Goal: Task Accomplishment & Management: Complete application form

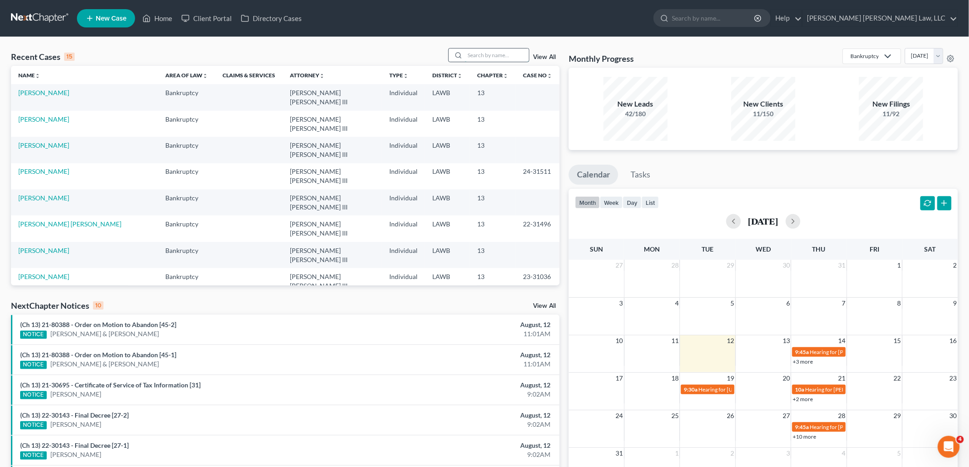
click at [501, 53] on input "search" at bounding box center [497, 55] width 64 height 13
click at [507, 58] on input "fountain" at bounding box center [497, 55] width 64 height 13
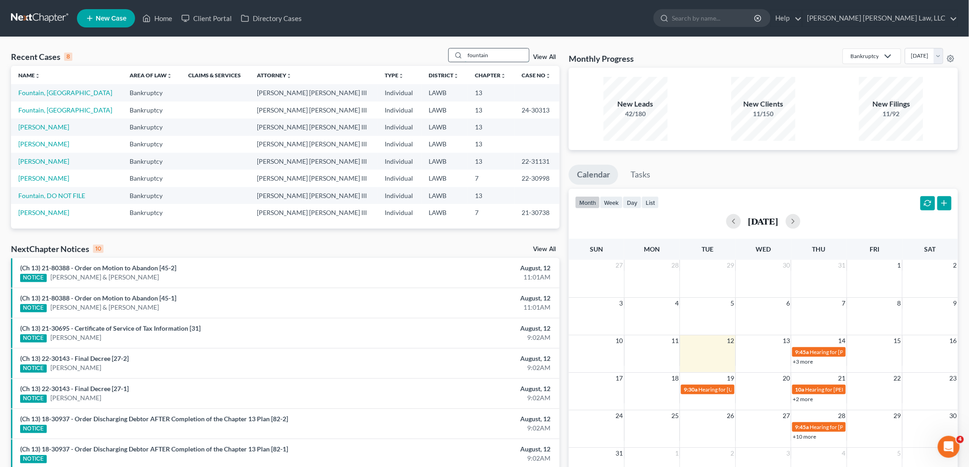
click at [506, 58] on input "fountain" at bounding box center [497, 55] width 64 height 13
click at [505, 58] on input "fountain" at bounding box center [497, 55] width 64 height 13
type input "fountain"
click at [63, 92] on link "Fountain, [GEOGRAPHIC_DATA]" at bounding box center [65, 93] width 94 height 8
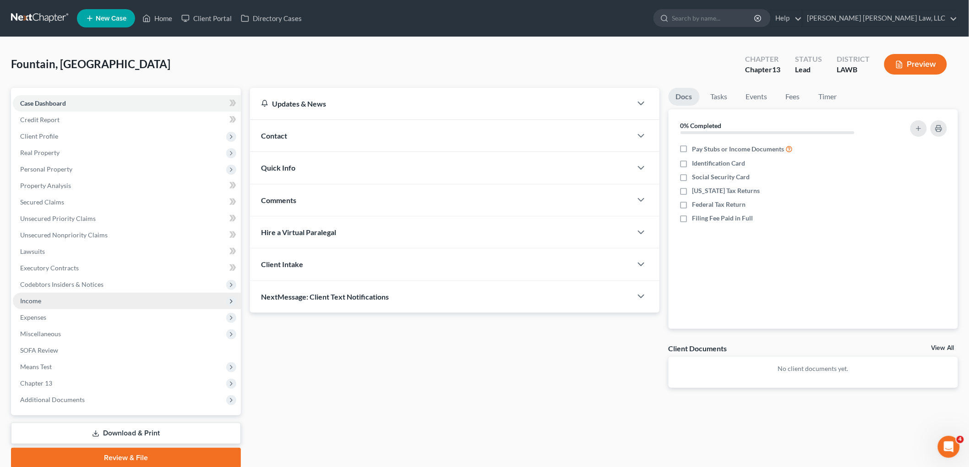
click at [43, 301] on span "Income" at bounding box center [127, 301] width 228 height 16
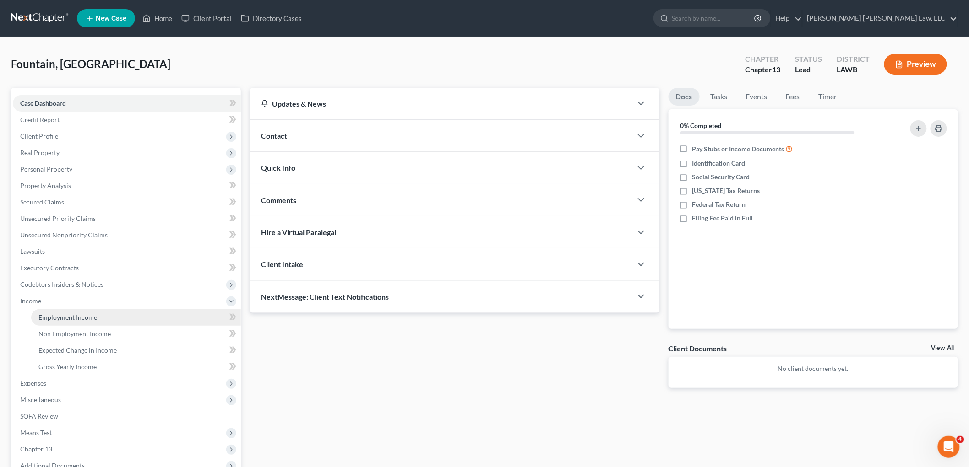
click at [56, 314] on span "Employment Income" at bounding box center [67, 318] width 59 height 8
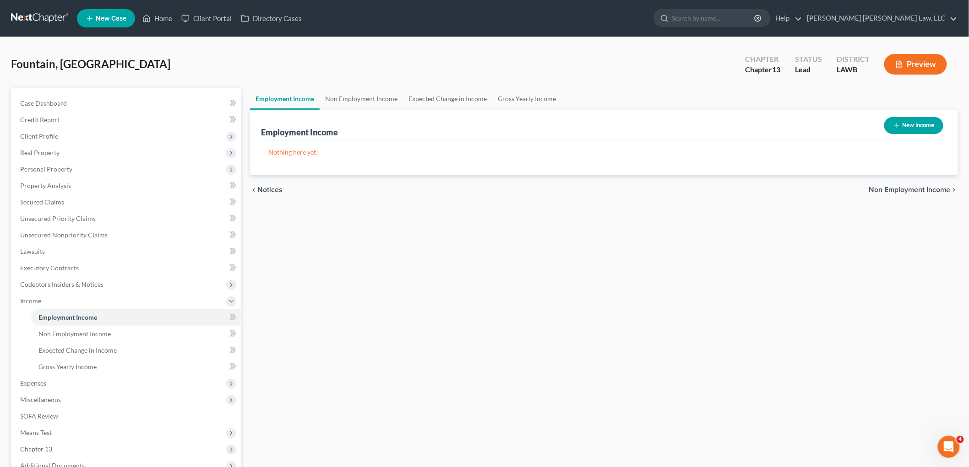
click at [918, 120] on button "New Income" at bounding box center [913, 125] width 59 height 17
select select "0"
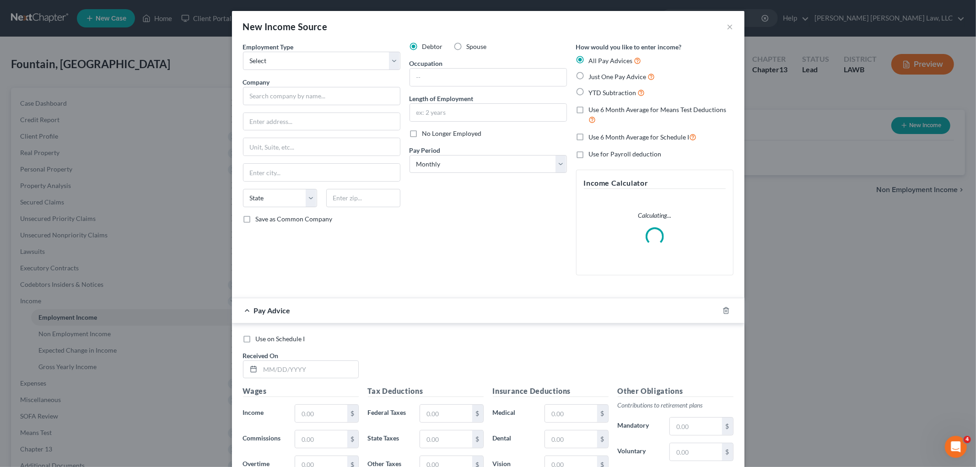
click at [589, 76] on label "Just One Pay Advice" at bounding box center [622, 76] width 66 height 11
click at [593, 76] on input "Just One Pay Advice" at bounding box center [596, 74] width 6 height 6
radio input "true"
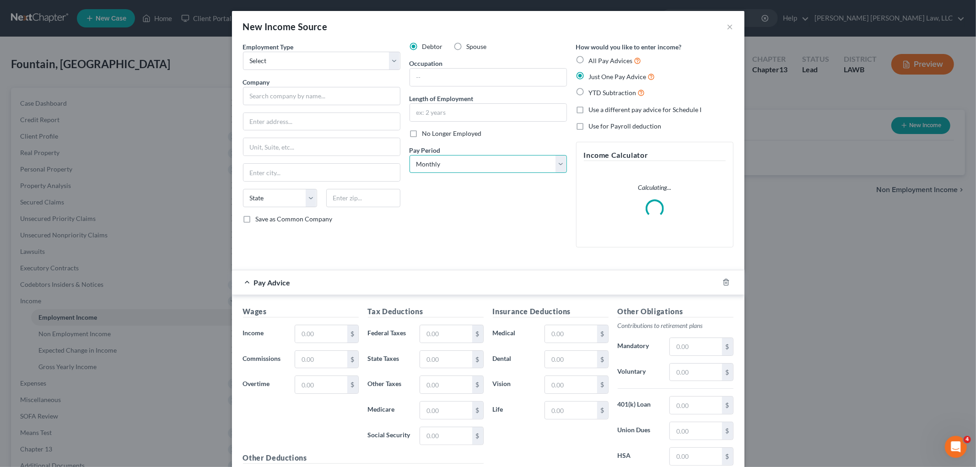
click at [483, 162] on select "Select Monthly Twice Monthly Every Other Week Weekly" at bounding box center [488, 164] width 157 height 18
select select "2"
click at [410, 155] on select "Select Monthly Twice Monthly Every Other Week Weekly" at bounding box center [488, 164] width 157 height 18
click at [487, 117] on input "text" at bounding box center [488, 112] width 157 height 17
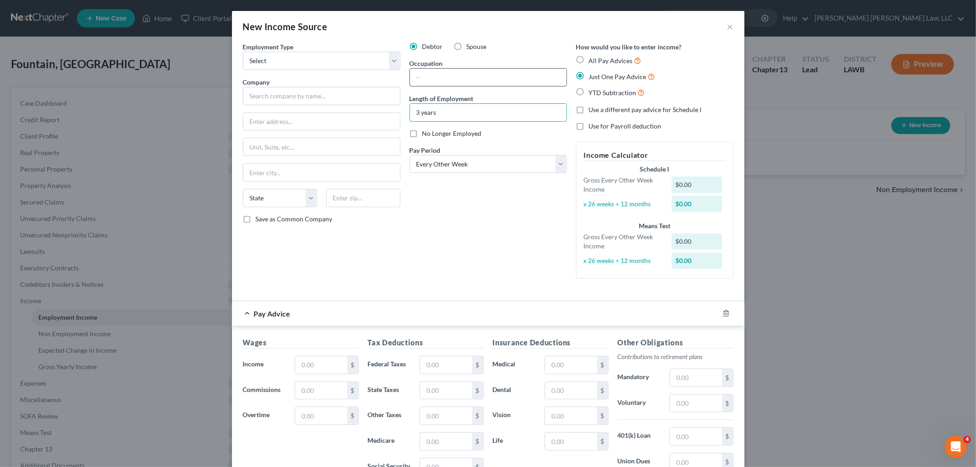
type input "3 years"
click at [410, 76] on input "text" at bounding box center [488, 77] width 157 height 17
type input "DSW"
drag, startPoint x: 318, startPoint y: 54, endPoint x: 316, endPoint y: 66, distance: 12.9
click at [317, 54] on select "Select Full or Part Time Employment Self Employment" at bounding box center [321, 61] width 157 height 18
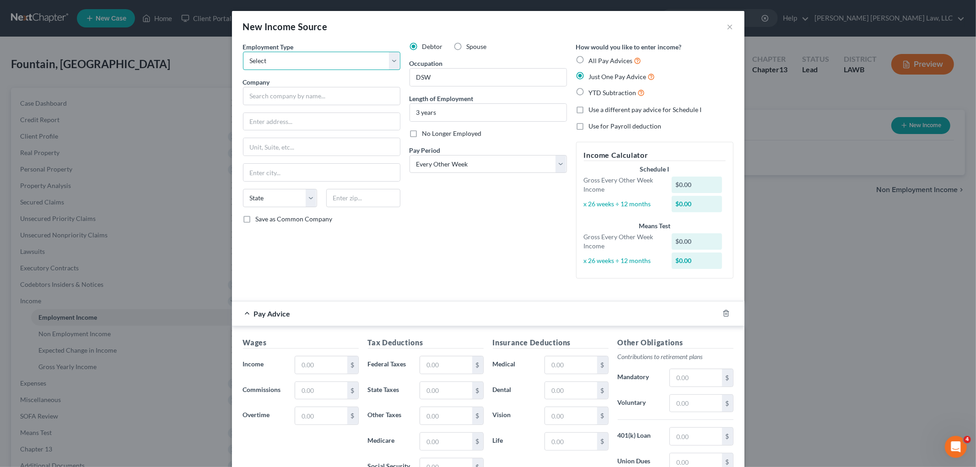
select select "0"
click at [243, 52] on select "Select Full or Part Time Employment Self Employment" at bounding box center [321, 61] width 157 height 18
click at [304, 104] on input "text" at bounding box center [321, 96] width 157 height 18
type input "Louisiana Healthcare Strategies, LLC"
type input "PO Box 11650"
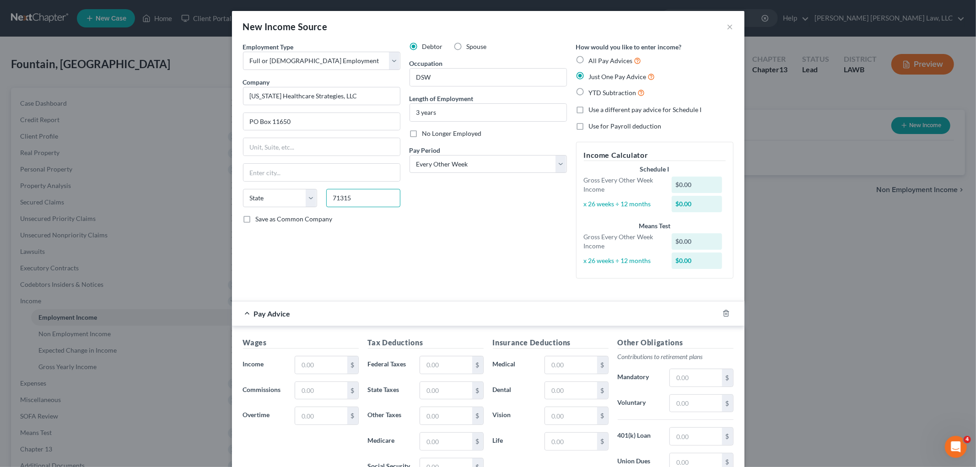
type input "71315"
type input "Alexandria"
select select "19"
click at [256, 219] on label "Save as Common Company" at bounding box center [294, 219] width 77 height 9
click at [260, 219] on input "Save as Common Company" at bounding box center [263, 218] width 6 height 6
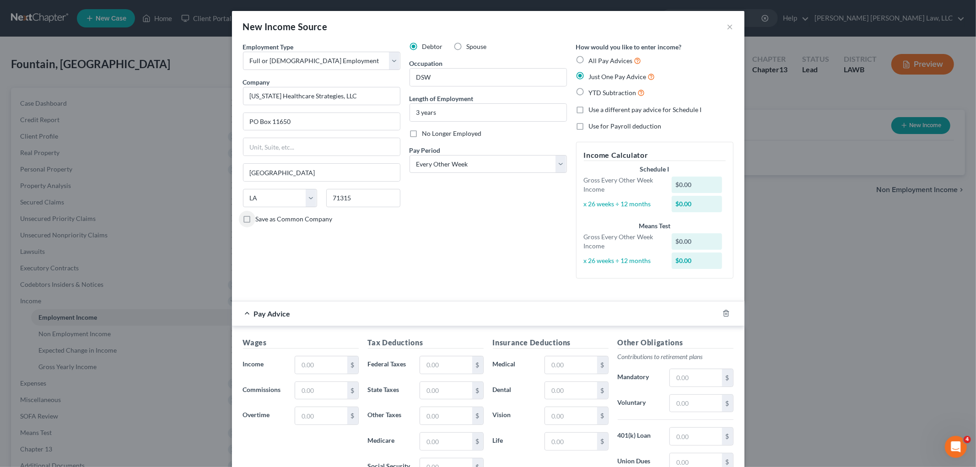
checkbox input "true"
click at [312, 362] on input "text" at bounding box center [321, 365] width 52 height 17
type input "208.53"
type input "0.00"
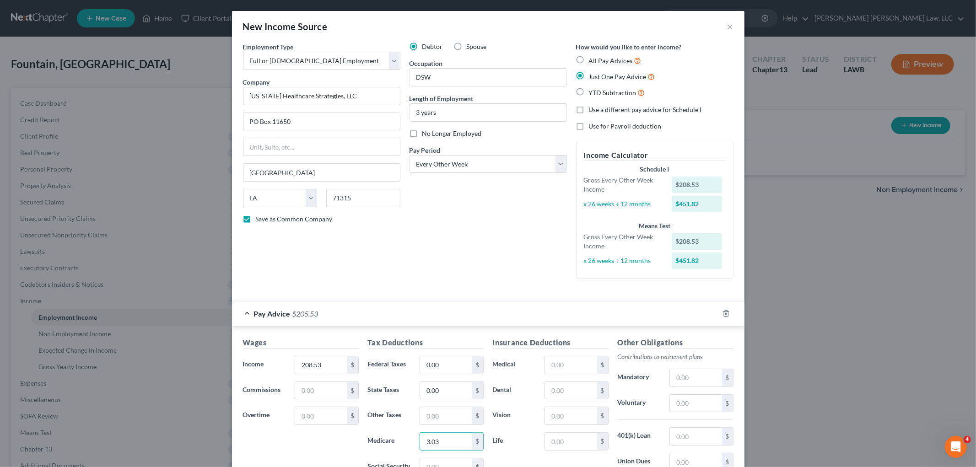
type input "3.03"
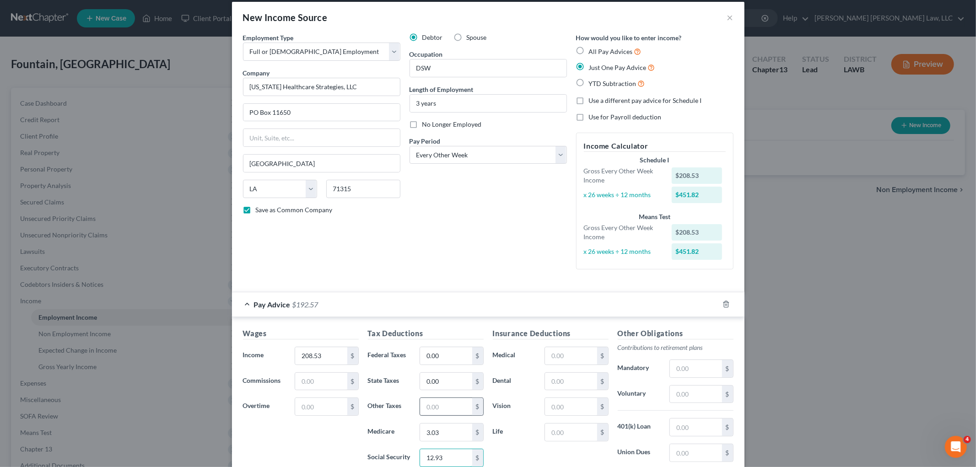
type input "12.93"
click at [438, 409] on input "text" at bounding box center [446, 406] width 52 height 17
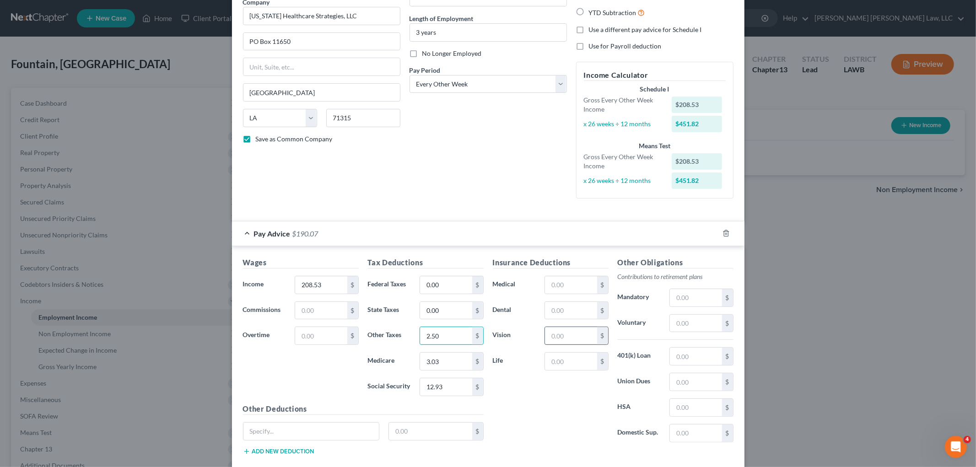
scroll to position [133, 0]
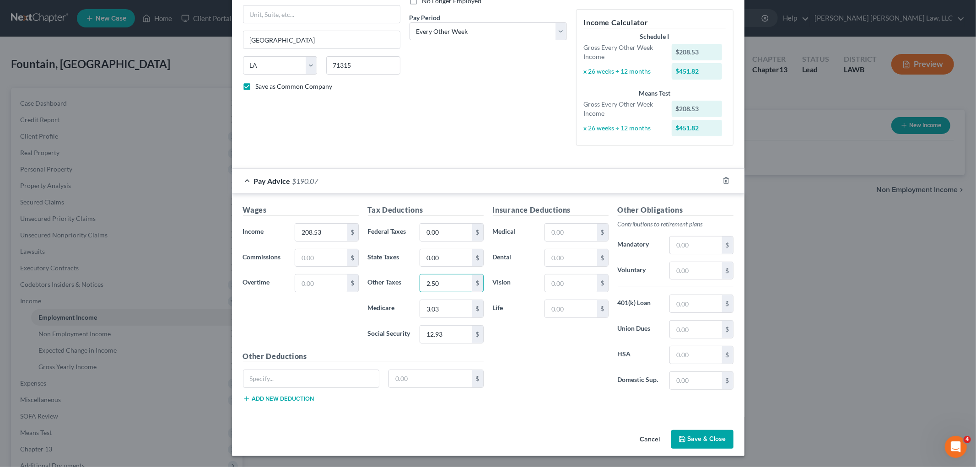
type input "2.50"
click at [703, 444] on button "Save & Close" at bounding box center [702, 439] width 62 height 19
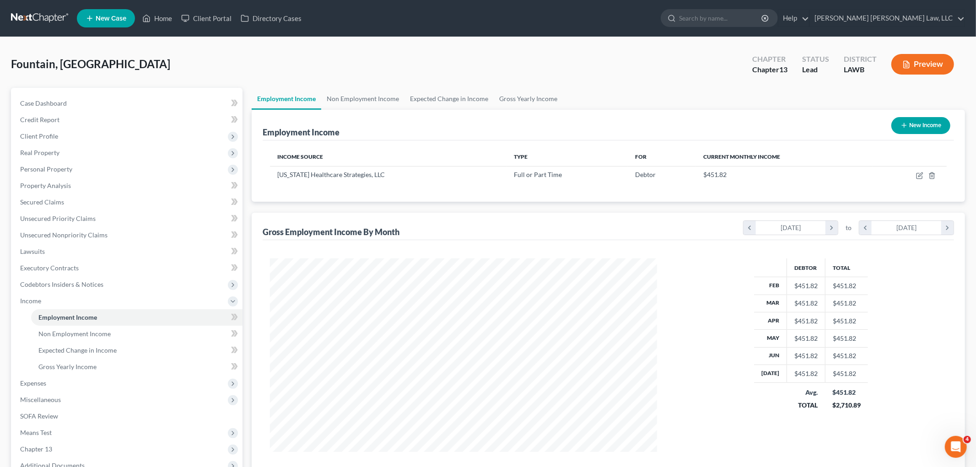
scroll to position [457530, 457319]
click at [908, 126] on button "New Income" at bounding box center [913, 125] width 59 height 17
select select "0"
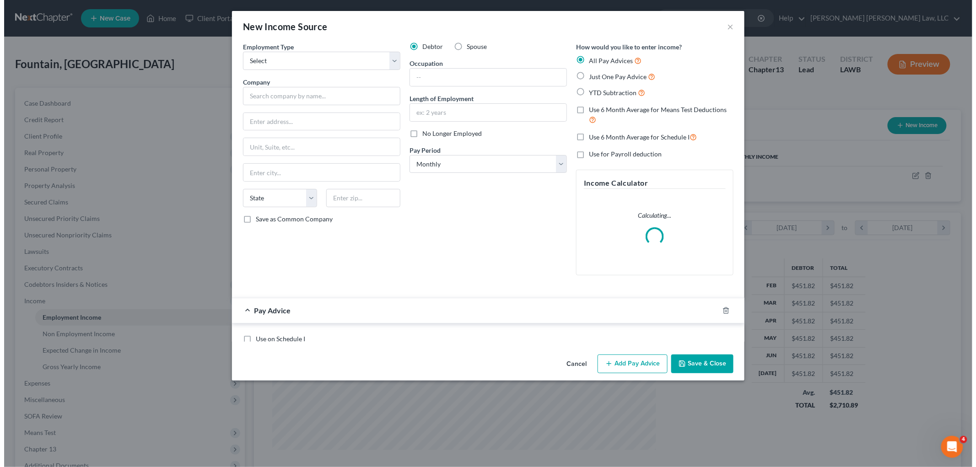
scroll to position [193, 406]
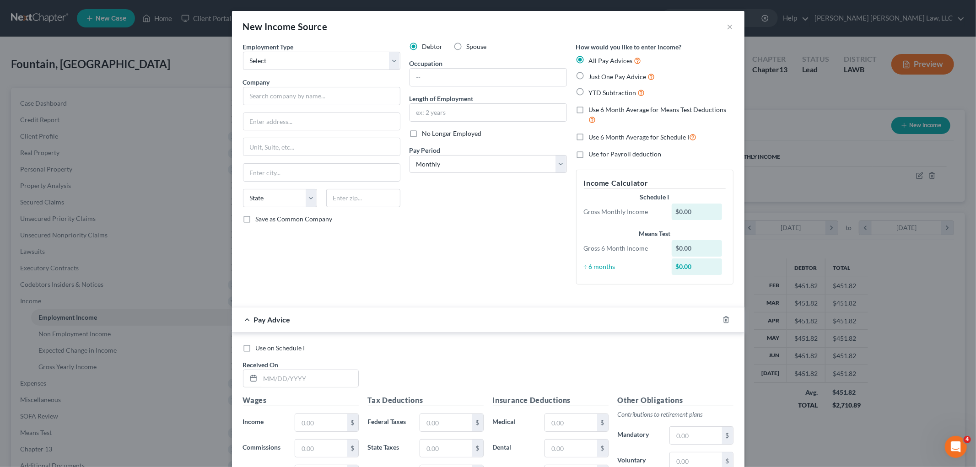
click at [589, 76] on label "Just One Pay Advice" at bounding box center [622, 76] width 66 height 11
click at [593, 76] on input "Just One Pay Advice" at bounding box center [596, 74] width 6 height 6
radio input "true"
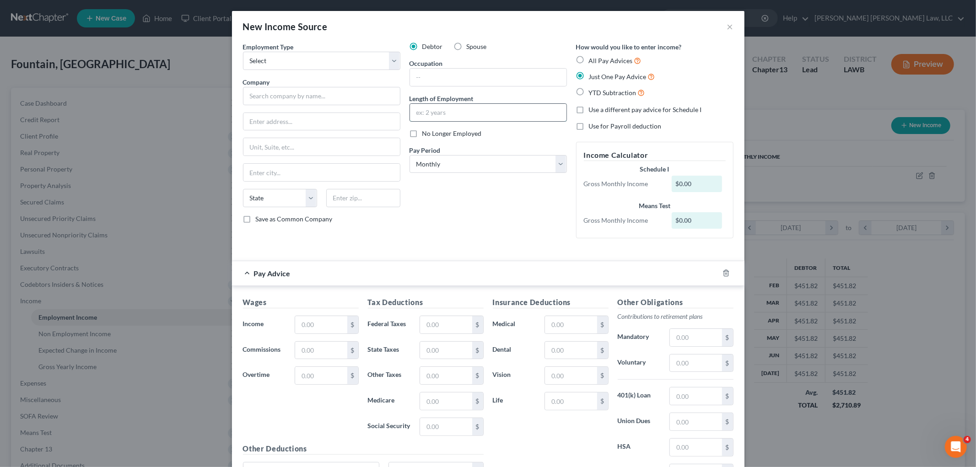
click at [492, 112] on input "text" at bounding box center [488, 112] width 157 height 17
type input "7 months"
click at [477, 162] on select "Select Monthly Twice Monthly Every Other Week Weekly" at bounding box center [488, 164] width 157 height 18
select select "2"
click at [410, 155] on select "Select Monthly Twice Monthly Every Other Week Weekly" at bounding box center [488, 164] width 157 height 18
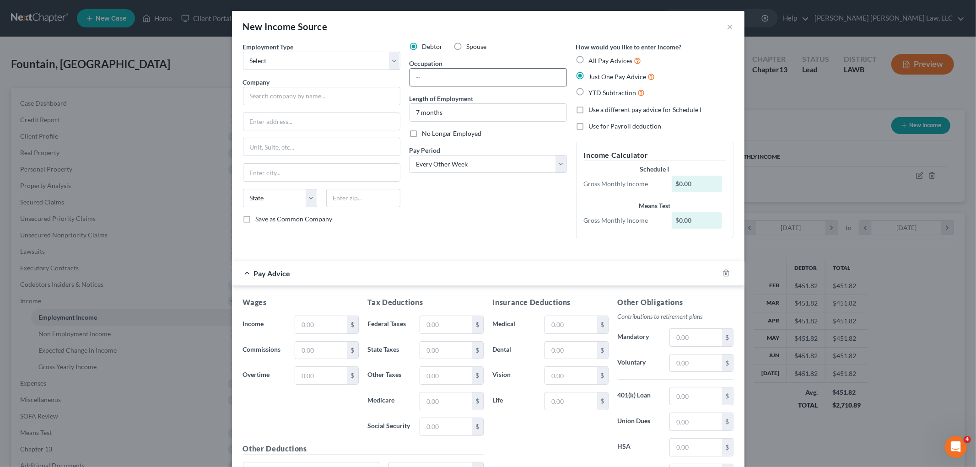
click at [476, 75] on input "text" at bounding box center [488, 77] width 157 height 17
type input "DSW"
click at [367, 63] on select "Select Full or Part Time Employment Self Employment" at bounding box center [321, 61] width 157 height 18
select select "0"
click at [243, 52] on select "Select Full or Part Time Employment Self Employment" at bounding box center [321, 61] width 157 height 18
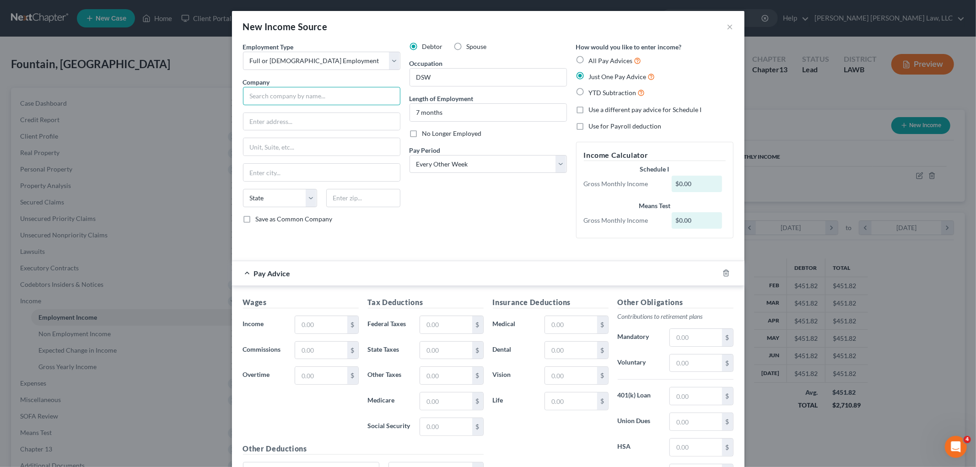
click at [340, 93] on input "text" at bounding box center [321, 96] width 157 height 18
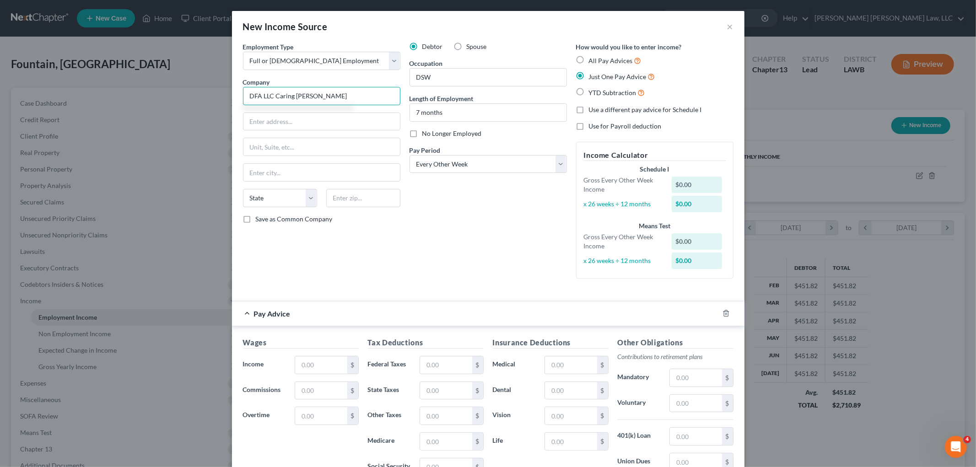
type input "DFA LLC Caring Angel Conn"
type input "2571 Tower Drive"
type input "Ste 7"
type input "71201"
type input "Monroe"
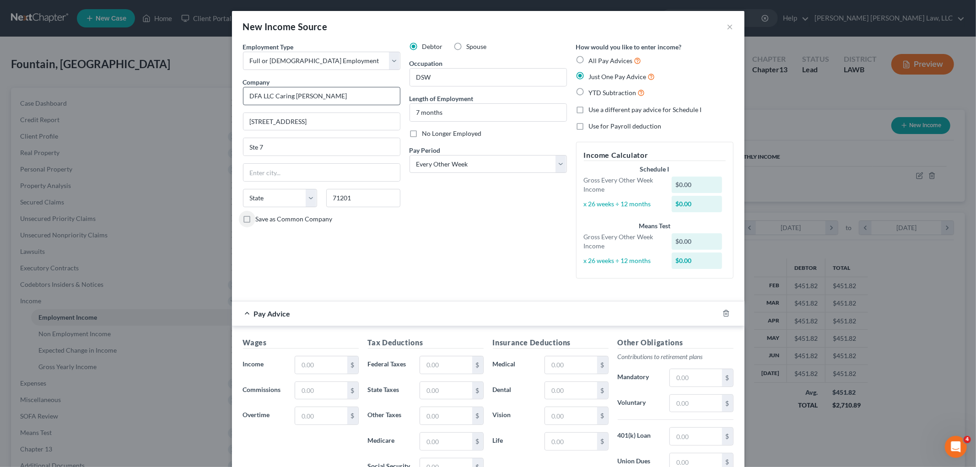
select select "19"
click at [256, 222] on label "Save as Common Company" at bounding box center [294, 219] width 77 height 9
click at [260, 221] on input "Save as Common Company" at bounding box center [263, 218] width 6 height 6
checkbox input "true"
click at [340, 374] on div "$" at bounding box center [327, 365] width 64 height 18
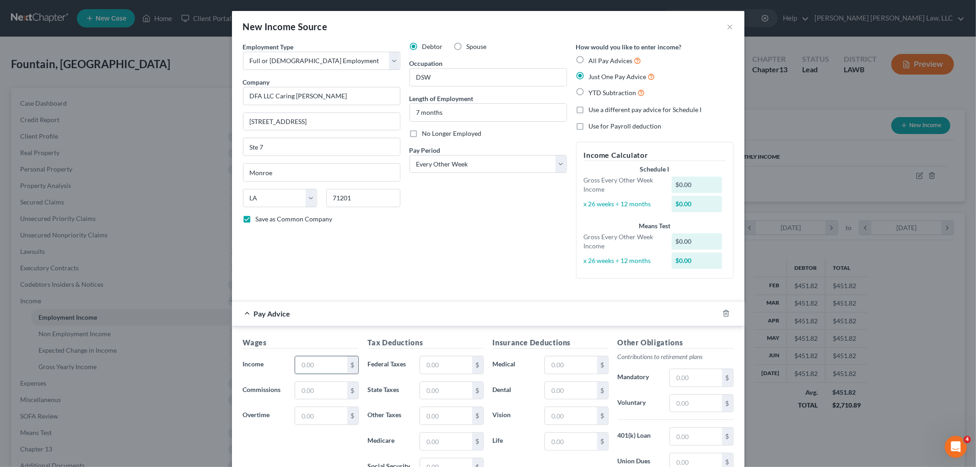
click at [341, 367] on input "text" at bounding box center [321, 365] width 52 height 17
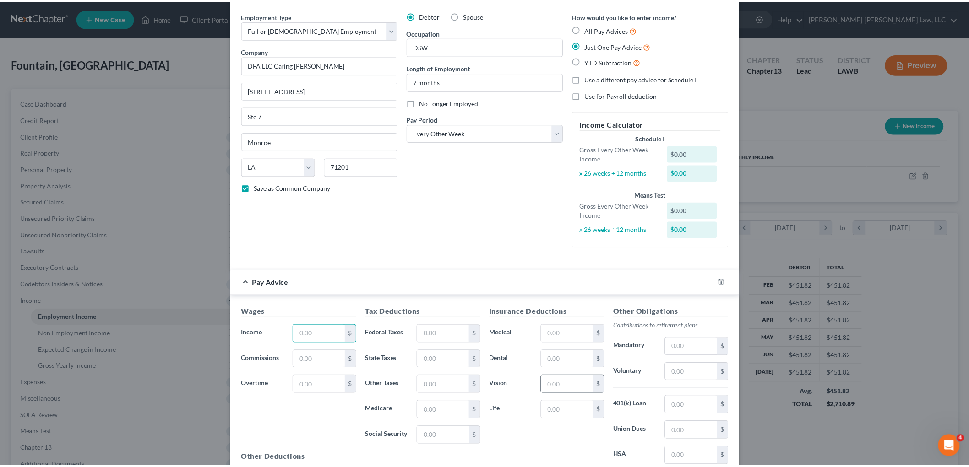
scroll to position [133, 0]
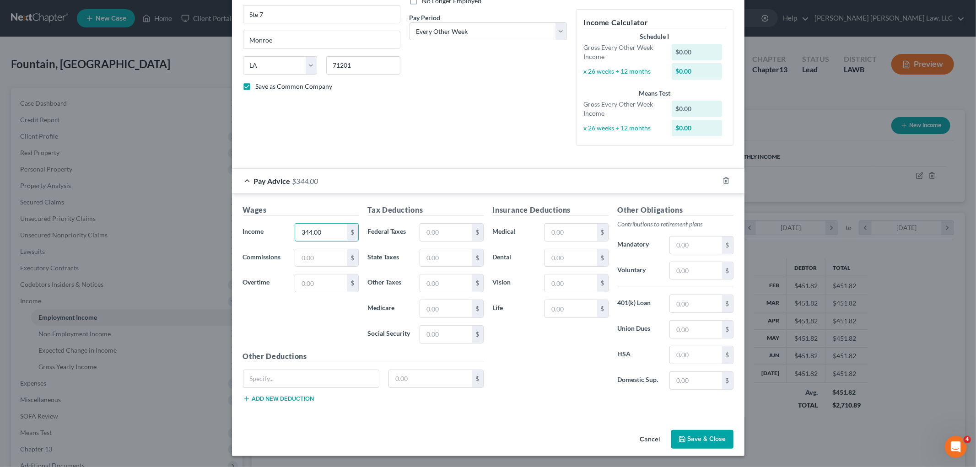
type input "344.00"
type input "0.00"
type input "4.99"
type input "21.33"
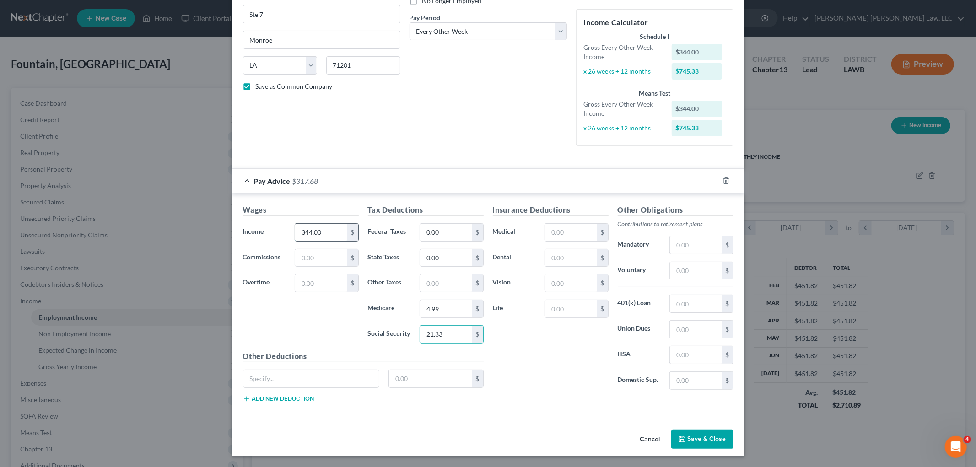
click at [318, 235] on input "344.00" at bounding box center [321, 232] width 52 height 17
type input "404.00"
click at [680, 438] on icon "button" at bounding box center [682, 439] width 7 height 7
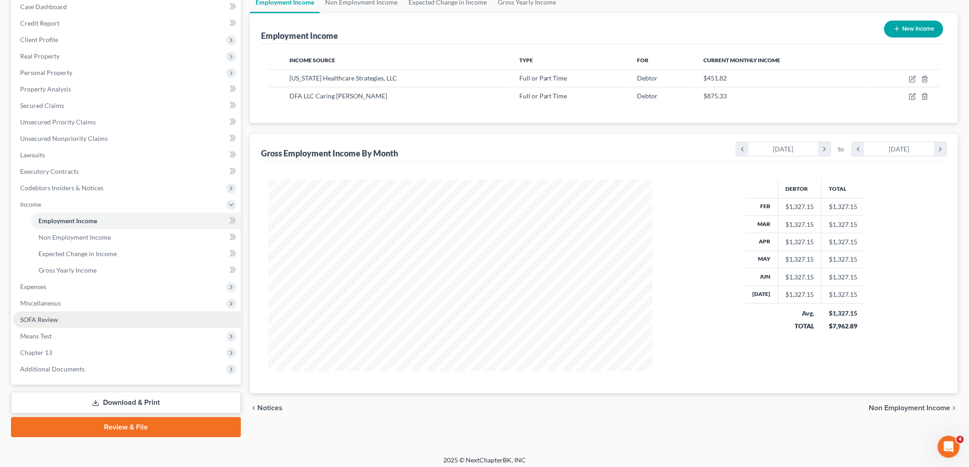
scroll to position [101, 0]
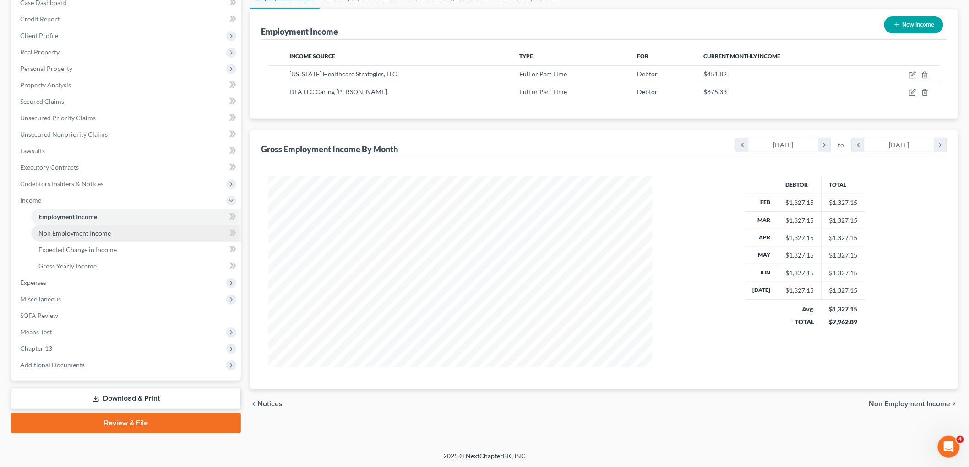
click at [110, 238] on link "Non Employment Income" at bounding box center [136, 233] width 210 height 16
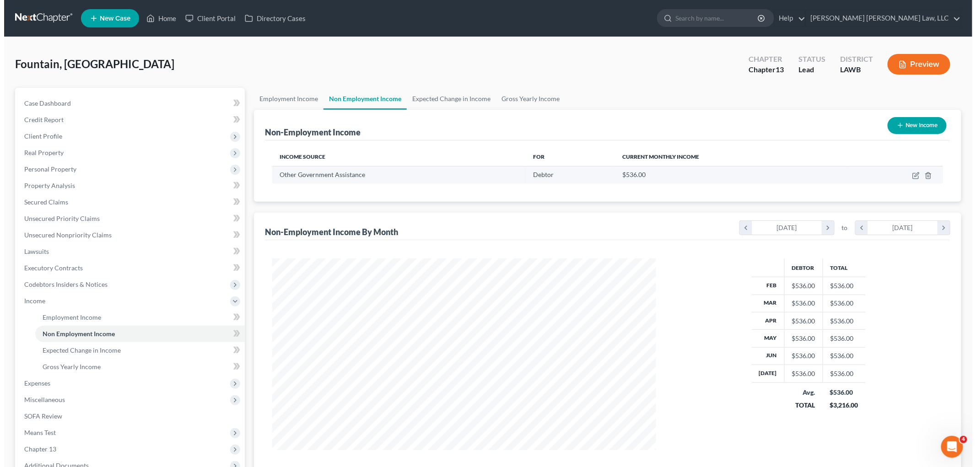
scroll to position [191, 402]
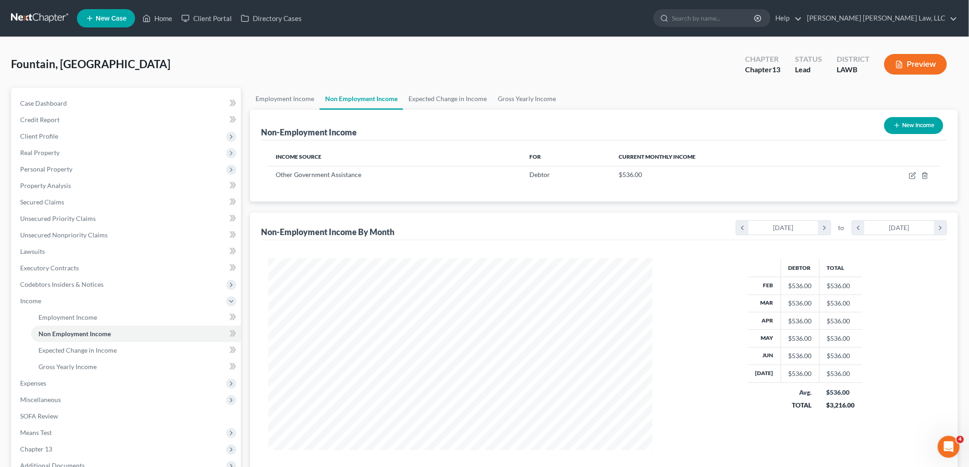
click at [893, 130] on button "New Income" at bounding box center [913, 125] width 59 height 17
select select "0"
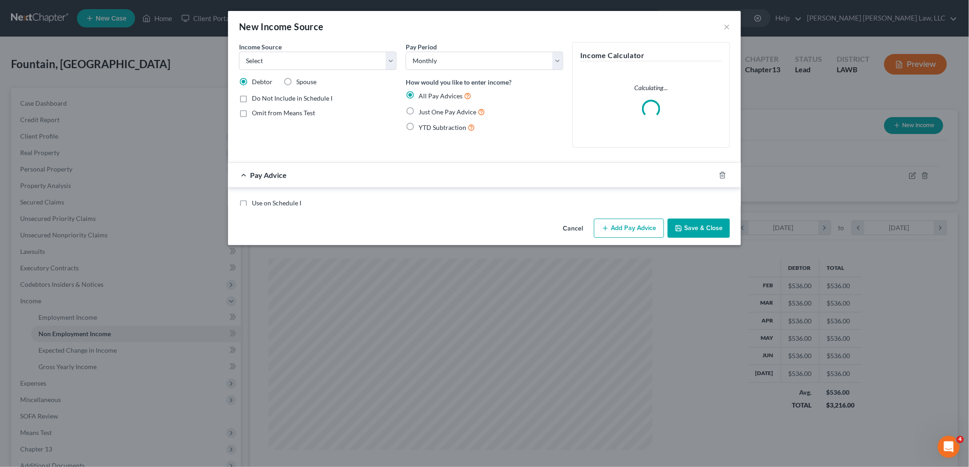
scroll to position [193, 406]
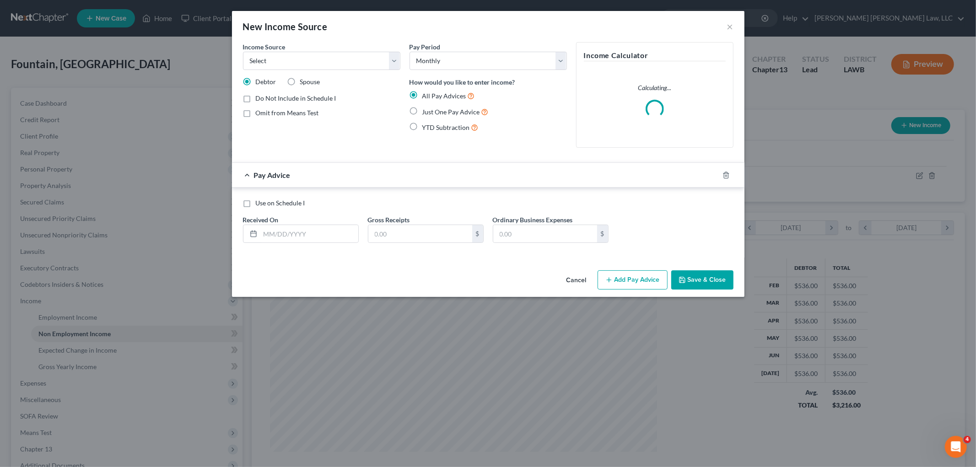
click at [422, 111] on label "Just One Pay Advice" at bounding box center [455, 112] width 66 height 11
click at [426, 111] on input "Just One Pay Advice" at bounding box center [429, 110] width 6 height 6
radio input "true"
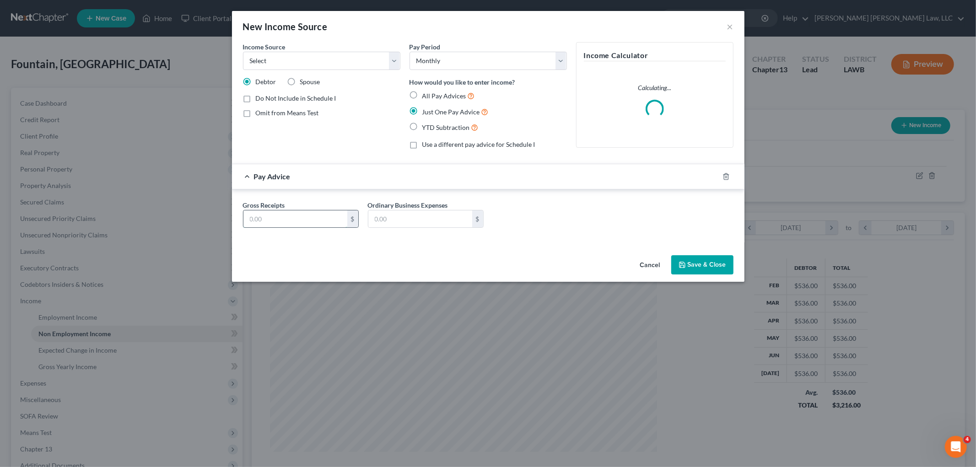
drag, startPoint x: 300, startPoint y: 226, endPoint x: 293, endPoint y: 226, distance: 6.9
click at [296, 226] on input "text" at bounding box center [296, 219] width 104 height 17
type input "50.00"
click at [372, 57] on select "Select Unemployment Disability (from employer) Pension Retirement Social Securi…" at bounding box center [321, 61] width 157 height 18
select select "13"
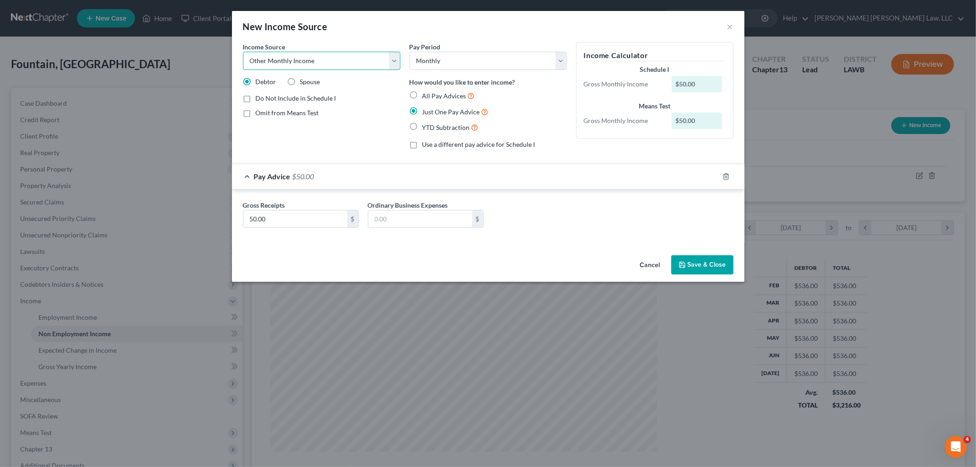
click at [243, 52] on select "Select Unemployment Disability (from employer) Pension Retirement Social Securi…" at bounding box center [321, 61] width 157 height 18
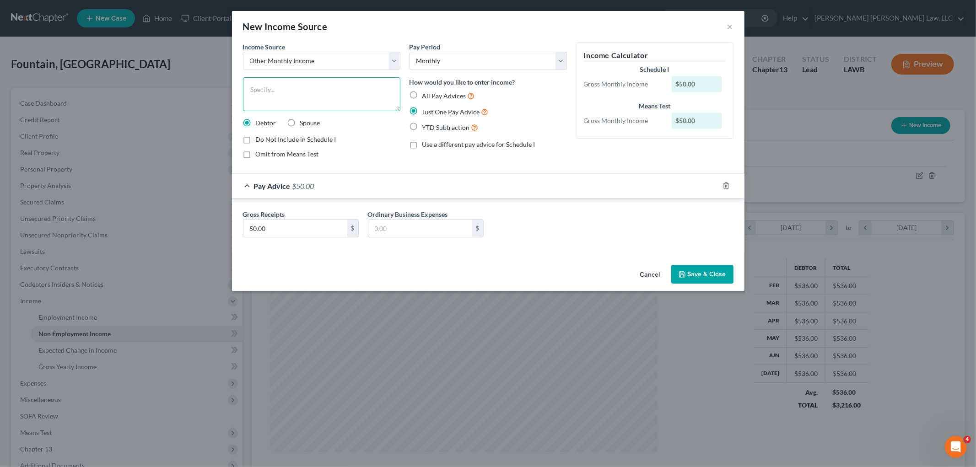
click at [300, 96] on textarea at bounding box center [321, 94] width 157 height 34
type textarea "family contribution - mother"
click at [704, 273] on button "Save & Close" at bounding box center [702, 274] width 62 height 19
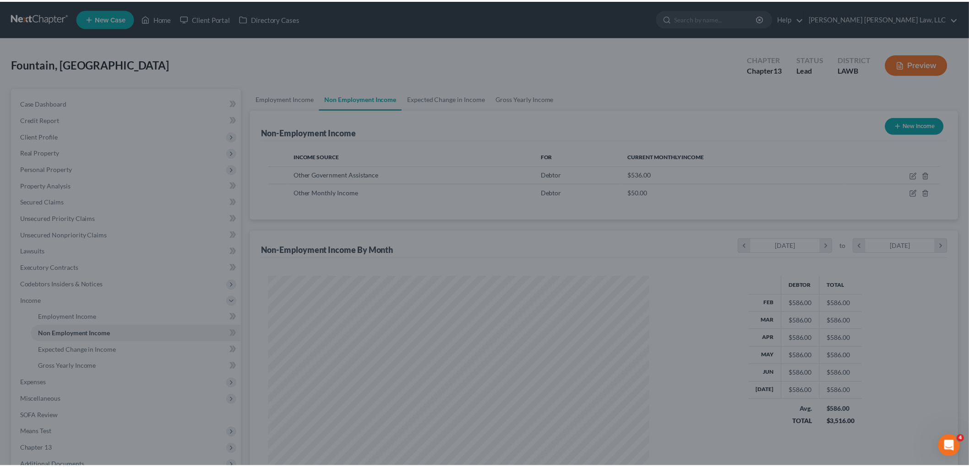
scroll to position [457530, 457319]
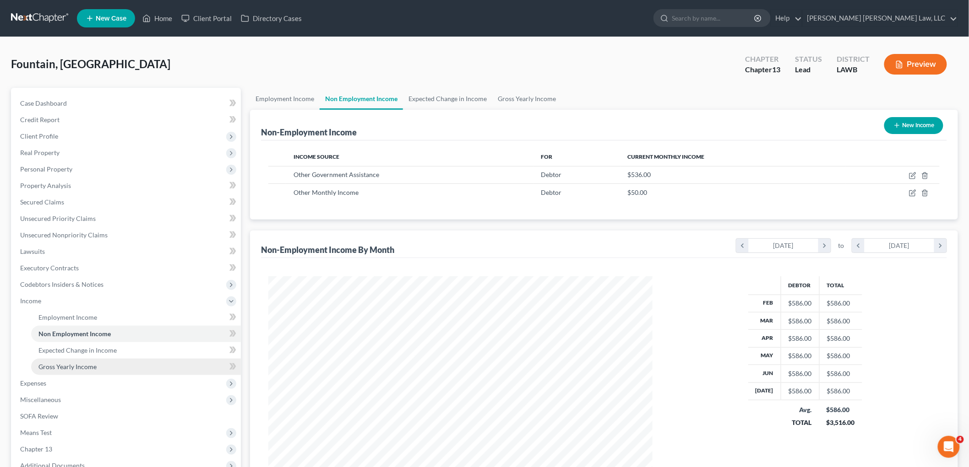
click at [95, 369] on span "Gross Yearly Income" at bounding box center [67, 367] width 58 height 8
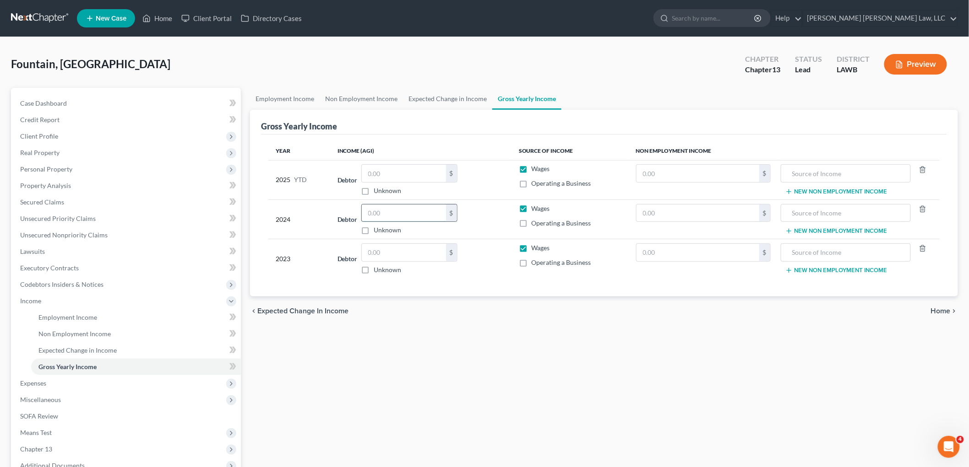
click at [392, 216] on input "text" at bounding box center [404, 213] width 84 height 17
type input "11,988.00"
click at [398, 254] on input "text" at bounding box center [404, 252] width 84 height 17
type input "19,934.00"
click at [403, 169] on input "text" at bounding box center [404, 173] width 84 height 17
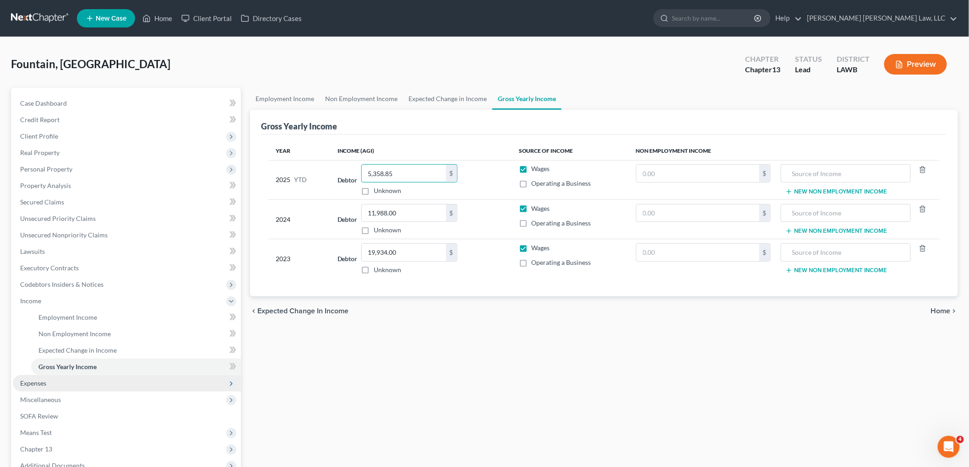
type input "5,358.85"
click at [65, 378] on span "Expenses" at bounding box center [127, 383] width 228 height 16
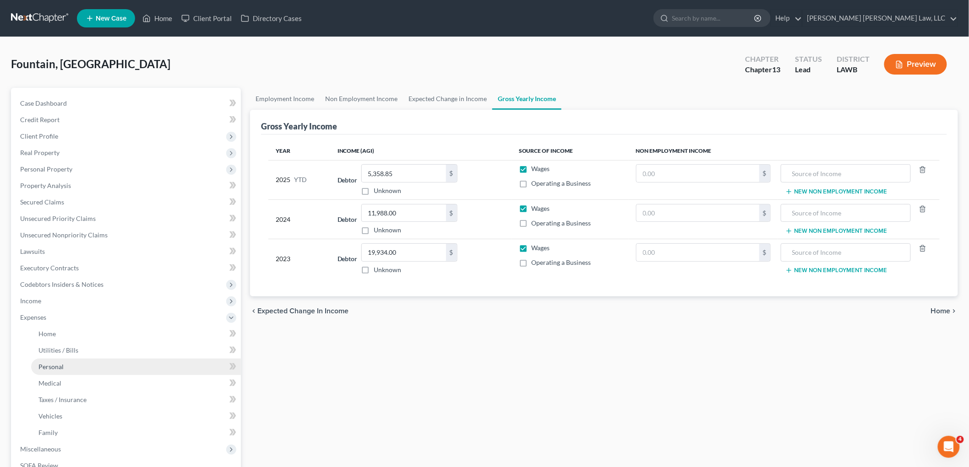
click at [76, 368] on link "Personal" at bounding box center [136, 367] width 210 height 16
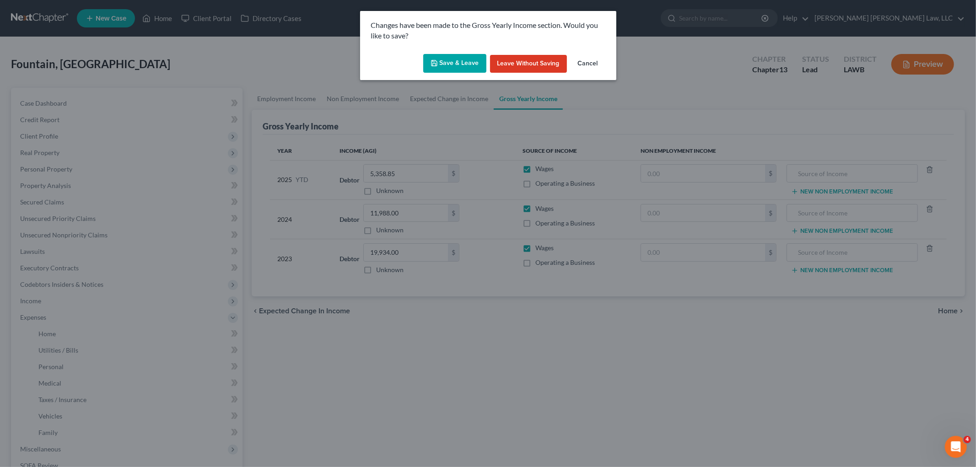
click at [460, 65] on button "Save & Leave" at bounding box center [454, 63] width 63 height 19
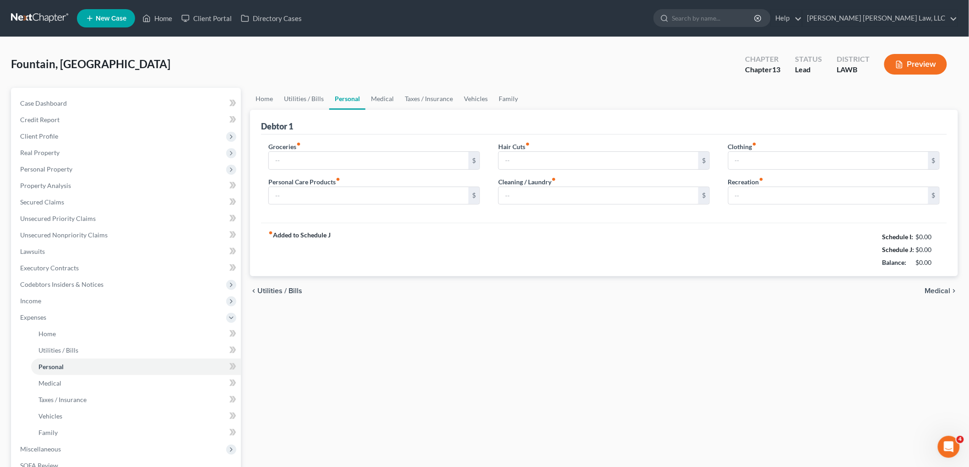
type input "536.00"
type input "100.00"
type input "0.00"
type input "60.00"
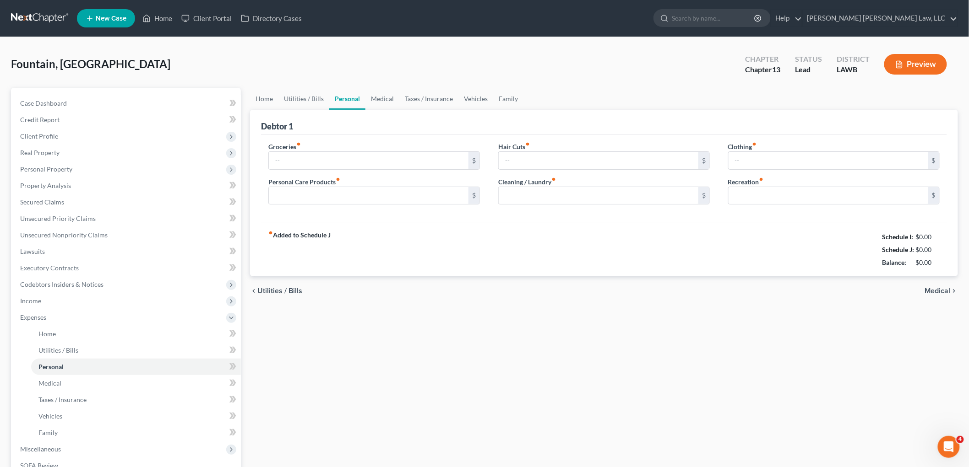
type input "0.00"
click at [471, 96] on link "Vehicles" at bounding box center [475, 99] width 35 height 22
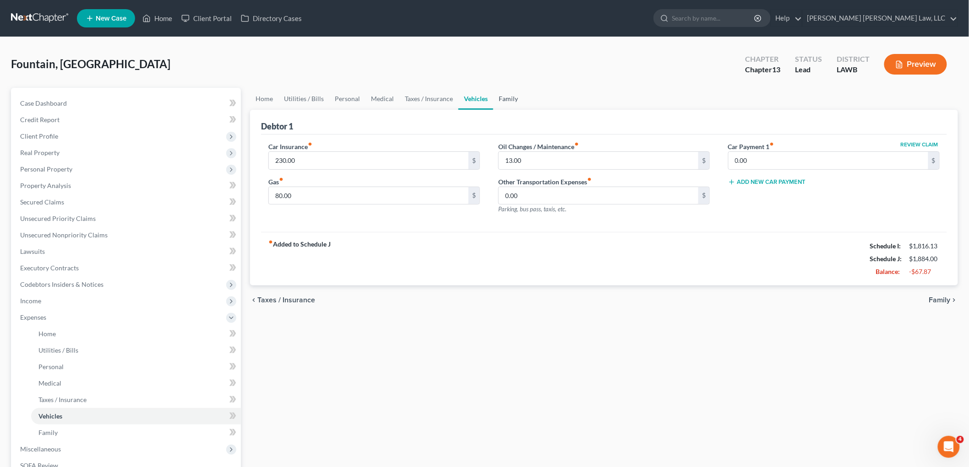
click at [514, 97] on link "Family" at bounding box center [508, 99] width 30 height 22
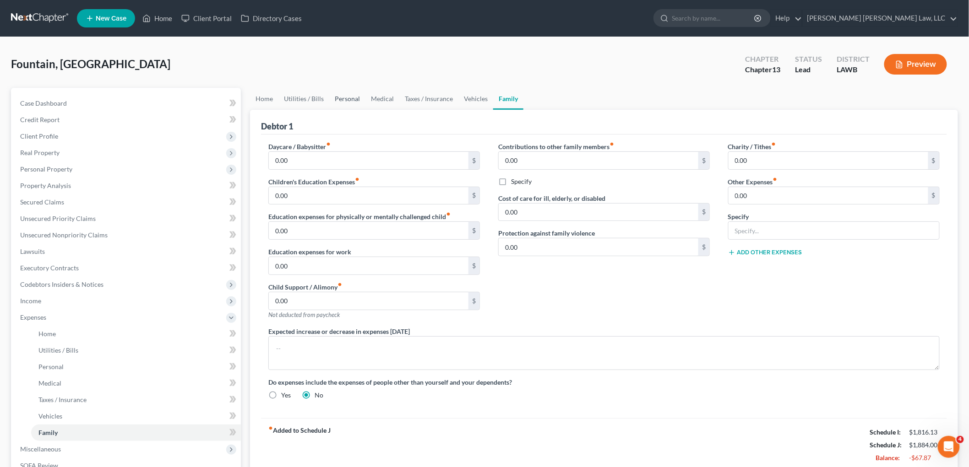
click at [355, 93] on link "Personal" at bounding box center [347, 99] width 36 height 22
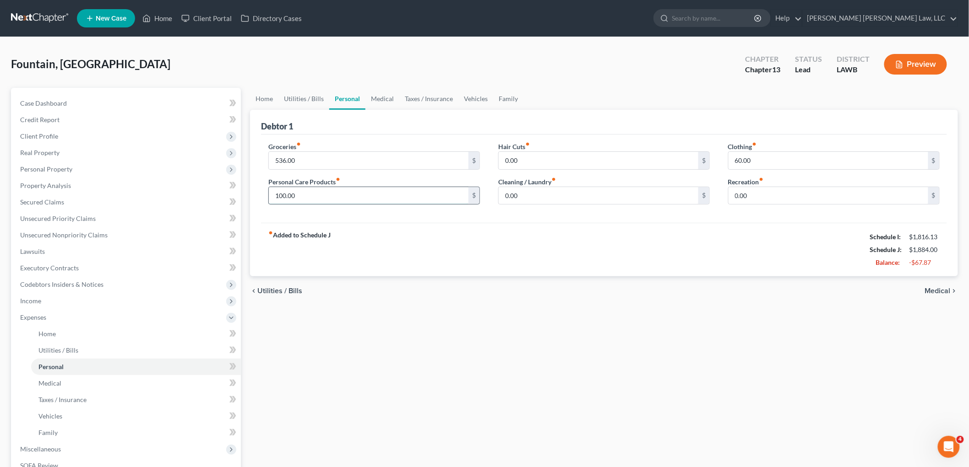
click at [336, 198] on input "100.00" at bounding box center [369, 195] width 200 height 17
type input "50.00"
click at [318, 101] on link "Utilities / Bills" at bounding box center [303, 99] width 51 height 22
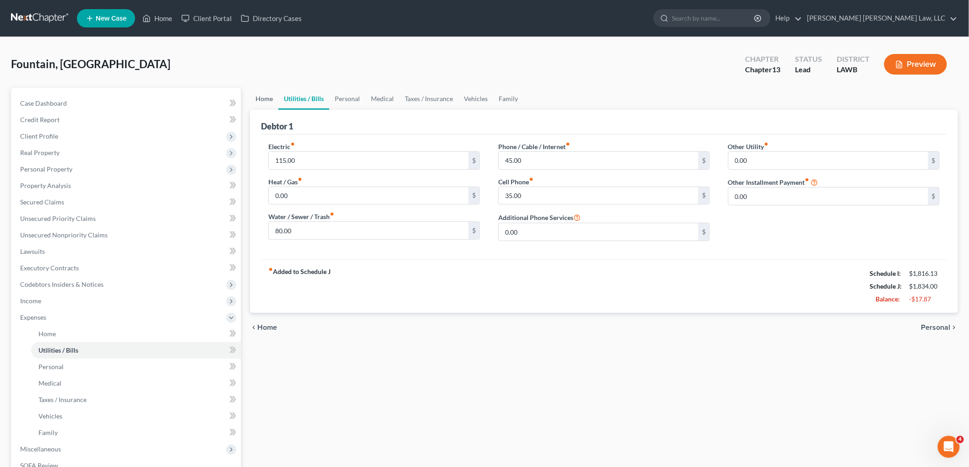
click at [273, 90] on link "Home" at bounding box center [264, 99] width 28 height 22
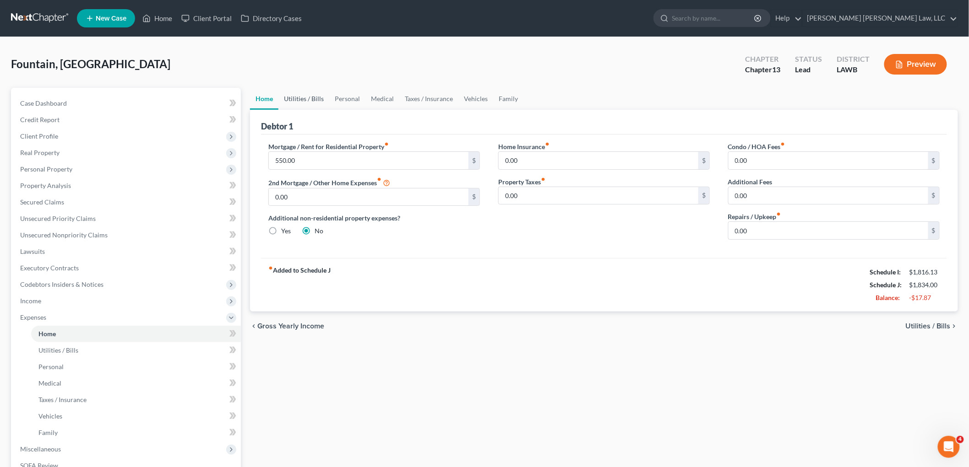
click at [312, 92] on link "Utilities / Bills" at bounding box center [303, 99] width 51 height 22
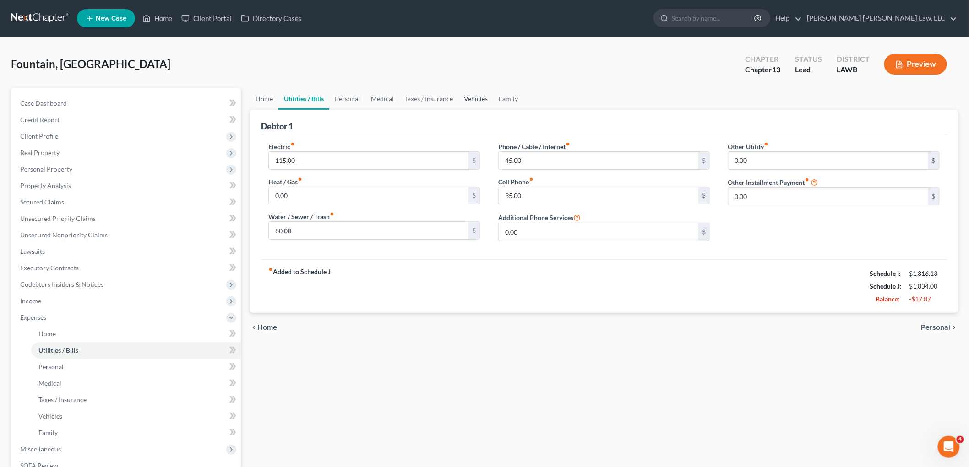
click at [478, 92] on link "Vehicles" at bounding box center [475, 99] width 35 height 22
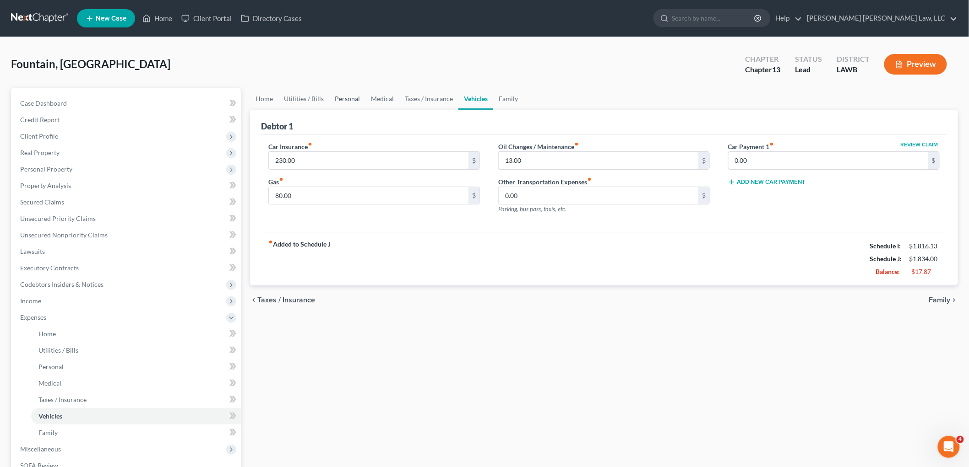
click at [342, 93] on link "Personal" at bounding box center [347, 99] width 36 height 22
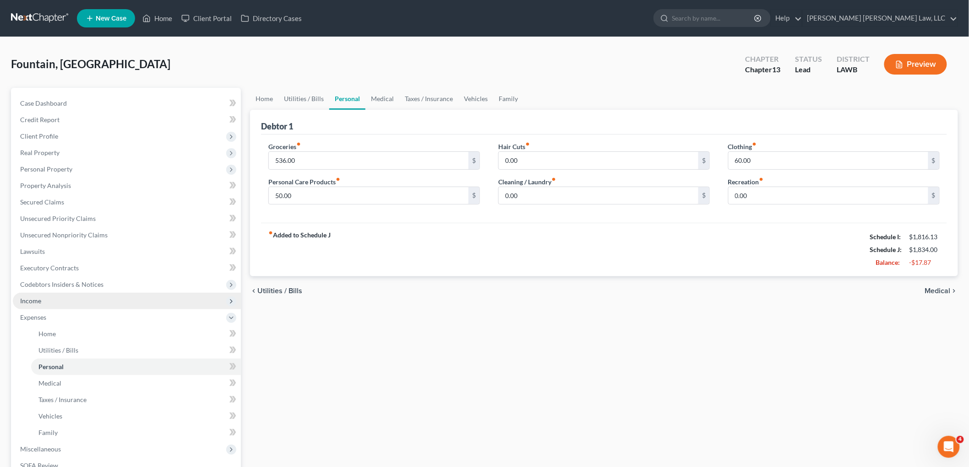
click at [65, 298] on span "Income" at bounding box center [127, 301] width 228 height 16
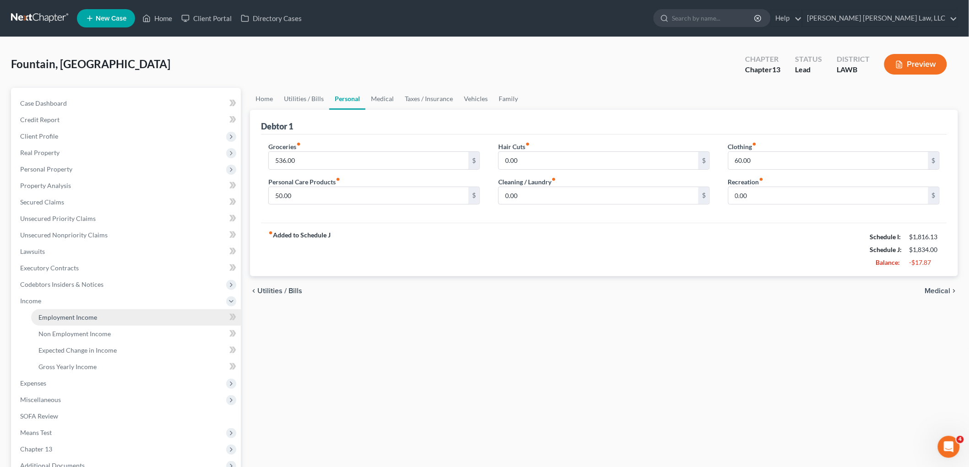
click at [72, 317] on span "Employment Income" at bounding box center [67, 318] width 59 height 8
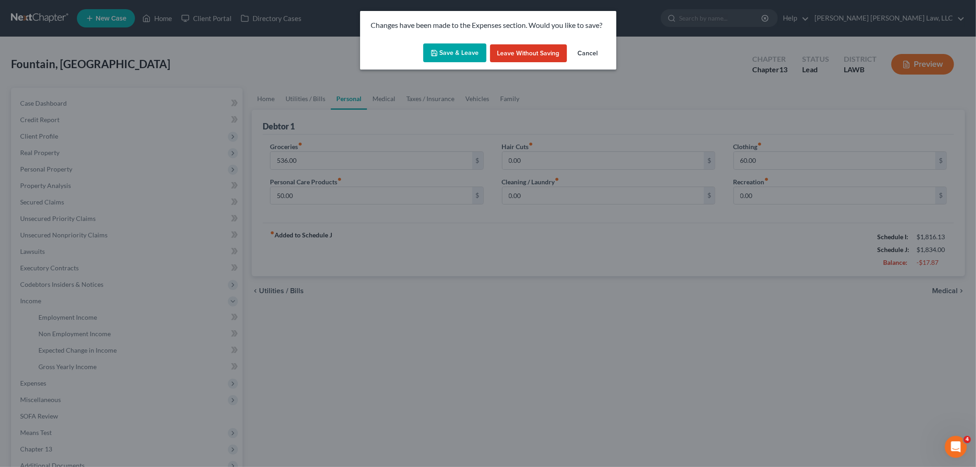
click at [465, 47] on button "Save & Leave" at bounding box center [454, 52] width 63 height 19
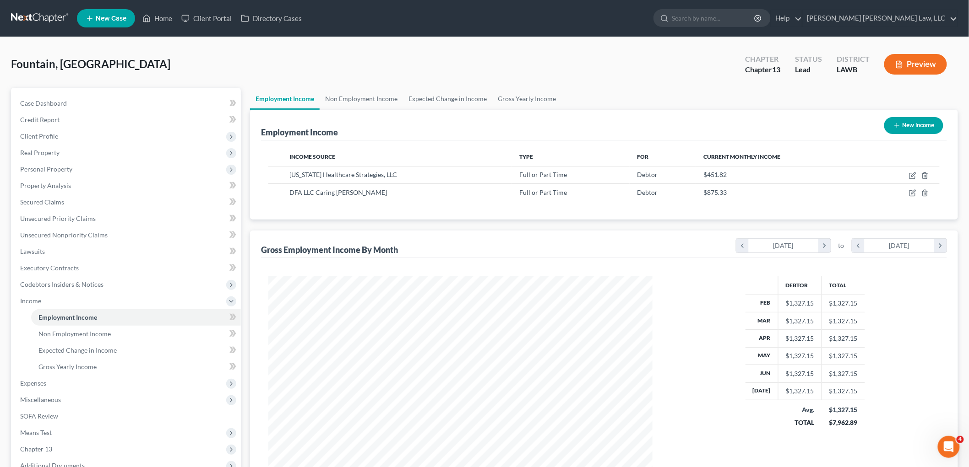
scroll to position [191, 402]
click at [38, 12] on link at bounding box center [40, 18] width 59 height 16
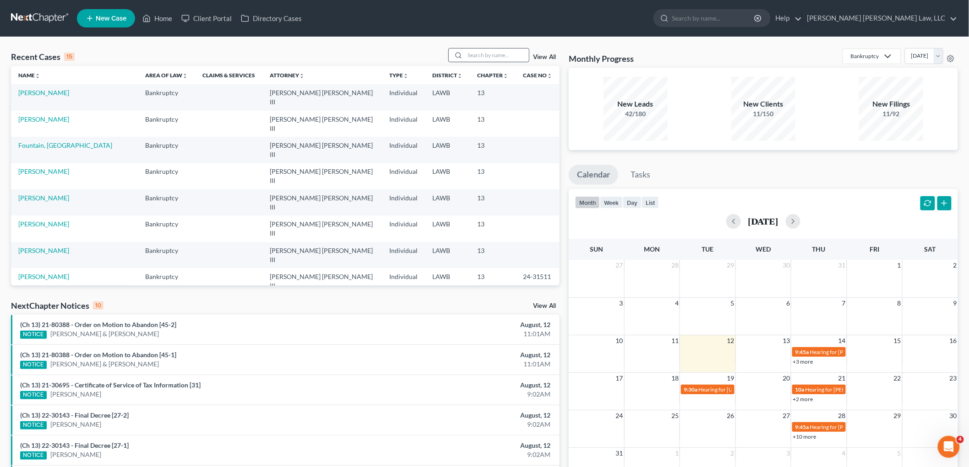
click at [498, 60] on input "search" at bounding box center [497, 55] width 64 height 13
type input "[PERSON_NAME]"
click at [51, 92] on link "[PERSON_NAME] & [PERSON_NAME]" at bounding box center [46, 97] width 57 height 17
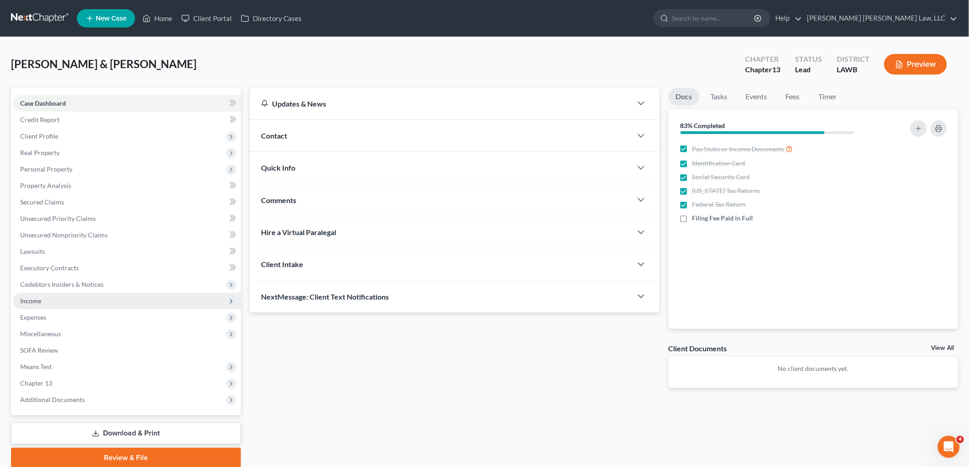
click at [75, 302] on span "Income" at bounding box center [127, 301] width 228 height 16
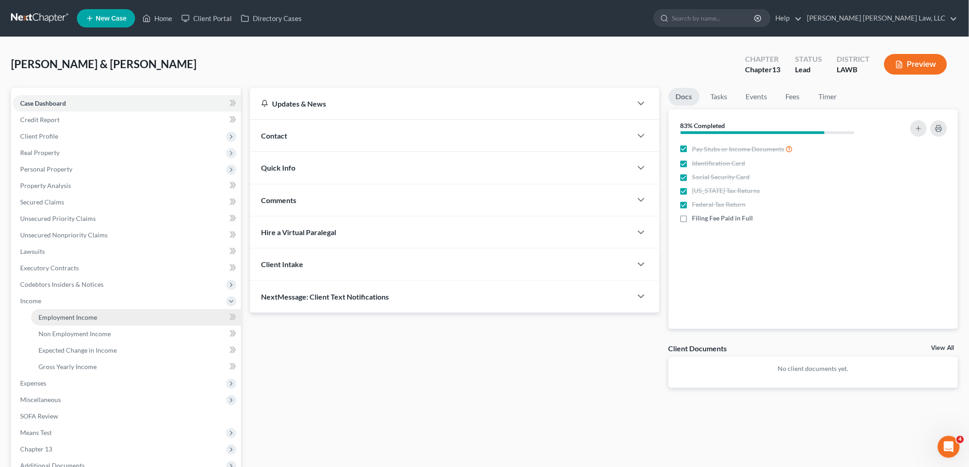
click at [81, 310] on link "Employment Income" at bounding box center [136, 317] width 210 height 16
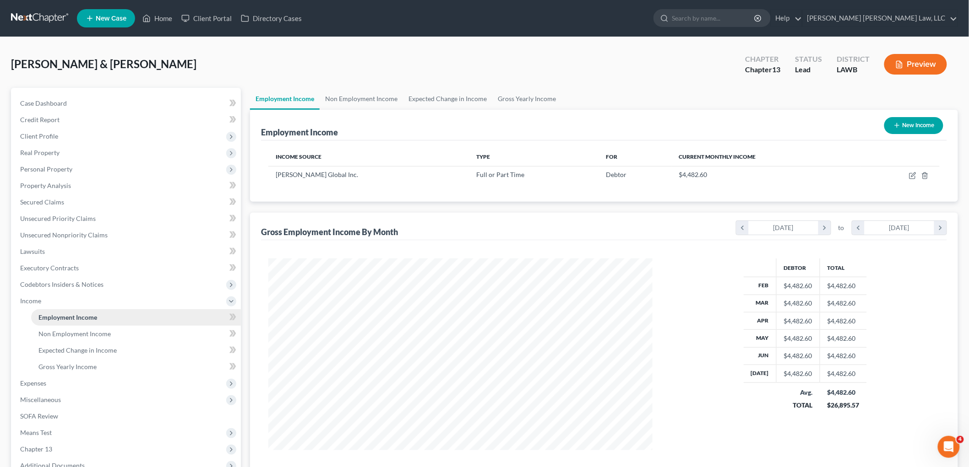
scroll to position [191, 402]
click at [130, 335] on link "Non Employment Income" at bounding box center [136, 334] width 210 height 16
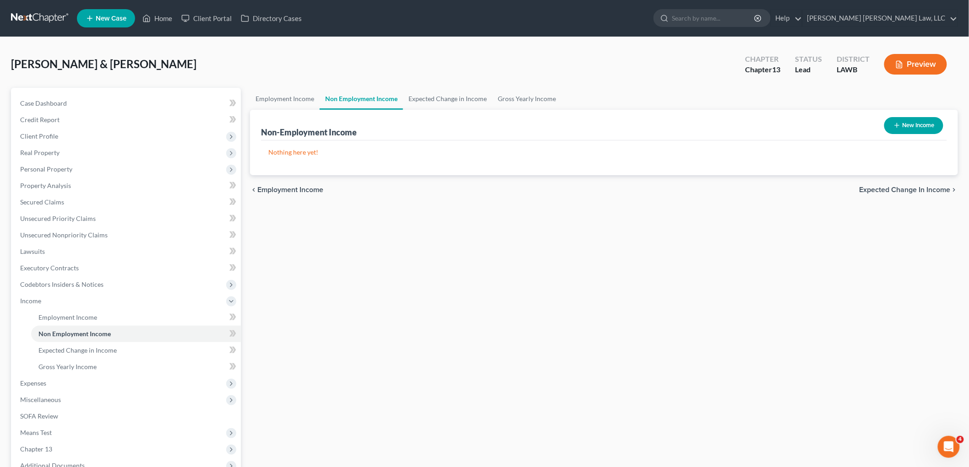
click at [905, 121] on button "New Income" at bounding box center [913, 125] width 59 height 17
select select "0"
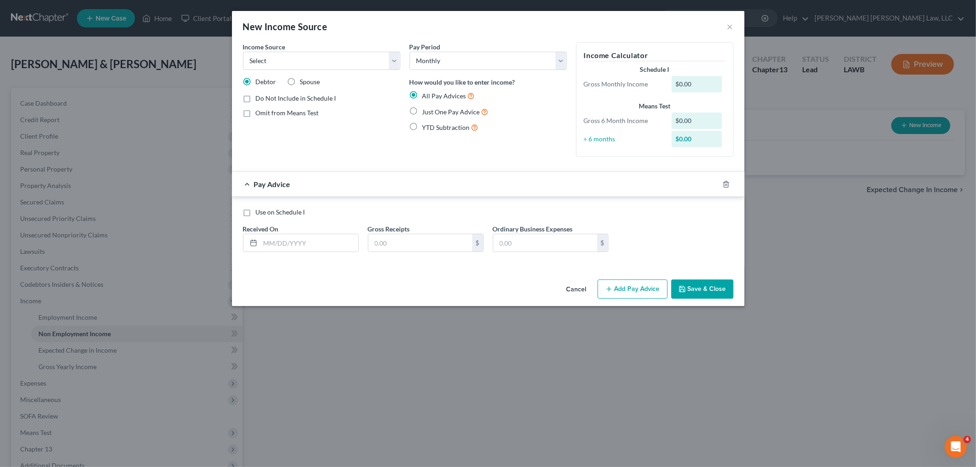
click at [623, 289] on button "Add Pay Advice" at bounding box center [633, 289] width 70 height 19
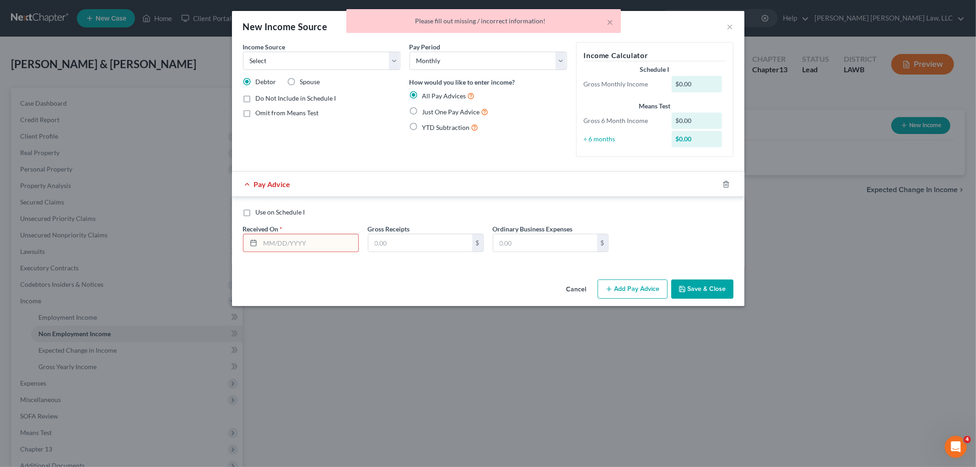
click at [727, 26] on div "× Please fill out missing / incorrect information!" at bounding box center [483, 23] width 976 height 28
click at [729, 27] on div "× Please fill out missing / incorrect information!" at bounding box center [483, 23] width 976 height 28
click at [716, 282] on button "Save & Close" at bounding box center [702, 289] width 62 height 19
click at [586, 286] on button "Cancel" at bounding box center [576, 290] width 35 height 18
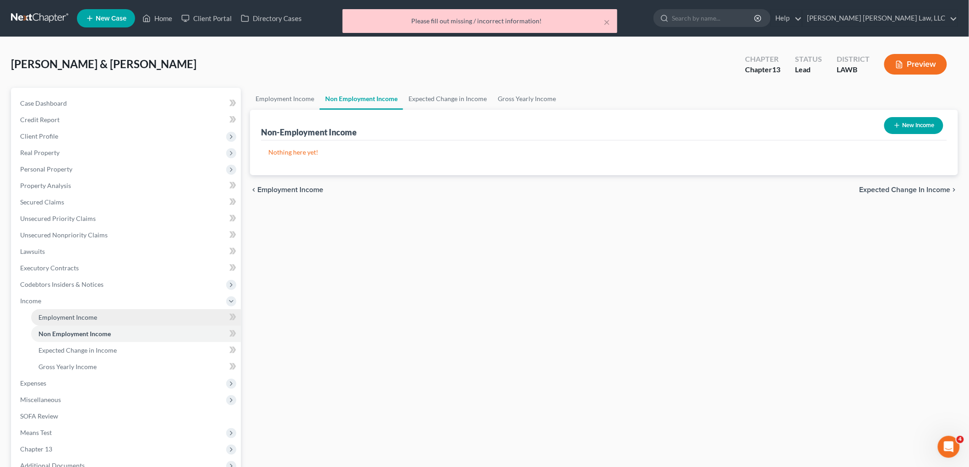
click at [66, 316] on span "Employment Income" at bounding box center [67, 318] width 59 height 8
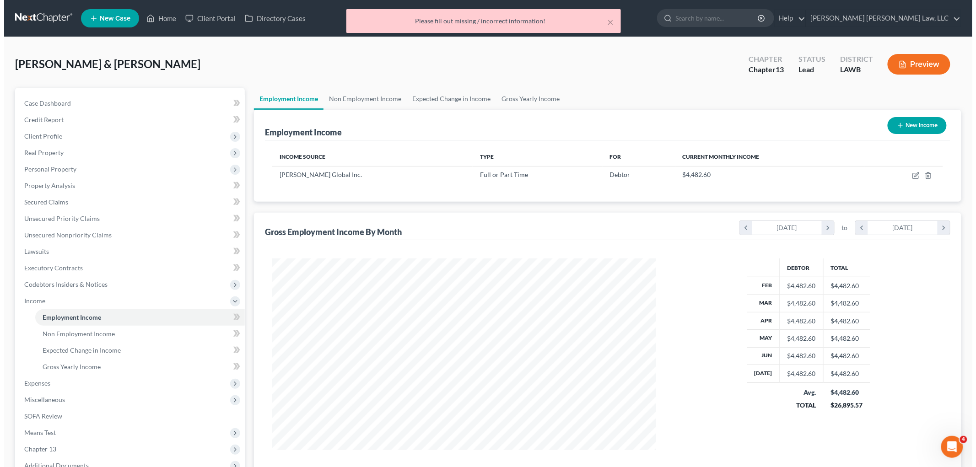
scroll to position [191, 402]
click at [914, 129] on button "New Income" at bounding box center [913, 125] width 59 height 17
select select "0"
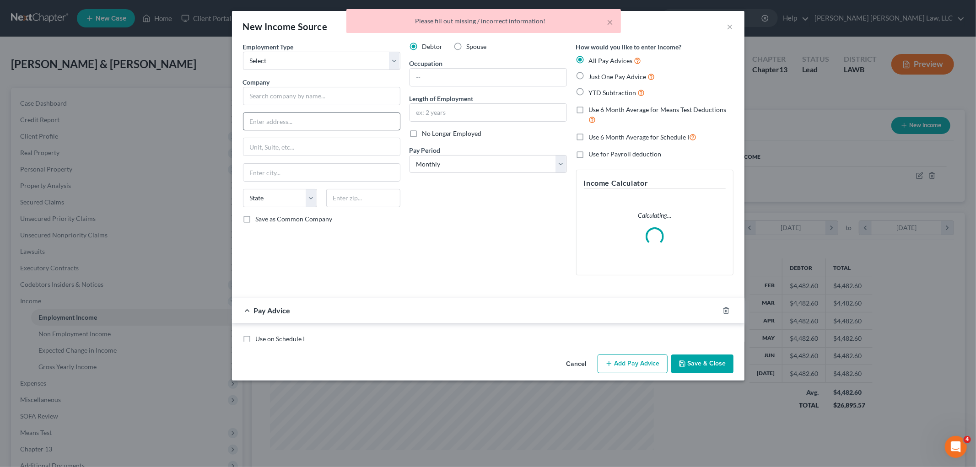
scroll to position [193, 406]
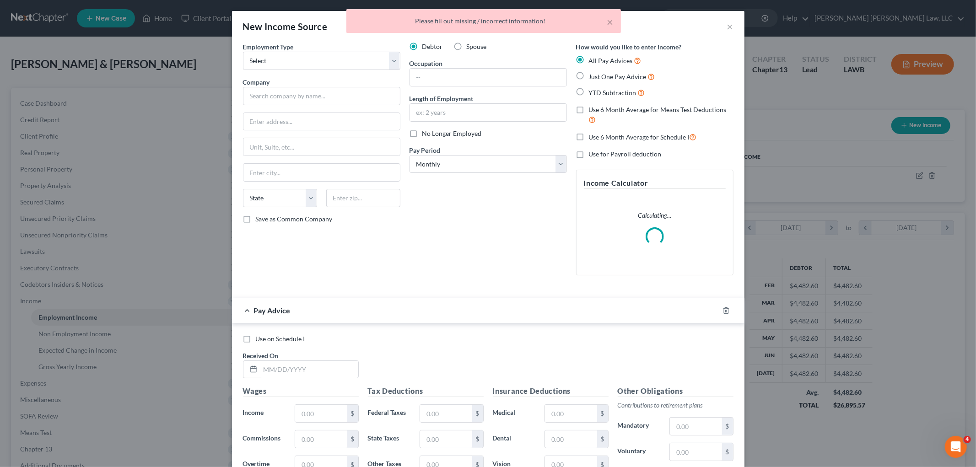
click at [467, 48] on label "Spouse" at bounding box center [477, 46] width 20 height 9
click at [471, 48] on input "Spouse" at bounding box center [474, 45] width 6 height 6
radio input "true"
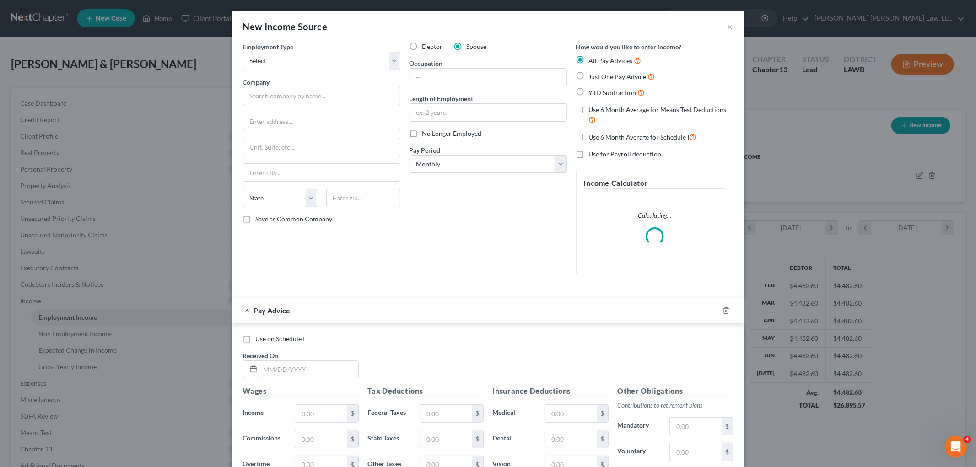
click at [447, 173] on div "Debtor Spouse Occupation Length of Employment No Longer Employed Pay Period * S…" at bounding box center [488, 162] width 167 height 241
click at [436, 157] on select "Select Monthly Twice Monthly Every Other Week Weekly" at bounding box center [488, 164] width 157 height 18
select select "1"
click at [410, 155] on select "Select Monthly Twice Monthly Every Other Week Weekly" at bounding box center [488, 164] width 157 height 18
click at [447, 108] on input "text" at bounding box center [488, 112] width 157 height 17
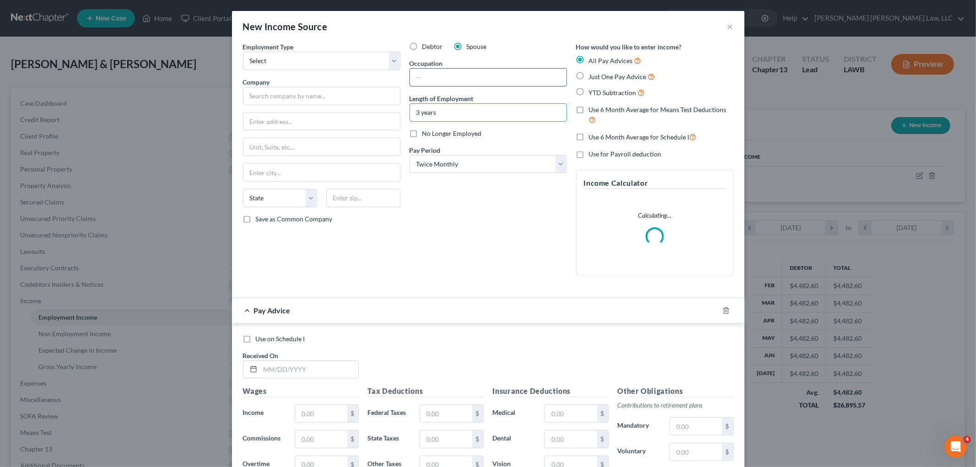
type input "3 years"
click at [455, 74] on input "text" at bounding box center [488, 77] width 157 height 17
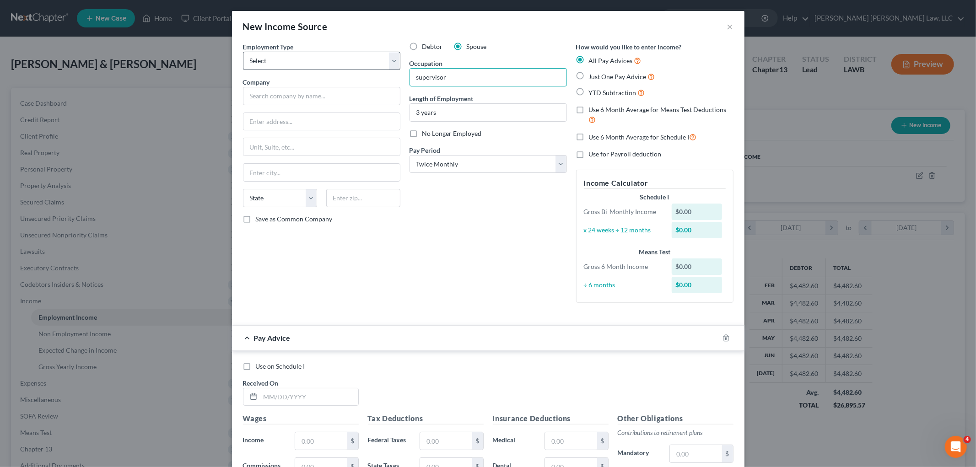
type input "supervisor"
drag, startPoint x: 350, startPoint y: 57, endPoint x: 346, endPoint y: 65, distance: 8.0
click at [350, 57] on select "Select Full or Part Time Employment Self Employment" at bounding box center [321, 61] width 157 height 18
select select "0"
click at [243, 52] on select "Select Full or Part Time Employment Self Employment" at bounding box center [321, 61] width 157 height 18
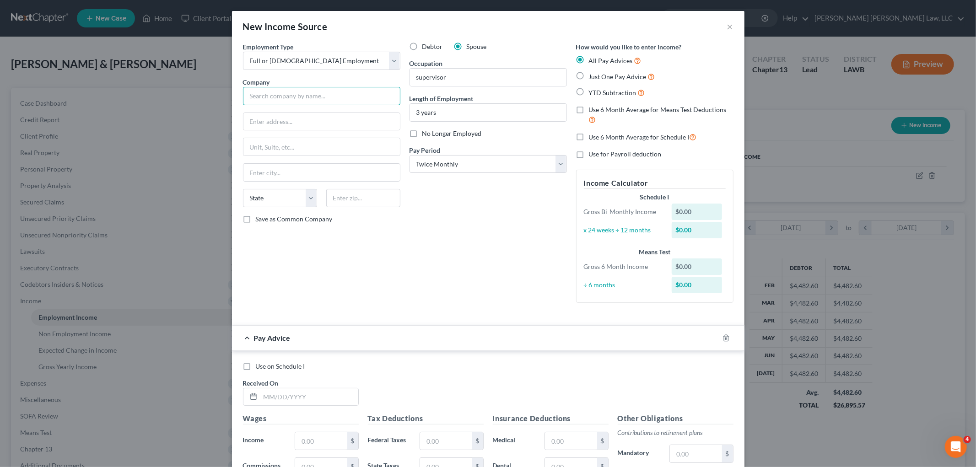
click at [332, 96] on input "text" at bounding box center [321, 96] width 157 height 18
click at [274, 93] on input "text" at bounding box center [321, 96] width 157 height 18
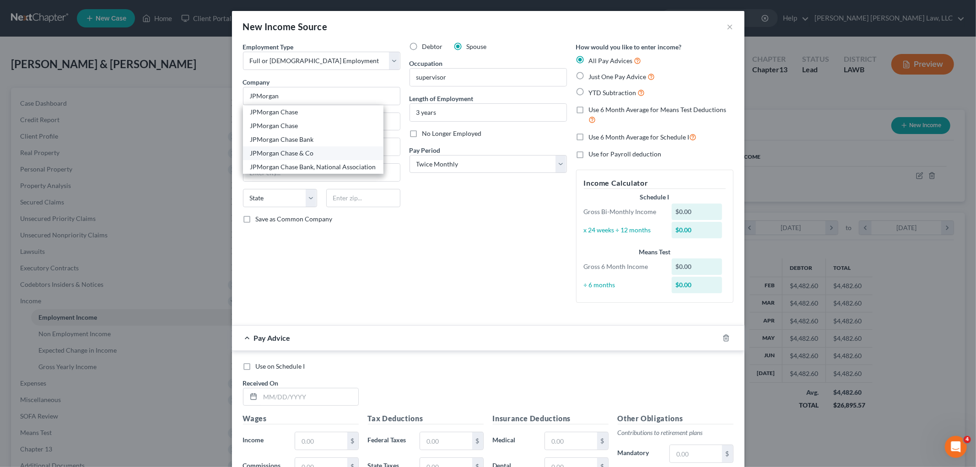
click at [314, 156] on div "JPMorgan Chase & Co" at bounding box center [313, 153] width 126 height 9
type input "JPMorgan Chase & Co"
type input "1111 Polaris Parkway"
type input "Columbus"
select select "36"
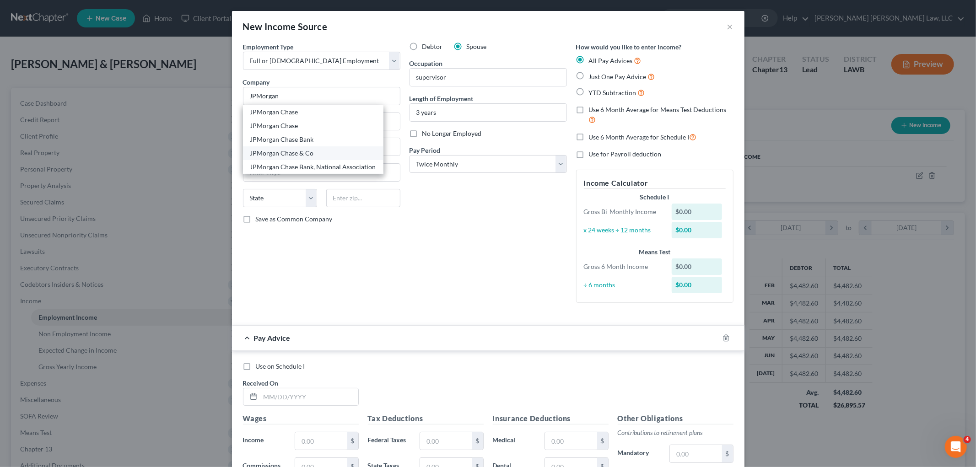
type input "43240"
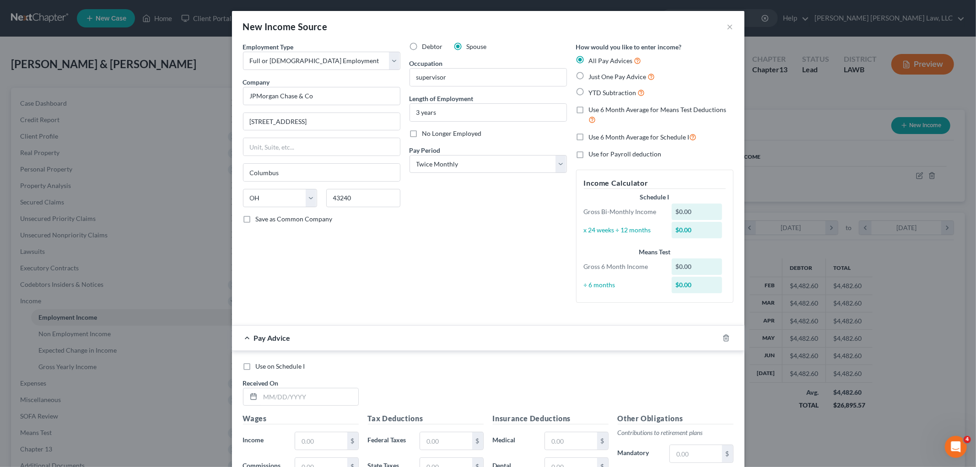
click at [427, 269] on div "Debtor Spouse Occupation supervisor Length of Employment 3 years No Longer Empl…" at bounding box center [488, 176] width 167 height 268
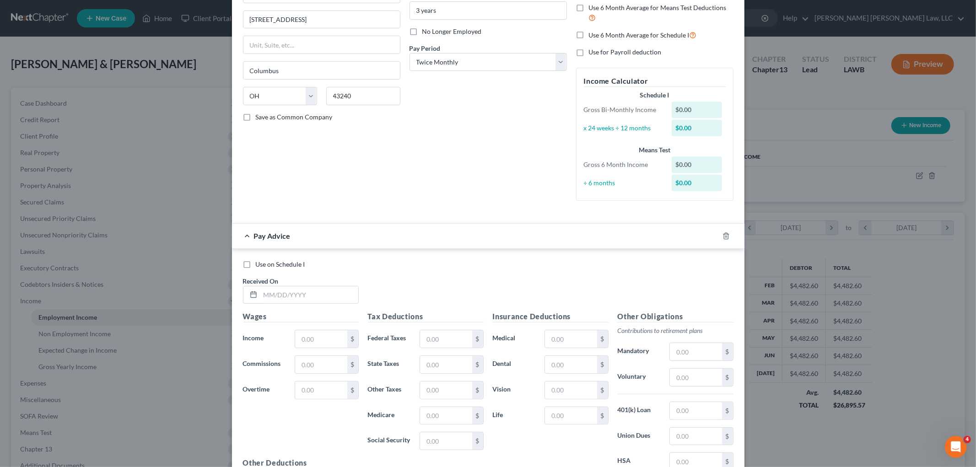
scroll to position [203, 0]
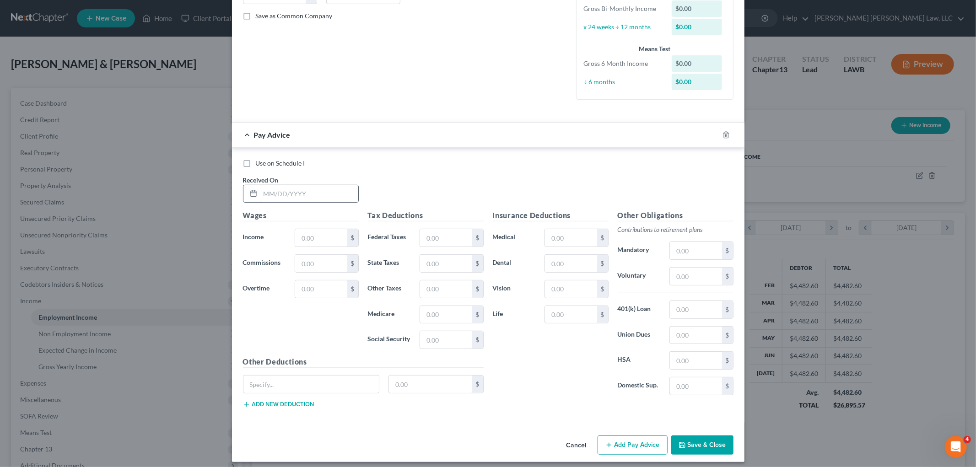
click at [294, 191] on input "text" at bounding box center [309, 193] width 98 height 17
type input "02/14/2025"
type input "3,000.00"
type input "1"
type input "179.42"
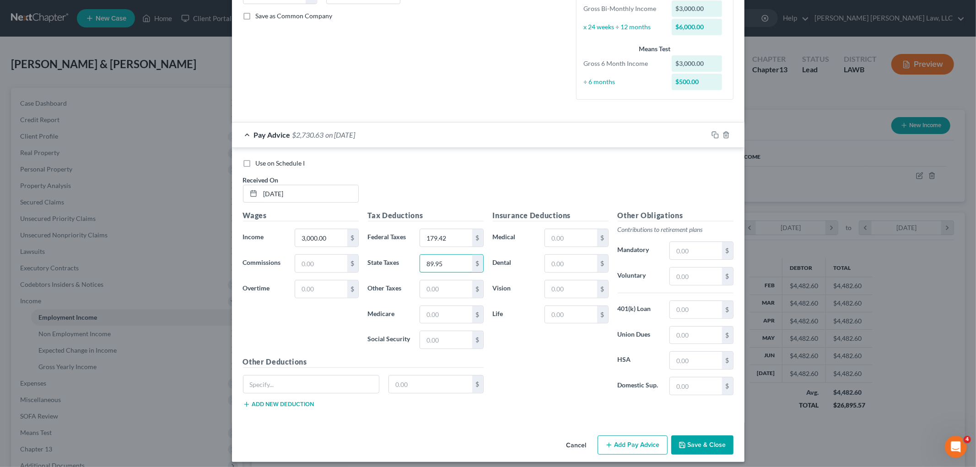
type input "89.95"
type input "43.51"
type input "186.07"
click at [574, 319] on input "text" at bounding box center [571, 314] width 52 height 17
click at [578, 314] on input "1.10" at bounding box center [571, 314] width 52 height 17
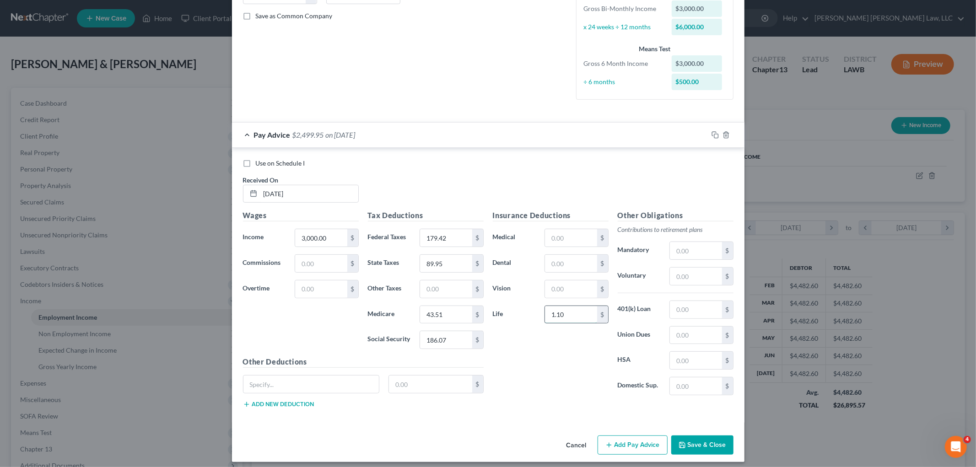
click at [578, 314] on input "1.10" at bounding box center [571, 314] width 52 height 17
type input "5.04"
drag, startPoint x: 573, startPoint y: 244, endPoint x: 577, endPoint y: 239, distance: 6.5
click at [573, 244] on input "text" at bounding box center [571, 237] width 52 height 17
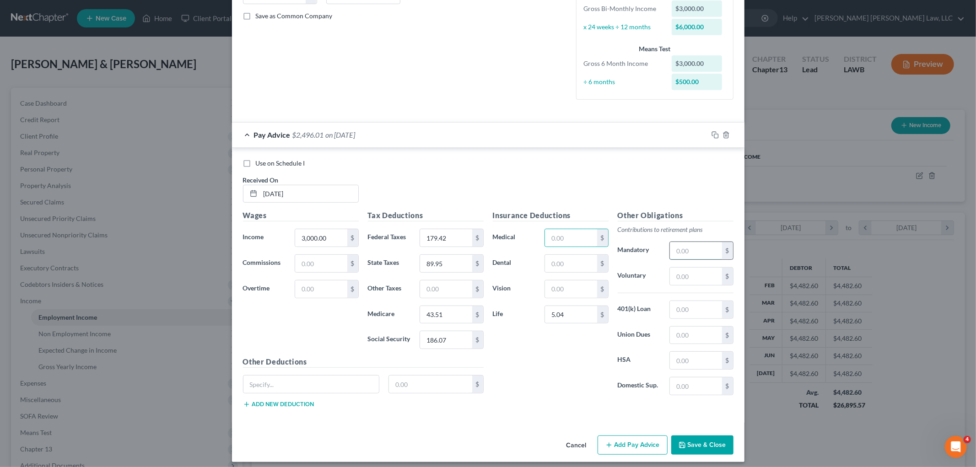
click at [682, 252] on input "text" at bounding box center [696, 250] width 52 height 17
type input "90.00"
click at [430, 286] on input "text" at bounding box center [446, 289] width 52 height 17
click at [451, 289] on input "20.00" at bounding box center [446, 289] width 52 height 17
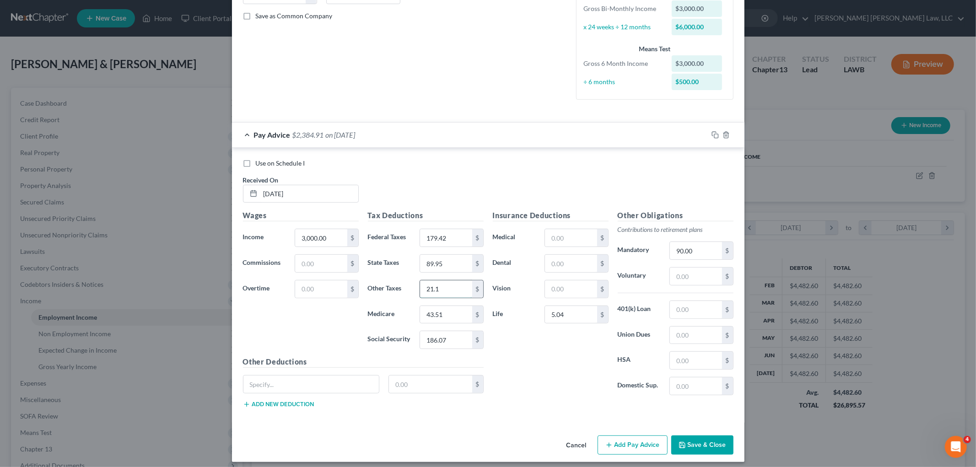
type input "21.10"
click at [433, 286] on input "21.10" at bounding box center [446, 289] width 52 height 17
click at [442, 293] on input "text" at bounding box center [446, 289] width 52 height 17
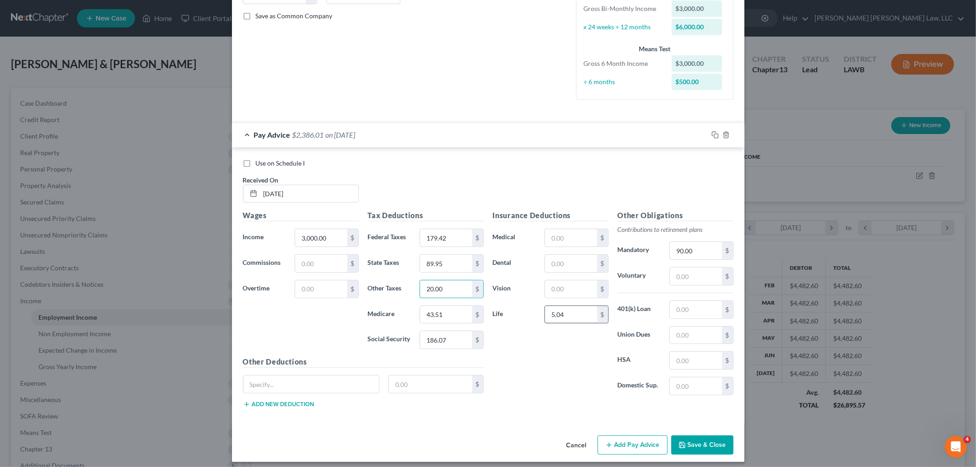
type input "20.00"
click at [568, 316] on input "5.04" at bounding box center [571, 314] width 52 height 17
type input "3.94"
click at [568, 401] on div "Insurance Deductions Medical $ Dental $ Vision $ Life 3.94 $" at bounding box center [550, 306] width 125 height 193
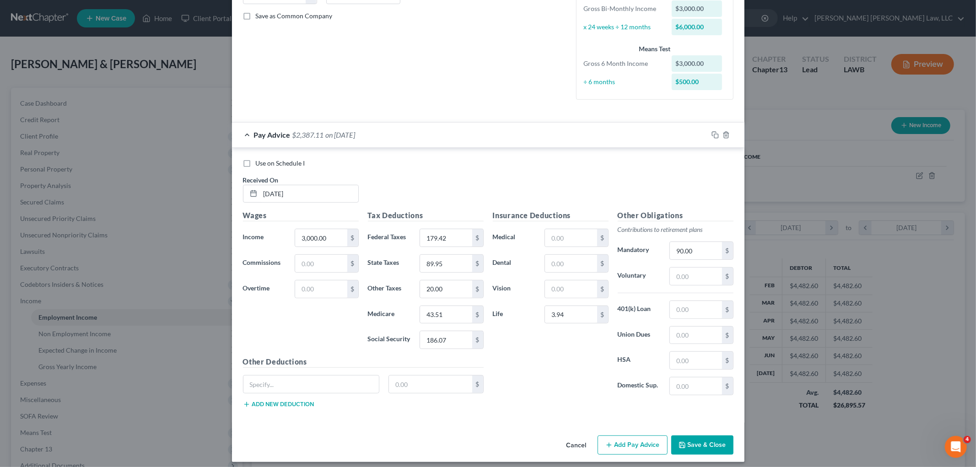
click at [619, 442] on button "Add Pay Advice" at bounding box center [633, 445] width 70 height 19
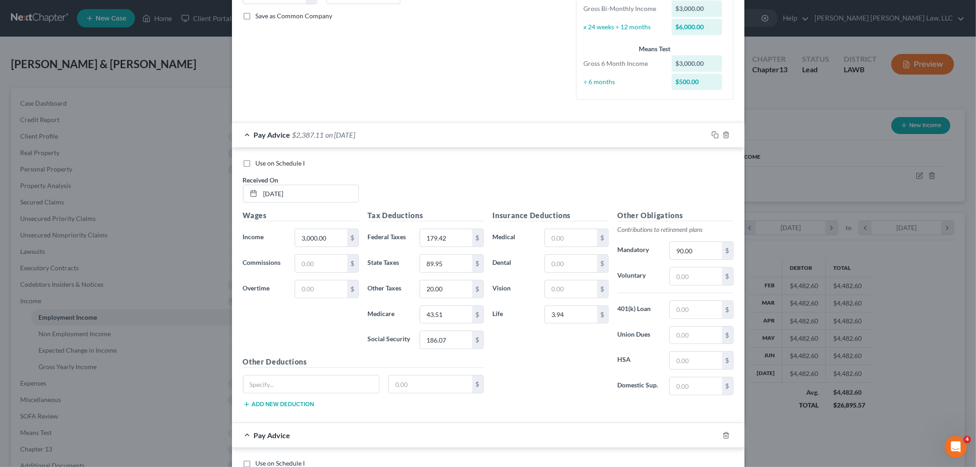
scroll to position [511, 0]
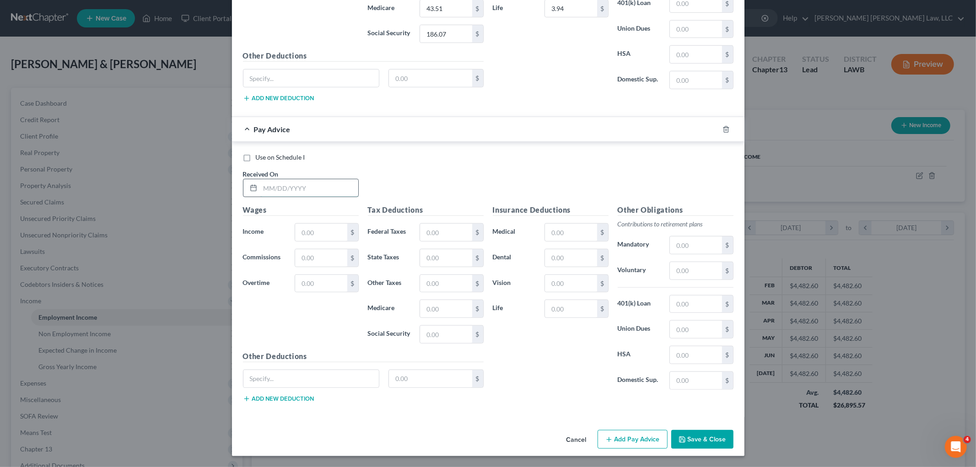
click at [300, 186] on input "text" at bounding box center [309, 187] width 98 height 17
drag, startPoint x: 335, startPoint y: 227, endPoint x: 381, endPoint y: 227, distance: 46.2
click at [335, 227] on input "text" at bounding box center [321, 232] width 52 height 17
type input "02,282,025"
click at [349, 185] on input "text" at bounding box center [309, 187] width 98 height 17
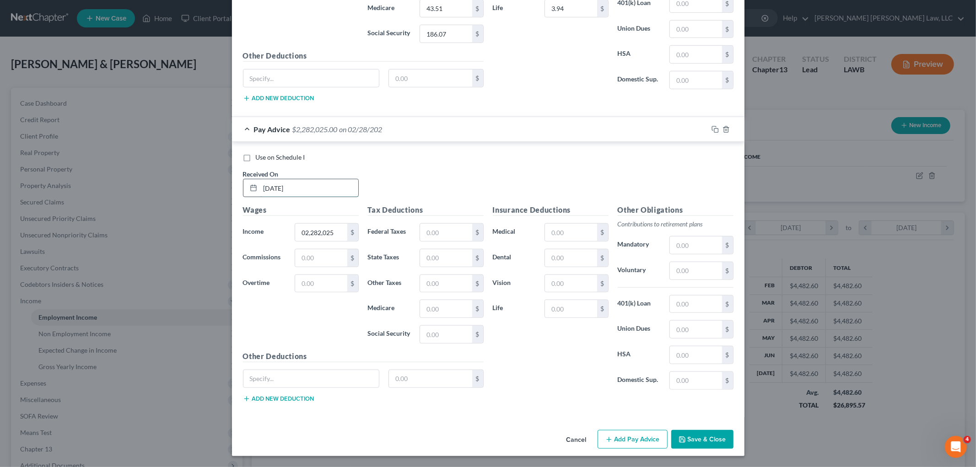
type input "02/28/2025"
type input "3,001.95"
type input "180.73"
type input "90.14"
type input "43.60"
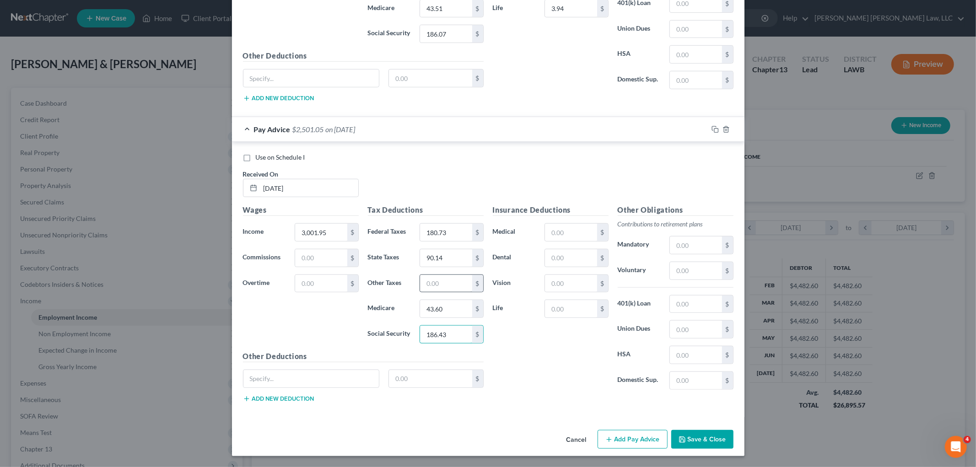
type input "186.43"
click at [455, 281] on input "text" at bounding box center [446, 283] width 52 height 17
type input "20.00"
type input "3.94"
type input "90.00"
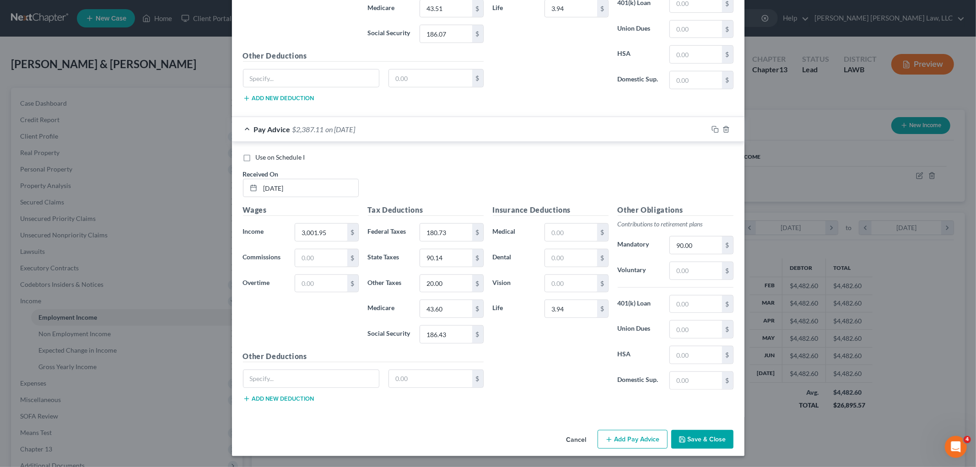
click at [620, 442] on button "Add Pay Advice" at bounding box center [633, 439] width 70 height 19
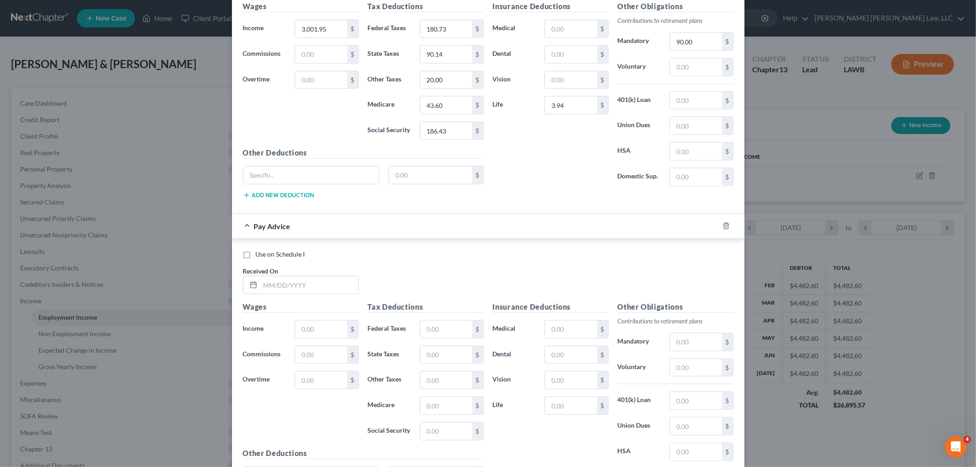
scroll to position [812, 0]
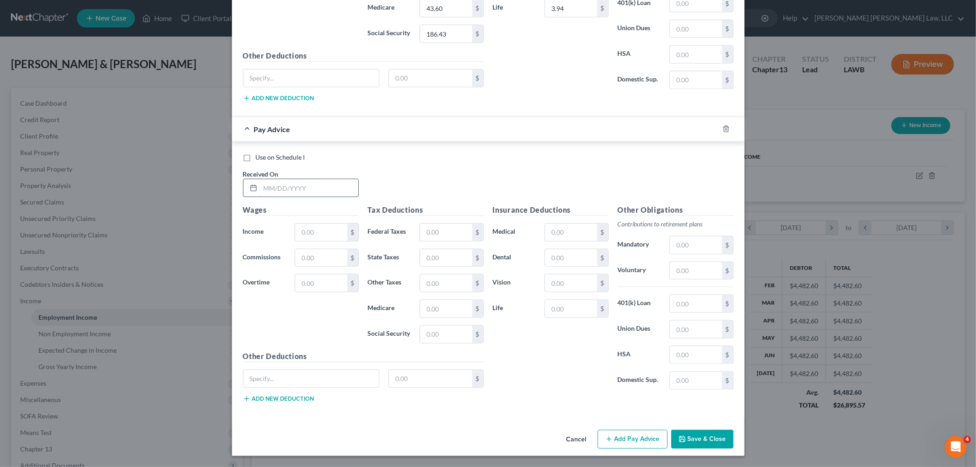
click at [339, 189] on input "text" at bounding box center [309, 187] width 98 height 17
click at [326, 188] on input "text" at bounding box center [309, 187] width 98 height 17
type input "03/14/2025"
type input "3"
type input "2,400.00"
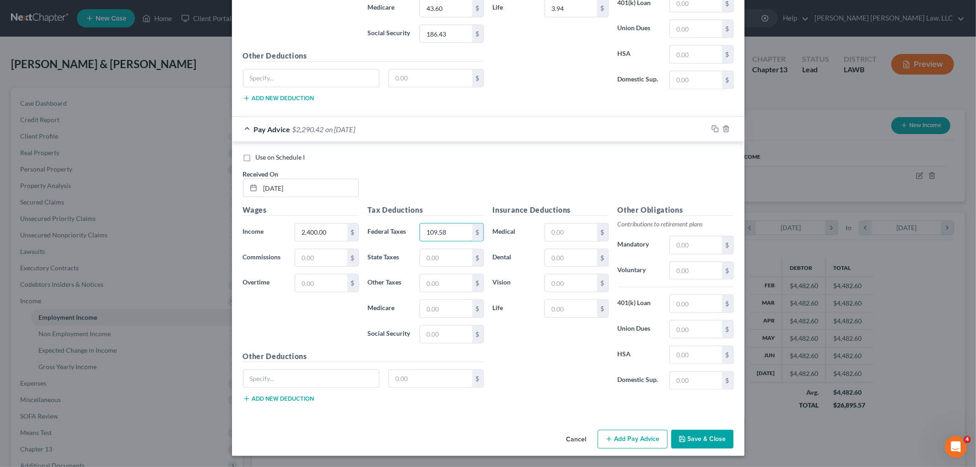
type input "109.58"
type input "71.97"
type input "20.00"
type input "34.82"
type input "148.87"
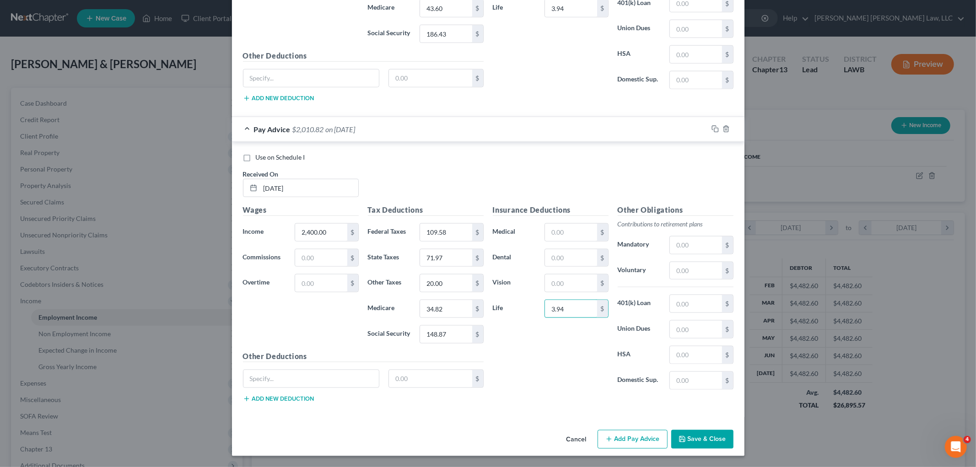
type input "3.94"
type input "9"
type input "72.00"
click at [641, 438] on button "Add Pay Advice" at bounding box center [633, 439] width 70 height 19
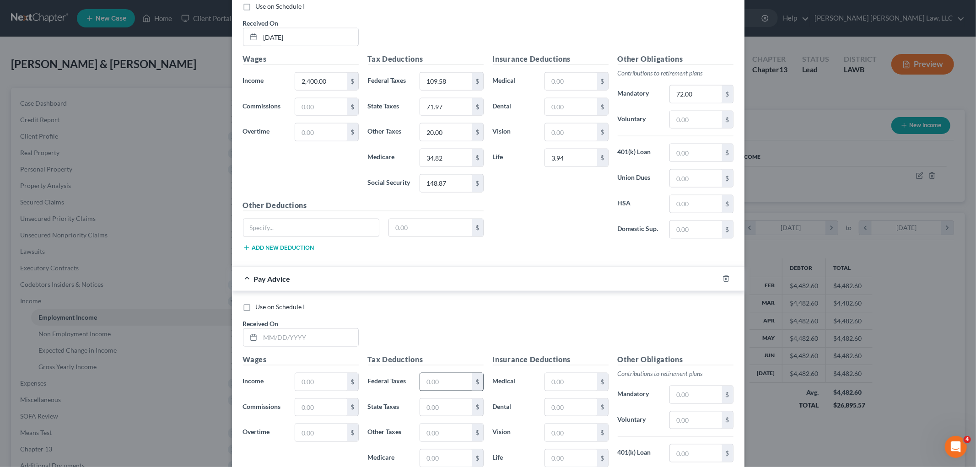
scroll to position [1067, 0]
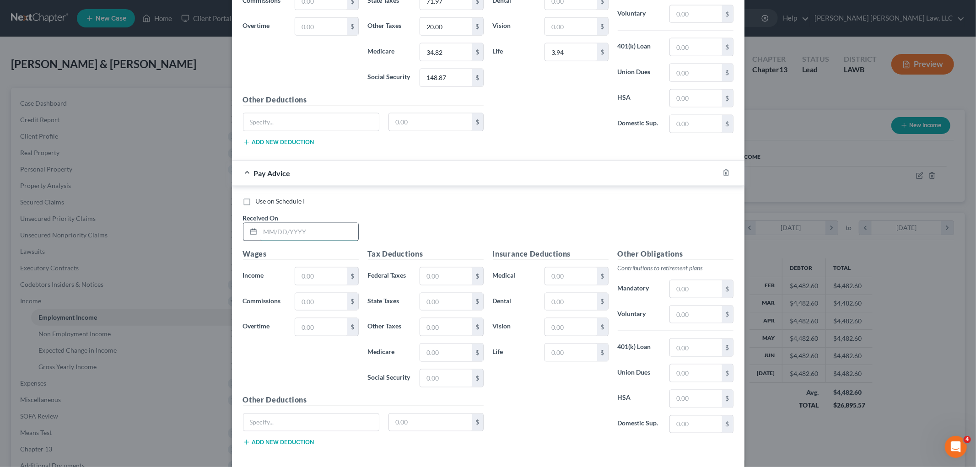
click at [328, 237] on input "text" at bounding box center [309, 231] width 98 height 17
type input "03/31/2025"
type input "0.00"
click at [595, 403] on div "Insurance Deductions Medical $ Dental $ Vision $ Life $" at bounding box center [550, 345] width 125 height 193
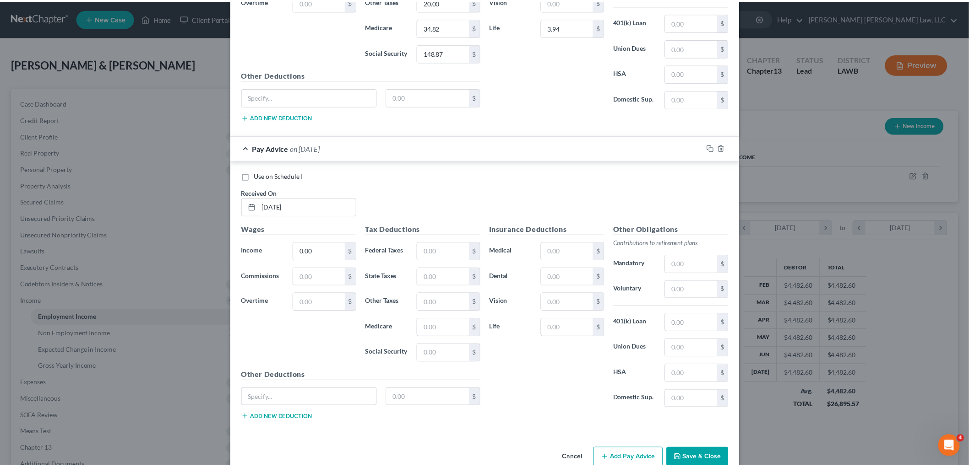
scroll to position [1114, 0]
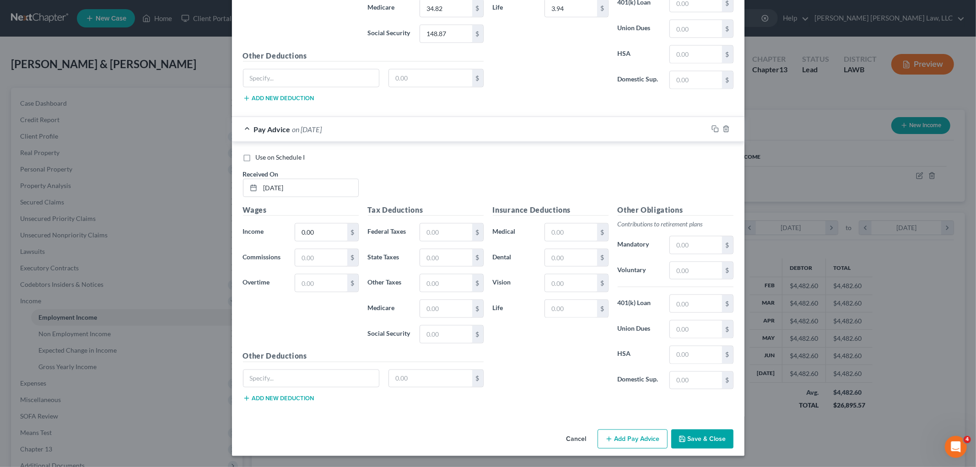
click at [684, 437] on button "Save & Close" at bounding box center [702, 439] width 62 height 19
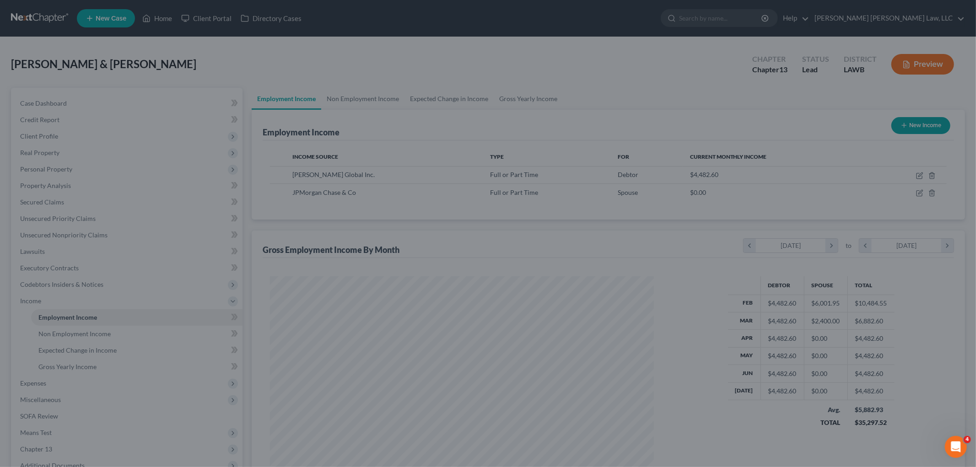
scroll to position [457530, 457319]
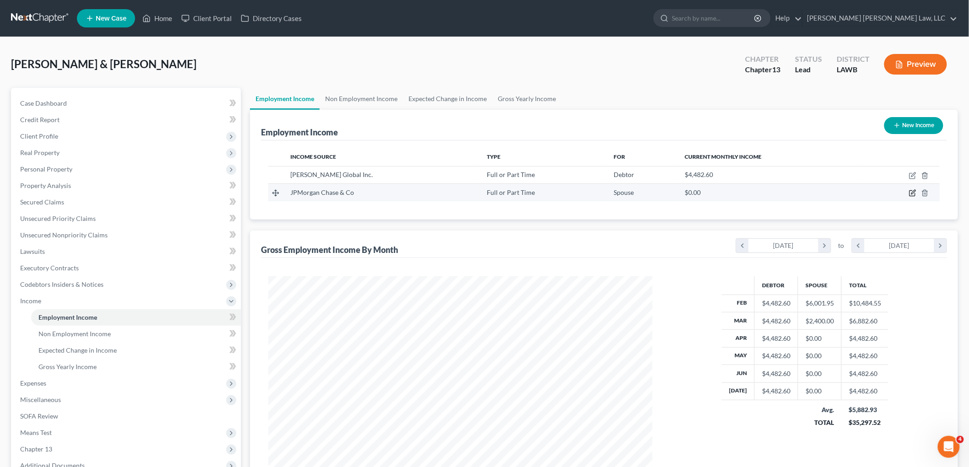
click at [913, 190] on icon "button" at bounding box center [912, 192] width 7 height 7
select select "0"
select select "36"
select select "1"
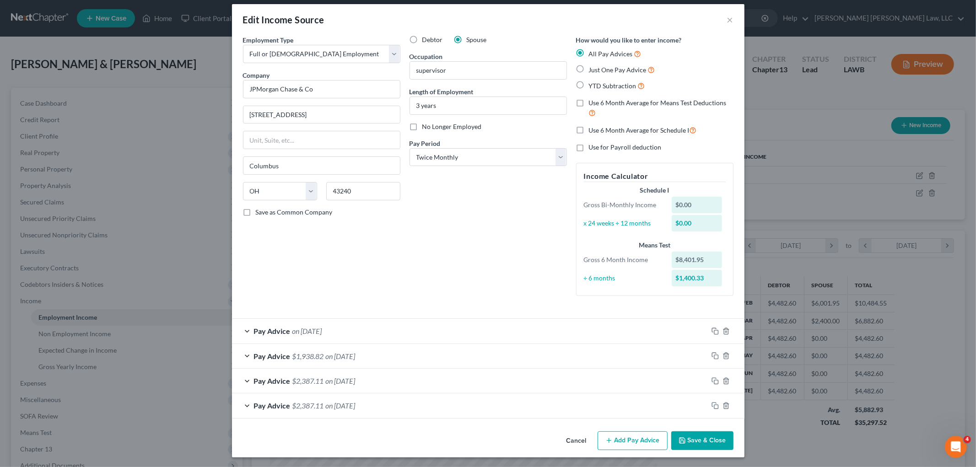
scroll to position [8, 0]
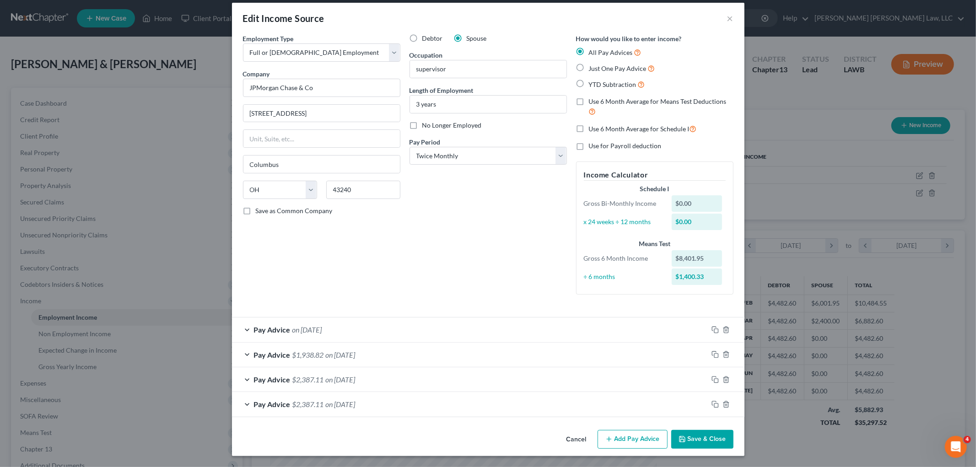
click at [614, 436] on button "Add Pay Advice" at bounding box center [633, 439] width 70 height 19
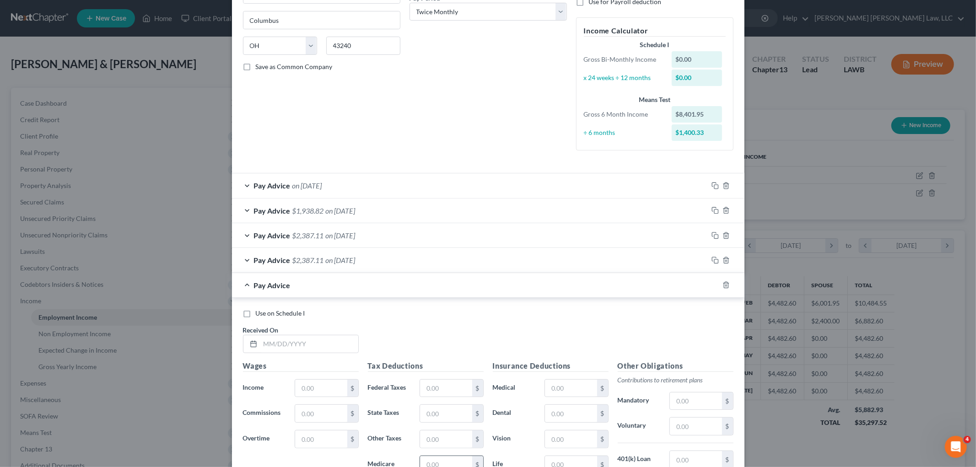
scroll to position [263, 0]
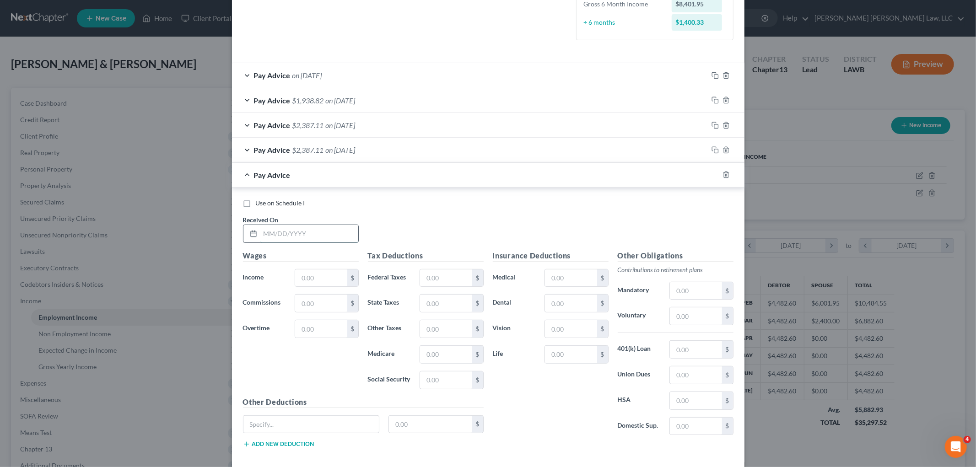
click at [318, 233] on input "text" at bounding box center [309, 233] width 98 height 17
type input "04/15/2025"
type input "6,600.00"
type input "710.96"
type input "198.02"
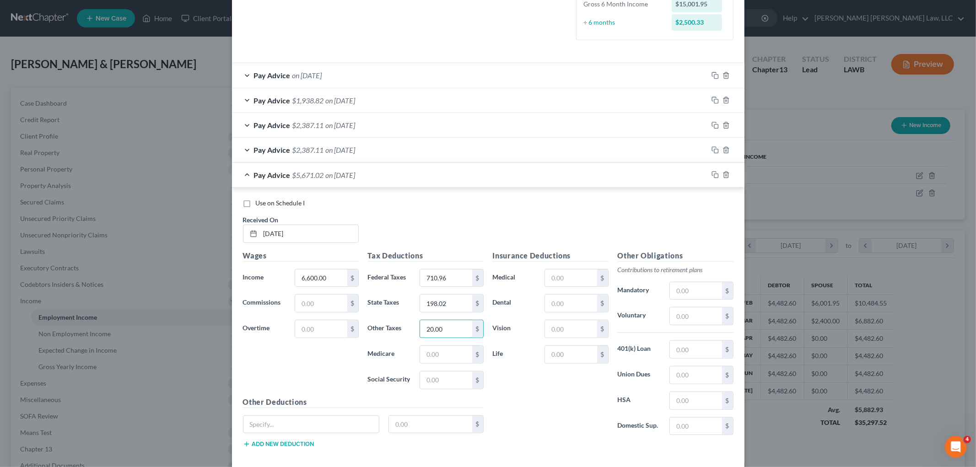
type input "20.00"
type input "95.81"
type input "409.66"
type input "7.88"
click at [683, 287] on input "text" at bounding box center [696, 290] width 52 height 17
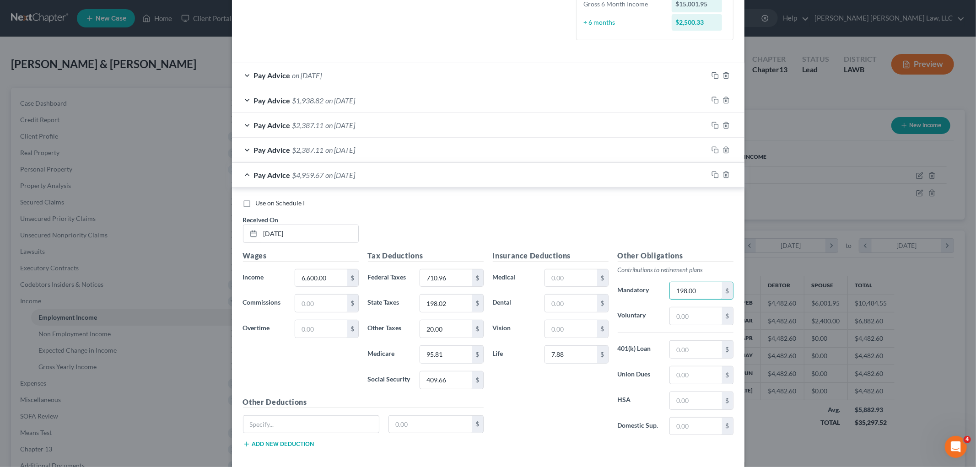
type input "198.00"
drag, startPoint x: 520, startPoint y: 410, endPoint x: 526, endPoint y: 406, distance: 7.0
click at [520, 410] on div "Insurance Deductions Medical $ Dental $ Vision $ Life 7.88 $" at bounding box center [550, 346] width 125 height 193
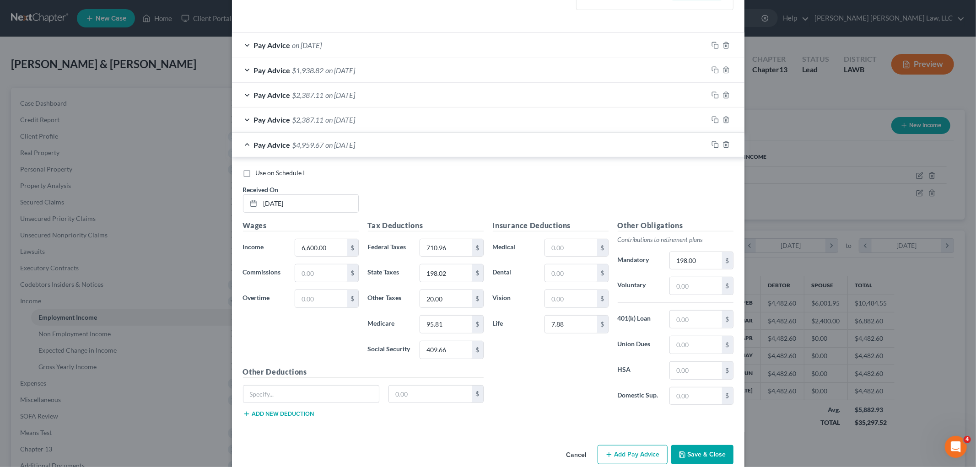
scroll to position [309, 0]
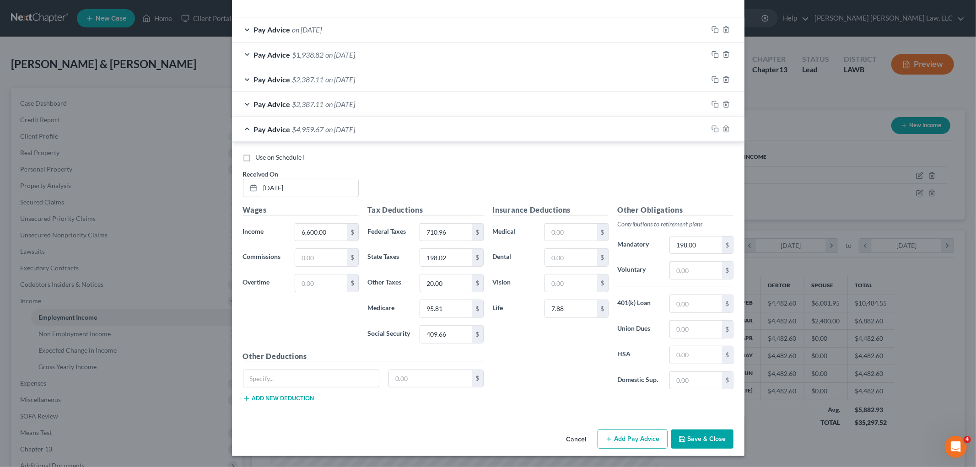
click at [623, 436] on button "Add Pay Advice" at bounding box center [633, 439] width 70 height 19
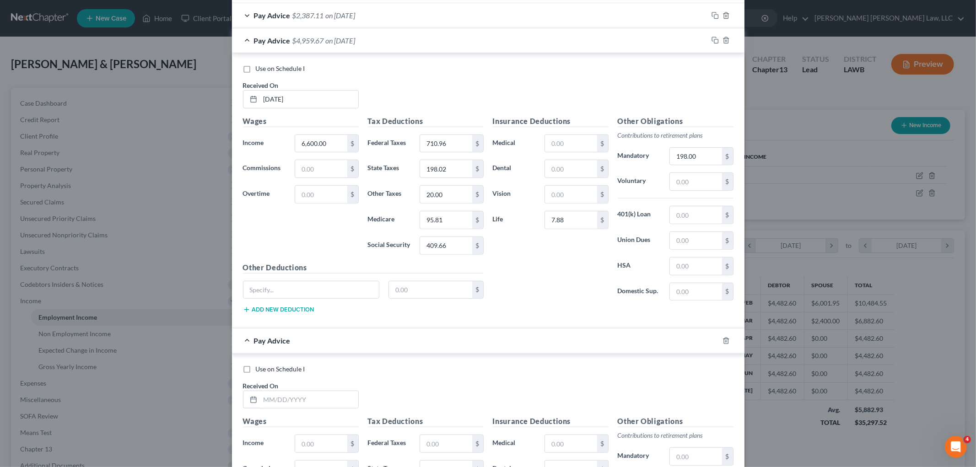
scroll to position [611, 0]
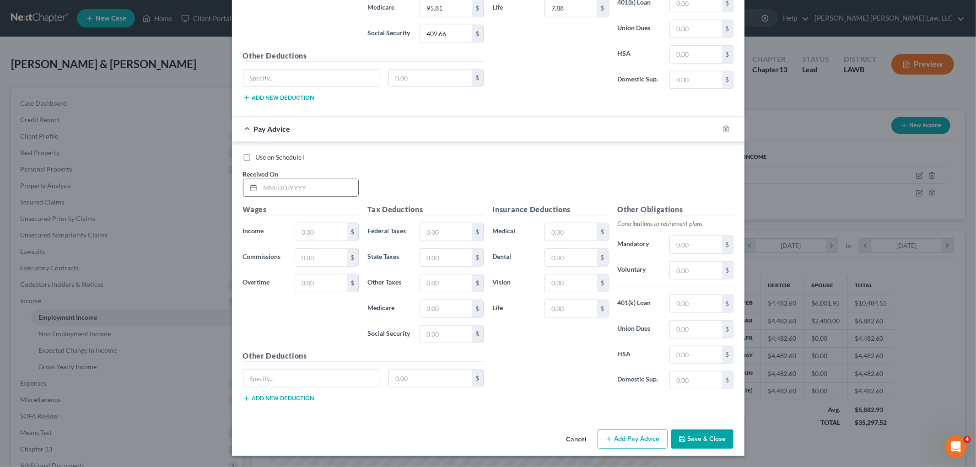
click at [299, 188] on input "text" at bounding box center [309, 187] width 98 height 17
type input "04/30/2025"
type input "2,727.27"
type input "147.67"
type input "81.78"
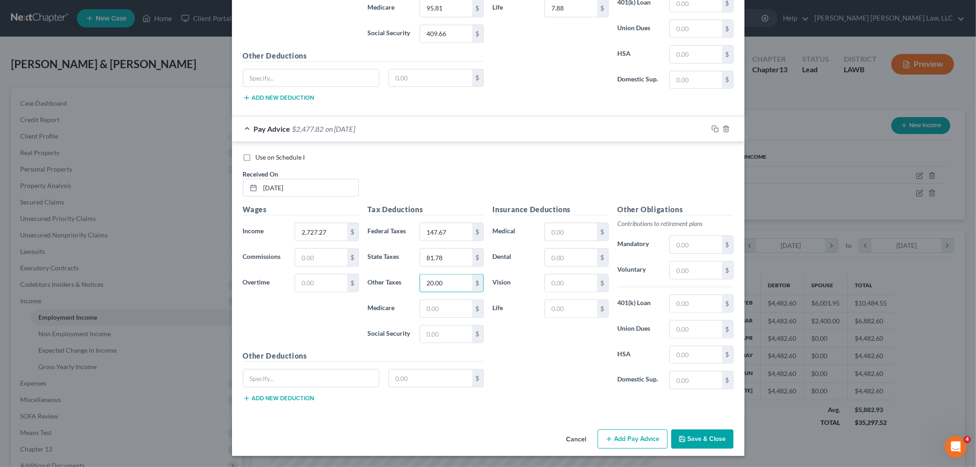
type input "20.00"
type input "39.56"
type input "169.16"
type input "3.94"
drag, startPoint x: 701, startPoint y: 241, endPoint x: 693, endPoint y: 244, distance: 8.8
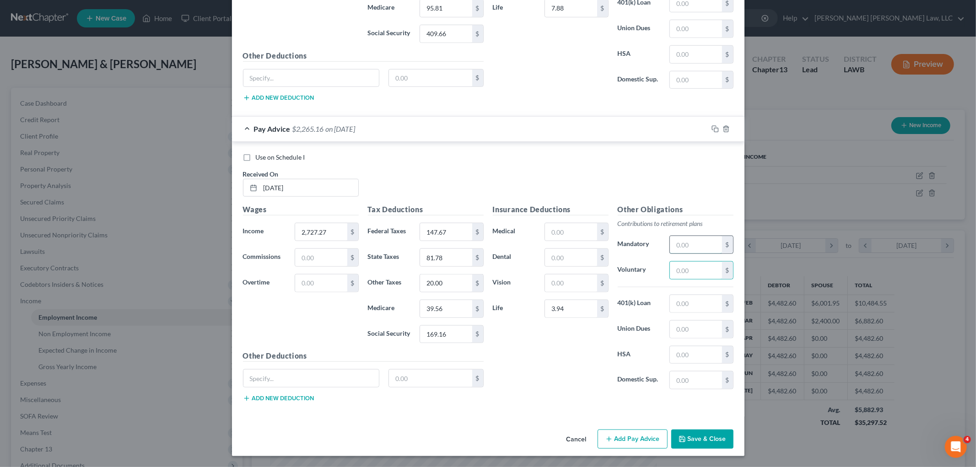
click at [701, 241] on input "text" at bounding box center [696, 244] width 52 height 17
type input "81.82"
drag, startPoint x: 622, startPoint y: 437, endPoint x: 603, endPoint y: 443, distance: 19.1
click at [621, 436] on button "Add Pay Advice" at bounding box center [633, 439] width 70 height 19
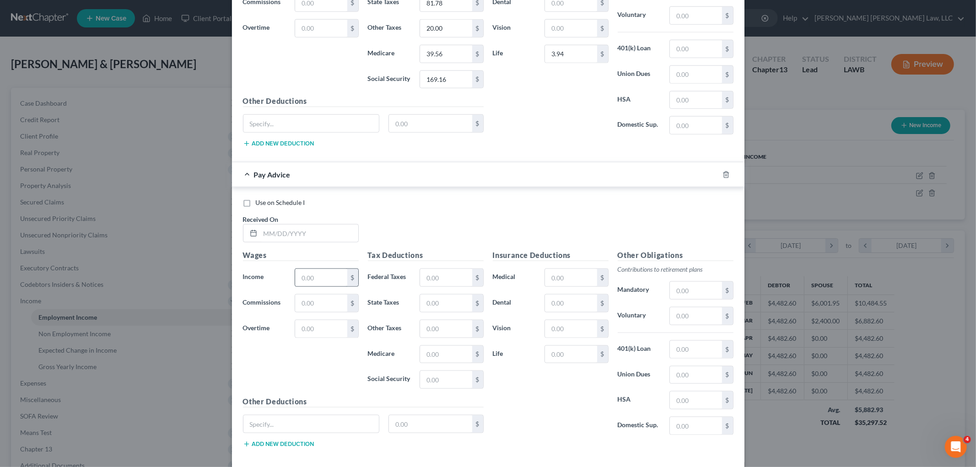
scroll to position [912, 0]
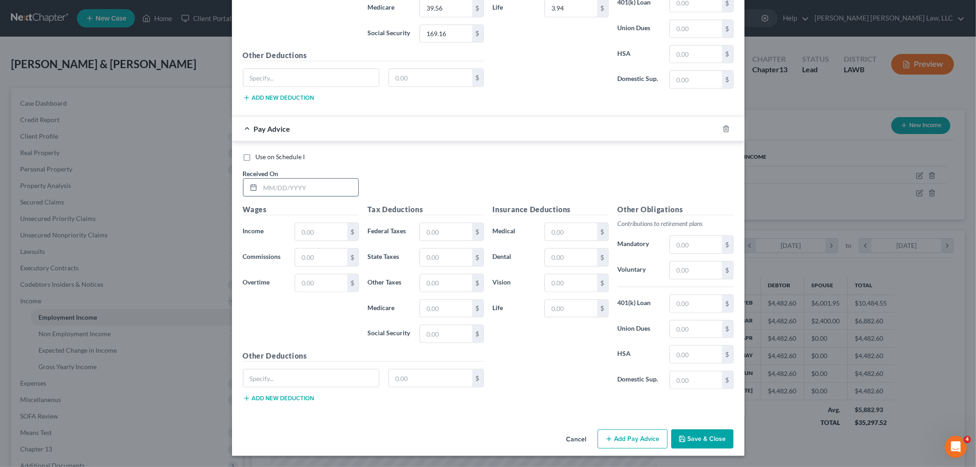
click at [328, 188] on input "text" at bounding box center [309, 187] width 98 height 17
type input "05/15/2025"
type input "3,272.73"
type input "211.16"
type input "98.13"
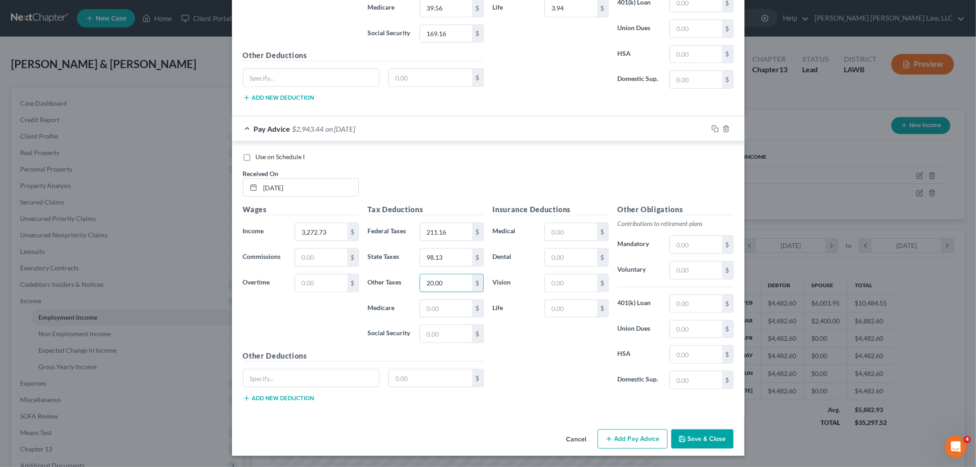
type input "20.00"
type input "47.47"
type input "202.98"
type input "3.94"
click at [704, 249] on input "text" at bounding box center [696, 244] width 52 height 17
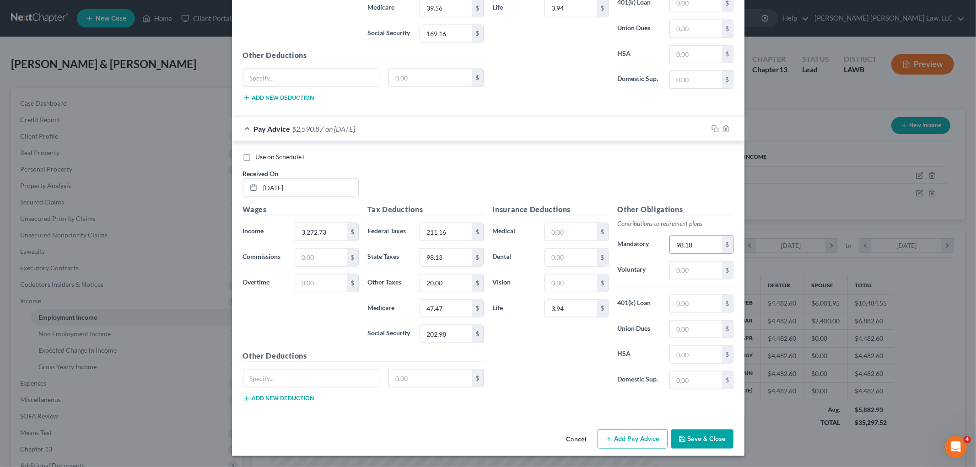
type input "98.18"
drag, startPoint x: 632, startPoint y: 440, endPoint x: 628, endPoint y: 411, distance: 30.0
click at [632, 440] on button "Add Pay Advice" at bounding box center [633, 439] width 70 height 19
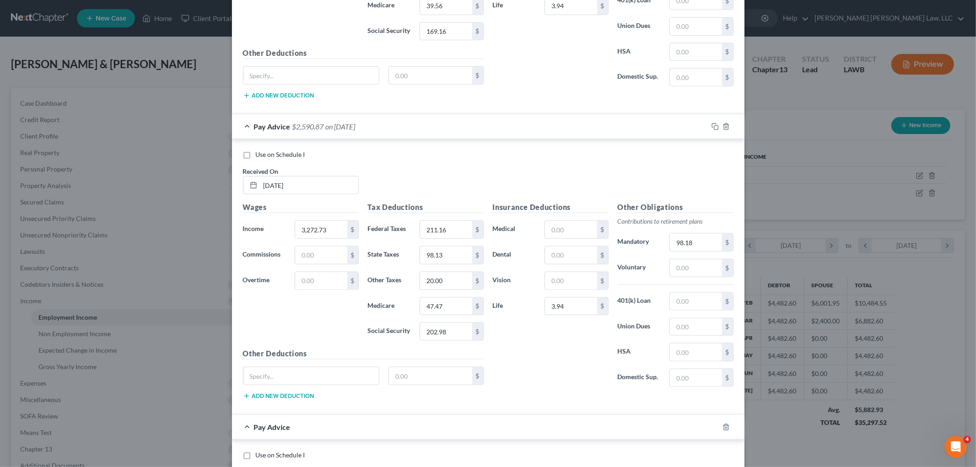
scroll to position [1213, 0]
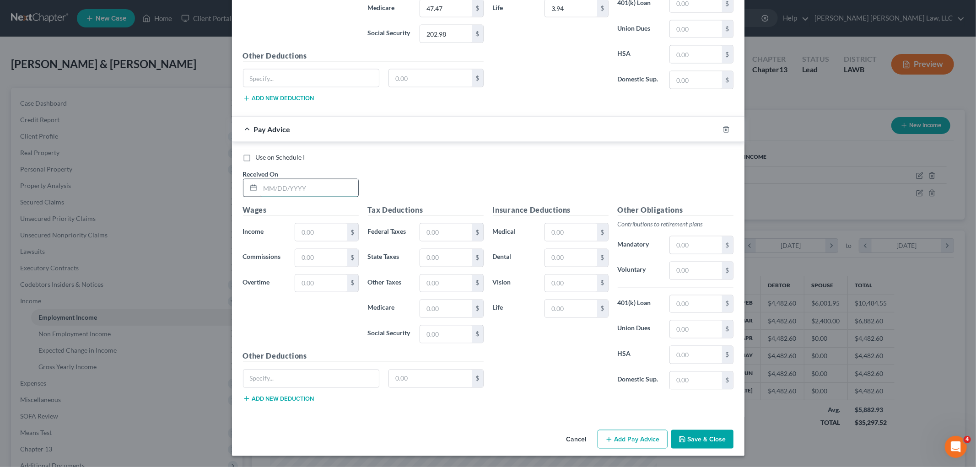
click at [337, 189] on input "text" at bounding box center [309, 187] width 98 height 17
type input "05/30/2025"
type input "0.00"
click at [643, 438] on button "Add Pay Advice" at bounding box center [633, 439] width 70 height 19
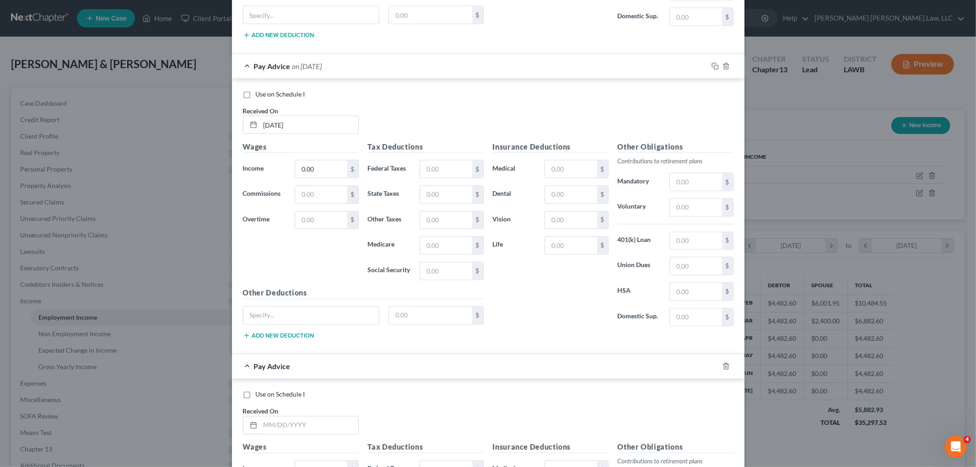
scroll to position [1467, 0]
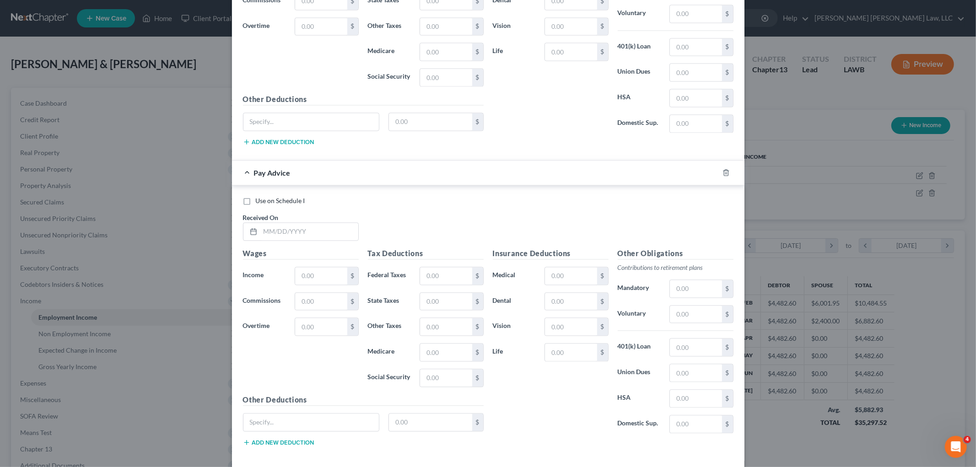
click at [316, 225] on div "Received On *" at bounding box center [300, 227] width 125 height 28
click at [317, 225] on div at bounding box center [301, 231] width 116 height 18
click at [317, 240] on input "text" at bounding box center [309, 231] width 98 height 17
type input "06/02/2025"
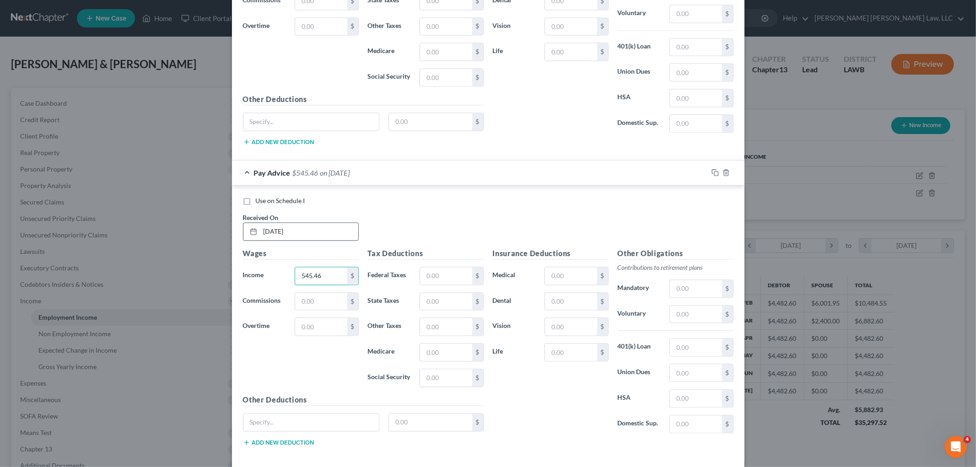
type input "545.46"
type input "0.00"
type input "16.35"
type input "7.93"
type input "33.89"
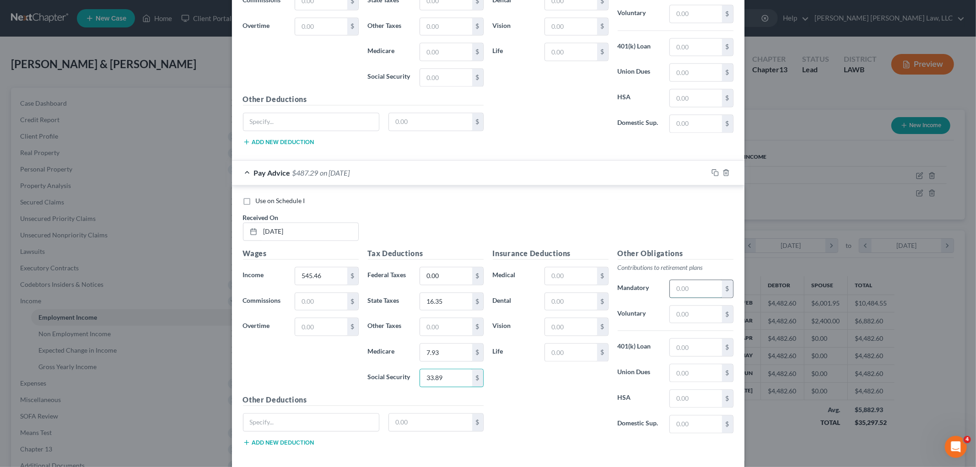
click at [693, 294] on input "text" at bounding box center [696, 288] width 52 height 17
type input "16.36"
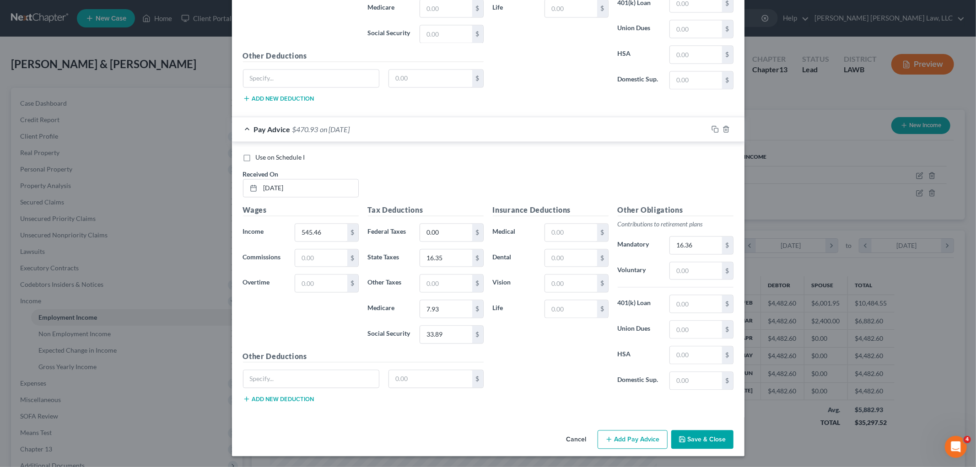
drag, startPoint x: 600, startPoint y: 433, endPoint x: 592, endPoint y: 415, distance: 19.5
click at [600, 433] on button "Add Pay Advice" at bounding box center [633, 439] width 70 height 19
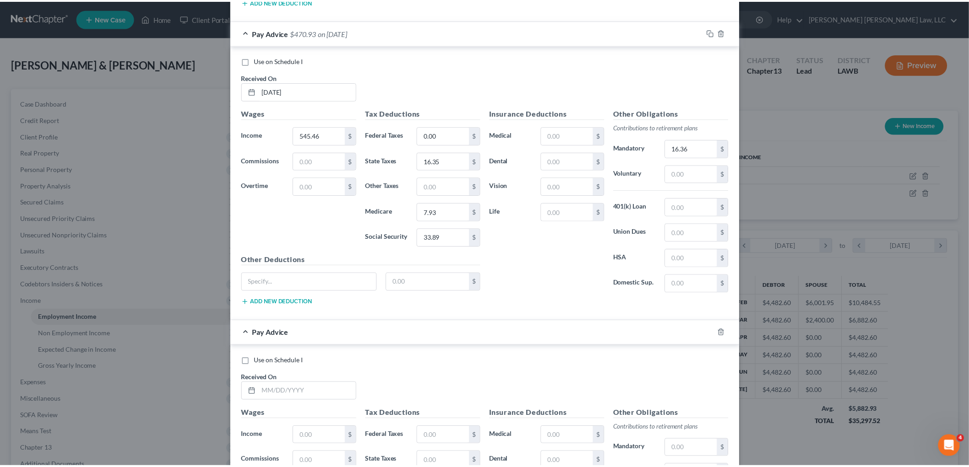
scroll to position [1816, 0]
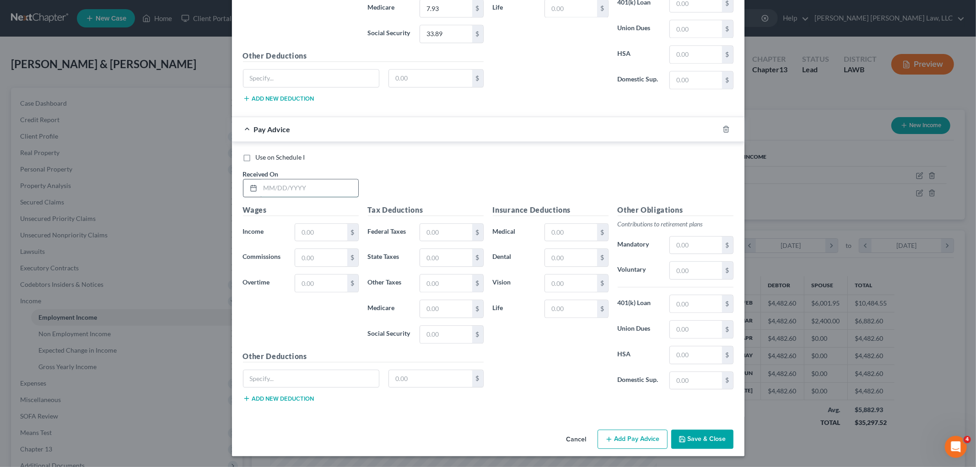
click at [324, 181] on input "text" at bounding box center [309, 187] width 98 height 17
type input "06/13/2025"
type input "3,015.35"
type input "181.20"
type input "90.41"
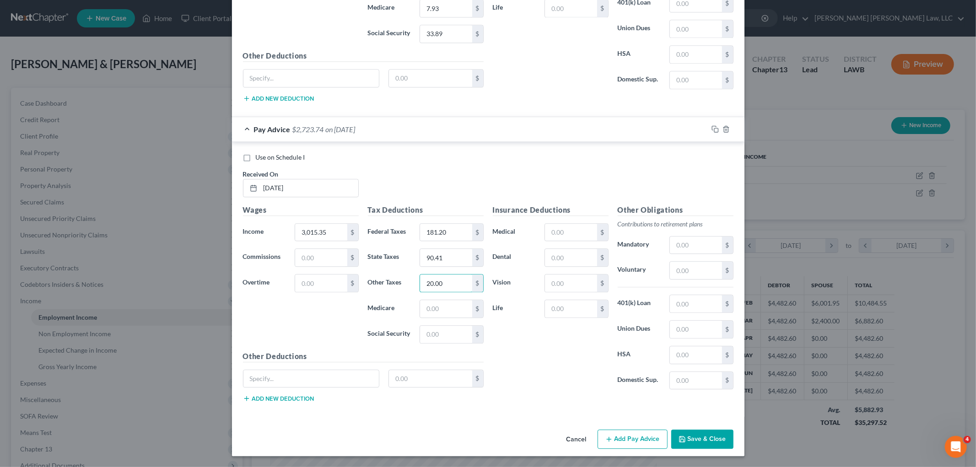
type input "20.00"
type input "43.73"
type input "187.02"
type input "7.88"
type input "90.46"
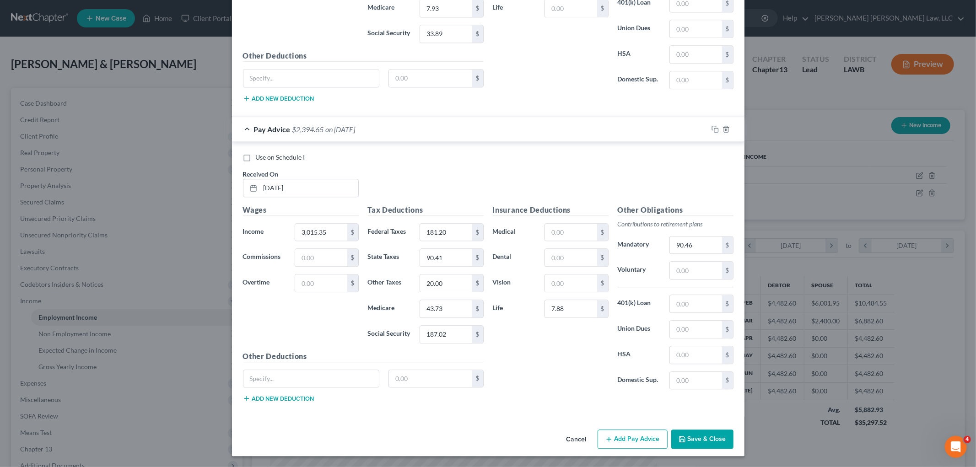
click at [515, 428] on div "Cancel Add Pay Advice Save & Close" at bounding box center [488, 441] width 513 height 30
click at [681, 440] on polyline "button" at bounding box center [682, 441] width 3 height 2
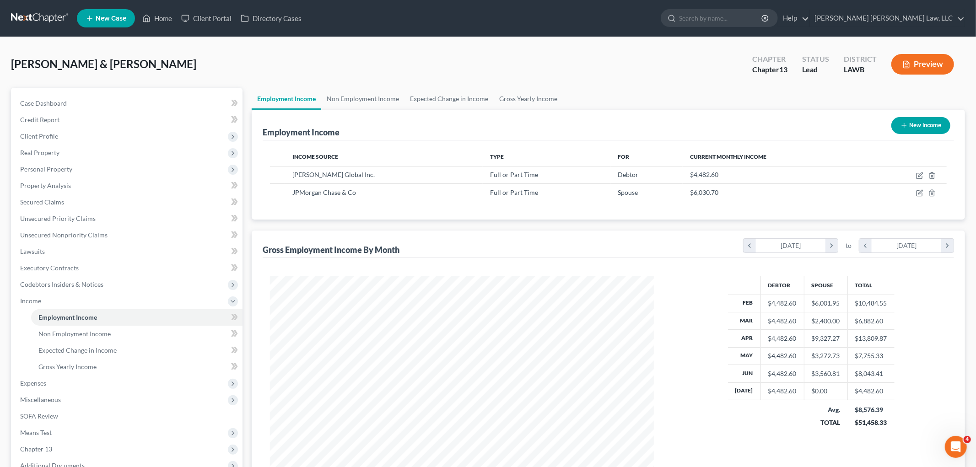
scroll to position [457530, 457319]
click at [911, 194] on icon "button" at bounding box center [913, 192] width 4 height 4
select select "0"
select select "36"
select select "1"
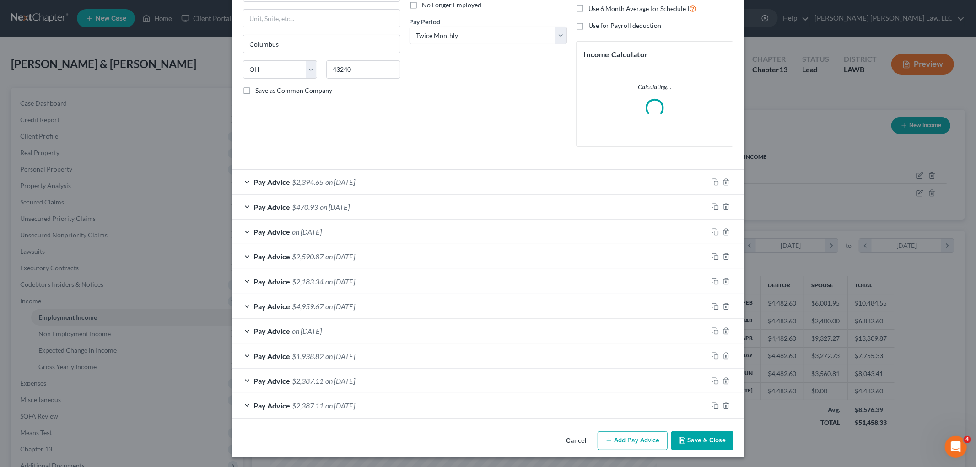
scroll to position [130, 0]
click at [637, 433] on button "Add Pay Advice" at bounding box center [633, 439] width 70 height 19
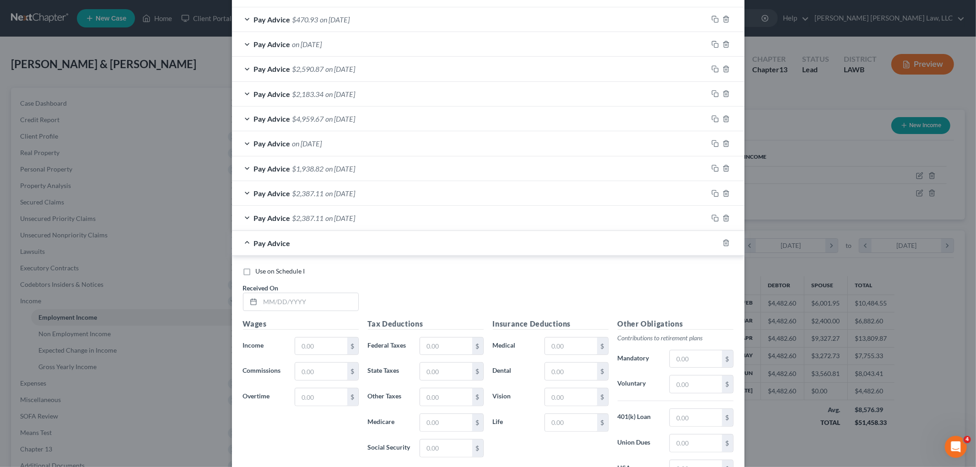
scroll to position [432, 0]
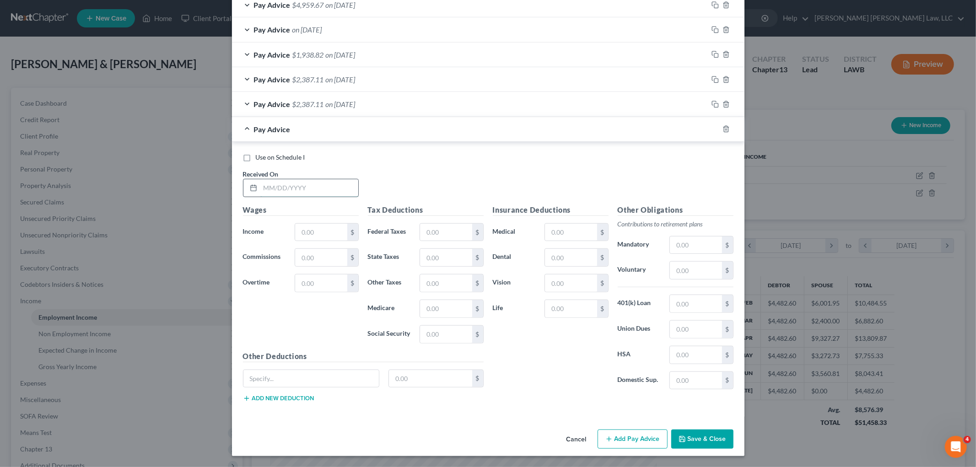
click at [327, 190] on input "text" at bounding box center [309, 187] width 98 height 17
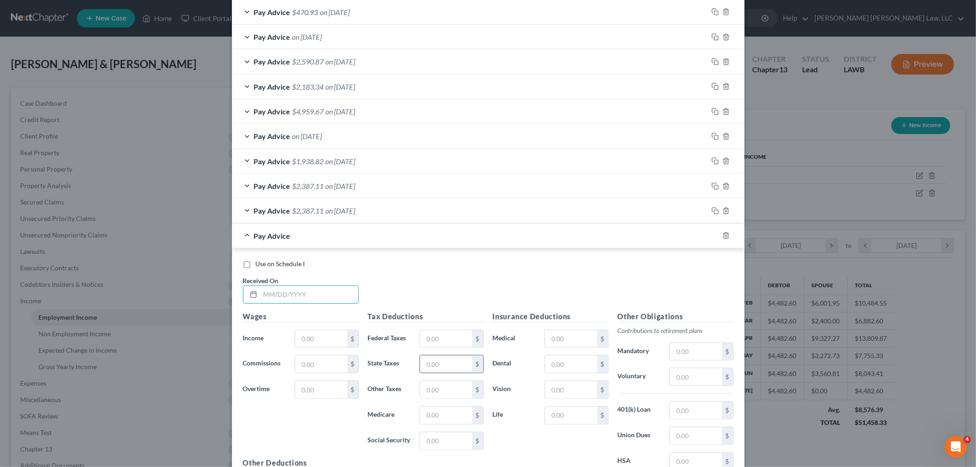
scroll to position [459, 0]
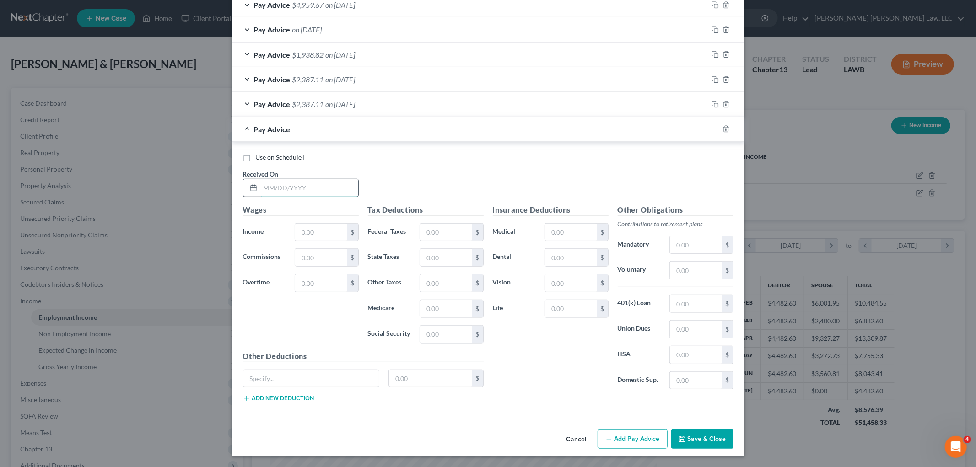
click at [291, 191] on input "text" at bounding box center [309, 187] width 98 height 17
type input "06/30/2025"
type input "0.00"
click at [653, 442] on button "Add Pay Advice" at bounding box center [633, 439] width 70 height 19
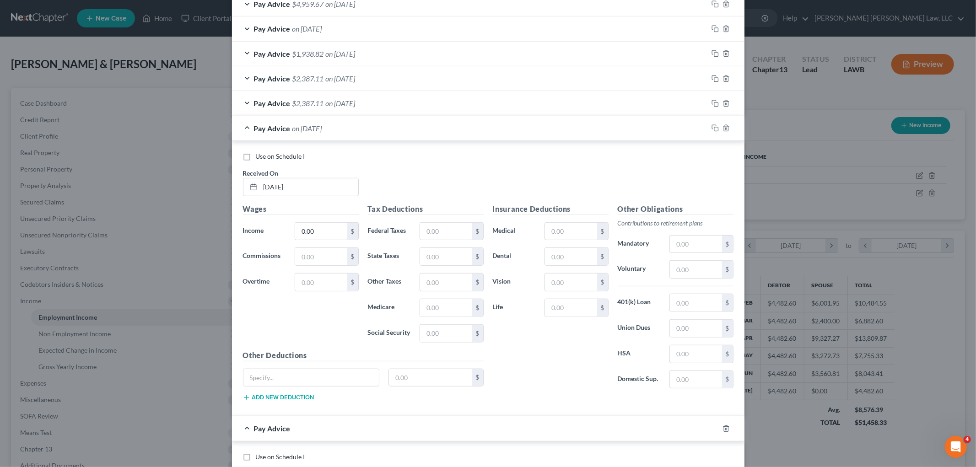
scroll to position [760, 0]
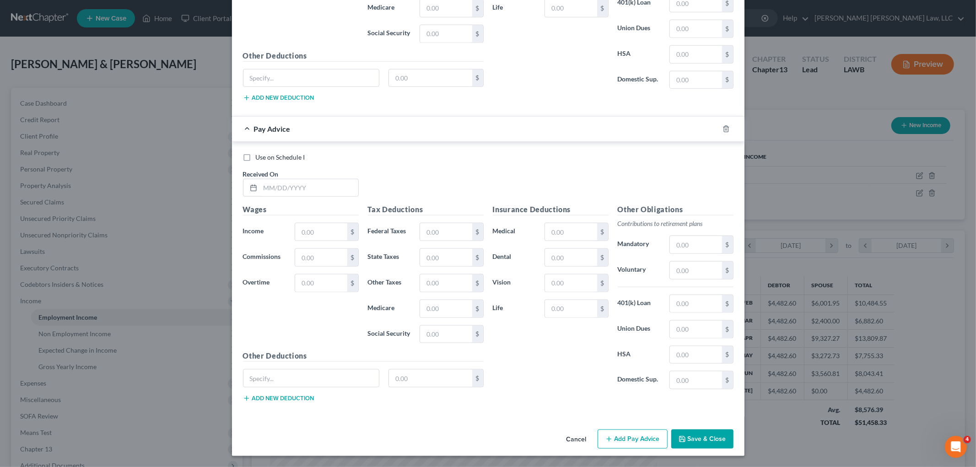
click at [615, 440] on button "Add Pay Advice" at bounding box center [633, 439] width 70 height 19
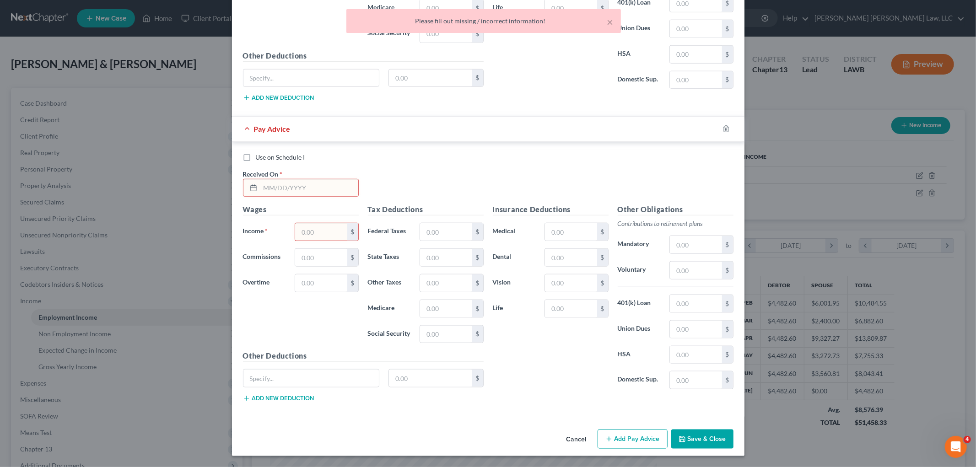
click at [326, 192] on input "text" at bounding box center [309, 187] width 98 height 17
type input "07/15/2025"
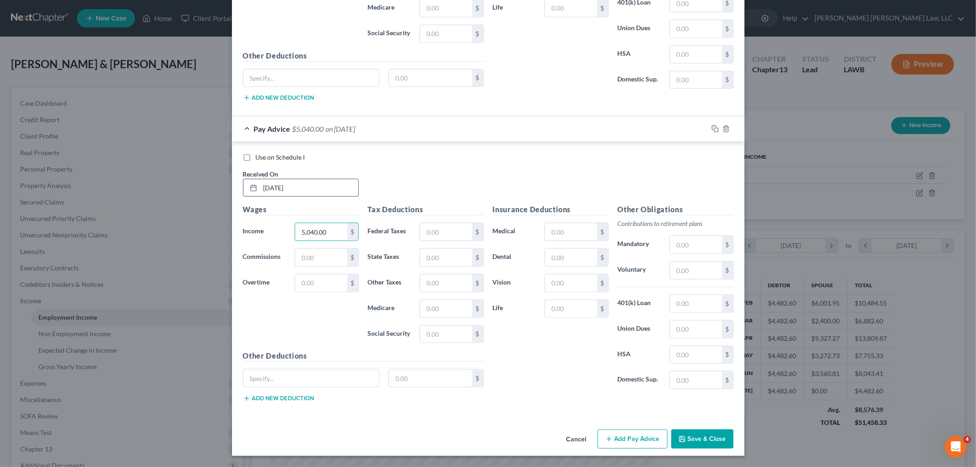
type input "5,040.00"
type input "417.38"
type input "151.23"
type input "20.00"
type input "73.18"
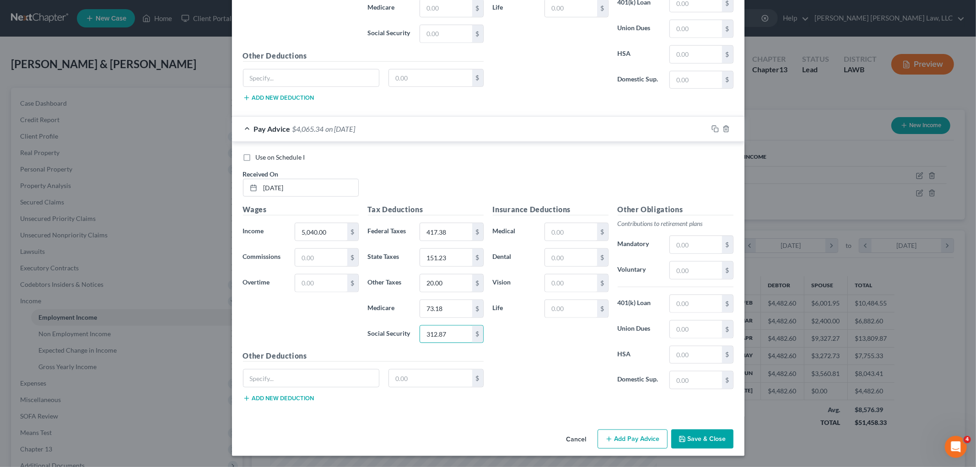
type input "312.87"
type input "7.88"
click at [687, 246] on input "text" at bounding box center [696, 244] width 52 height 17
type input "151.20"
click at [629, 442] on button "Add Pay Advice" at bounding box center [633, 439] width 70 height 19
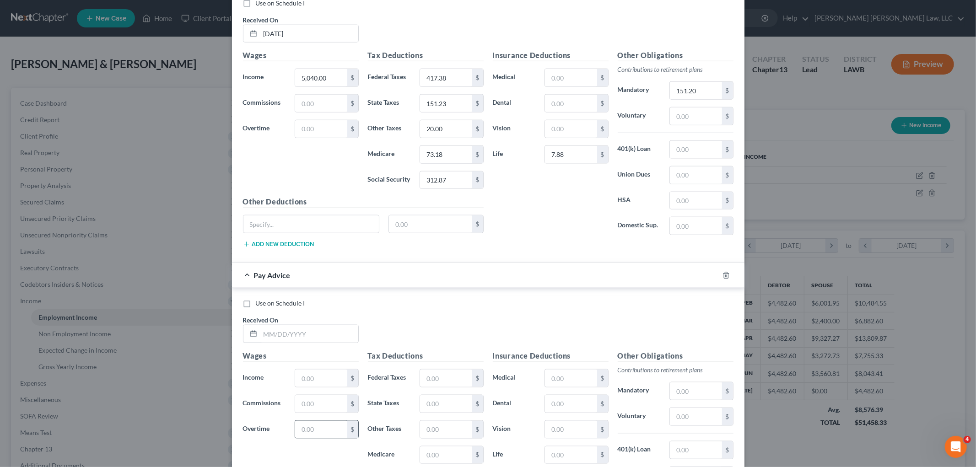
scroll to position [1014, 0]
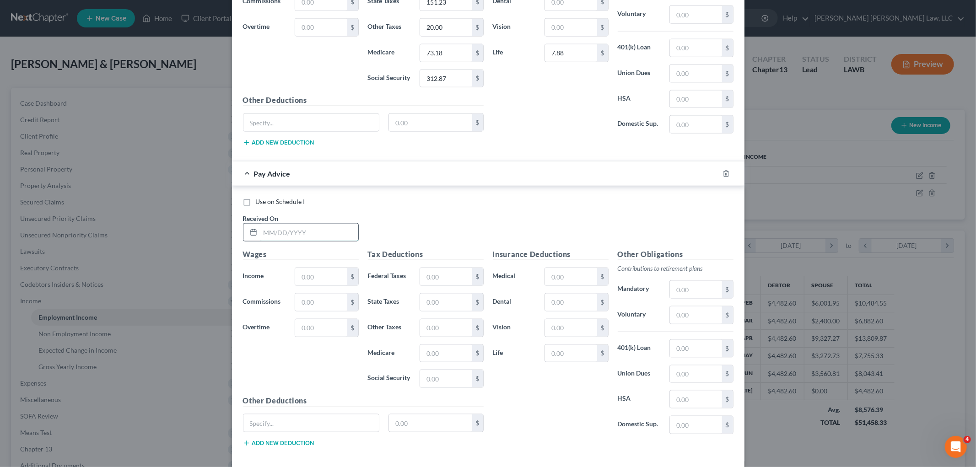
click at [319, 237] on input "text" at bounding box center [309, 232] width 98 height 17
type input "07/31/2025"
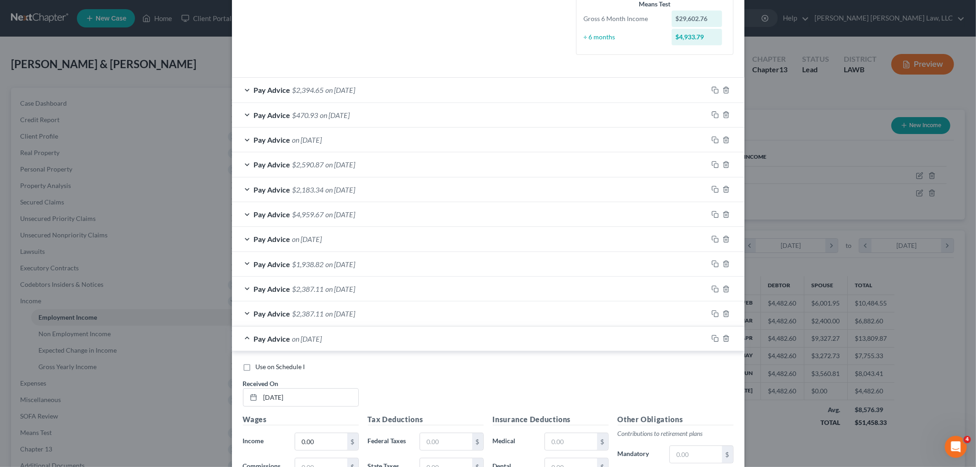
scroll to position [44, 0]
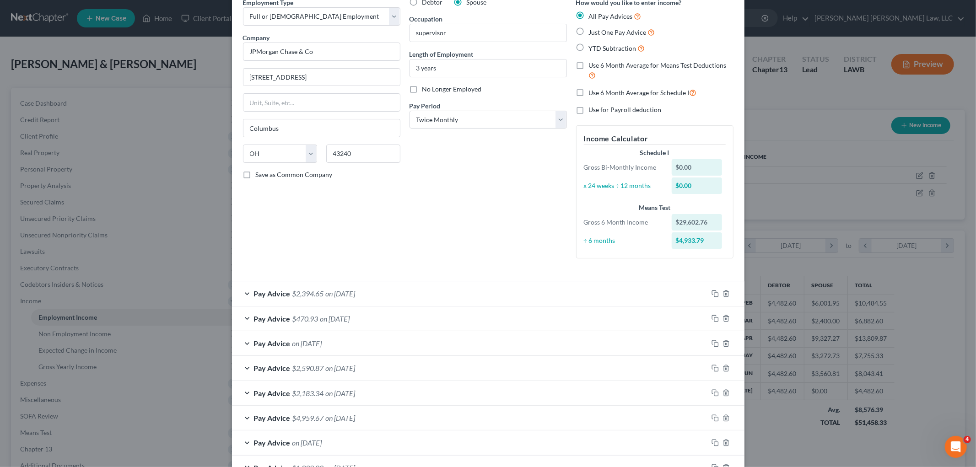
type input "0.00"
click at [589, 91] on label "Use 6 Month Average for Schedule I" at bounding box center [643, 92] width 108 height 11
click at [593, 91] on input "Use 6 Month Average for Schedule I" at bounding box center [596, 90] width 6 height 6
checkbox input "true"
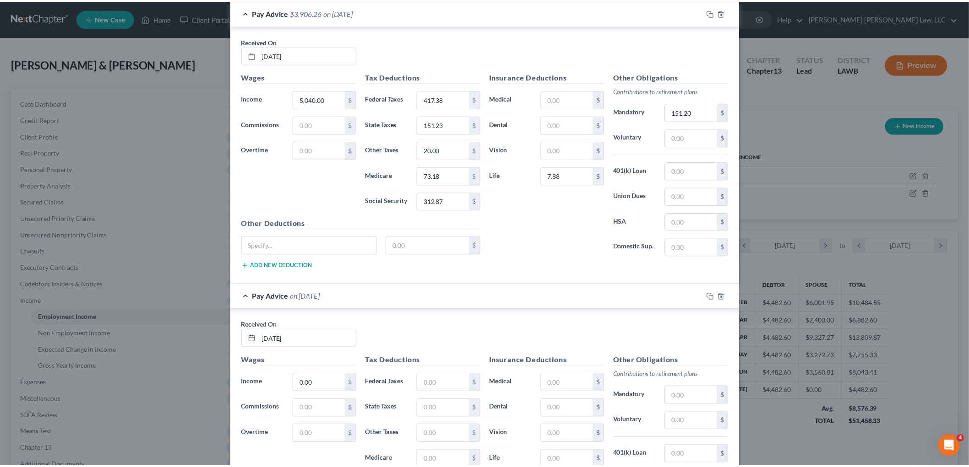
scroll to position [1012, 0]
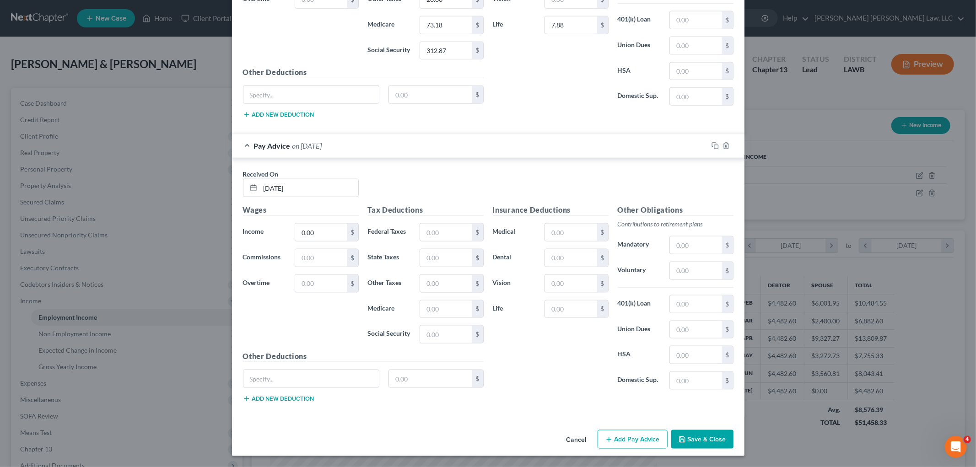
click at [693, 442] on button "Save & Close" at bounding box center [702, 439] width 62 height 19
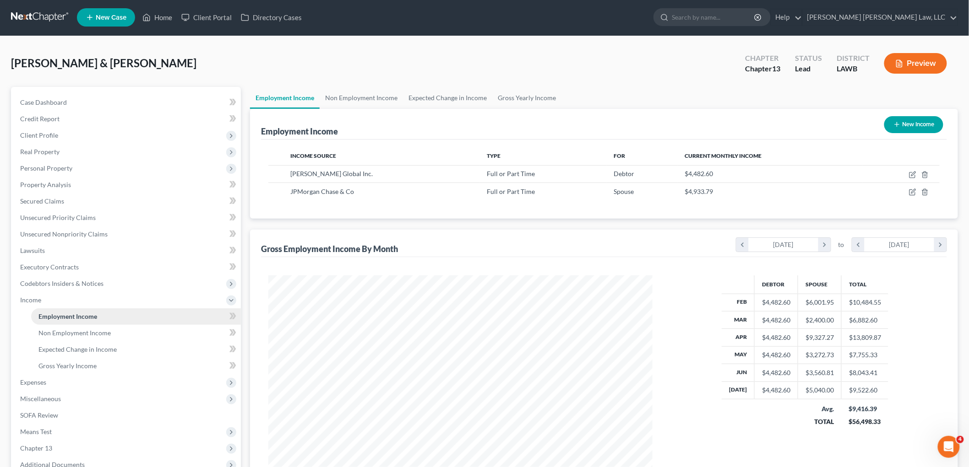
scroll to position [0, 0]
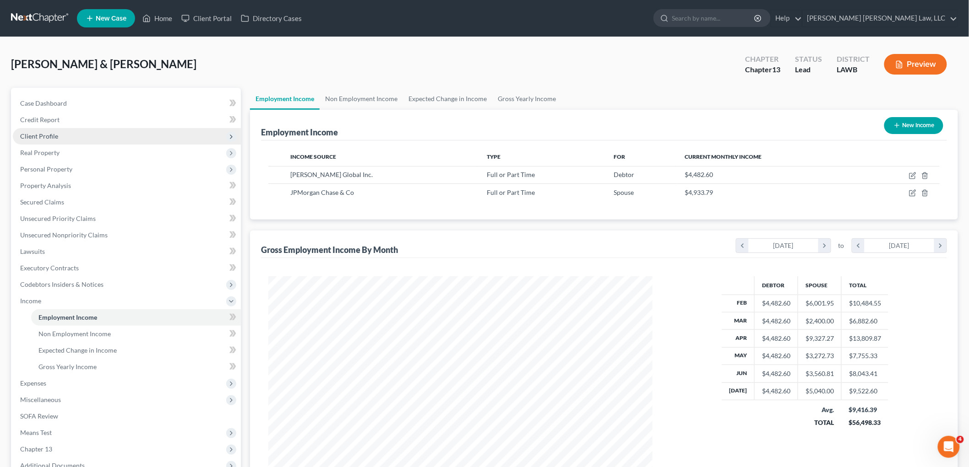
click at [80, 137] on span "Client Profile" at bounding box center [127, 136] width 228 height 16
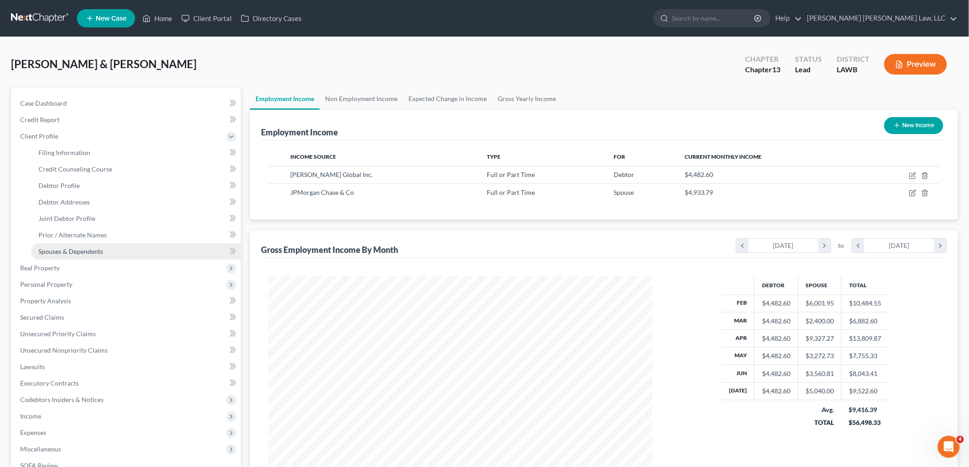
click at [76, 248] on span "Spouses & Dependents" at bounding box center [70, 252] width 65 height 8
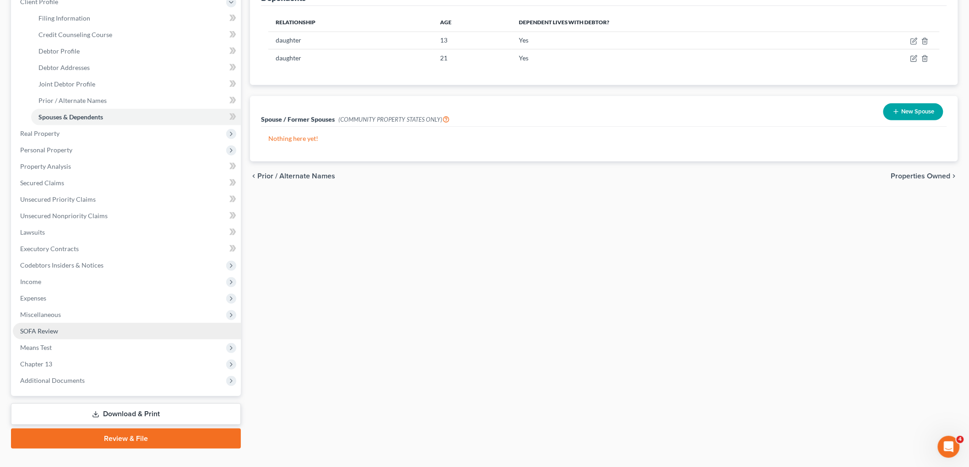
scroll to position [150, 0]
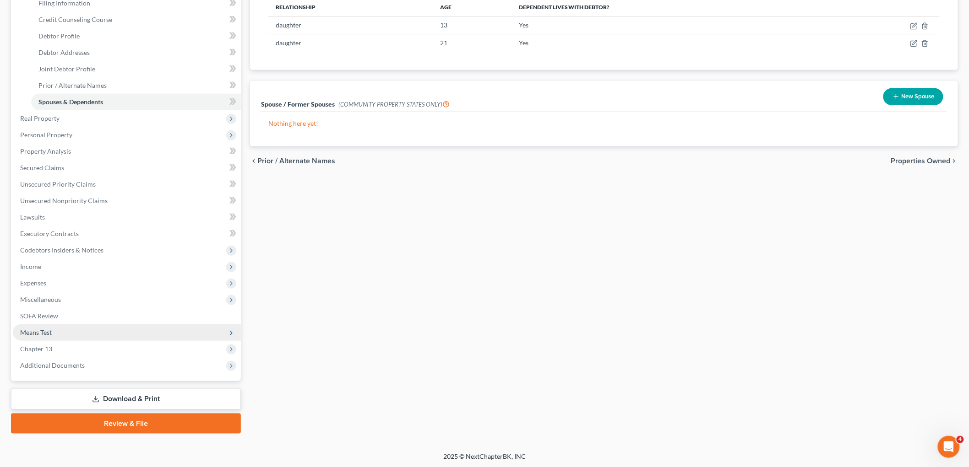
click at [65, 325] on span "Means Test" at bounding box center [127, 333] width 228 height 16
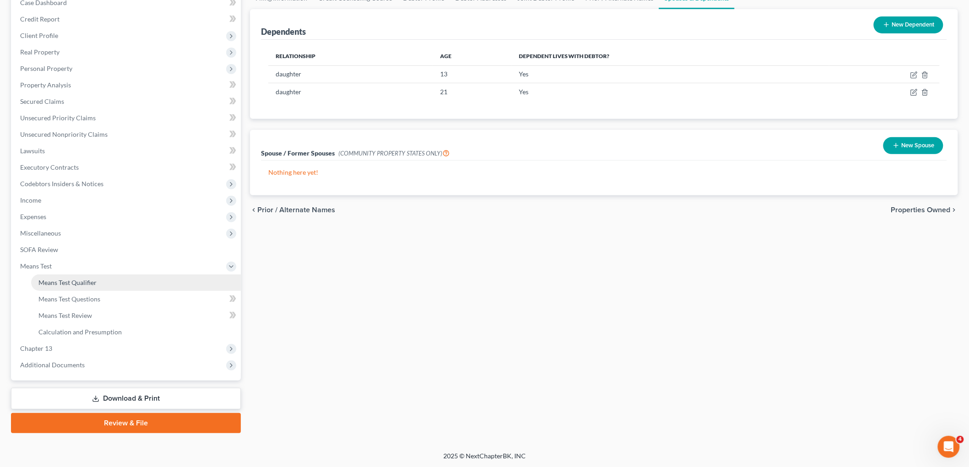
click at [94, 280] on span "Means Test Qualifier" at bounding box center [67, 283] width 58 height 8
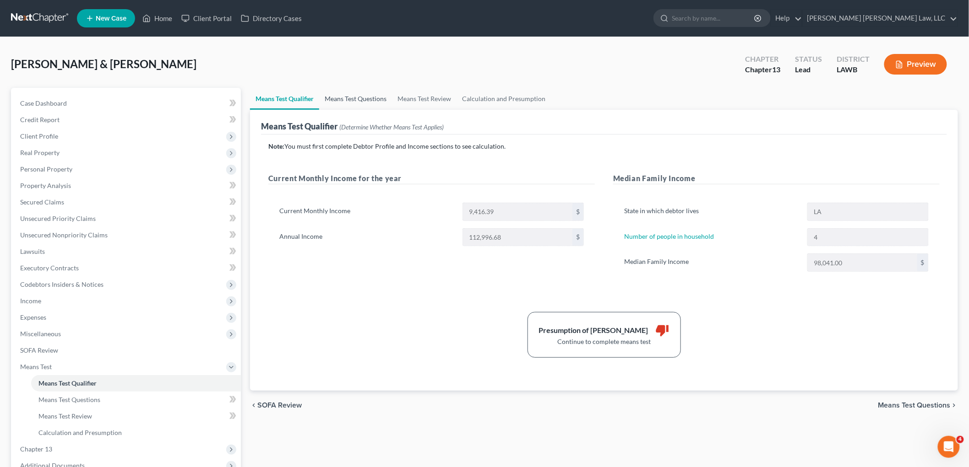
click at [344, 94] on link "Means Test Questions" at bounding box center [355, 99] width 73 height 22
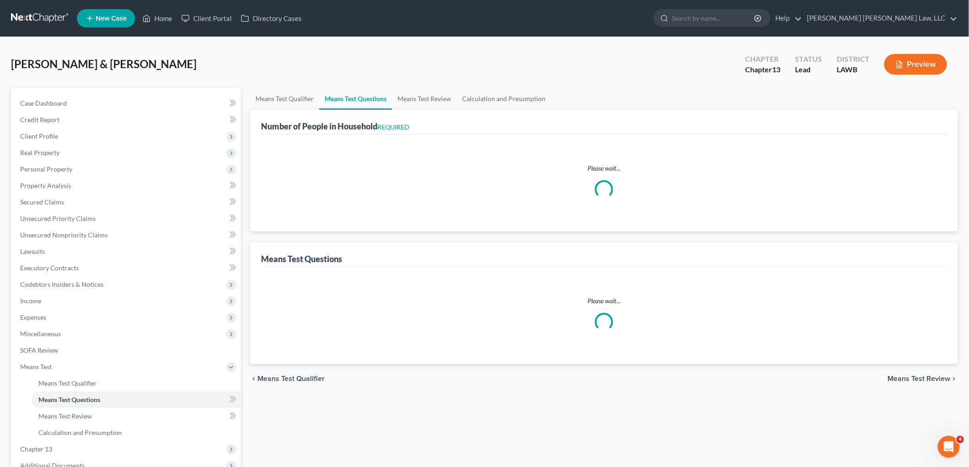
select select "3"
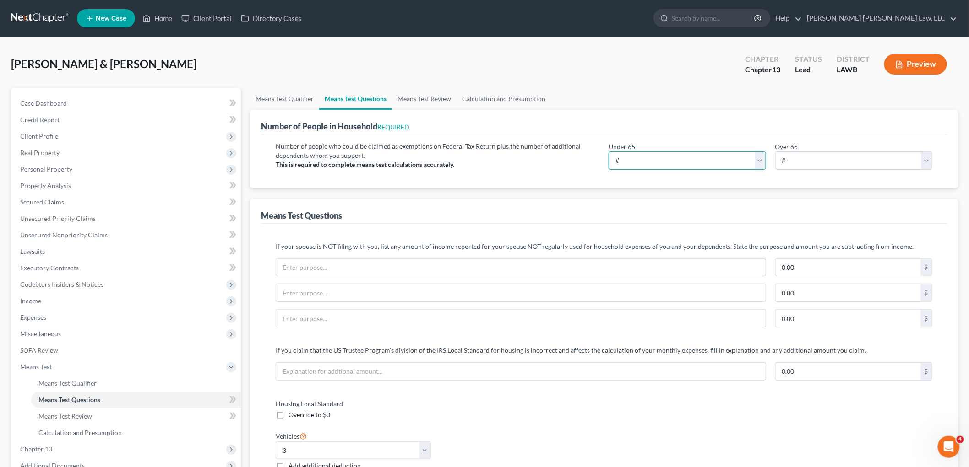
click at [651, 162] on select "# 0 1 2 3 4 5 6 7 8 9 10" at bounding box center [686, 161] width 157 height 18
select select "4"
click at [608, 152] on select "# 0 1 2 3 4 5 6 7 8 9 10" at bounding box center [686, 161] width 157 height 18
click at [606, 205] on div "Means Test Questions" at bounding box center [604, 211] width 686 height 25
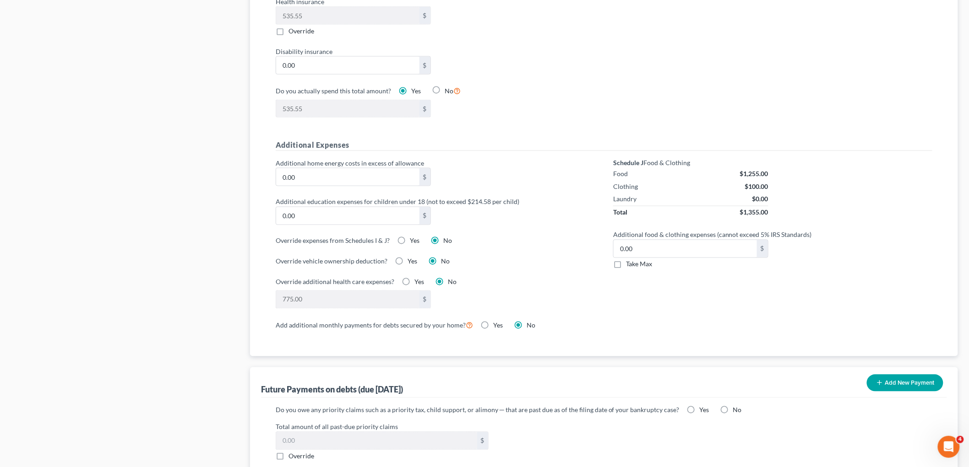
scroll to position [559, 0]
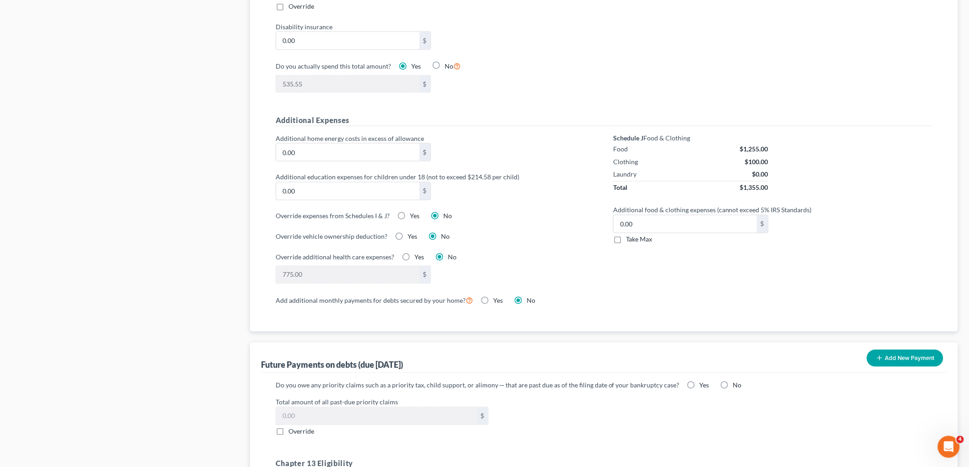
click at [626, 241] on label "Take Max" at bounding box center [639, 239] width 26 height 9
click at [629, 241] on input "Take Max" at bounding box center [632, 238] width 6 height 6
checkbox input "true"
type input "77.00"
click at [733, 383] on label "No" at bounding box center [737, 385] width 9 height 9
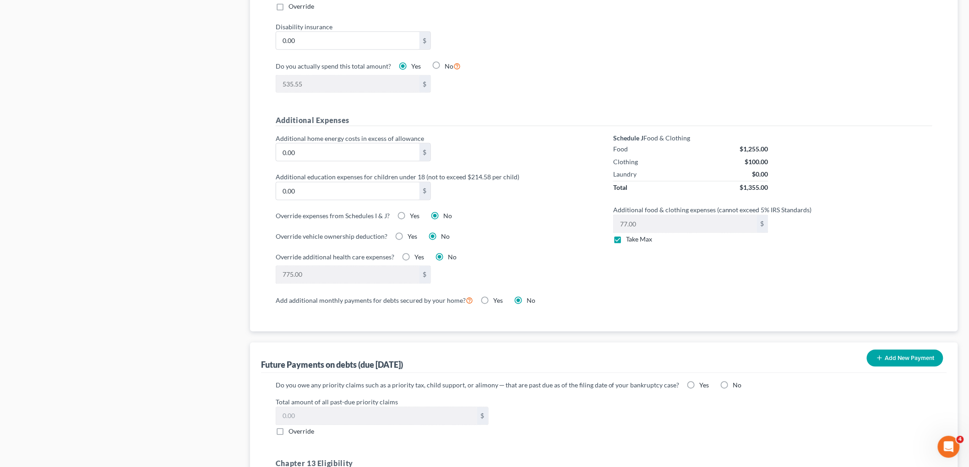
click at [736, 383] on input "No" at bounding box center [739, 384] width 6 height 6
radio input "true"
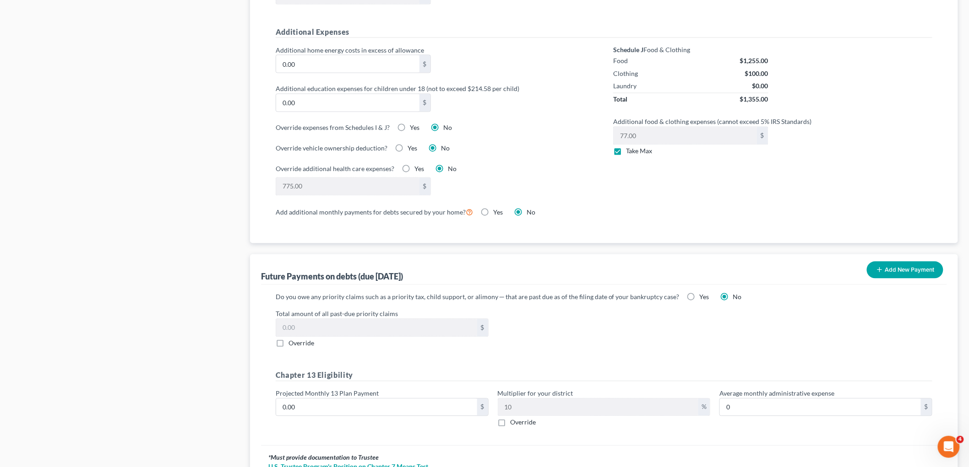
scroll to position [734, 0]
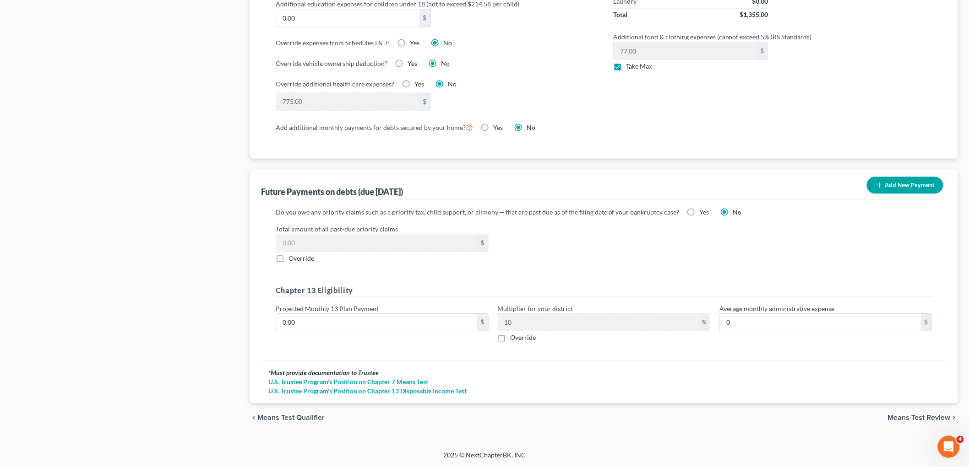
click at [894, 415] on span "Means Test Review" at bounding box center [919, 417] width 63 height 7
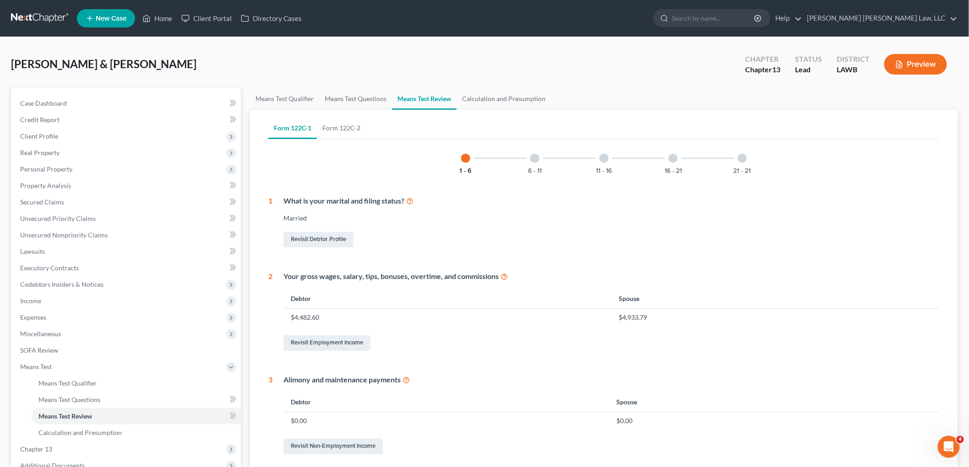
click at [747, 165] on div "21 - 21" at bounding box center [741, 158] width 31 height 31
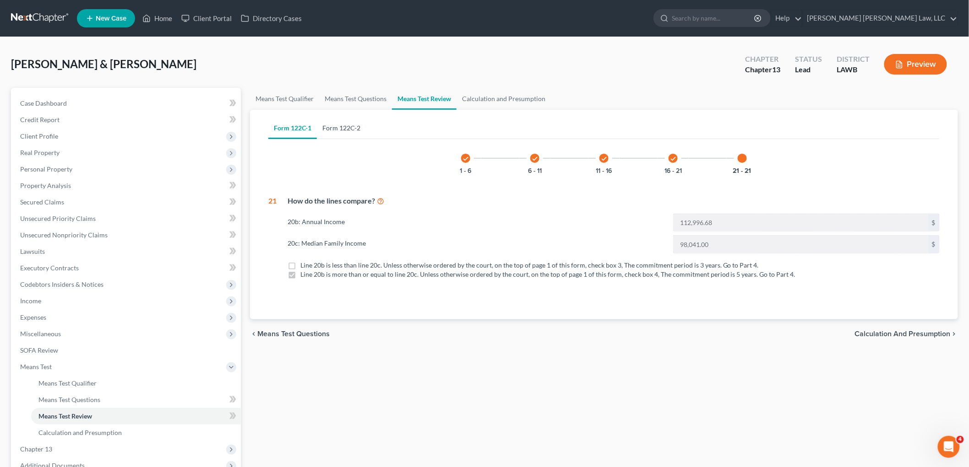
click at [344, 127] on link "Form 122C-2" at bounding box center [341, 128] width 49 height 22
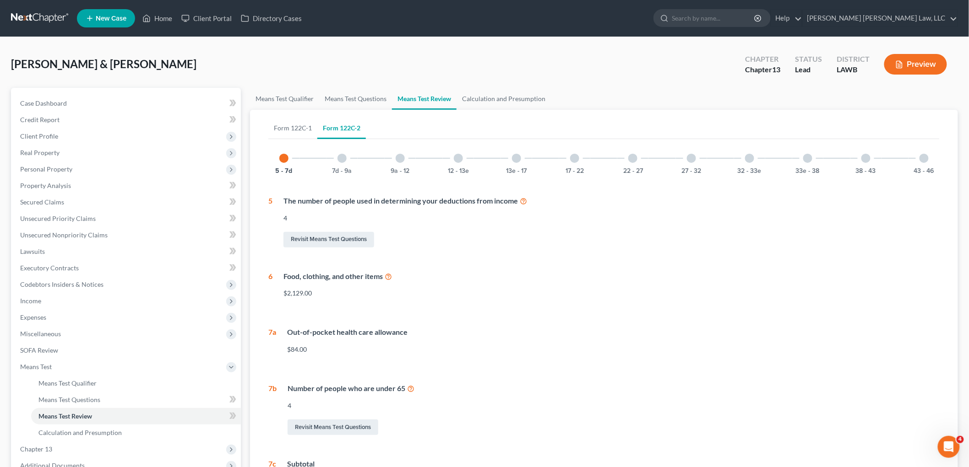
click at [842, 166] on div "5 - 7d 7d - 9a 9a - 12 12 - 13e 13e - 17 17 - 22 22 - 27 27 - 32 32 - 33e 33e -…" at bounding box center [603, 158] width 671 height 31
click at [867, 166] on div "38 - 43" at bounding box center [865, 158] width 31 height 31
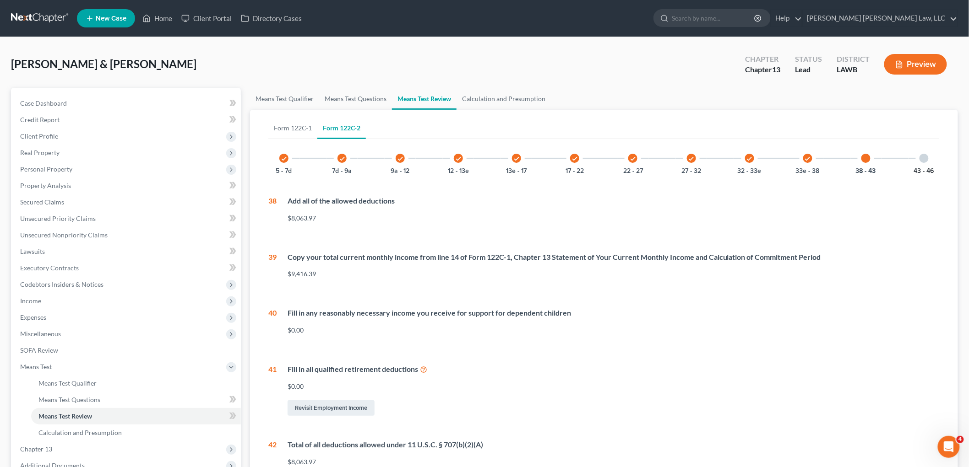
click at [920, 169] on button "43 - 46" at bounding box center [924, 171] width 20 height 6
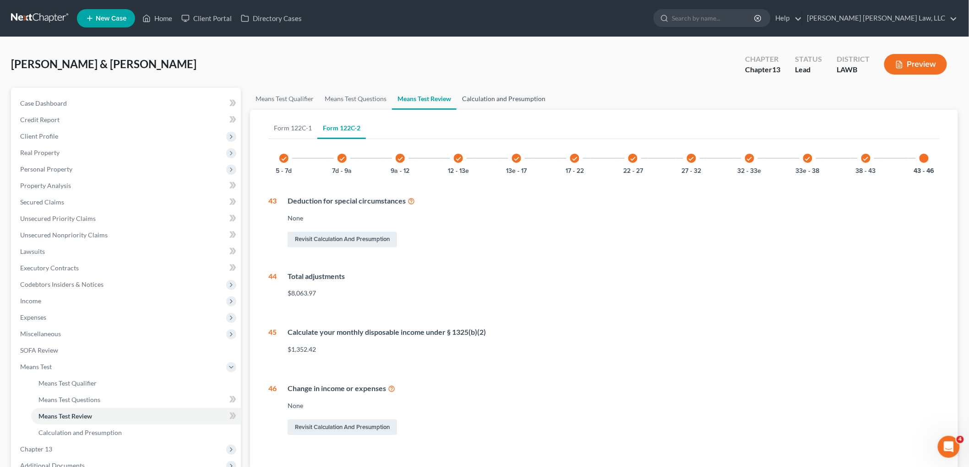
click at [502, 100] on link "Calculation and Presumption" at bounding box center [503, 99] width 94 height 22
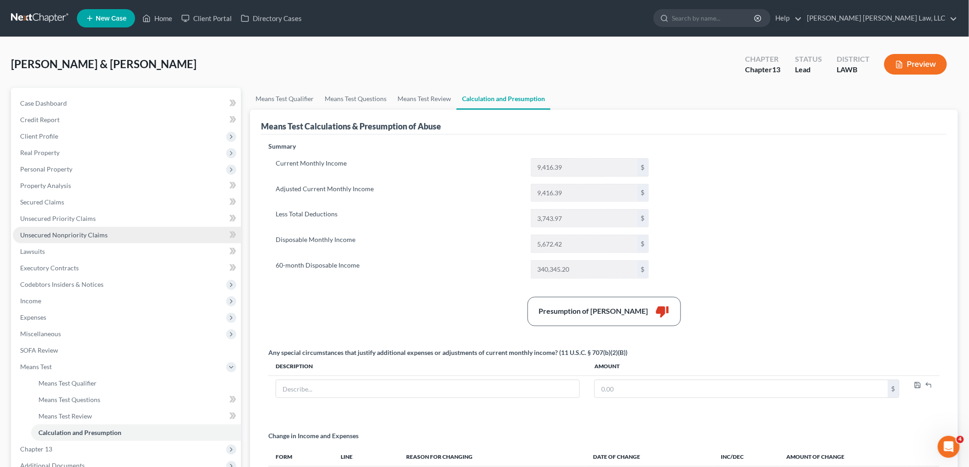
click at [147, 229] on link "Unsecured Nonpriority Claims" at bounding box center [127, 235] width 228 height 16
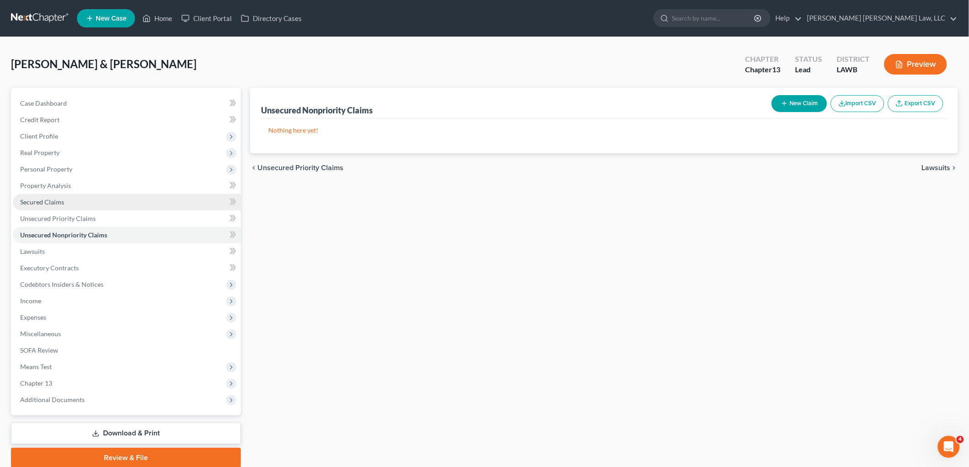
click at [60, 199] on span "Secured Claims" at bounding box center [42, 202] width 44 height 8
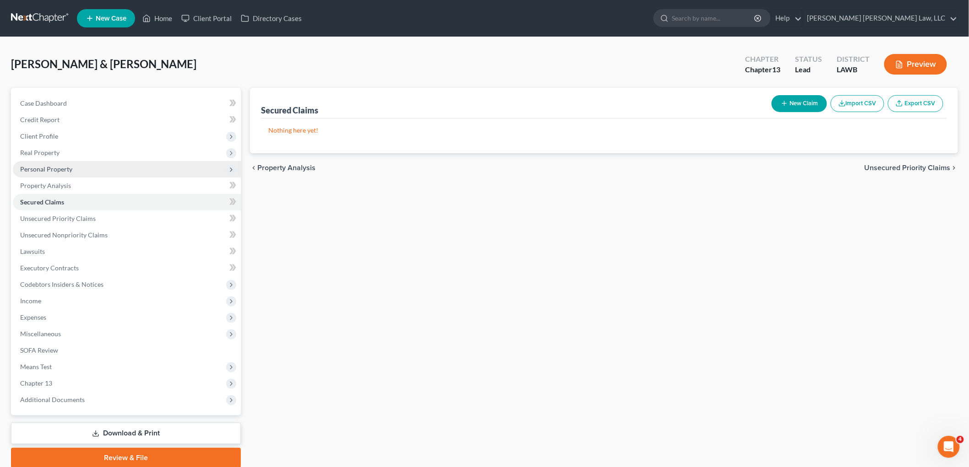
click at [67, 170] on span "Personal Property" at bounding box center [46, 169] width 52 height 8
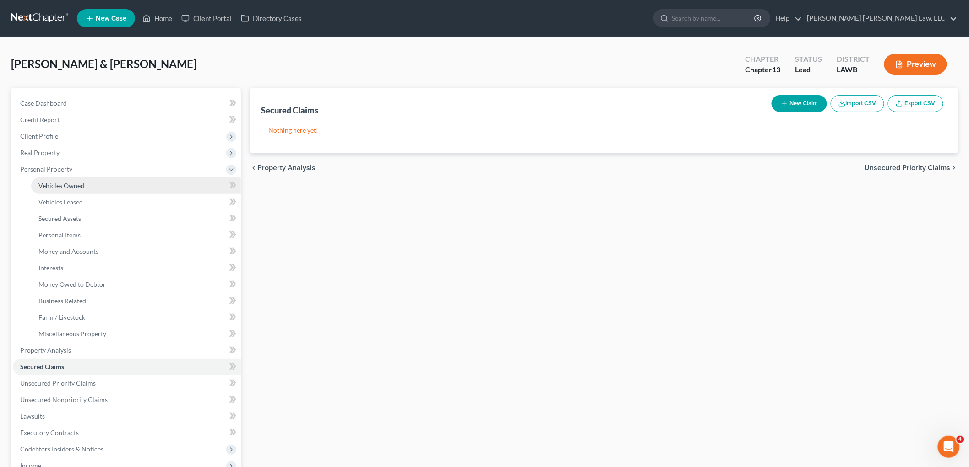
click at [69, 183] on span "Vehicles Owned" at bounding box center [61, 186] width 46 height 8
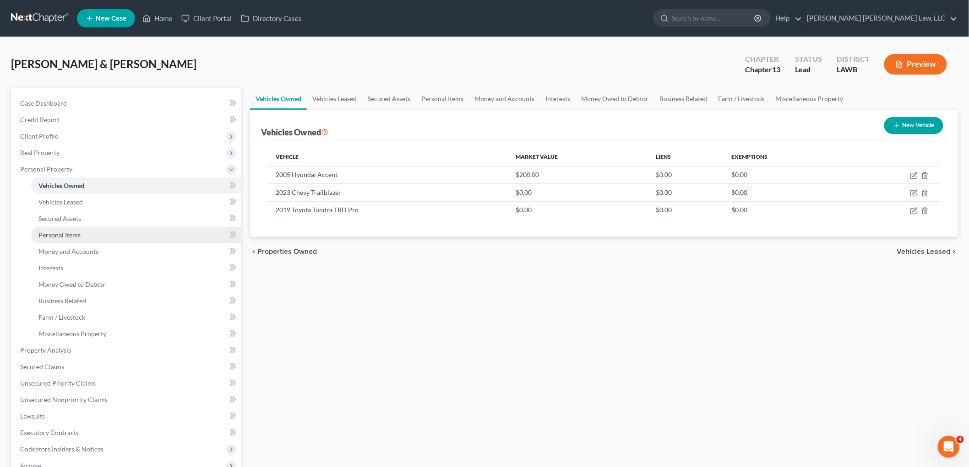
click at [71, 232] on span "Personal Items" at bounding box center [59, 235] width 42 height 8
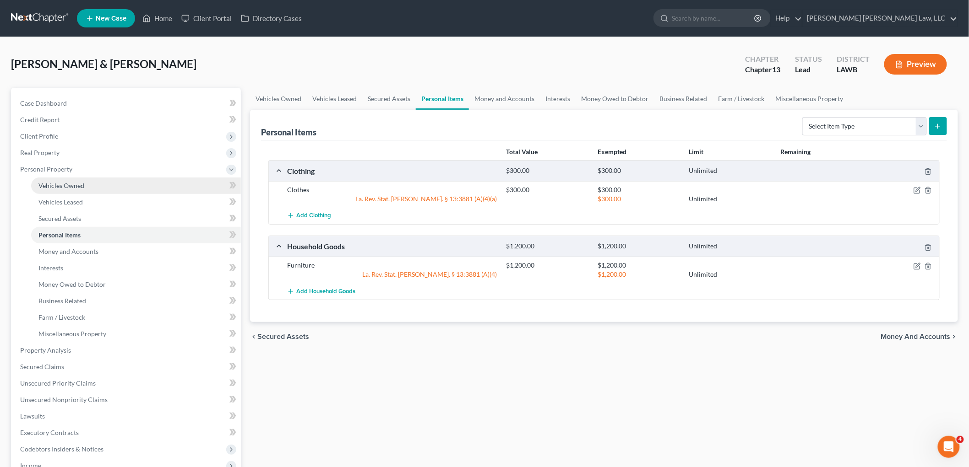
click at [90, 192] on link "Vehicles Owned" at bounding box center [136, 186] width 210 height 16
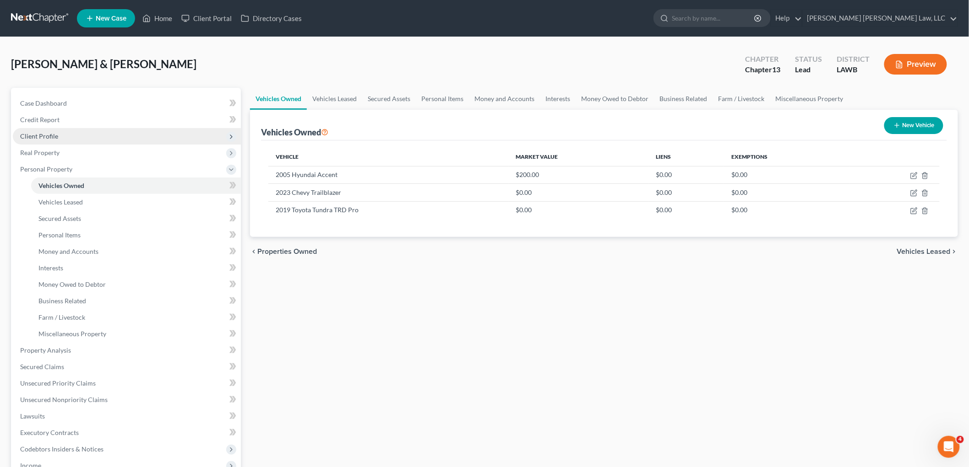
click at [66, 136] on span "Client Profile" at bounding box center [127, 136] width 228 height 16
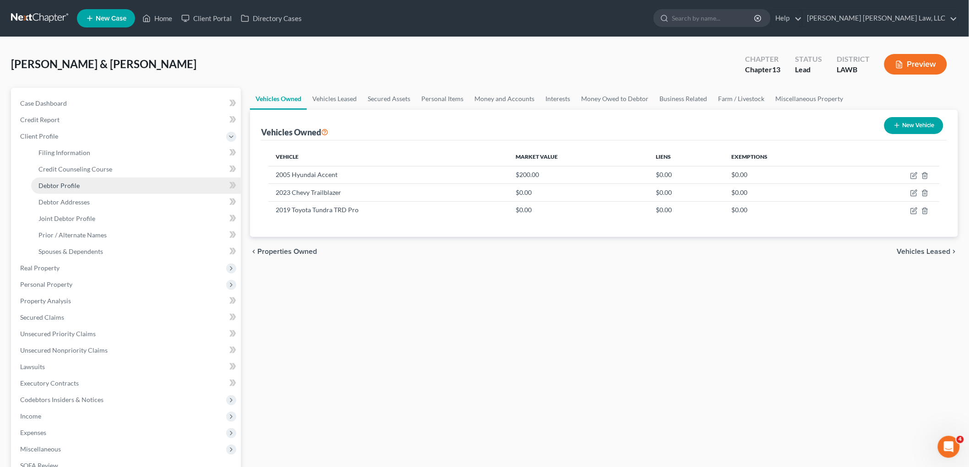
click at [69, 191] on link "Debtor Profile" at bounding box center [136, 186] width 210 height 16
select select "1"
select select "3"
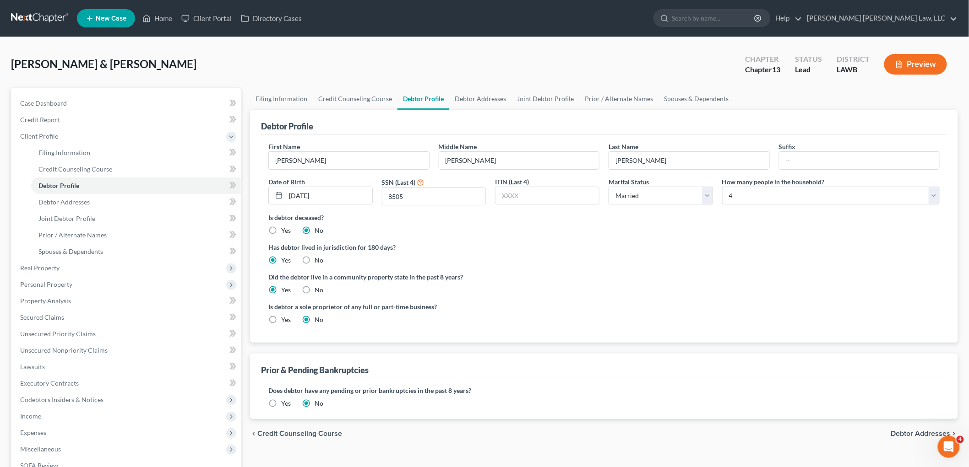
radio input "true"
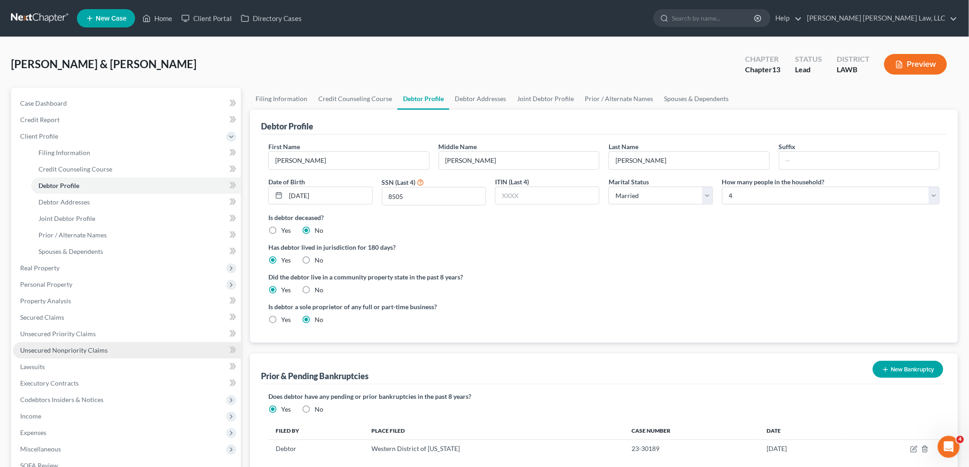
click at [60, 356] on link "Unsecured Nonpriority Claims" at bounding box center [127, 350] width 228 height 16
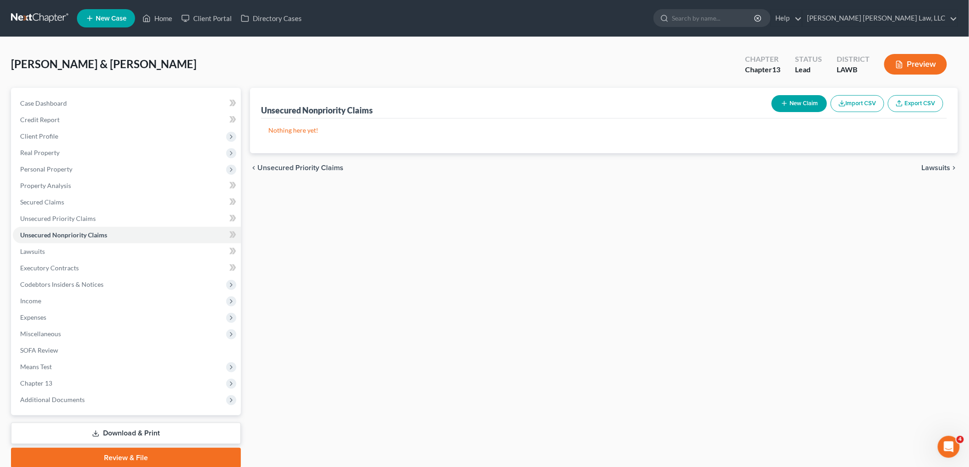
click at [798, 106] on button "New Claim" at bounding box center [798, 103] width 55 height 17
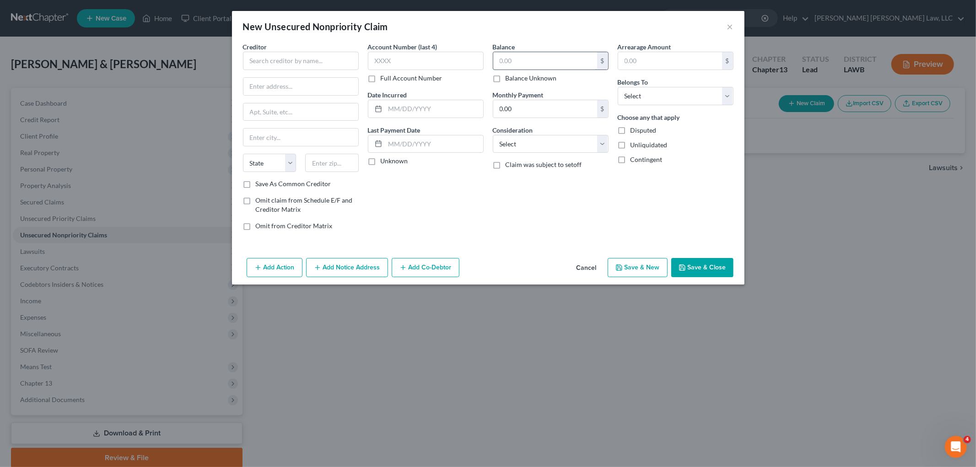
click at [562, 65] on input "text" at bounding box center [545, 60] width 104 height 17
type input "1,887.60"
drag, startPoint x: 671, startPoint y: 97, endPoint x: 673, endPoint y: 103, distance: 6.2
click at [671, 97] on select "Select Debtor 1 Only Debtor 2 Only Debtor 1 And Debtor 2 Only At Least One Of T…" at bounding box center [676, 96] width 116 height 18
select select "3"
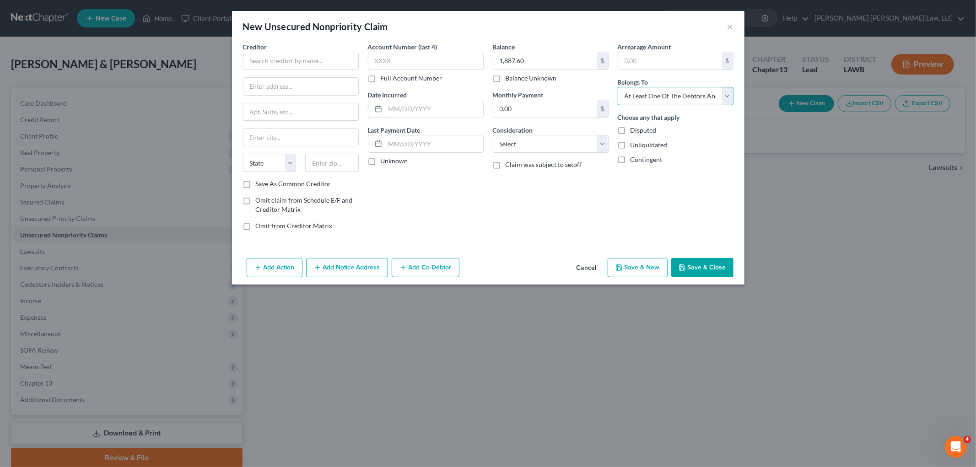
click at [618, 87] on select "Select Debtor 1 Only Debtor 2 Only Debtor 1 And Debtor 2 Only At Least One Of T…" at bounding box center [676, 96] width 116 height 18
click at [589, 146] on select "Select Cable / Satellite Services Collection Agency Credit Card Debt Debt Couns…" at bounding box center [551, 144] width 116 height 18
select select "1"
click at [493, 135] on select "Select Cable / Satellite Services Collection Agency Credit Card Debt Debt Couns…" at bounding box center [551, 144] width 116 height 18
click at [337, 60] on input "text" at bounding box center [301, 61] width 116 height 18
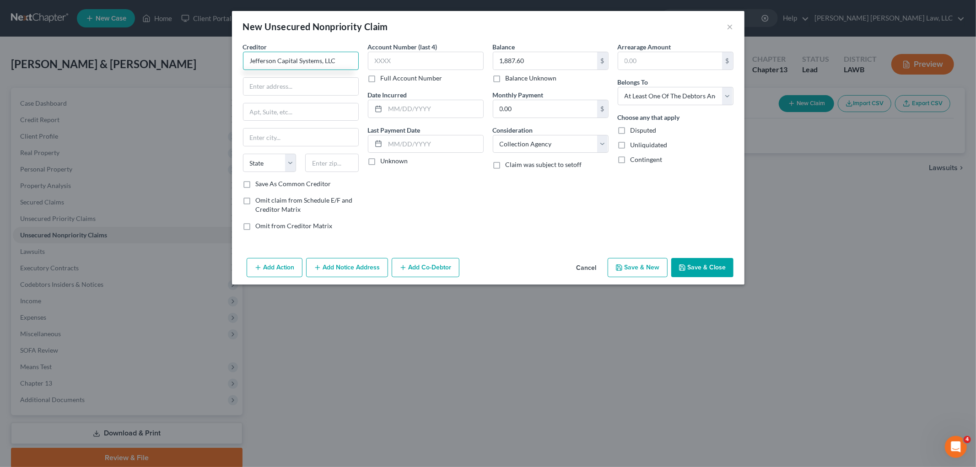
type input "Jefferson Capital Systems, LLC"
type input "PO Box 7999"
type input "56302"
type input "Saint Cloud"
select select "24"
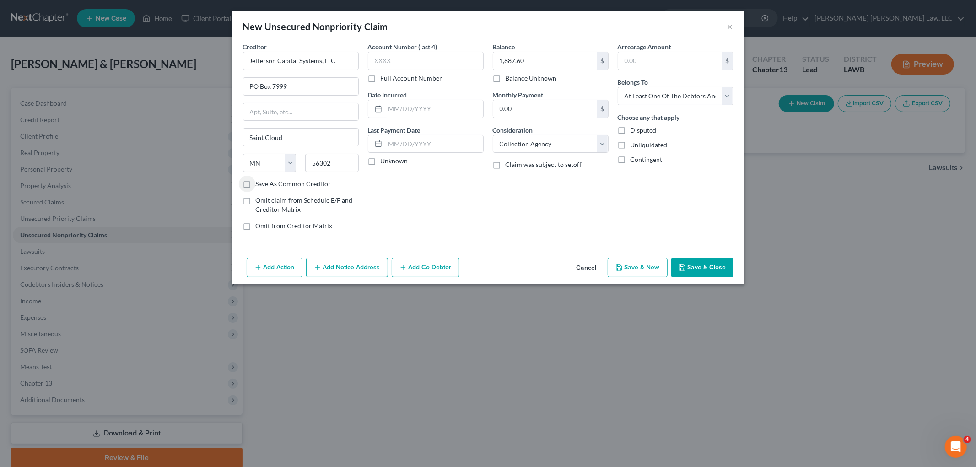
click at [256, 185] on label "Save As Common Creditor" at bounding box center [294, 183] width 76 height 9
click at [260, 185] on input "Save As Common Creditor" at bounding box center [263, 182] width 6 height 6
click at [616, 266] on button "Save & New" at bounding box center [638, 267] width 60 height 19
checkbox input "false"
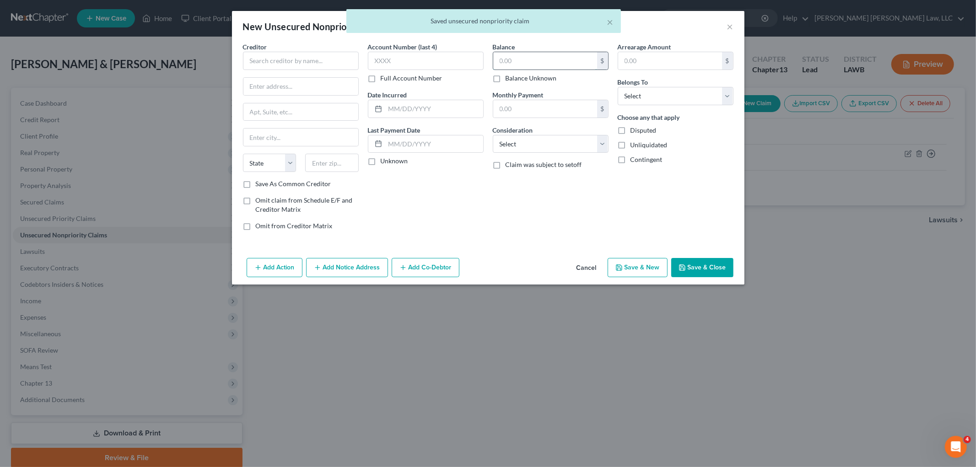
click at [543, 64] on input "text" at bounding box center [545, 60] width 104 height 17
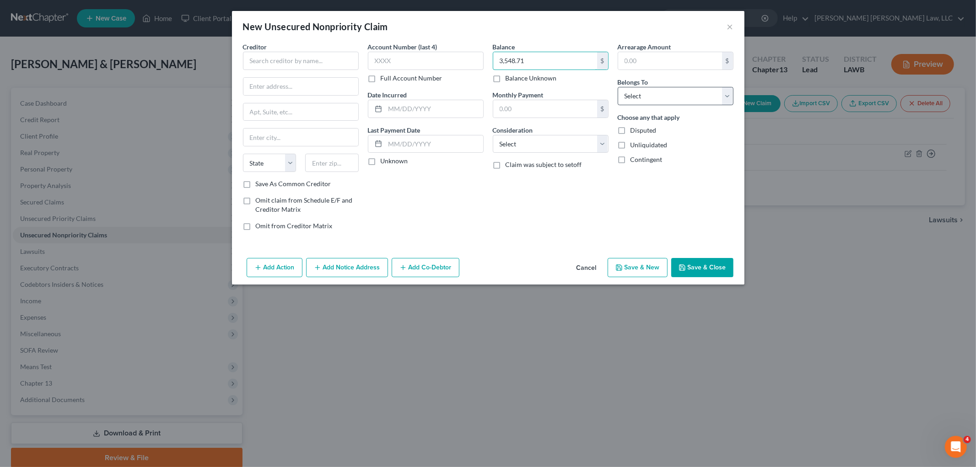
type input "3,548.71"
drag, startPoint x: 649, startPoint y: 97, endPoint x: 651, endPoint y: 103, distance: 6.8
click at [649, 97] on select "Select Debtor 1 Only Debtor 2 Only Debtor 1 And Debtor 2 Only At Least One Of T…" at bounding box center [676, 96] width 116 height 18
select select "3"
click at [618, 87] on select "Select Debtor 1 Only Debtor 2 Only Debtor 1 And Debtor 2 Only At Least One Of T…" at bounding box center [676, 96] width 116 height 18
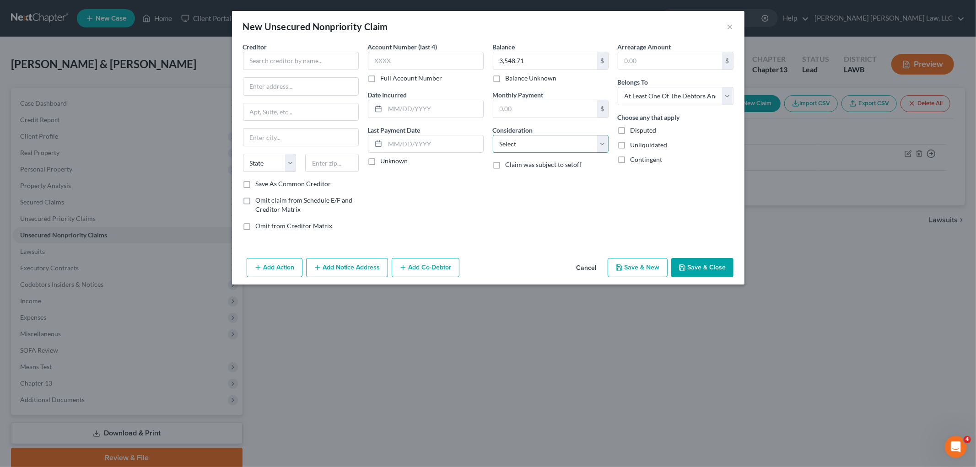
drag, startPoint x: 594, startPoint y: 144, endPoint x: 584, endPoint y: 152, distance: 12.7
click at [593, 144] on select "Select Cable / Satellite Services Collection Agency Credit Card Debt Debt Couns…" at bounding box center [551, 144] width 116 height 18
select select "1"
click at [493, 135] on select "Select Cable / Satellite Services Collection Agency Credit Card Debt Debt Couns…" at bounding box center [551, 144] width 116 height 18
click at [294, 52] on input "text" at bounding box center [301, 61] width 116 height 18
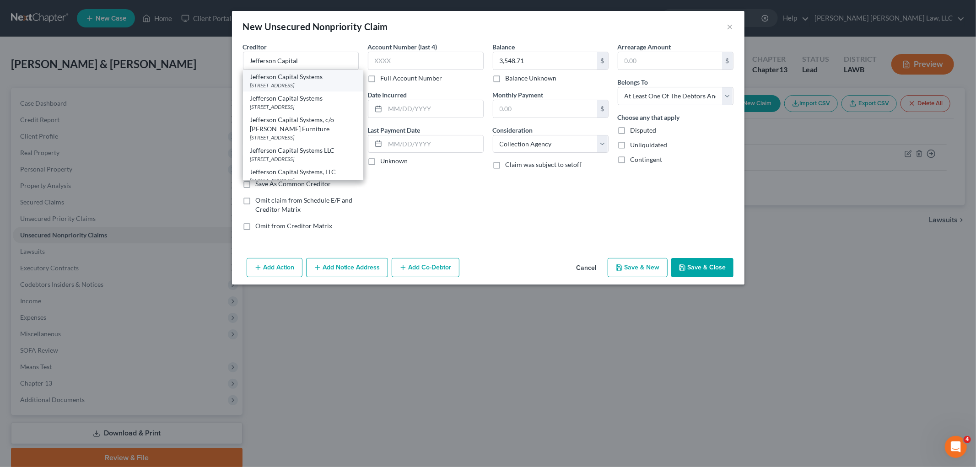
click at [289, 81] on div "PO Box 7999, Saint Cloud, MN 56302" at bounding box center [303, 85] width 106 height 8
type input "Jefferson Capital Systems"
type input "PO Box 7999"
type input "Saint Cloud"
select select "24"
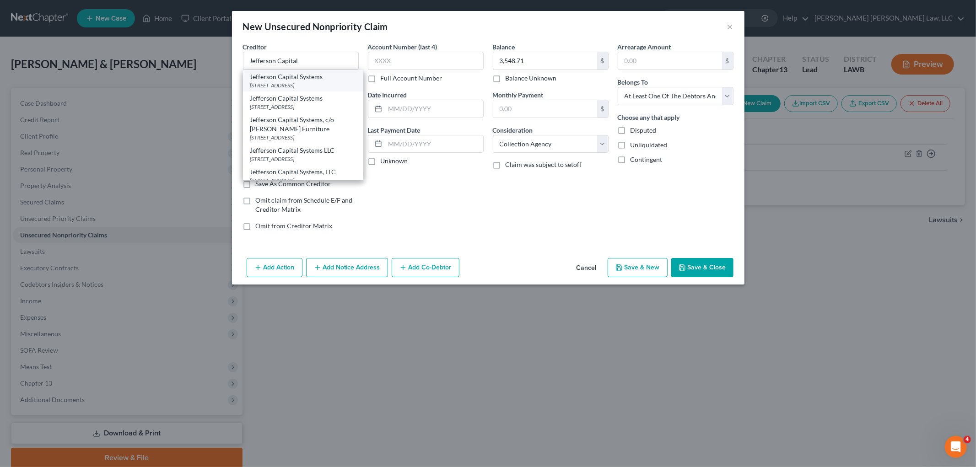
type input "56302"
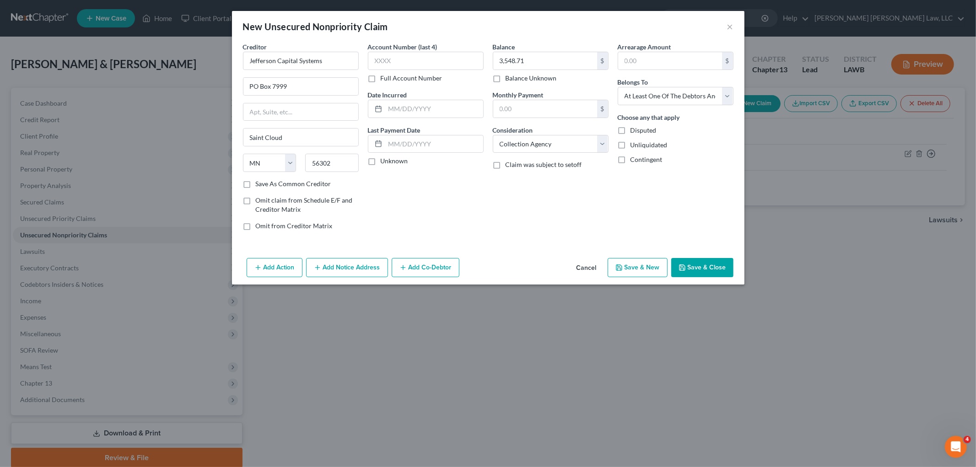
click at [630, 265] on button "Save & New" at bounding box center [638, 267] width 60 height 19
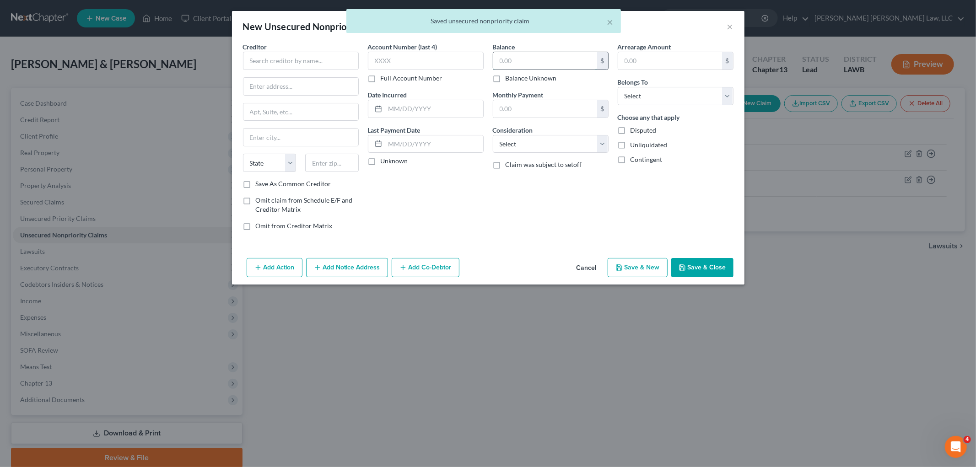
click at [569, 62] on input "text" at bounding box center [545, 60] width 104 height 17
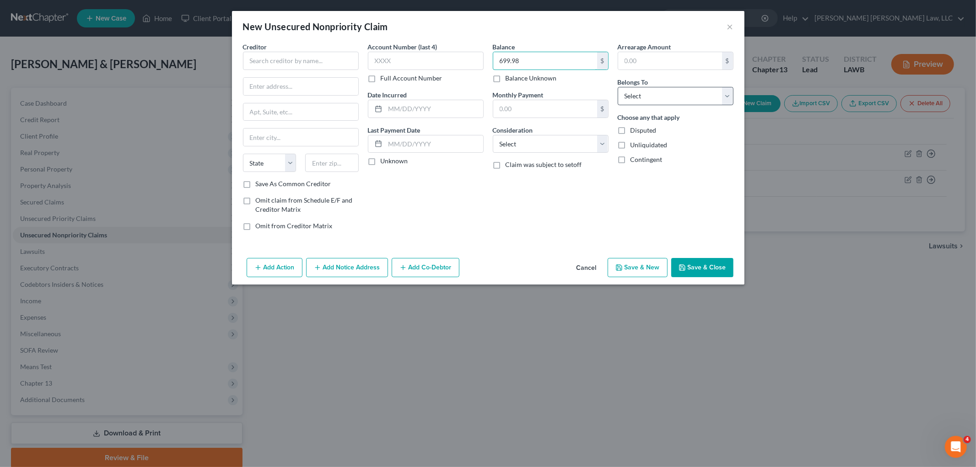
type input "699.98"
drag, startPoint x: 673, startPoint y: 97, endPoint x: 671, endPoint y: 104, distance: 7.1
click at [673, 97] on select "Select Debtor 1 Only Debtor 2 Only Debtor 1 And Debtor 2 Only At Least One Of T…" at bounding box center [676, 96] width 116 height 18
select select "3"
click at [618, 87] on select "Select Debtor 1 Only Debtor 2 Only Debtor 1 And Debtor 2 Only At Least One Of T…" at bounding box center [676, 96] width 116 height 18
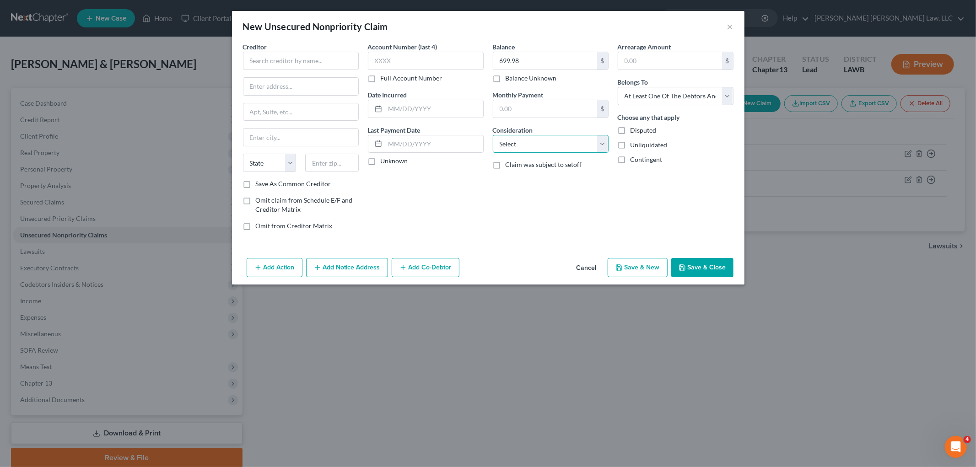
drag, startPoint x: 578, startPoint y: 145, endPoint x: 567, endPoint y: 152, distance: 13.0
click at [578, 145] on select "Select Cable / Satellite Services Collection Agency Credit Card Debt Debt Couns…" at bounding box center [551, 144] width 116 height 18
select select "1"
click at [493, 135] on select "Select Cable / Satellite Services Collection Agency Credit Card Debt Debt Couns…" at bounding box center [551, 144] width 116 height 18
click at [333, 62] on input "text" at bounding box center [301, 61] width 116 height 18
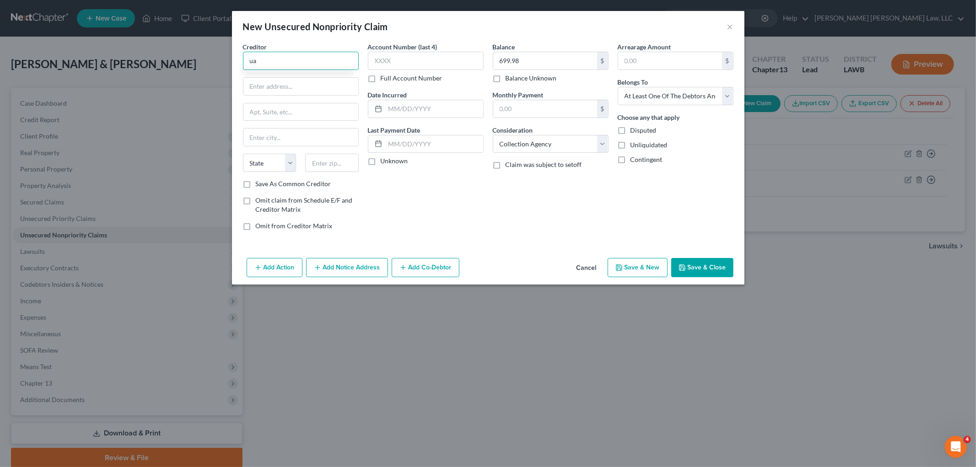
type input "u"
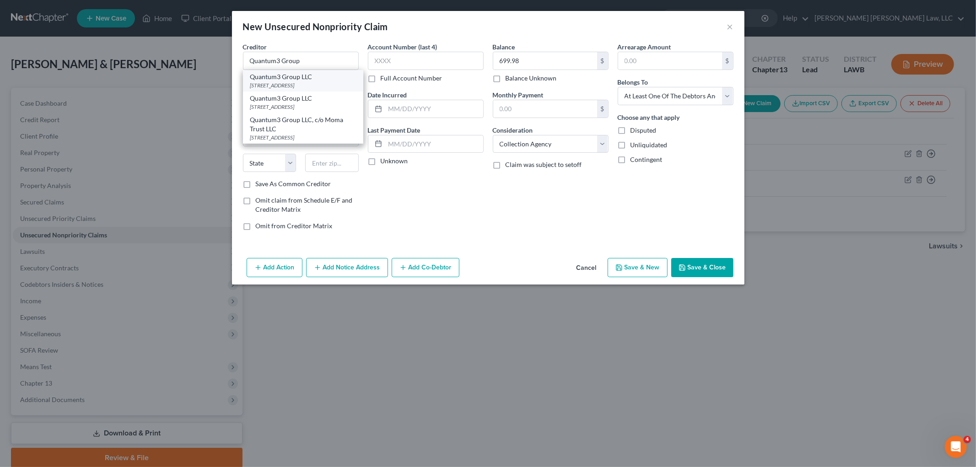
click at [313, 80] on div "Quantum3 Group LLC" at bounding box center [303, 76] width 106 height 9
type input "Quantum3 Group LLC"
type input "PO Box 788"
type input "Kirkland"
select select "50"
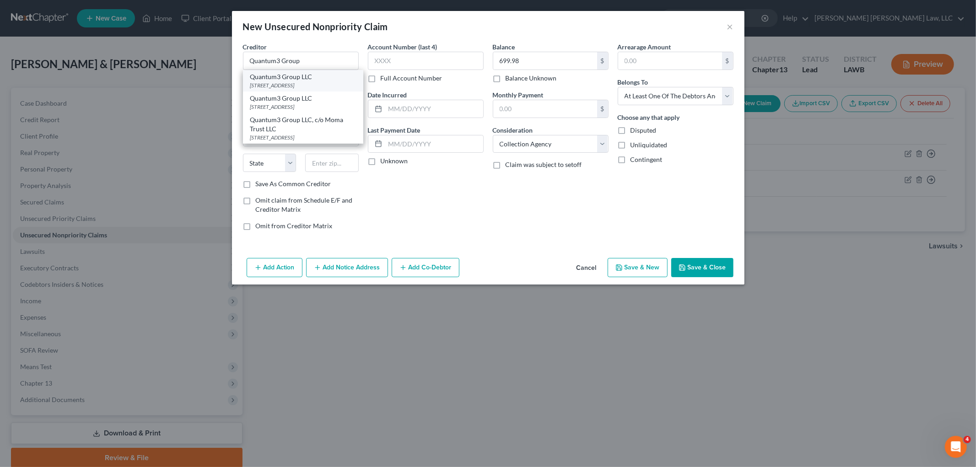
type input "98083"
click at [624, 264] on button "Save & New" at bounding box center [638, 267] width 60 height 19
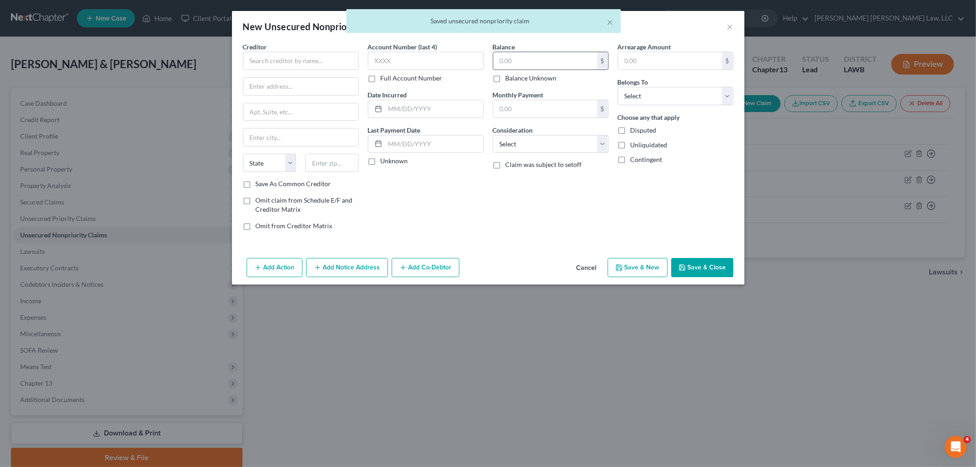
click at [510, 52] on input "text" at bounding box center [545, 60] width 104 height 17
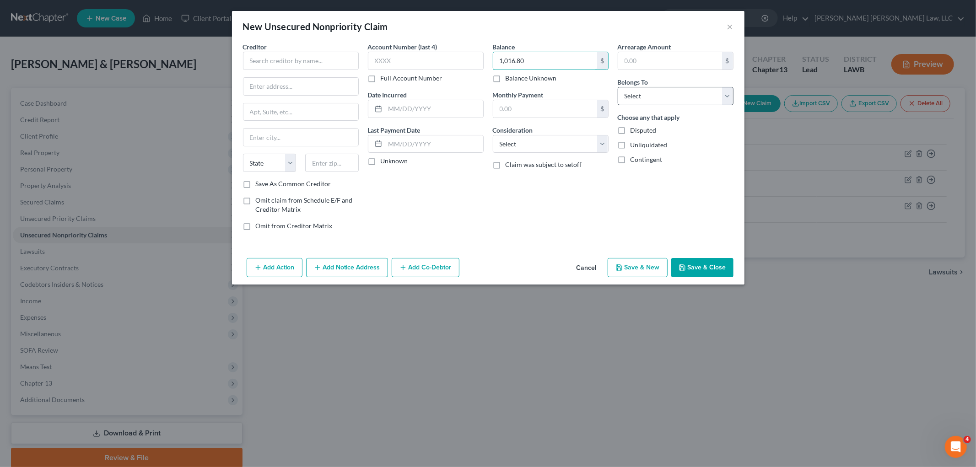
type input "1,016.80"
click at [638, 98] on select "Select Debtor 1 Only Debtor 2 Only Debtor 1 And Debtor 2 Only At Least One Of T…" at bounding box center [676, 96] width 116 height 18
select select "3"
click at [618, 87] on select "Select Debtor 1 Only Debtor 2 Only Debtor 1 And Debtor 2 Only At Least One Of T…" at bounding box center [676, 96] width 116 height 18
drag, startPoint x: 564, startPoint y: 142, endPoint x: 559, endPoint y: 152, distance: 11.3
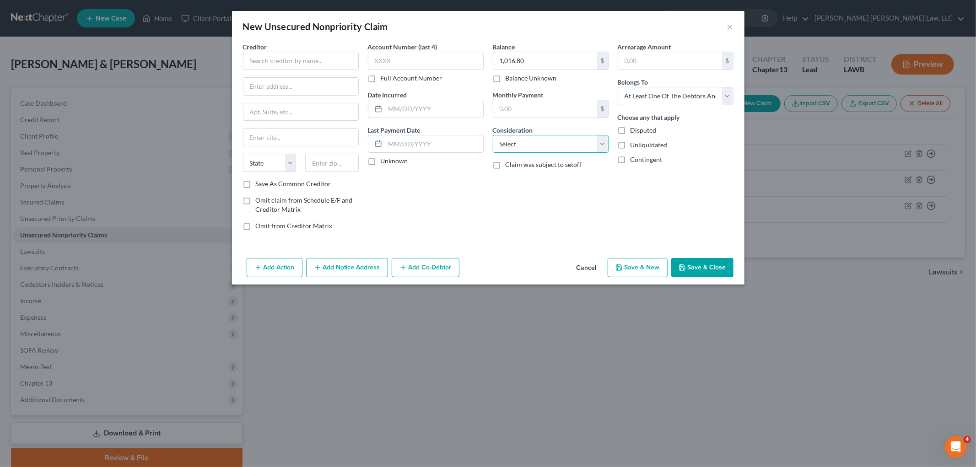
click at [563, 142] on select "Select Cable / Satellite Services Collection Agency Credit Card Debt Debt Couns…" at bounding box center [551, 144] width 116 height 18
select select "1"
click at [493, 135] on select "Select Cable / Satellite Services Collection Agency Credit Card Debt Debt Couns…" at bounding box center [551, 144] width 116 height 18
click at [331, 65] on input "text" at bounding box center [301, 61] width 116 height 18
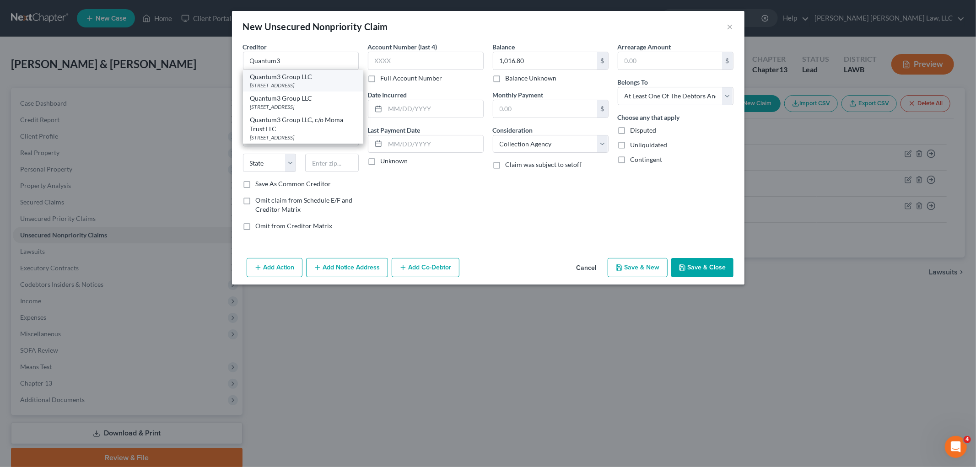
click at [290, 85] on div "PO Box 788, Kirkland, WA 98083" at bounding box center [303, 85] width 106 height 8
type input "Quantum3 Group LLC"
type input "PO Box 788"
type input "Kirkland"
select select "50"
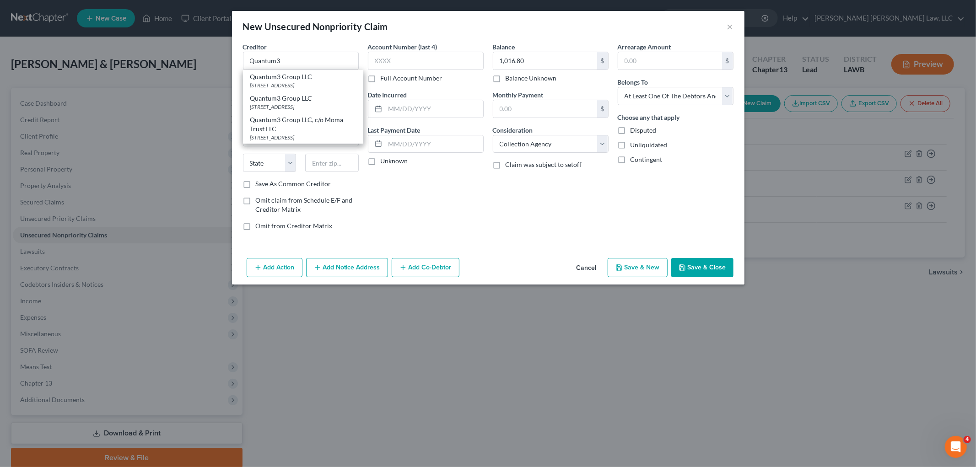
type input "98083"
click at [641, 267] on button "Save & New" at bounding box center [638, 267] width 60 height 19
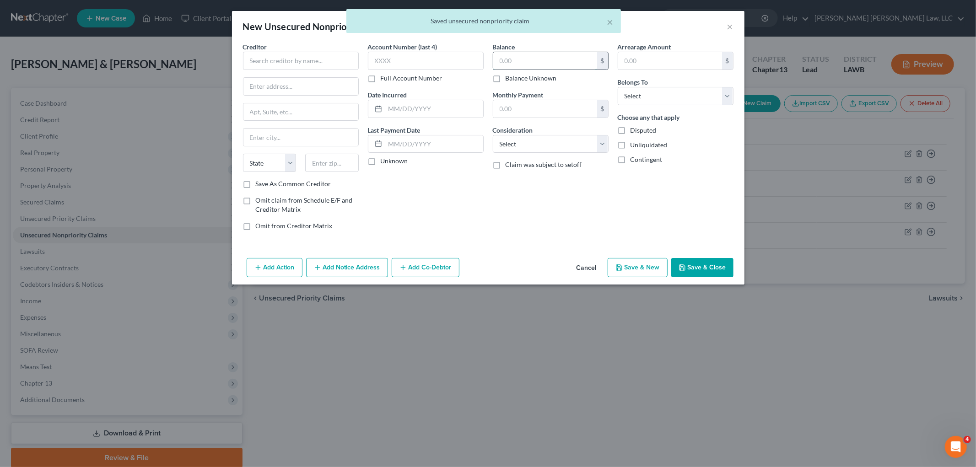
click at [532, 58] on input "text" at bounding box center [545, 60] width 104 height 17
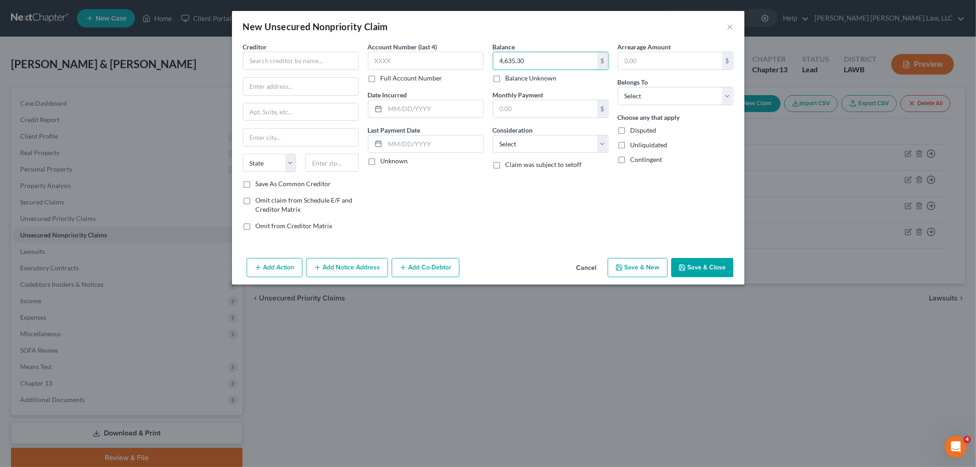
type input "4,635.30"
click at [655, 105] on div "Arrearage Amount $ Belongs To * Select Debtor 1 Only Debtor 2 Only Debtor 1 And…" at bounding box center [675, 140] width 125 height 196
click at [662, 101] on select "Select Debtor 1 Only Debtor 2 Only Debtor 1 And Debtor 2 Only At Least One Of T…" at bounding box center [676, 96] width 116 height 18
select select "3"
click at [618, 87] on select "Select Debtor 1 Only Debtor 2 Only Debtor 1 And Debtor 2 Only At Least One Of T…" at bounding box center [676, 96] width 116 height 18
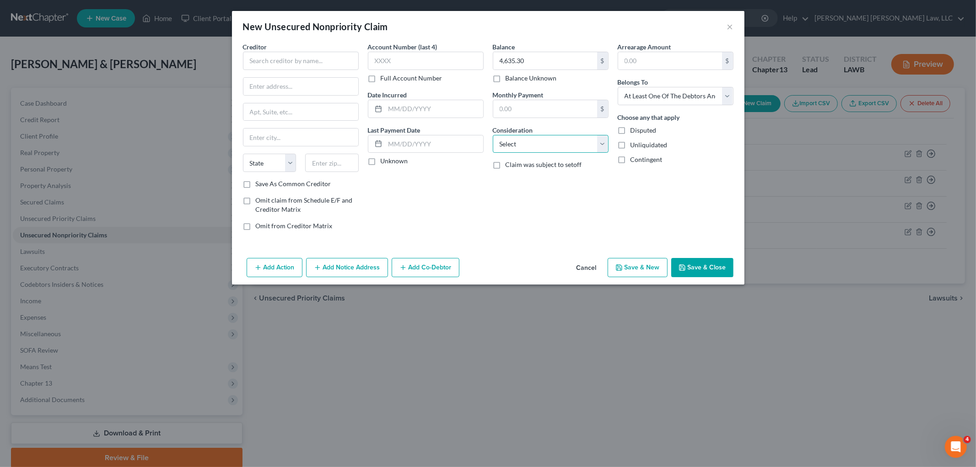
click at [551, 141] on select "Select Cable / Satellite Services Collection Agency Credit Card Debt Debt Couns…" at bounding box center [551, 144] width 116 height 18
select select "1"
click at [493, 135] on select "Select Cable / Satellite Services Collection Agency Credit Card Debt Debt Couns…" at bounding box center [551, 144] width 116 height 18
click at [271, 52] on input "text" at bounding box center [301, 61] width 116 height 18
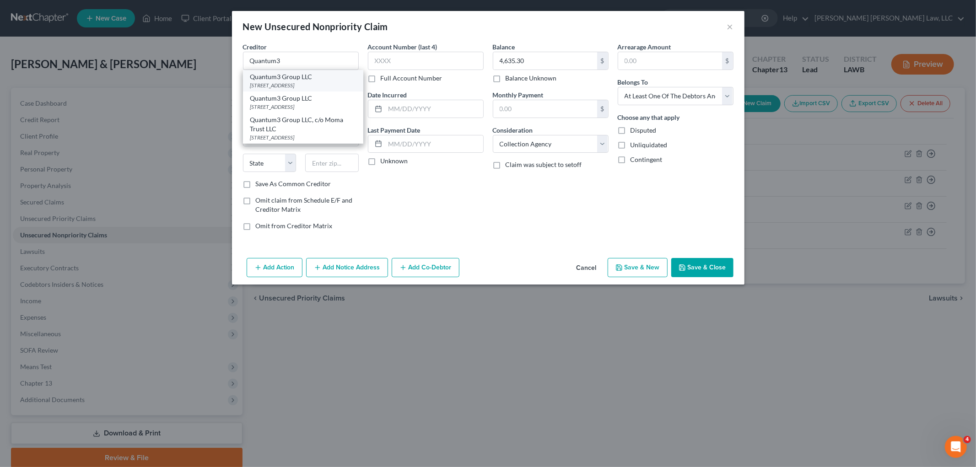
click at [280, 84] on div "PO Box 788, Kirkland, WA 98083" at bounding box center [303, 85] width 106 height 8
type input "Quantum3 Group LLC"
type input "PO Box 788"
type input "Kirkland"
select select "50"
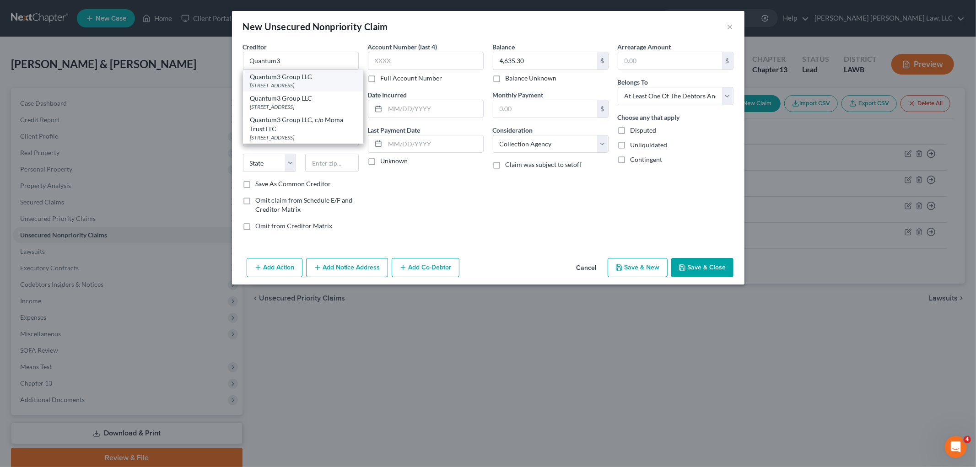
type input "98083"
click at [635, 266] on button "Save & New" at bounding box center [638, 267] width 60 height 19
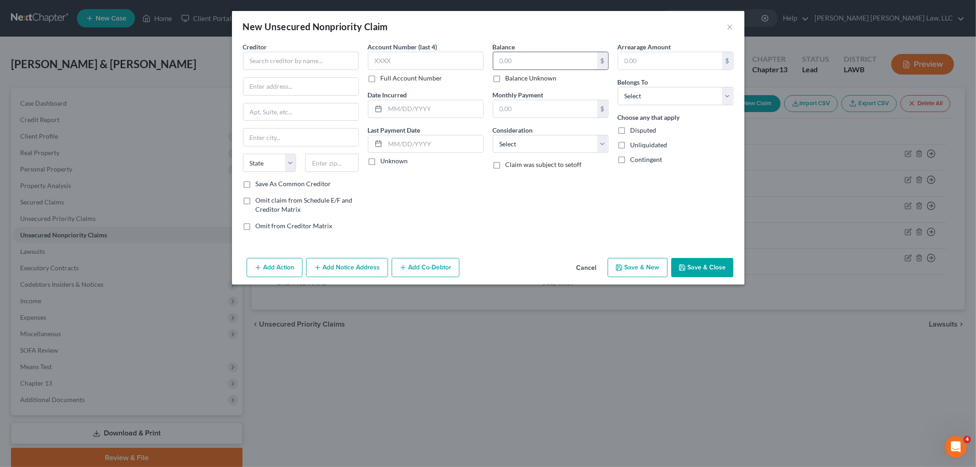
click at [509, 58] on input "text" at bounding box center [545, 60] width 104 height 17
type input "1,395.84"
click at [647, 95] on select "Select Debtor 1 Only Debtor 2 Only Debtor 1 And Debtor 2 Only At Least One Of T…" at bounding box center [676, 96] width 116 height 18
select select "3"
click at [618, 87] on select "Select Debtor 1 Only Debtor 2 Only Debtor 1 And Debtor 2 Only At Least One Of T…" at bounding box center [676, 96] width 116 height 18
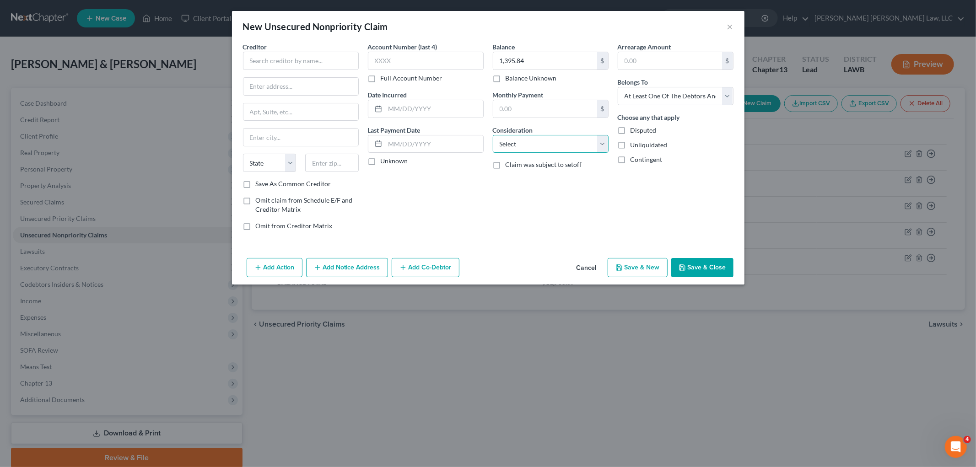
drag, startPoint x: 579, startPoint y: 147, endPoint x: 575, endPoint y: 152, distance: 5.2
click at [579, 147] on select "Select Cable / Satellite Services Collection Agency Credit Card Debt Debt Couns…" at bounding box center [551, 144] width 116 height 18
select select "1"
click at [493, 135] on select "Select Cable / Satellite Services Collection Agency Credit Card Debt Debt Couns…" at bounding box center [551, 144] width 116 height 18
click at [271, 58] on input "text" at bounding box center [301, 61] width 116 height 18
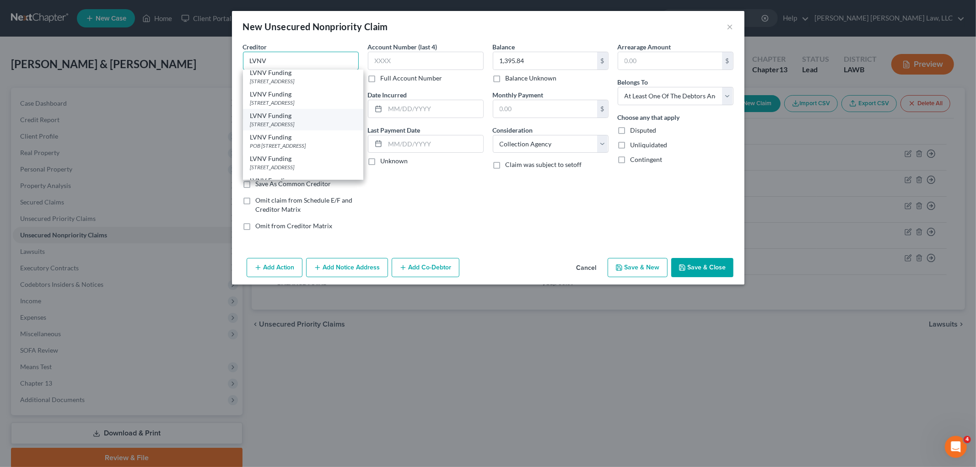
scroll to position [51, 0]
click at [305, 125] on div "POB 10587, Greenville, SC 29603" at bounding box center [303, 121] width 106 height 8
type input "LVNV Funding"
type input "POB 10587"
type input "Greenville"
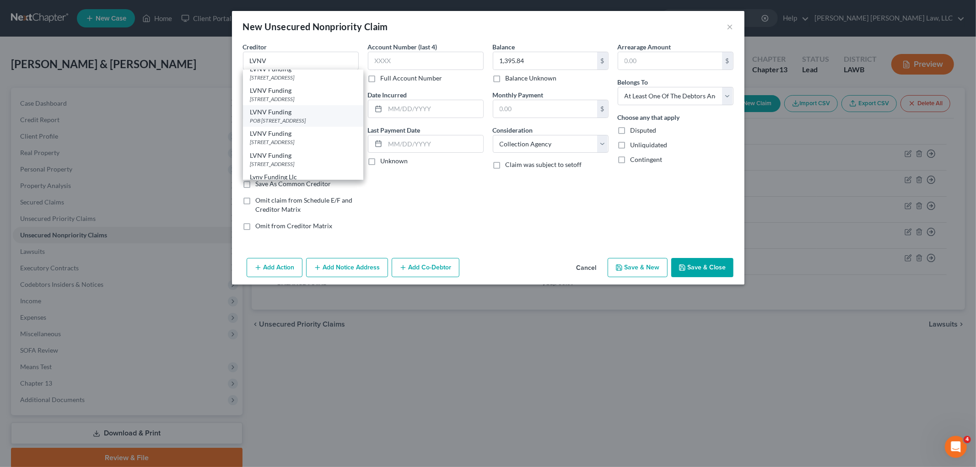
select select "42"
type input "29603"
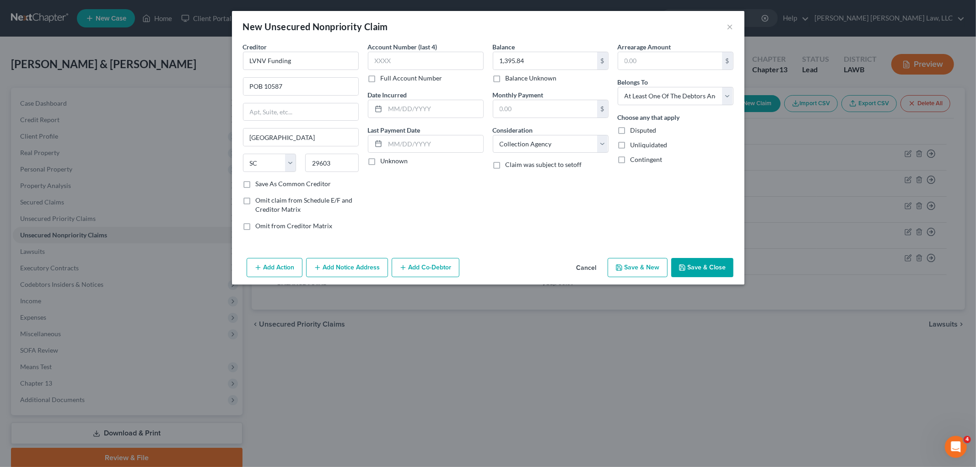
scroll to position [0, 0]
click at [633, 274] on button "Save & New" at bounding box center [638, 267] width 60 height 19
type input "0.00"
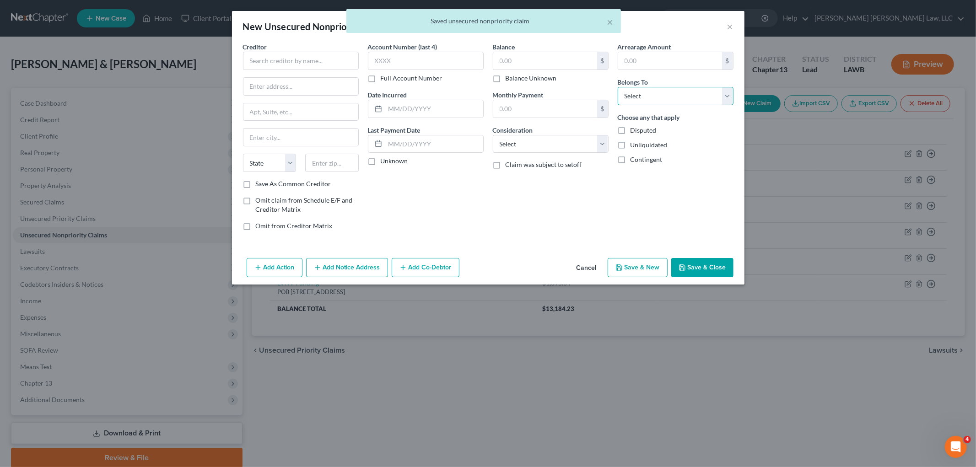
drag, startPoint x: 635, startPoint y: 89, endPoint x: 643, endPoint y: 102, distance: 14.8
click at [635, 89] on select "Select Debtor 1 Only Debtor 2 Only Debtor 1 And Debtor 2 Only At Least One Of T…" at bounding box center [676, 96] width 116 height 18
select select "3"
click at [618, 87] on select "Select Debtor 1 Only Debtor 2 Only Debtor 1 And Debtor 2 Only At Least One Of T…" at bounding box center [676, 96] width 116 height 18
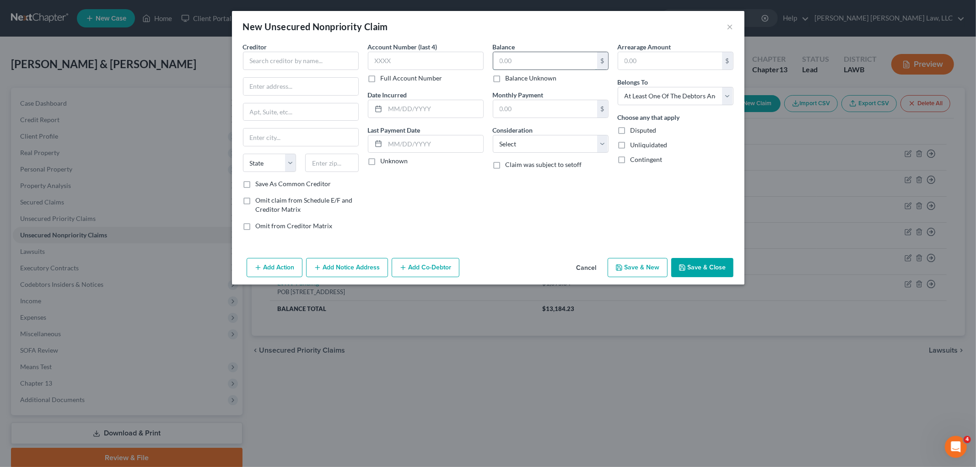
click at [538, 62] on input "text" at bounding box center [545, 60] width 104 height 17
type input "580.42"
click at [541, 148] on select "Select Cable / Satellite Services Collection Agency Credit Card Debt Debt Couns…" at bounding box center [551, 144] width 116 height 18
select select "1"
click at [493, 135] on select "Select Cable / Satellite Services Collection Agency Credit Card Debt Debt Couns…" at bounding box center [551, 144] width 116 height 18
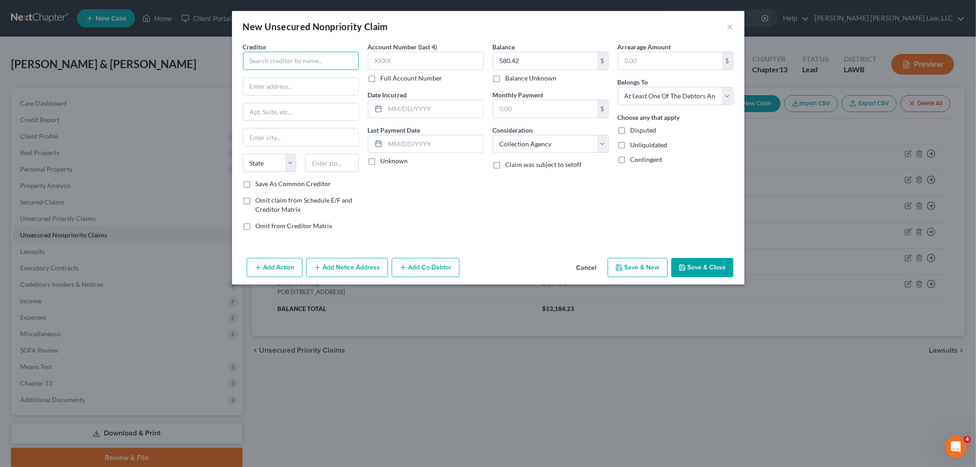
click at [332, 67] on input "text" at bounding box center [301, 61] width 116 height 18
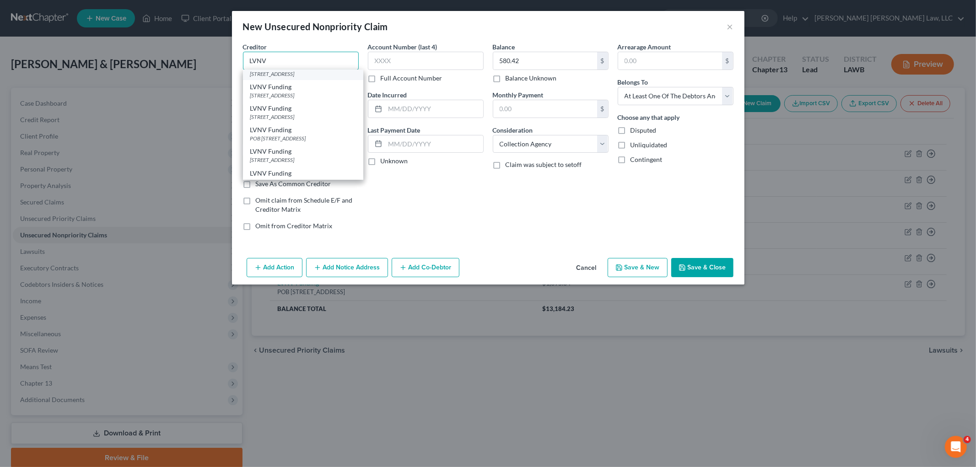
scroll to position [51, 0]
click at [298, 125] on div "POB 10587, Greenville, SC 29603" at bounding box center [303, 121] width 106 height 8
type input "LVNV Funding"
type input "POB 10587"
type input "Greenville"
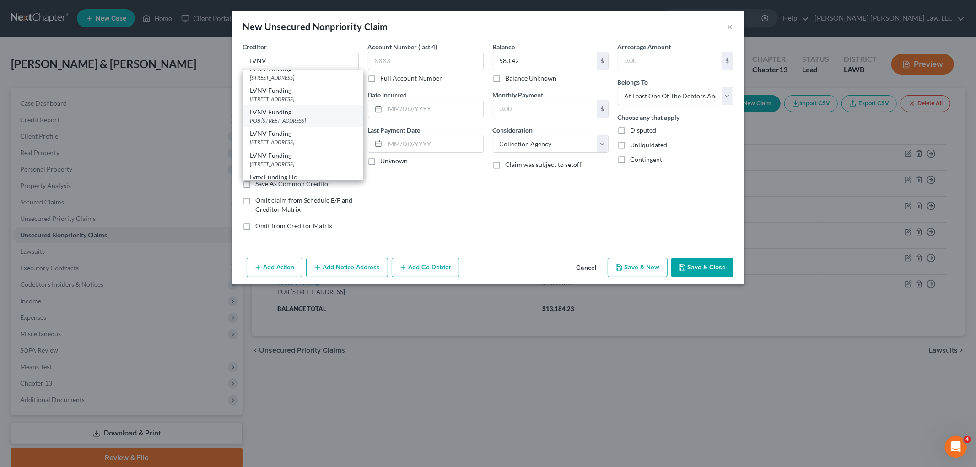
select select "42"
type input "29603"
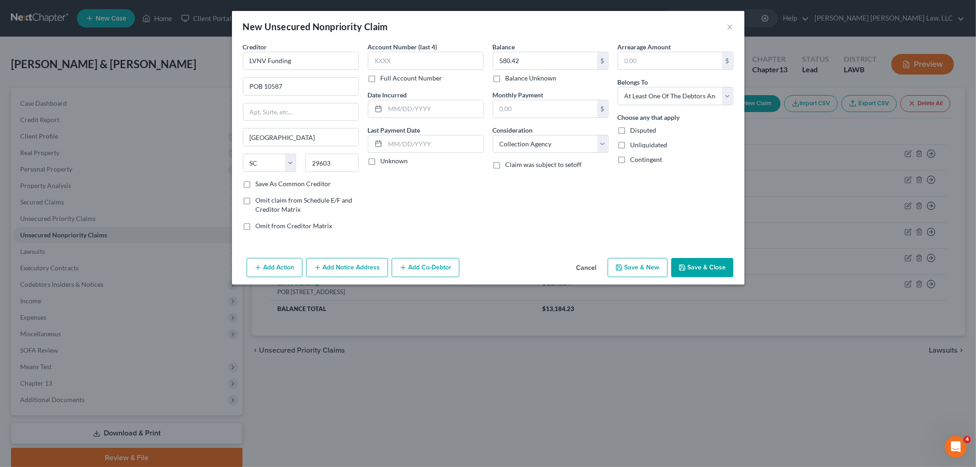
click at [634, 264] on button "Save & New" at bounding box center [638, 267] width 60 height 19
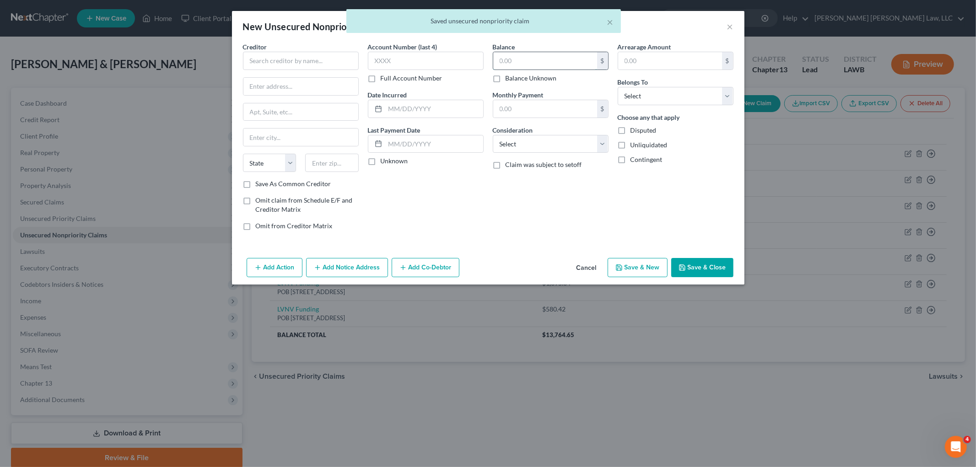
click at [566, 62] on input "text" at bounding box center [545, 60] width 104 height 17
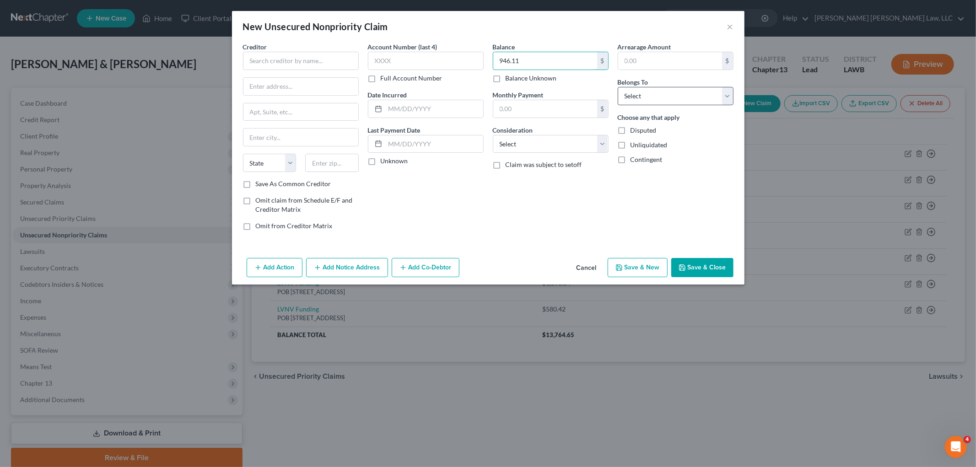
type input "946.11"
click at [650, 97] on select "Select Debtor 1 Only Debtor 2 Only Debtor 1 And Debtor 2 Only At Least One Of T…" at bounding box center [676, 96] width 116 height 18
select select "3"
click at [618, 87] on select "Select Debtor 1 Only Debtor 2 Only Debtor 1 And Debtor 2 Only At Least One Of T…" at bounding box center [676, 96] width 116 height 18
click at [586, 144] on select "Select Cable / Satellite Services Collection Agency Credit Card Debt Debt Couns…" at bounding box center [551, 144] width 116 height 18
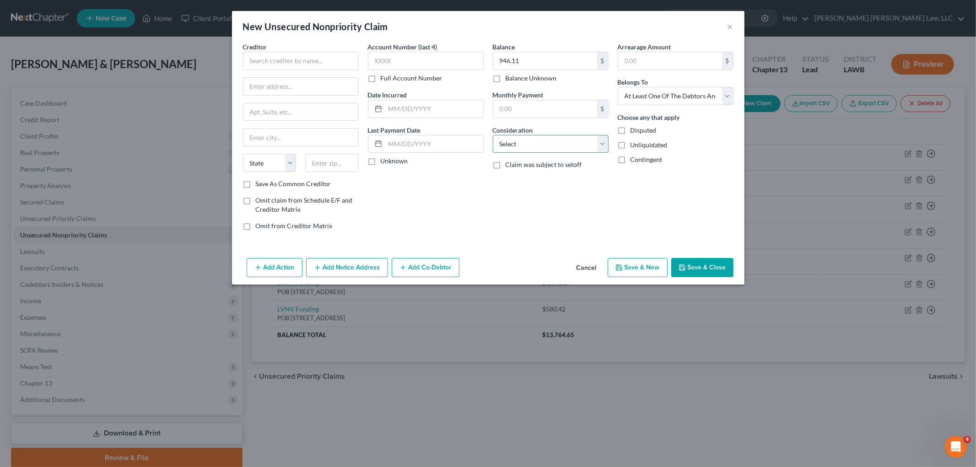
select select "1"
click at [493, 135] on select "Select Cable / Satellite Services Collection Agency Credit Card Debt Debt Couns…" at bounding box center [551, 144] width 116 height 18
click at [335, 66] on input "text" at bounding box center [301, 61] width 116 height 18
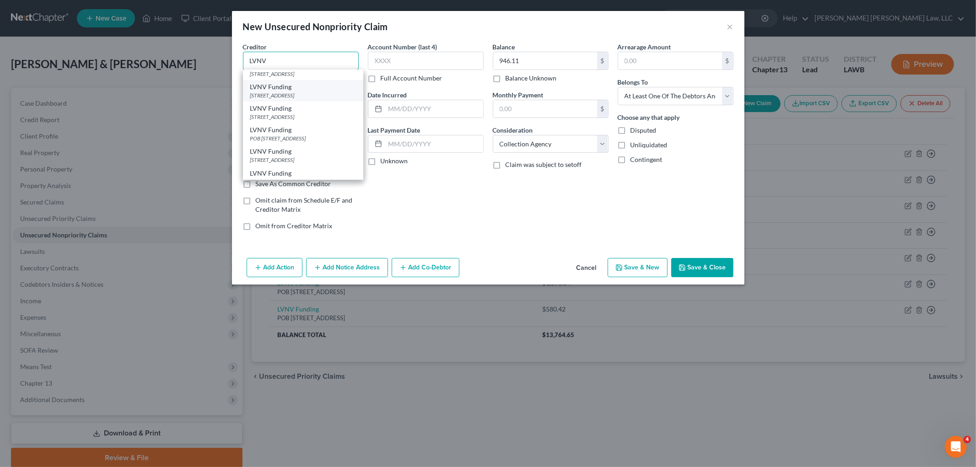
scroll to position [51, 0]
click at [307, 125] on div "POB 10587, Greenville, SC 29603" at bounding box center [303, 121] width 106 height 8
type input "LVNV Funding"
type input "POB 10587"
type input "Greenville"
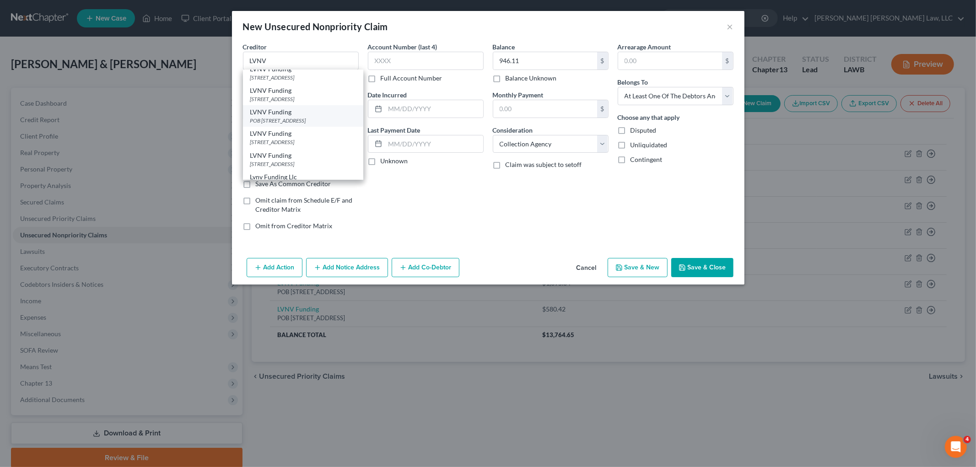
select select "42"
type input "29603"
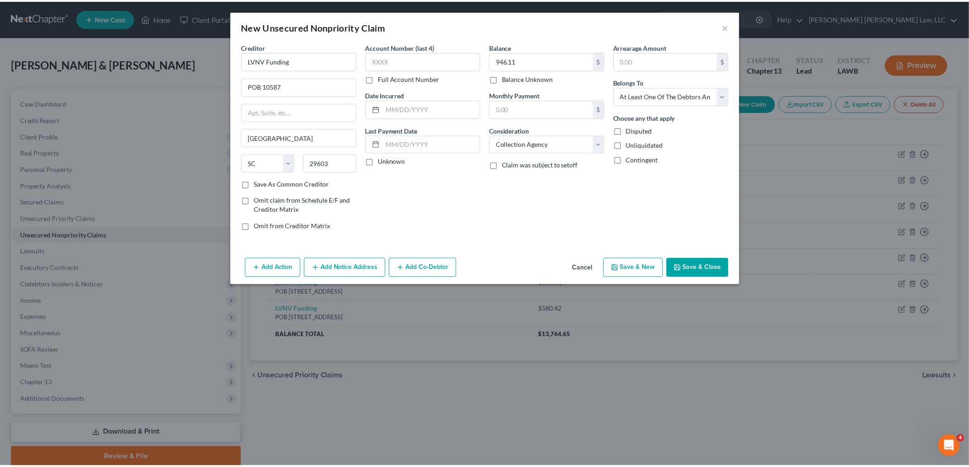
scroll to position [0, 0]
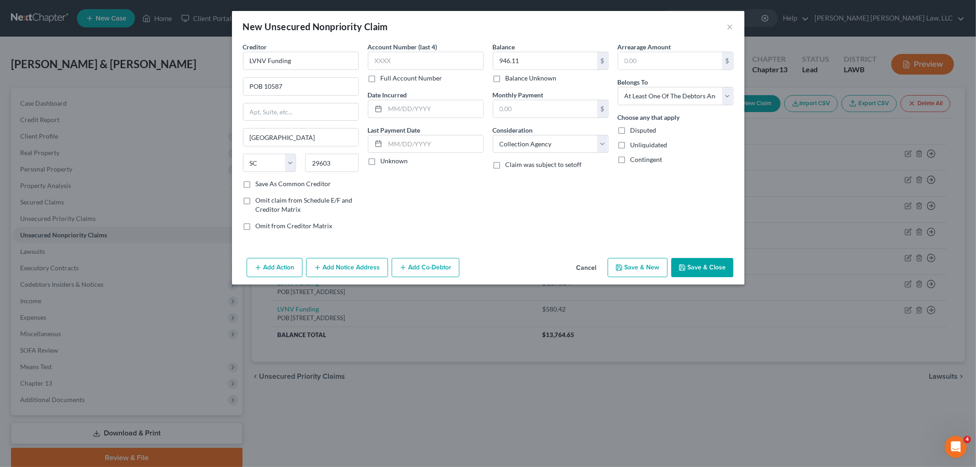
click at [662, 267] on button "Save & New" at bounding box center [638, 267] width 60 height 19
click at [585, 63] on input "text" at bounding box center [545, 60] width 104 height 17
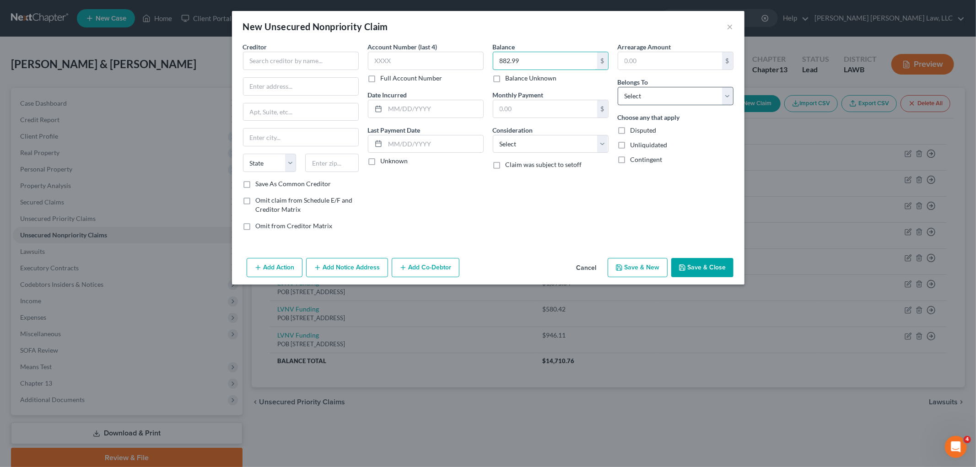
type input "882.99"
click at [661, 98] on select "Select Debtor 1 Only Debtor 2 Only Debtor 1 And Debtor 2 Only At Least One Of T…" at bounding box center [676, 96] width 116 height 18
select select "3"
click at [618, 87] on select "Select Debtor 1 Only Debtor 2 Only Debtor 1 And Debtor 2 Only At Least One Of T…" at bounding box center [676, 96] width 116 height 18
click at [586, 143] on select "Select Cable / Satellite Services Collection Agency Credit Card Debt Debt Couns…" at bounding box center [551, 144] width 116 height 18
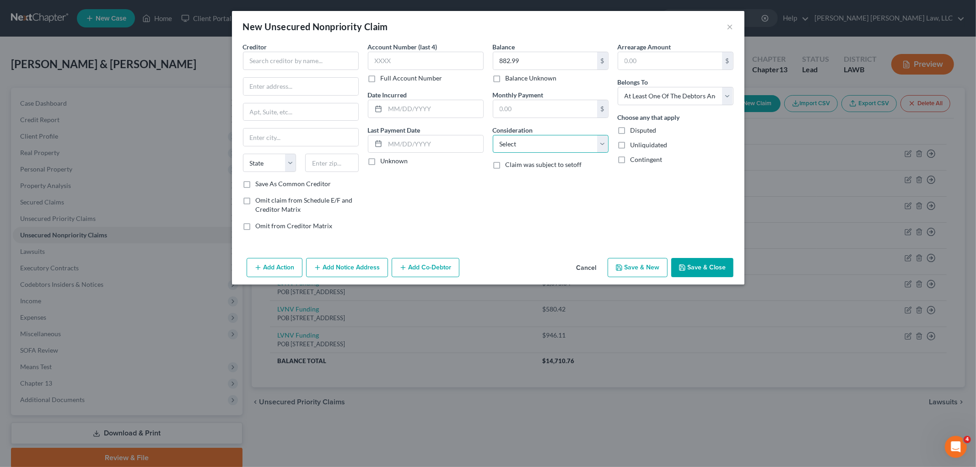
select select "1"
click at [493, 135] on select "Select Cable / Satellite Services Collection Agency Credit Card Debt Debt Couns…" at bounding box center [551, 144] width 116 height 18
click at [332, 64] on input "text" at bounding box center [301, 61] width 116 height 18
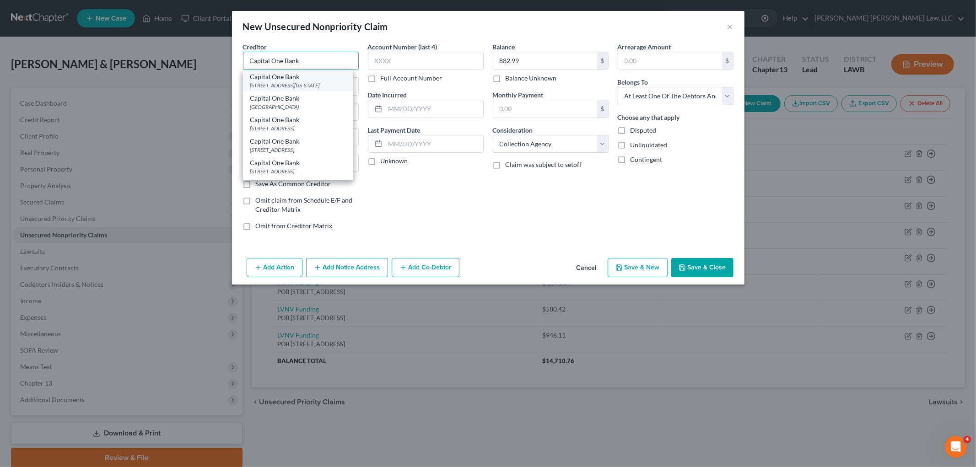
type input "Capital One Bank"
click at [307, 85] on div "4515 N. Santa Fe Ave, Oklahoma City, OK 73118" at bounding box center [297, 85] width 95 height 8
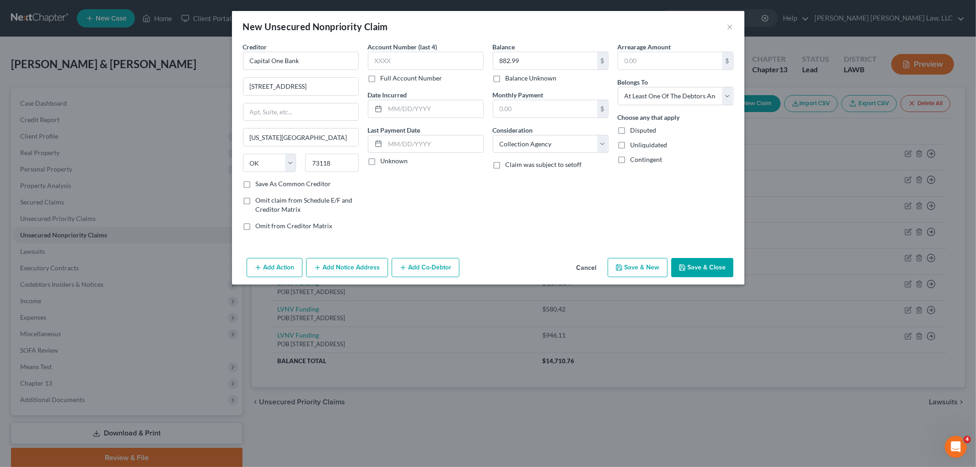
click at [688, 267] on button "Save & Close" at bounding box center [702, 267] width 62 height 19
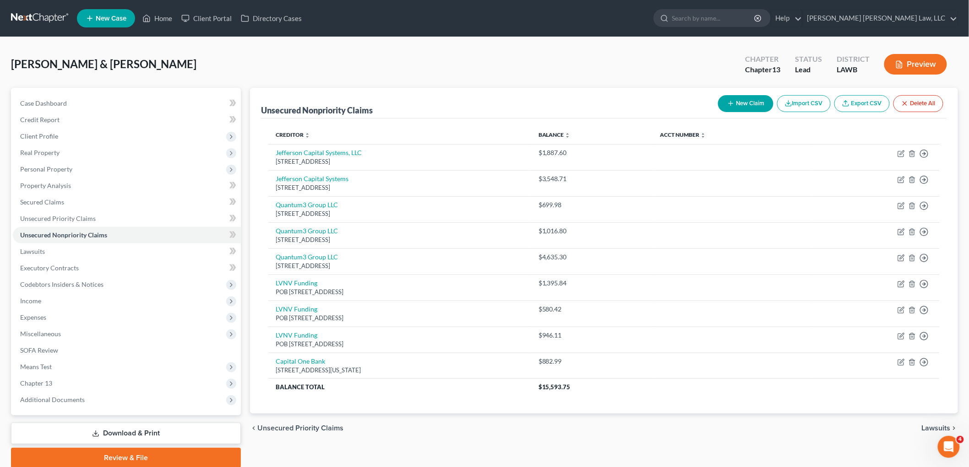
click at [46, 14] on link at bounding box center [40, 18] width 59 height 16
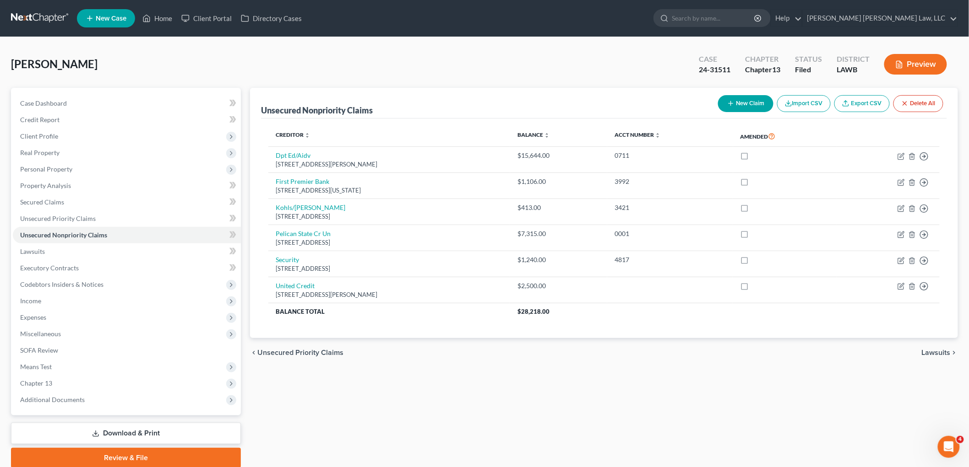
click at [33, 15] on link at bounding box center [40, 18] width 59 height 16
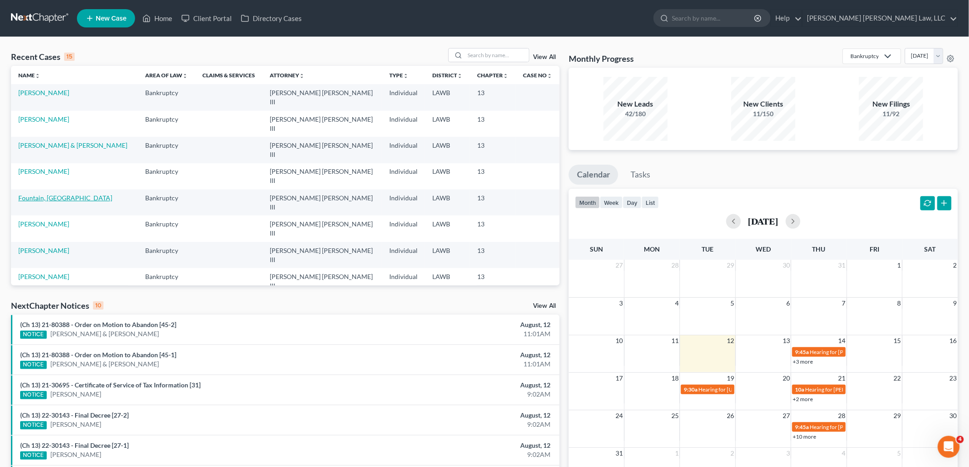
click at [49, 194] on link "Fountain, [GEOGRAPHIC_DATA]" at bounding box center [65, 198] width 94 height 8
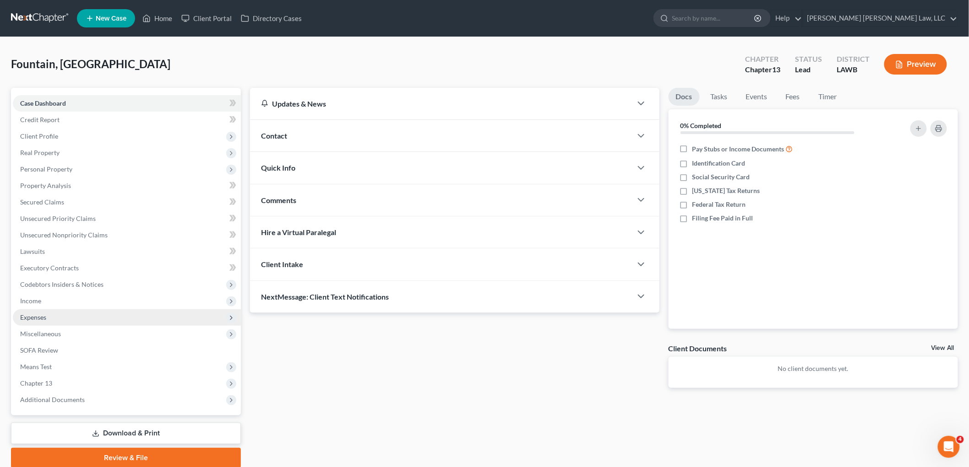
click at [47, 314] on span "Expenses" at bounding box center [127, 317] width 228 height 16
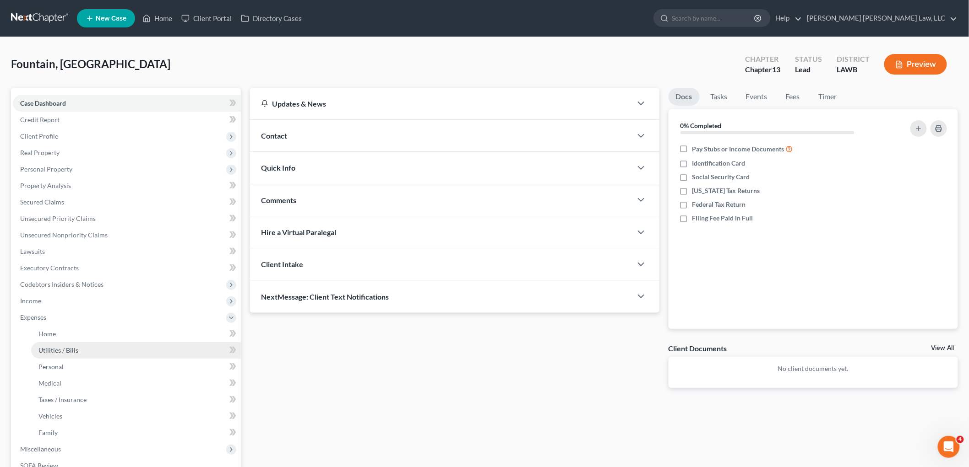
click at [49, 352] on span "Utilities / Bills" at bounding box center [58, 350] width 40 height 8
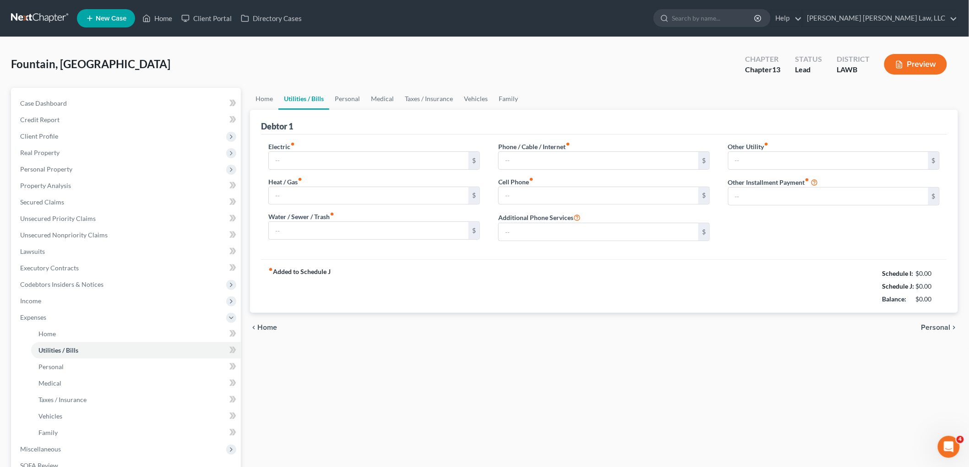
type input "115.00"
type input "0.00"
type input "80.00"
type input "45.00"
type input "35.00"
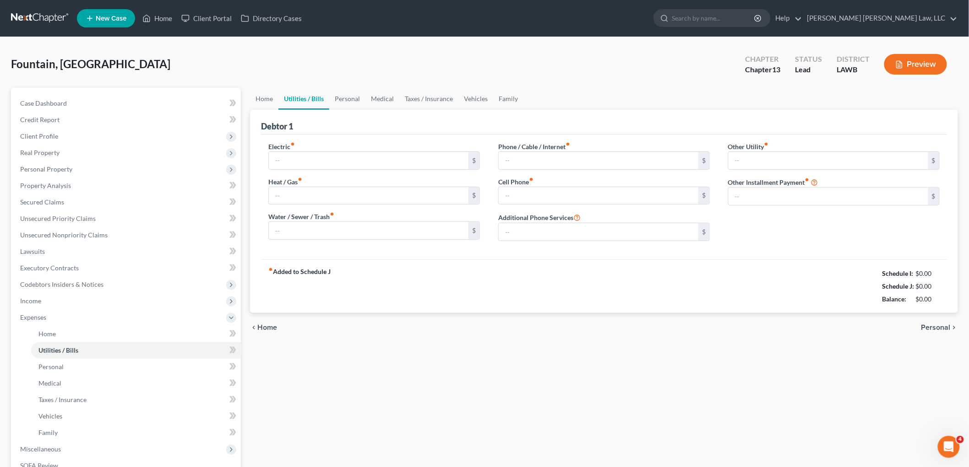
type input "0.00"
drag, startPoint x: 43, startPoint y: 15, endPoint x: 43, endPoint y: 23, distance: 8.3
click at [43, 15] on link at bounding box center [40, 18] width 59 height 16
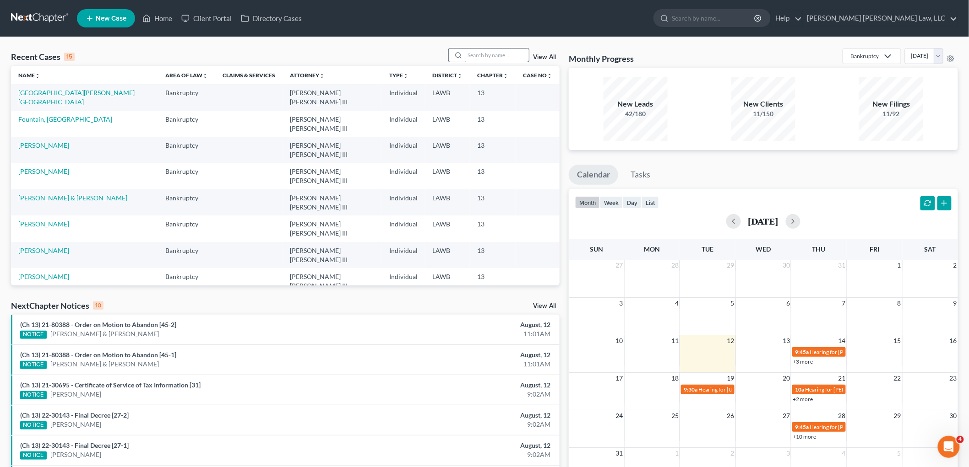
click at [486, 58] on input "search" at bounding box center [497, 55] width 64 height 13
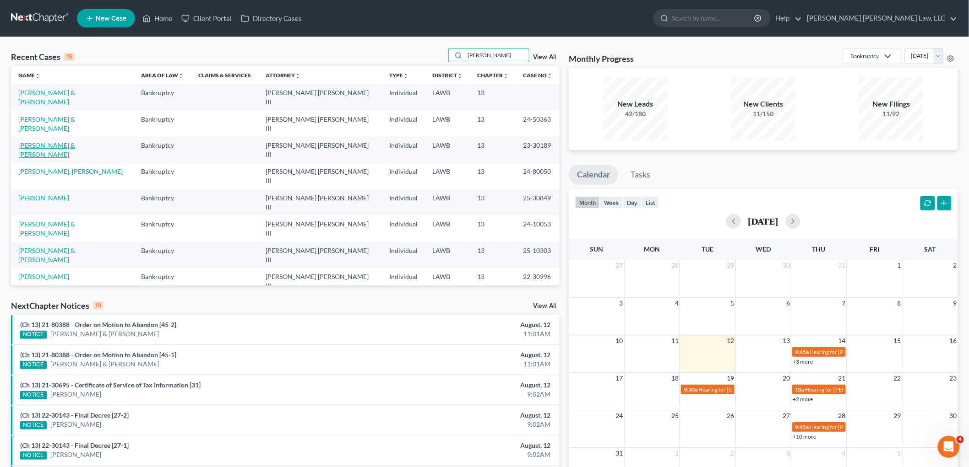
type input "[PERSON_NAME]"
click at [75, 141] on link "[PERSON_NAME] & [PERSON_NAME]" at bounding box center [46, 149] width 57 height 17
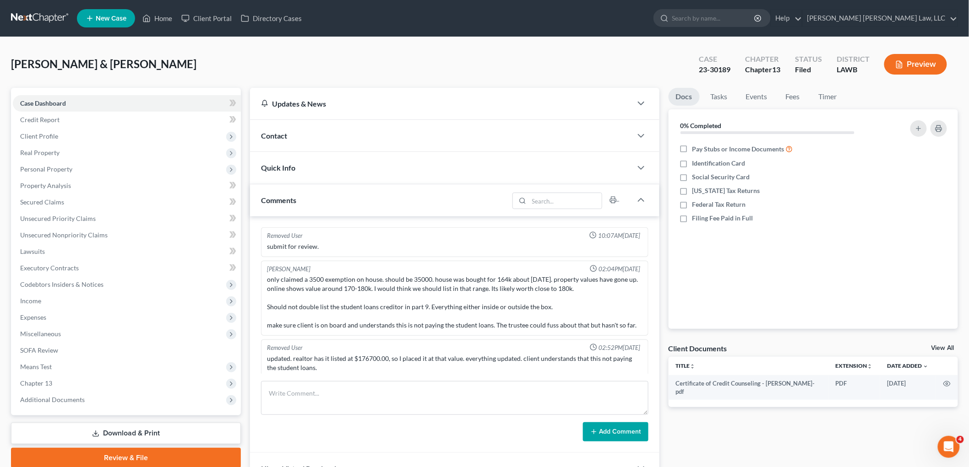
scroll to position [5, 0]
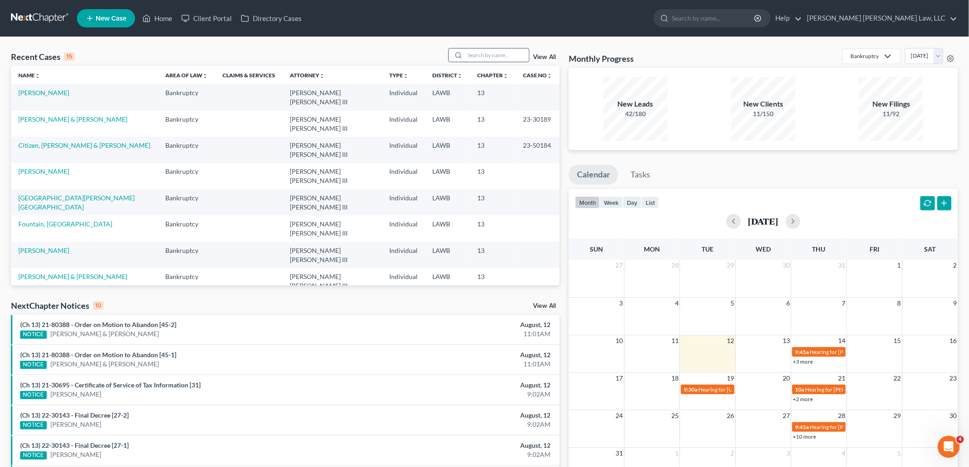
click at [479, 54] on input "search" at bounding box center [497, 55] width 64 height 13
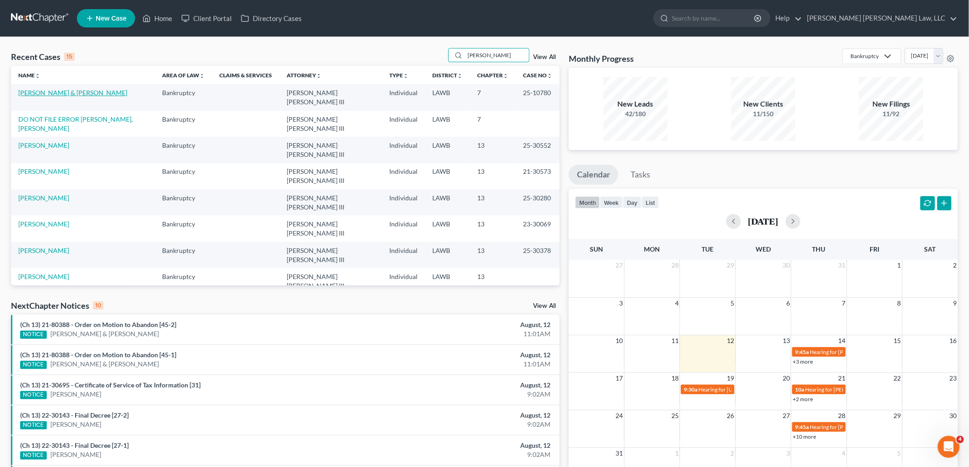
type input "carter"
click at [80, 89] on link "[PERSON_NAME] & [PERSON_NAME]" at bounding box center [72, 93] width 109 height 8
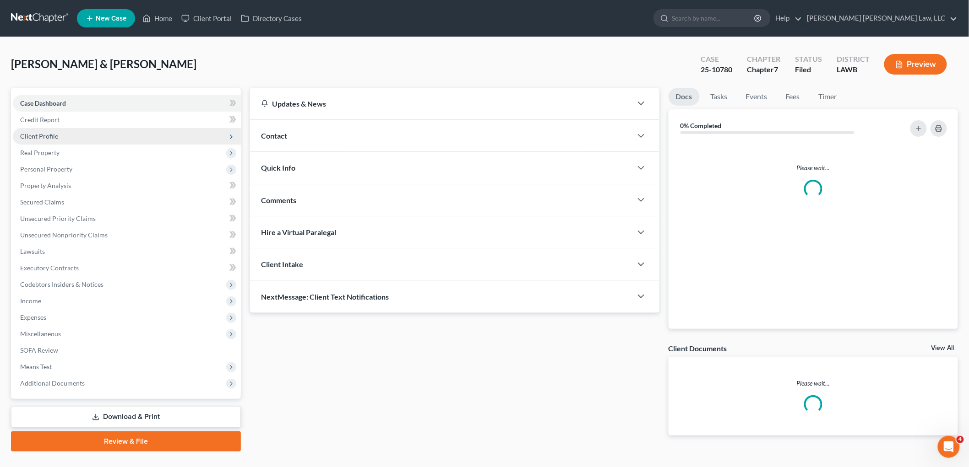
click at [60, 135] on span "Client Profile" at bounding box center [127, 136] width 228 height 16
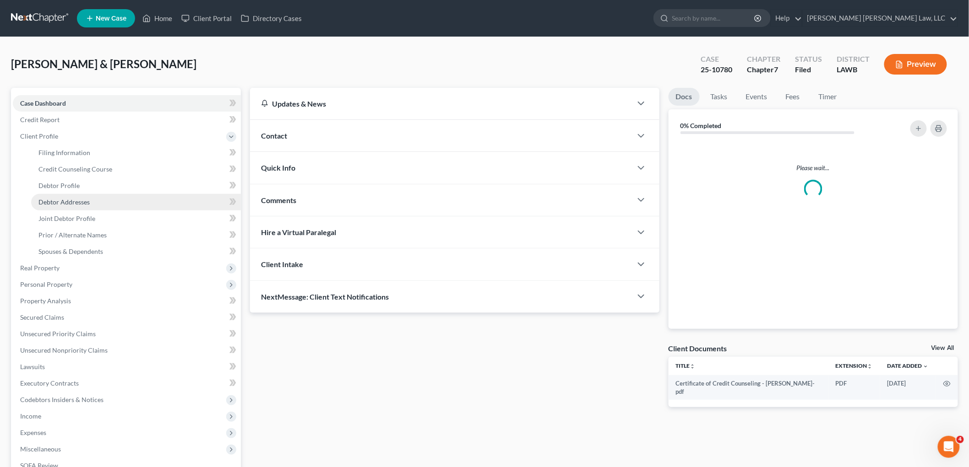
click at [88, 202] on span "Debtor Addresses" at bounding box center [63, 202] width 51 height 8
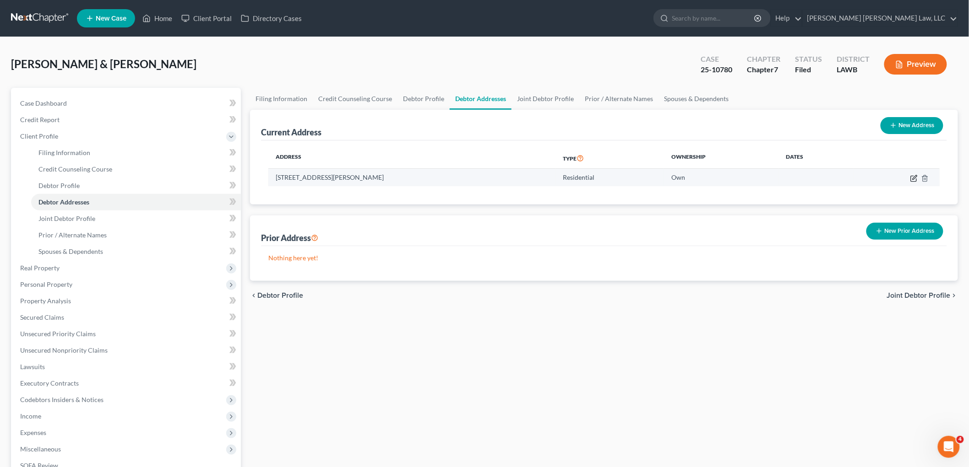
click at [914, 175] on icon "button" at bounding box center [913, 178] width 7 height 7
select select "19"
select select "0"
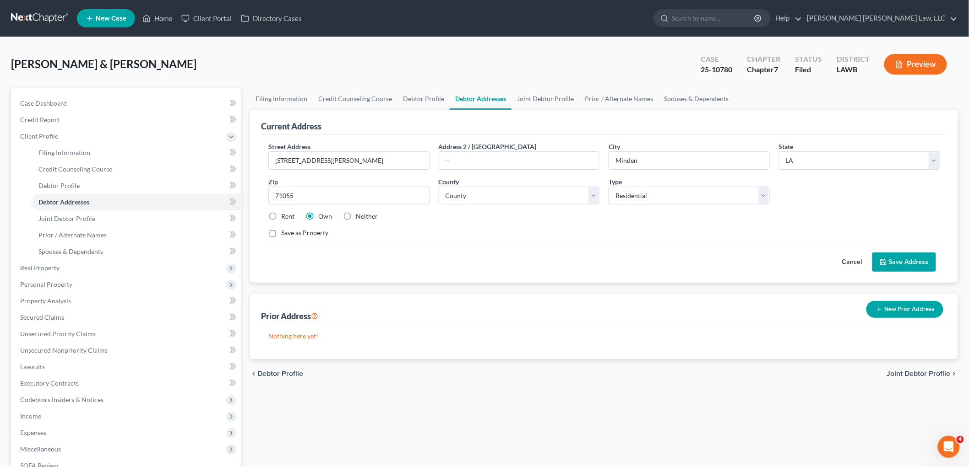
click at [529, 238] on div "Street Address * 240 Sanders Road Address 2 / PO Box City * Minden State * Stat…" at bounding box center [604, 193] width 680 height 103
click at [518, 193] on select "County Acadia Allen Ascension Assumption Avoyelles Beauregard Bienville Bossier…" at bounding box center [518, 196] width 161 height 18
select select "13"
click at [438, 187] on select "County Acadia Allen Ascension Assumption Avoyelles Beauregard Bienville Bossier…" at bounding box center [518, 196] width 161 height 18
click at [577, 257] on div "Cancel Save Address" at bounding box center [603, 258] width 671 height 27
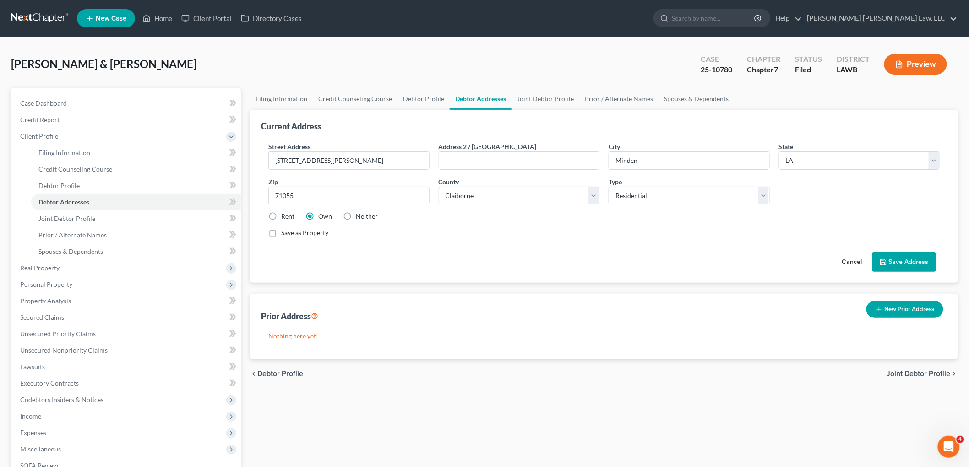
click at [909, 257] on button "Save Address" at bounding box center [904, 262] width 64 height 19
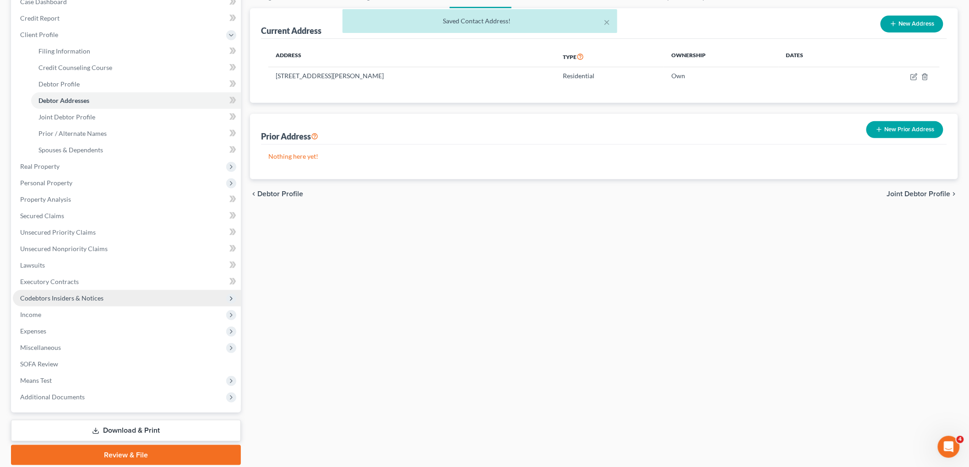
click at [112, 291] on span "Codebtors Insiders & Notices" at bounding box center [127, 298] width 228 height 16
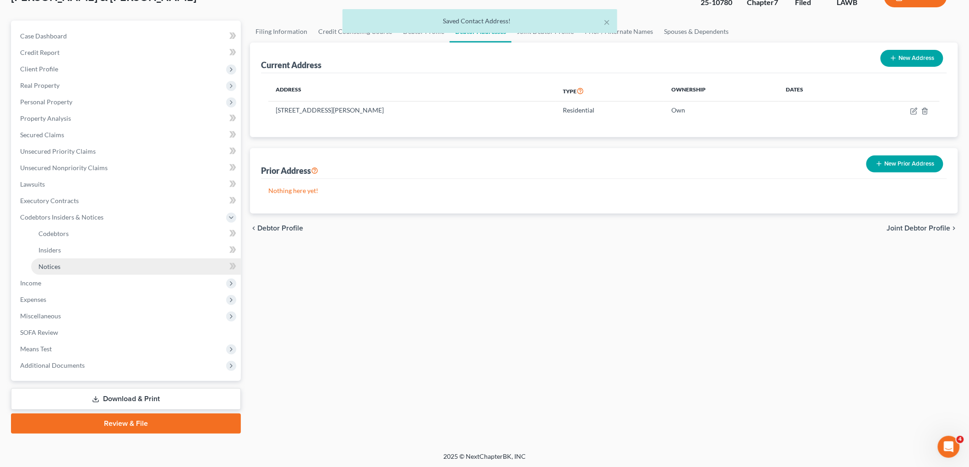
click at [86, 267] on link "Notices" at bounding box center [136, 267] width 210 height 16
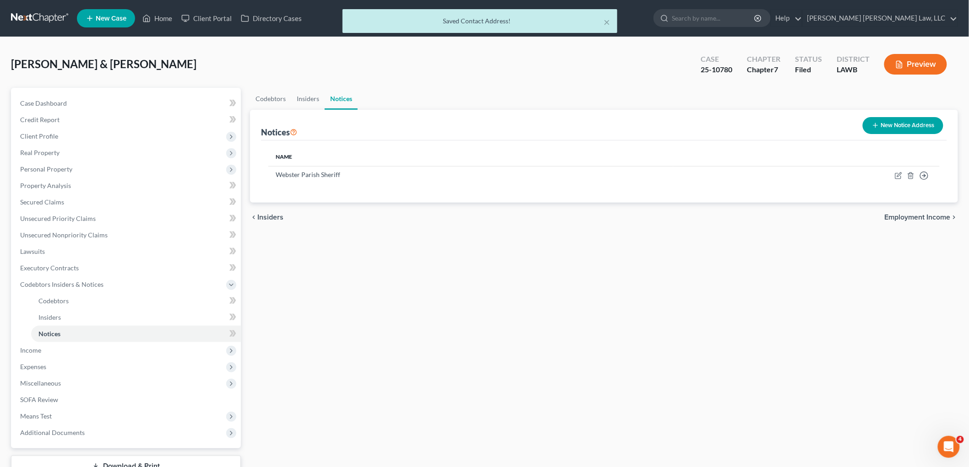
click at [903, 127] on button "New Notice Address" at bounding box center [902, 125] width 81 height 17
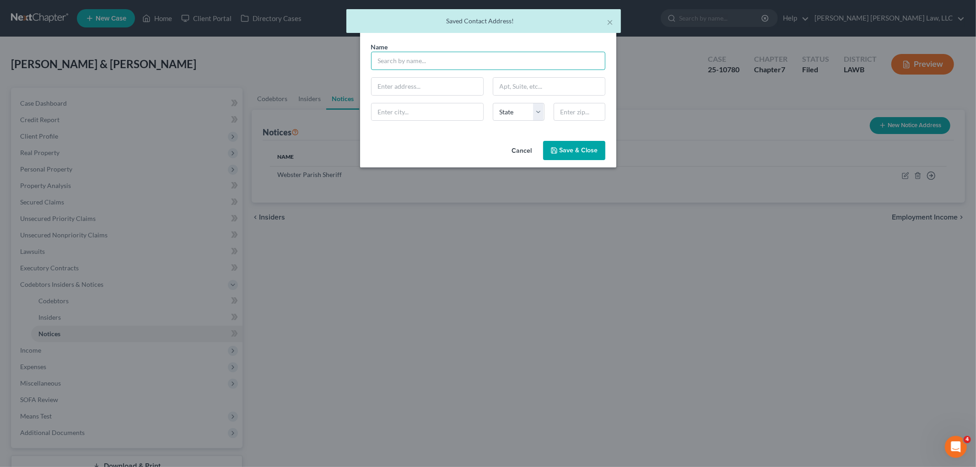
click at [417, 63] on input "text" at bounding box center [488, 61] width 234 height 18
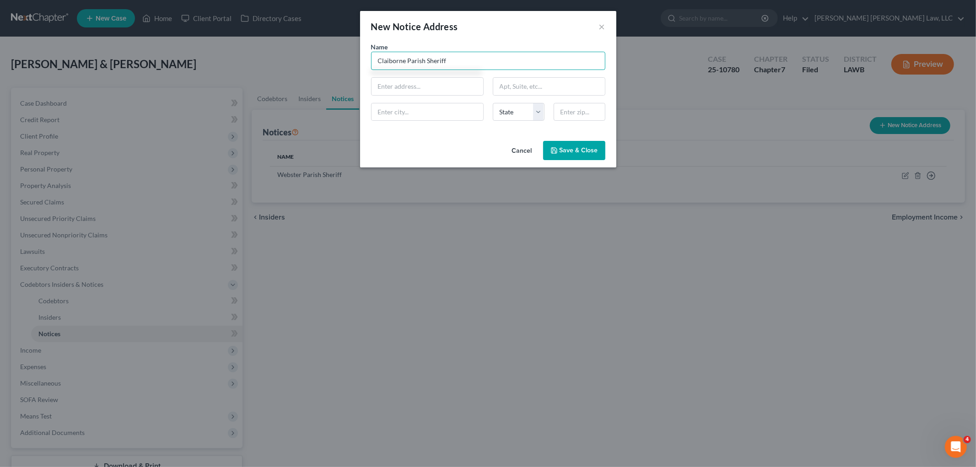
type input "Claiborne Parish Sheriff"
type input "613 East Main"
drag, startPoint x: 574, startPoint y: 112, endPoint x: 568, endPoint y: 112, distance: 5.0
click at [574, 112] on input "7" at bounding box center [580, 112] width 52 height 18
type input "71040"
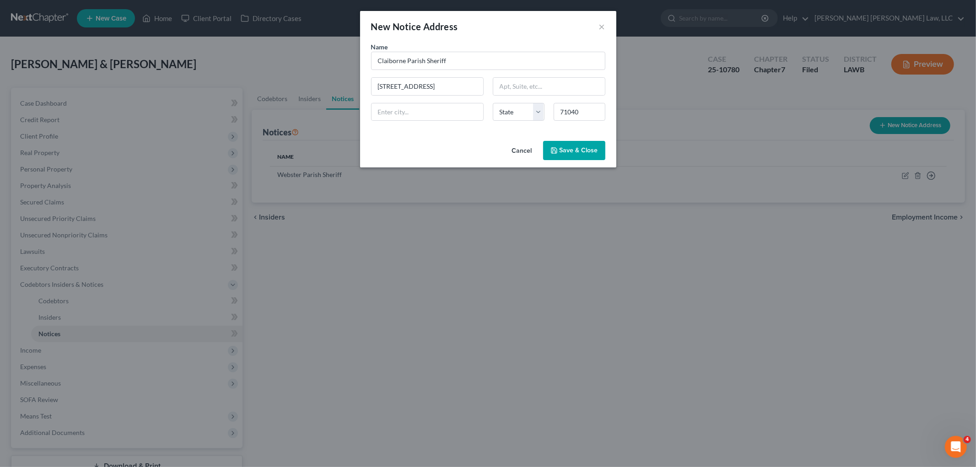
click at [499, 141] on div "Cancel Save & Close" at bounding box center [488, 152] width 256 height 30
type input "Homer"
select select "19"
click at [569, 150] on span "Save & Close" at bounding box center [579, 150] width 38 height 8
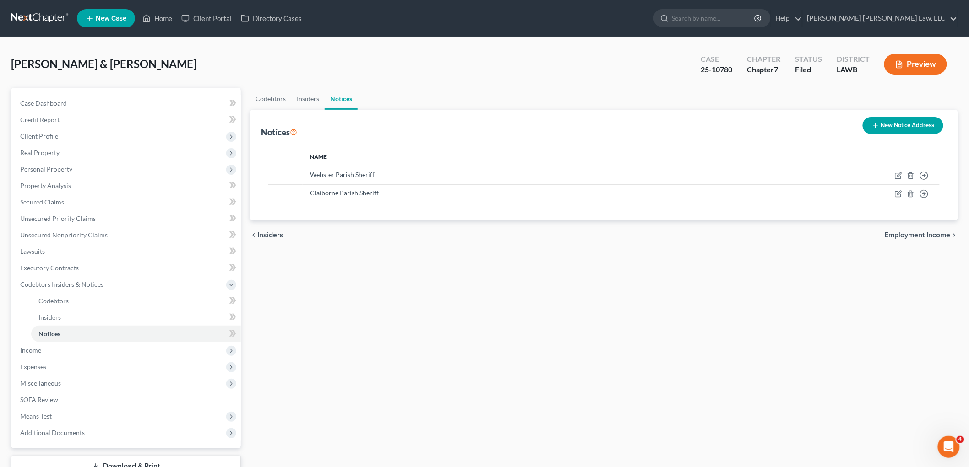
click at [913, 62] on button "Preview" at bounding box center [915, 64] width 63 height 21
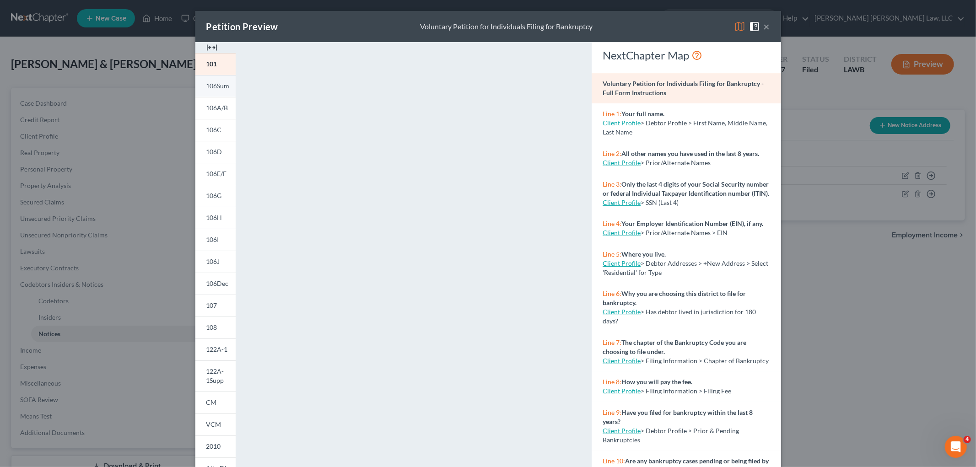
click at [206, 88] on span "106Sum" at bounding box center [217, 86] width 23 height 8
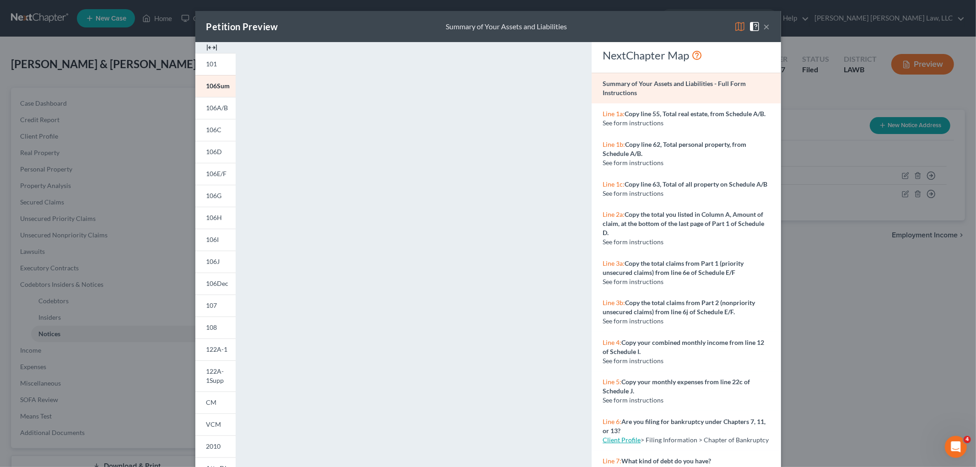
scroll to position [49, 0]
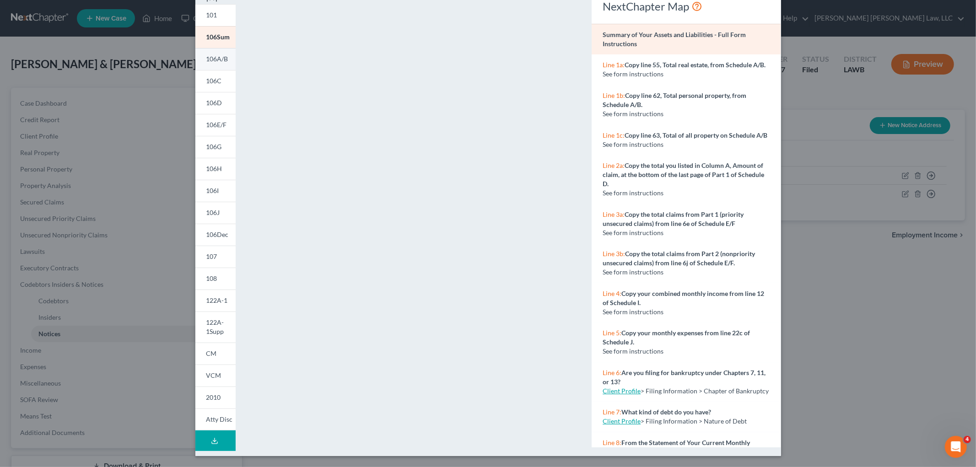
click at [209, 56] on span "106A/B" at bounding box center [217, 59] width 22 height 8
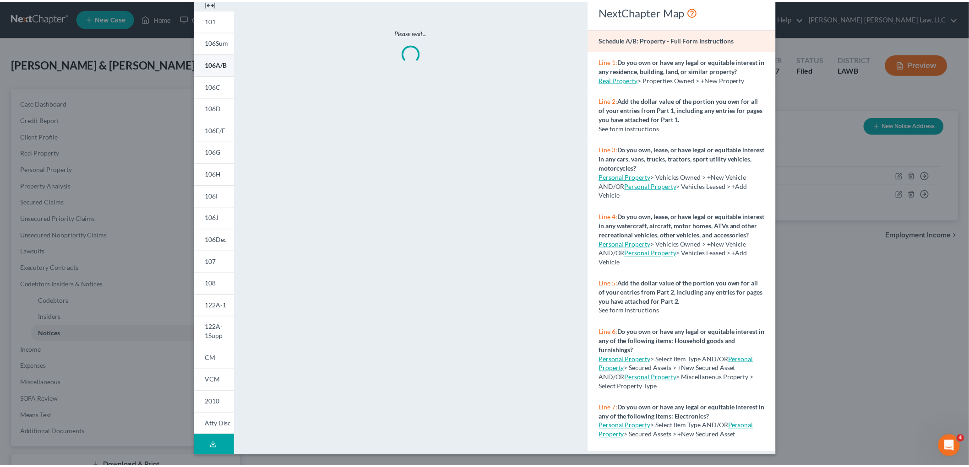
scroll to position [43, 0]
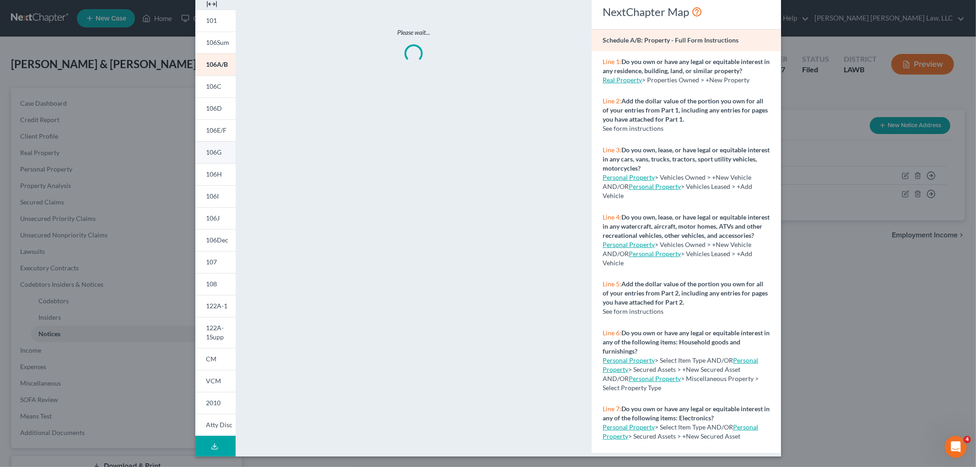
click at [219, 153] on link "106G" at bounding box center [215, 152] width 40 height 22
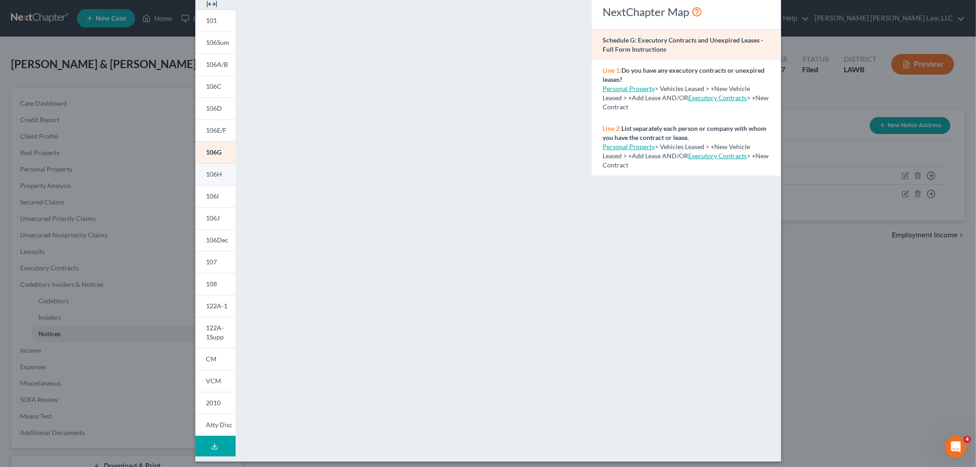
click at [218, 173] on link "106H" at bounding box center [215, 174] width 40 height 22
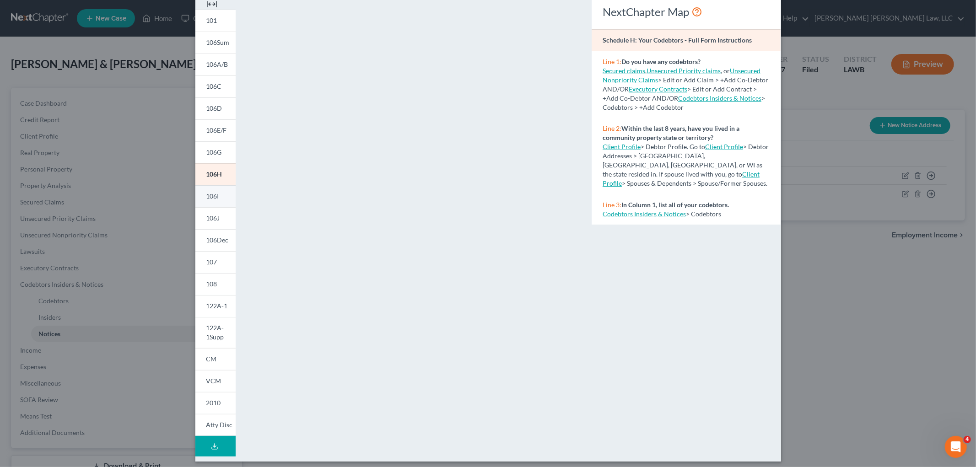
click at [215, 196] on link "106I" at bounding box center [215, 196] width 40 height 22
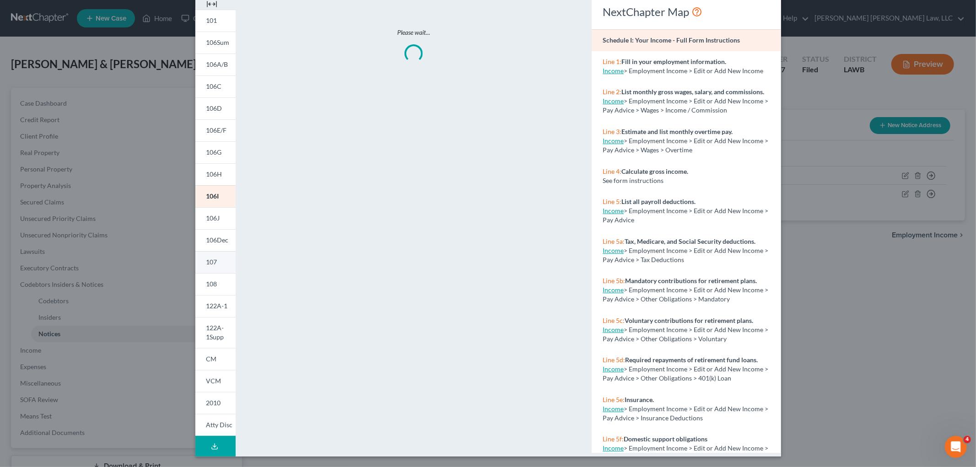
click at [217, 258] on link "107" at bounding box center [215, 262] width 40 height 22
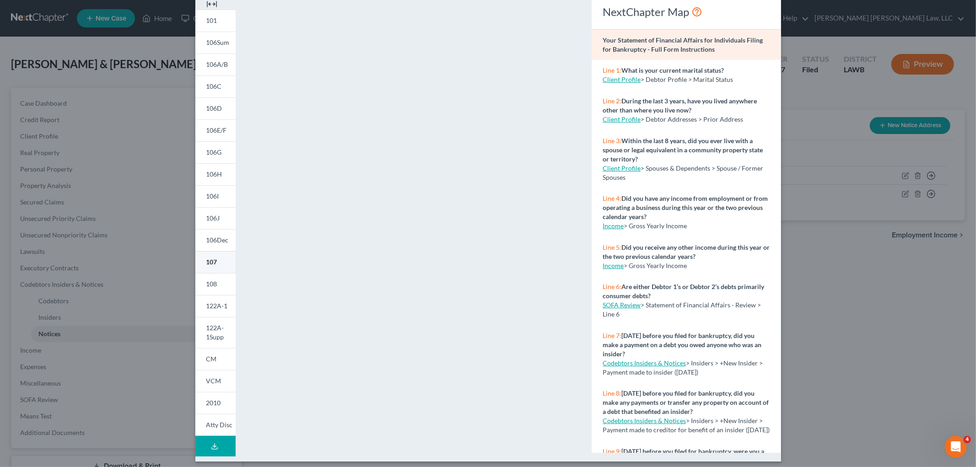
click at [206, 264] on span "107" at bounding box center [211, 262] width 11 height 8
click at [216, 284] on link "108" at bounding box center [215, 284] width 40 height 22
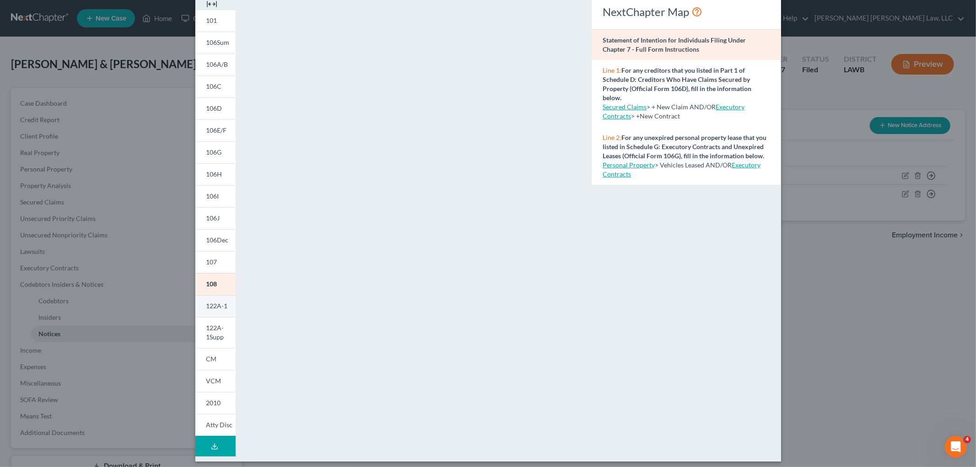
click at [217, 299] on link "122A-1" at bounding box center [215, 306] width 40 height 22
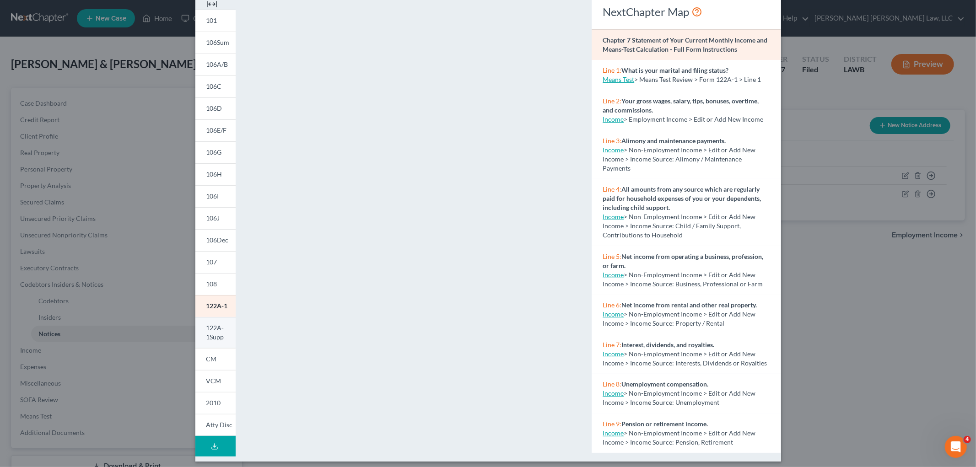
click at [226, 328] on link "122A-1Supp" at bounding box center [215, 332] width 40 height 31
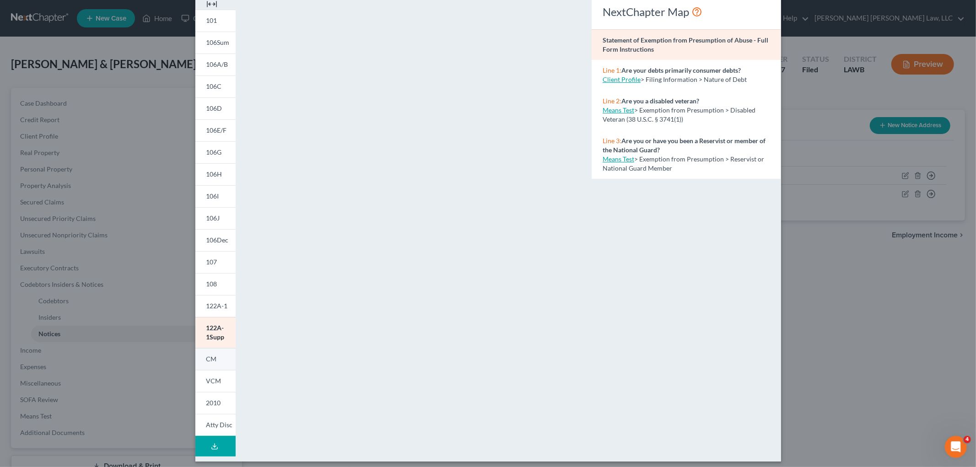
click at [218, 366] on link "CM" at bounding box center [215, 359] width 40 height 22
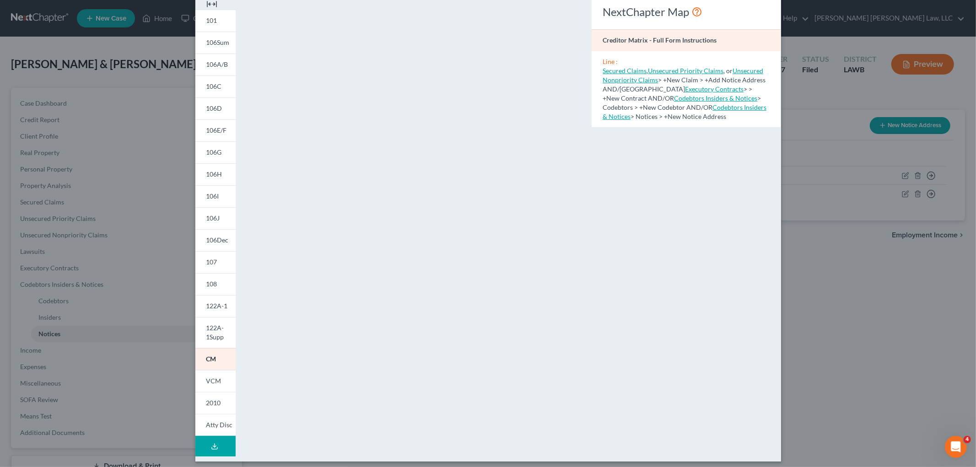
click at [822, 249] on div "Petition Preview Creditor Matrix × 101 106Sum 106A/B 106C 106D 106E/F 106G 106H…" at bounding box center [488, 233] width 976 height 467
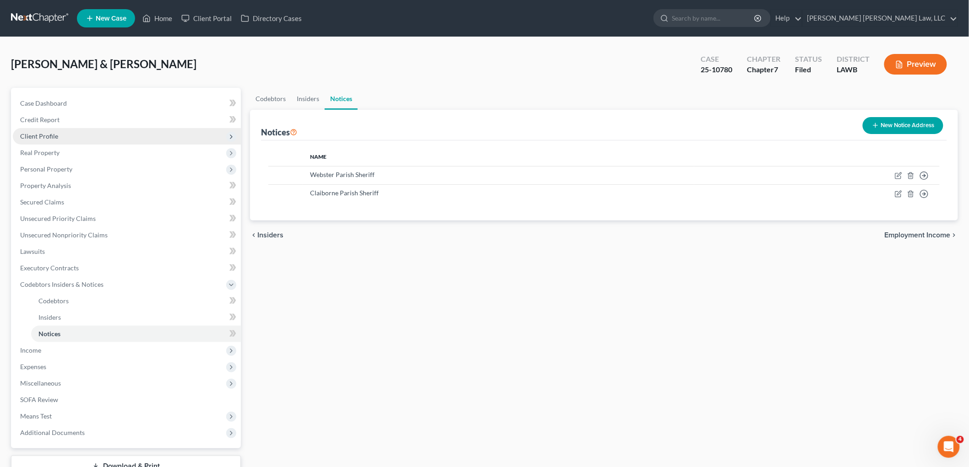
click at [74, 139] on span "Client Profile" at bounding box center [127, 136] width 228 height 16
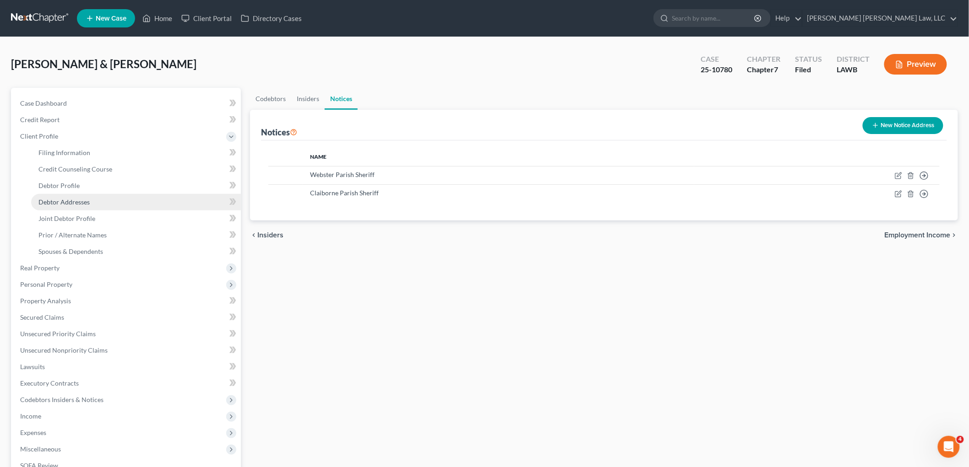
click at [87, 204] on span "Debtor Addresses" at bounding box center [63, 202] width 51 height 8
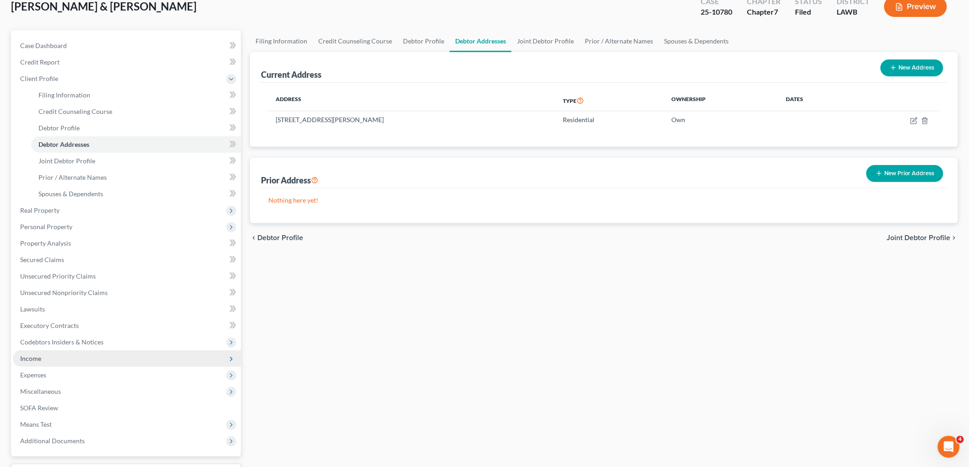
scroll to position [134, 0]
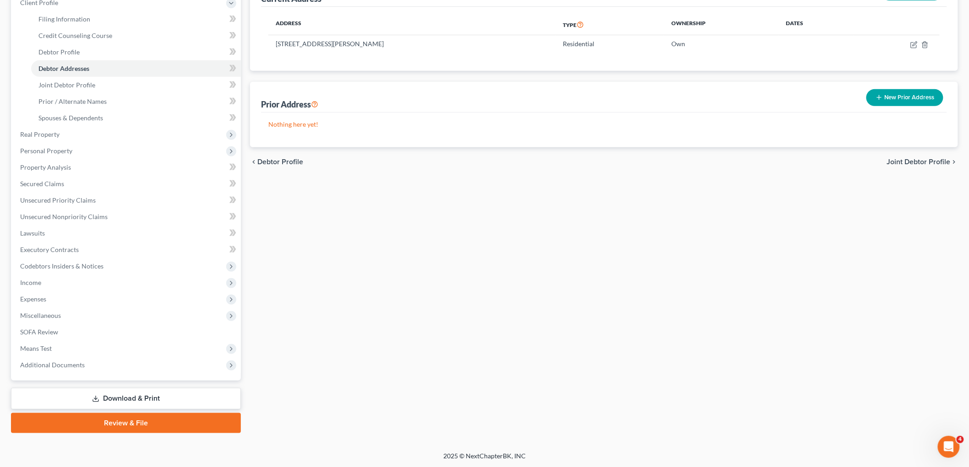
click at [125, 395] on link "Download & Print" at bounding box center [126, 399] width 230 height 22
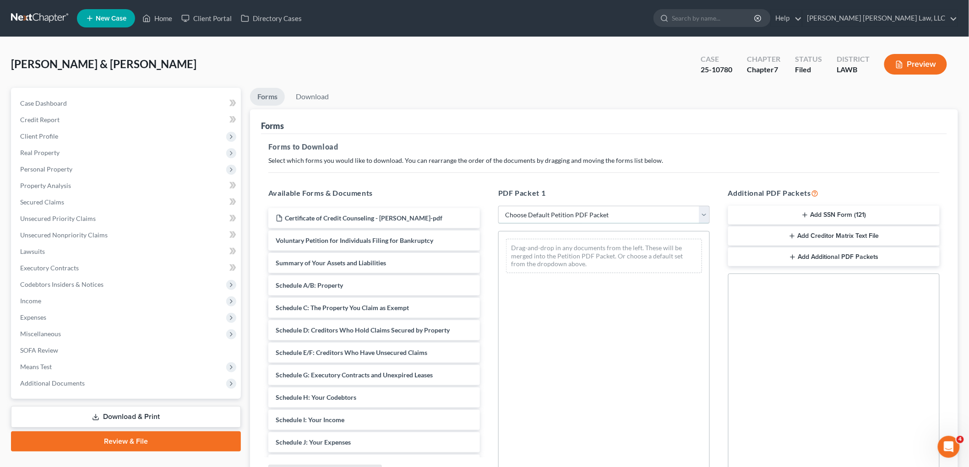
click at [582, 214] on select "Choose Default Petition PDF Packet Complete Bankruptcy Petition (all forms and …" at bounding box center [603, 215] width 211 height 18
select select "2"
click at [498, 206] on select "Choose Default Petition PDF Packet Complete Bankruptcy Petition (all forms and …" at bounding box center [603, 215] width 211 height 18
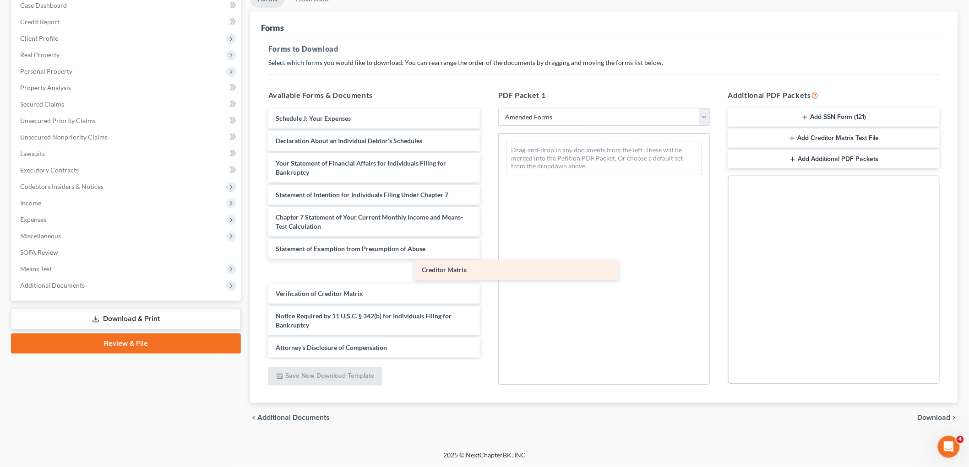
scroll to position [181, 0]
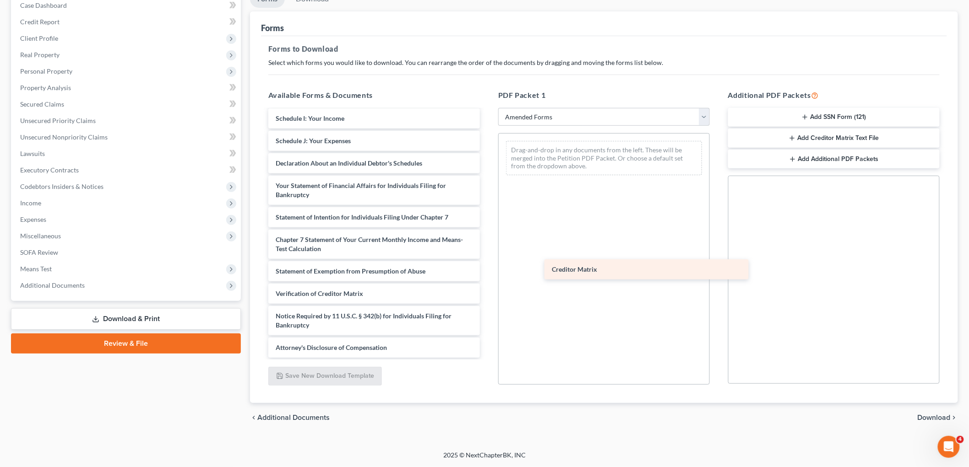
drag, startPoint x: 305, startPoint y: 268, endPoint x: 581, endPoint y: 267, distance: 276.0
click at [487, 267] on div "Creditor Matrix Voluntary Petition for Individuals Filing for Bankruptcy Summar…" at bounding box center [374, 143] width 226 height 429
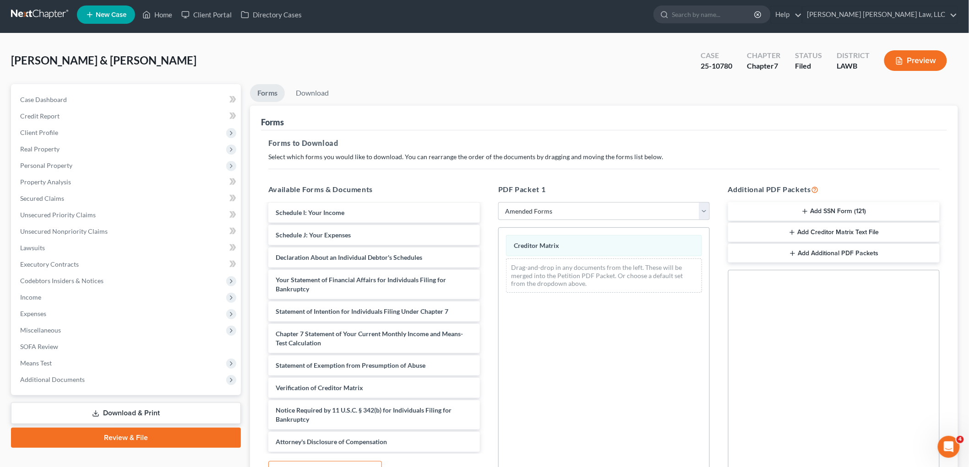
scroll to position [0, 0]
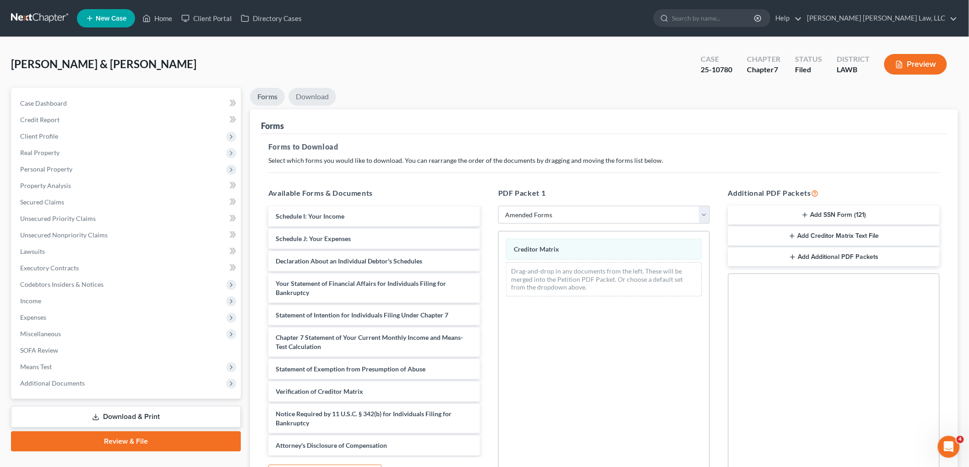
click at [318, 90] on link "Download" at bounding box center [312, 97] width 48 height 18
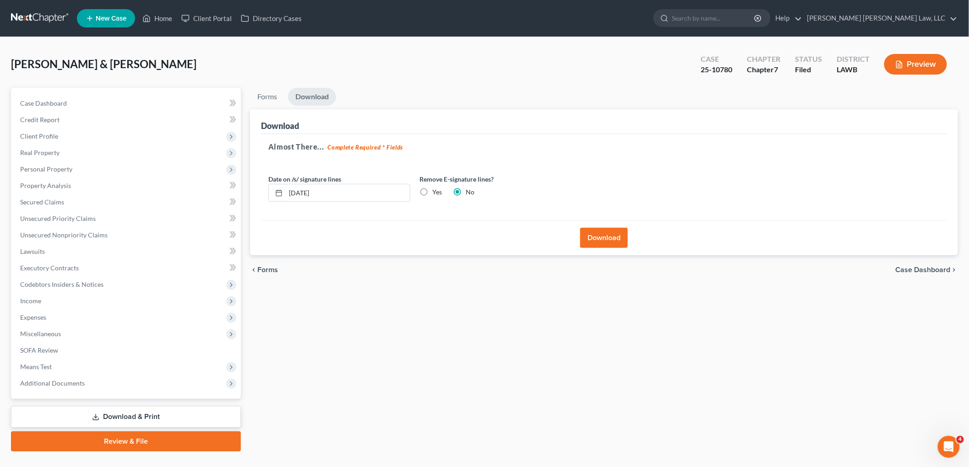
click at [607, 236] on button "Download" at bounding box center [604, 238] width 48 height 20
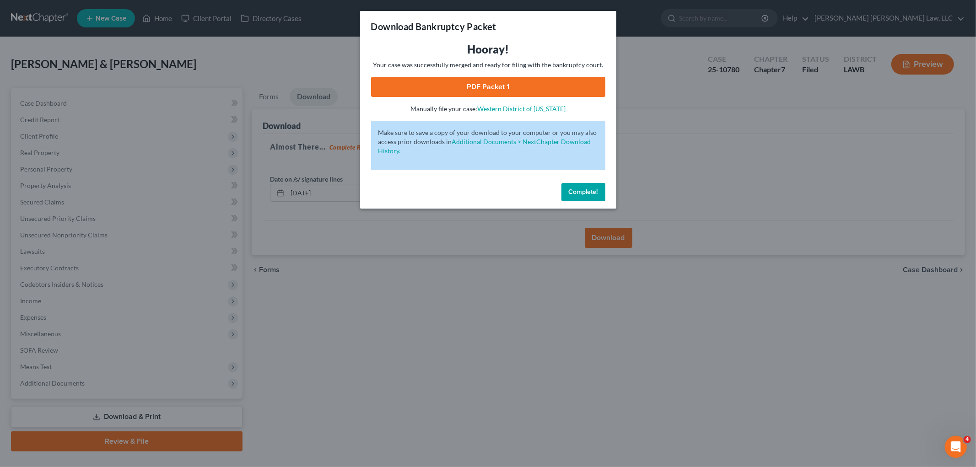
click at [505, 78] on link "PDF Packet 1" at bounding box center [488, 87] width 234 height 20
click at [557, 210] on div "Download Bankruptcy Packet Hooray! Your case was successfully merged and ready …" at bounding box center [488, 233] width 976 height 467
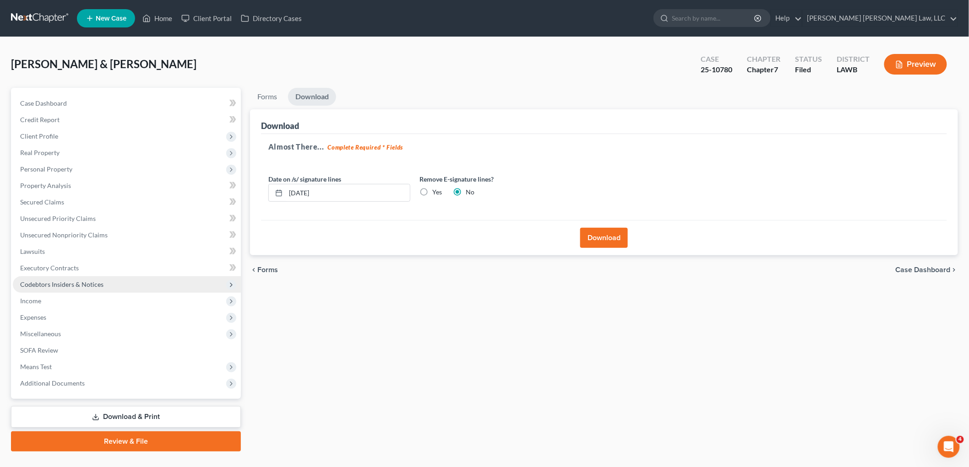
click at [108, 287] on span "Codebtors Insiders & Notices" at bounding box center [127, 284] width 228 height 16
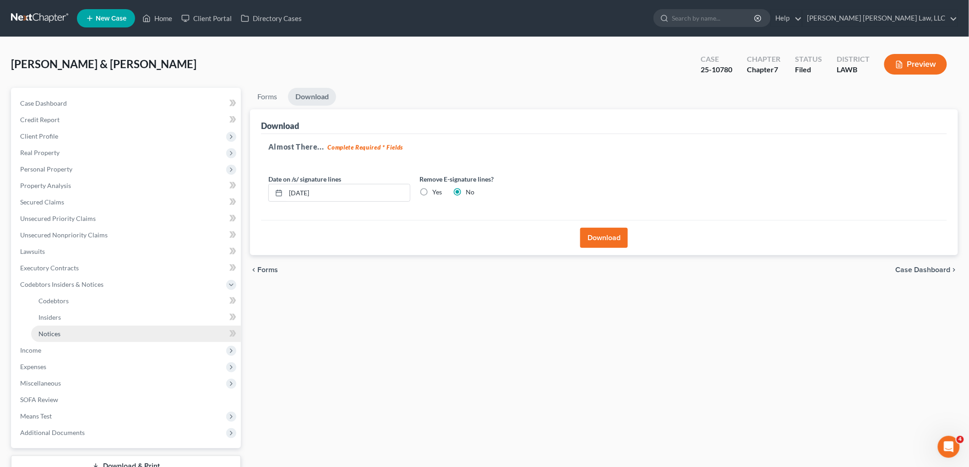
click at [74, 333] on link "Notices" at bounding box center [136, 334] width 210 height 16
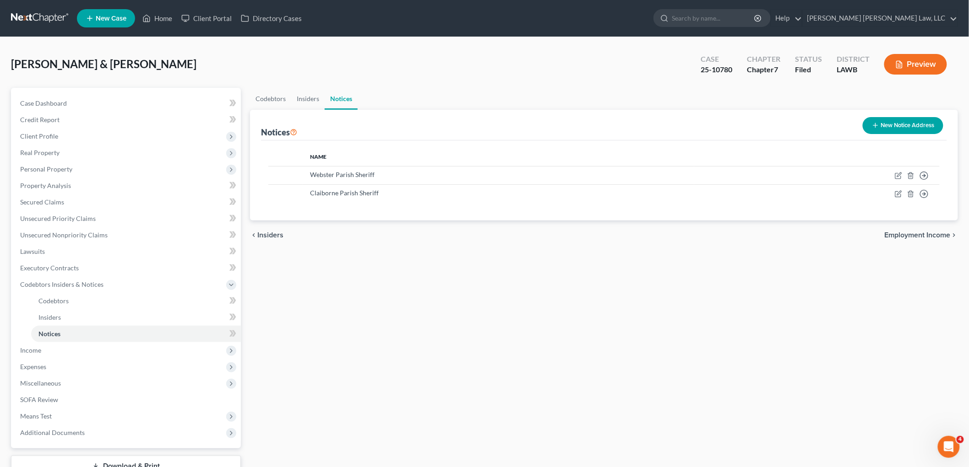
click at [904, 117] on button "New Notice Address" at bounding box center [902, 125] width 81 height 17
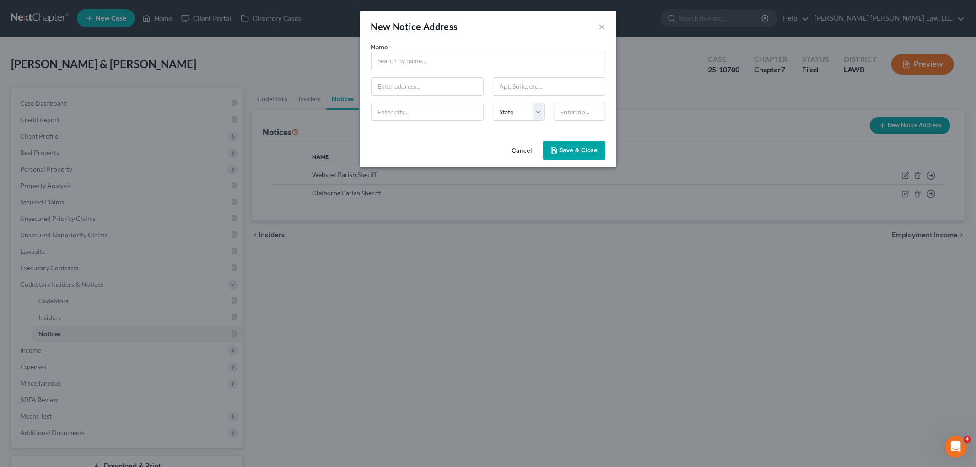
click at [400, 70] on div "Name * State AL AK AR AZ CA CO CT DE DC FL GA GU HI ID IL IN IA KS KY LA ME MD …" at bounding box center [489, 85] width 244 height 86
click at [400, 69] on input "text" at bounding box center [488, 61] width 234 height 18
type input "Claiborne Parish Sheriff"
click at [437, 83] on input "text" at bounding box center [428, 86] width 112 height 17
paste input "300 LA-146"
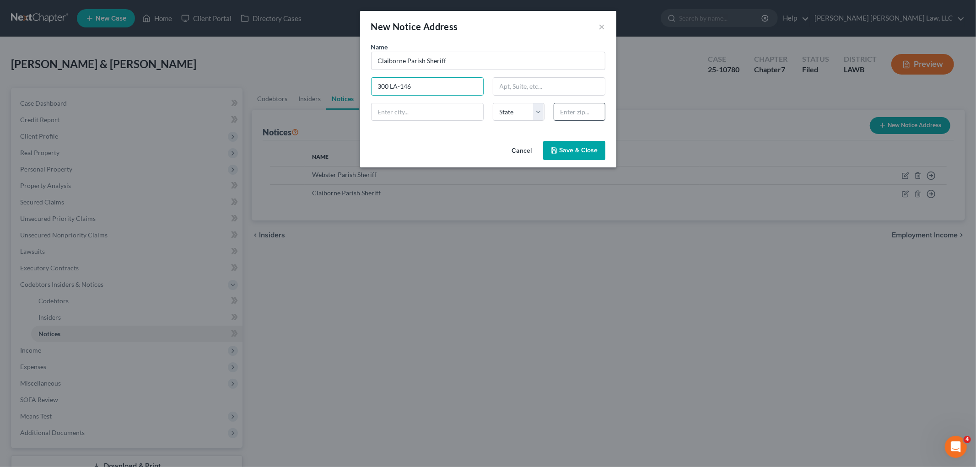
type input "300 LA-146"
click at [565, 119] on input "text" at bounding box center [580, 112] width 52 height 18
type input "71040"
click at [443, 143] on div "Cancel Save & Close" at bounding box center [488, 152] width 256 height 30
type input "Homer"
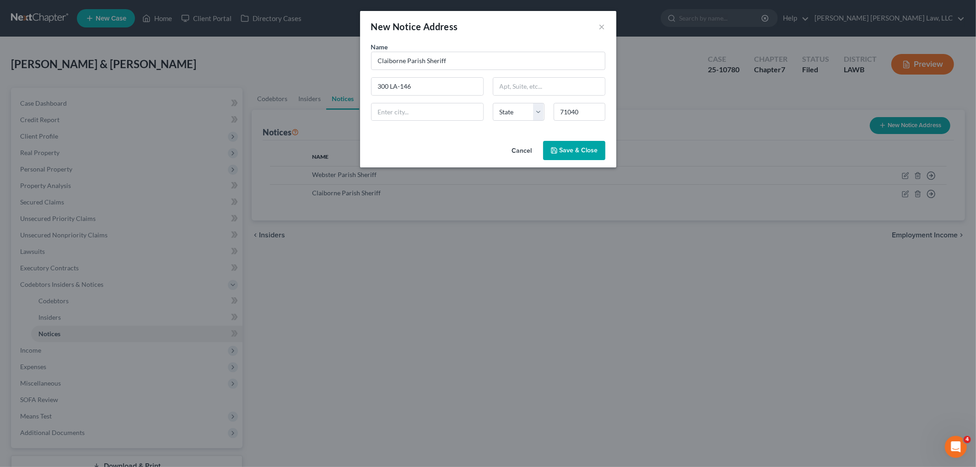
select select "19"
click at [591, 154] on span "Save & Close" at bounding box center [579, 150] width 38 height 8
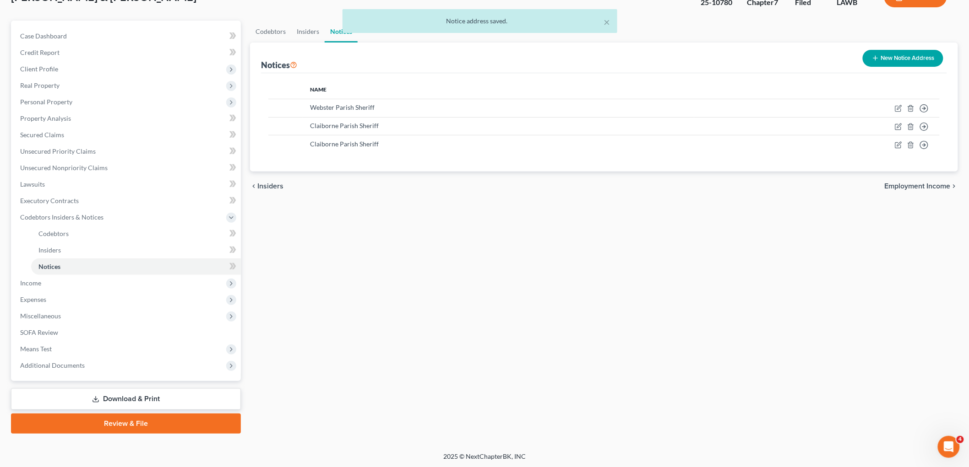
click at [125, 399] on link "Download & Print" at bounding box center [126, 400] width 230 height 22
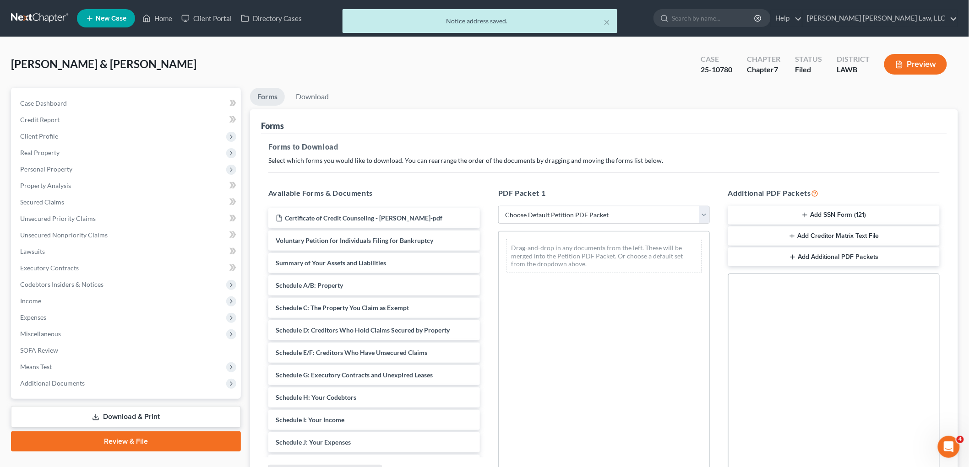
drag, startPoint x: 557, startPoint y: 208, endPoint x: 554, endPoint y: 221, distance: 13.0
click at [557, 208] on select "Choose Default Petition PDF Packet Complete Bankruptcy Petition (all forms and …" at bounding box center [603, 215] width 211 height 18
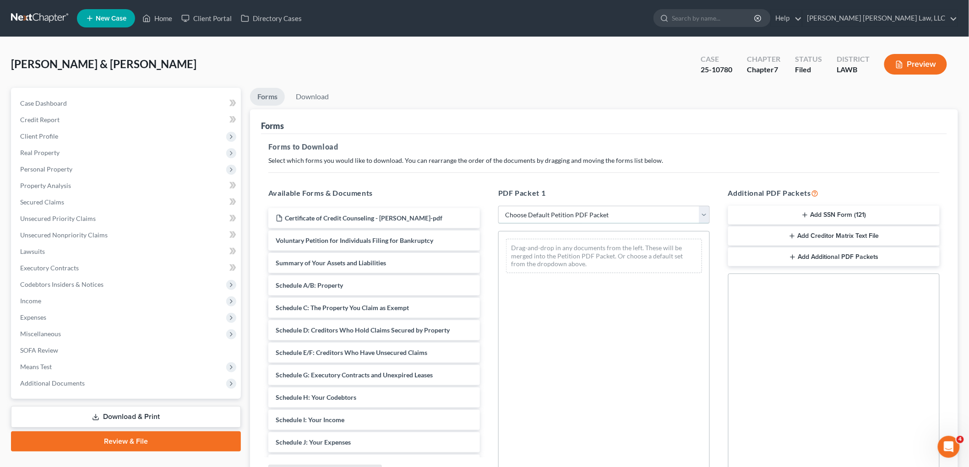
select select "2"
click at [498, 206] on select "Choose Default Petition PDF Packet Complete Bankruptcy Petition (all forms and …" at bounding box center [603, 215] width 211 height 18
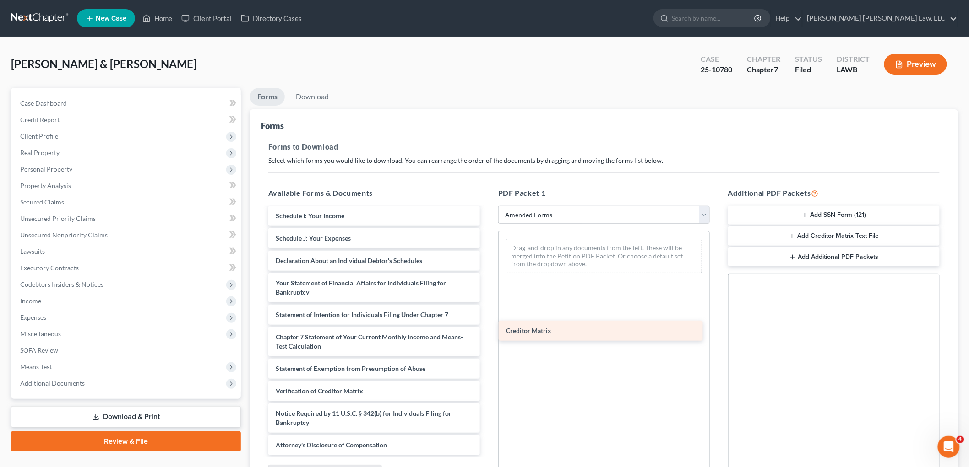
scroll to position [181, 0]
drag, startPoint x: 310, startPoint y: 372, endPoint x: 541, endPoint y: 334, distance: 233.7
click at [487, 334] on div "Creditor Matrix Voluntary Petition for Individuals Filing for Bankruptcy Summar…" at bounding box center [374, 241] width 226 height 429
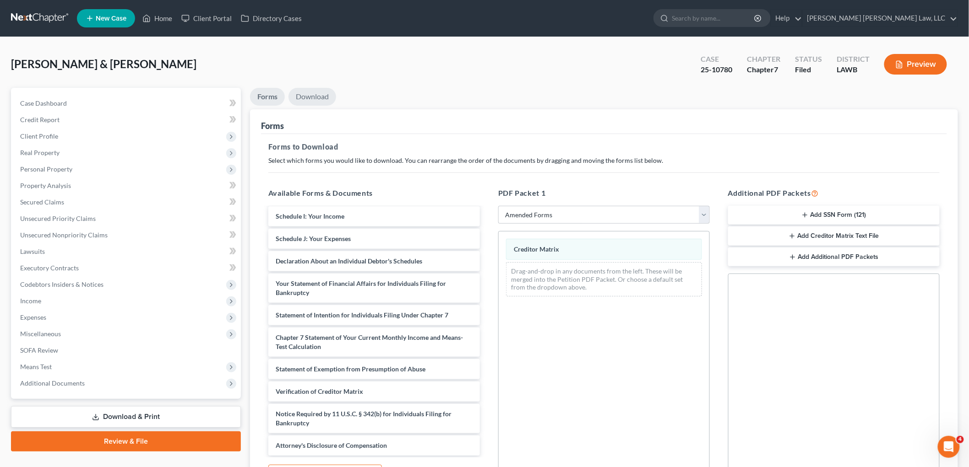
click at [309, 93] on link "Download" at bounding box center [312, 97] width 48 height 18
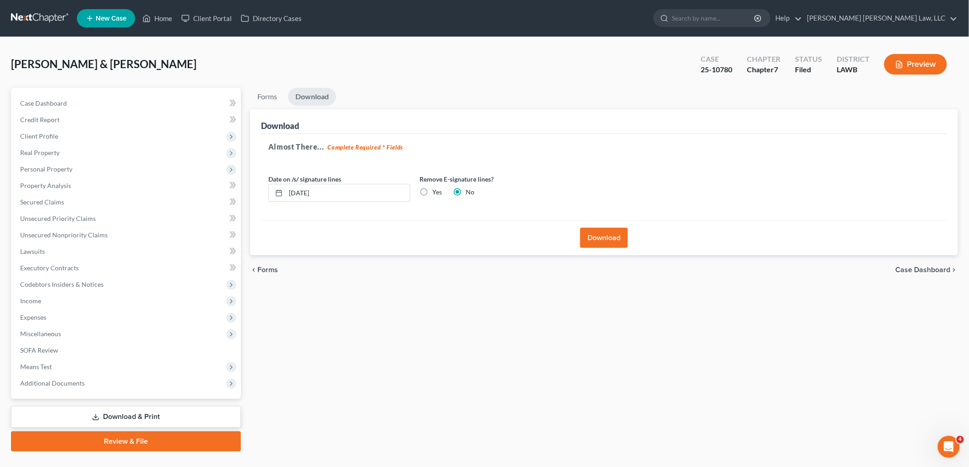
click at [605, 239] on button "Download" at bounding box center [604, 238] width 48 height 20
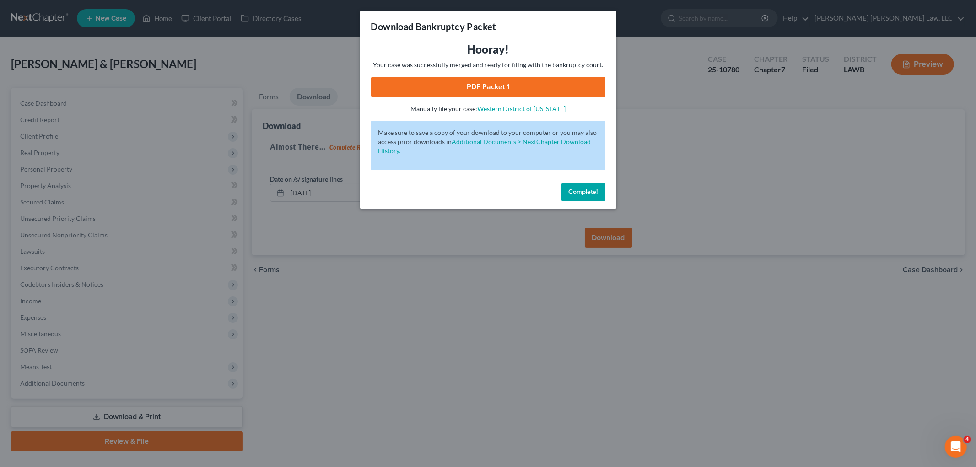
click at [552, 88] on link "PDF Packet 1" at bounding box center [488, 87] width 234 height 20
click at [677, 163] on div "Download Bankruptcy Packet Hooray! Your case was successfully merged and ready …" at bounding box center [488, 233] width 976 height 467
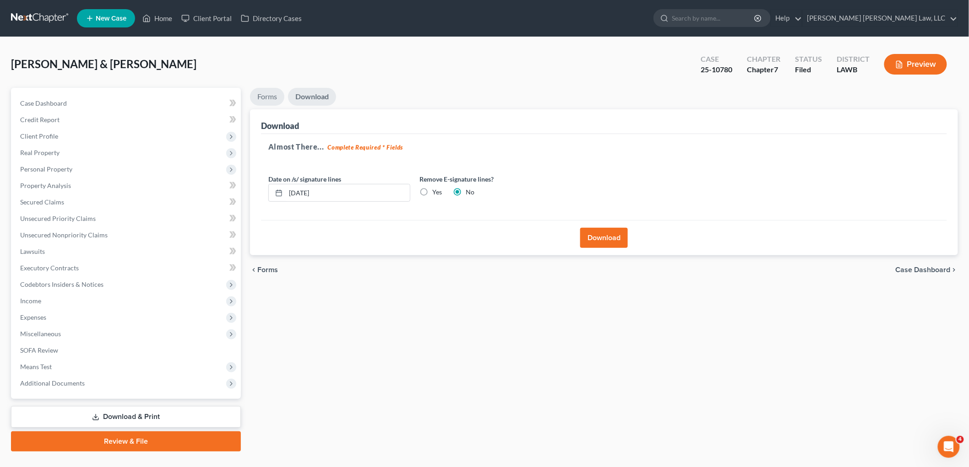
click at [267, 97] on link "Forms" at bounding box center [267, 97] width 34 height 18
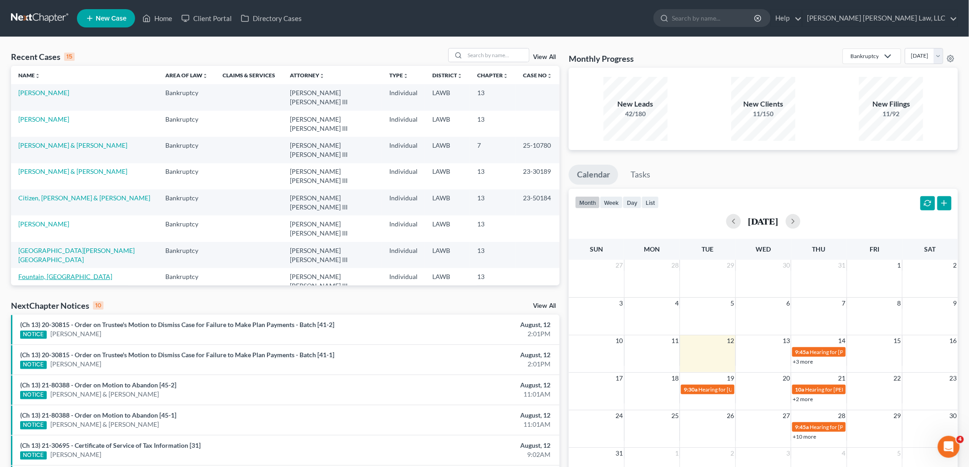
click at [62, 273] on link "Fountain, [GEOGRAPHIC_DATA]" at bounding box center [65, 277] width 94 height 8
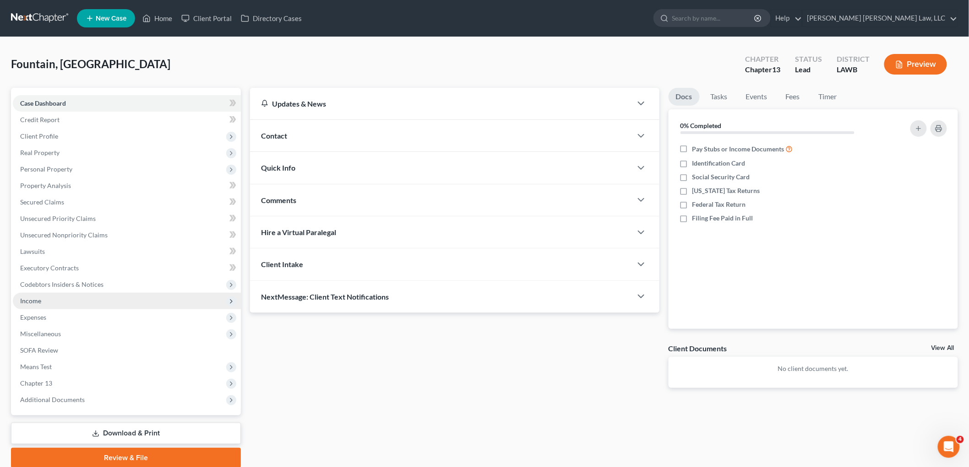
click at [75, 298] on span "Income" at bounding box center [127, 301] width 228 height 16
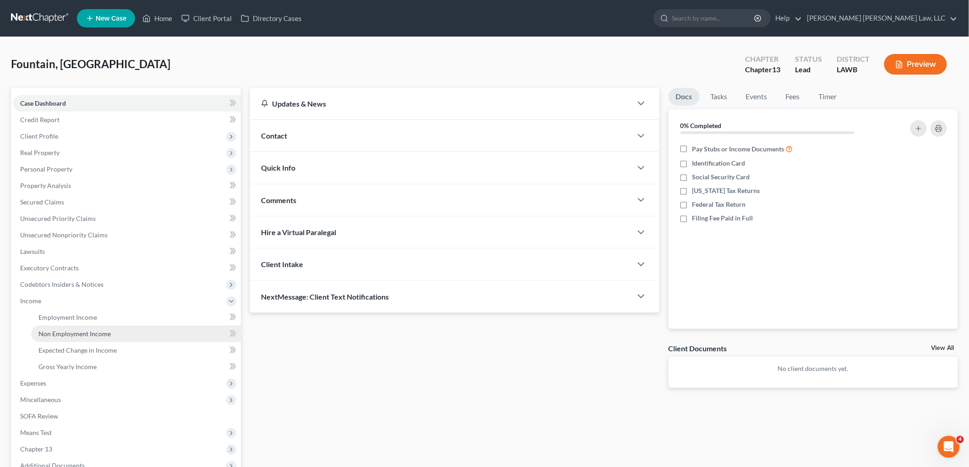
click at [67, 328] on link "Non Employment Income" at bounding box center [136, 334] width 210 height 16
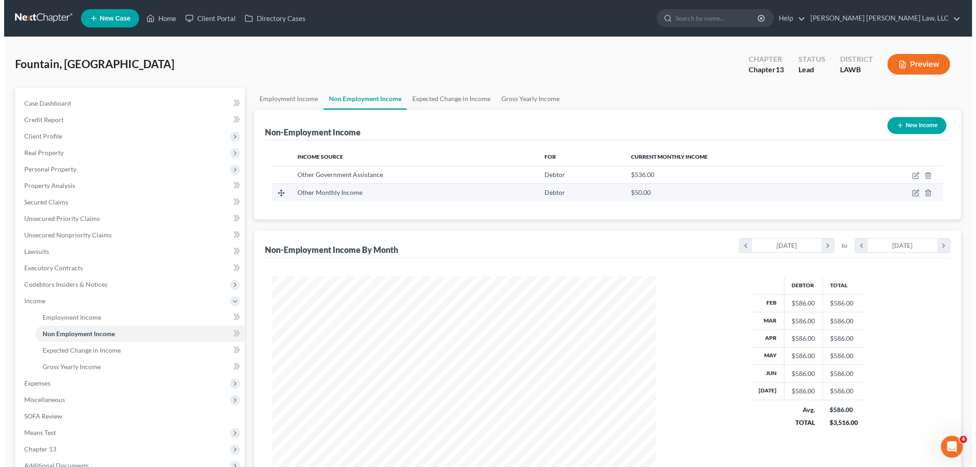
scroll to position [191, 402]
click at [921, 123] on button "New Income" at bounding box center [913, 125] width 59 height 17
select select "0"
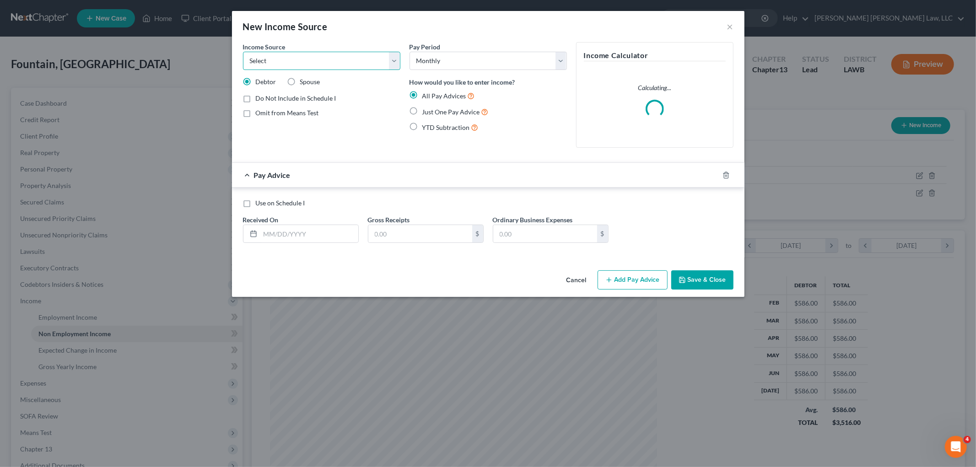
drag, startPoint x: 358, startPoint y: 60, endPoint x: 353, endPoint y: 62, distance: 5.5
click at [358, 60] on select "Select Unemployment Disability (from employer) Pension Retirement Social Securi…" at bounding box center [321, 61] width 157 height 18
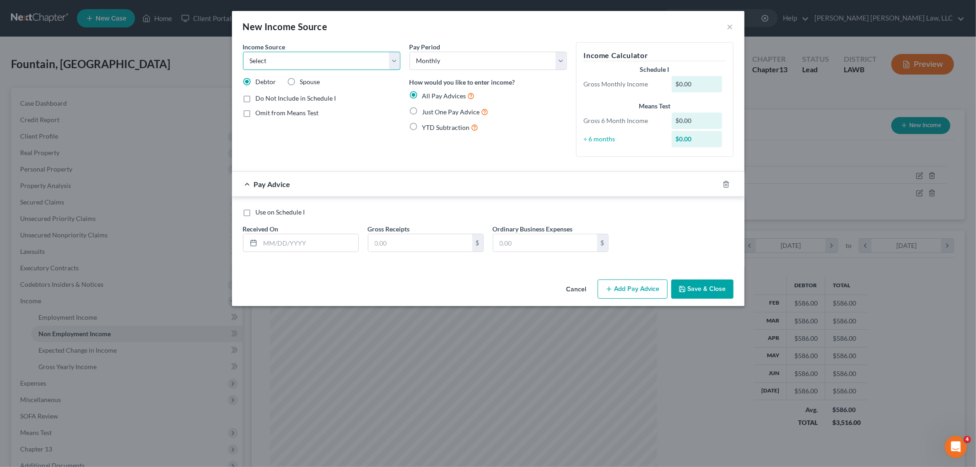
select select "7"
click at [243, 52] on select "Select Unemployment Disability (from employer) Pension Retirement Social Securi…" at bounding box center [321, 61] width 157 height 18
click at [422, 113] on label "Just One Pay Advice" at bounding box center [455, 112] width 66 height 11
click at [426, 113] on input "Just One Pay Advice" at bounding box center [429, 110] width 6 height 6
radio input "true"
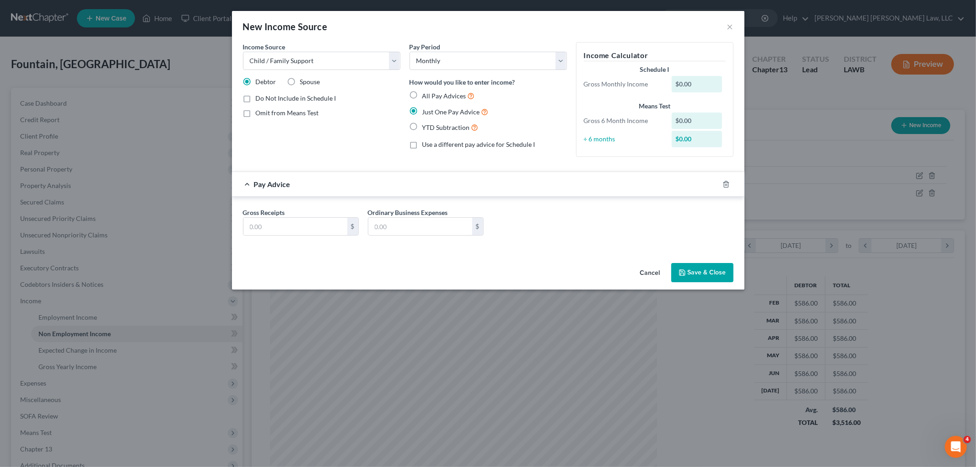
click at [328, 236] on div "Gross Receipts $ Ordinary Business Expenses $" at bounding box center [488, 225] width 500 height 35
click at [330, 228] on input "text" at bounding box center [296, 226] width 104 height 17
type input "300.00"
click at [699, 276] on button "Save & Close" at bounding box center [702, 272] width 62 height 19
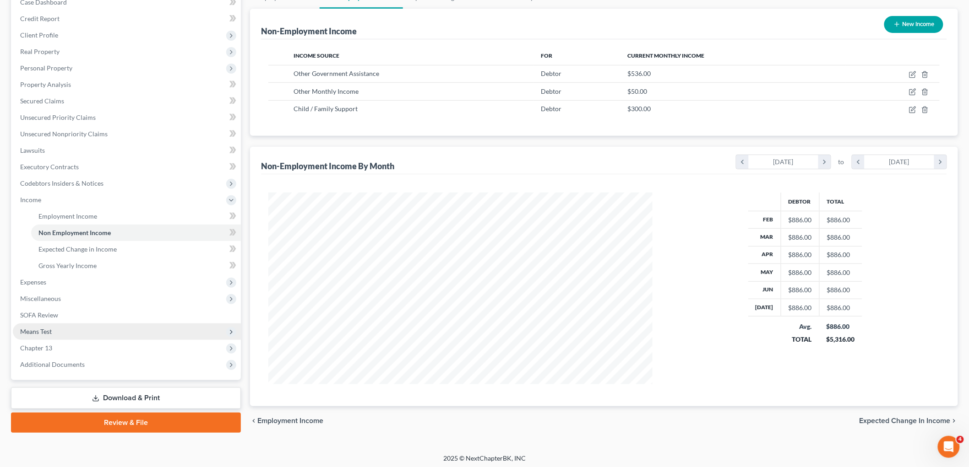
scroll to position [104, 0]
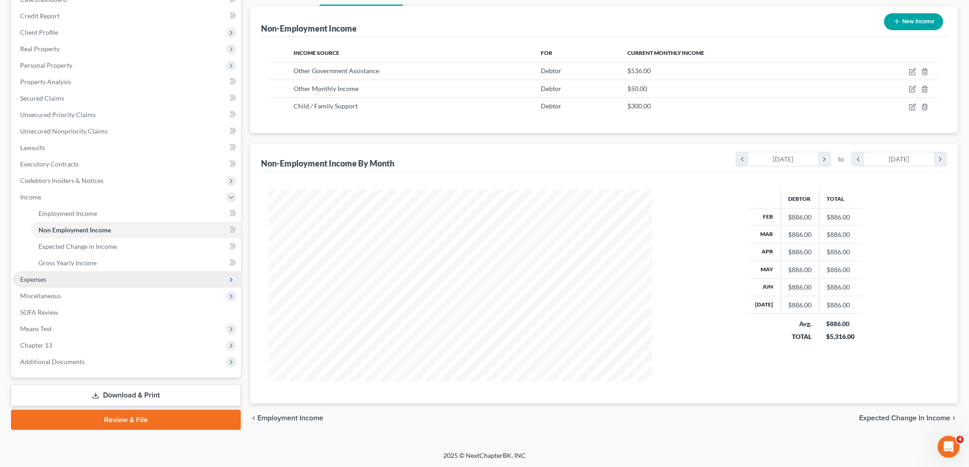
click at [84, 277] on span "Expenses" at bounding box center [127, 279] width 228 height 16
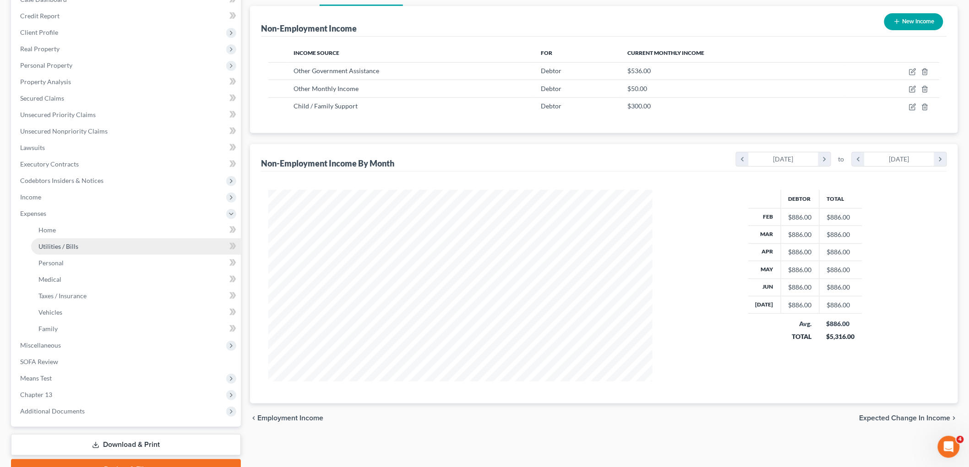
click at [98, 242] on link "Utilities / Bills" at bounding box center [136, 246] width 210 height 16
click at [135, 227] on link "Home" at bounding box center [136, 230] width 210 height 16
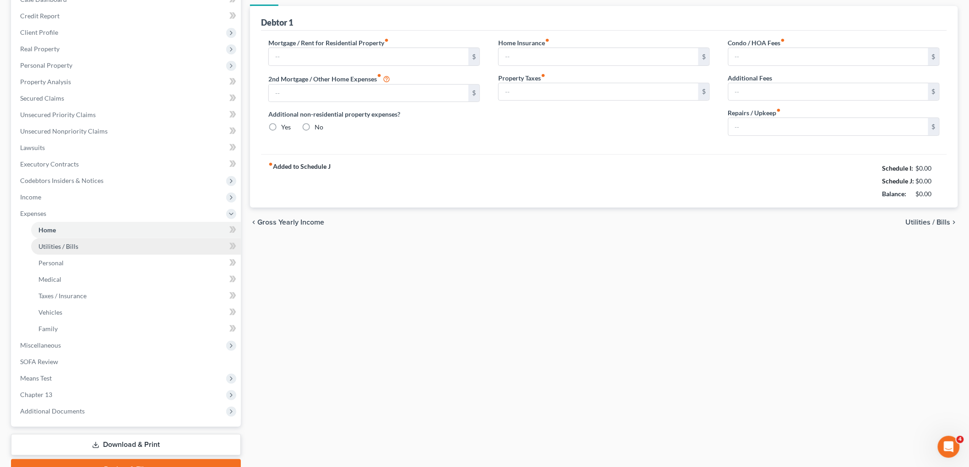
scroll to position [42, 0]
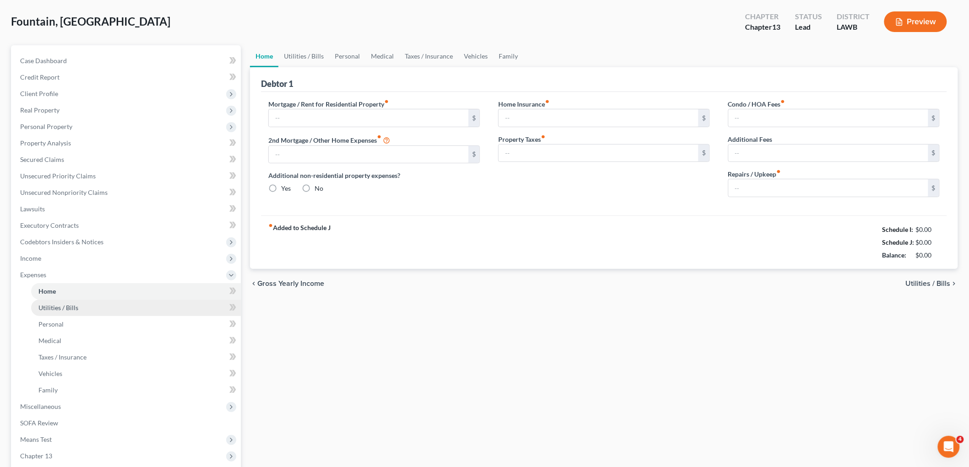
type input "550.00"
type input "0.00"
radio input "true"
type input "0.00"
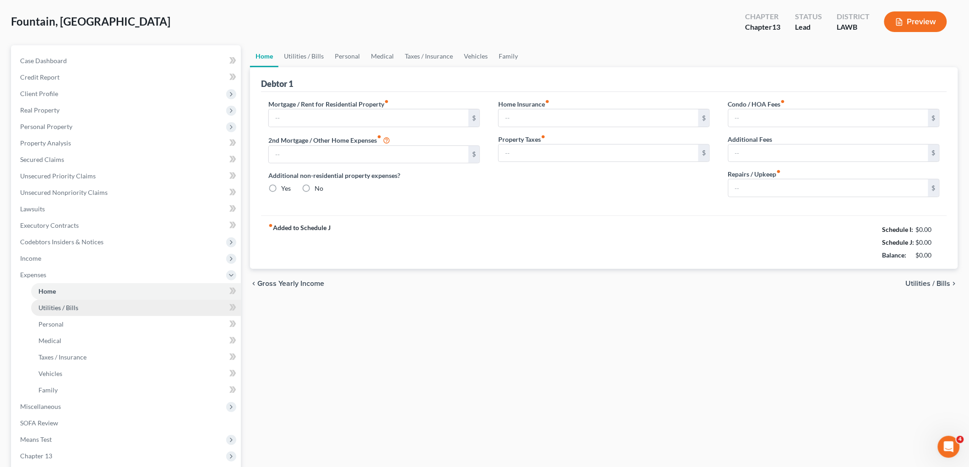
type input "0.00"
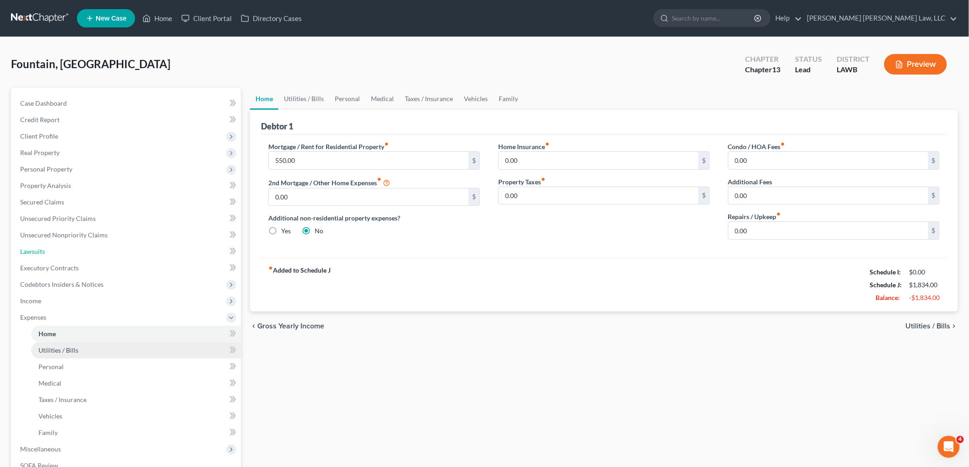
click at [119, 244] on link "Lawsuits" at bounding box center [127, 252] width 228 height 16
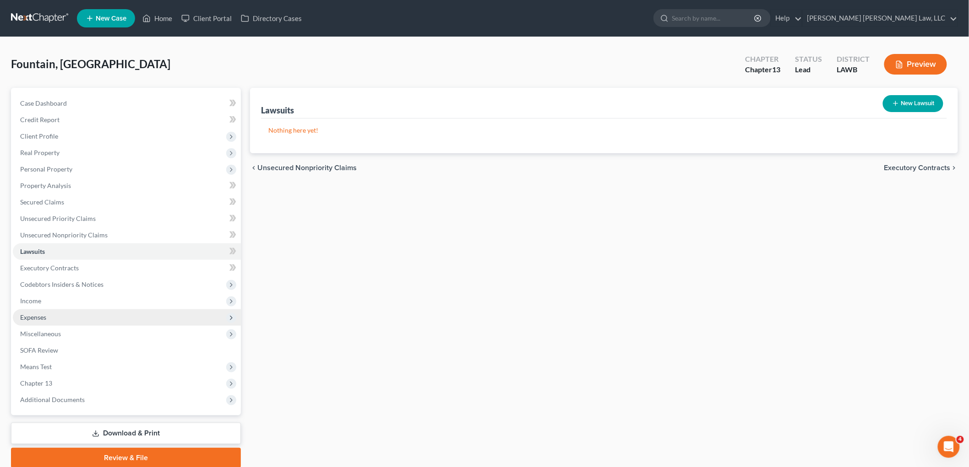
click at [40, 324] on span "Expenses" at bounding box center [127, 317] width 228 height 16
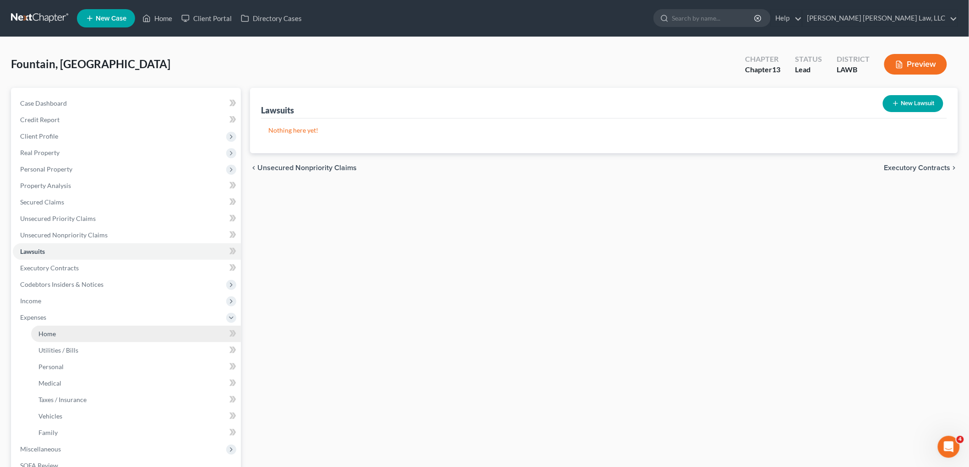
click at [62, 335] on link "Home" at bounding box center [136, 334] width 210 height 16
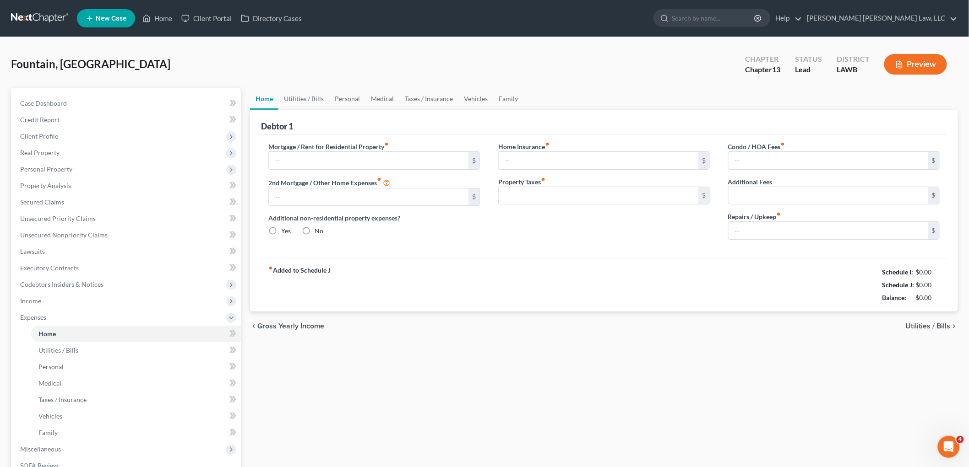
type input "550.00"
type input "0.00"
radio input "true"
type input "0.00"
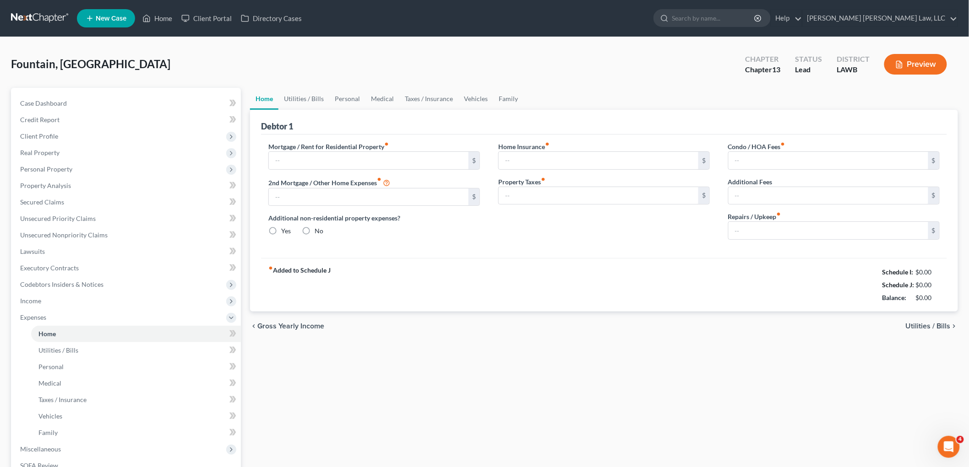
type input "0.00"
click at [345, 95] on link "Personal" at bounding box center [347, 99] width 36 height 22
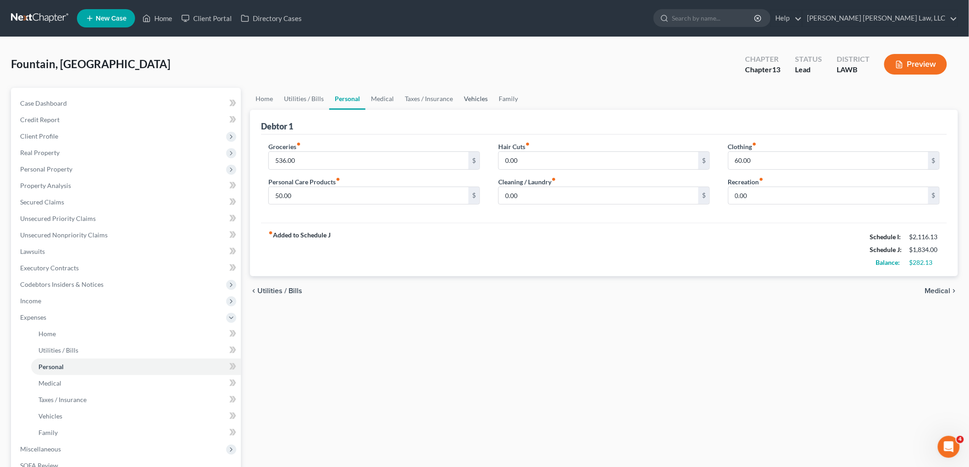
click at [471, 97] on link "Vehicles" at bounding box center [475, 99] width 35 height 22
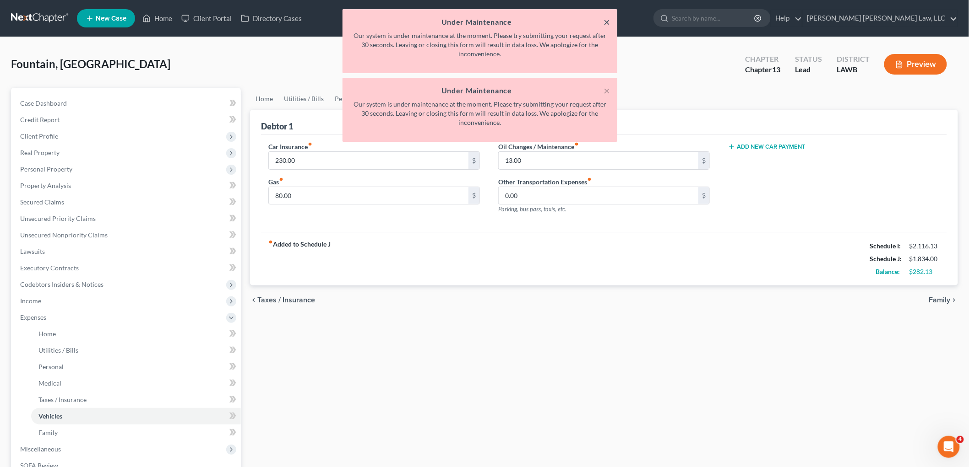
click at [606, 19] on button "×" at bounding box center [606, 21] width 6 height 11
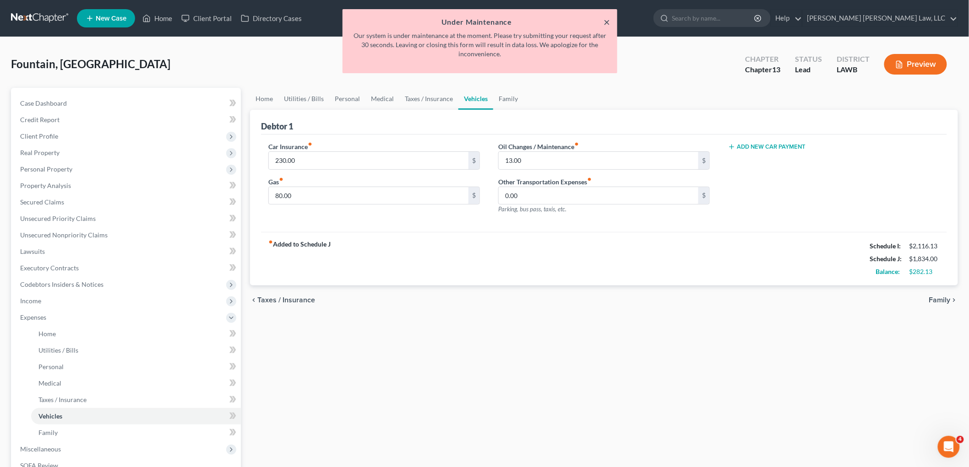
click at [604, 20] on button "×" at bounding box center [606, 21] width 6 height 11
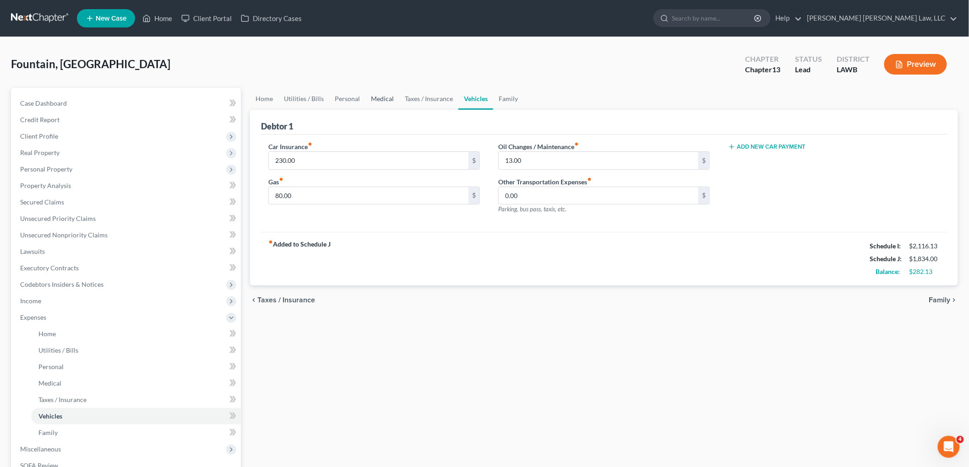
click at [375, 102] on link "Medical" at bounding box center [382, 99] width 34 height 22
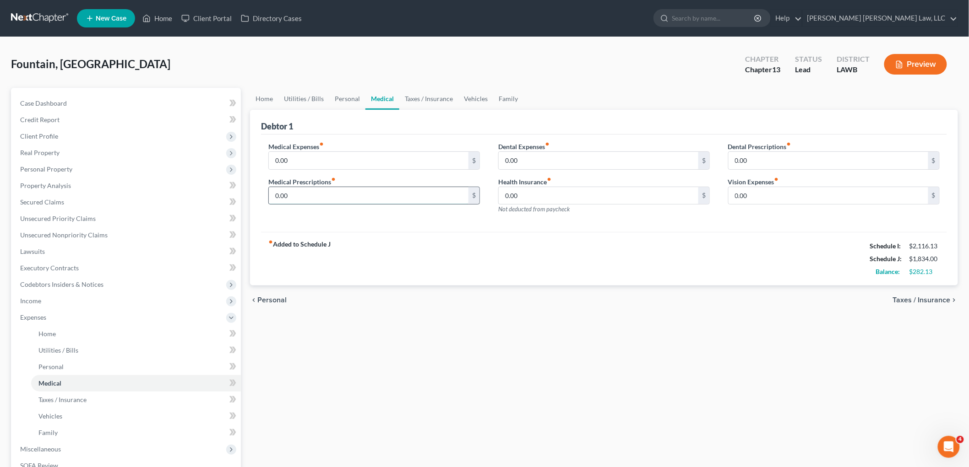
click at [322, 199] on input "0.00" at bounding box center [369, 195] width 200 height 17
type input "15.00"
click at [473, 94] on link "Vehicles" at bounding box center [475, 99] width 35 height 22
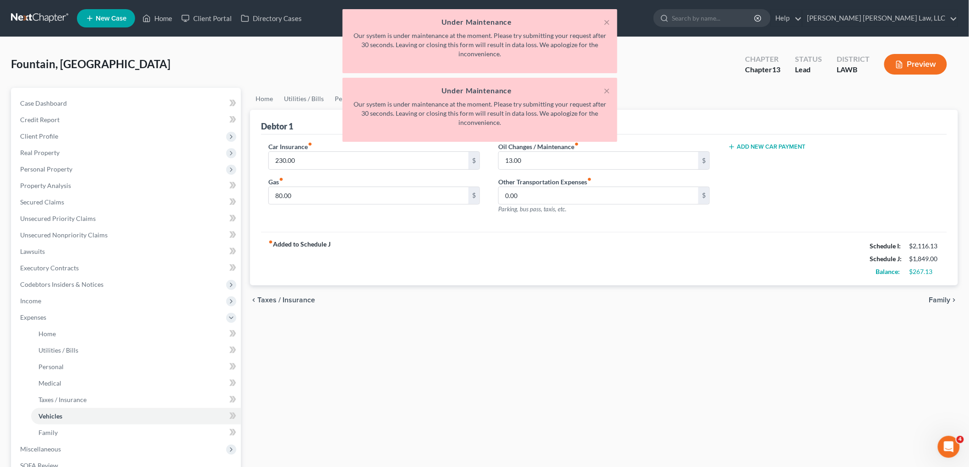
click at [611, 95] on div "× Under Maintenance Our system is under maintenance at the moment. Please try s…" at bounding box center [479, 110] width 275 height 64
click at [607, 90] on button "×" at bounding box center [606, 90] width 6 height 11
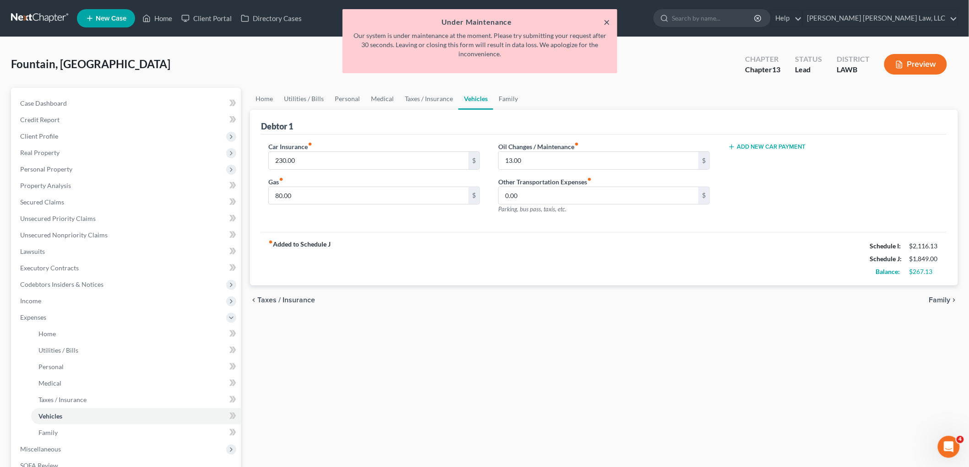
click at [609, 22] on button "×" at bounding box center [606, 21] width 6 height 11
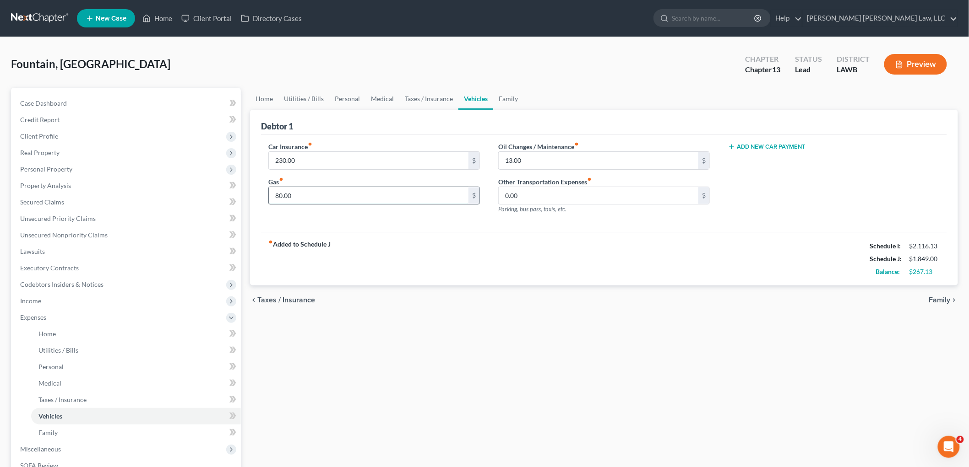
click at [382, 190] on input "80.00" at bounding box center [369, 195] width 200 height 17
type input "140.00"
click at [566, 163] on input "13.00" at bounding box center [598, 160] width 200 height 17
type input "20.00"
click at [341, 94] on link "Personal" at bounding box center [347, 99] width 36 height 22
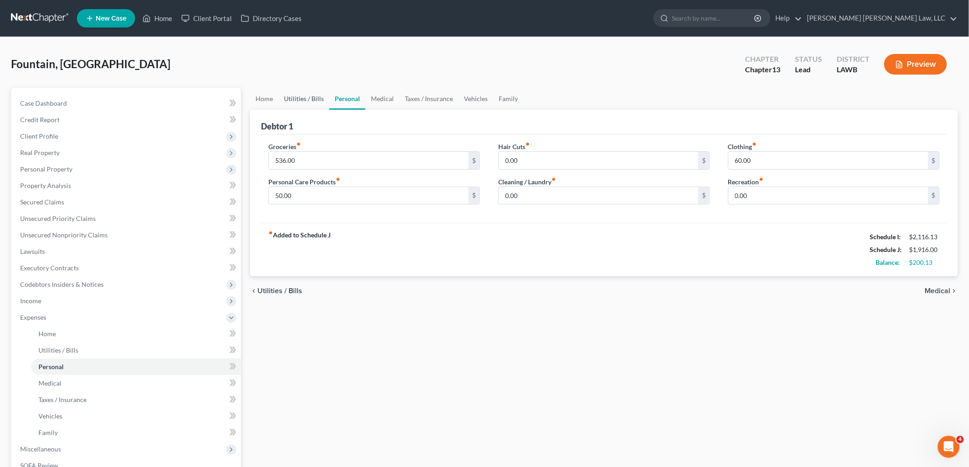
click at [302, 92] on link "Utilities / Bills" at bounding box center [303, 99] width 51 height 22
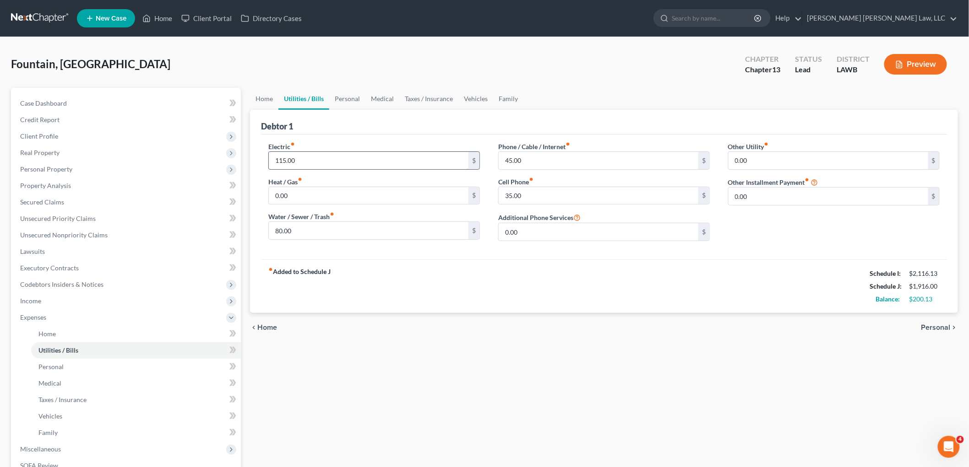
click at [310, 157] on input "115.00" at bounding box center [369, 160] width 200 height 17
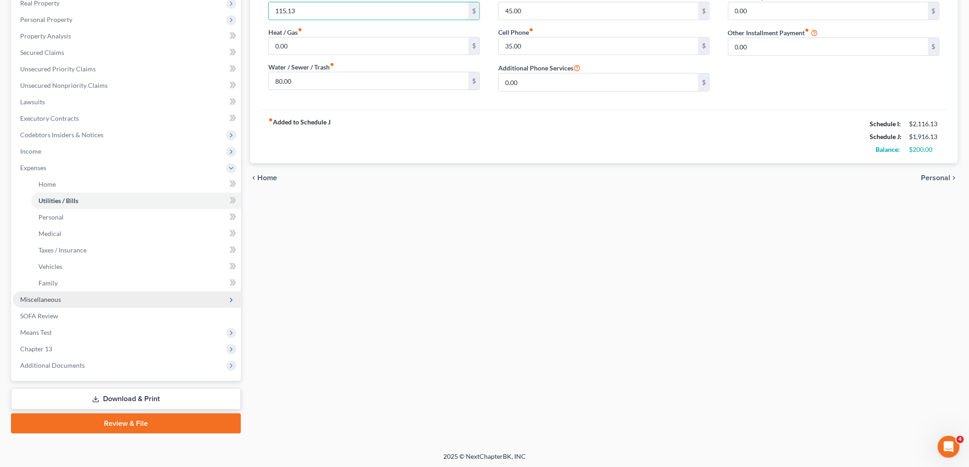
type input "115.13"
click at [70, 294] on span "Miscellaneous" at bounding box center [127, 300] width 228 height 16
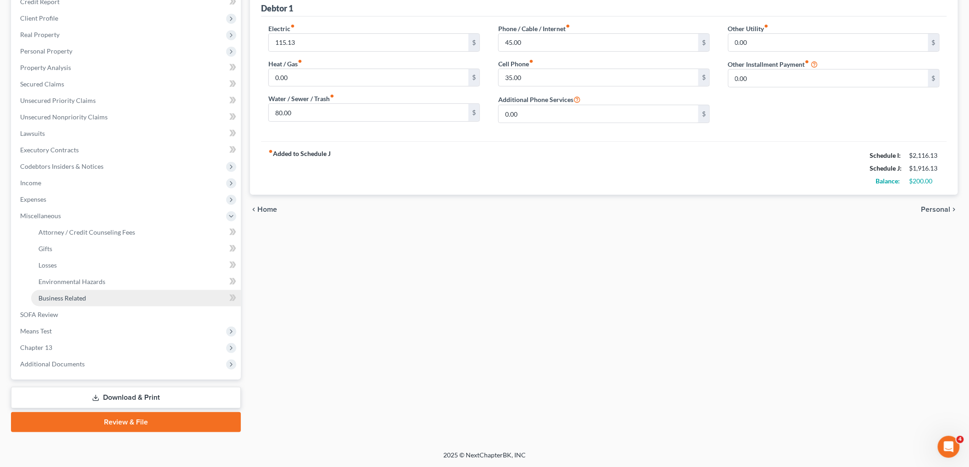
scroll to position [117, 0]
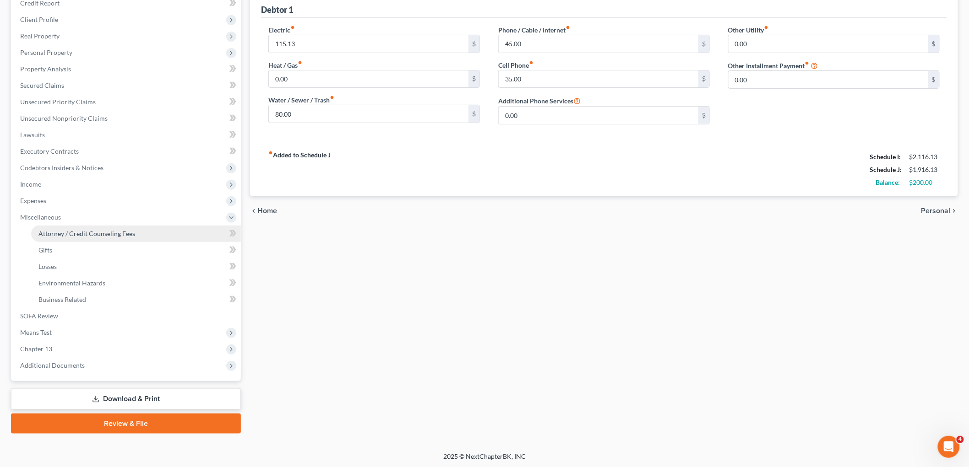
click at [101, 231] on span "Attorney / Credit Counseling Fees" at bounding box center [86, 234] width 97 height 8
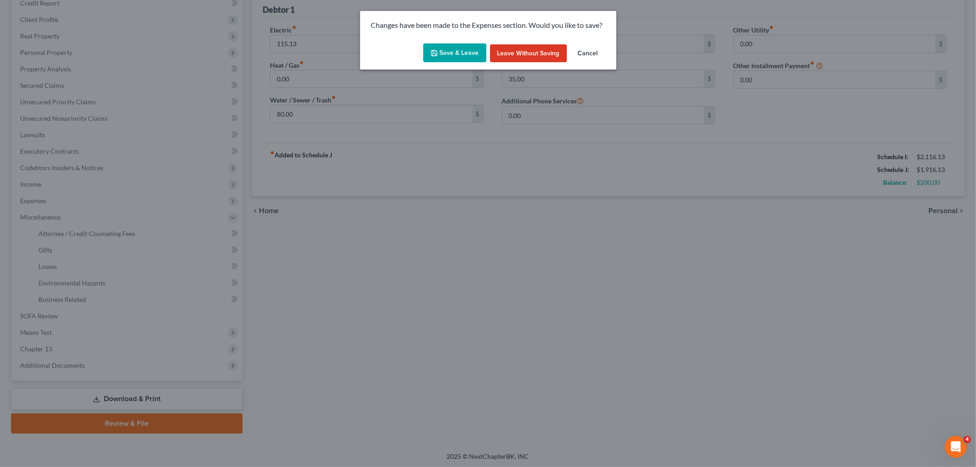
click at [445, 49] on button "Save & Leave" at bounding box center [454, 52] width 63 height 19
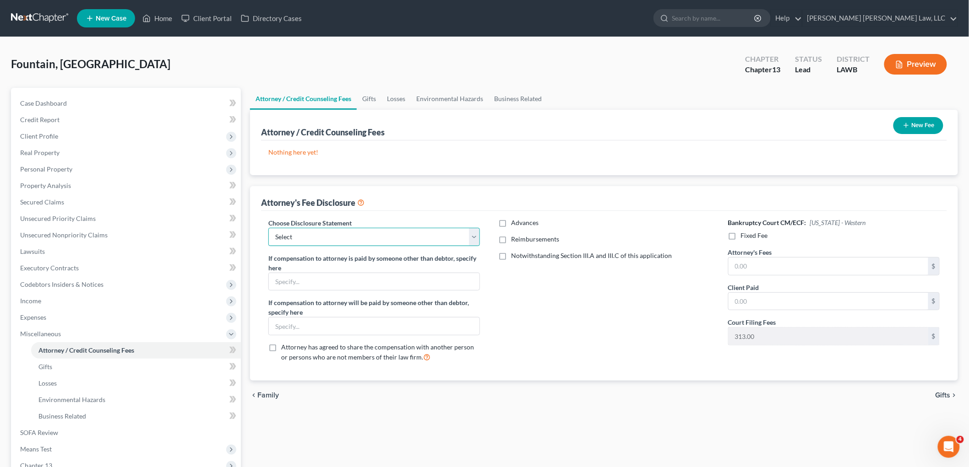
drag, startPoint x: 395, startPoint y: 233, endPoint x: 392, endPoint y: 239, distance: 7.6
click at [395, 233] on select "Select LAEB 2016 Bankruptcy Rule 2016(B) Disclosure and Application for Approva…" at bounding box center [373, 237] width 211 height 18
select select "1"
click at [268, 228] on select "Select LAEB 2016 Bankruptcy Rule 2016(B) Disclosure and Application for Approva…" at bounding box center [373, 237] width 211 height 18
drag, startPoint x: 498, startPoint y: 240, endPoint x: 508, endPoint y: 244, distance: 11.0
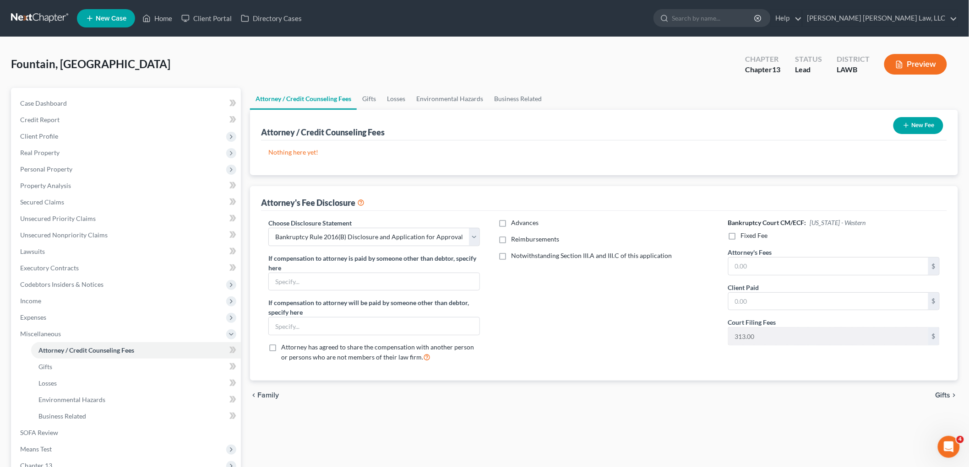
click at [511, 240] on label "Reimbursements" at bounding box center [535, 239] width 48 height 9
click at [514, 240] on input "Reimbursements" at bounding box center [517, 238] width 6 height 6
checkbox input "true"
click at [528, 272] on input "text" at bounding box center [598, 269] width 200 height 17
type input "250.00"
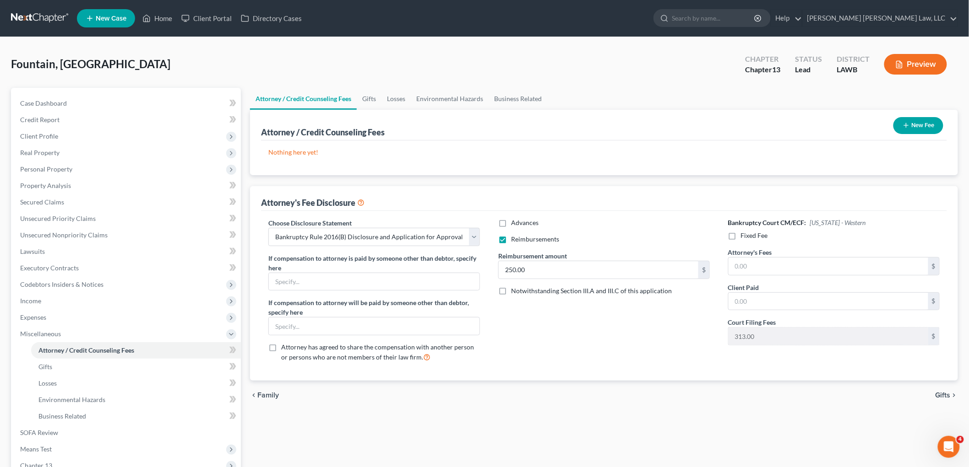
drag, startPoint x: 729, startPoint y: 240, endPoint x: 738, endPoint y: 244, distance: 10.0
click at [741, 239] on label "Fixed Fee" at bounding box center [754, 235] width 27 height 9
click at [744, 237] on input "Fixed Fee" at bounding box center [747, 234] width 6 height 6
checkbox input "true"
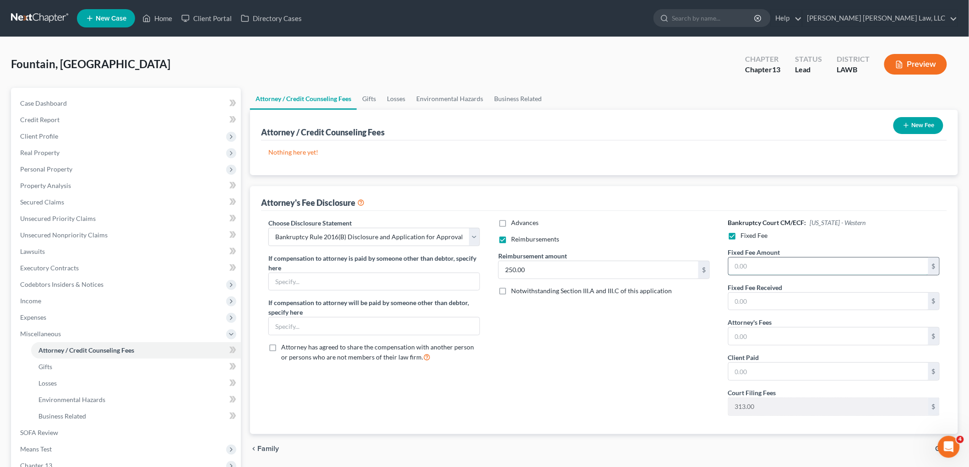
click at [746, 261] on input "text" at bounding box center [828, 266] width 200 height 17
type input "5,025.00"
drag, startPoint x: 765, startPoint y: 334, endPoint x: 760, endPoint y: 335, distance: 5.1
click at [763, 335] on input "text" at bounding box center [828, 336] width 200 height 17
type input "5,025.00"
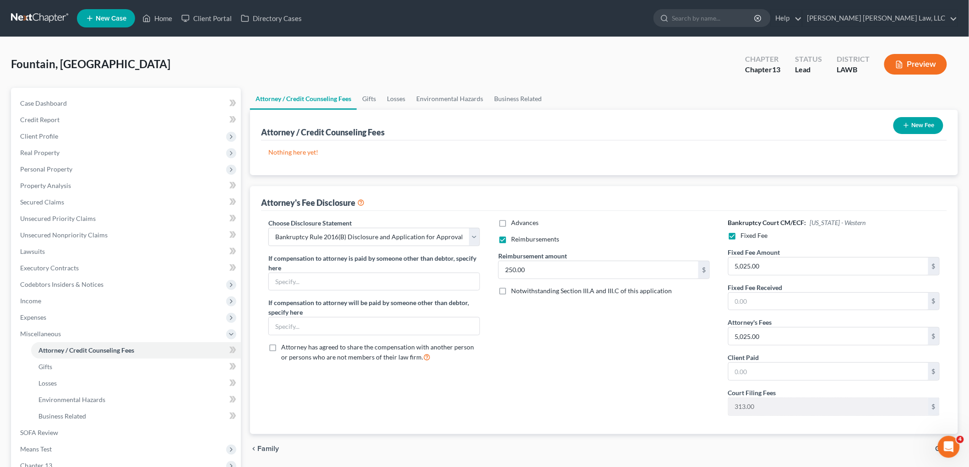
click at [911, 125] on button "New Fee" at bounding box center [918, 125] width 50 height 17
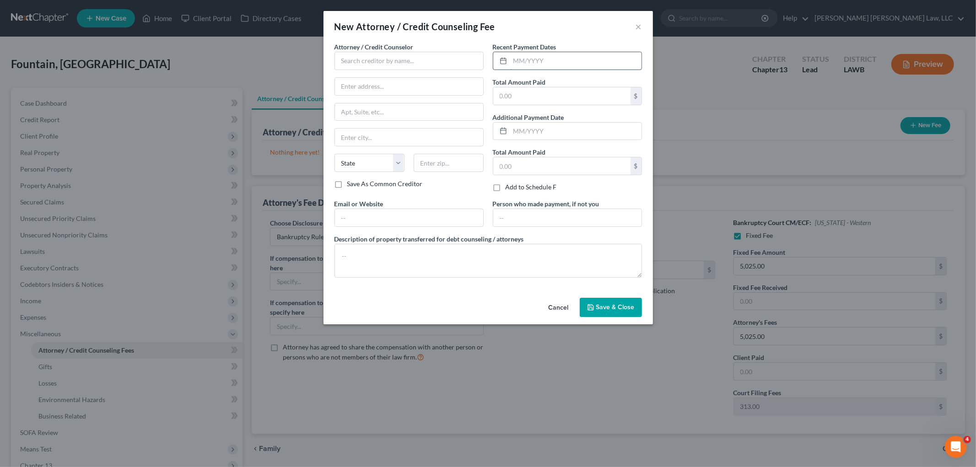
click at [561, 65] on input "text" at bounding box center [575, 60] width 131 height 17
type input "[DATE]"
type input "365.00"
drag, startPoint x: 406, startPoint y: 59, endPoint x: 947, endPoint y: 103, distance: 541.9
click at [406, 60] on input "text" at bounding box center [409, 61] width 149 height 18
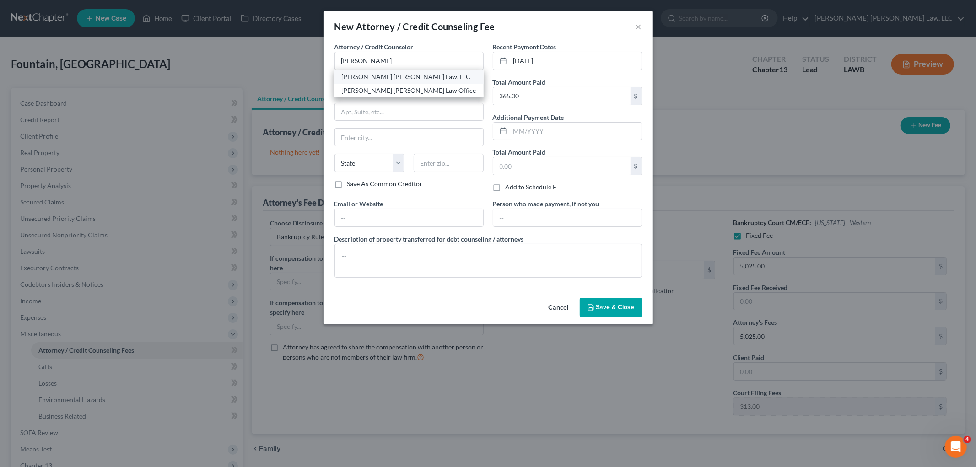
click at [403, 78] on div "[PERSON_NAME] [PERSON_NAME] Law, LLC" at bounding box center [409, 76] width 135 height 9
type input "[PERSON_NAME] [PERSON_NAME] Law, LLC"
type input "[STREET_ADDRESS][US_STATE]"
type input "Monroe"
select select "19"
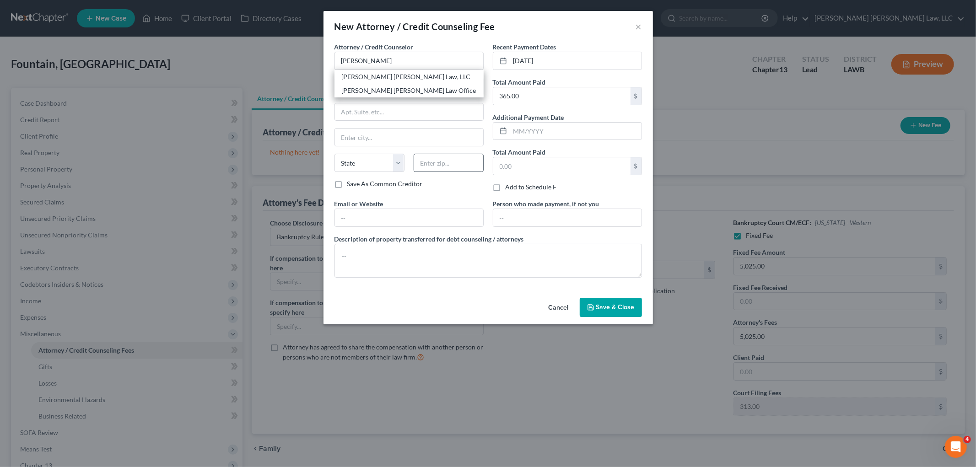
type input "71201"
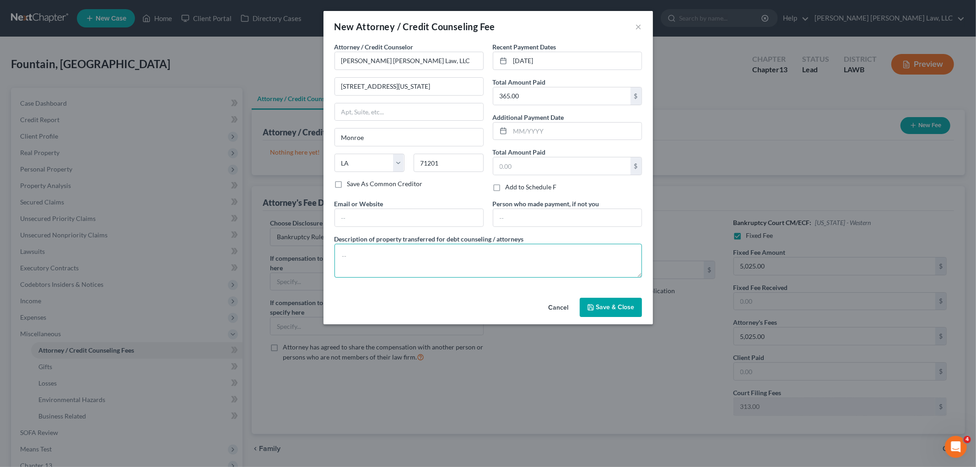
click at [417, 276] on textarea at bounding box center [489, 261] width 308 height 34
type textarea "filing fee, credit report, counseling"
click at [602, 308] on span "Save & Close" at bounding box center [615, 307] width 38 height 8
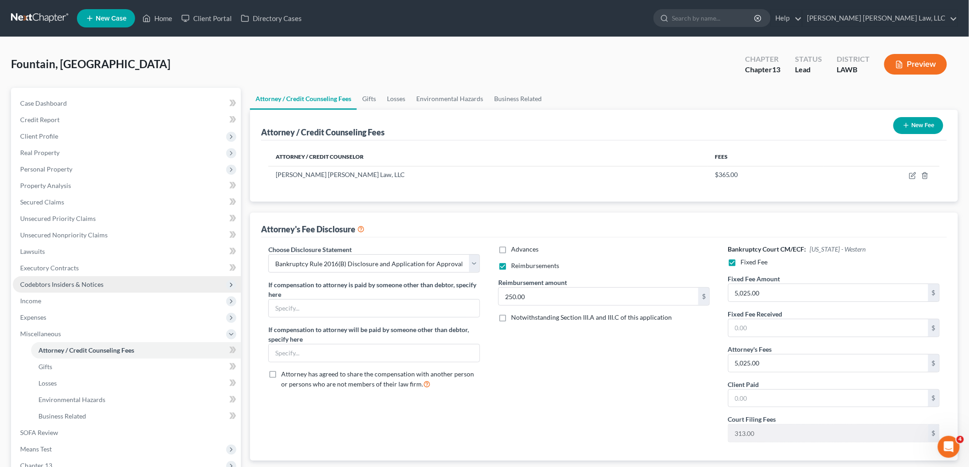
click at [97, 281] on span "Codebtors Insiders & Notices" at bounding box center [61, 285] width 83 height 8
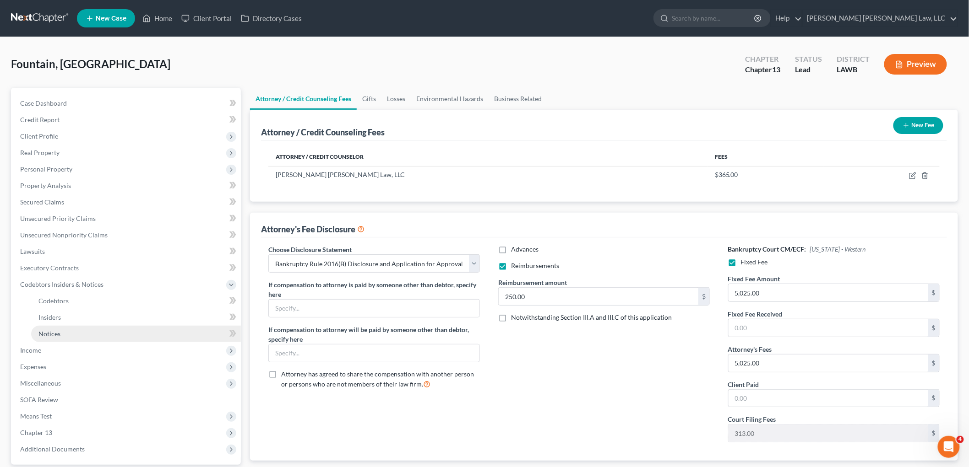
click at [65, 330] on link "Notices" at bounding box center [136, 334] width 210 height 16
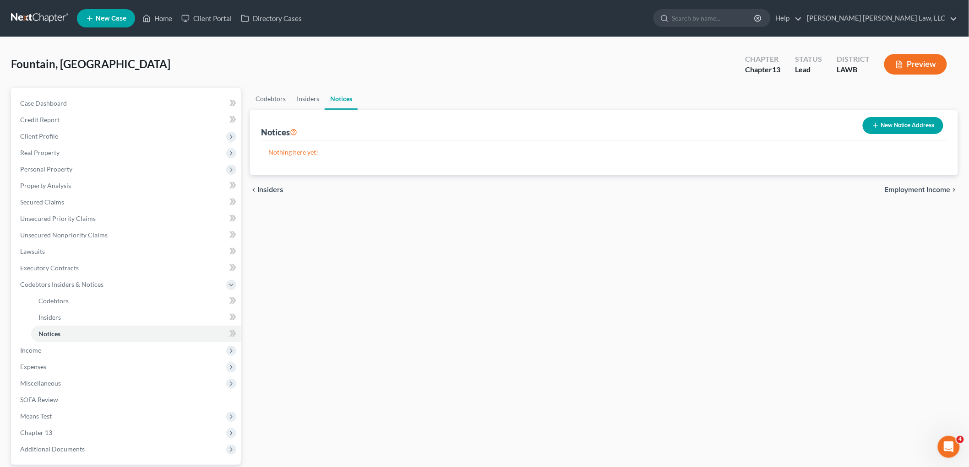
click at [894, 126] on button "New Notice Address" at bounding box center [902, 125] width 81 height 17
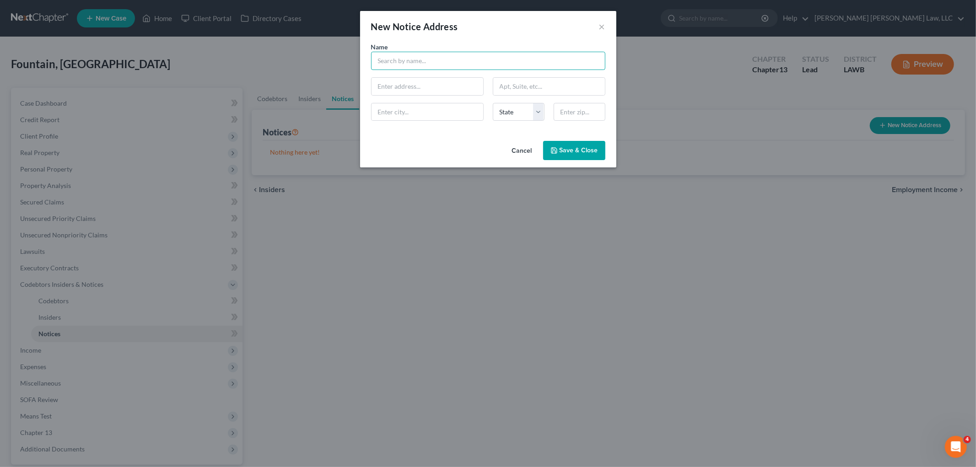
click at [432, 67] on input "text" at bounding box center [488, 61] width 234 height 18
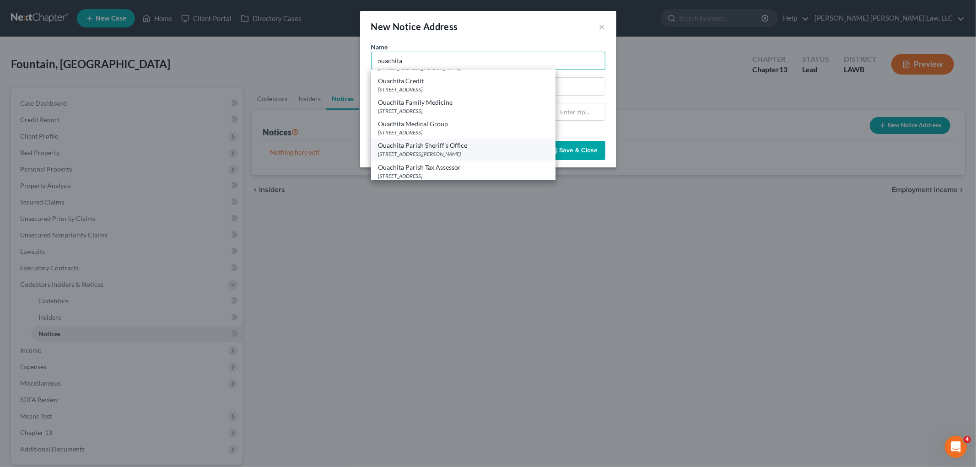
scroll to position [51, 0]
click at [438, 138] on div "Ouachita Parish Sheriff's Office [STREET_ADDRESS][PERSON_NAME]" at bounding box center [463, 138] width 184 height 22
type input "Ouachita Parish Sheriff's Office"
type input "[STREET_ADDRESS][PERSON_NAME]"
type input "Suite 301"
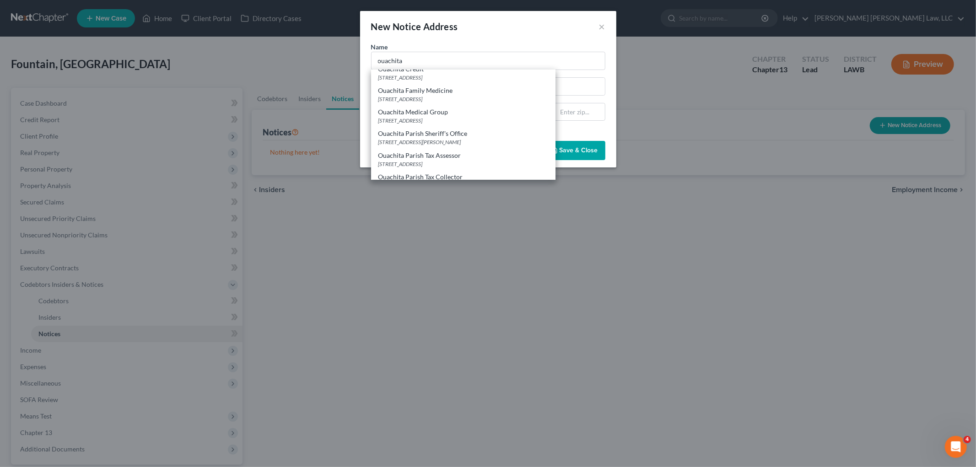
type input "Monroe"
select select "19"
type input "71201"
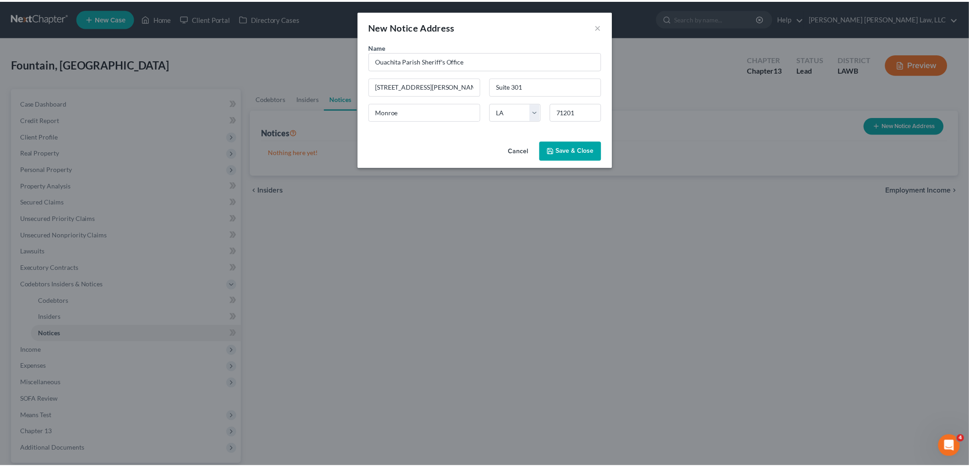
scroll to position [0, 0]
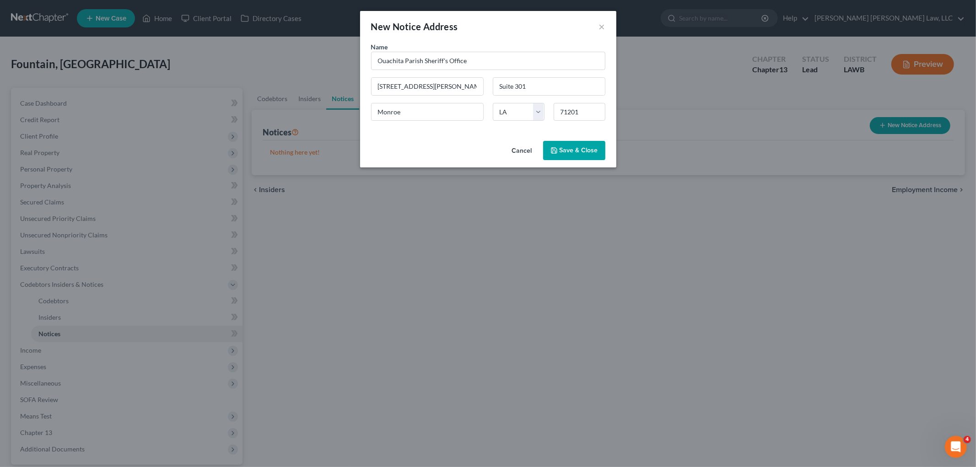
click at [579, 151] on span "Save & Close" at bounding box center [579, 150] width 38 height 8
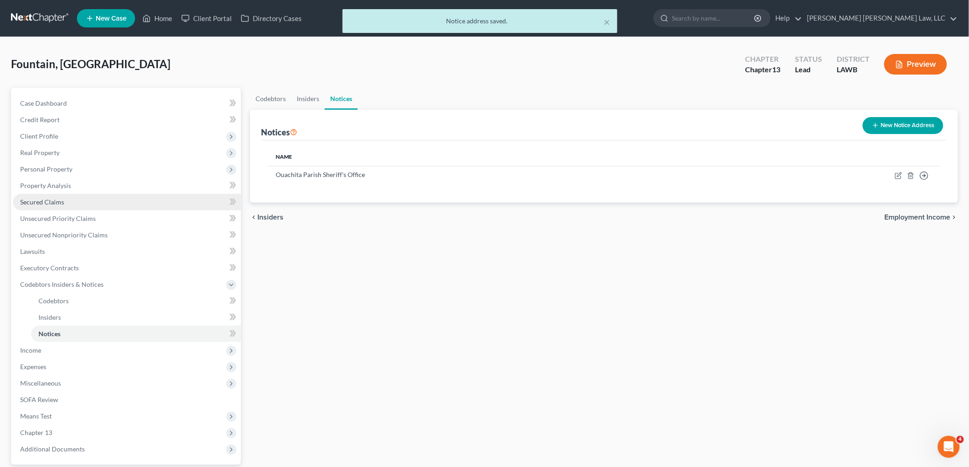
click at [66, 205] on link "Secured Claims" at bounding box center [127, 202] width 228 height 16
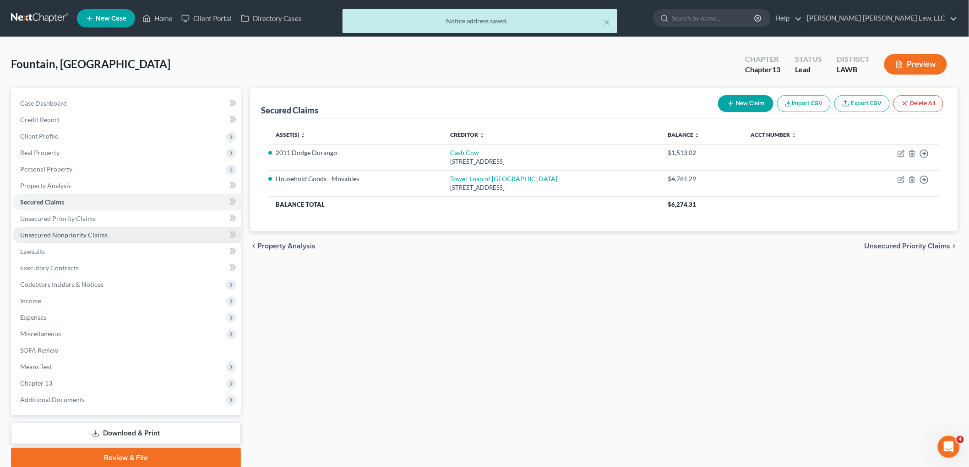
click at [71, 231] on span "Unsecured Nonpriority Claims" at bounding box center [63, 235] width 87 height 8
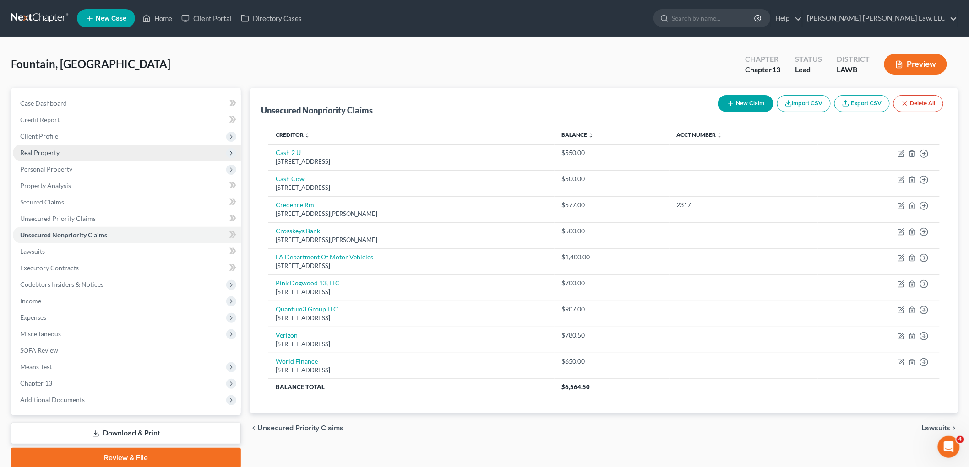
click at [53, 150] on span "Real Property" at bounding box center [39, 153] width 39 height 8
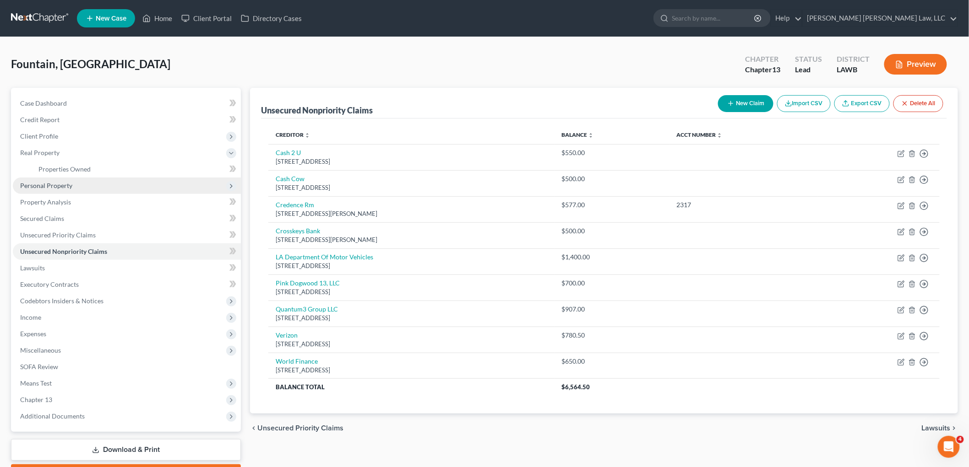
click at [60, 184] on span "Personal Property" at bounding box center [46, 186] width 52 height 8
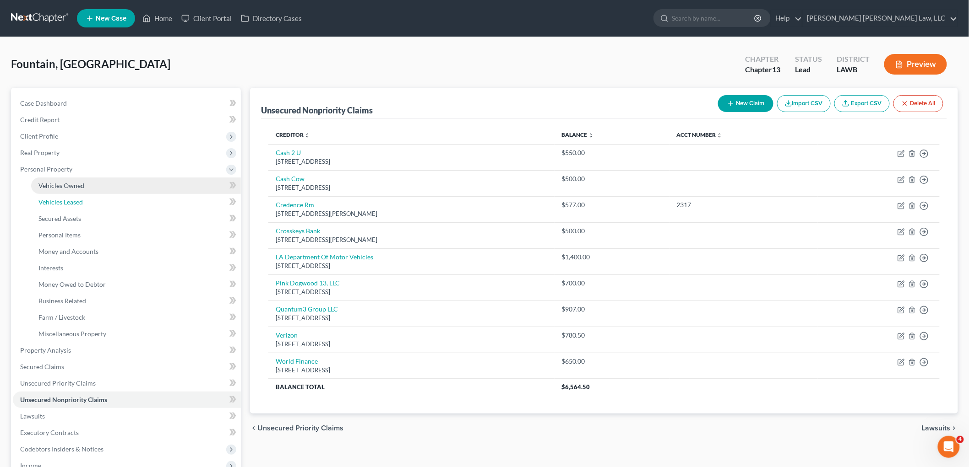
click at [60, 198] on span "Vehicles Leased" at bounding box center [60, 202] width 44 height 8
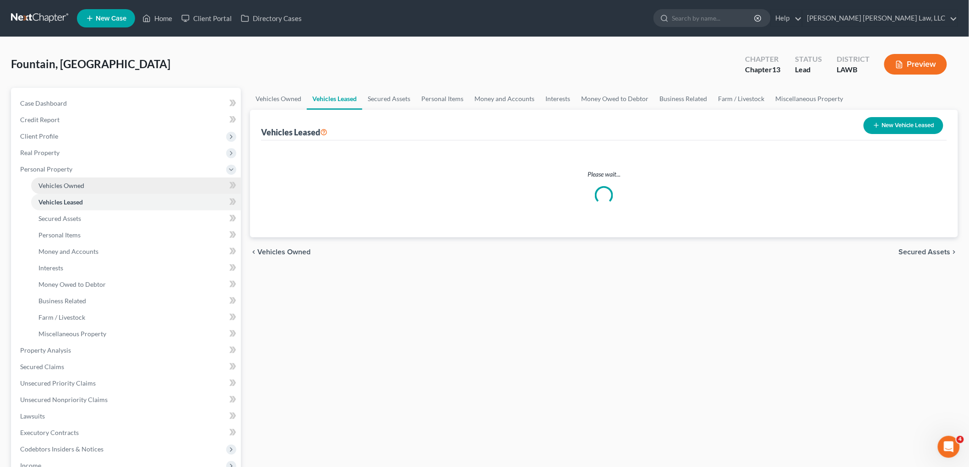
click at [67, 187] on span "Vehicles Owned" at bounding box center [61, 186] width 46 height 8
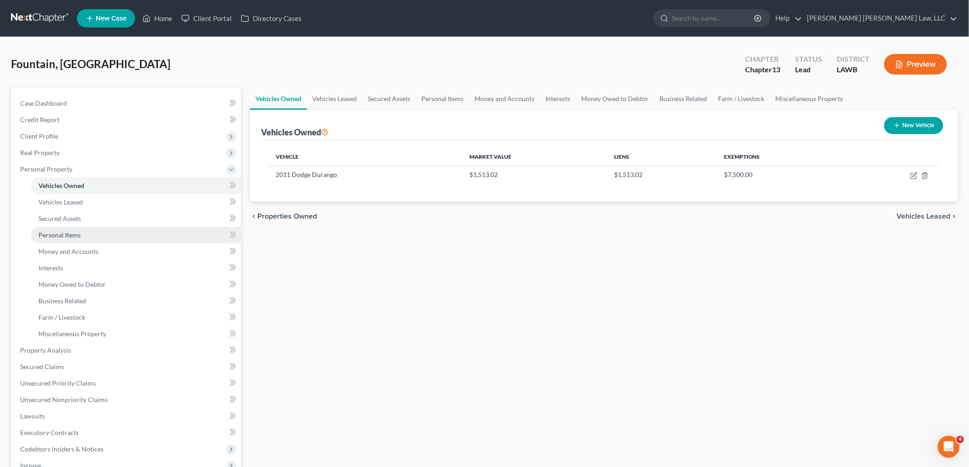
click at [80, 231] on span "Personal Items" at bounding box center [59, 235] width 42 height 8
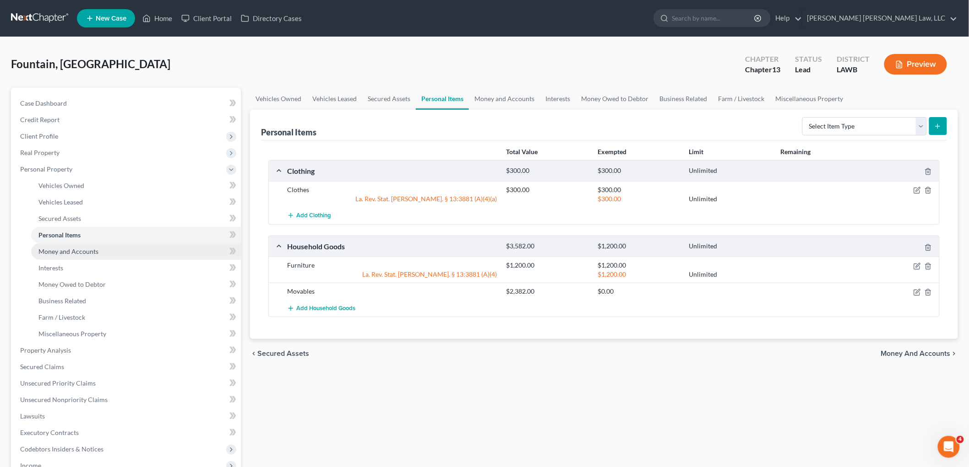
click at [82, 253] on span "Money and Accounts" at bounding box center [68, 252] width 60 height 8
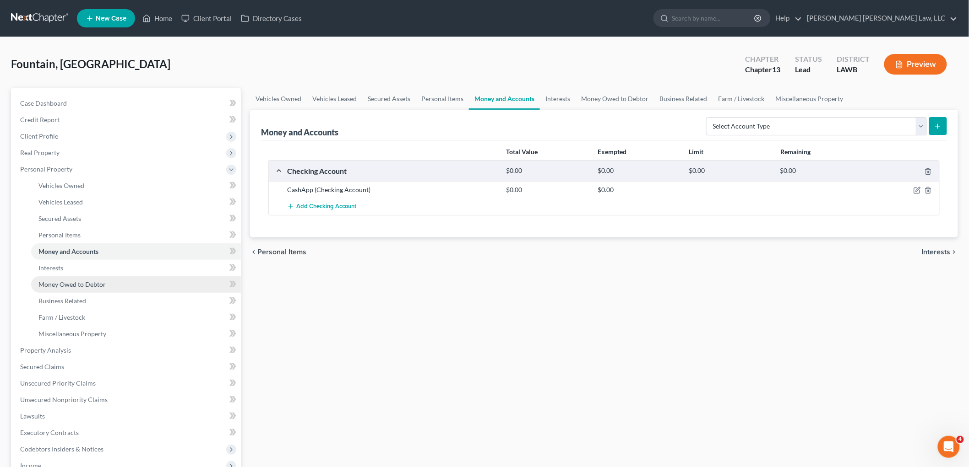
click at [94, 285] on span "Money Owed to Debtor" at bounding box center [71, 285] width 67 height 8
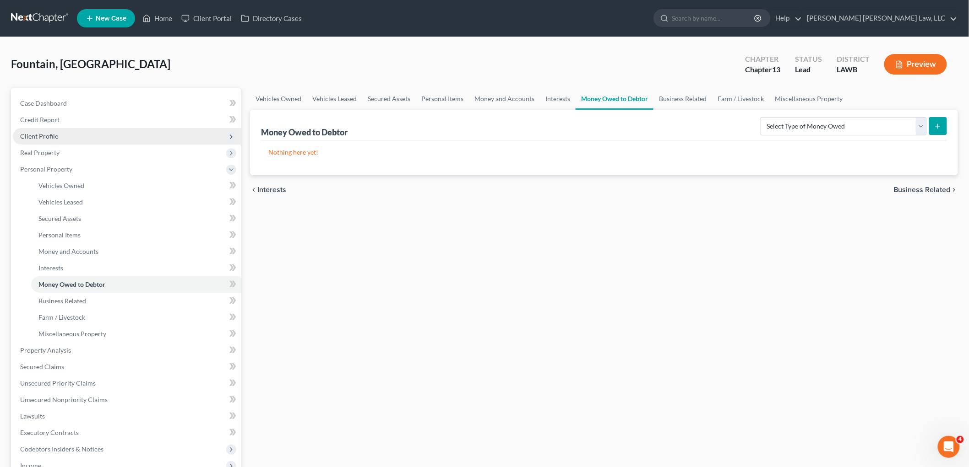
click at [63, 137] on span "Client Profile" at bounding box center [127, 136] width 228 height 16
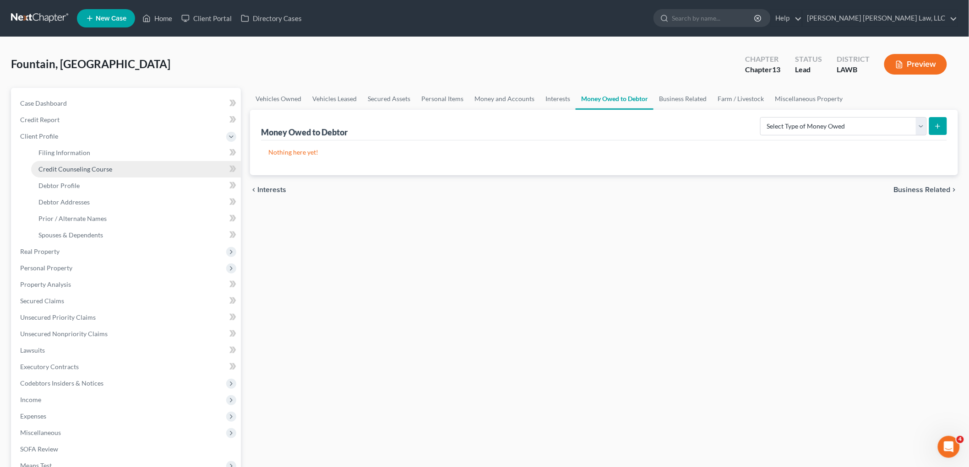
click at [76, 165] on span "Credit Counseling Course" at bounding box center [75, 169] width 74 height 8
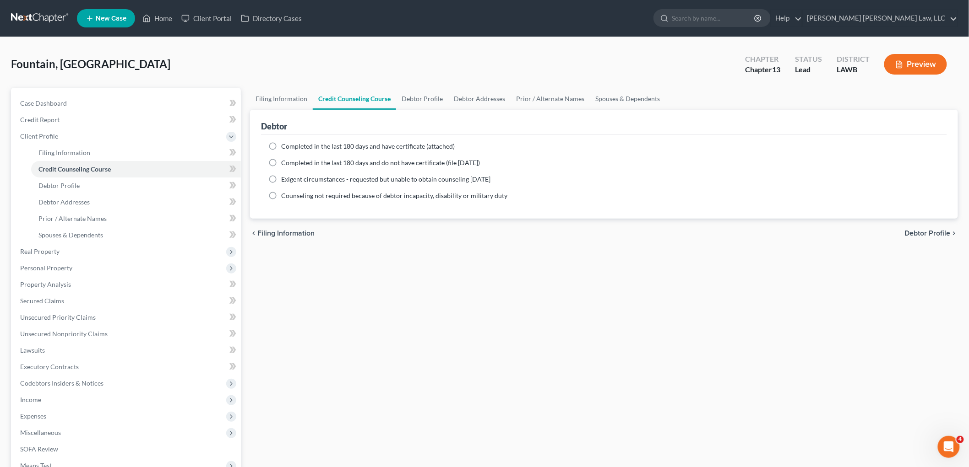
click at [281, 160] on label "Completed in the last 180 days and do not have certificate (file [DATE])" at bounding box center [380, 162] width 199 height 9
click at [285, 160] on input "Completed in the last 180 days and do not have certificate (file [DATE])" at bounding box center [288, 161] width 6 height 6
radio input "true"
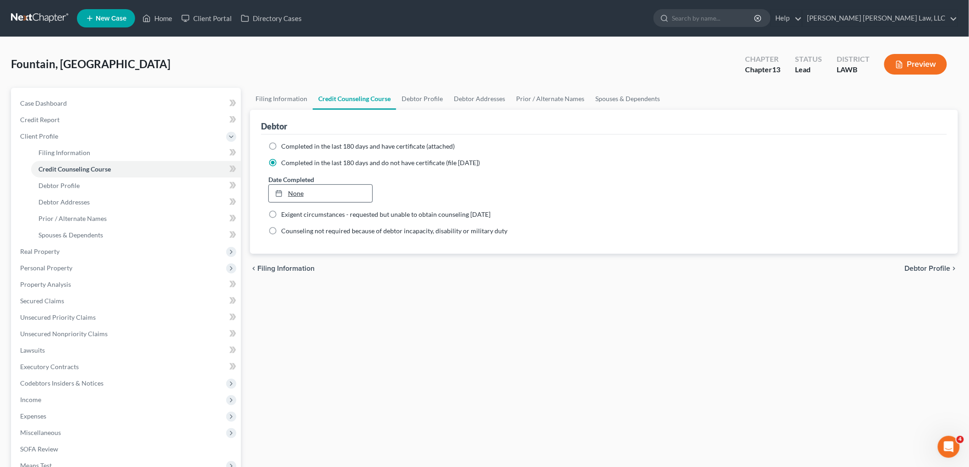
click at [296, 193] on link "None" at bounding box center [320, 193] width 103 height 17
type input "[DATE]"
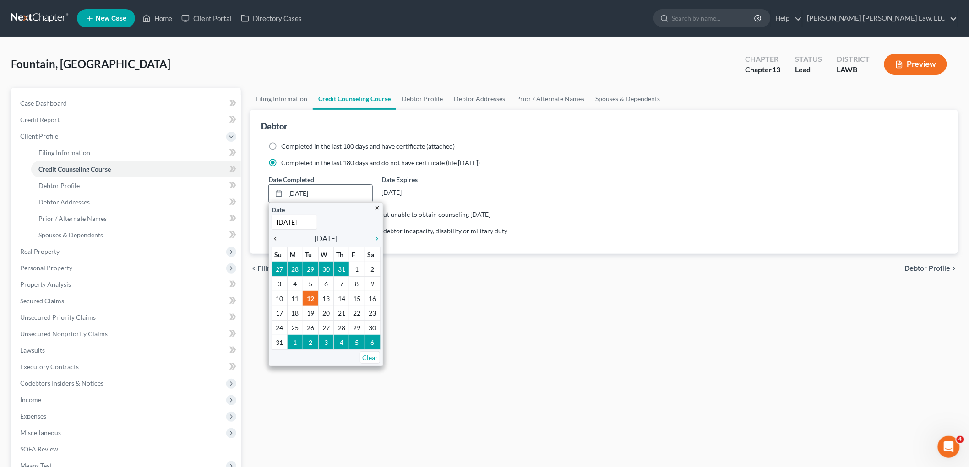
click at [275, 236] on icon "chevron_left" at bounding box center [277, 238] width 12 height 7
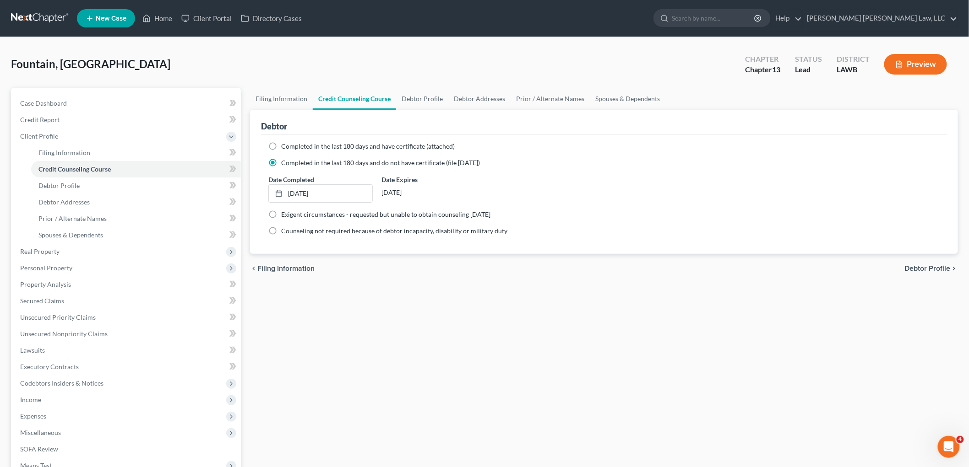
click at [379, 331] on div "Filing Information Credit Counseling Course Debtor Profile Debtor Addresses Pri…" at bounding box center [603, 327] width 717 height 479
click at [101, 193] on link "Debtor Profile" at bounding box center [136, 186] width 210 height 16
select select "0"
select select "1"
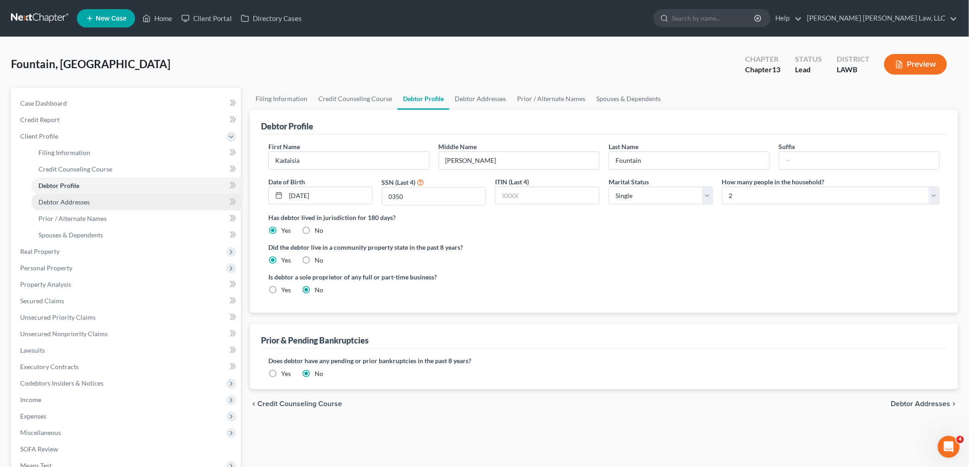
radio input "true"
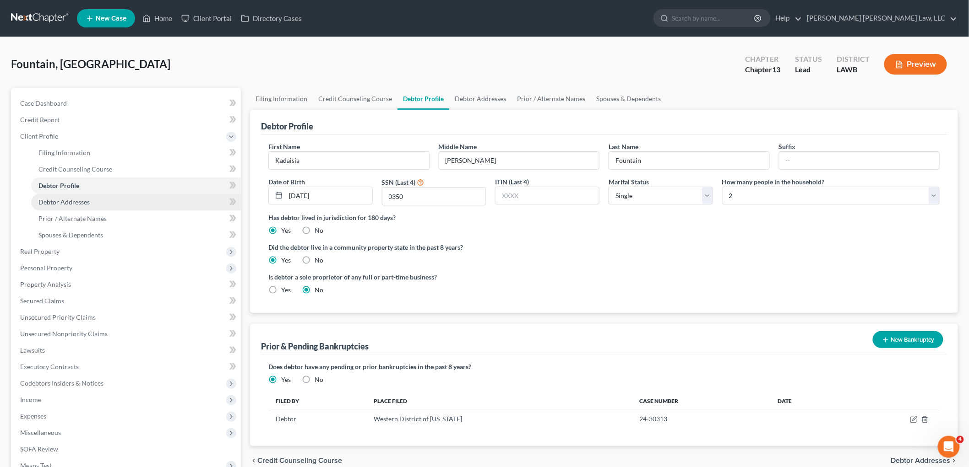
click at [99, 203] on link "Debtor Addresses" at bounding box center [136, 202] width 210 height 16
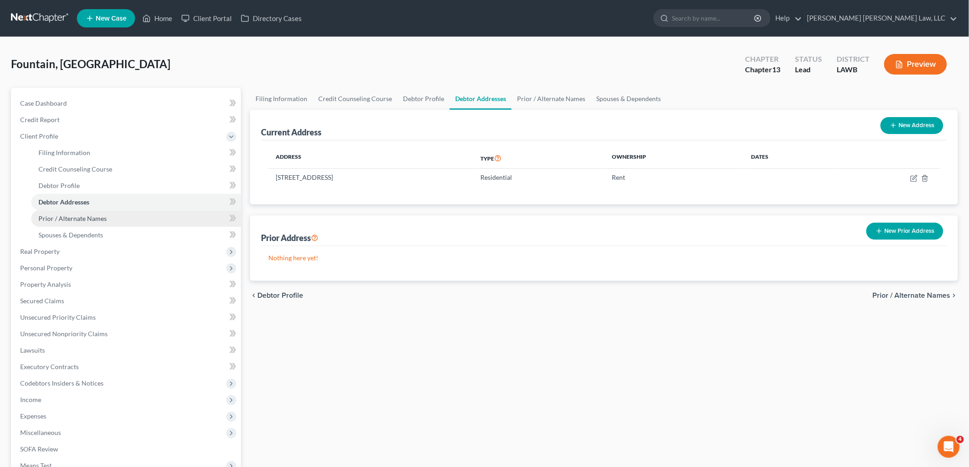
click at [102, 218] on span "Prior / Alternate Names" at bounding box center [72, 219] width 68 height 8
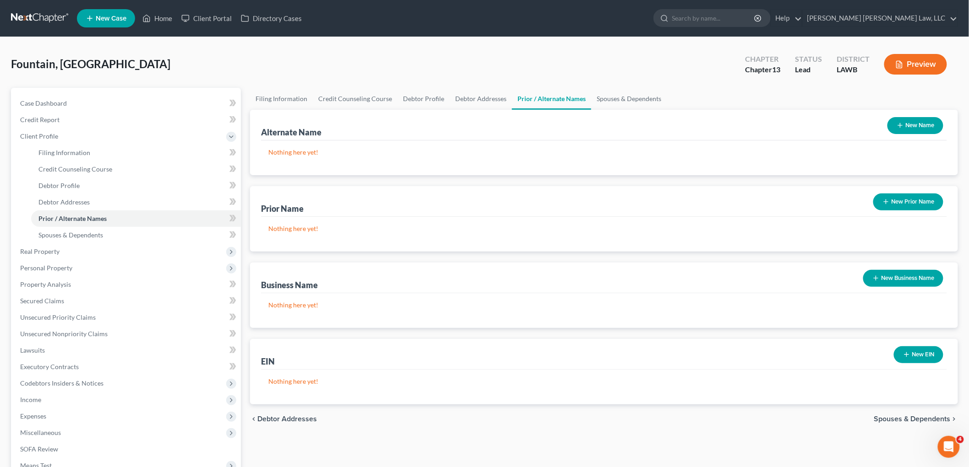
click at [912, 121] on button "New Name" at bounding box center [915, 125] width 56 height 17
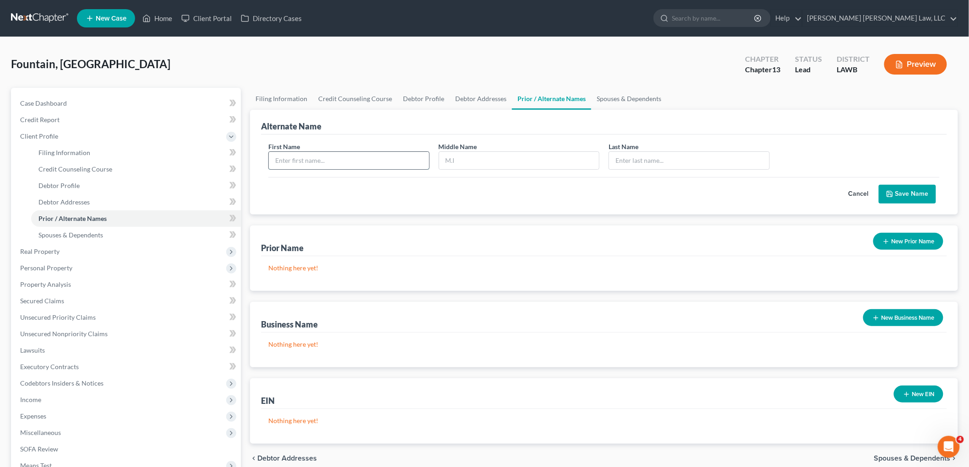
click at [414, 153] on input "text" at bounding box center [349, 160] width 160 height 17
type input "Kadaisia"
type input "D."
type input "Fountain"
click at [923, 189] on button "Save Name" at bounding box center [906, 194] width 57 height 19
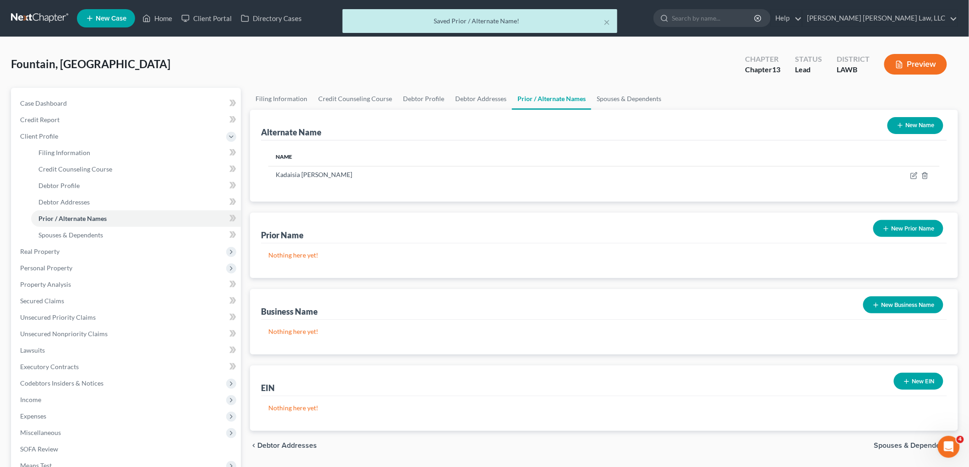
click at [907, 126] on button "New Name" at bounding box center [915, 125] width 56 height 17
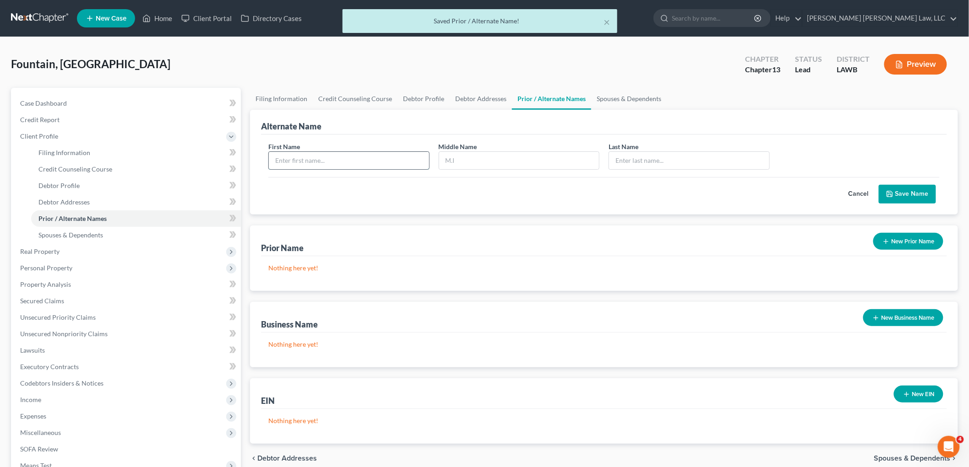
click at [401, 160] on input "text" at bounding box center [349, 160] width 160 height 17
type input "Kadaisia"
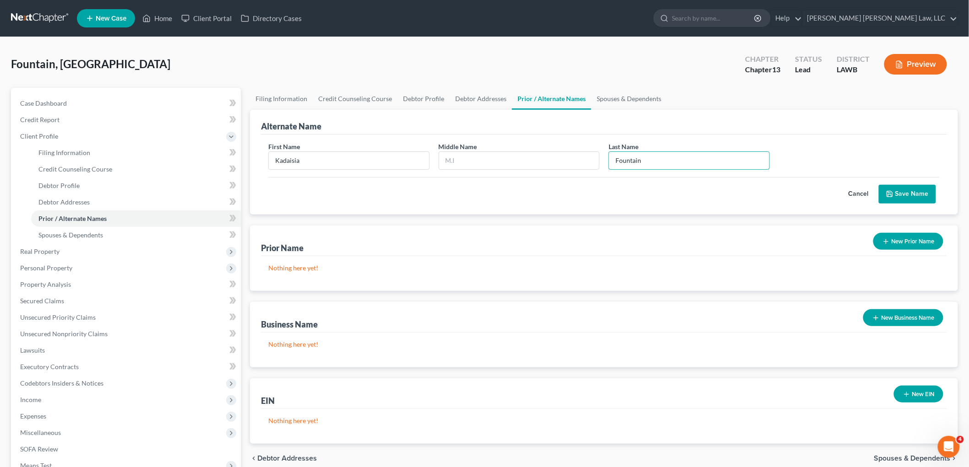
type input "Fountain"
click at [890, 194] on icon "submit" at bounding box center [889, 193] width 7 height 7
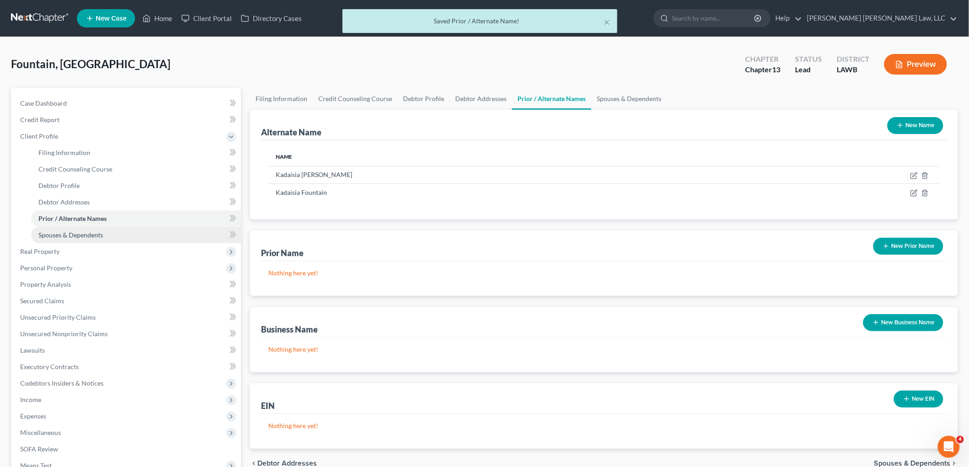
click at [92, 239] on link "Spouses & Dependents" at bounding box center [136, 235] width 210 height 16
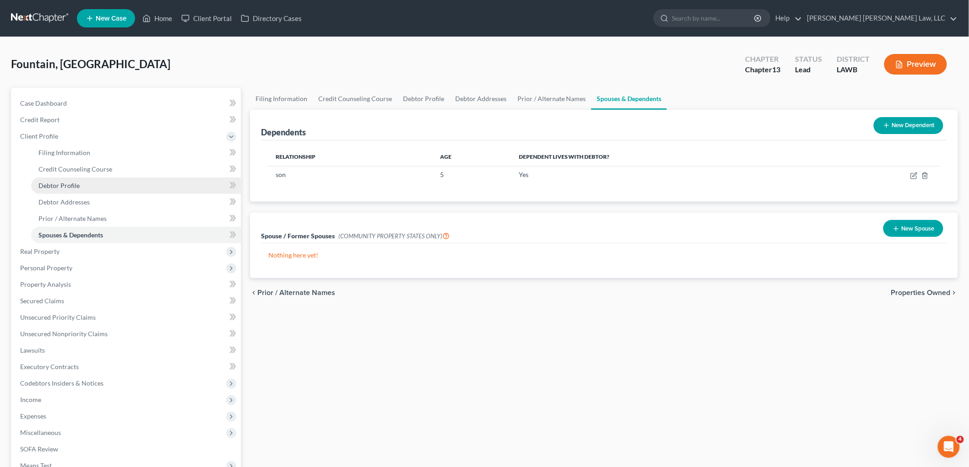
click at [114, 187] on link "Debtor Profile" at bounding box center [136, 186] width 210 height 16
select select "0"
select select "1"
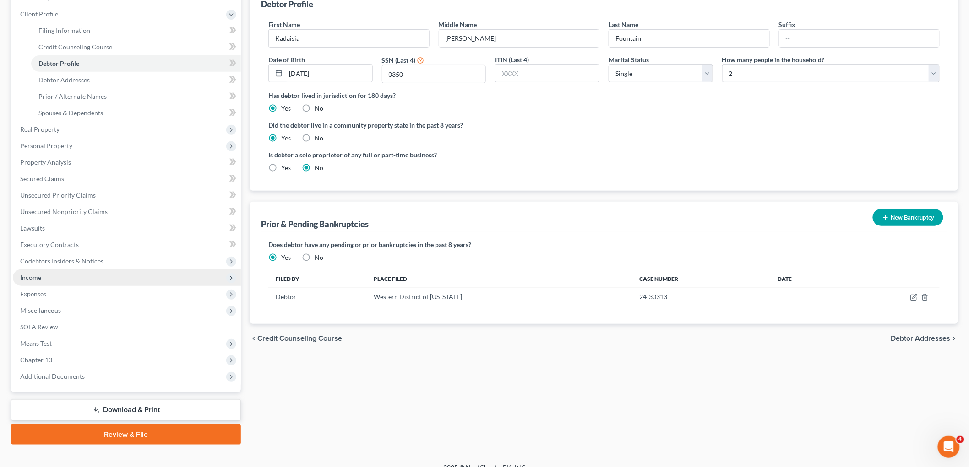
scroll to position [134, 0]
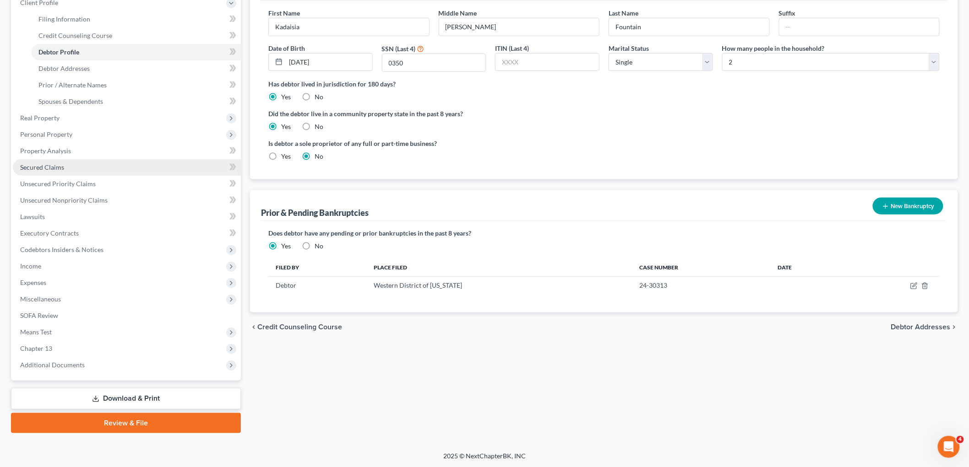
click at [61, 171] on link "Secured Claims" at bounding box center [127, 167] width 228 height 16
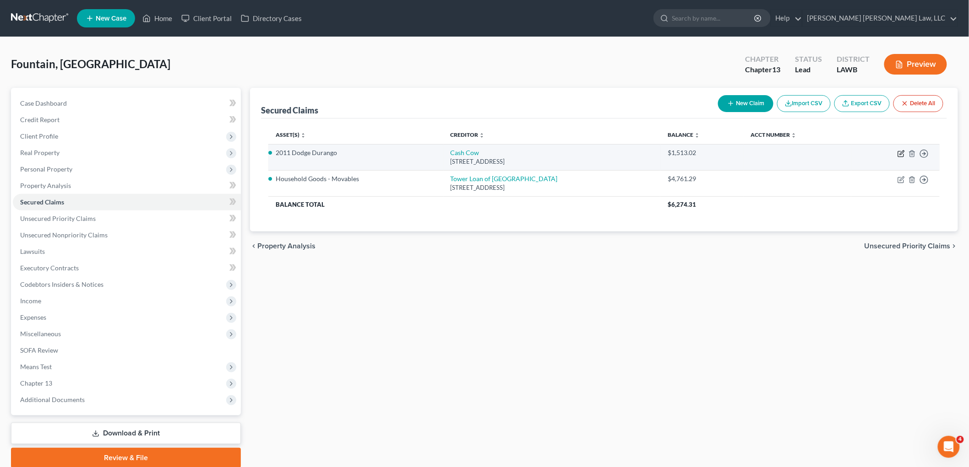
click at [898, 154] on icon "button" at bounding box center [900, 154] width 5 height 5
select select "10"
select select "4"
select select "0"
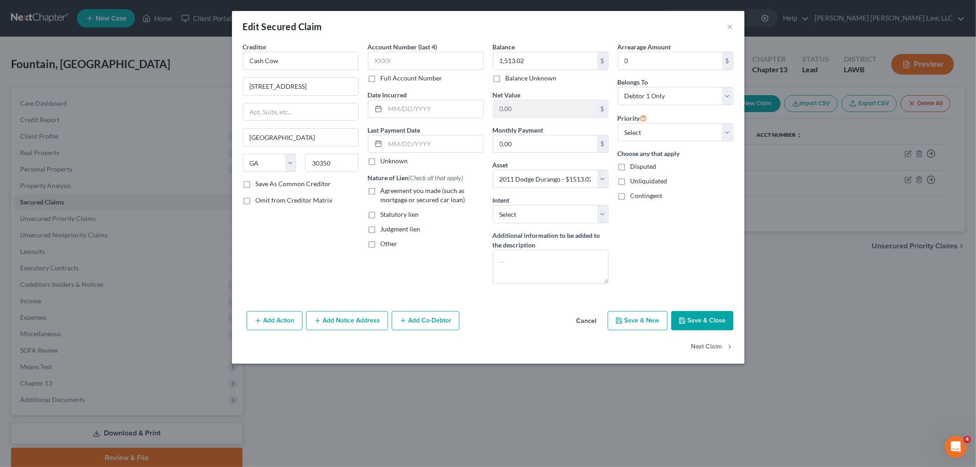
click at [710, 323] on button "Save & Close" at bounding box center [702, 320] width 62 height 19
select select
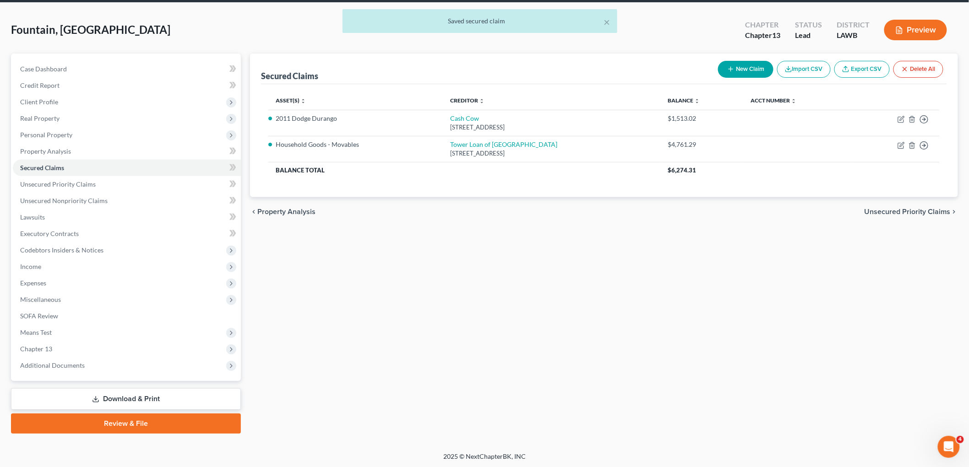
click at [108, 397] on link "Download & Print" at bounding box center [126, 400] width 230 height 22
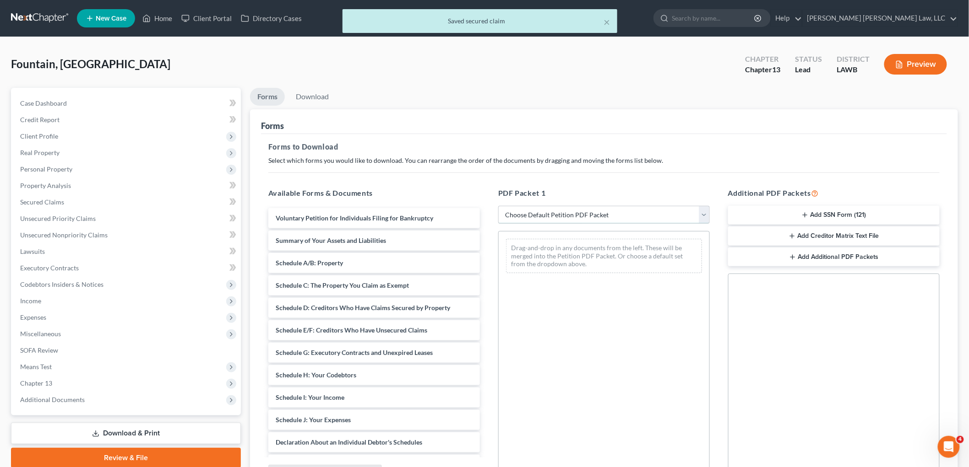
click at [578, 209] on select "Choose Default Petition PDF Packet Complete Bankruptcy Petition (all forms and …" at bounding box center [603, 215] width 211 height 18
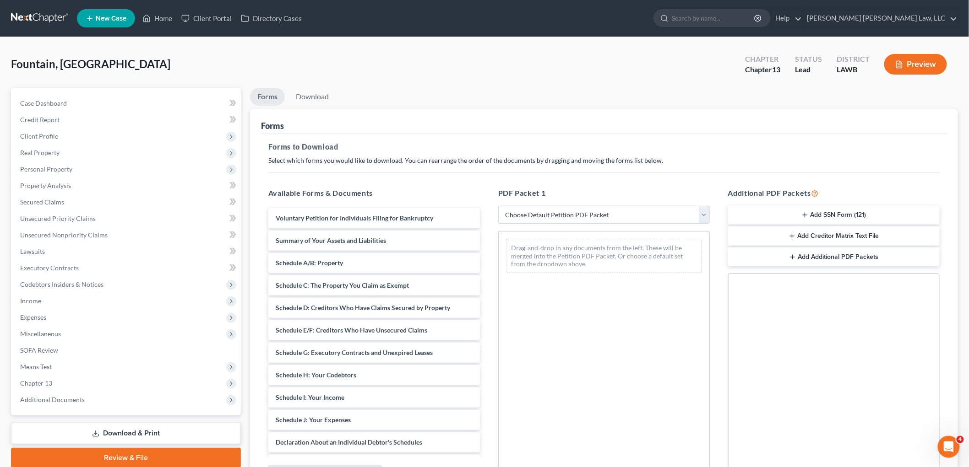
select select "0"
click at [498, 206] on select "Choose Default Petition PDF Packet Complete Bankruptcy Petition (all forms and …" at bounding box center [603, 215] width 211 height 18
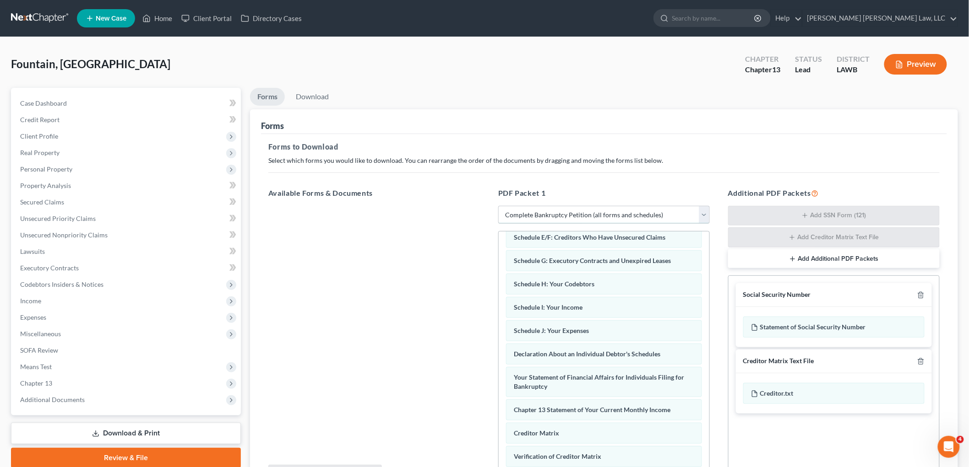
scroll to position [223, 0]
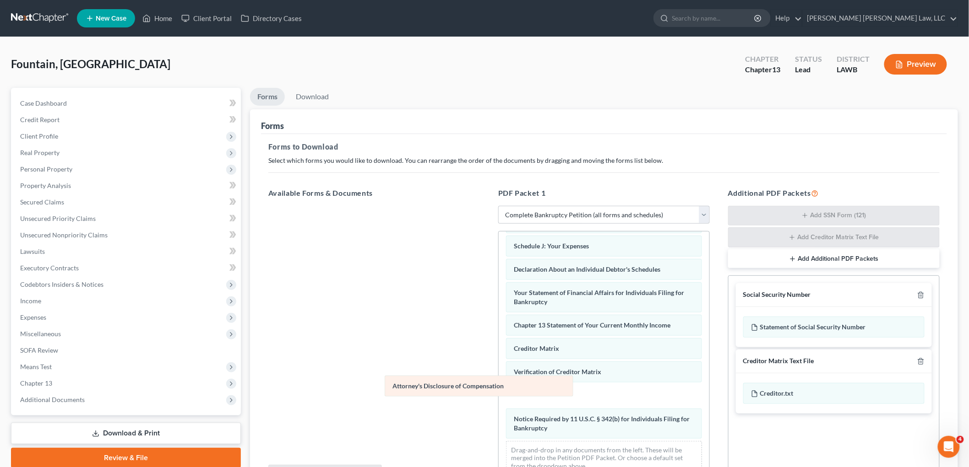
drag, startPoint x: 550, startPoint y: 428, endPoint x: 351, endPoint y: 361, distance: 210.5
click at [498, 369] on div "Attorney's Disclosure of Compensation Voluntary Petition for Individuals Filing…" at bounding box center [603, 250] width 211 height 464
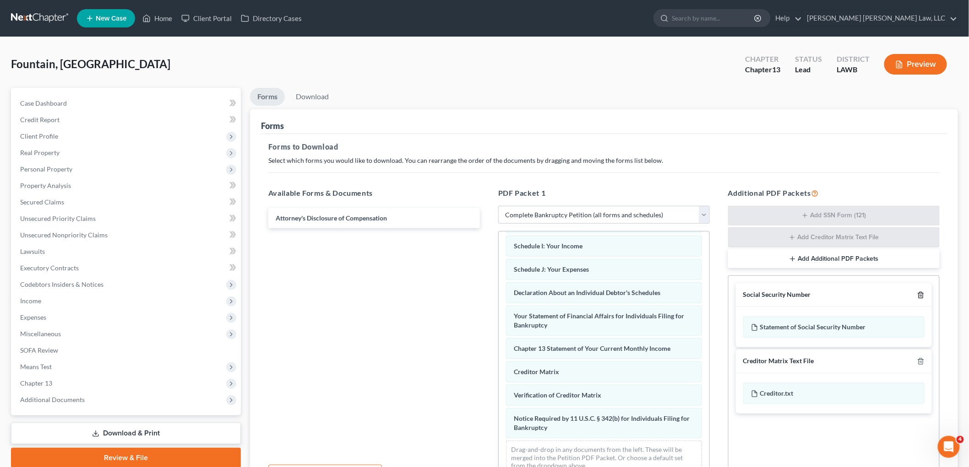
click at [920, 295] on icon "button" at bounding box center [920, 295] width 7 height 7
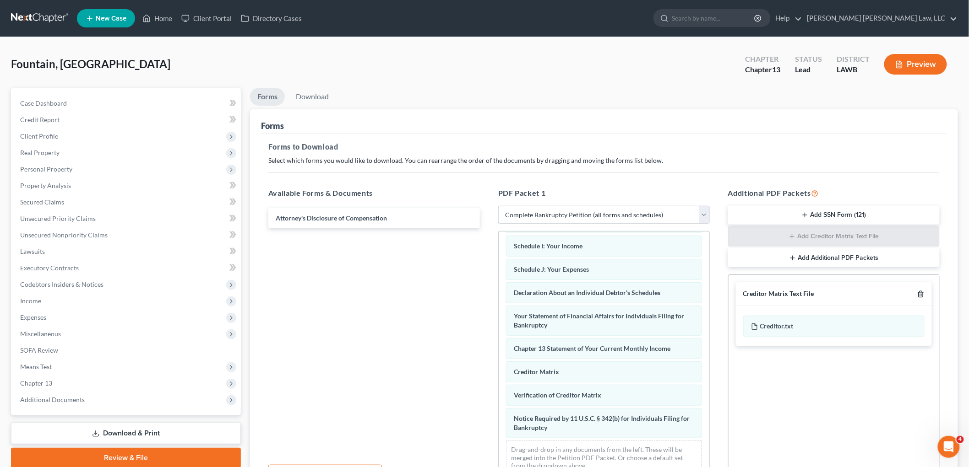
click at [920, 295] on icon "button" at bounding box center [920, 294] width 7 height 7
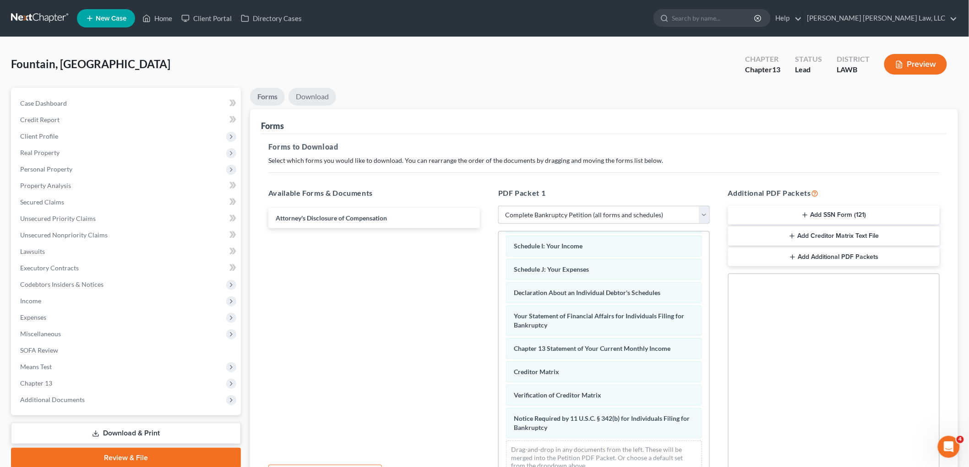
click at [323, 101] on link "Download" at bounding box center [312, 97] width 48 height 18
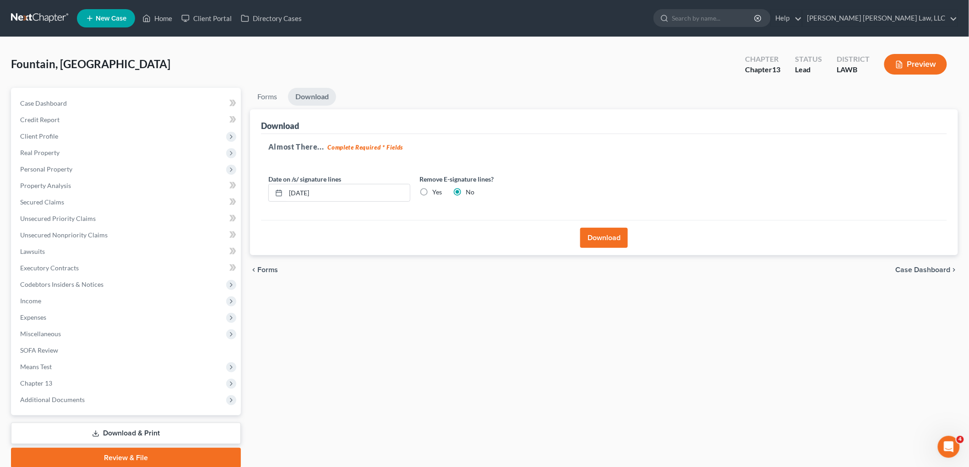
drag, startPoint x: 606, startPoint y: 241, endPoint x: 607, endPoint y: 245, distance: 4.7
click at [606, 241] on button "Download" at bounding box center [604, 238] width 48 height 20
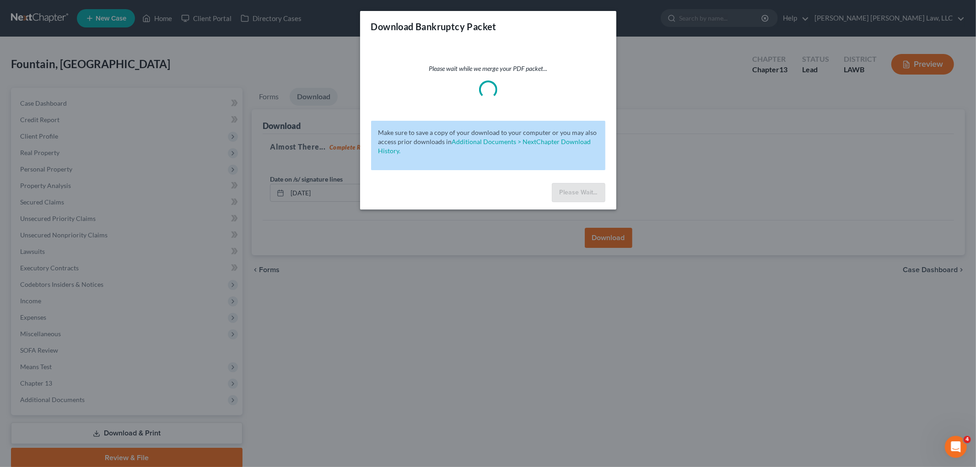
click at [724, 168] on div "Download Bankruptcy Packet Please wait while we merge your PDF packet... Make s…" at bounding box center [488, 233] width 976 height 467
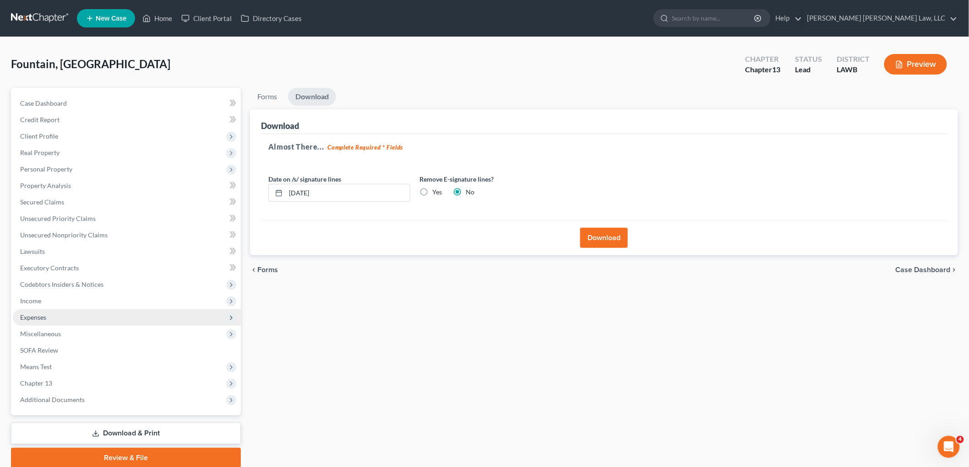
click at [65, 316] on span "Expenses" at bounding box center [127, 317] width 228 height 16
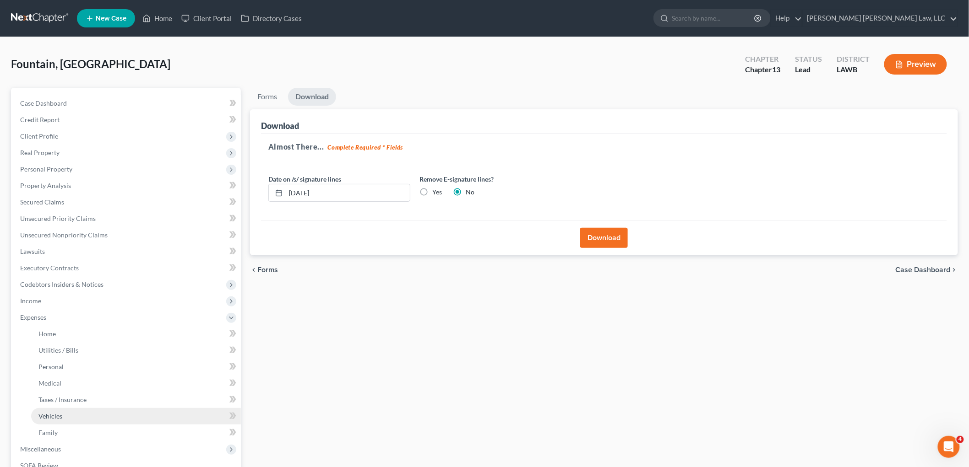
click at [64, 418] on link "Vehicles" at bounding box center [136, 416] width 210 height 16
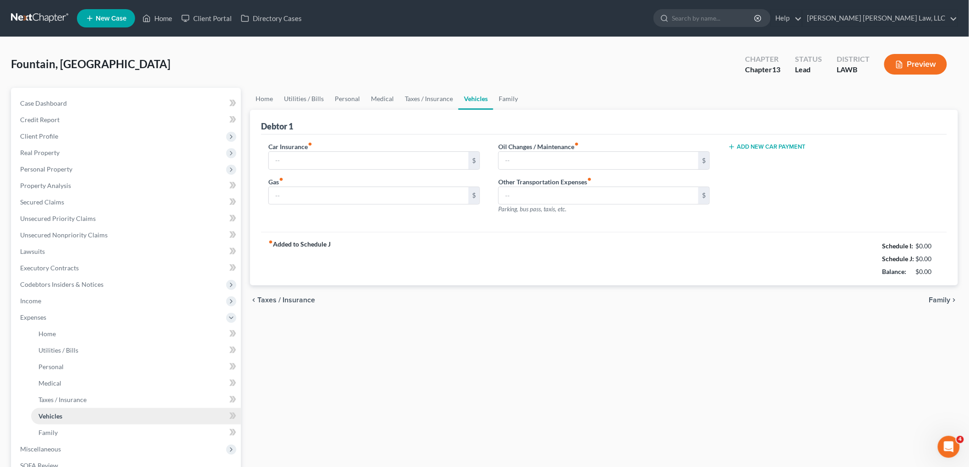
type input "230.00"
type input "140.00"
type input "20.00"
type input "0.00"
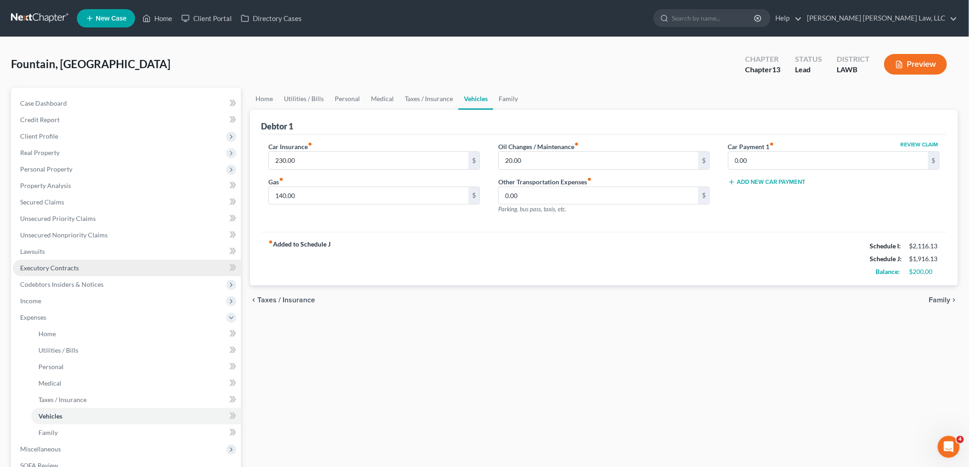
click at [90, 266] on link "Executory Contracts" at bounding box center [127, 268] width 228 height 16
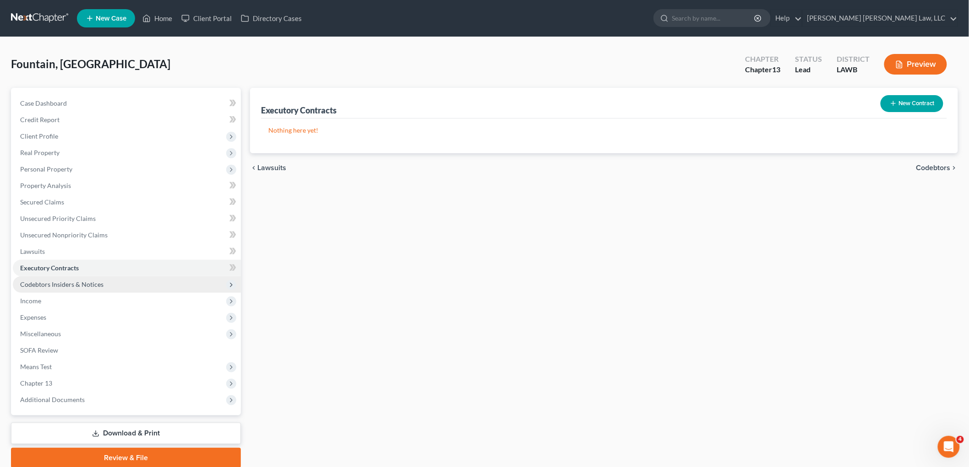
click at [92, 283] on span "Codebtors Insiders & Notices" at bounding box center [61, 285] width 83 height 8
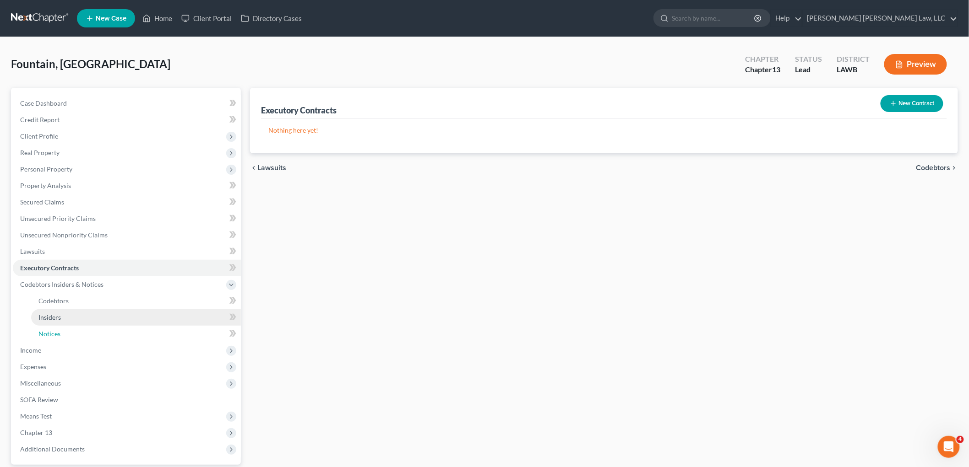
click at [65, 333] on link "Notices" at bounding box center [136, 334] width 210 height 16
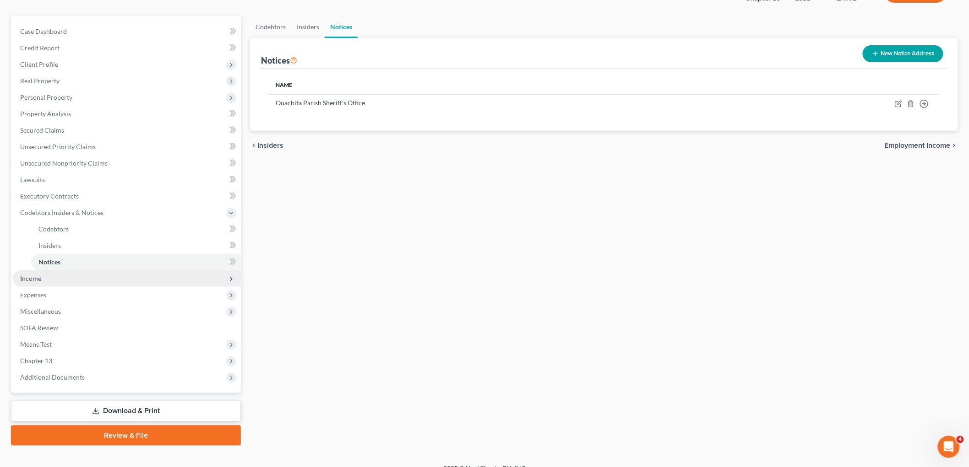
scroll to position [84, 0]
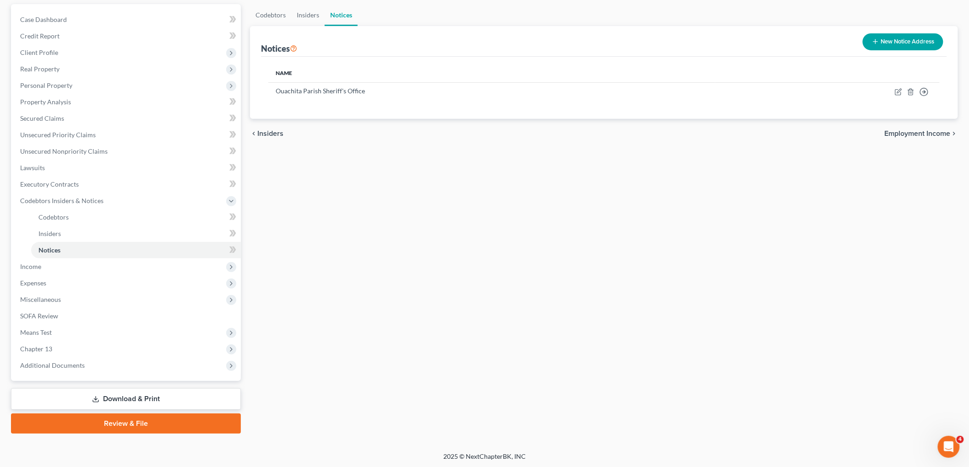
click at [134, 404] on link "Download & Print" at bounding box center [126, 400] width 230 height 22
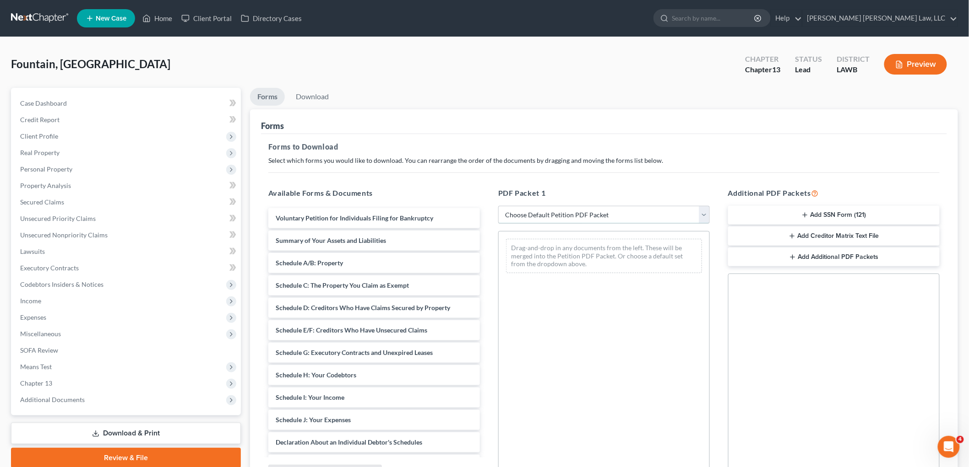
click at [536, 217] on select "Choose Default Petition PDF Packet Complete Bankruptcy Petition (all forms and …" at bounding box center [603, 215] width 211 height 18
select select "0"
click at [498, 206] on select "Choose Default Petition PDF Packet Complete Bankruptcy Petition (all forms and …" at bounding box center [603, 215] width 211 height 18
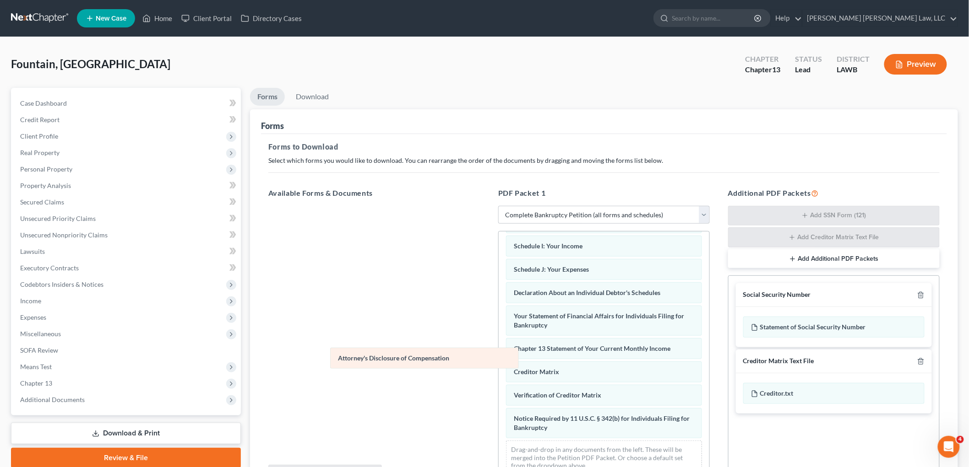
scroll to position [200, 0]
drag, startPoint x: 568, startPoint y: 434, endPoint x: 363, endPoint y: 355, distance: 220.2
click at [498, 358] on div "Attorney's Disclosure of Compensation Voluntary Petition for Individuals Filing…" at bounding box center [603, 262] width 211 height 441
click at [923, 293] on icon "button" at bounding box center [920, 295] width 7 height 7
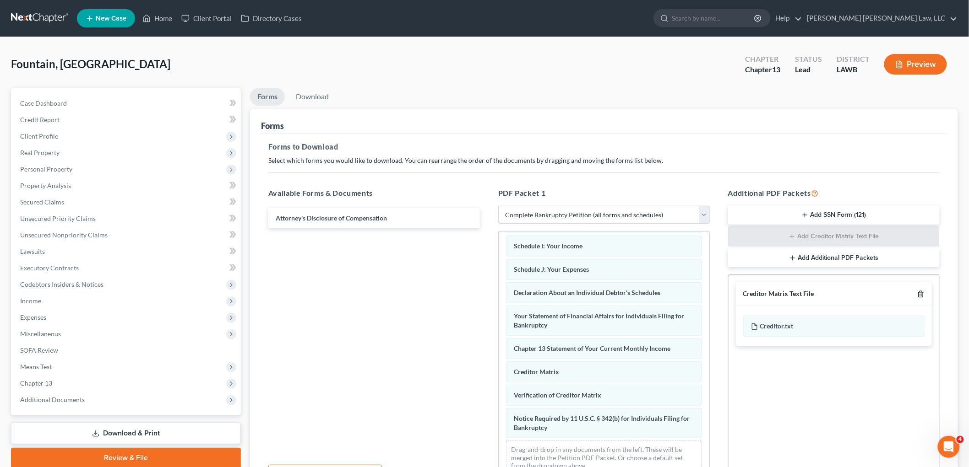
click at [922, 293] on icon "button" at bounding box center [920, 295] width 4 height 6
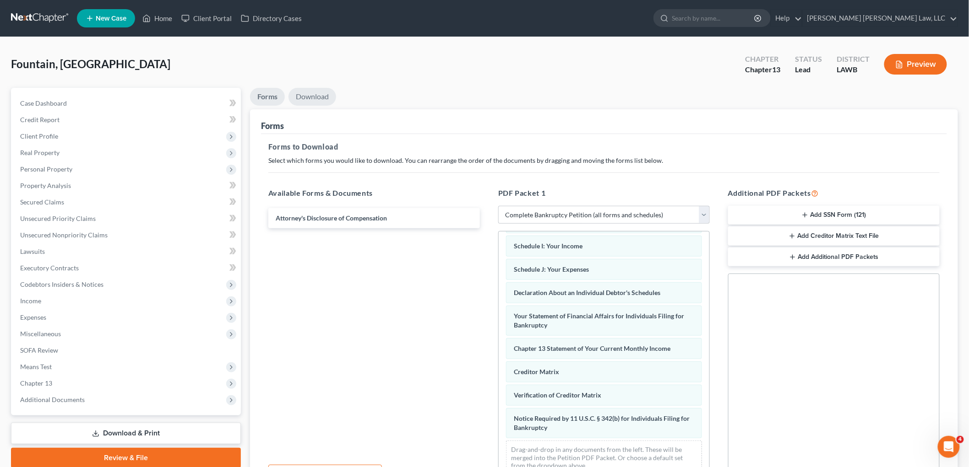
click at [325, 92] on link "Download" at bounding box center [312, 97] width 48 height 18
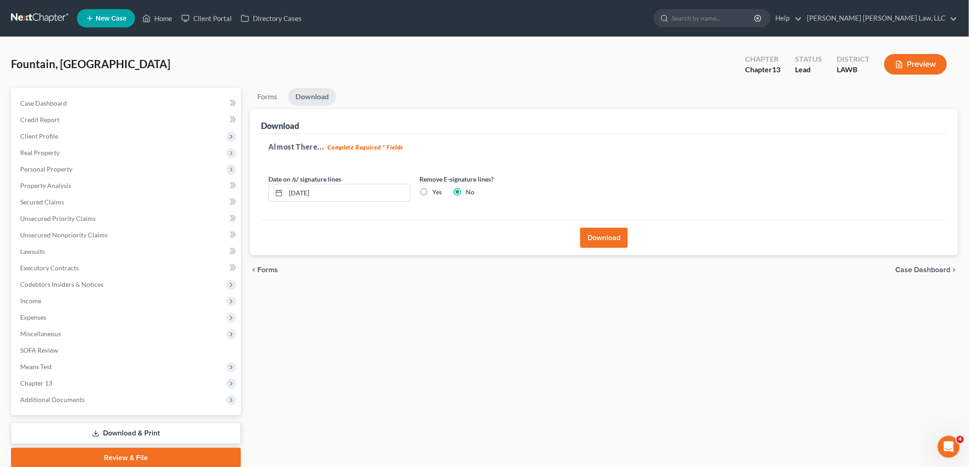
click at [612, 243] on button "Download" at bounding box center [604, 238] width 48 height 20
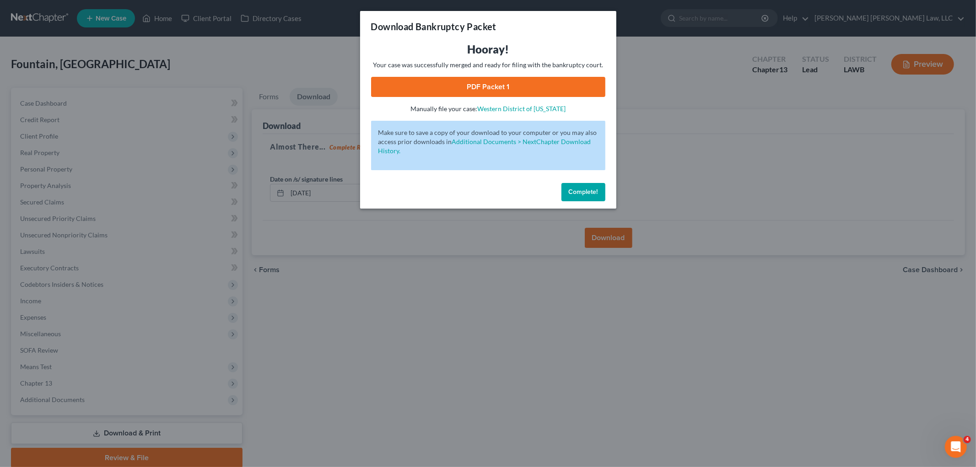
click at [534, 87] on link "PDF Packet 1" at bounding box center [488, 87] width 234 height 20
click at [478, 87] on link "PDF Packet 1" at bounding box center [488, 87] width 234 height 20
click at [573, 198] on button "Complete!" at bounding box center [584, 192] width 44 height 18
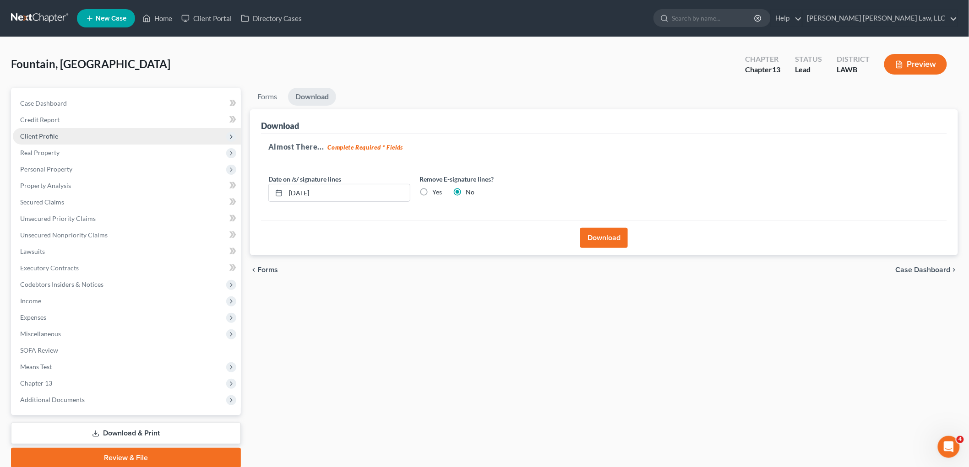
click at [30, 134] on span "Client Profile" at bounding box center [39, 136] width 38 height 8
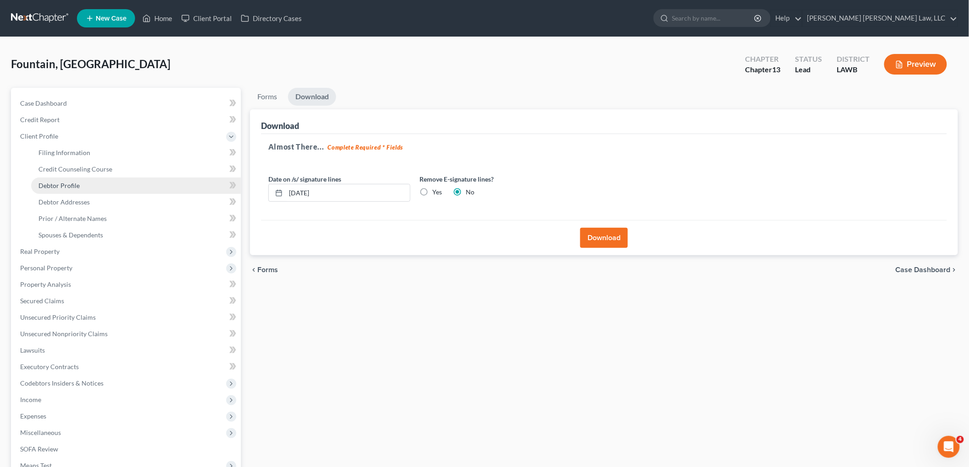
click at [54, 182] on span "Debtor Profile" at bounding box center [58, 186] width 41 height 8
select select "0"
select select "1"
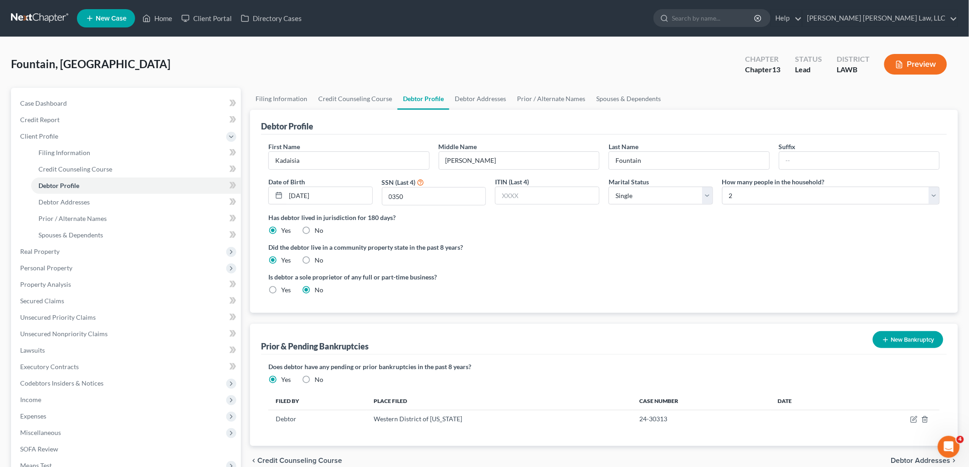
click at [49, 14] on link at bounding box center [40, 18] width 59 height 16
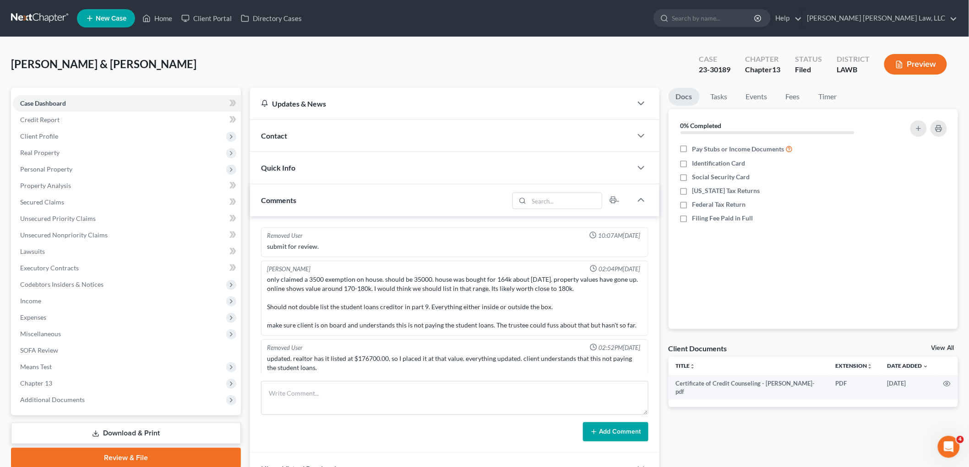
scroll to position [5, 0]
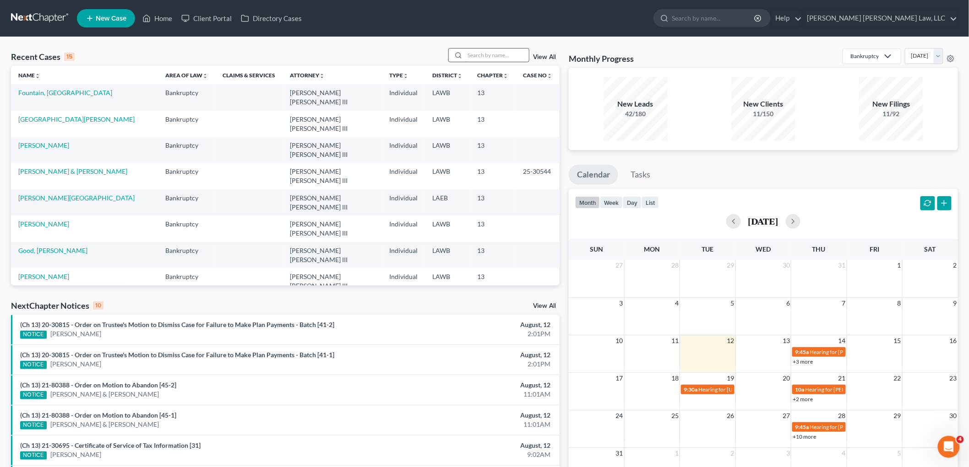
click at [477, 54] on input "search" at bounding box center [497, 55] width 64 height 13
click at [476, 55] on input "search" at bounding box center [497, 55] width 64 height 13
click at [63, 93] on link "Fountain, [GEOGRAPHIC_DATA]" at bounding box center [65, 93] width 94 height 8
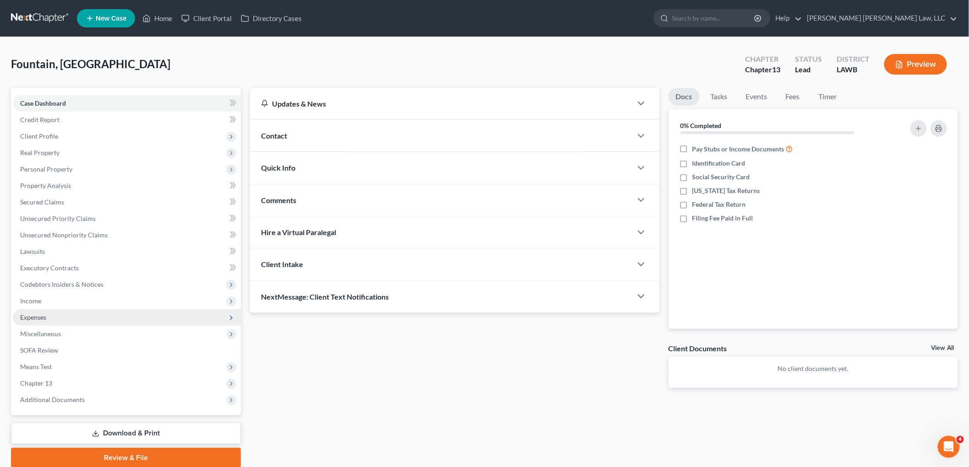
click at [58, 323] on span "Expenses" at bounding box center [127, 317] width 228 height 16
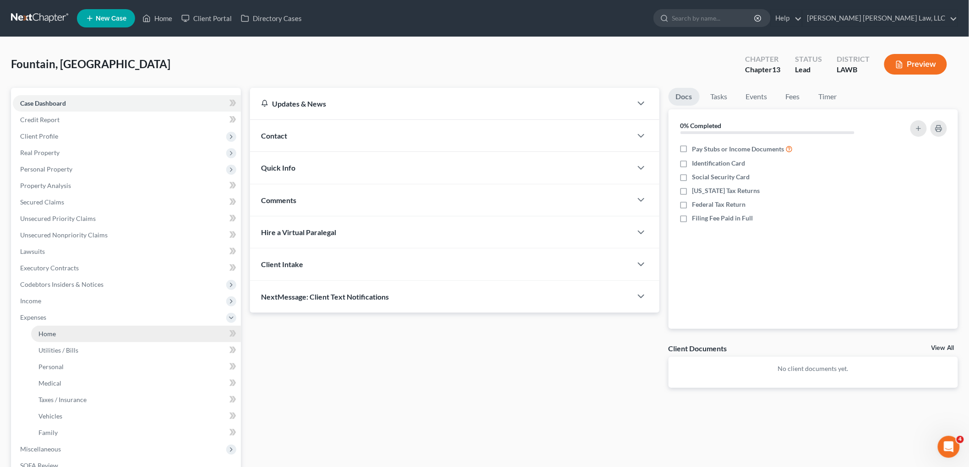
click at [63, 340] on link "Home" at bounding box center [136, 334] width 210 height 16
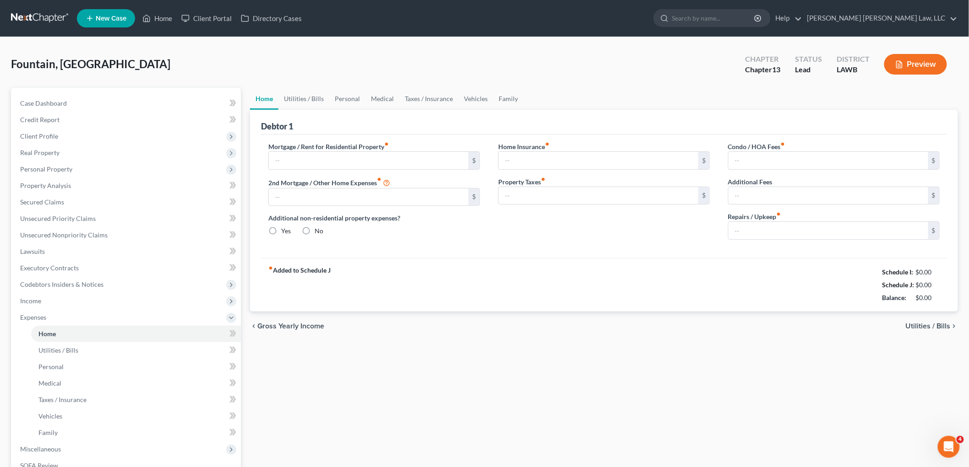
type input "550.00"
type input "0.00"
radio input "true"
type input "0.00"
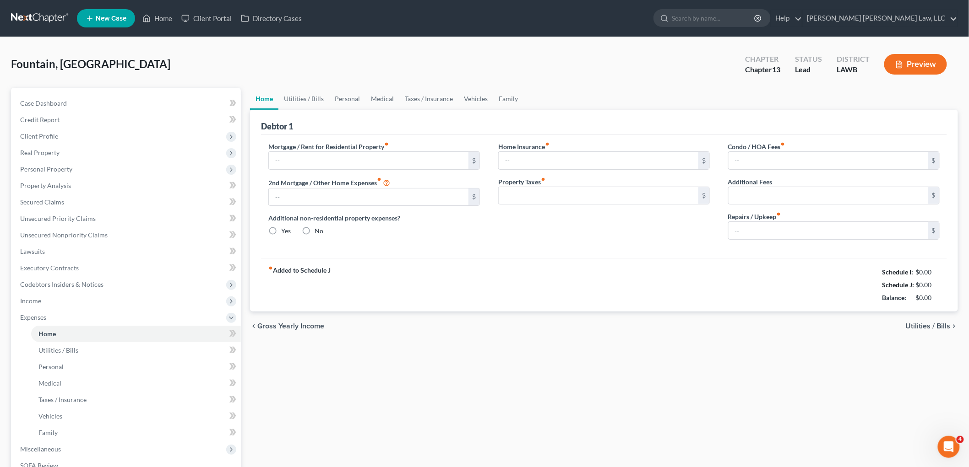
type input "0.00"
click at [63, 303] on span "Income" at bounding box center [127, 301] width 228 height 16
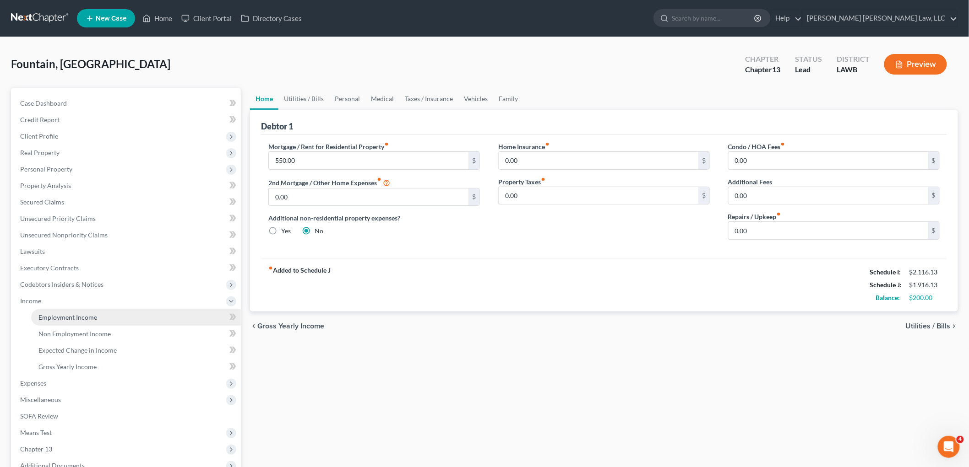
click at [71, 316] on span "Employment Income" at bounding box center [67, 318] width 59 height 8
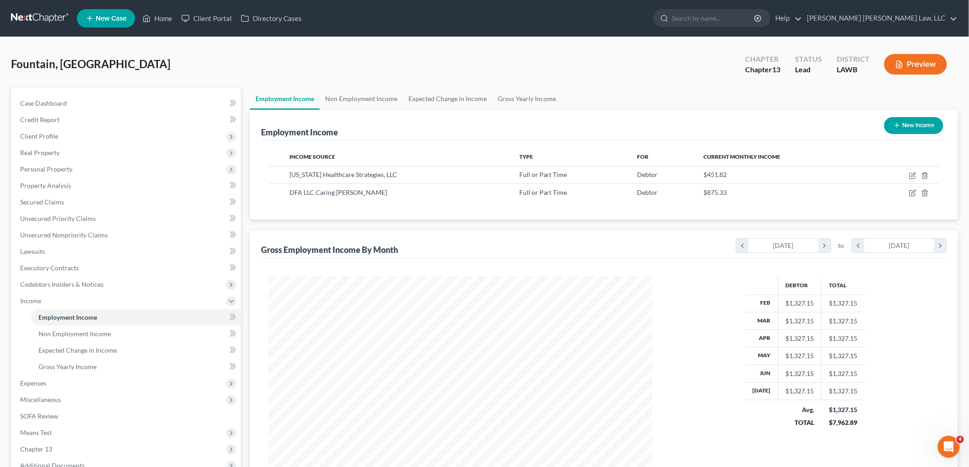
scroll to position [191, 402]
click at [60, 335] on span "Non Employment Income" at bounding box center [74, 334] width 72 height 8
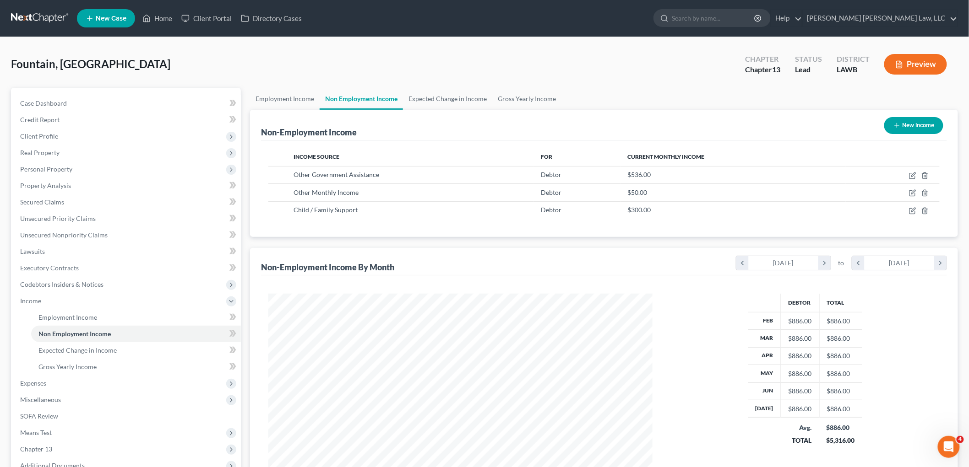
scroll to position [191, 402]
click at [55, 385] on span "Expenses" at bounding box center [127, 383] width 228 height 16
click at [69, 335] on link "Home" at bounding box center [136, 334] width 210 height 16
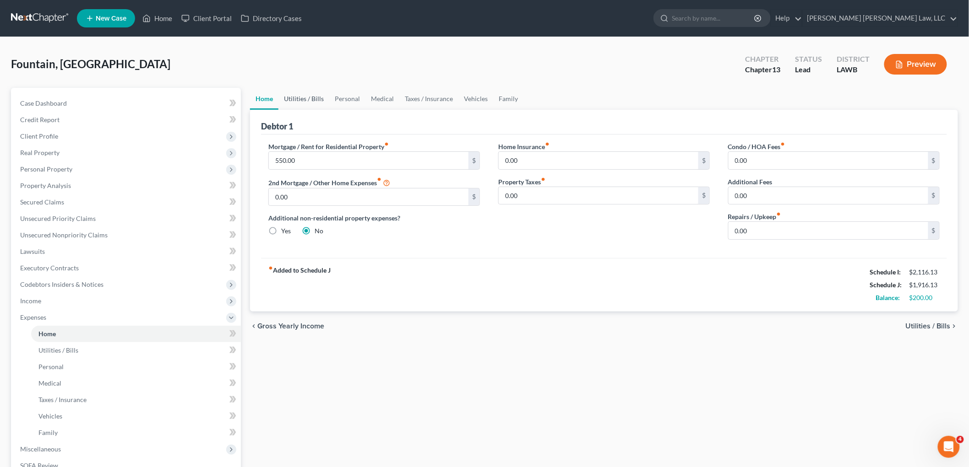
click at [294, 94] on link "Utilities / Bills" at bounding box center [303, 99] width 51 height 22
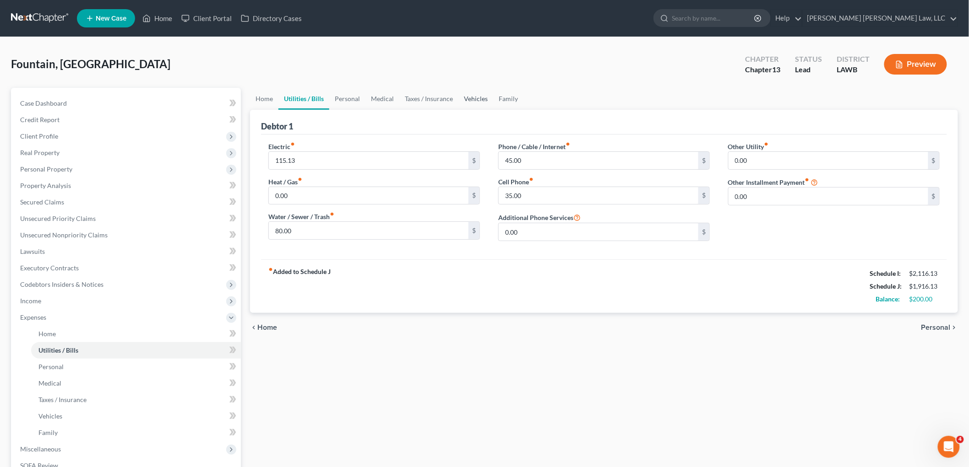
click at [472, 99] on link "Vehicles" at bounding box center [475, 99] width 35 height 22
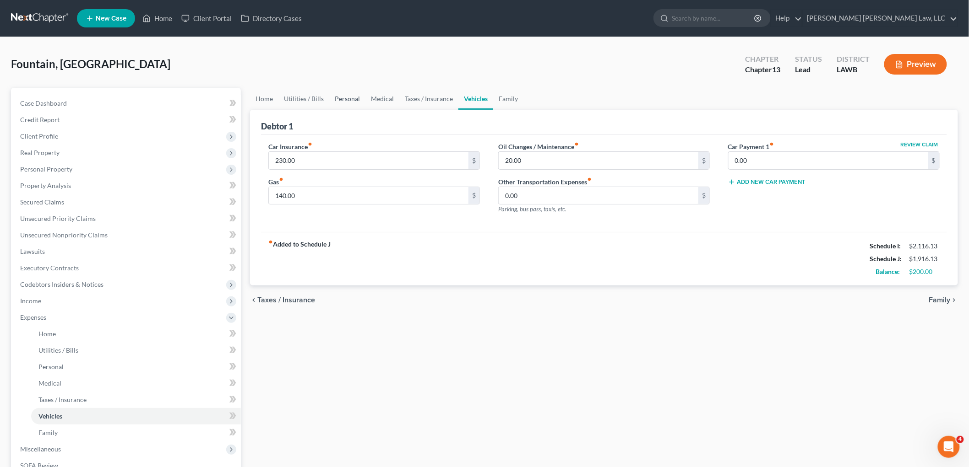
drag, startPoint x: 339, startPoint y: 98, endPoint x: 350, endPoint y: 106, distance: 12.8
click at [339, 98] on link "Personal" at bounding box center [347, 99] width 36 height 22
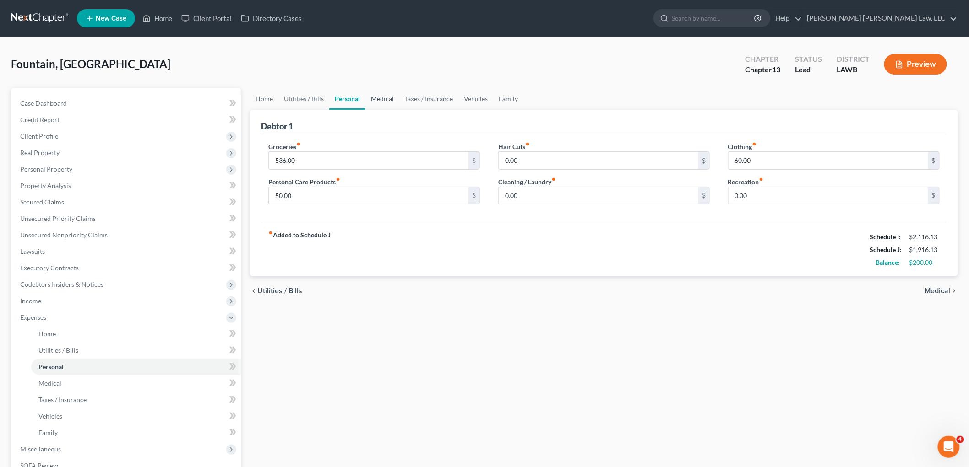
click at [365, 93] on link "Medical" at bounding box center [382, 99] width 34 height 22
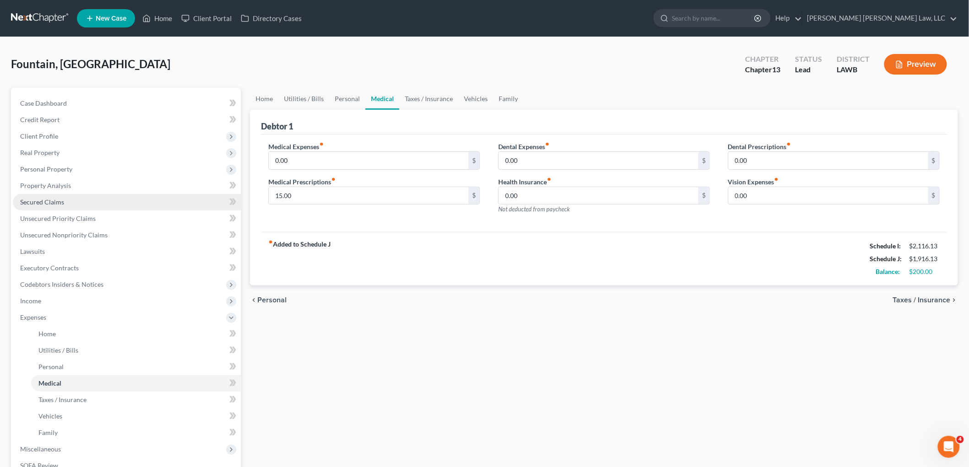
click at [70, 202] on link "Secured Claims" at bounding box center [127, 202] width 228 height 16
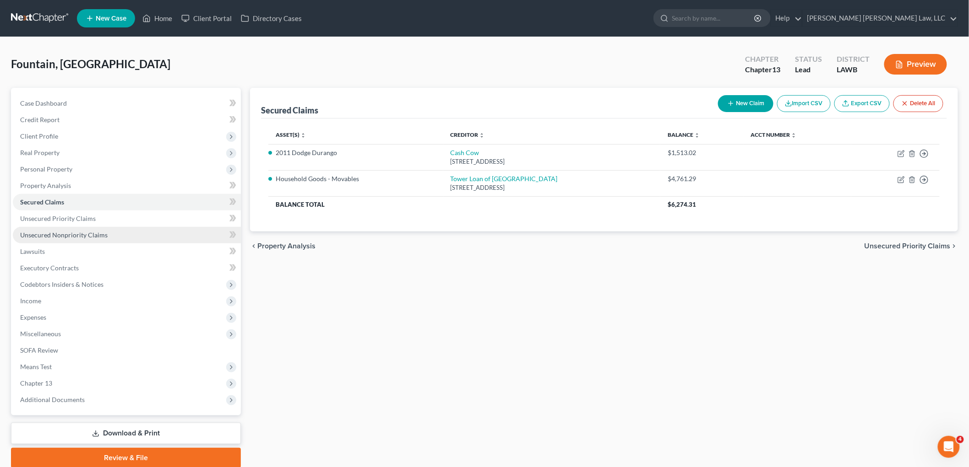
click at [101, 235] on span "Unsecured Nonpriority Claims" at bounding box center [63, 235] width 87 height 8
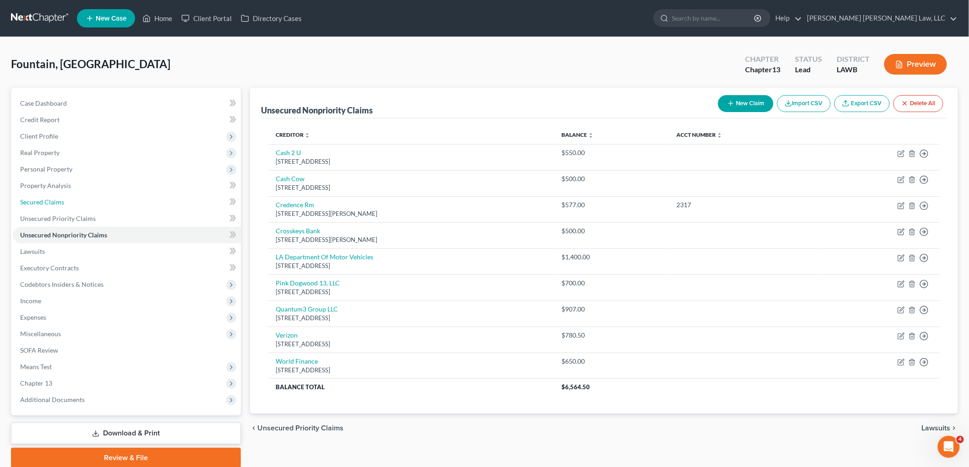
drag, startPoint x: 70, startPoint y: 202, endPoint x: 458, endPoint y: 262, distance: 391.8
click at [71, 202] on link "Secured Claims" at bounding box center [127, 202] width 228 height 16
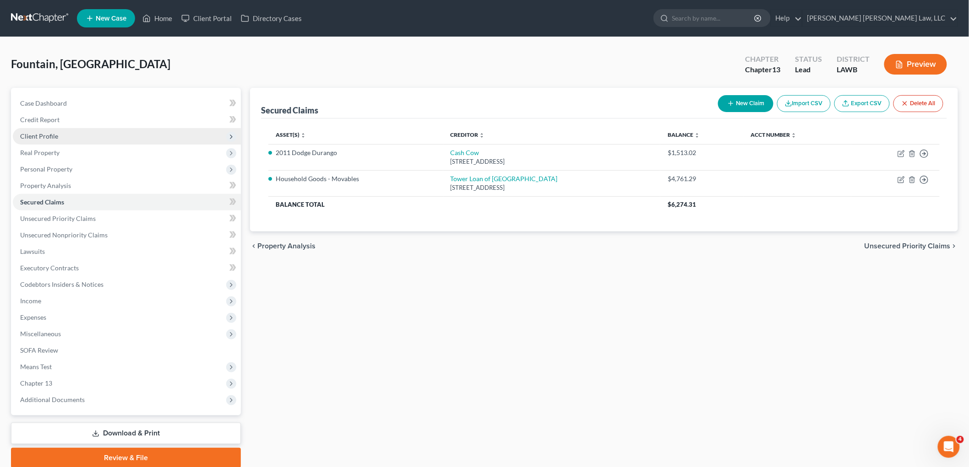
click at [37, 133] on span "Client Profile" at bounding box center [39, 136] width 38 height 8
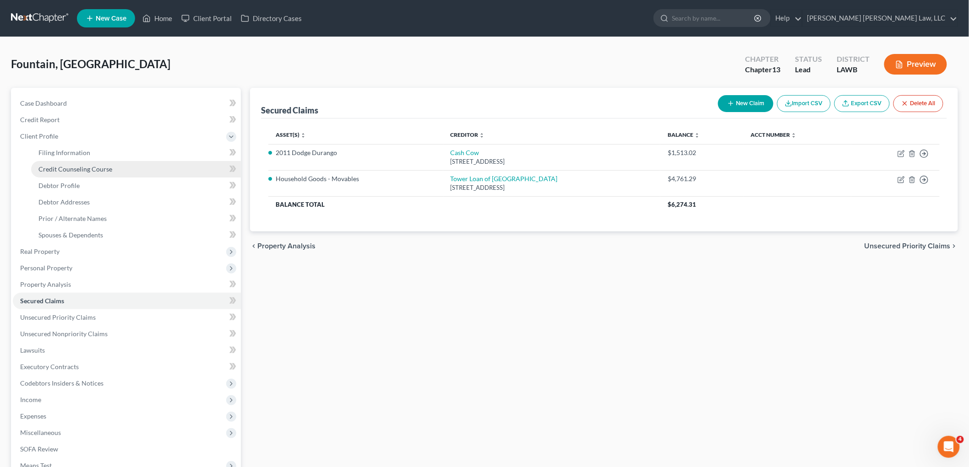
click at [65, 167] on span "Credit Counseling Course" at bounding box center [75, 169] width 74 height 8
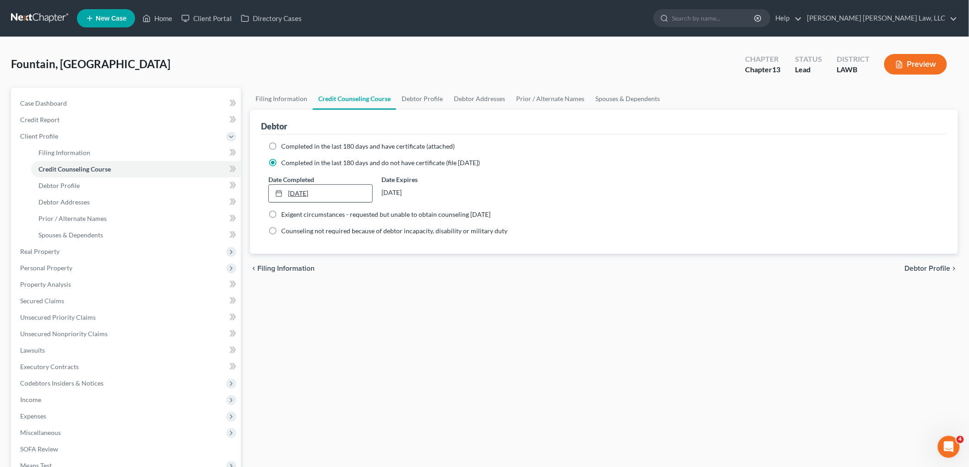
click at [296, 190] on link "7/22/2025" at bounding box center [320, 193] width 103 height 17
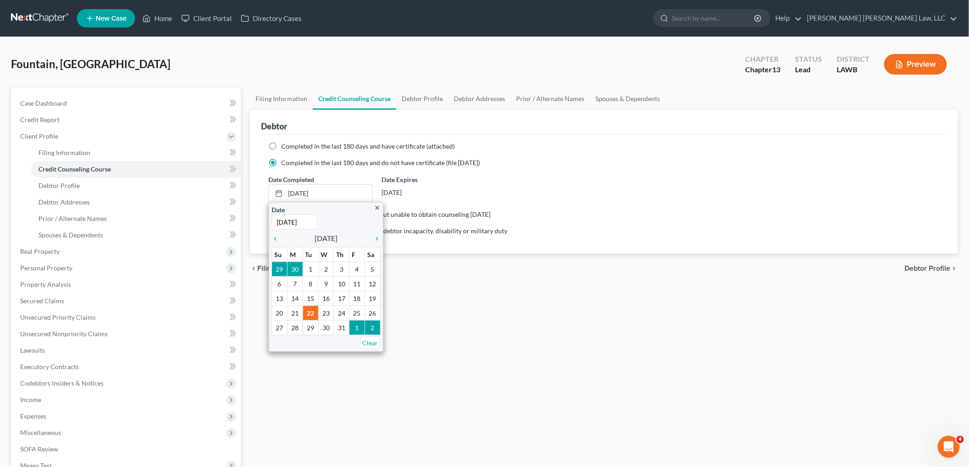
click at [428, 303] on div "Filing Information Credit Counseling Course Debtor Profile Debtor Addresses Pri…" at bounding box center [603, 327] width 717 height 479
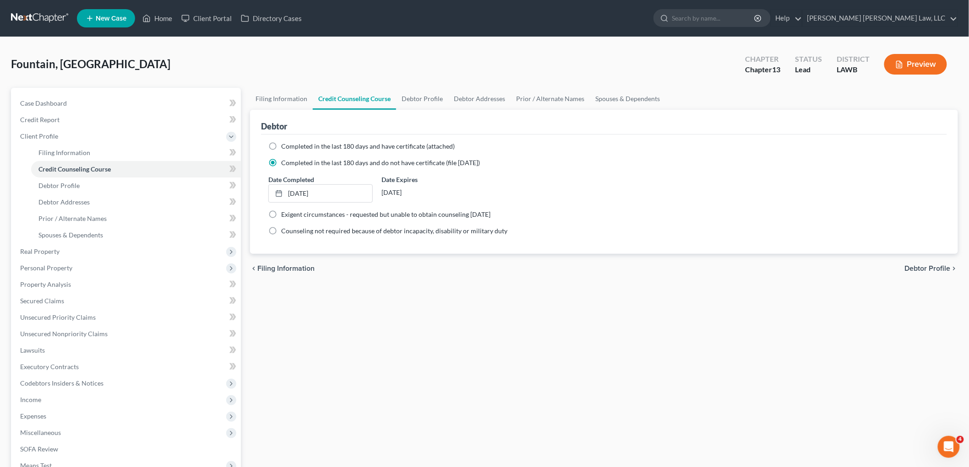
click at [51, 16] on link at bounding box center [40, 18] width 59 height 16
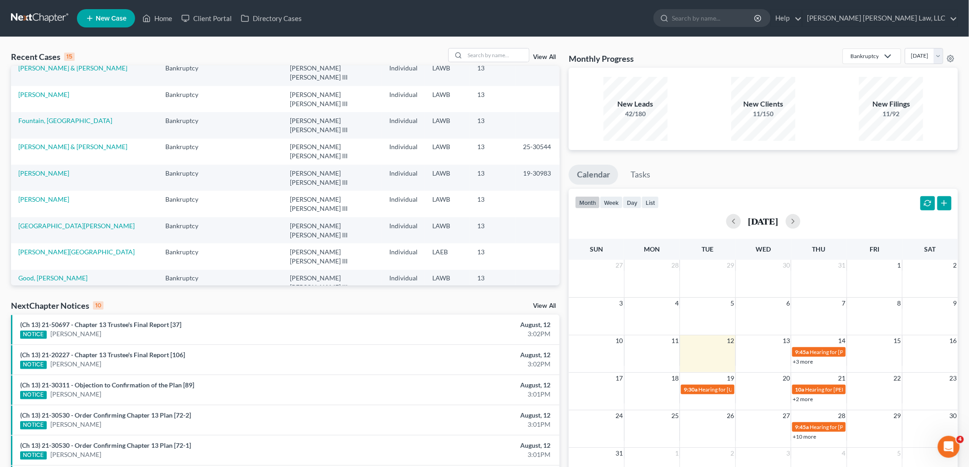
scroll to position [62, 0]
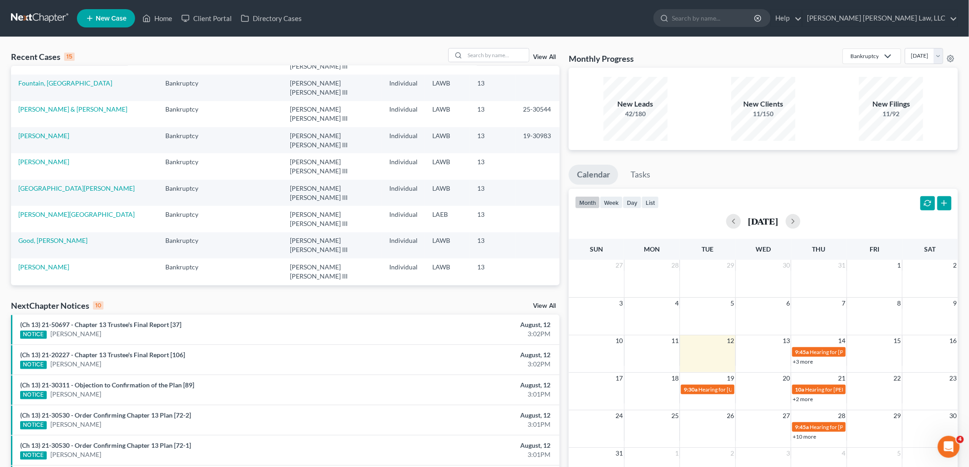
click at [63, 316] on link "[PERSON_NAME] & [PERSON_NAME]" at bounding box center [72, 320] width 109 height 8
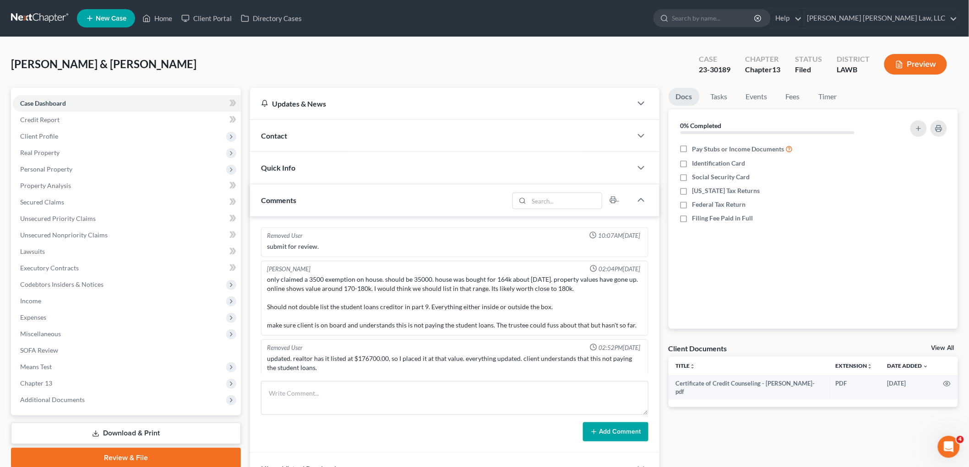
scroll to position [5, 0]
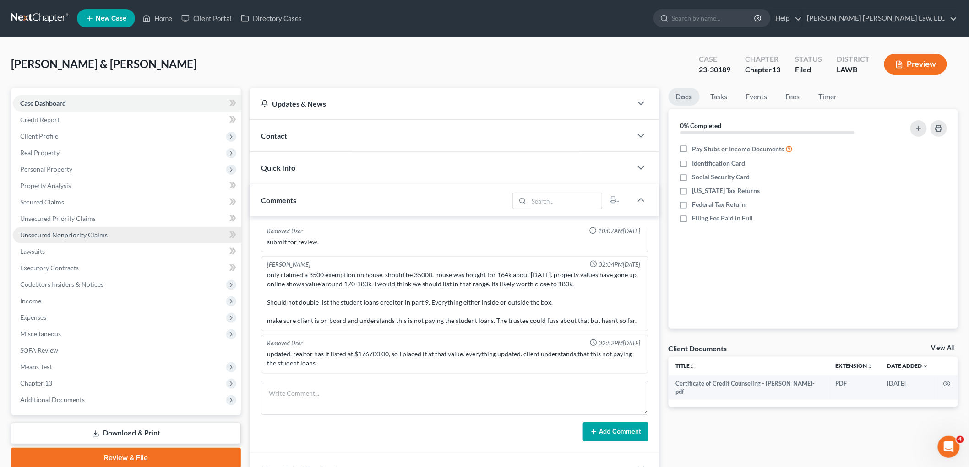
click at [71, 231] on span "Unsecured Nonpriority Claims" at bounding box center [63, 235] width 87 height 8
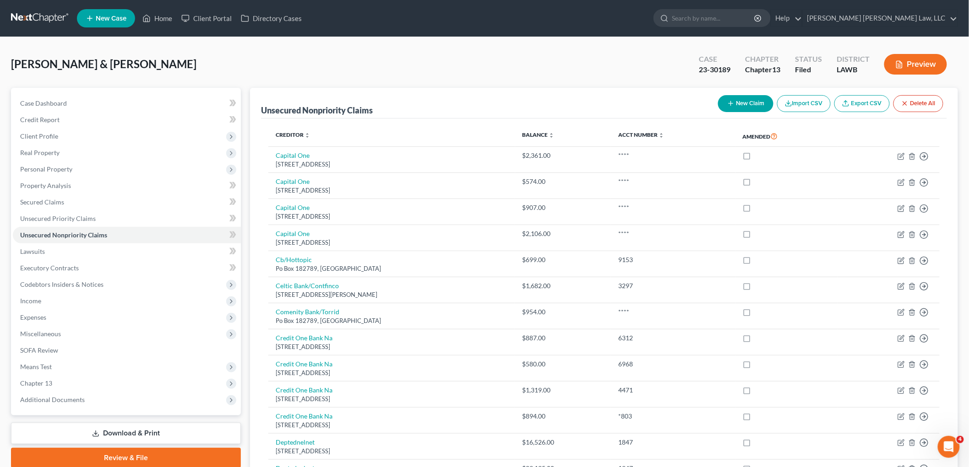
click at [44, 17] on link at bounding box center [40, 18] width 59 height 16
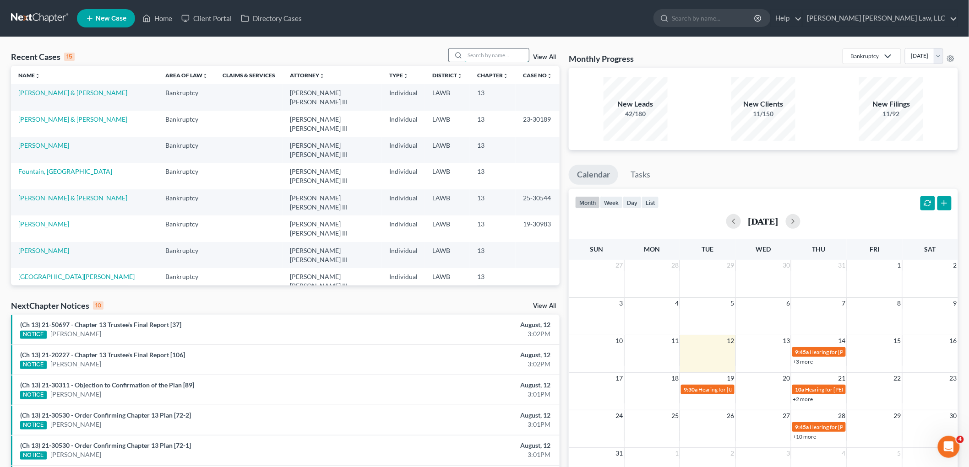
click at [507, 52] on input "search" at bounding box center [497, 55] width 64 height 13
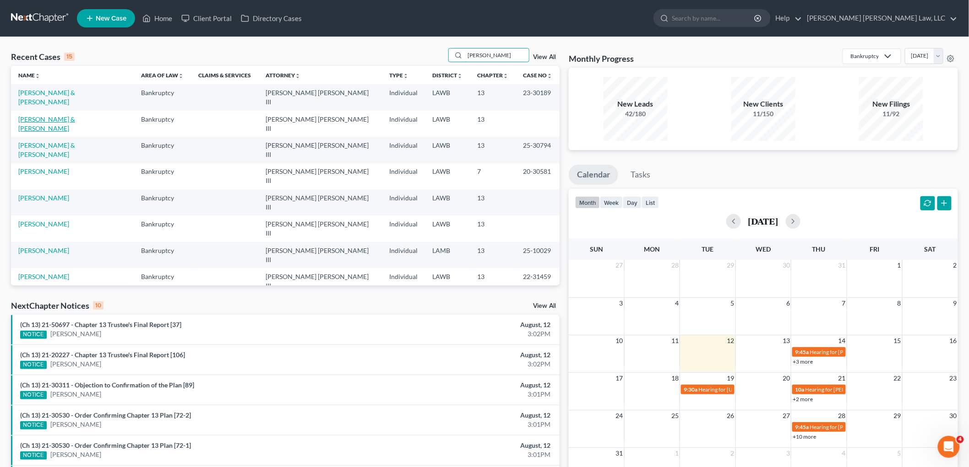
type input "[PERSON_NAME]"
click at [75, 115] on link "[PERSON_NAME] & [PERSON_NAME]" at bounding box center [46, 123] width 57 height 17
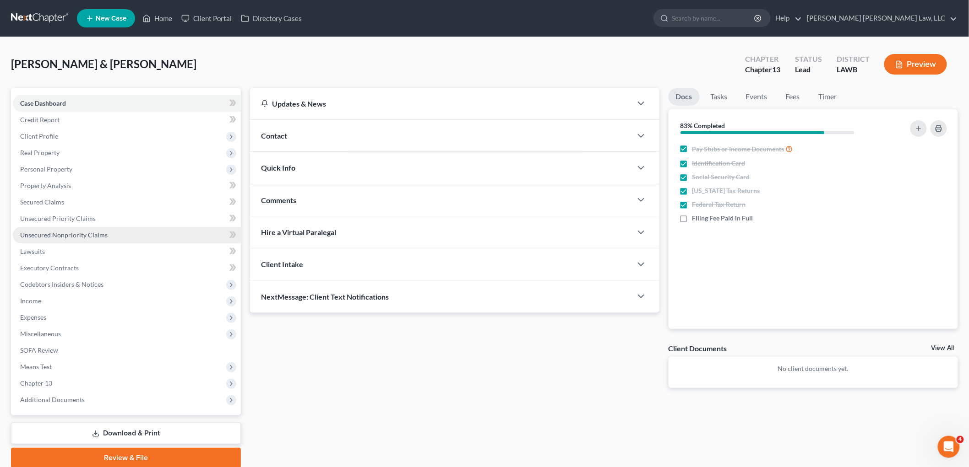
click at [103, 237] on span "Unsecured Nonpriority Claims" at bounding box center [63, 235] width 87 height 8
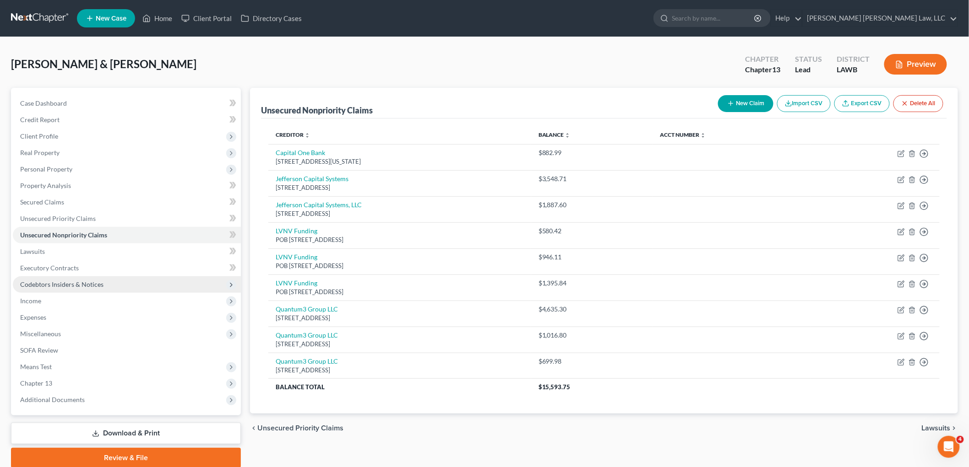
click at [81, 279] on span "Codebtors Insiders & Notices" at bounding box center [127, 284] width 228 height 16
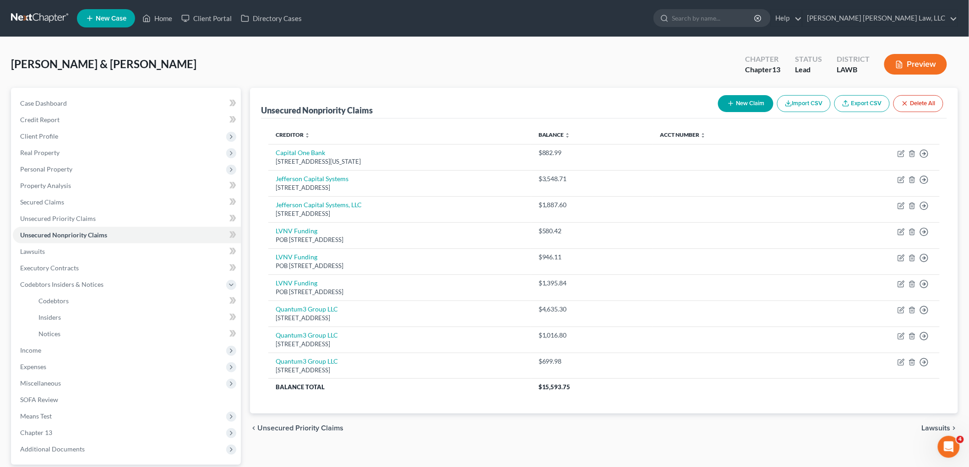
click at [720, 106] on button "New Claim" at bounding box center [745, 103] width 55 height 17
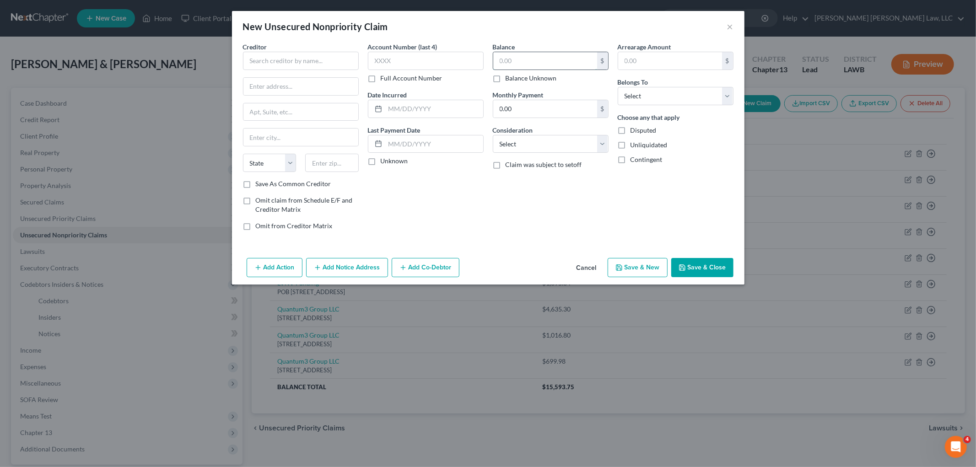
click at [520, 57] on input "text" at bounding box center [545, 60] width 104 height 17
type input "549.69"
drag, startPoint x: 647, startPoint y: 92, endPoint x: 648, endPoint y: 97, distance: 4.6
click at [647, 92] on select "Select Debtor 1 Only Debtor 2 Only Debtor 1 And Debtor 2 Only At Least One Of T…" at bounding box center [676, 96] width 116 height 18
select select "3"
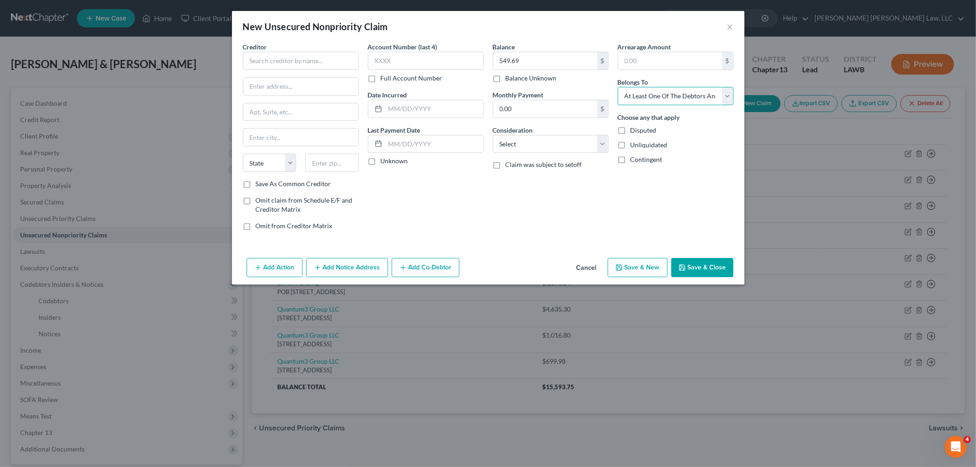
click at [618, 87] on select "Select Debtor 1 Only Debtor 2 Only Debtor 1 And Debtor 2 Only At Least One Of T…" at bounding box center [676, 96] width 116 height 18
click at [554, 143] on select "Select Cable / Satellite Services Collection Agency Credit Card Debt Debt Couns…" at bounding box center [551, 144] width 116 height 18
select select "2"
click at [493, 135] on select "Select Cable / Satellite Services Collection Agency Credit Card Debt Debt Couns…" at bounding box center [551, 144] width 116 height 18
click at [316, 56] on input "text" at bounding box center [301, 61] width 116 height 18
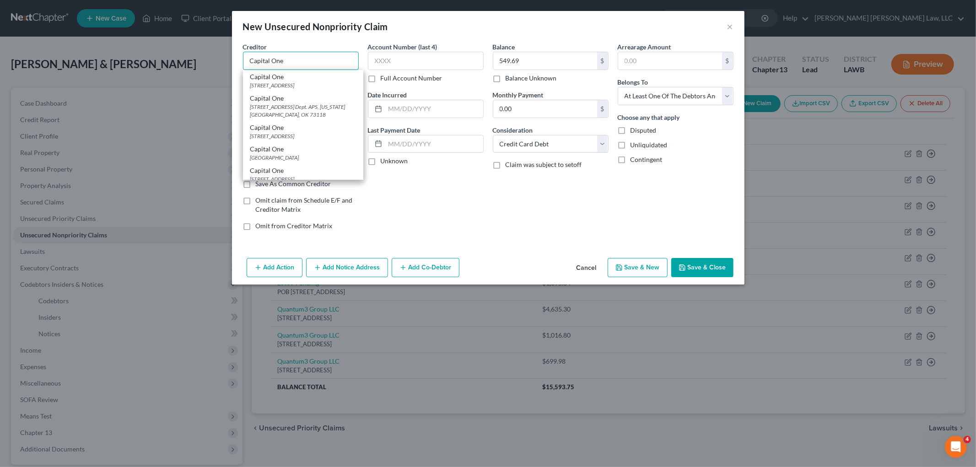
type input "Capital One"
click at [288, 119] on div "4515 N Santa Fe Ave. Dept. APS, Oklahoma City, OK 73118" at bounding box center [303, 111] width 106 height 16
type input "4515 N Santa Fe Ave. Dept. APS"
type input "Oklahoma City"
select select "37"
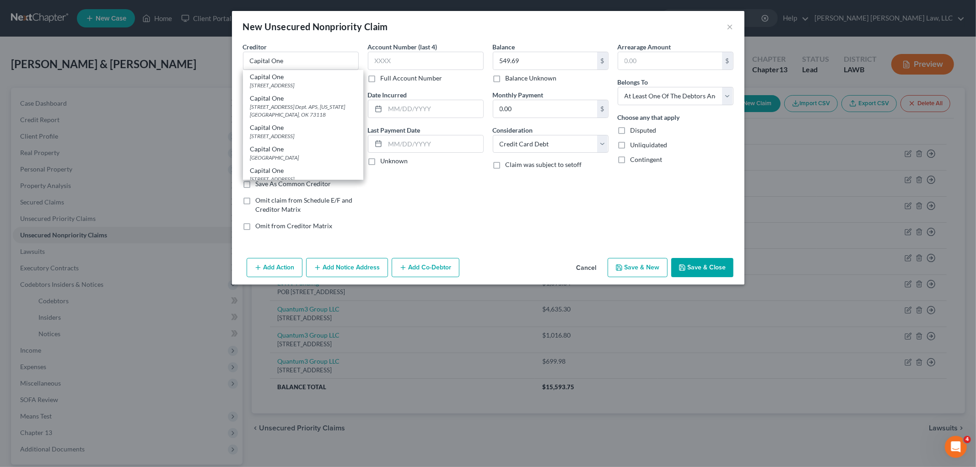
type input "73118"
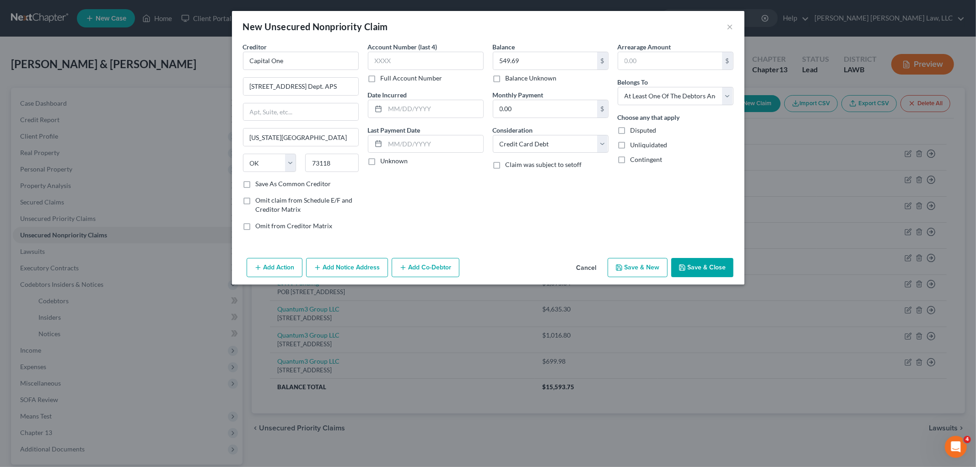
click at [635, 266] on button "Save & New" at bounding box center [638, 267] width 60 height 19
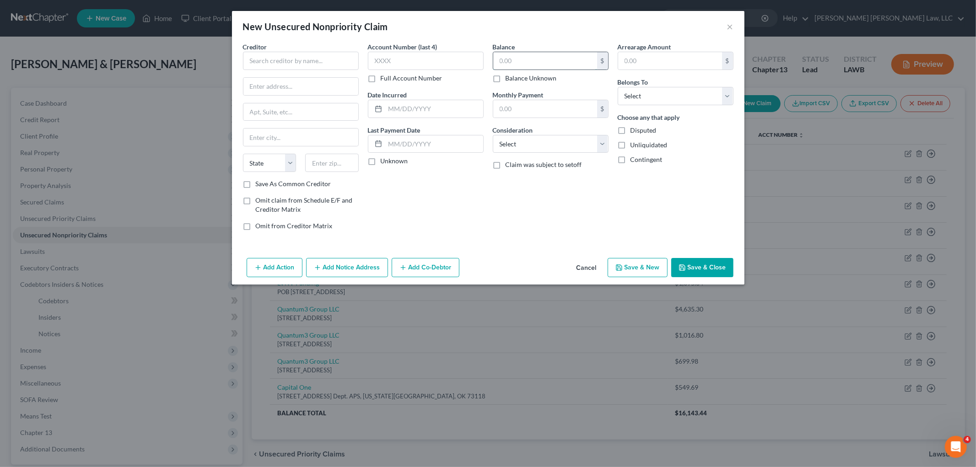
click at [536, 58] on input "text" at bounding box center [545, 60] width 104 height 17
type input "2,195.12"
drag, startPoint x: 618, startPoint y: 91, endPoint x: 629, endPoint y: 97, distance: 12.3
click at [621, 92] on select "Select Debtor 1 Only Debtor 2 Only Debtor 1 And Debtor 2 Only At Least One Of T…" at bounding box center [676, 96] width 116 height 18
select select "3"
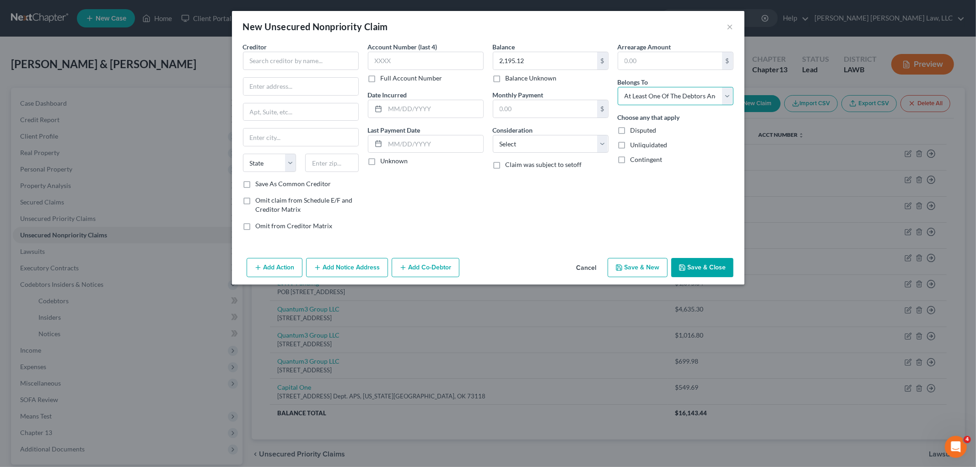
click at [618, 87] on select "Select Debtor 1 Only Debtor 2 Only Debtor 1 And Debtor 2 Only At Least One Of T…" at bounding box center [676, 96] width 116 height 18
click at [559, 144] on select "Select Cable / Satellite Services Collection Agency Credit Card Debt Debt Couns…" at bounding box center [551, 144] width 116 height 18
select select "2"
click at [493, 135] on select "Select Cable / Satellite Services Collection Agency Credit Card Debt Debt Couns…" at bounding box center [551, 144] width 116 height 18
click at [316, 62] on input "text" at bounding box center [301, 61] width 116 height 18
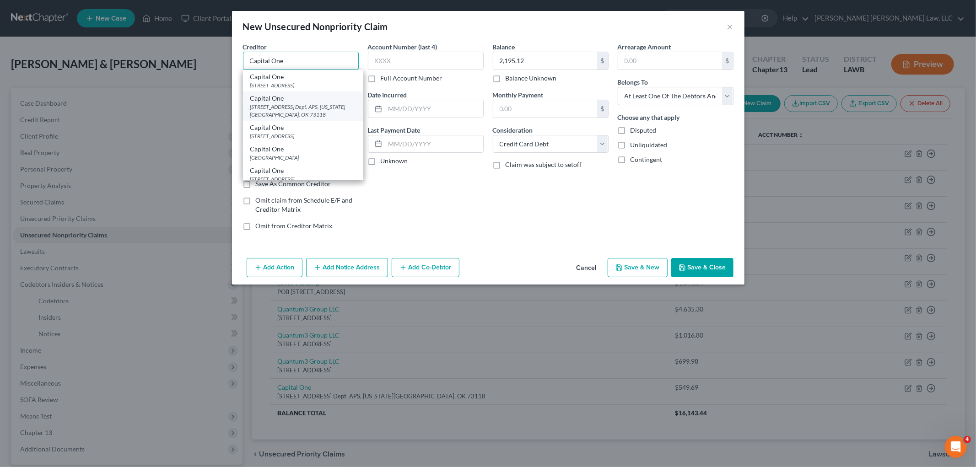
type input "Capital One"
click at [281, 119] on div "4515 N Santa Fe Ave. Dept. APS, Oklahoma City, OK 73118" at bounding box center [303, 111] width 106 height 16
type input "4515 N Santa Fe Ave. Dept. APS"
type input "Oklahoma City"
select select "37"
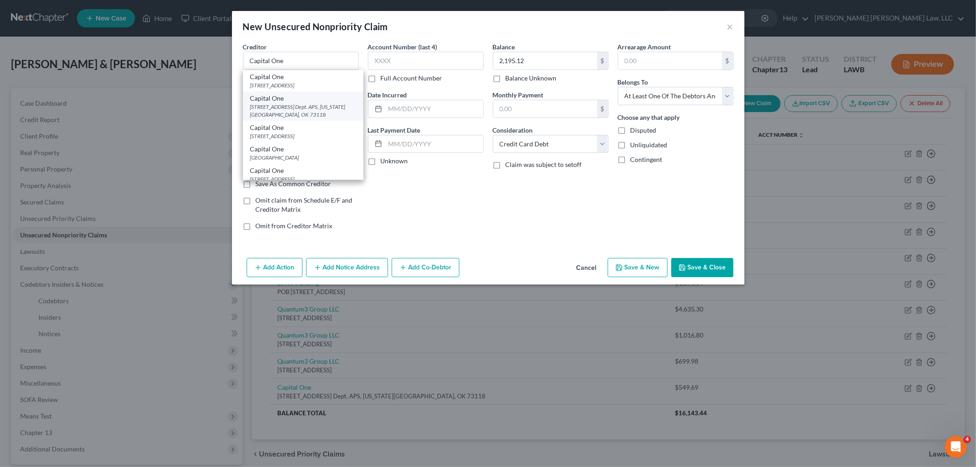
type input "73118"
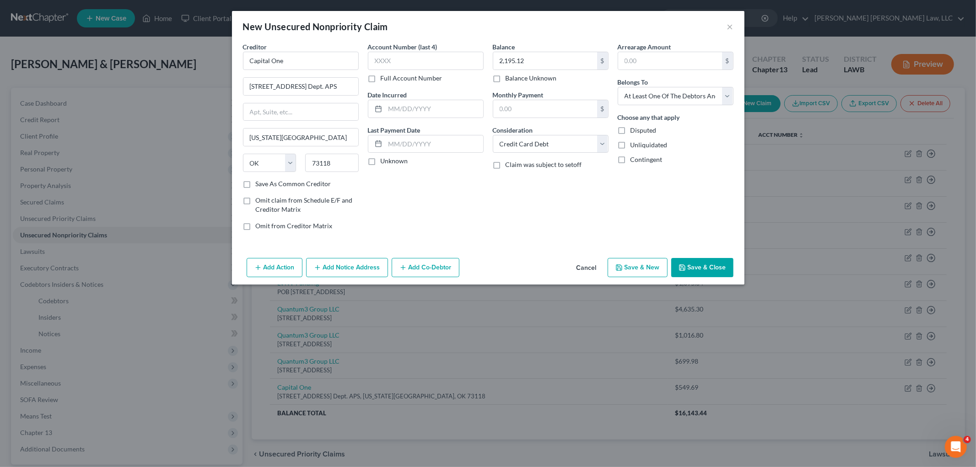
click at [622, 271] on icon "button" at bounding box center [619, 267] width 5 height 5
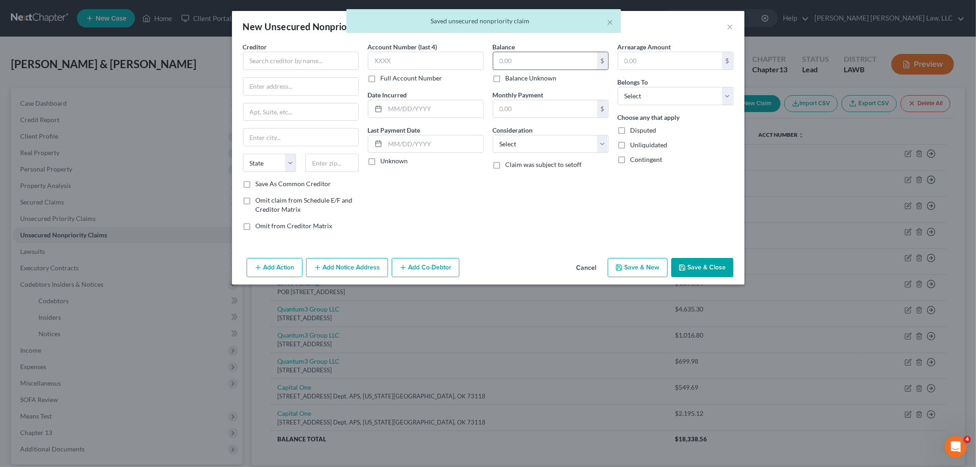
click at [550, 56] on input "text" at bounding box center [545, 60] width 104 height 17
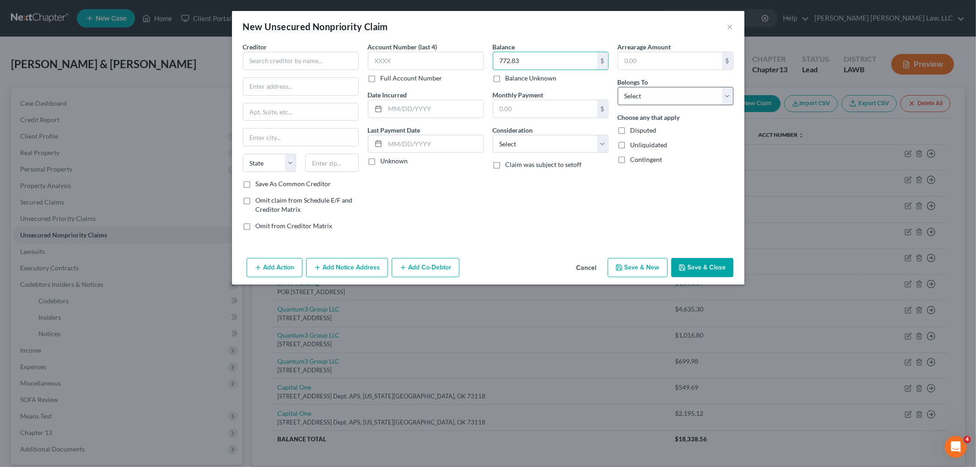
type input "772.83"
click at [643, 101] on select "Select Debtor 1 Only Debtor 2 Only Debtor 1 And Debtor 2 Only At Least One Of T…" at bounding box center [676, 96] width 116 height 18
select select "3"
click at [618, 87] on select "Select Debtor 1 Only Debtor 2 Only Debtor 1 And Debtor 2 Only At Least One Of T…" at bounding box center [676, 96] width 116 height 18
click at [559, 147] on select "Select Cable / Satellite Services Collection Agency Credit Card Debt Debt Couns…" at bounding box center [551, 144] width 116 height 18
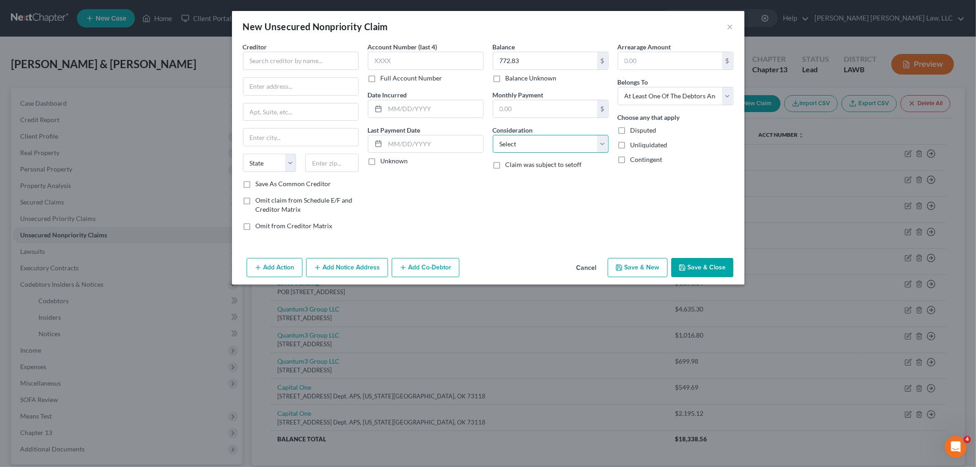
select select "1"
click at [493, 135] on select "Select Cable / Satellite Services Collection Agency Credit Card Debt Debt Couns…" at bounding box center [551, 144] width 116 height 18
click at [281, 60] on input "text" at bounding box center [301, 61] width 116 height 18
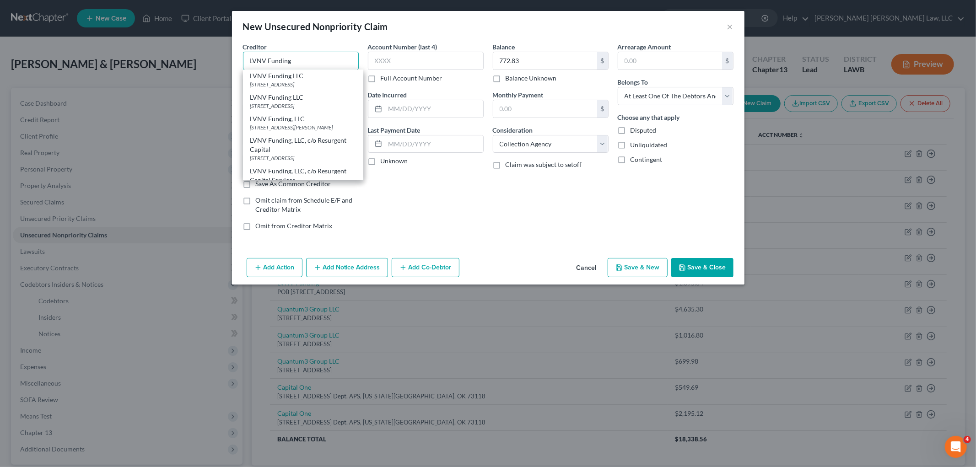
scroll to position [152, 0]
click at [302, 88] on div "PO Box 10587, Greenville, SC 29603" at bounding box center [303, 84] width 106 height 8
type input "LVNV Funding LLC"
type input "PO Box 10587"
type input "Greenville"
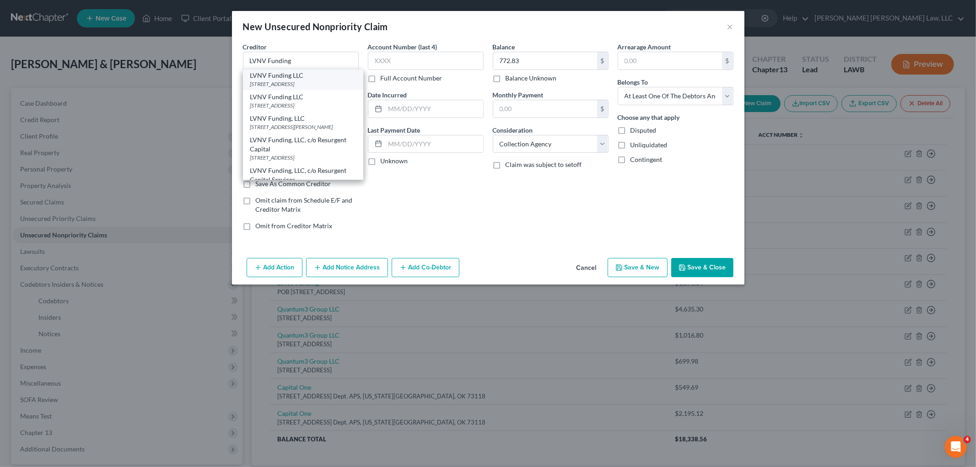
select select "42"
type input "29603"
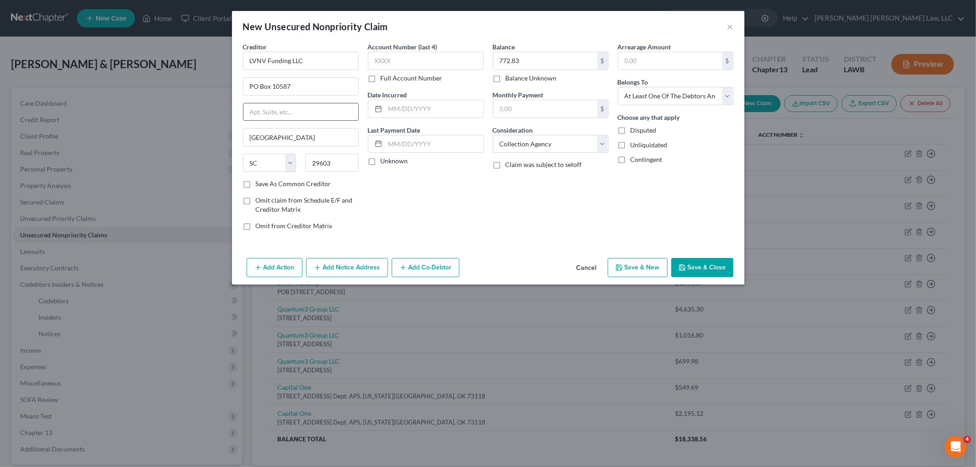
scroll to position [0, 0]
click at [619, 265] on polyline "button" at bounding box center [618, 265] width 2 height 1
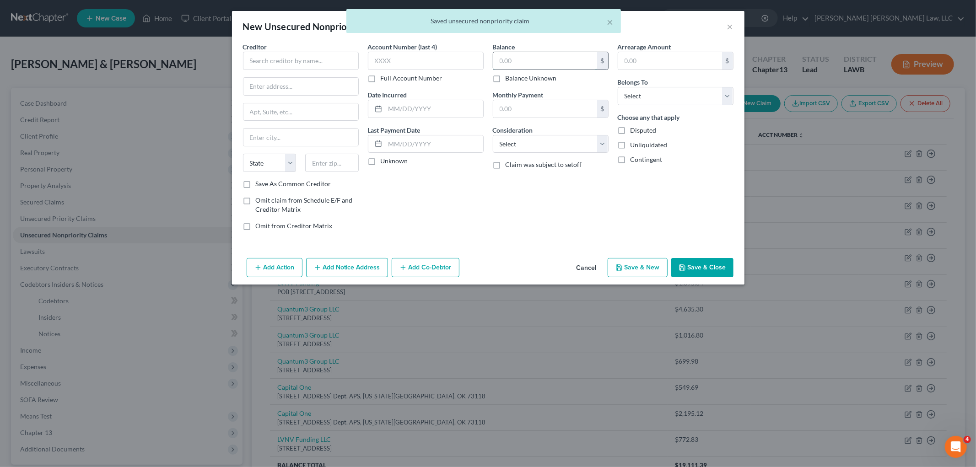
click at [551, 65] on input "text" at bounding box center [545, 60] width 104 height 17
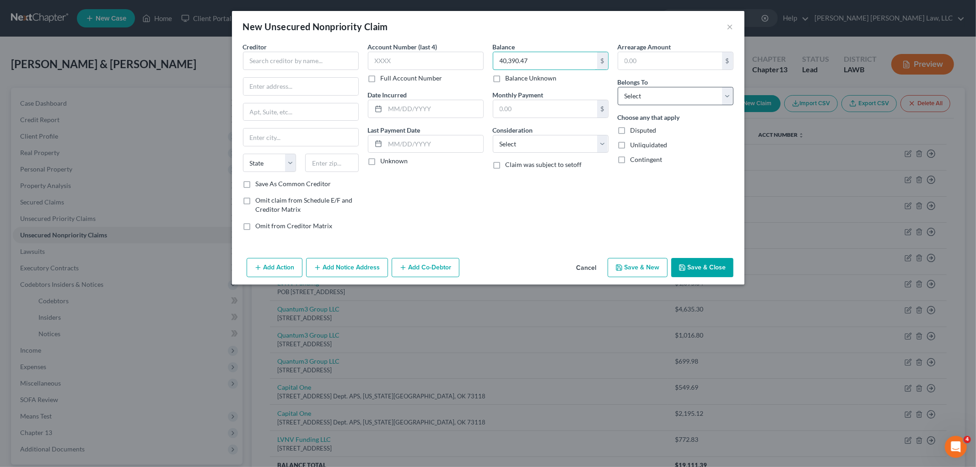
type input "40,390.47"
click at [620, 95] on select "Select Debtor 1 Only Debtor 2 Only Debtor 1 And Debtor 2 Only At Least One Of T…" at bounding box center [676, 96] width 116 height 18
select select "3"
click at [618, 87] on select "Select Debtor 1 Only Debtor 2 Only Debtor 1 And Debtor 2 Only At Least One Of T…" at bounding box center [676, 96] width 116 height 18
click at [555, 145] on select "Select Cable / Satellite Services Collection Agency Credit Card Debt Debt Couns…" at bounding box center [551, 144] width 116 height 18
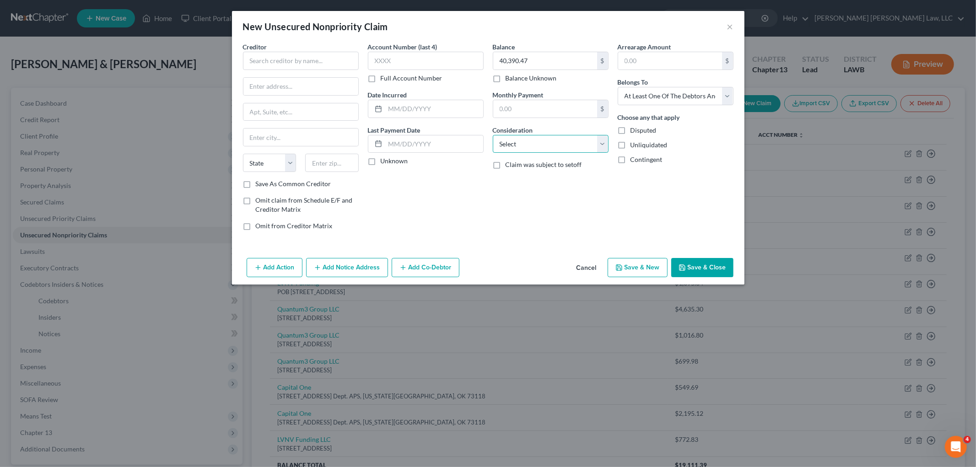
select select "17"
click at [493, 135] on select "Select Cable / Satellite Services Collection Agency Credit Card Debt Debt Couns…" at bounding box center [551, 144] width 116 height 18
click at [325, 65] on input "text" at bounding box center [301, 61] width 116 height 18
type input "US Department of Education, c/o Nelnet"
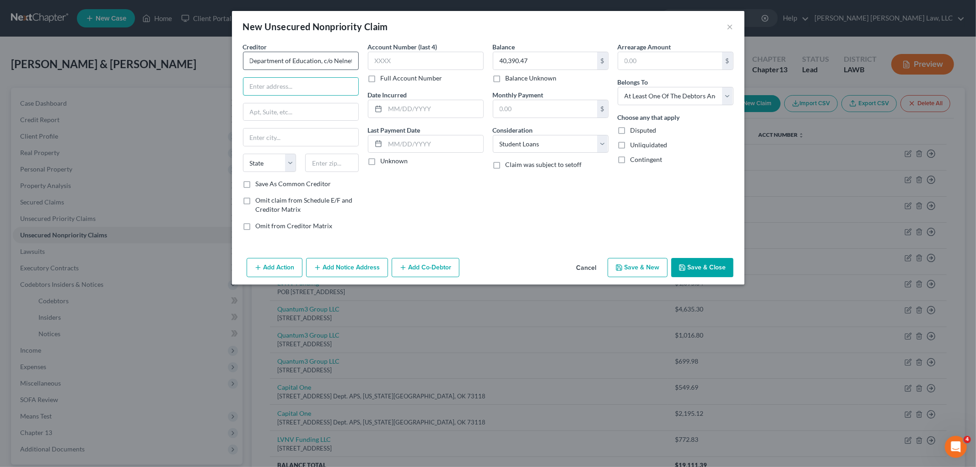
scroll to position [0, 0]
type input "121 S. 13th Street"
type input "68508"
type input "Lincoln"
select select "30"
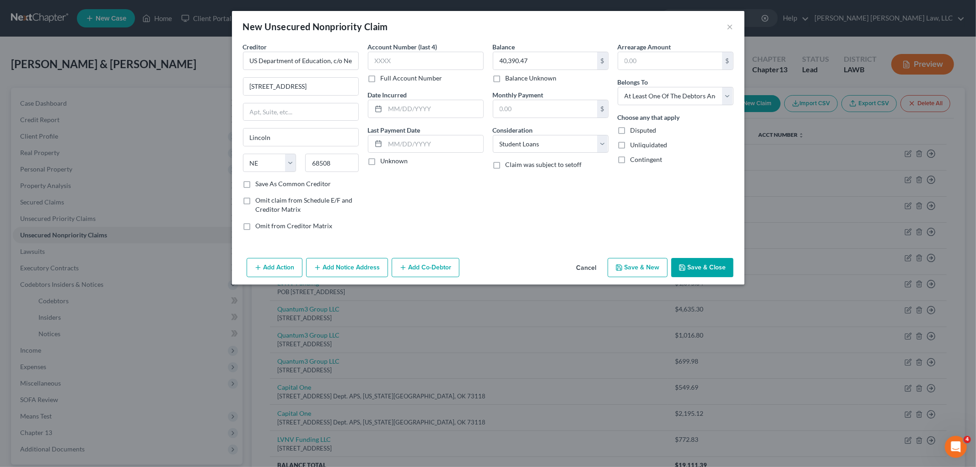
drag, startPoint x: 430, startPoint y: 223, endPoint x: 414, endPoint y: 211, distance: 20.3
click at [430, 222] on div "Account Number (last 4) Full Account Number Date Incurred Last Payment Date Unk…" at bounding box center [425, 140] width 125 height 196
click at [256, 184] on label "Save As Common Creditor" at bounding box center [294, 183] width 76 height 9
click at [260, 184] on input "Save As Common Creditor" at bounding box center [263, 182] width 6 height 6
checkbox input "true"
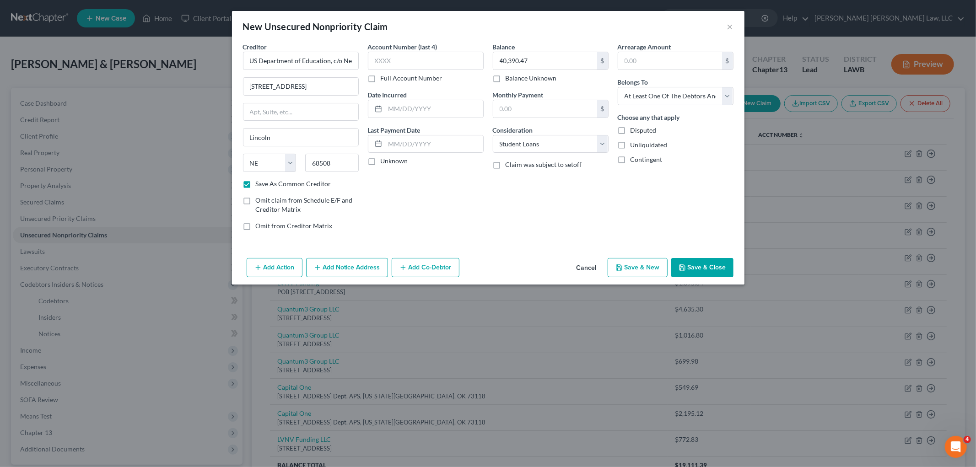
click at [486, 195] on div "Account Number (last 4) Full Account Number Date Incurred Last Payment Date Unk…" at bounding box center [425, 140] width 125 height 196
click at [307, 90] on input "121 S. 13th Street" at bounding box center [301, 86] width 115 height 17
type input "PO Box 2837"
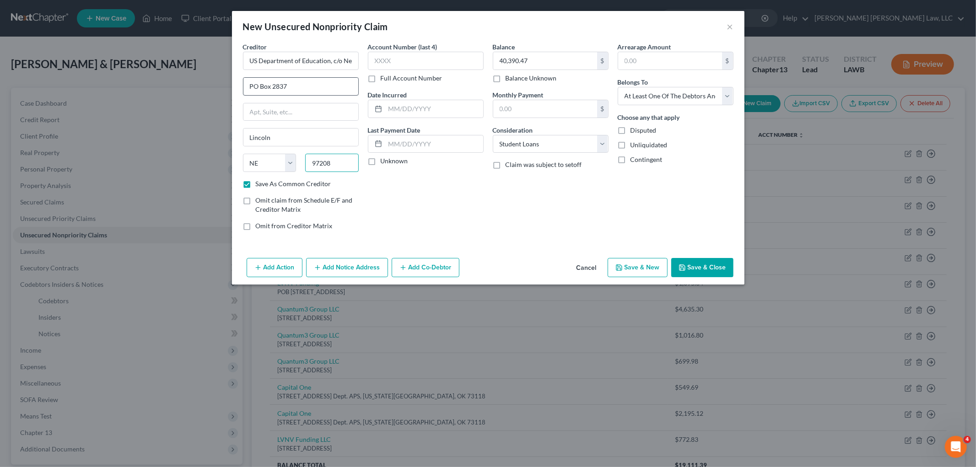
type input "97208"
type input "Portland"
select select "38"
click at [445, 196] on div "Account Number (last 4) Full Account Number Date Incurred Last Payment Date Unk…" at bounding box center [425, 140] width 125 height 196
click at [693, 267] on button "Save & Close" at bounding box center [702, 267] width 62 height 19
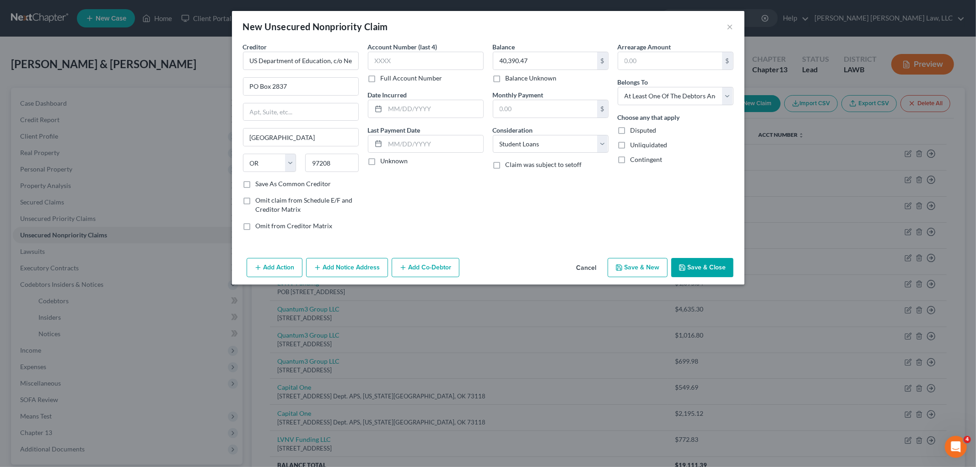
checkbox input "false"
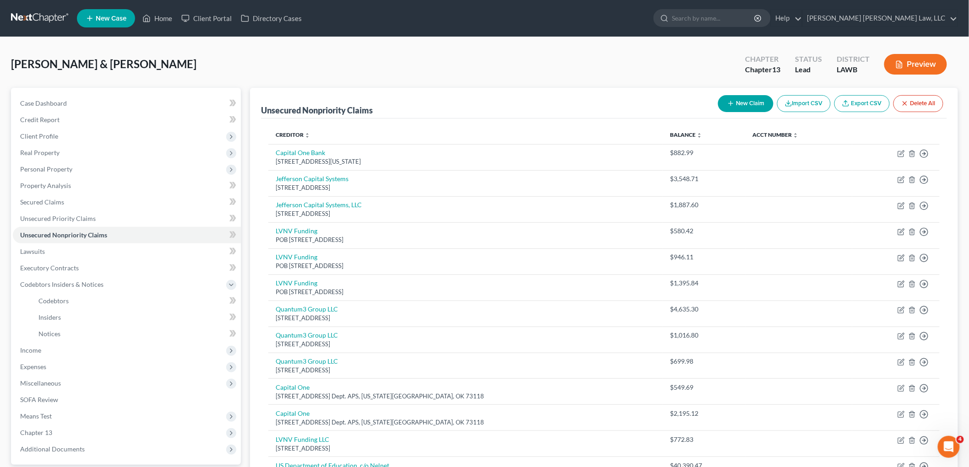
click at [742, 103] on button "New Claim" at bounding box center [745, 103] width 55 height 17
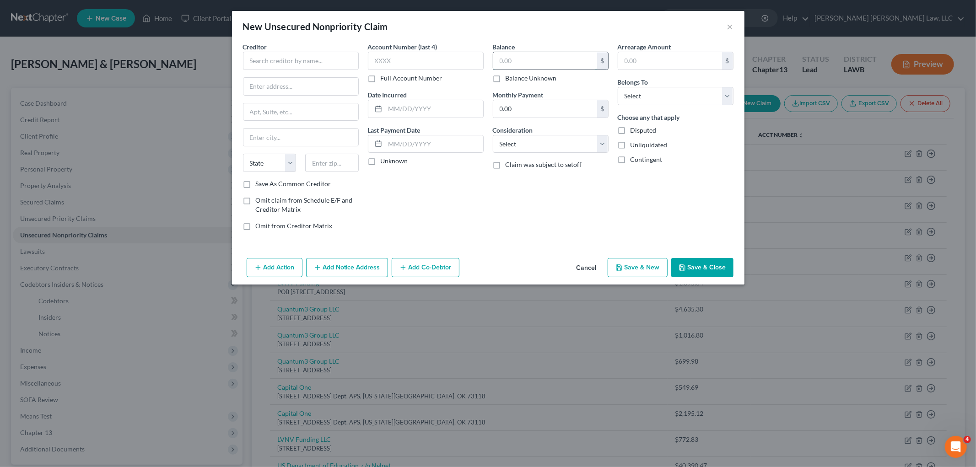
click at [525, 64] on input "text" at bounding box center [545, 60] width 104 height 17
type input "550.89"
click at [655, 94] on select "Select Debtor 1 Only Debtor 2 Only Debtor 1 And Debtor 2 Only At Least One Of T…" at bounding box center [676, 96] width 116 height 18
select select "3"
click at [618, 87] on select "Select Debtor 1 Only Debtor 2 Only Debtor 1 And Debtor 2 Only At Least One Of T…" at bounding box center [676, 96] width 116 height 18
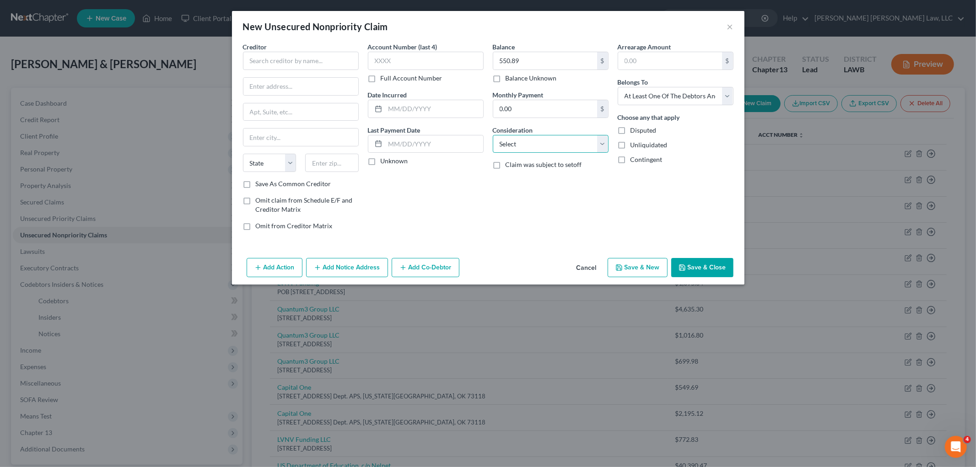
click at [575, 144] on select "Select Cable / Satellite Services Collection Agency Credit Card Debt Debt Couns…" at bounding box center [551, 144] width 116 height 18
select select "2"
click at [493, 135] on select "Select Cable / Satellite Services Collection Agency Credit Card Debt Debt Couns…" at bounding box center [551, 144] width 116 height 18
click at [335, 63] on input "text" at bounding box center [301, 61] width 116 height 18
type input "Discover Products Inc"
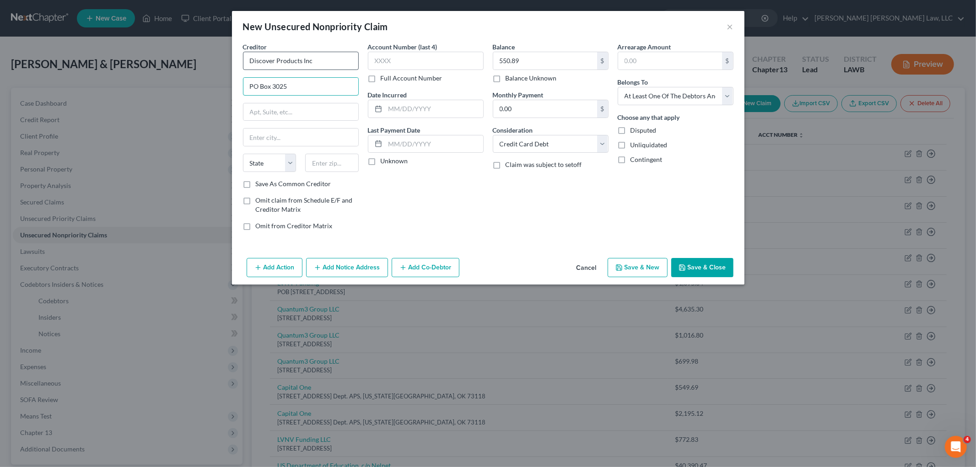
type input "PO Box 3025"
type input "43054"
type input "New Albany"
select select "36"
click at [455, 208] on div "Account Number (last 4) Full Account Number Date Incurred Last Payment Date Unk…" at bounding box center [425, 140] width 125 height 196
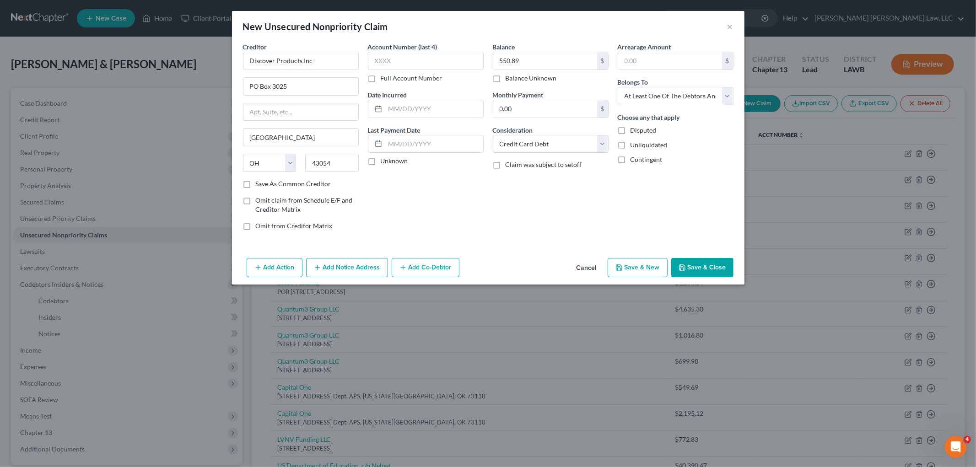
click at [629, 268] on button "Save & New" at bounding box center [638, 267] width 60 height 19
click at [547, 61] on input "text" at bounding box center [545, 60] width 104 height 17
type input "3,166.00"
click at [536, 147] on select "Select Cable / Satellite Services Collection Agency Credit Card Debt Debt Couns…" at bounding box center [551, 144] width 116 height 18
select select "17"
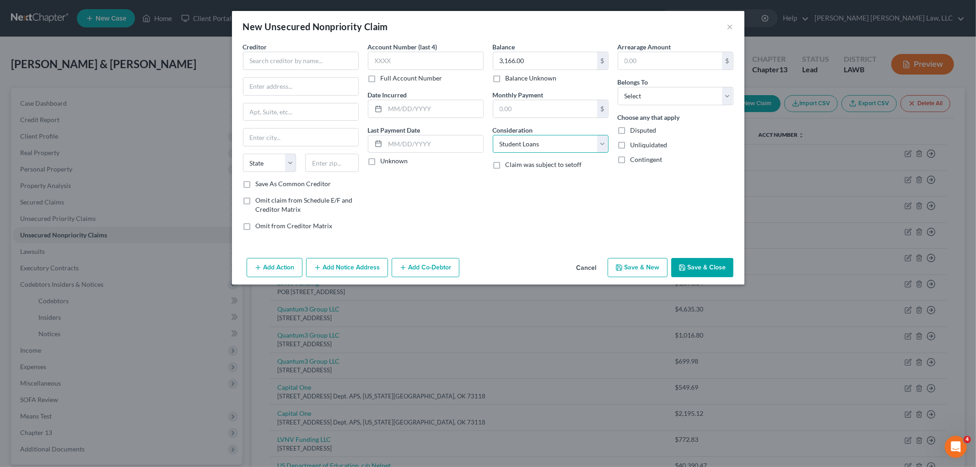
click at [493, 135] on select "Select Cable / Satellite Services Collection Agency Credit Card Debt Debt Couns…" at bounding box center [551, 144] width 116 height 18
click at [633, 93] on select "Select Debtor 1 Only Debtor 2 Only Debtor 1 And Debtor 2 Only At Least One Of T…" at bounding box center [676, 96] width 116 height 18
select select "3"
click at [618, 87] on select "Select Debtor 1 Only Debtor 2 Only Debtor 1 And Debtor 2 Only At Least One Of T…" at bounding box center [676, 96] width 116 height 18
click at [304, 68] on input "text" at bounding box center [301, 61] width 116 height 18
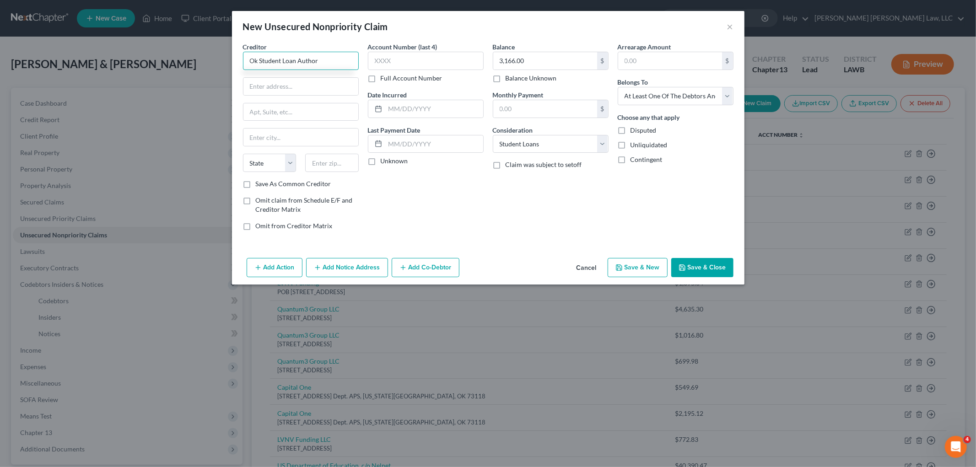
type input "Ok Student Loan Author"
type input "525 Central Park Dr Ste"
type input "73105"
type input "Oklahoma City"
select select "37"
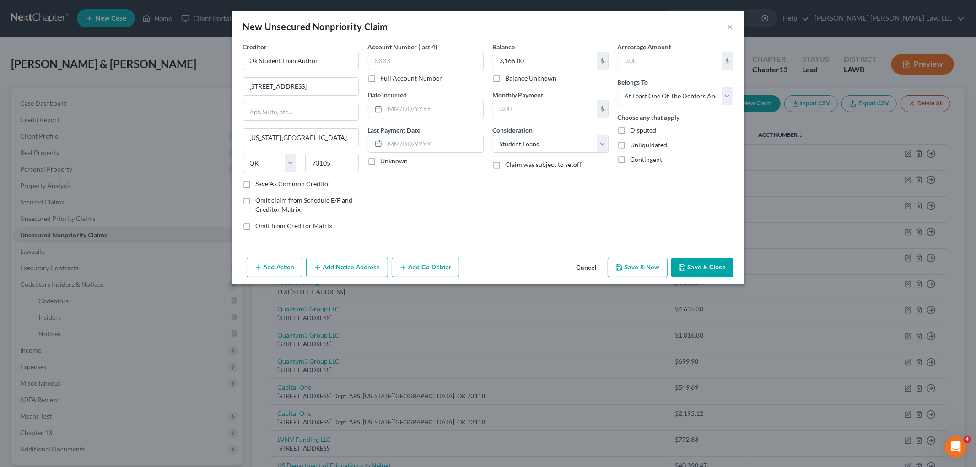
click at [256, 184] on label "Save As Common Creditor" at bounding box center [294, 183] width 76 height 9
click at [260, 184] on input "Save As Common Creditor" at bounding box center [263, 182] width 6 height 6
checkbox input "true"
click at [312, 93] on input "525 Central Park Dr Ste" at bounding box center [301, 86] width 115 height 17
click at [310, 92] on input "525 Central Park Dr Ste" at bounding box center [301, 86] width 115 height 17
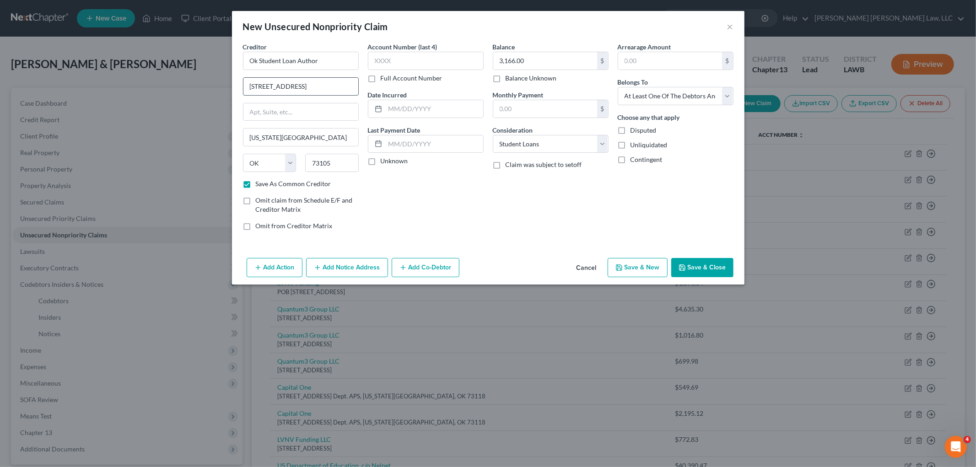
click at [310, 92] on input "525 Central Park Dr Ste" at bounding box center [301, 86] width 115 height 17
type input "PO Box 4278"
type input "97208"
type input "Portland"
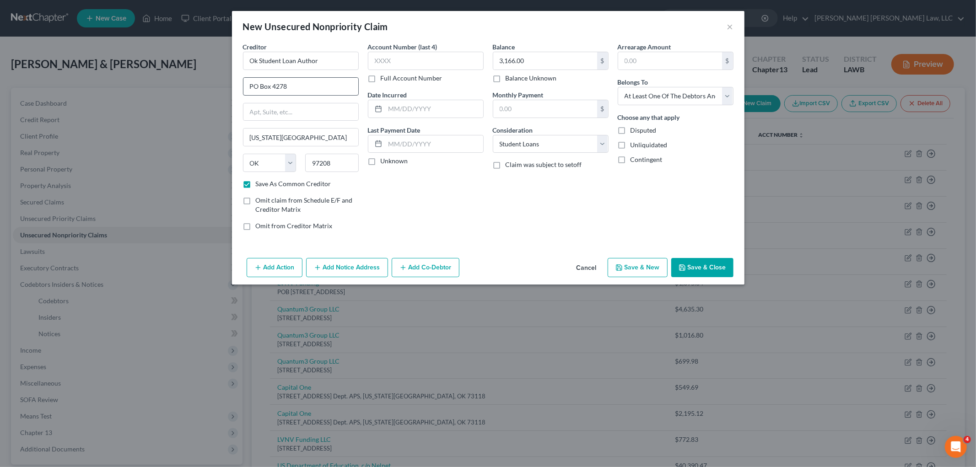
select select "38"
click at [496, 213] on div "Balance 3,166.00 $ Balance Unknown Balance Undetermined 3,166.00 $ Balance Unkn…" at bounding box center [550, 140] width 125 height 196
click at [647, 266] on button "Save & New" at bounding box center [638, 267] width 60 height 19
checkbox input "false"
click at [532, 60] on input "text" at bounding box center [545, 60] width 104 height 17
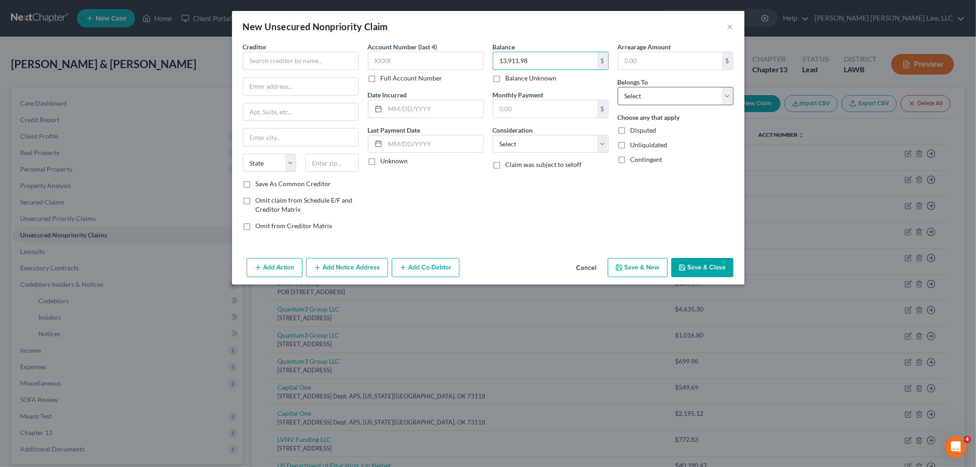
type input "13,911.98"
click at [647, 103] on select "Select Debtor 1 Only Debtor 2 Only Debtor 1 And Debtor 2 Only At Least One Of T…" at bounding box center [676, 96] width 116 height 18
select select "3"
click at [618, 87] on select "Select Debtor 1 Only Debtor 2 Only Debtor 1 And Debtor 2 Only At Least One Of T…" at bounding box center [676, 96] width 116 height 18
click at [556, 146] on select "Select Cable / Satellite Services Collection Agency Credit Card Debt Debt Couns…" at bounding box center [551, 144] width 116 height 18
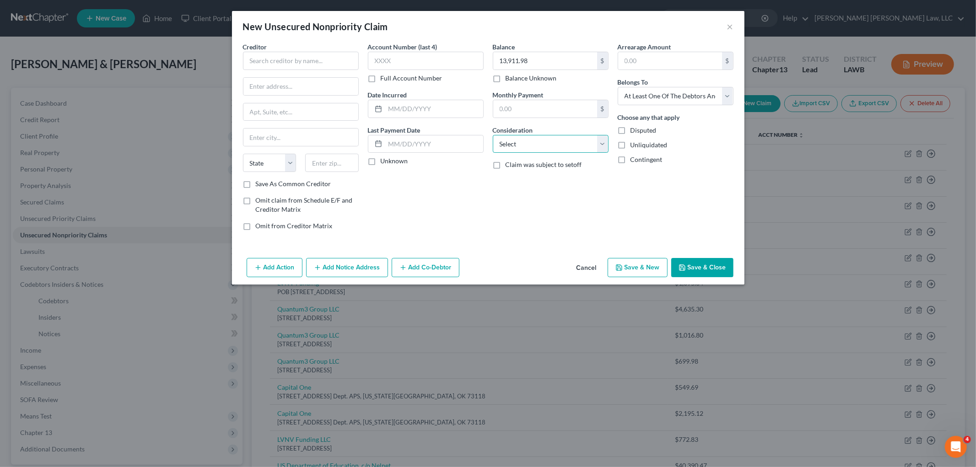
select select "1"
click at [493, 135] on select "Select Cable / Satellite Services Collection Agency Credit Card Debt Debt Couns…" at bounding box center [551, 144] width 116 height 18
click at [276, 66] on input "text" at bounding box center [301, 61] width 116 height 18
type input "Upstart Network, Inc."
type input "PO Box 1931"
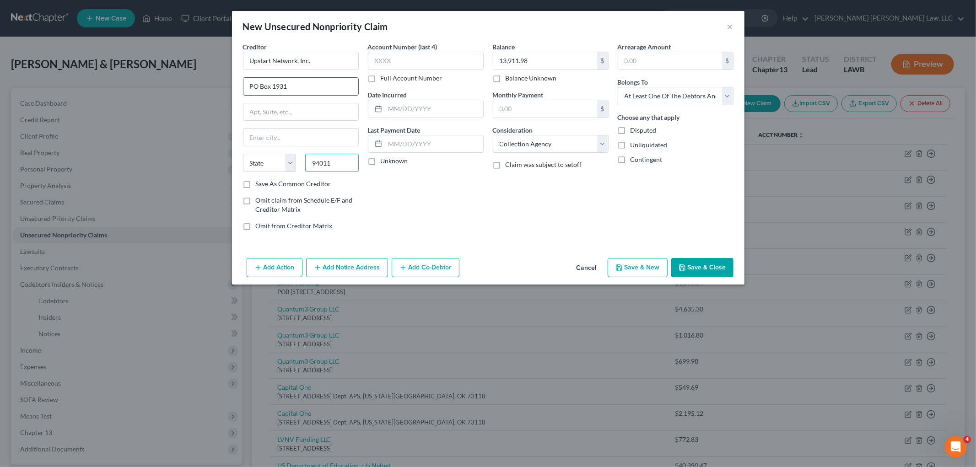
type input "94011"
type input "Burlingame"
select select "4"
click at [256, 186] on label "Save As Common Creditor" at bounding box center [294, 183] width 76 height 9
click at [260, 185] on input "Save As Common Creditor" at bounding box center [263, 182] width 6 height 6
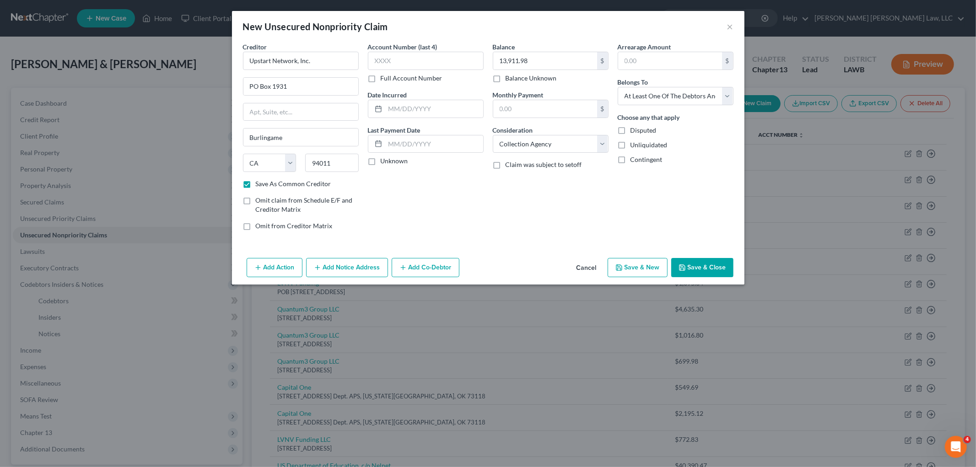
click at [647, 273] on button "Save & New" at bounding box center [638, 267] width 60 height 19
checkbox input "false"
click at [590, 265] on button "Cancel" at bounding box center [586, 268] width 35 height 18
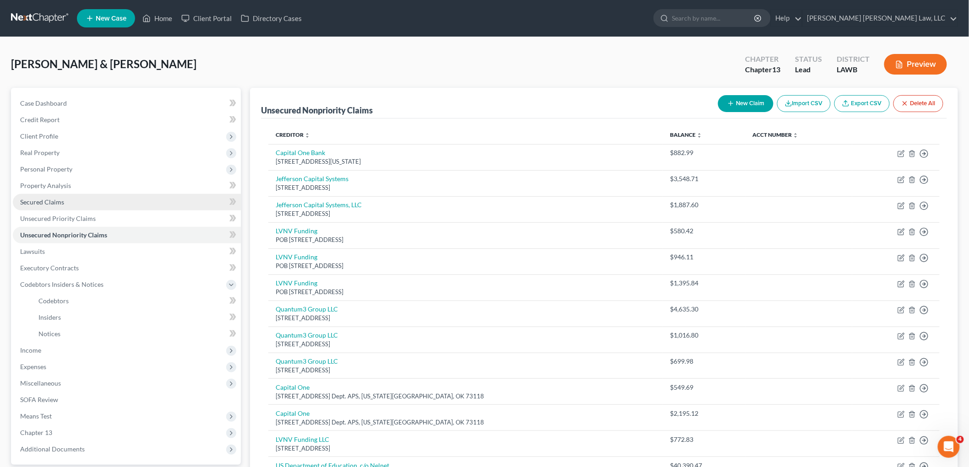
click at [49, 200] on span "Secured Claims" at bounding box center [42, 202] width 44 height 8
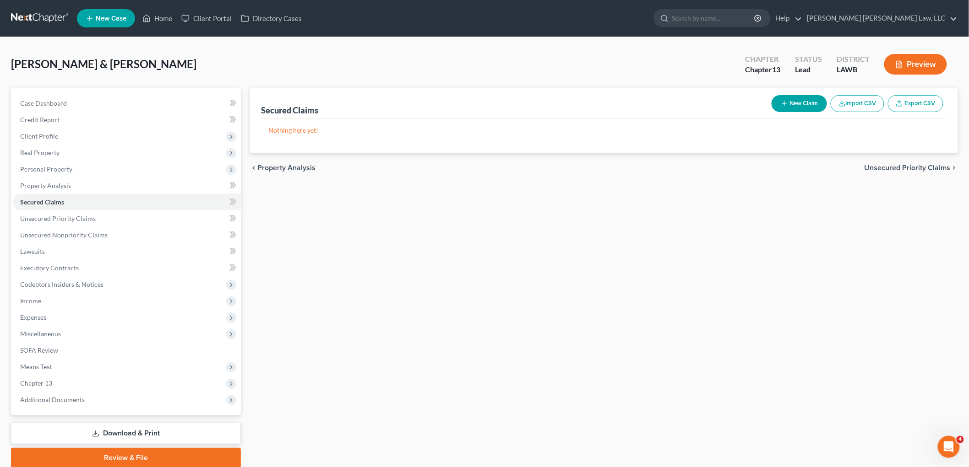
click at [786, 99] on button "New Claim" at bounding box center [798, 103] width 55 height 17
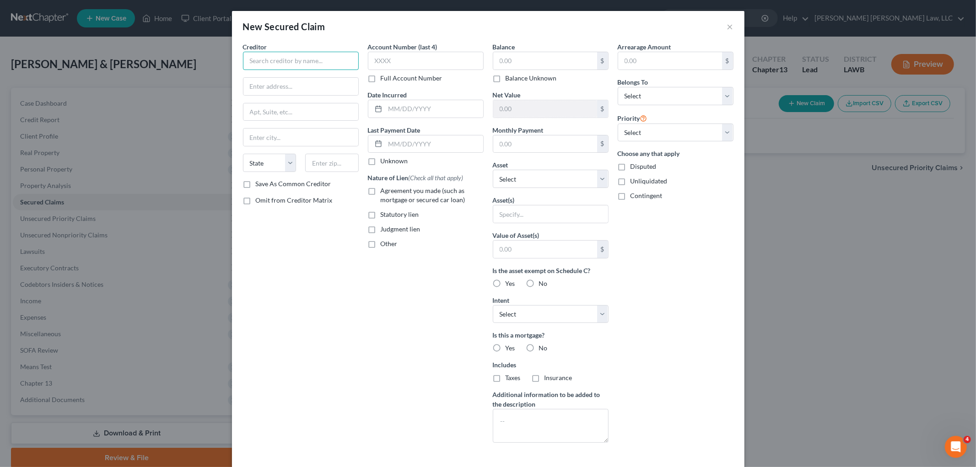
click at [287, 65] on input "text" at bounding box center [301, 61] width 116 height 18
type input "Carmax Auto Finance"
click at [522, 61] on input "text" at bounding box center [545, 60] width 104 height 17
click at [315, 64] on input "Carmax Auto Finance" at bounding box center [301, 61] width 116 height 18
click at [284, 112] on div "225 Chastain Meadows Court Ste 210, Kennesaw, GA 30144" at bounding box center [303, 111] width 106 height 16
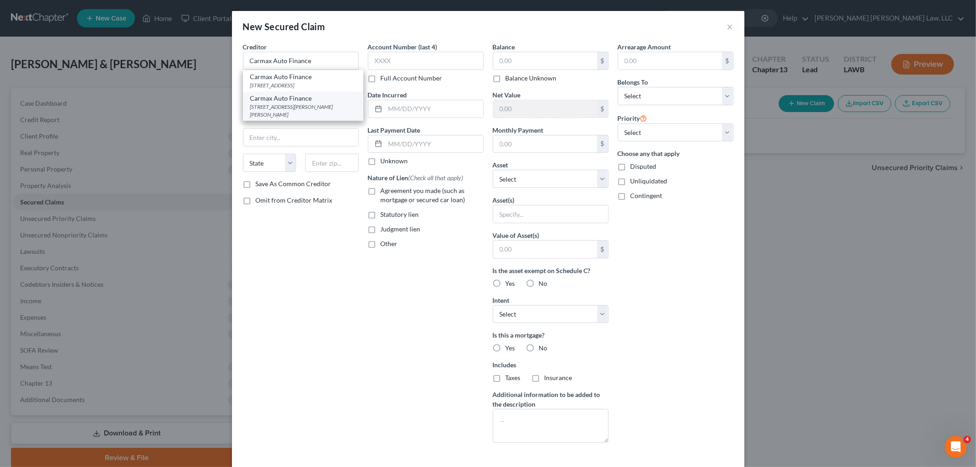
type input "225 Chastain Meadows Court"
type input "Ste 210"
type input "Kennesaw"
select select "10"
type input "30144"
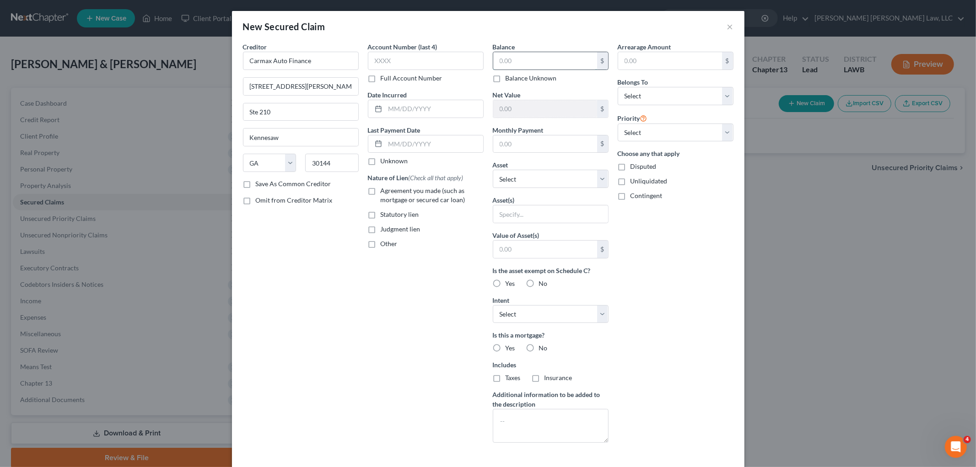
click at [546, 61] on input "text" at bounding box center [545, 60] width 104 height 17
type input "25,037.23"
click at [381, 190] on label "Agreement you made (such as mortgage or secured car loan)" at bounding box center [432, 195] width 103 height 18
click at [384, 190] on input "Agreement you made (such as mortgage or secured car loan)" at bounding box center [387, 189] width 6 height 6
checkbox input "true"
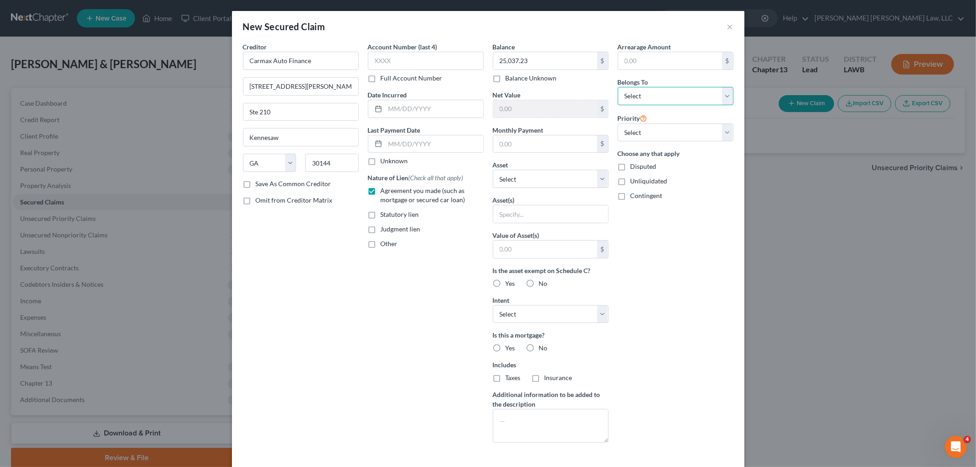
click at [638, 90] on select "Select Debtor 1 Only Debtor 2 Only Debtor 1 And Debtor 2 Only At Least One Of T…" at bounding box center [676, 96] width 116 height 18
select select "3"
click at [618, 87] on select "Select Debtor 1 Only Debtor 2 Only Debtor 1 And Debtor 2 Only At Least One Of T…" at bounding box center [676, 96] width 116 height 18
click at [671, 254] on div "Arrearage Amount $ Belongs To * Select Debtor 1 Only Debtor 2 Only Debtor 1 And…" at bounding box center [675, 246] width 125 height 408
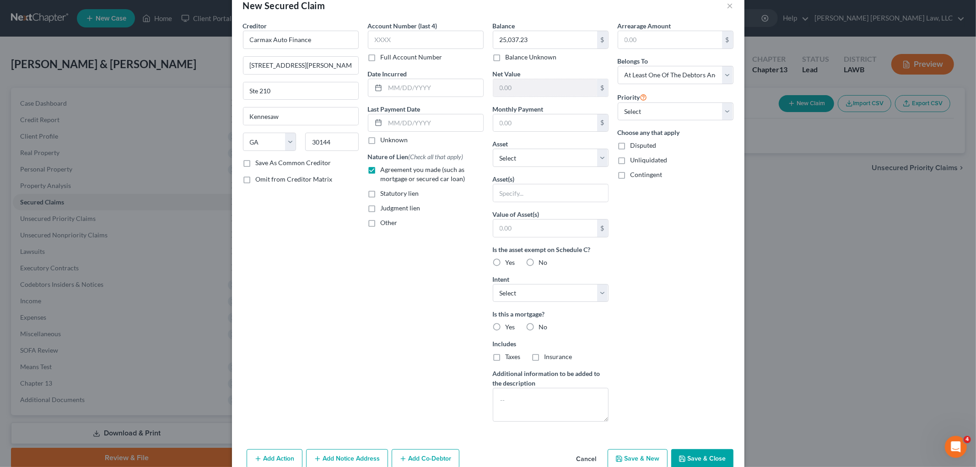
scroll to position [41, 0]
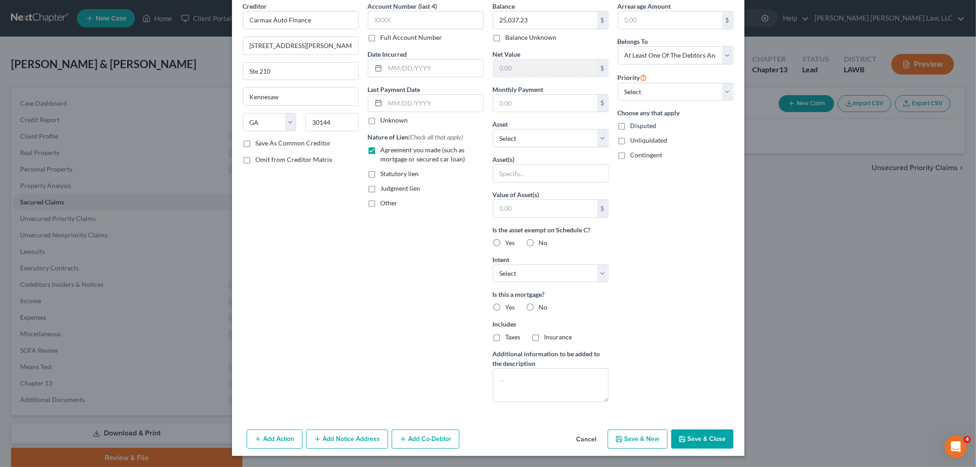
click at [699, 435] on button "Save & Close" at bounding box center [702, 439] width 62 height 19
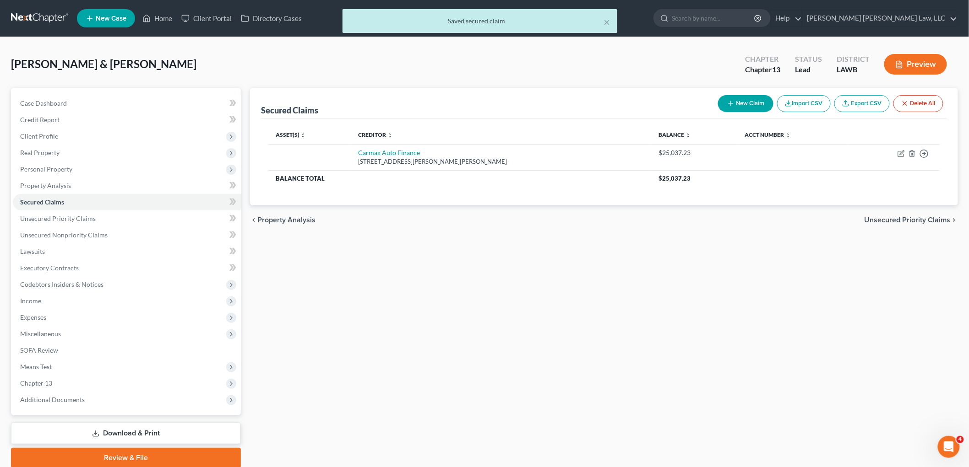
click at [740, 104] on button "New Claim" at bounding box center [745, 103] width 55 height 17
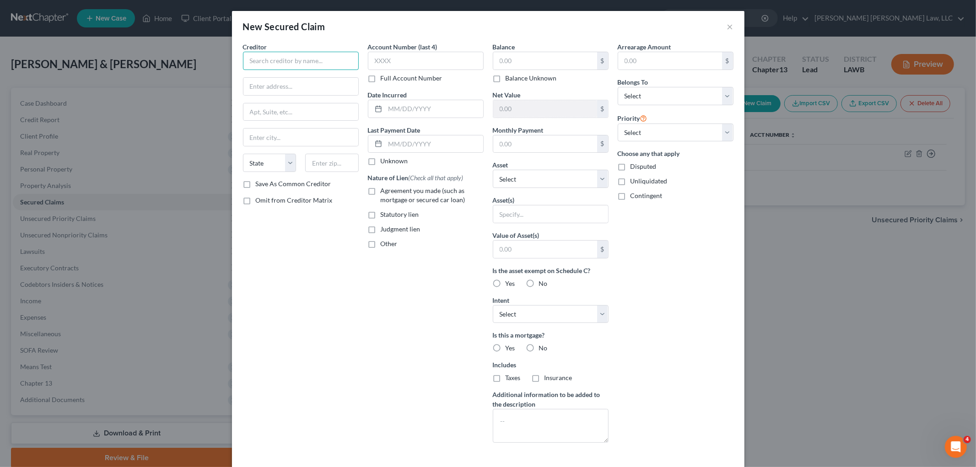
click at [303, 55] on input "text" at bounding box center [301, 61] width 116 height 18
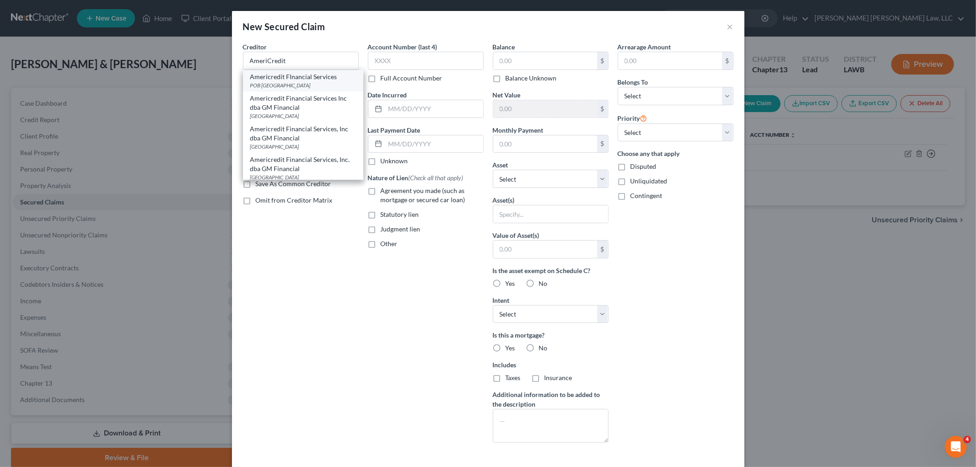
click at [293, 84] on div "POB 183853, Arlington, TX 76096" at bounding box center [303, 85] width 106 height 8
type input "Americredit FInancial Services"
type input "POB 183853"
type input "Arlington"
select select "45"
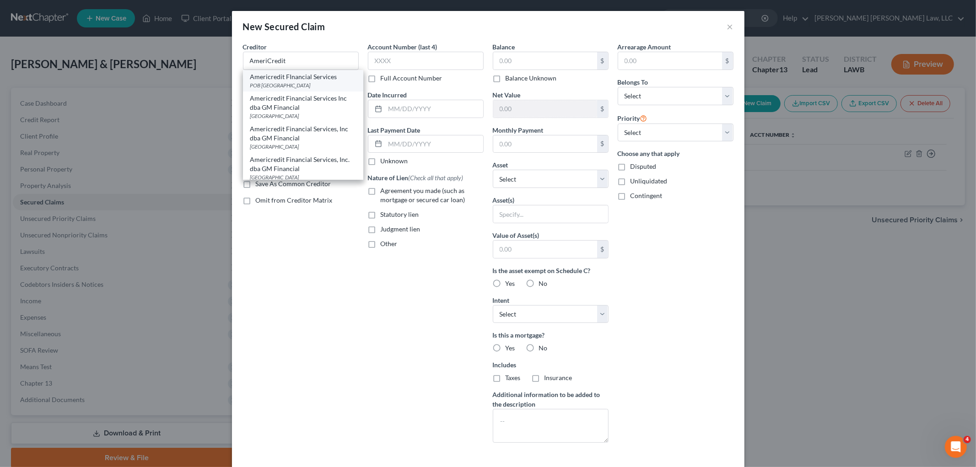
type input "76096"
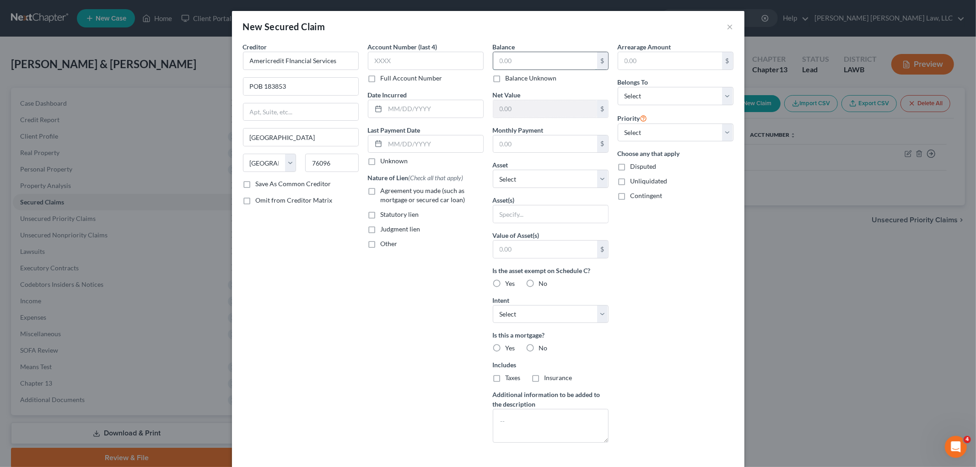
click at [518, 56] on input "text" at bounding box center [545, 60] width 104 height 17
type input "36,608.88"
click at [381, 191] on label "Agreement you made (such as mortgage or secured car loan)" at bounding box center [432, 195] width 103 height 18
click at [384, 191] on input "Agreement you made (such as mortgage or secured car loan)" at bounding box center [387, 189] width 6 height 6
checkbox input "true"
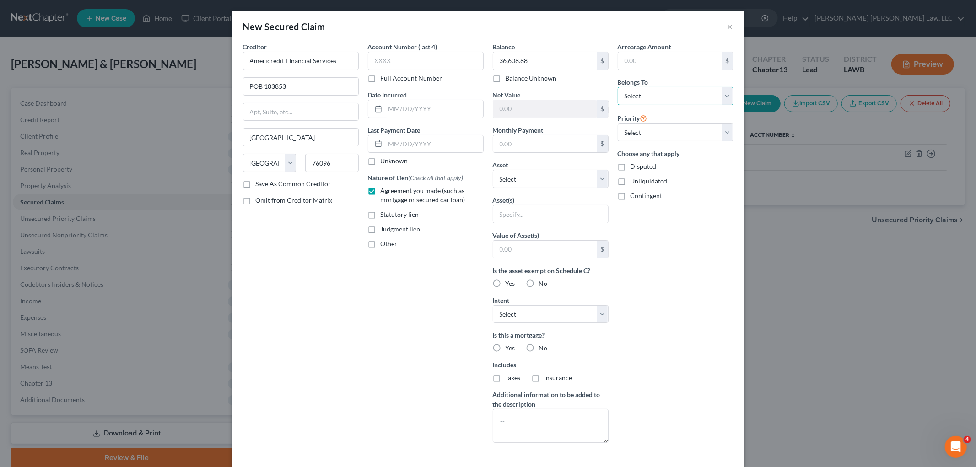
drag, startPoint x: 661, startPoint y: 95, endPoint x: 661, endPoint y: 103, distance: 8.7
click at [661, 95] on select "Select Debtor 1 Only Debtor 2 Only Debtor 1 And Debtor 2 Only At Least One Of T…" at bounding box center [676, 96] width 116 height 18
select select "3"
click at [618, 87] on select "Select Debtor 1 Only Debtor 2 Only Debtor 1 And Debtor 2 Only At Least One Of T…" at bounding box center [676, 96] width 116 height 18
click at [675, 266] on div "Arrearage Amount $ Belongs To * Select Debtor 1 Only Debtor 2 Only Debtor 1 And…" at bounding box center [675, 246] width 125 height 408
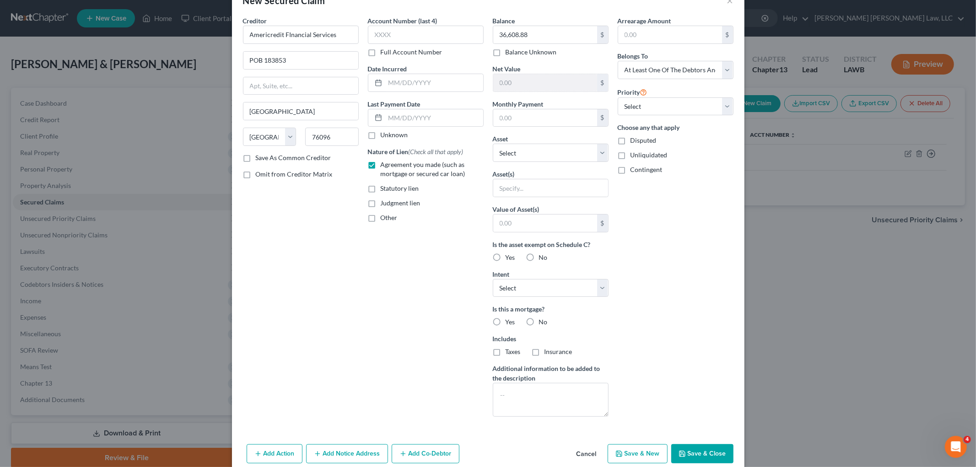
scroll to position [41, 0]
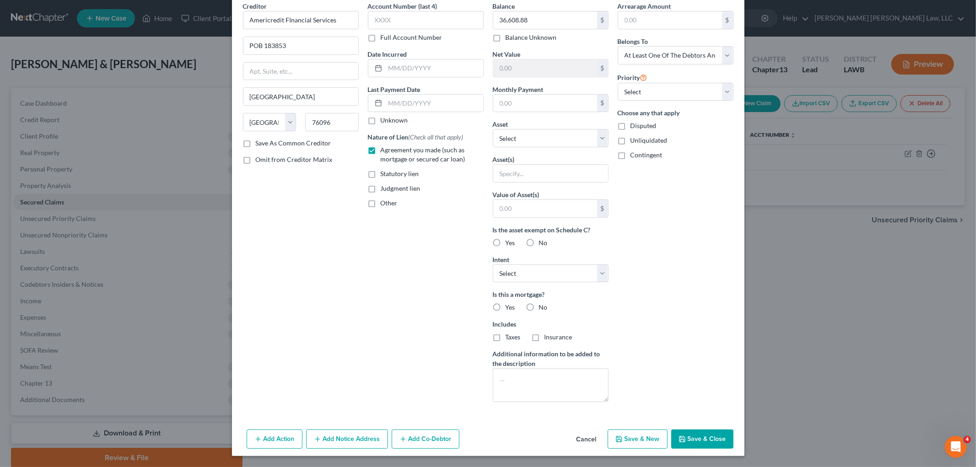
click at [704, 439] on button "Save & Close" at bounding box center [702, 439] width 62 height 19
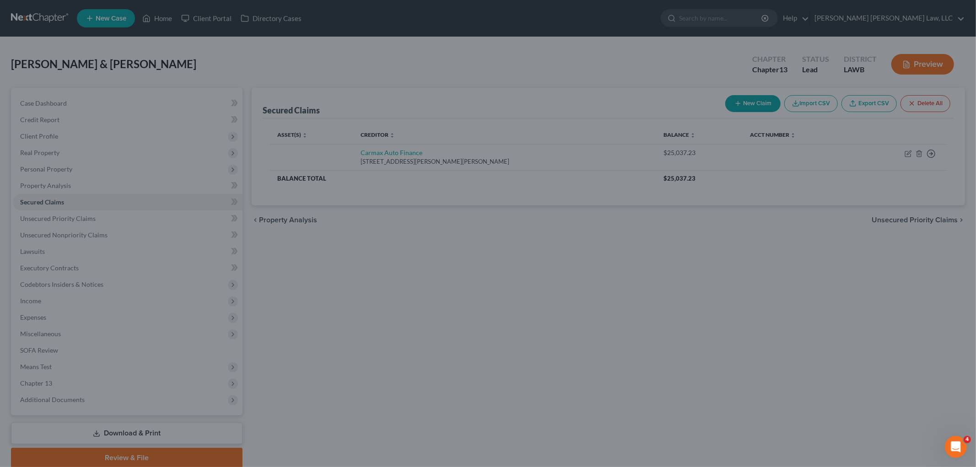
scroll to position [0, 0]
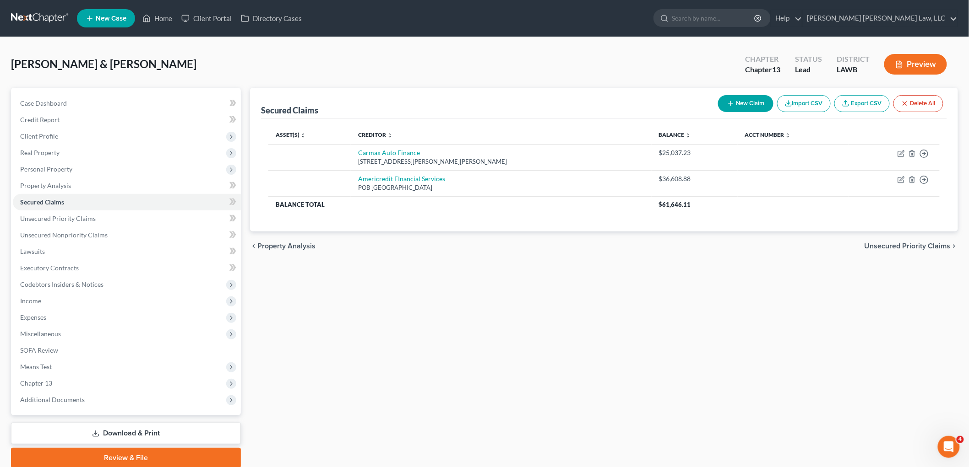
click at [733, 103] on button "New Claim" at bounding box center [745, 103] width 55 height 17
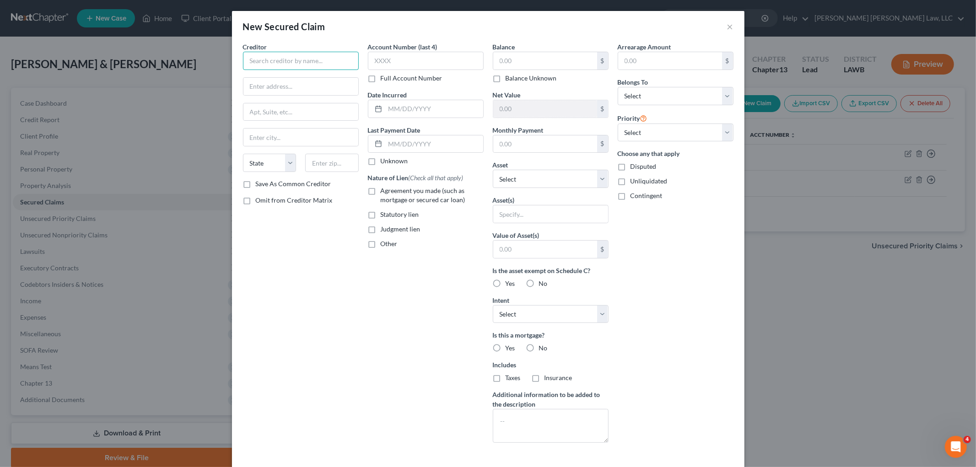
click at [282, 66] on input "text" at bounding box center [301, 61] width 116 height 18
type input "Carrington Mortgage Services LLC"
type input "1600 South Douglass Road"
type input "92806"
type input "Anaheim"
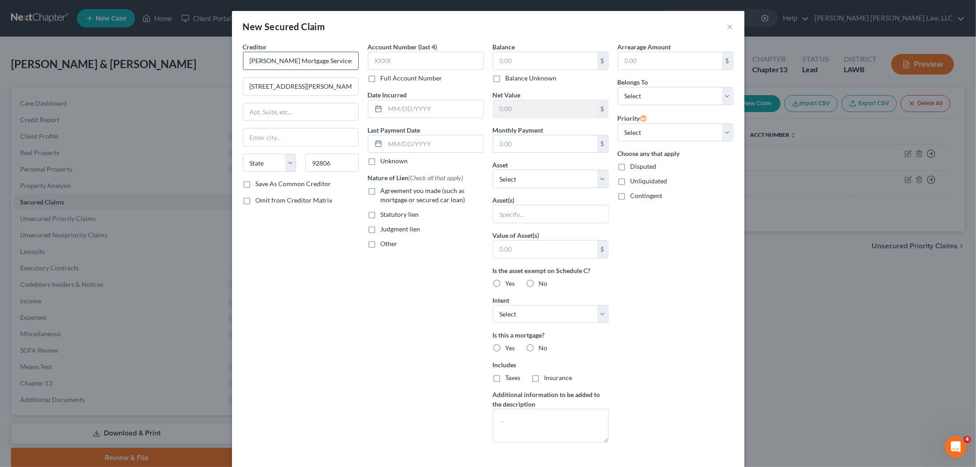
select select "4"
click at [256, 185] on label "Save As Common Creditor" at bounding box center [294, 183] width 76 height 9
click at [260, 185] on input "Save As Common Creditor" at bounding box center [263, 182] width 6 height 6
checkbox input "true"
click at [381, 193] on label "Agreement you made (such as mortgage or secured car loan)" at bounding box center [432, 195] width 103 height 18
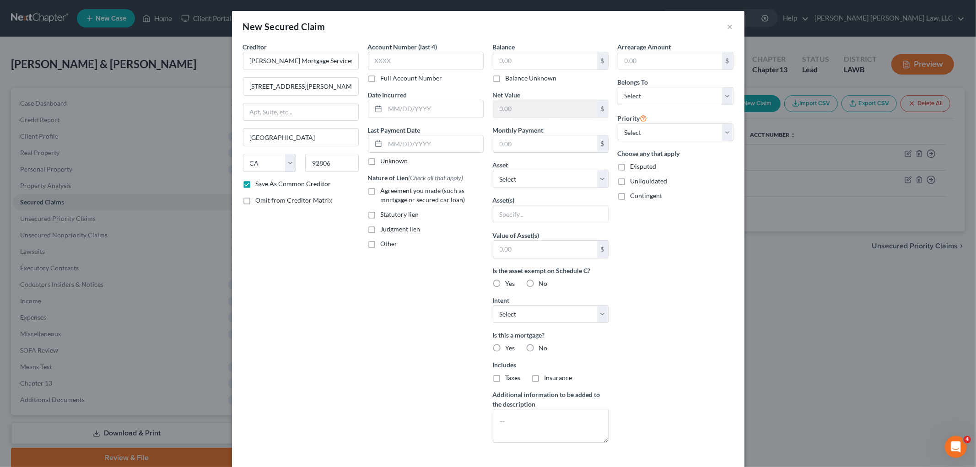
click at [384, 192] on input "Agreement you made (such as mortgage or secured car loan)" at bounding box center [387, 189] width 6 height 6
checkbox input "true"
click at [506, 348] on label "Yes" at bounding box center [511, 348] width 10 height 9
click at [509, 348] on input "Yes" at bounding box center [512, 347] width 6 height 6
radio input "true"
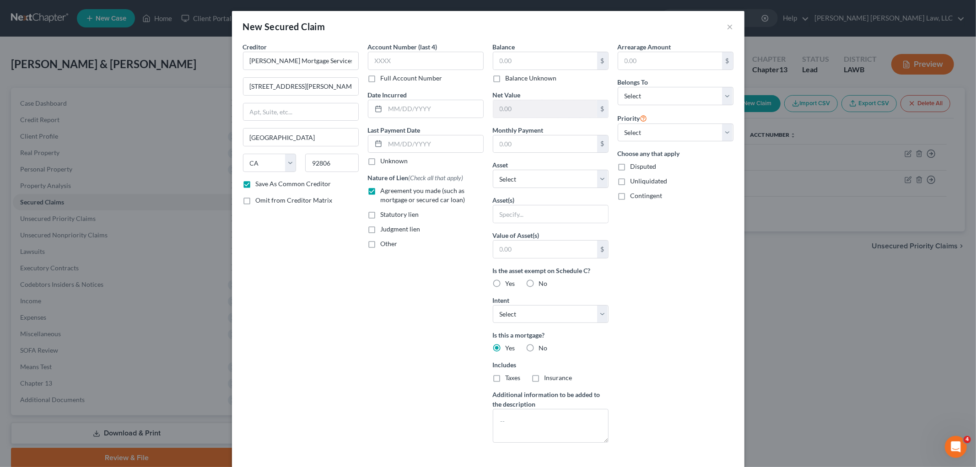
click at [506, 377] on label "Taxes" at bounding box center [513, 378] width 15 height 9
click at [509, 377] on input "Taxes" at bounding box center [512, 377] width 6 height 6
checkbox input "true"
click at [545, 378] on label "Insurance" at bounding box center [559, 378] width 28 height 9
click at [548, 378] on input "Insurance" at bounding box center [551, 377] width 6 height 6
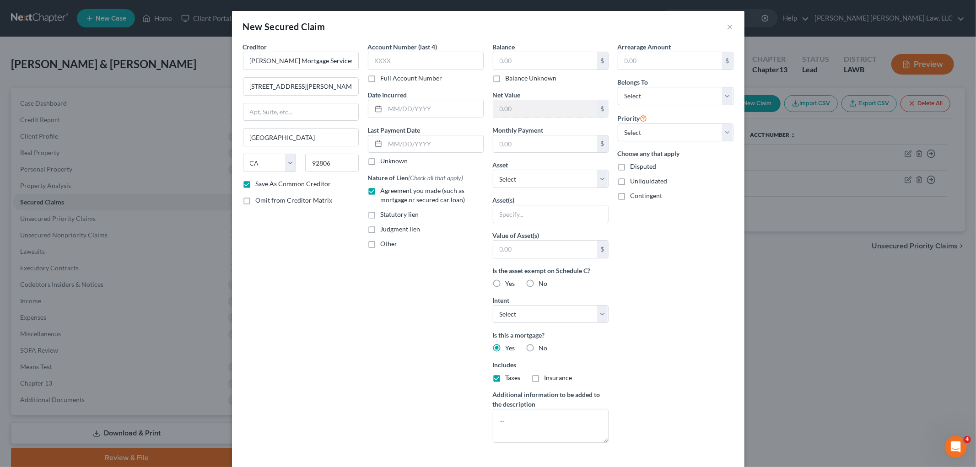
checkbox input "true"
click at [541, 165] on div "Asset * Select Other Multiple Assets 2515 N. 9th Street - $0.0 Household Goods …" at bounding box center [551, 174] width 116 height 28
click at [538, 175] on select "Select Other Multiple Assets 2515 N. 9th Street - $0.0 Household Goods - Furnit…" at bounding box center [551, 179] width 116 height 18
select select "2"
click at [493, 170] on select "Select Other Multiple Assets 2515 N. 9th Street - $0.0 Household Goods - Furnit…" at bounding box center [551, 179] width 116 height 18
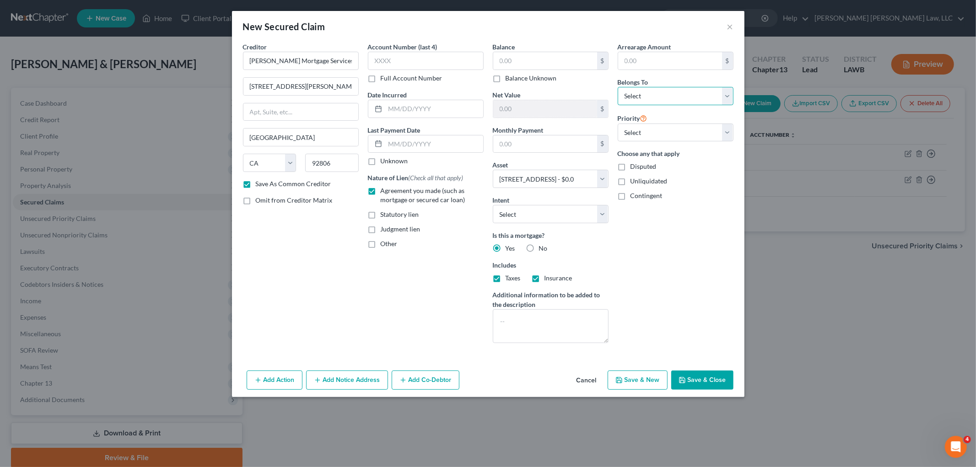
click at [650, 93] on select "Select Debtor 1 Only Debtor 2 Only Debtor 1 And Debtor 2 Only At Least One Of T…" at bounding box center [676, 96] width 116 height 18
select select "3"
click at [618, 87] on select "Select Debtor 1 Only Debtor 2 Only Debtor 1 And Debtor 2 Only At Least One Of T…" at bounding box center [676, 96] width 116 height 18
drag, startPoint x: 523, startPoint y: 60, endPoint x: 525, endPoint y: 66, distance: 5.7
click at [523, 60] on input "text" at bounding box center [545, 60] width 104 height 17
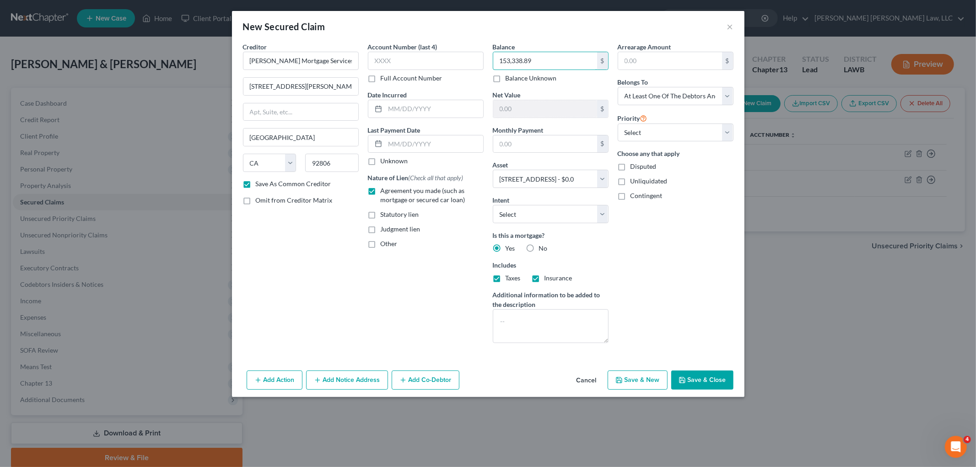
type input "153,338.89"
click at [666, 254] on div "Arrearage Amount $ Belongs To * Select Debtor 1 Only Debtor 2 Only Debtor 1 And…" at bounding box center [675, 196] width 125 height 309
click at [690, 378] on button "Save & Close" at bounding box center [702, 380] width 62 height 19
checkbox input "false"
select select
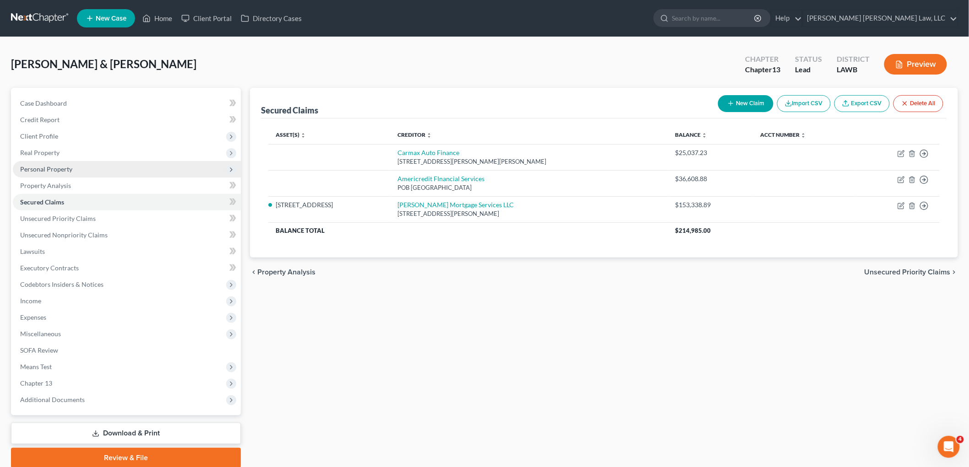
click at [60, 172] on span "Personal Property" at bounding box center [46, 169] width 52 height 8
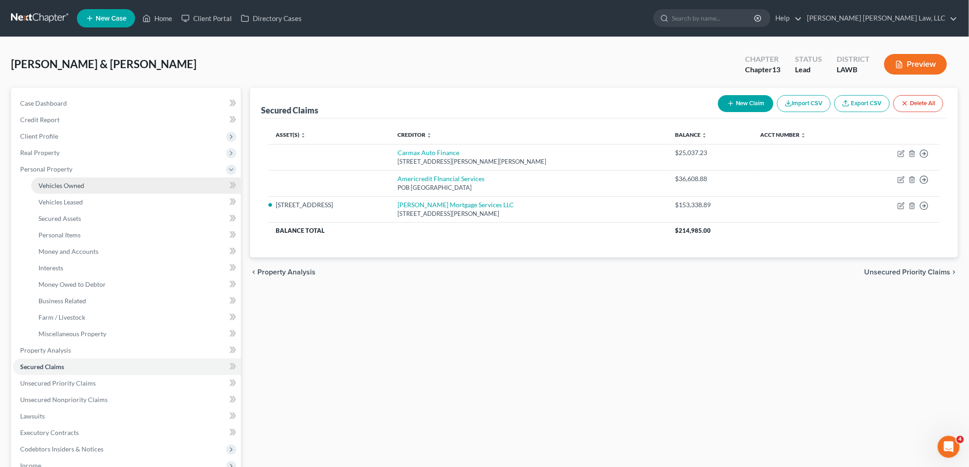
click at [67, 182] on span "Vehicles Owned" at bounding box center [61, 186] width 46 height 8
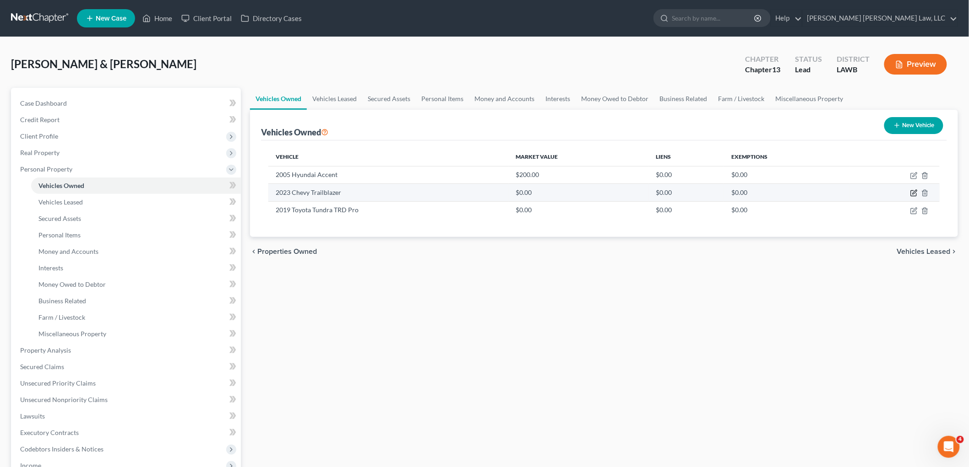
click at [913, 191] on icon "button" at bounding box center [913, 192] width 7 height 7
select select "0"
select select "3"
select select "2"
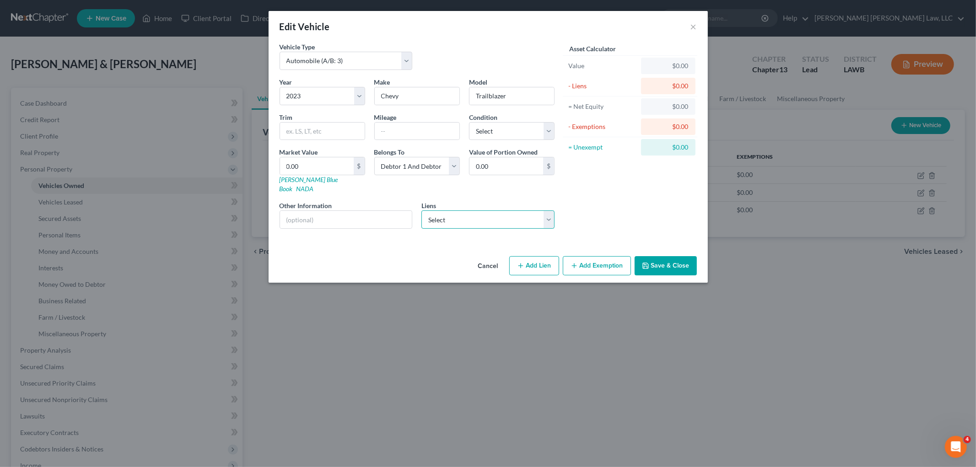
click at [468, 214] on select "Select Carmax Auto Finance - $25,037.23 Americredit FInancial Services - $36,60…" at bounding box center [488, 220] width 133 height 18
select select "1"
click at [422, 211] on select "Select Carmax Auto Finance - $25,037.23 Americredit FInancial Services - $36,60…" at bounding box center [488, 220] width 133 height 18
select select
select select "45"
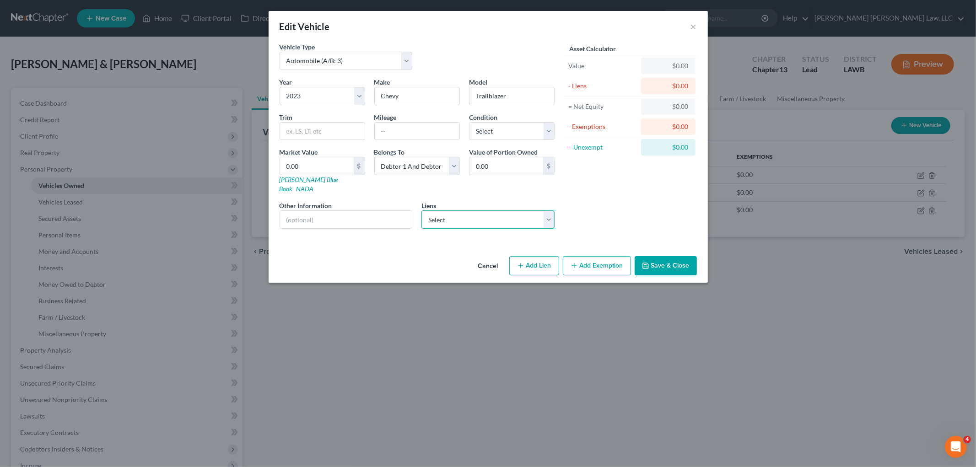
select select "3"
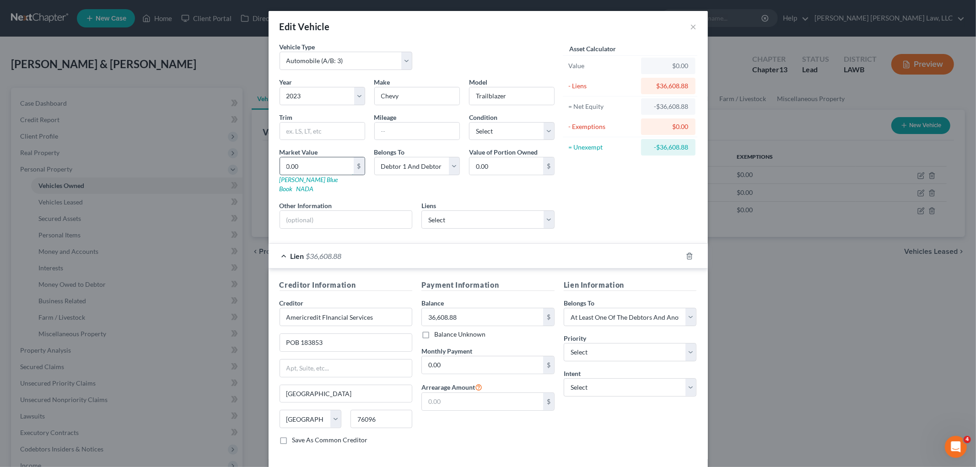
click at [318, 165] on input "0.00" at bounding box center [317, 165] width 74 height 17
type input "3"
type input "3.00"
type input "36"
type input "36.00"
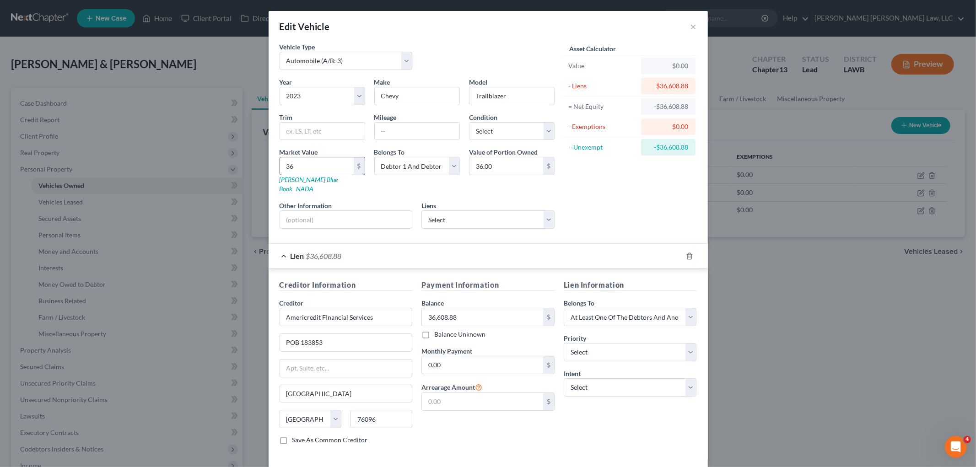
type input "366"
type input "366.00"
type input "3660"
type input "3,660.00"
type input "3,6608"
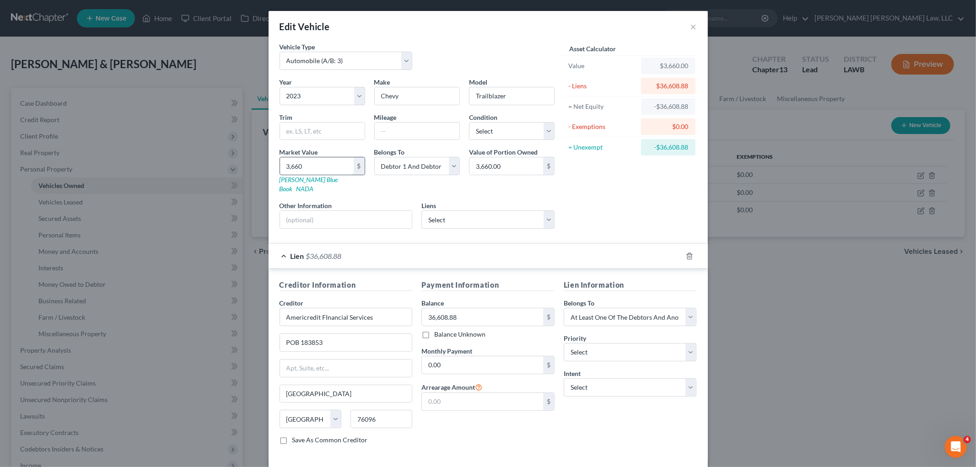
type input "36,608.00"
type input "36,608.8"
type input "36,608.80"
type input "36,608.88"
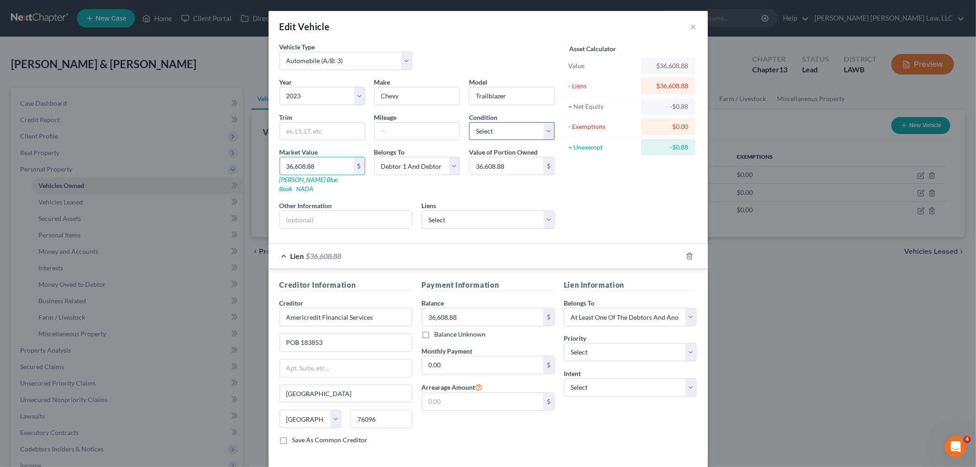
type input "36,608.88"
click at [510, 130] on select "Select Excellent Very Good Good Fair Poor" at bounding box center [512, 131] width 86 height 18
select select "2"
click at [469, 122] on select "Select Excellent Very Good Good Fair Poor" at bounding box center [512, 131] width 86 height 18
click at [574, 417] on div "Lien Information Belongs To * Select Debtor 1 Only Debtor 2 Only Debtor 1 And D…" at bounding box center [630, 366] width 142 height 173
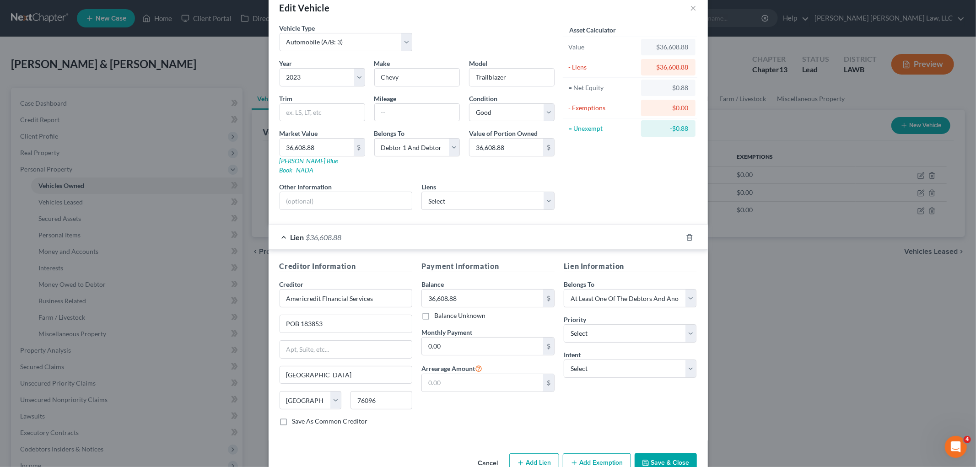
scroll to position [34, 0]
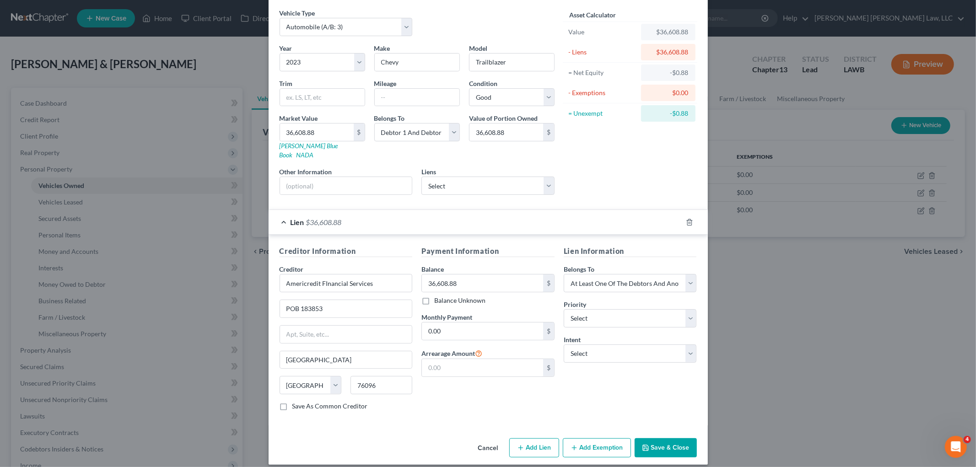
click at [668, 446] on button "Save & Close" at bounding box center [666, 447] width 62 height 19
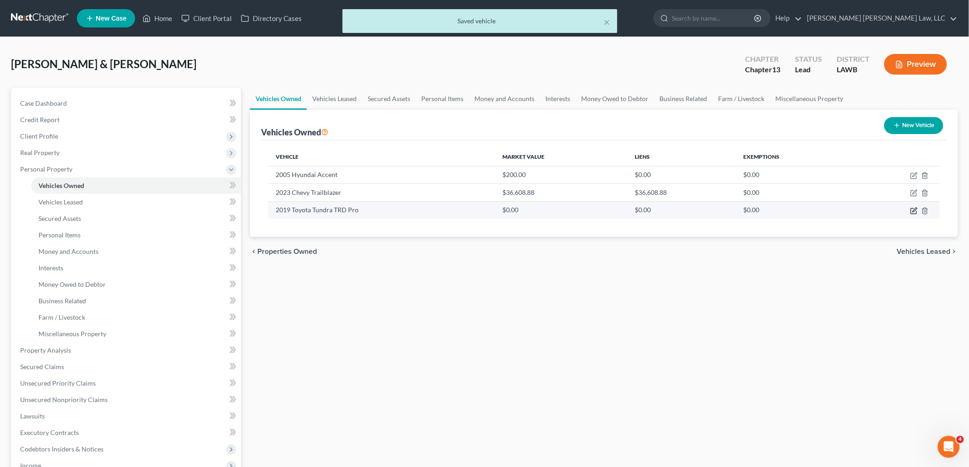
click at [912, 207] on icon "button" at bounding box center [913, 210] width 7 height 7
select select "0"
select select "7"
select select "2"
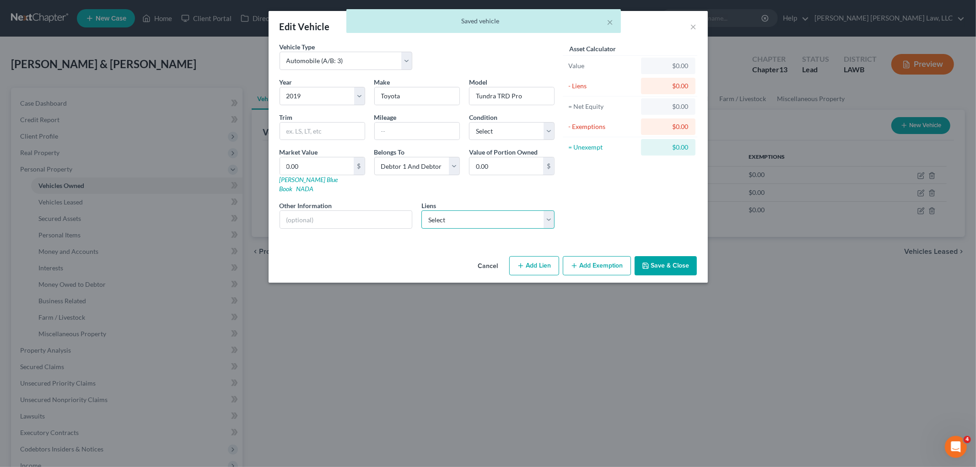
click at [474, 211] on select "Select Carmax Auto Finance - $25,037.23" at bounding box center [488, 220] width 133 height 18
select select "10"
select select "3"
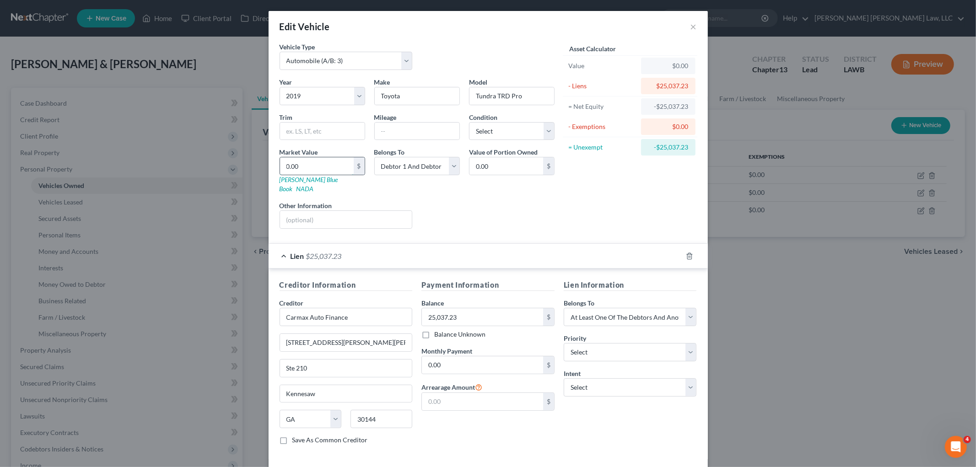
click at [332, 168] on input "0.00" at bounding box center [317, 165] width 74 height 17
type input "2"
type input "2.00"
type input "25"
type input "25.00"
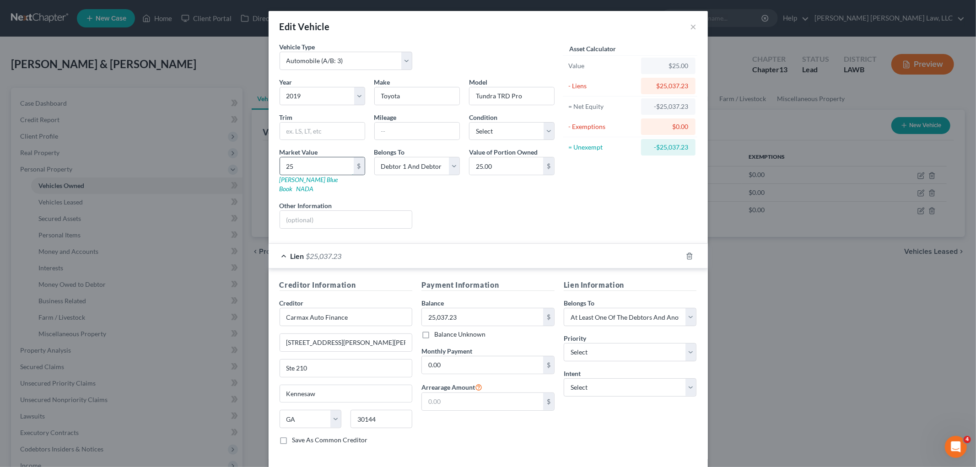
type input "250"
type input "250.00"
type input "2503"
type input "2,503.00"
type input "2,5037"
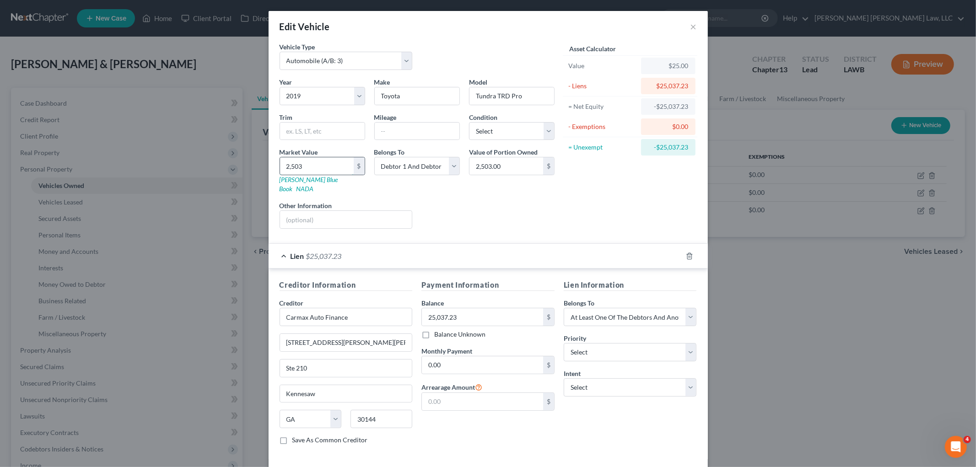
type input "25,037.00"
type input "25,037.2"
type input "25,037.20"
type input "25,037.23"
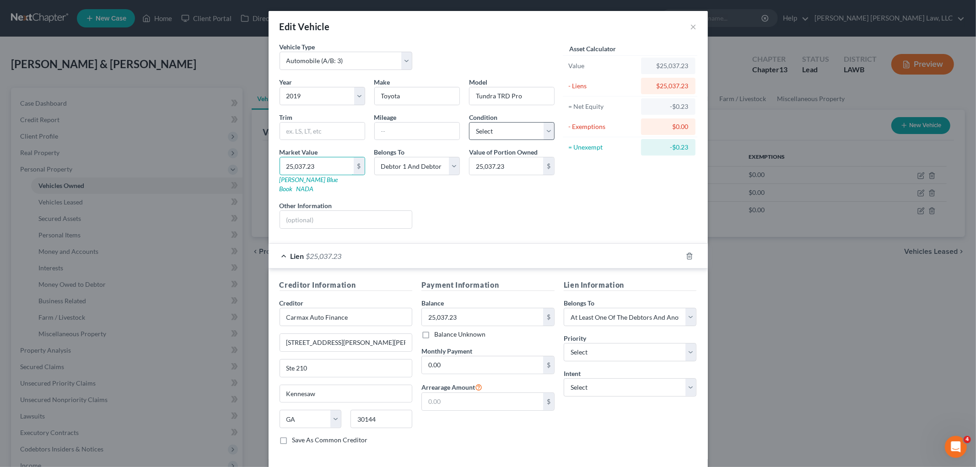
type input "25,037.23"
drag, startPoint x: 511, startPoint y: 130, endPoint x: 506, endPoint y: 138, distance: 9.3
click at [511, 130] on select "Select Excellent Very Good Good Fair Poor" at bounding box center [512, 131] width 86 height 18
select select "2"
click at [469, 122] on select "Select Excellent Very Good Good Fair Poor" at bounding box center [512, 131] width 86 height 18
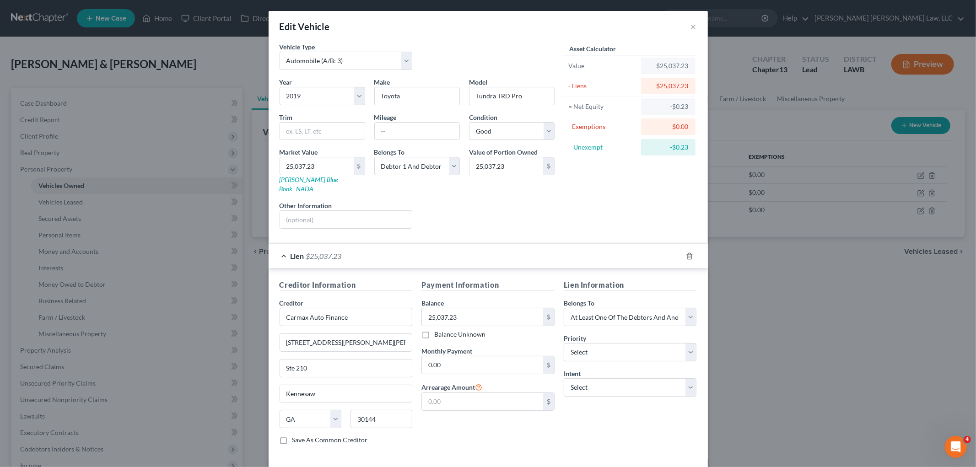
click at [546, 409] on div "Payment Information Balance 25,037.23 $ Balance Unknown Balance Undetermined 25…" at bounding box center [488, 366] width 142 height 173
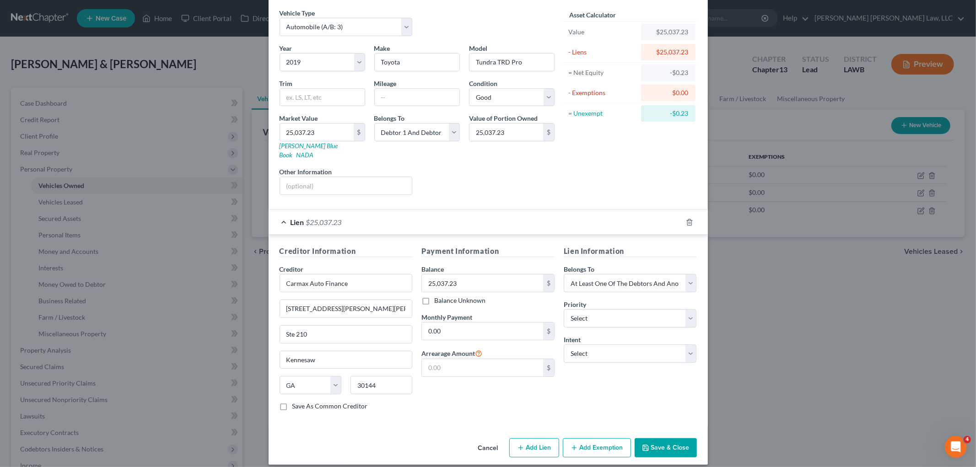
click at [660, 438] on button "Save & Close" at bounding box center [666, 447] width 62 height 19
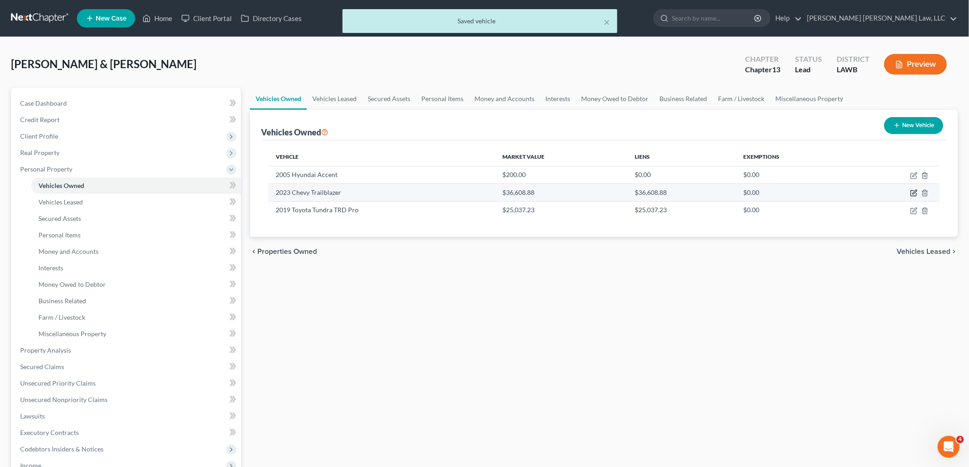
click at [913, 193] on icon "button" at bounding box center [913, 192] width 7 height 7
select select "0"
select select "3"
select select "2"
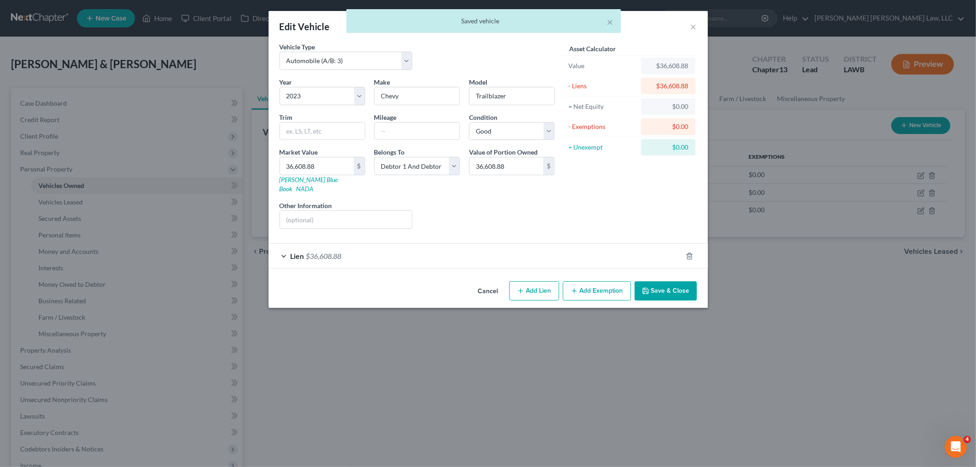
click at [587, 282] on button "Add Exemption" at bounding box center [597, 290] width 68 height 19
select select "2"
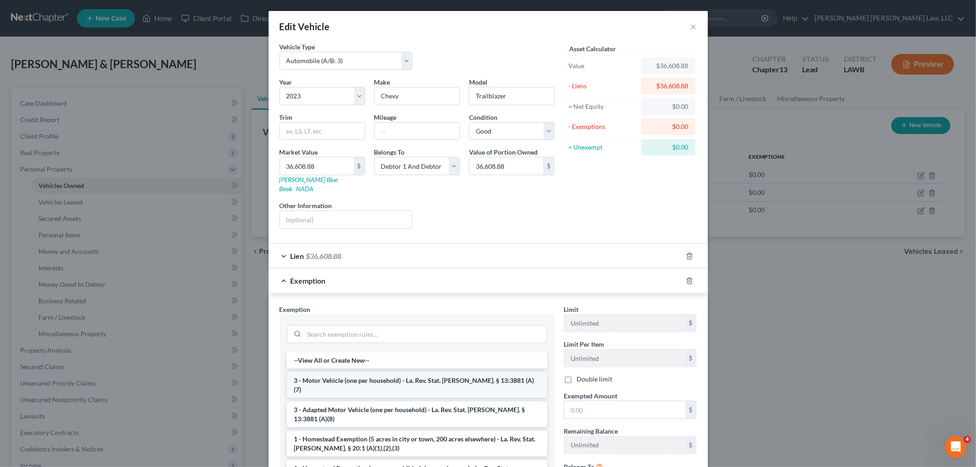
click at [403, 373] on li "3 - Motor Vehicle (one per household) - La. Rev. Stat. Ann. § 13:3881 (A)(7)" at bounding box center [417, 386] width 260 height 26
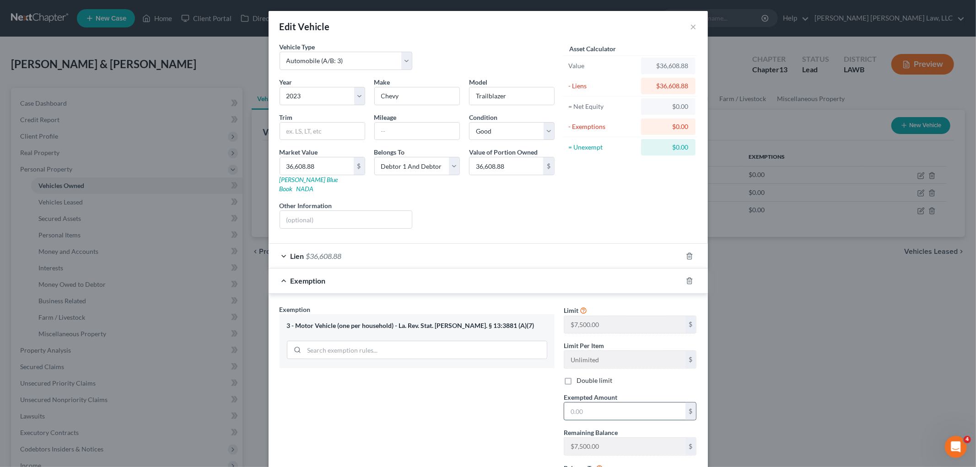
drag, startPoint x: 599, startPoint y: 401, endPoint x: 591, endPoint y: 404, distance: 8.0
click at [599, 403] on input "text" at bounding box center [624, 411] width 121 height 17
type input "7,500.00"
click at [390, 388] on div "Exemption Set must be selected for CA. Exemption * 3 - Motor Vehicle (one per h…" at bounding box center [417, 402] width 284 height 195
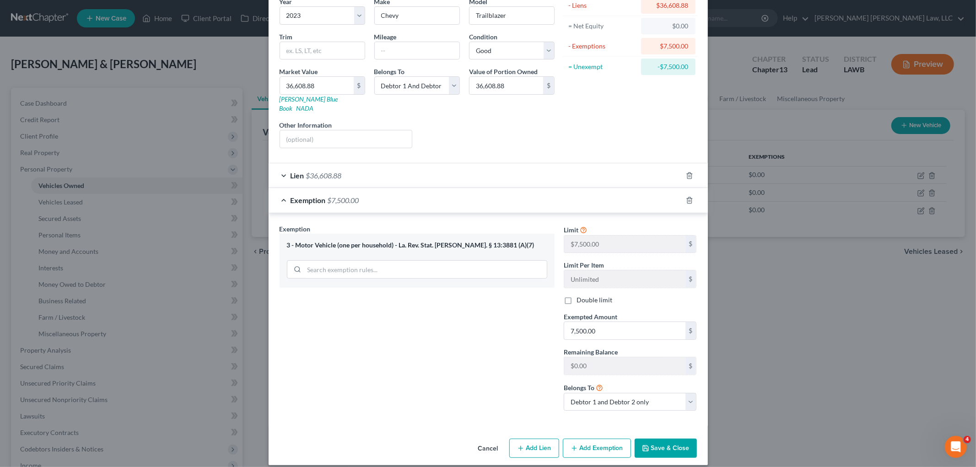
scroll to position [81, 0]
click at [653, 441] on button "Save & Close" at bounding box center [666, 447] width 62 height 19
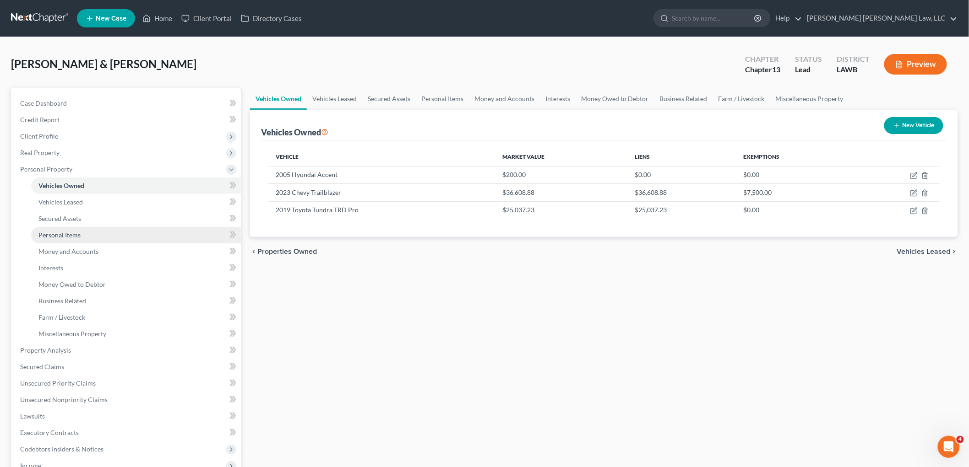
click at [101, 239] on link "Personal Items" at bounding box center [136, 235] width 210 height 16
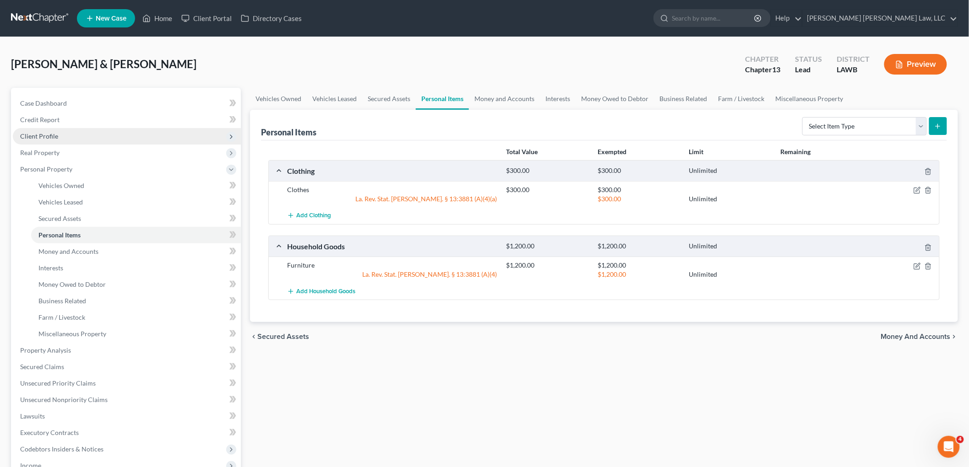
click at [69, 135] on span "Client Profile" at bounding box center [127, 136] width 228 height 16
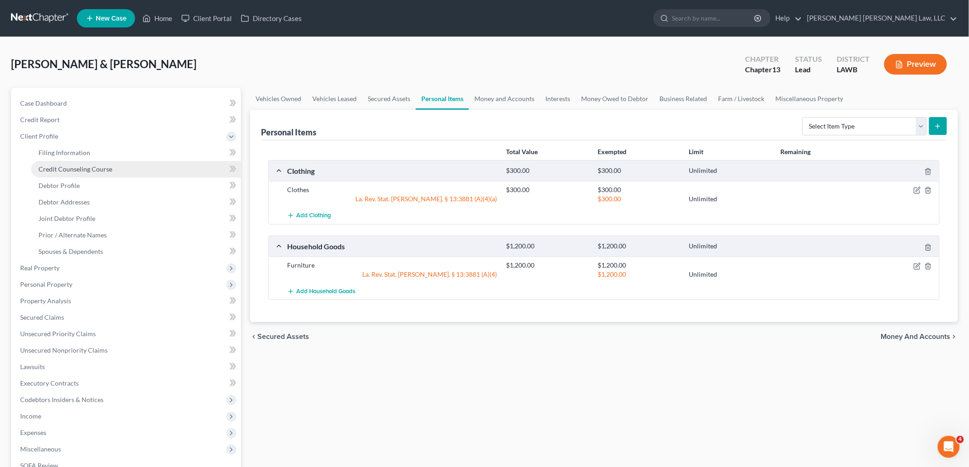
click at [76, 168] on span "Credit Counseling Course" at bounding box center [75, 169] width 74 height 8
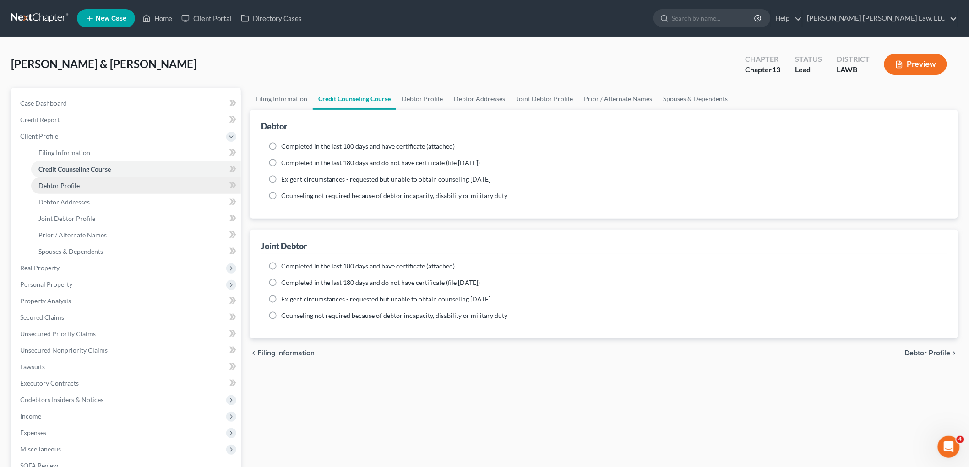
click at [102, 190] on link "Debtor Profile" at bounding box center [136, 186] width 210 height 16
select select "1"
select select "3"
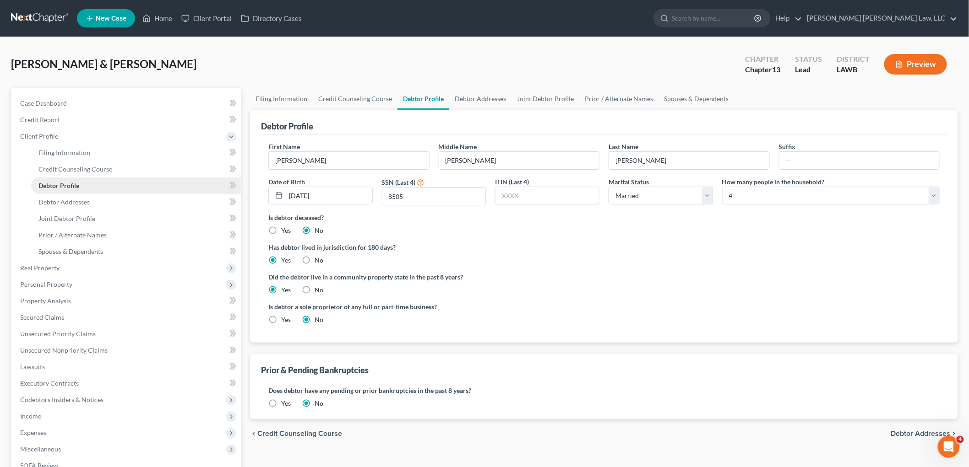
radio input "true"
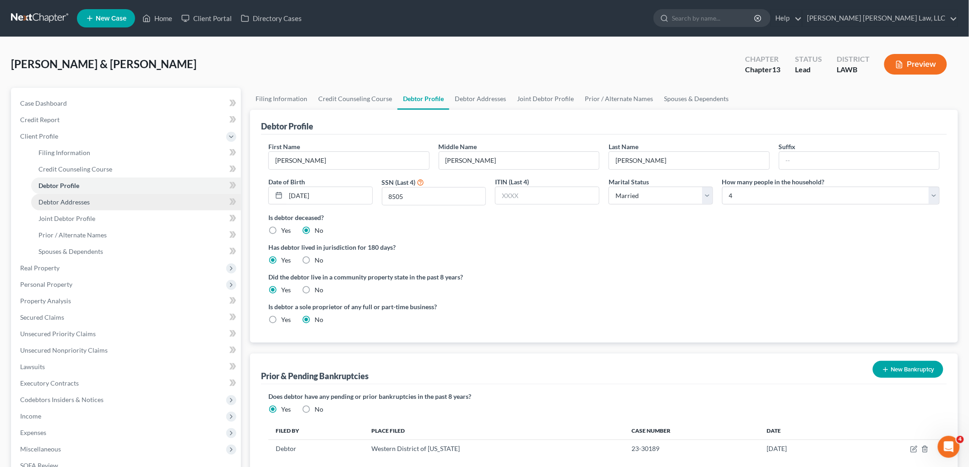
click at [98, 209] on link "Debtor Addresses" at bounding box center [136, 202] width 210 height 16
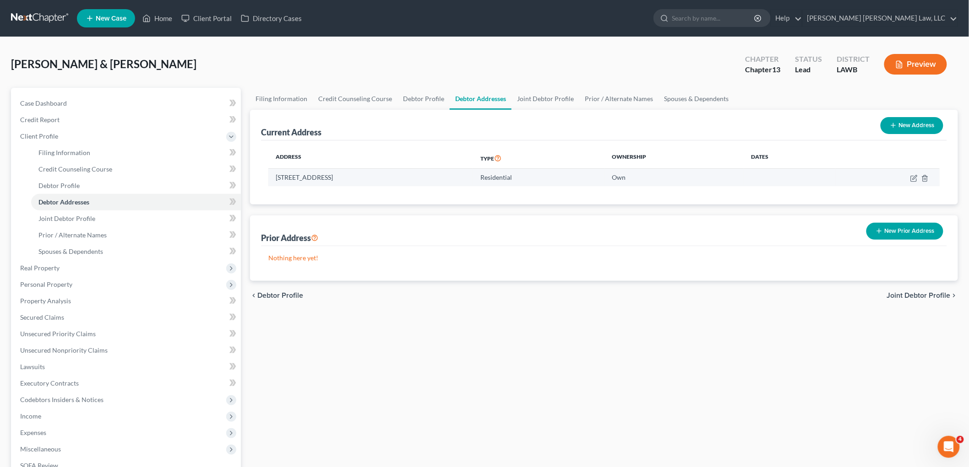
drag, startPoint x: 403, startPoint y: 176, endPoint x: 272, endPoint y: 179, distance: 130.9
click at [272, 179] on td "2515 N. 9th Street, West Monroe, LA 71291" at bounding box center [370, 177] width 205 height 17
copy td "2515 N. 9th Street, West Monroe, LA 71291"
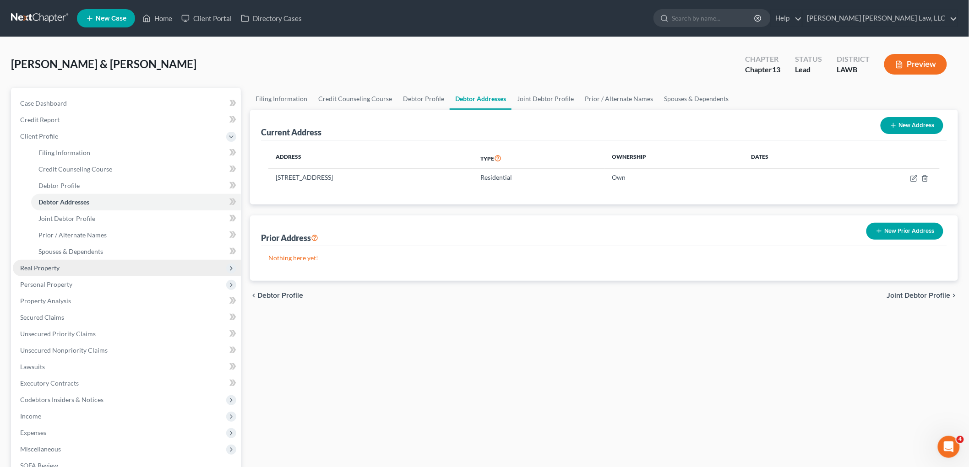
click at [61, 271] on span "Real Property" at bounding box center [127, 268] width 228 height 16
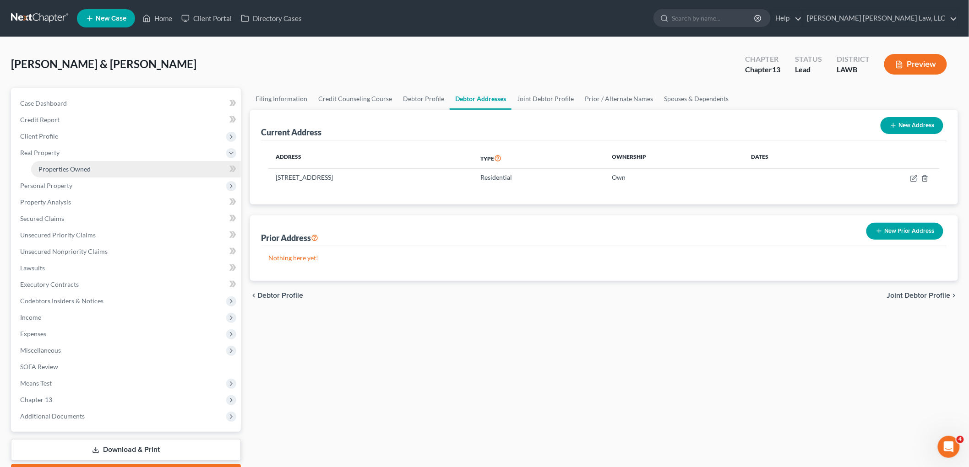
click at [93, 167] on link "Properties Owned" at bounding box center [136, 169] width 210 height 16
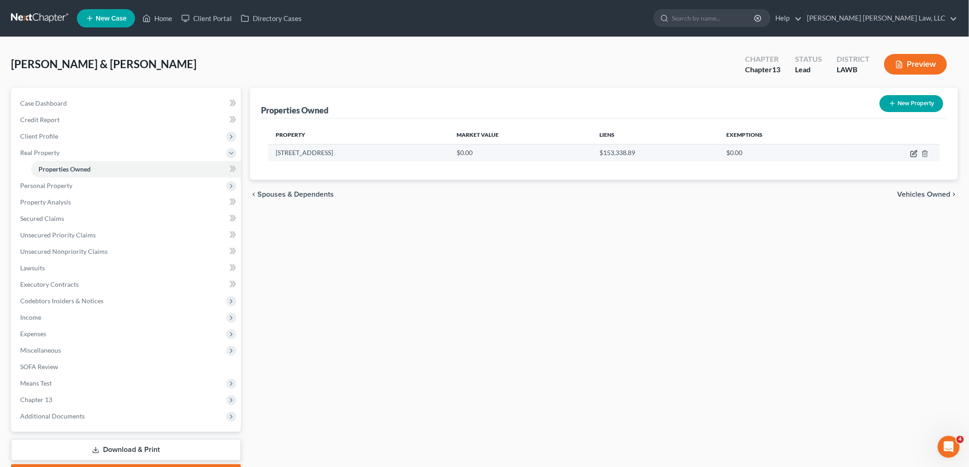
click at [913, 152] on icon "button" at bounding box center [913, 153] width 7 height 7
select select "19"
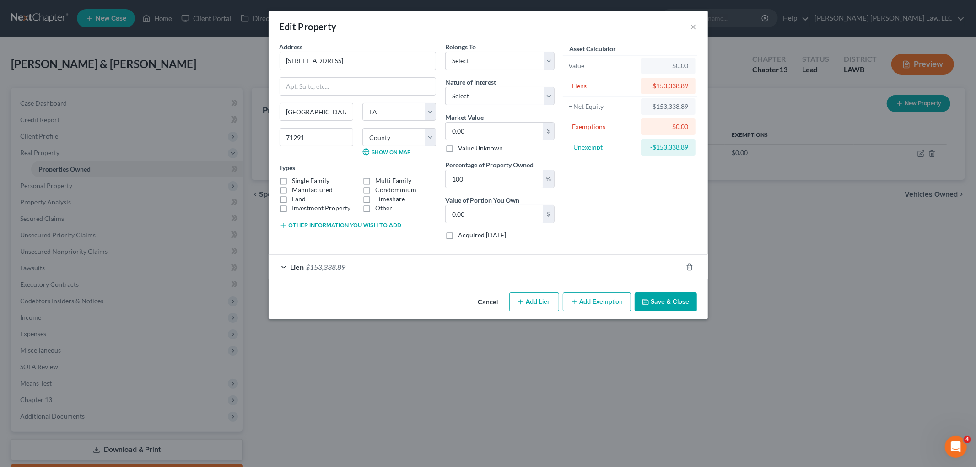
click at [292, 179] on label "Single Family" at bounding box center [311, 180] width 38 height 9
click at [296, 179] on input "Single Family" at bounding box center [299, 179] width 6 height 6
checkbox input "true"
click at [292, 198] on label "Land" at bounding box center [299, 199] width 14 height 9
click at [296, 198] on input "Land" at bounding box center [299, 198] width 6 height 6
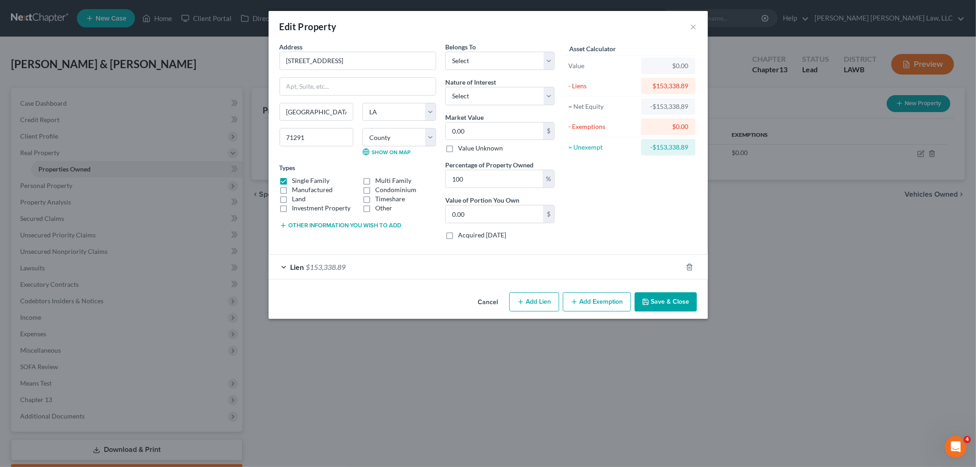
checkbox input "true"
click at [483, 65] on select "Select Debtor 1 Only Debtor 2 Only Debtor 1 And Debtor 2 Only At Least One Of T…" at bounding box center [499, 61] width 109 height 18
select select "4"
click at [445, 52] on select "Select Debtor 1 Only Debtor 2 Only Debtor 1 And Debtor 2 Only At Least One Of T…" at bounding box center [499, 61] width 109 height 18
click at [471, 130] on input "0.00" at bounding box center [494, 131] width 97 height 17
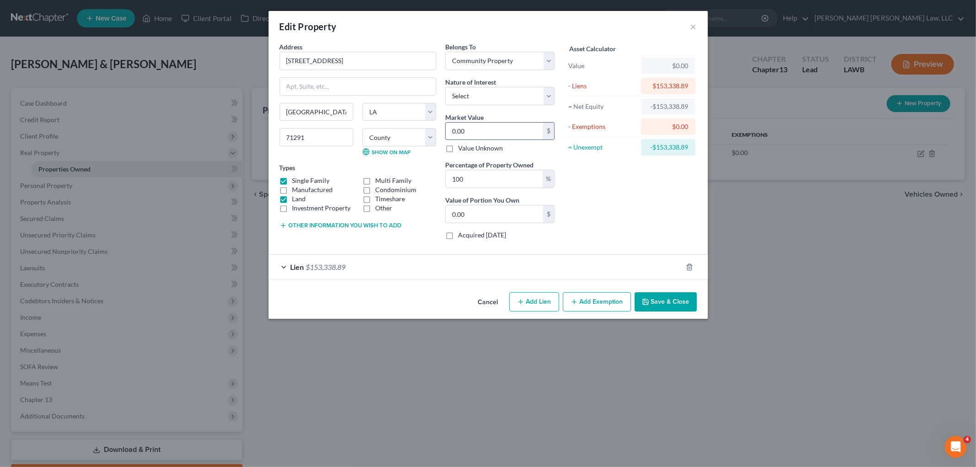
type input "2"
type input "2.00"
type input "20"
type input "20.00"
type input "200"
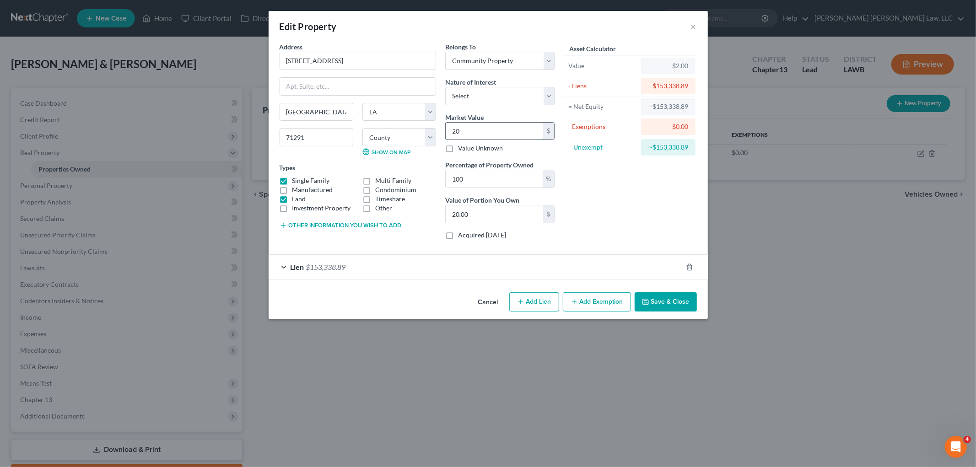
type input "200.00"
type input "2001"
type input "2,001.00"
type input "2,0010"
type input "20,010.00"
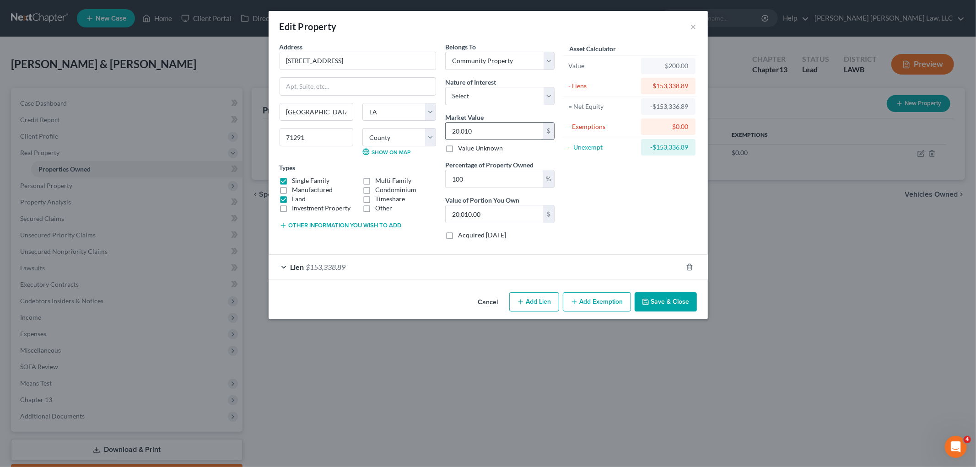
type input "20,0100"
type input "200,100.00"
click at [574, 301] on line "button" at bounding box center [574, 302] width 0 height 4
select select "2"
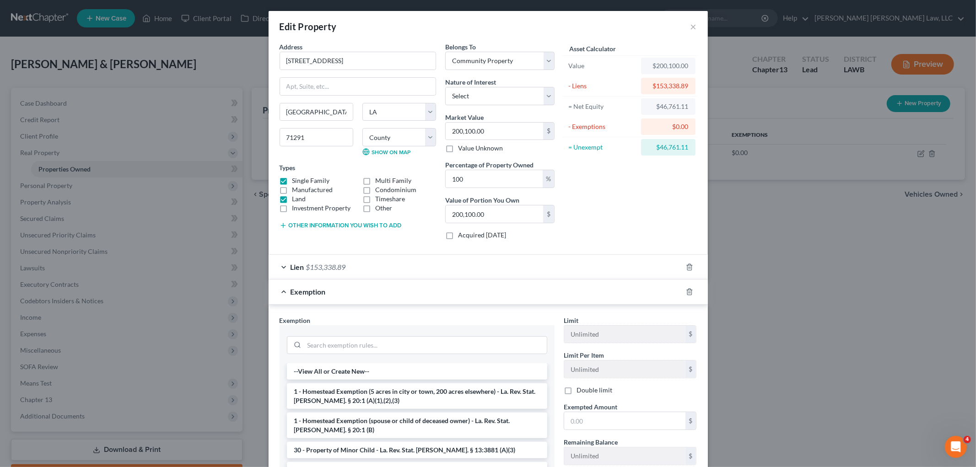
click at [357, 391] on li "1 - Homestead Exemption (5 acres in city or town, 200 acres elsewhere) - La. Re…" at bounding box center [417, 397] width 260 height 26
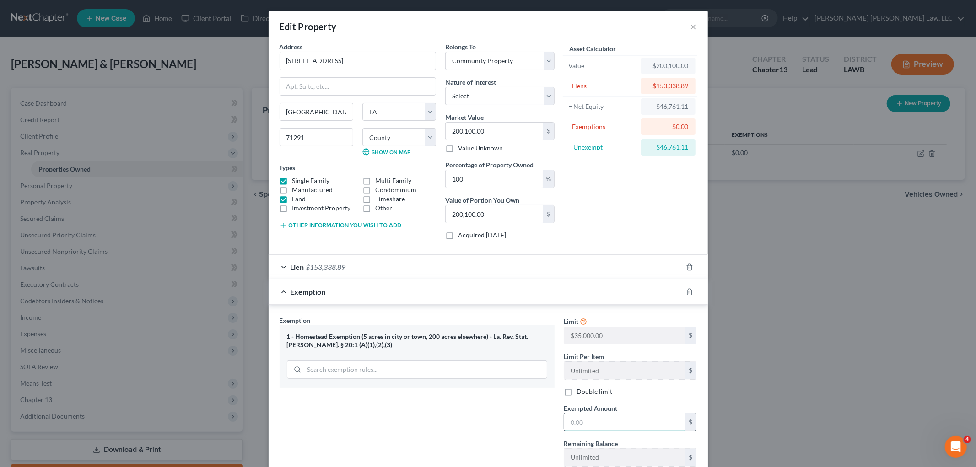
click at [584, 415] on input "text" at bounding box center [624, 422] width 121 height 17
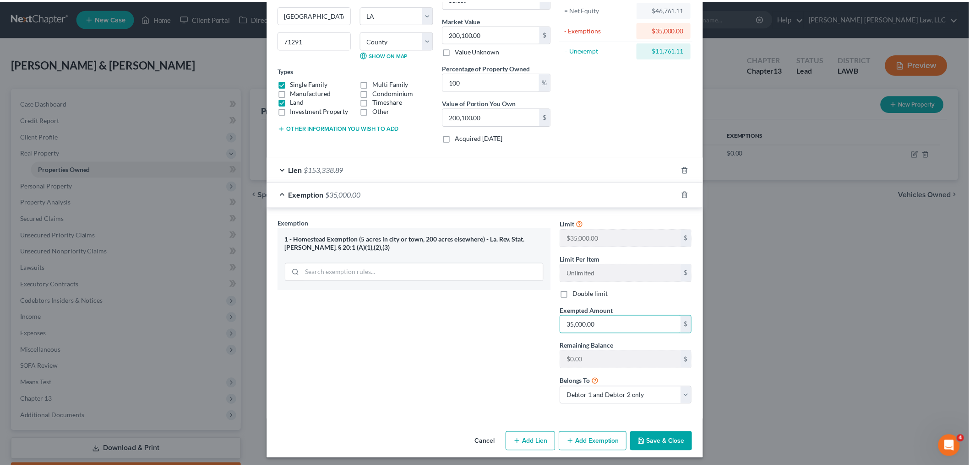
scroll to position [102, 0]
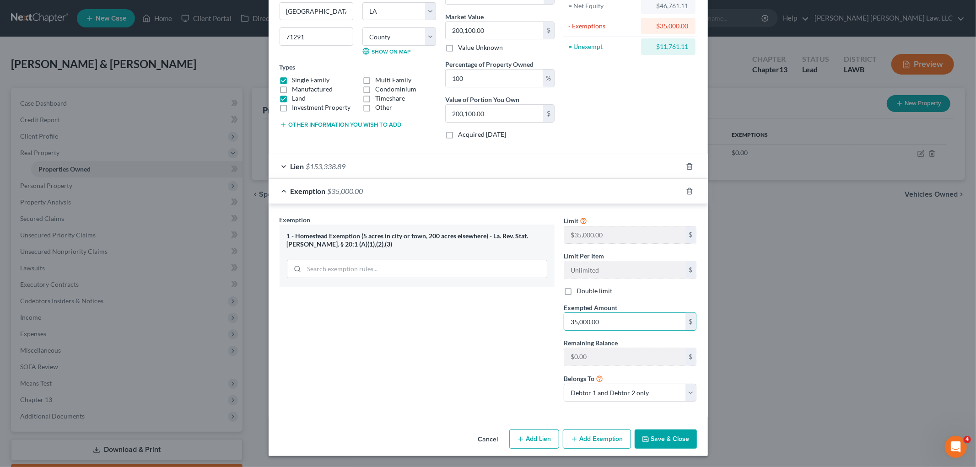
type input "35,000.00"
click at [657, 440] on button "Save & Close" at bounding box center [666, 439] width 62 height 19
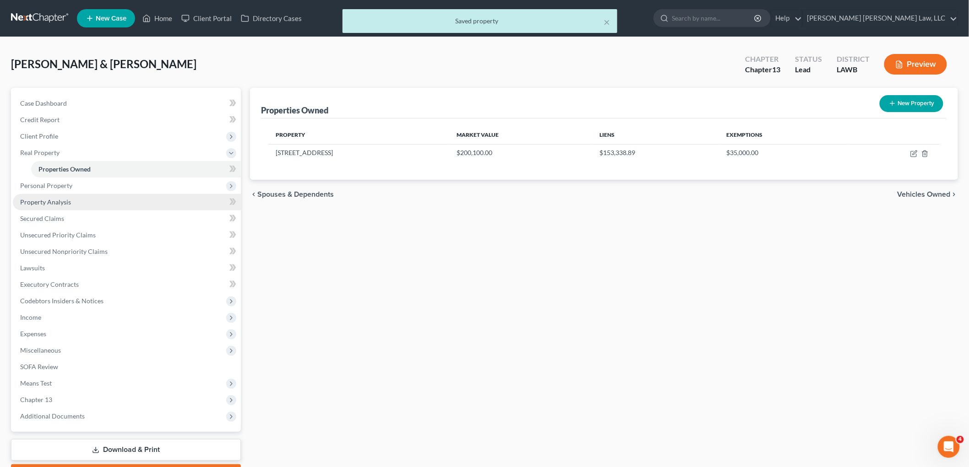
click at [29, 203] on span "Property Analysis" at bounding box center [45, 202] width 51 height 8
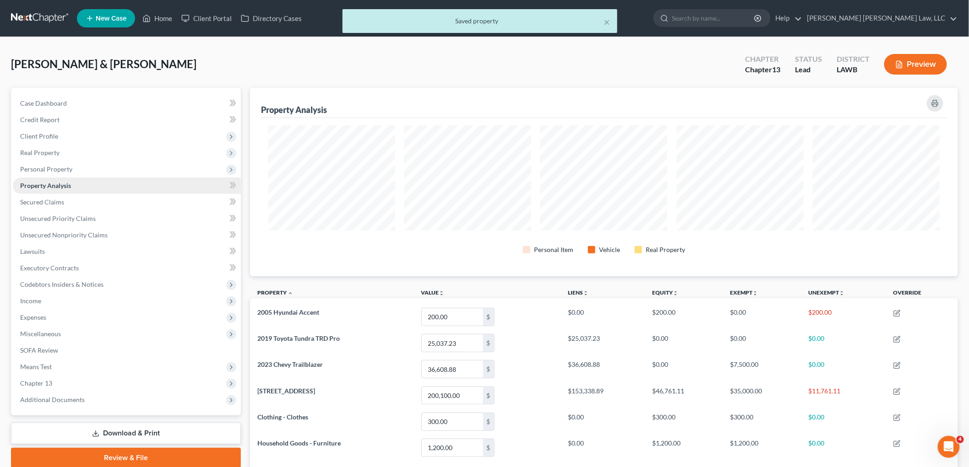
scroll to position [189, 708]
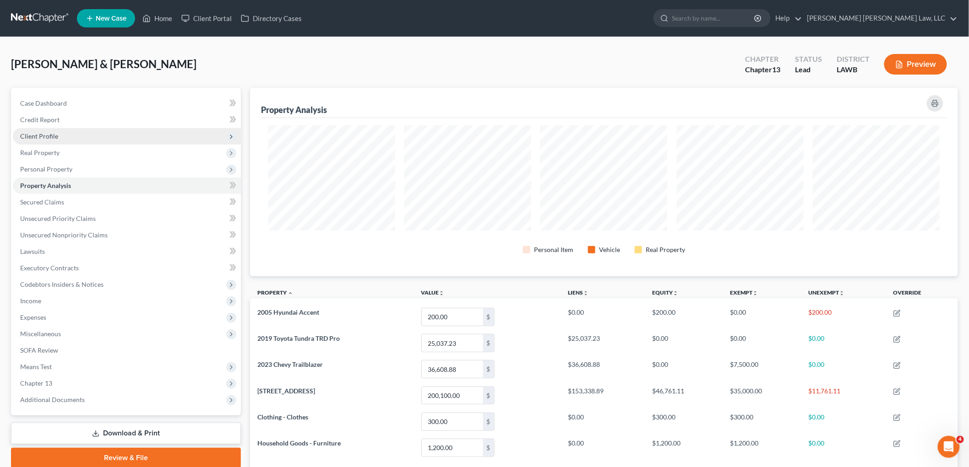
click at [65, 132] on span "Client Profile" at bounding box center [127, 136] width 228 height 16
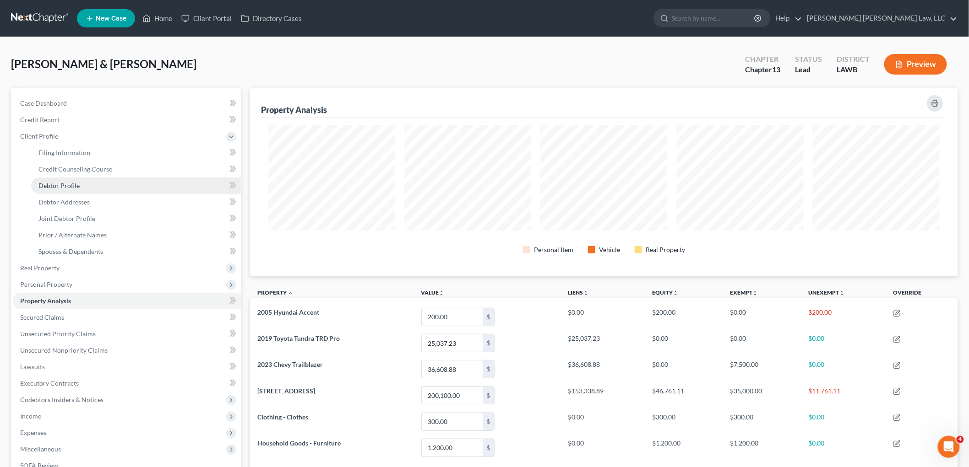
click at [71, 189] on span "Debtor Profile" at bounding box center [58, 186] width 41 height 8
select select "1"
select select "3"
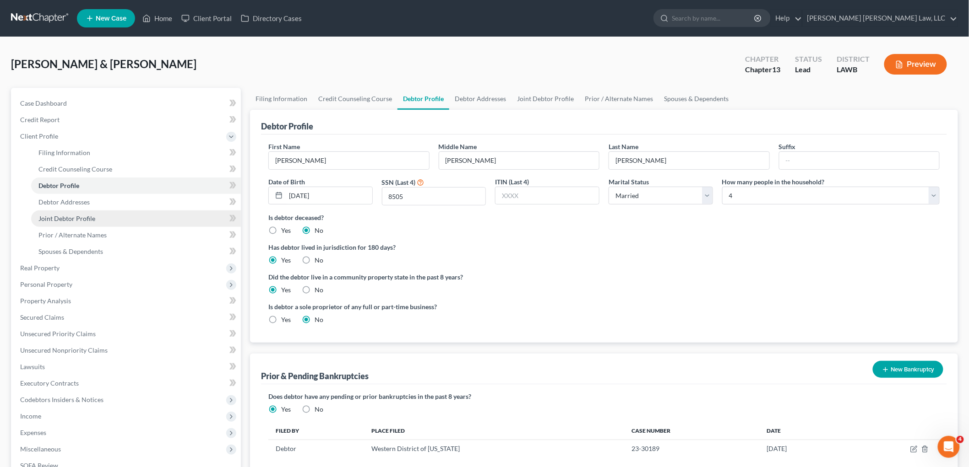
click at [72, 218] on span "Joint Debtor Profile" at bounding box center [66, 219] width 57 height 8
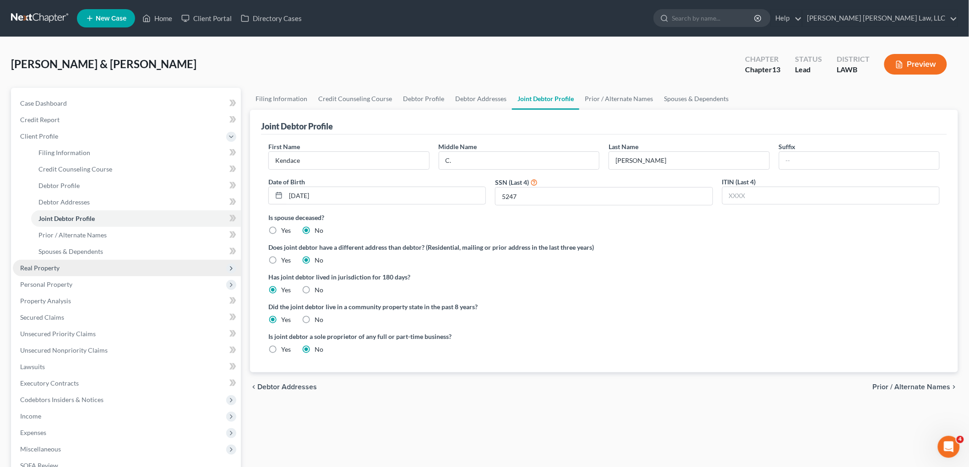
click at [53, 267] on span "Real Property" at bounding box center [39, 268] width 39 height 8
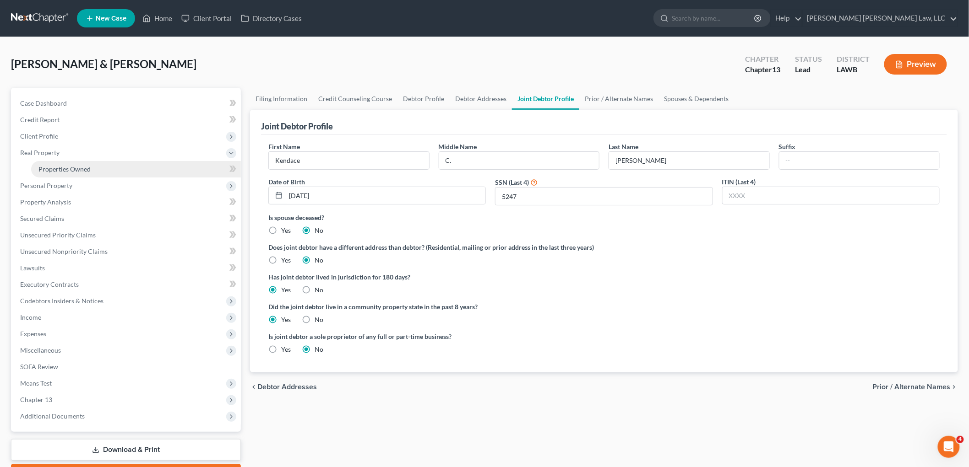
click at [94, 170] on link "Properties Owned" at bounding box center [136, 169] width 210 height 16
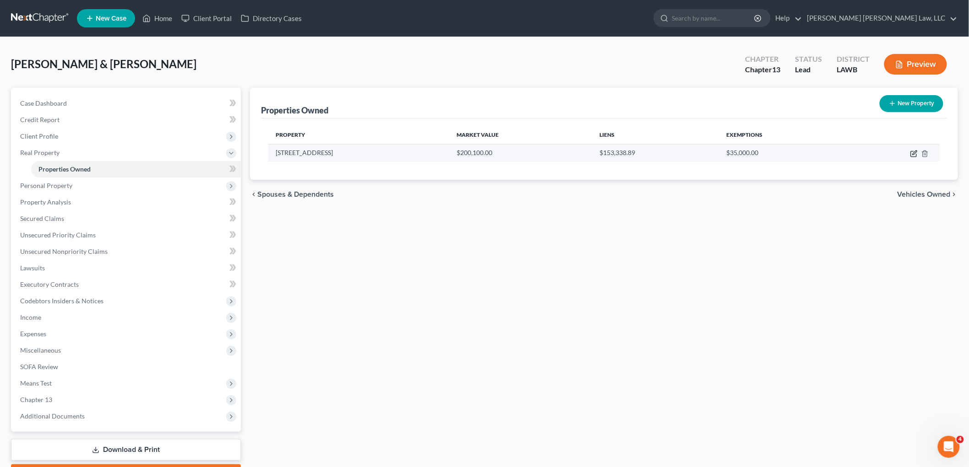
click at [913, 153] on icon "button" at bounding box center [914, 153] width 4 height 4
select select "19"
select select "36"
select select "4"
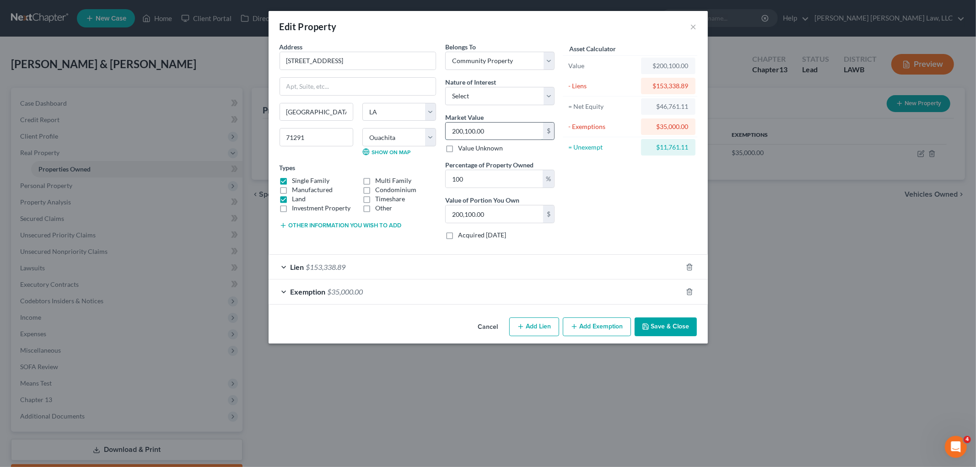
click at [475, 128] on input "200,100.00" at bounding box center [494, 131] width 97 height 17
type input "1"
type input "1.00"
type input "15"
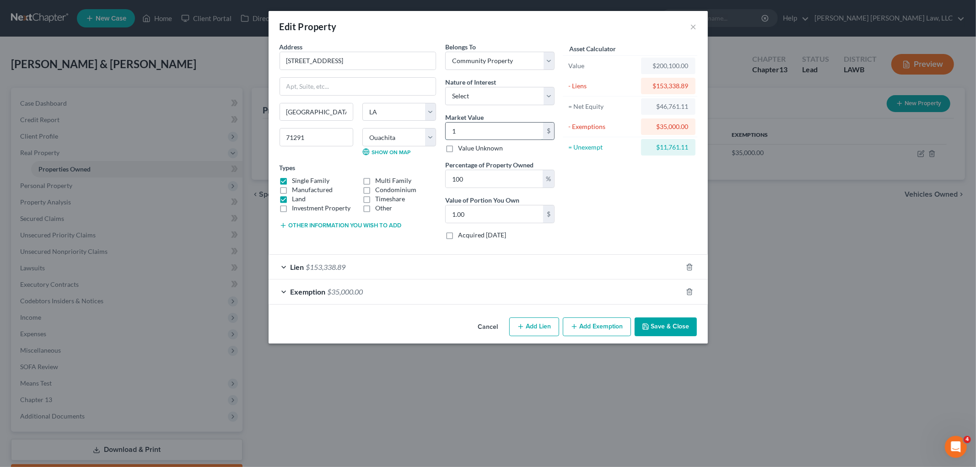
type input "15.00"
type input "150"
type input "150.00"
type input "1504"
type input "1,504.00"
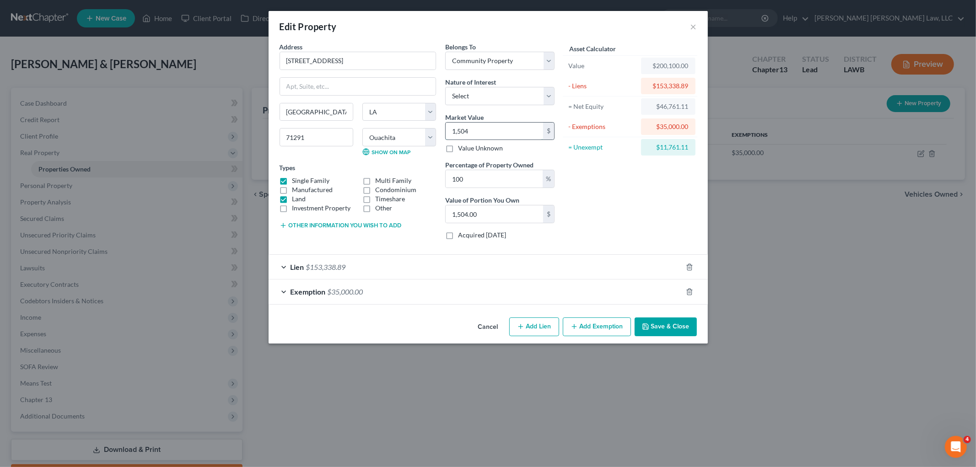
type input "1,5043"
type input "15,043.00"
type input "15,0435"
type input "150,435.00"
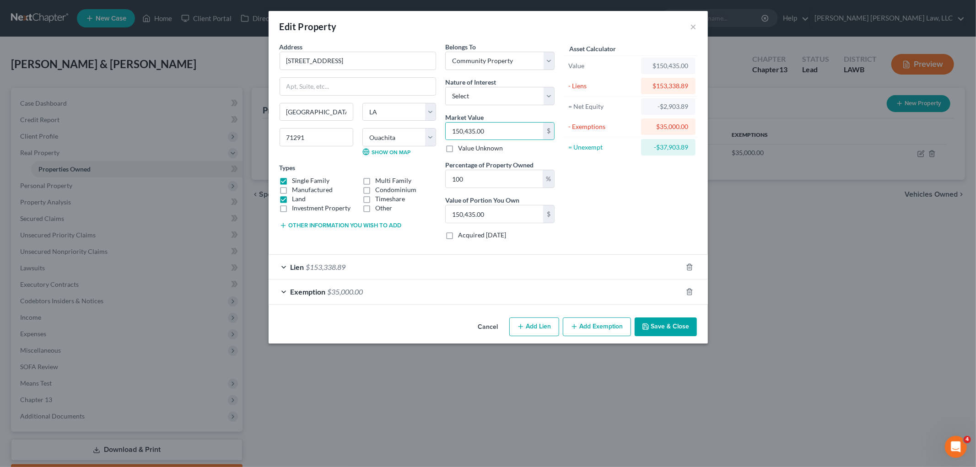
click at [652, 324] on button "Save & Close" at bounding box center [666, 327] width 62 height 19
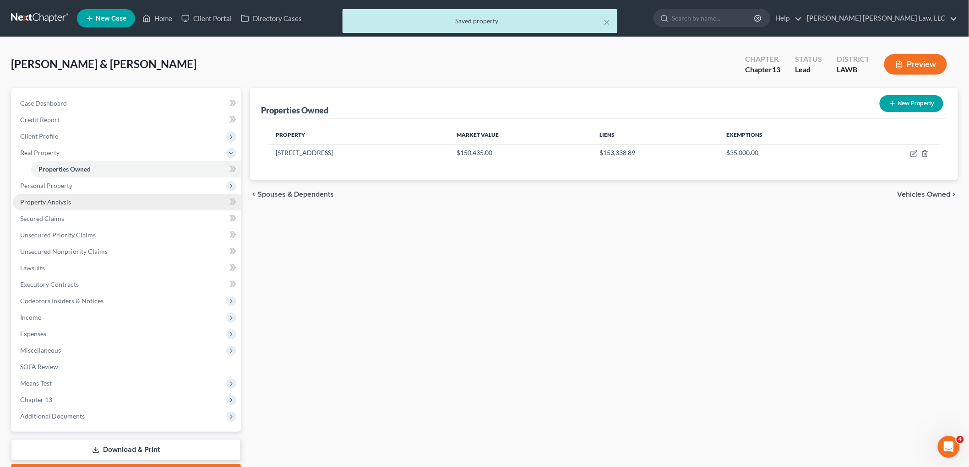
click at [67, 199] on span "Property Analysis" at bounding box center [45, 202] width 51 height 8
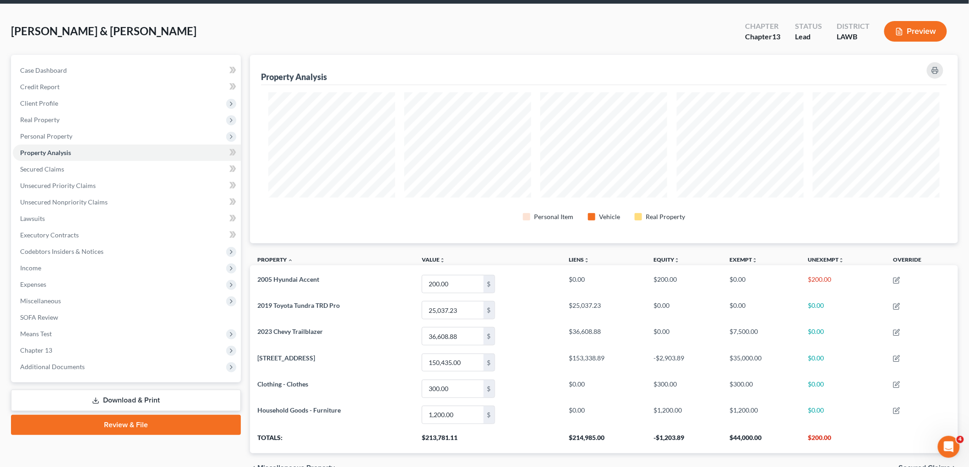
scroll to position [51, 0]
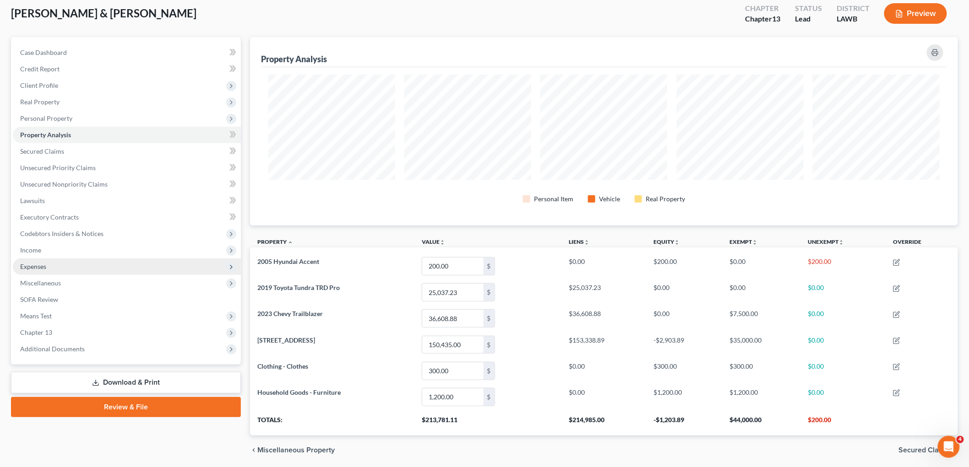
click at [71, 261] on span "Expenses" at bounding box center [127, 267] width 228 height 16
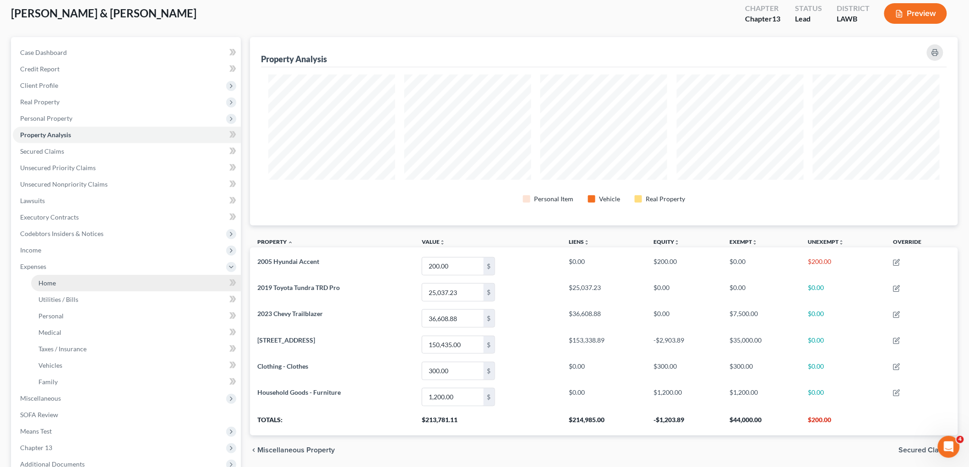
click at [67, 277] on link "Home" at bounding box center [136, 283] width 210 height 16
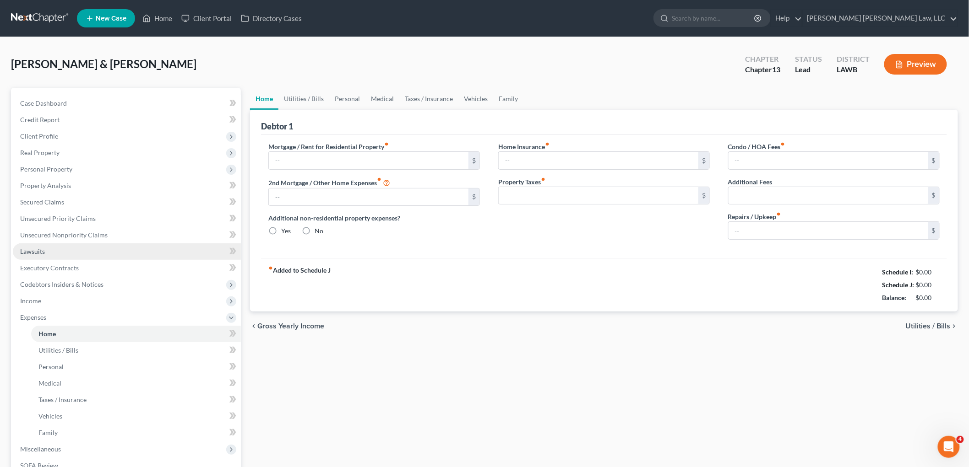
type input "1,100.00"
type input "0.00"
radio input "true"
type input "0.00"
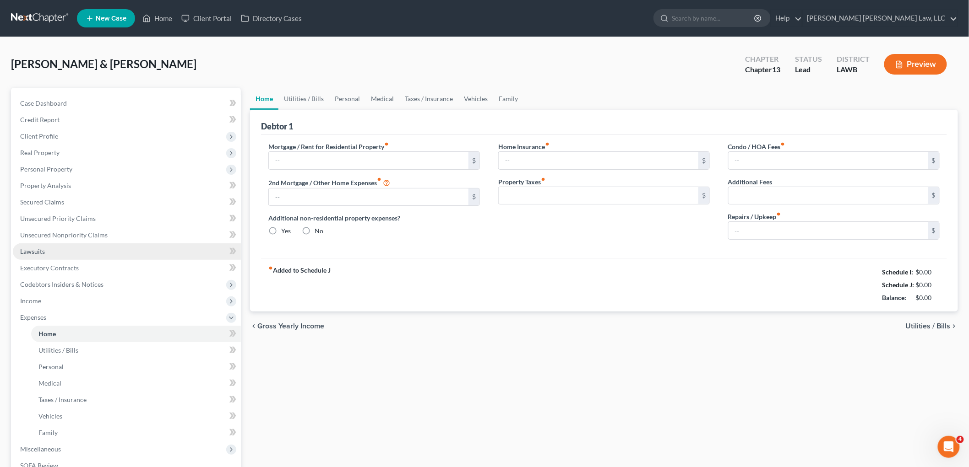
type input "0.00"
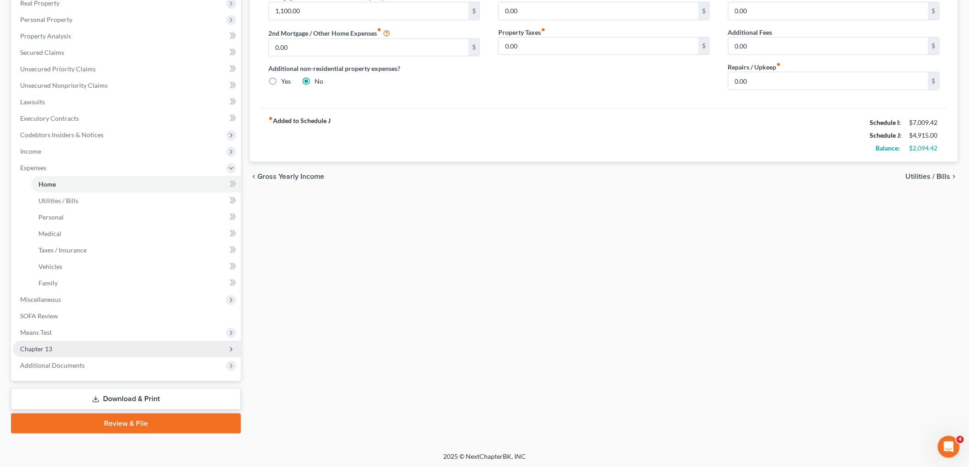
click at [78, 344] on span "Chapter 13" at bounding box center [127, 349] width 228 height 16
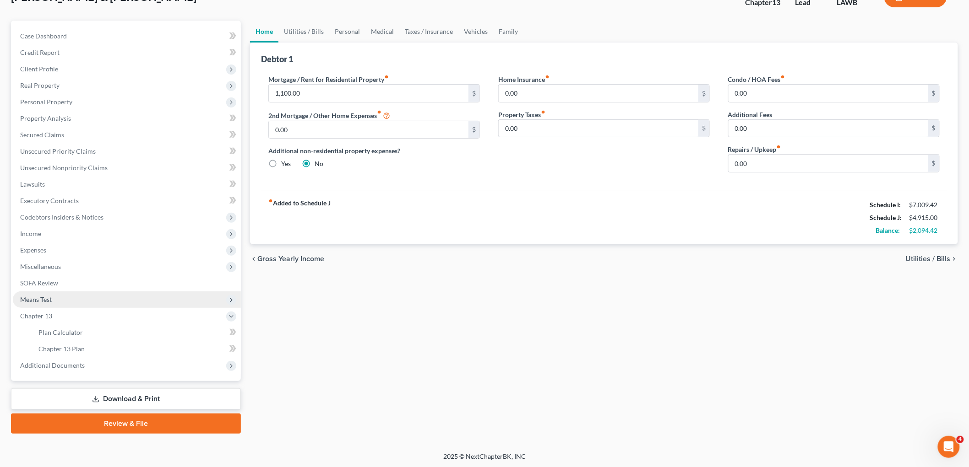
click at [80, 302] on span "Means Test" at bounding box center [127, 300] width 228 height 16
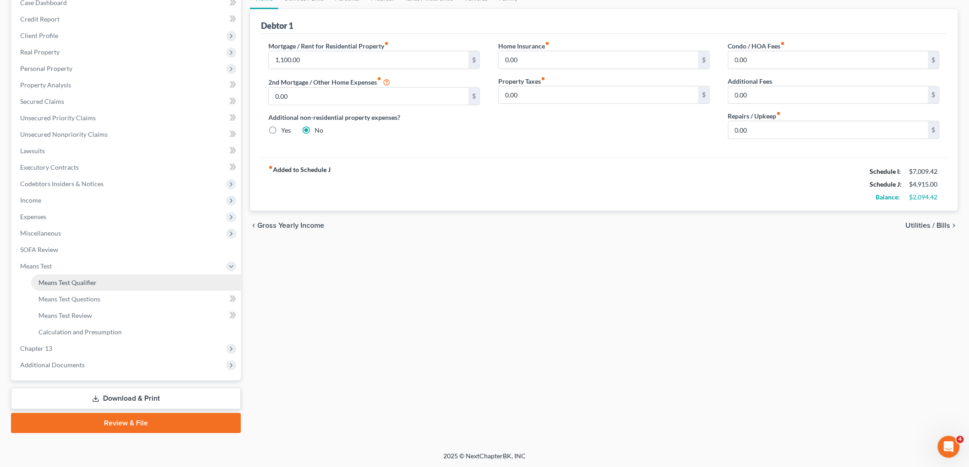
click at [82, 285] on span "Means Test Qualifier" at bounding box center [67, 283] width 58 height 8
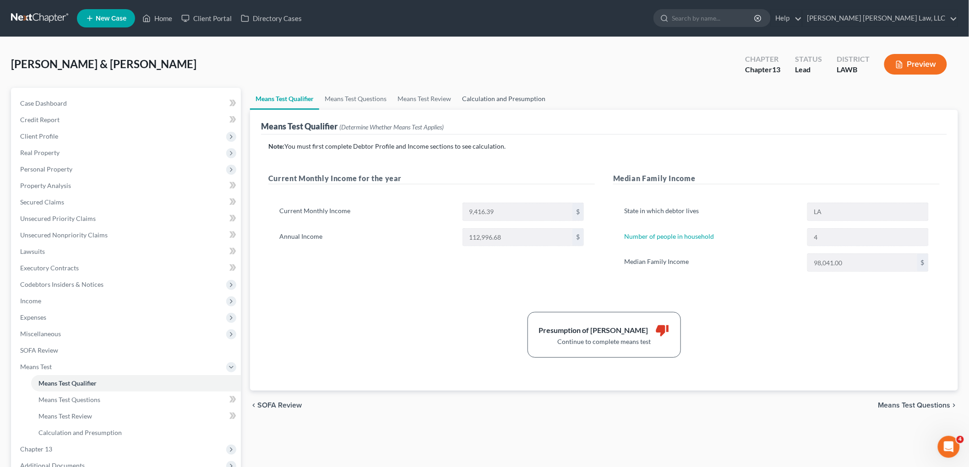
click at [514, 97] on link "Calculation and Presumption" at bounding box center [503, 99] width 94 height 22
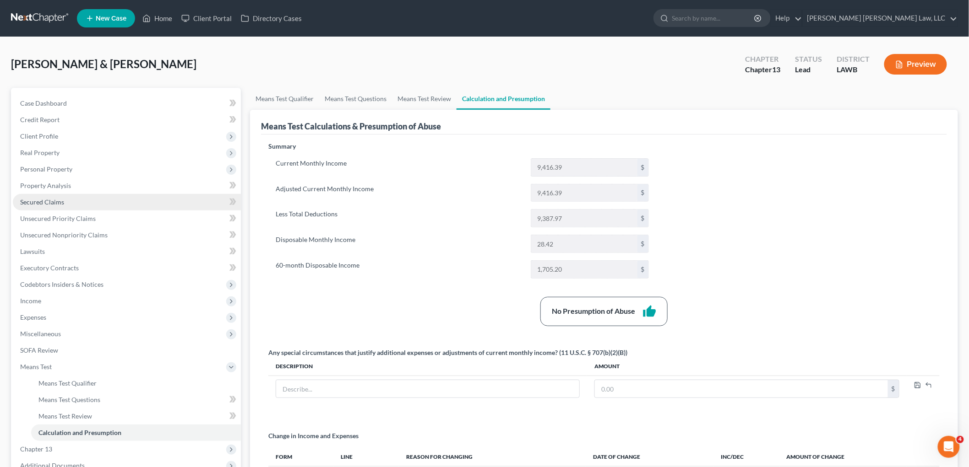
click at [89, 195] on link "Secured Claims" at bounding box center [127, 202] width 228 height 16
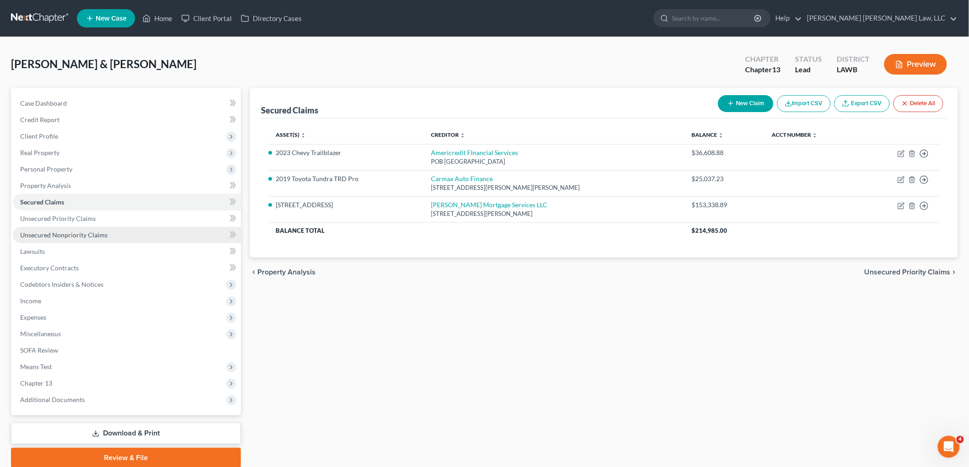
click at [77, 227] on link "Unsecured Nonpriority Claims" at bounding box center [127, 235] width 228 height 16
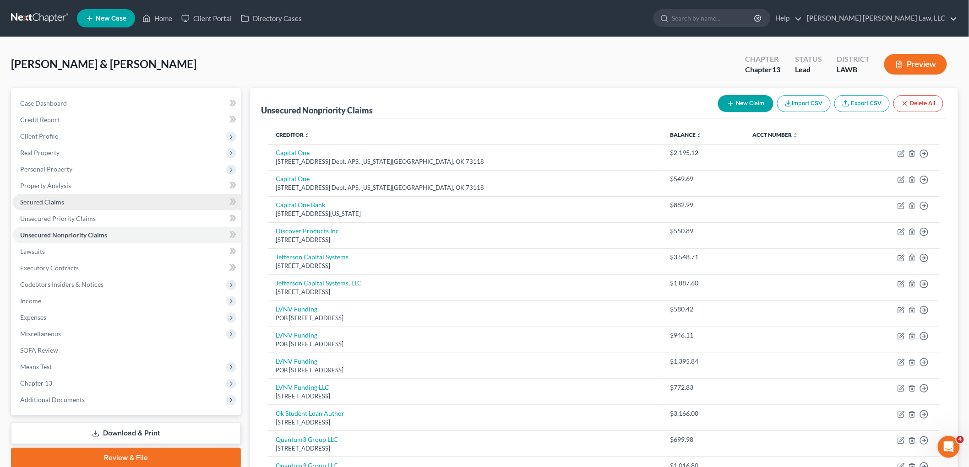
click at [98, 202] on link "Secured Claims" at bounding box center [127, 202] width 228 height 16
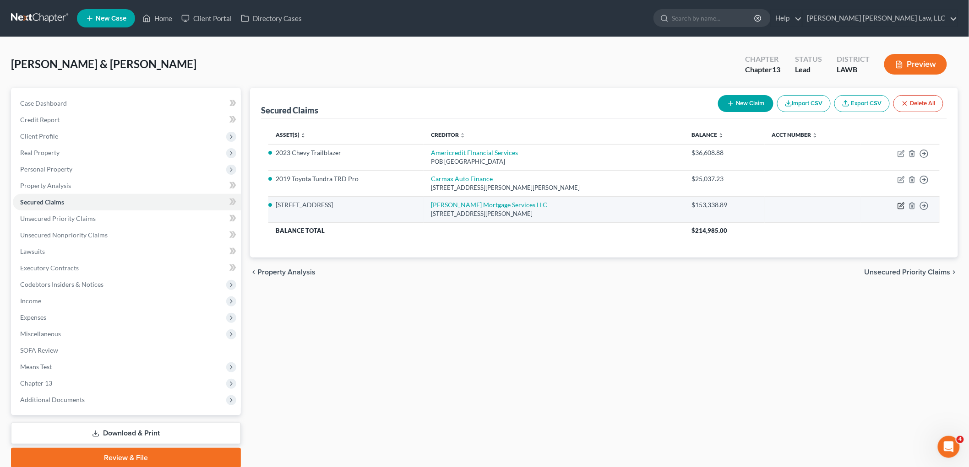
click at [899, 207] on icon "button" at bounding box center [901, 205] width 4 height 4
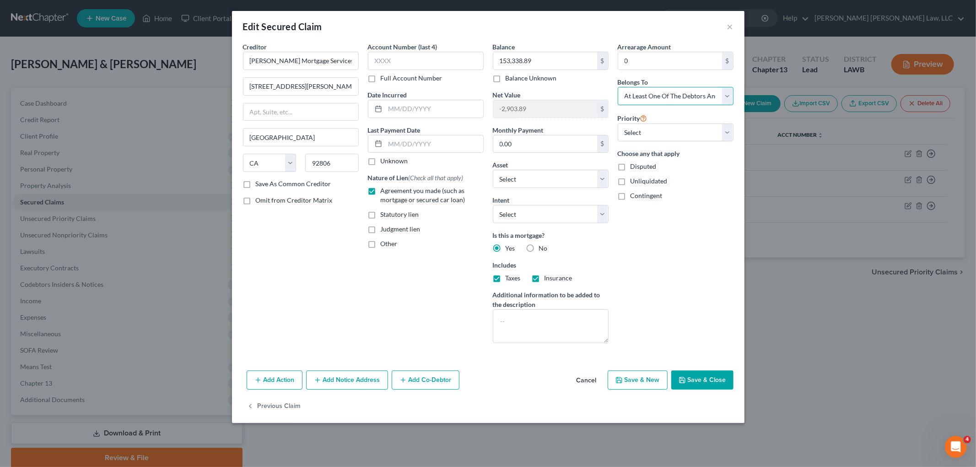
click at [662, 93] on select "Select Debtor 1 Only Debtor 2 Only Debtor 1 And Debtor 2 Only At Least One Of T…" at bounding box center [676, 96] width 116 height 18
click at [618, 87] on select "Select Debtor 1 Only Debtor 2 Only Debtor 1 And Debtor 2 Only At Least One Of T…" at bounding box center [676, 96] width 116 height 18
drag, startPoint x: 535, startPoint y: 319, endPoint x: 522, endPoint y: 320, distance: 12.8
click at [534, 319] on textarea at bounding box center [551, 326] width 116 height 34
click at [534, 145] on input "0.00" at bounding box center [545, 143] width 104 height 17
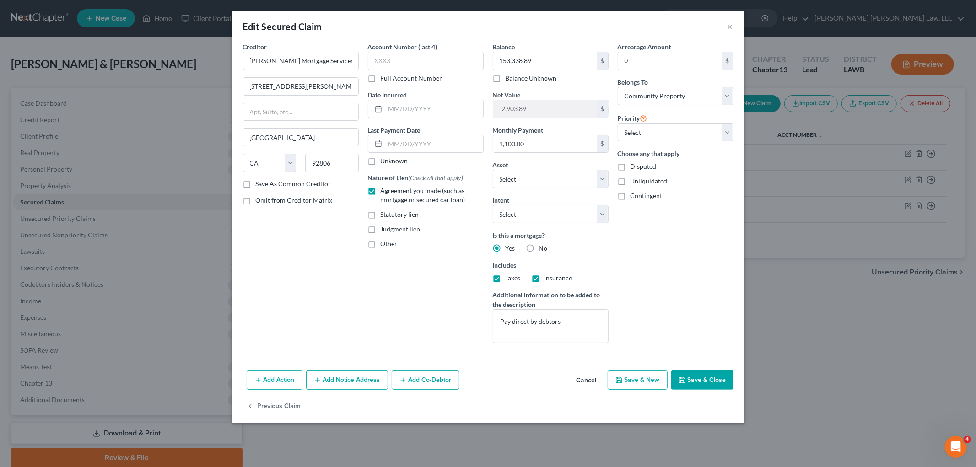
click at [690, 380] on button "Save & Close" at bounding box center [702, 380] width 62 height 19
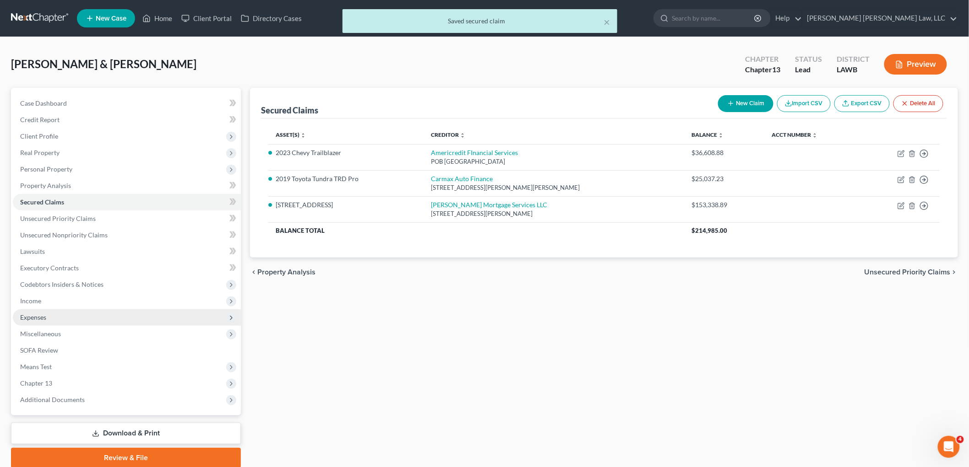
click at [55, 314] on span "Expenses" at bounding box center [127, 317] width 228 height 16
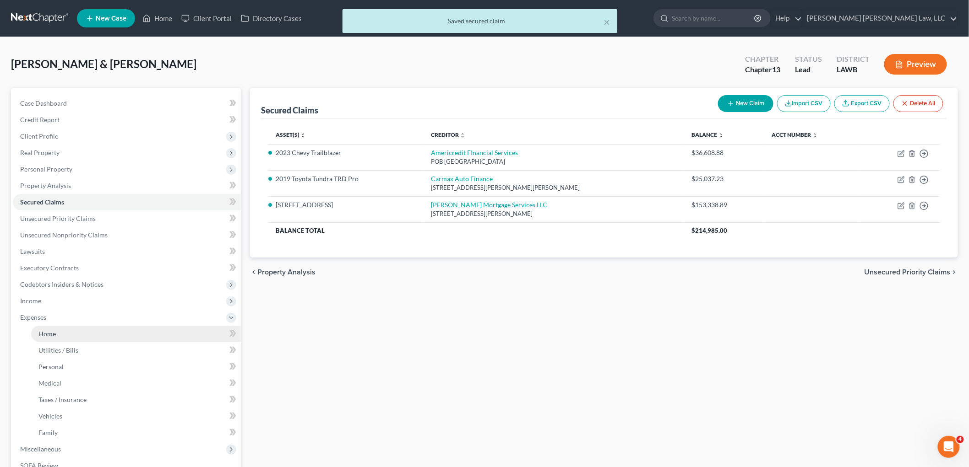
click at [60, 326] on link "Home" at bounding box center [136, 334] width 210 height 16
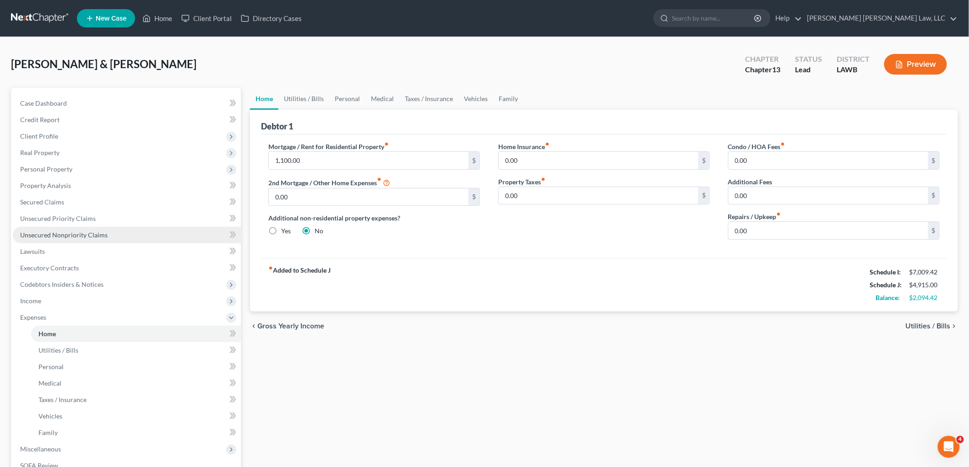
drag, startPoint x: 77, startPoint y: 239, endPoint x: 87, endPoint y: 236, distance: 11.0
click at [77, 239] on link "Unsecured Nonpriority Claims" at bounding box center [127, 235] width 228 height 16
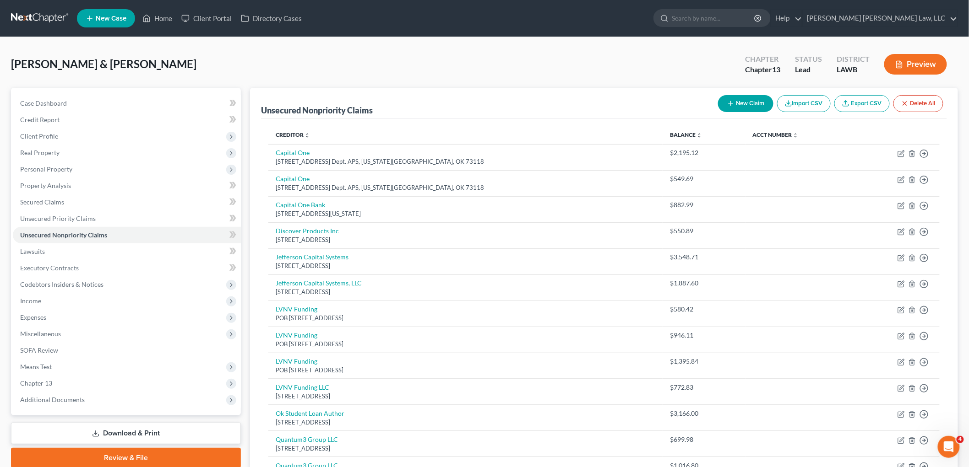
click at [742, 98] on button "New Claim" at bounding box center [745, 103] width 55 height 17
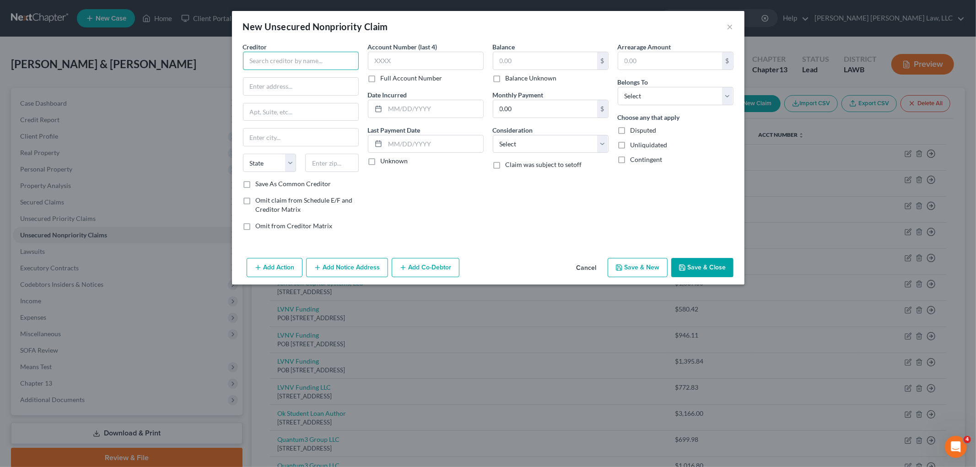
click at [334, 63] on input "text" at bounding box center [301, 61] width 116 height 18
click at [272, 86] on input "text" at bounding box center [301, 86] width 115 height 17
drag, startPoint x: 321, startPoint y: 163, endPoint x: 316, endPoint y: 160, distance: 6.0
click at [321, 163] on input "text" at bounding box center [332, 163] width 54 height 18
click at [426, 213] on div "Account Number (last 4) Full Account Number Date Incurred Last Payment Date Unk…" at bounding box center [425, 140] width 125 height 196
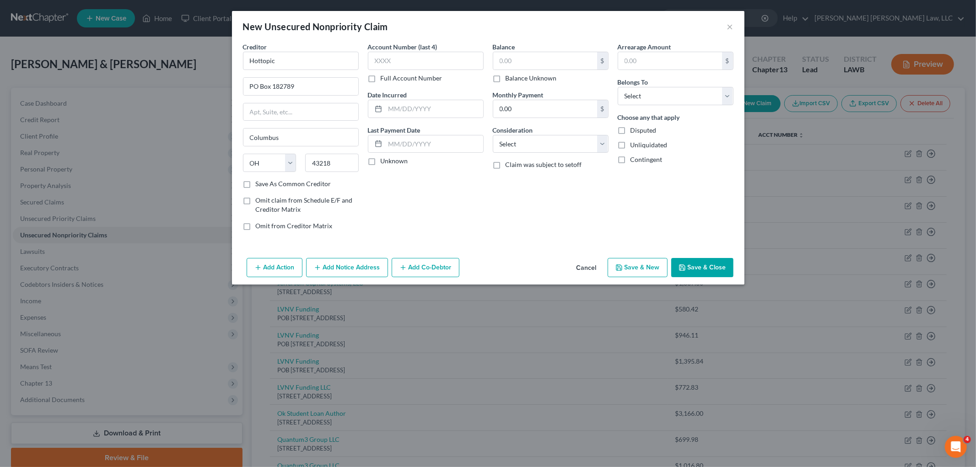
click at [256, 183] on label "Save As Common Creditor" at bounding box center [294, 183] width 76 height 9
click at [260, 183] on input "Save As Common Creditor" at bounding box center [263, 182] width 6 height 6
drag, startPoint x: 516, startPoint y: 58, endPoint x: 520, endPoint y: 60, distance: 5.0
click at [516, 58] on input "text" at bounding box center [545, 60] width 104 height 17
click at [428, 56] on input "text" at bounding box center [426, 61] width 116 height 18
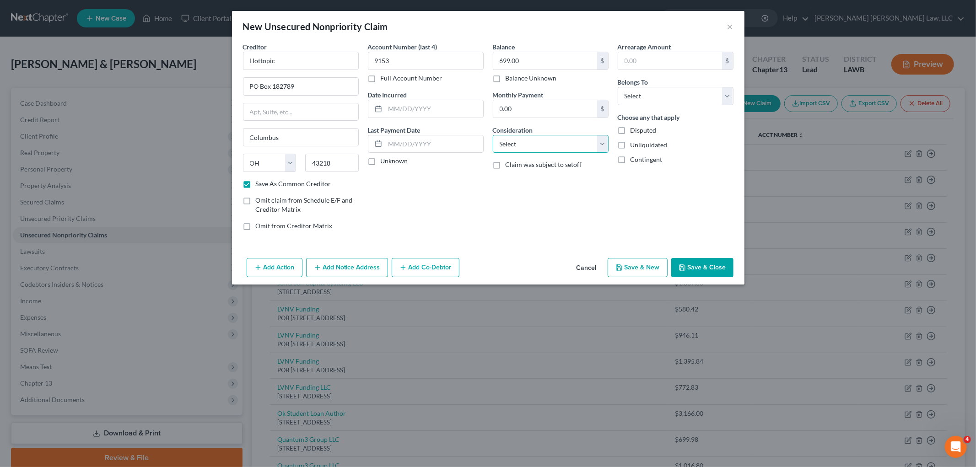
click at [501, 139] on select "Select Cable / Satellite Services Collection Agency Credit Card Debt Debt Couns…" at bounding box center [551, 144] width 116 height 18
click at [493, 135] on select "Select Cable / Satellite Services Collection Agency Credit Card Debt Debt Couns…" at bounding box center [551, 144] width 116 height 18
click at [650, 93] on select "Select Debtor 1 Only Debtor 2 Only Debtor 1 And Debtor 2 Only At Least One Of T…" at bounding box center [676, 96] width 116 height 18
click at [618, 87] on select "Select Debtor 1 Only Debtor 2 Only Debtor 1 And Debtor 2 Only At Least One Of T…" at bounding box center [676, 96] width 116 height 18
click at [701, 260] on button "Save & Close" at bounding box center [702, 267] width 62 height 19
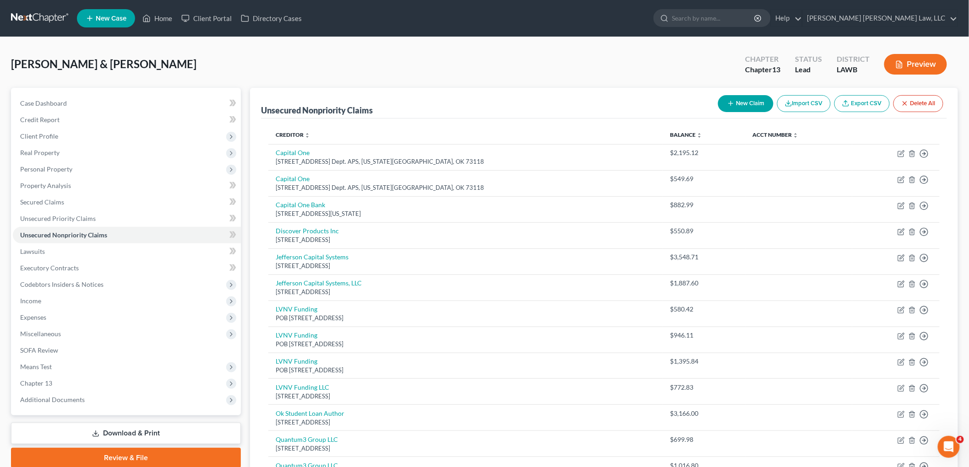
click at [743, 106] on button "New Claim" at bounding box center [745, 103] width 55 height 17
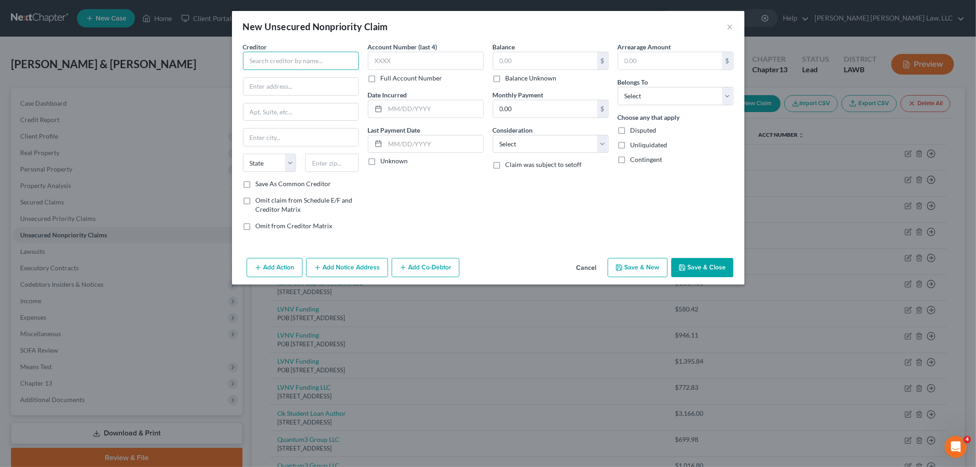
click at [254, 58] on input "text" at bounding box center [301, 61] width 116 height 18
click at [287, 86] on div "101 2nd St Ste 350, San Francisco, CA 94105" at bounding box center [303, 85] width 106 height 8
click at [520, 59] on input "text" at bounding box center [545, 60] width 104 height 17
click at [422, 50] on label "Account Number (last 4)" at bounding box center [403, 47] width 70 height 10
click at [429, 59] on input "text" at bounding box center [426, 61] width 116 height 18
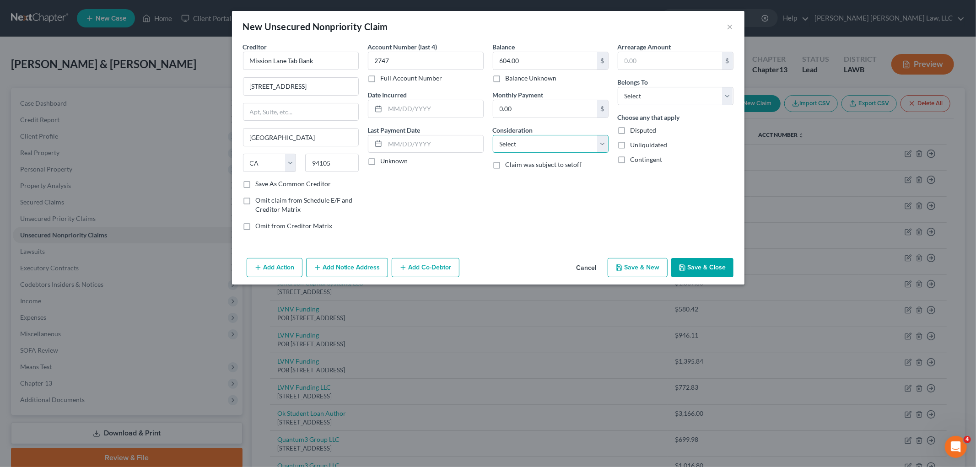
drag, startPoint x: 542, startPoint y: 143, endPoint x: 543, endPoint y: 152, distance: 8.7
click at [542, 143] on select "Select Cable / Satellite Services Collection Agency Credit Card Debt Debt Couns…" at bounding box center [551, 144] width 116 height 18
click at [493, 135] on select "Select Cable / Satellite Services Collection Agency Credit Card Debt Debt Couns…" at bounding box center [551, 144] width 116 height 18
click at [632, 100] on select "Select Debtor 1 Only Debtor 2 Only Debtor 1 And Debtor 2 Only At Least One Of T…" at bounding box center [676, 96] width 116 height 18
click at [618, 87] on select "Select Debtor 1 Only Debtor 2 Only Debtor 1 And Debtor 2 Only At Least One Of T…" at bounding box center [676, 96] width 116 height 18
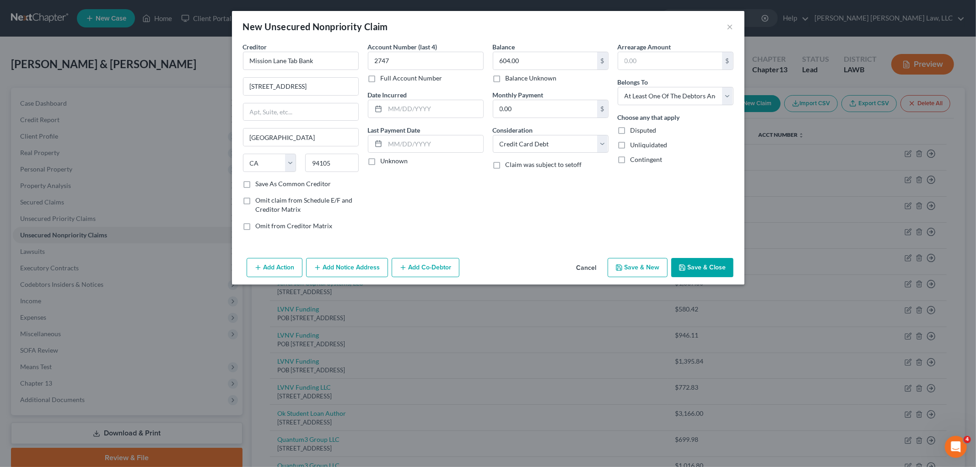
click at [655, 270] on button "Save & New" at bounding box center [638, 267] width 60 height 19
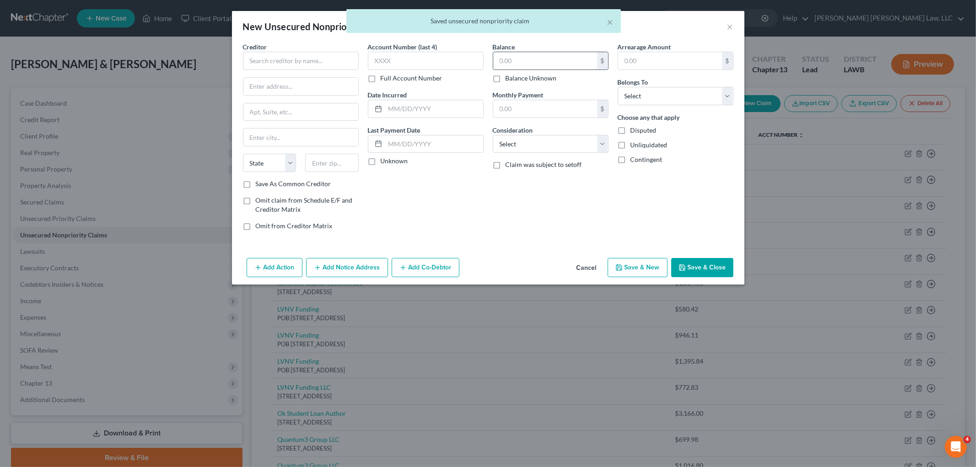
click at [519, 62] on input "text" at bounding box center [545, 60] width 104 height 17
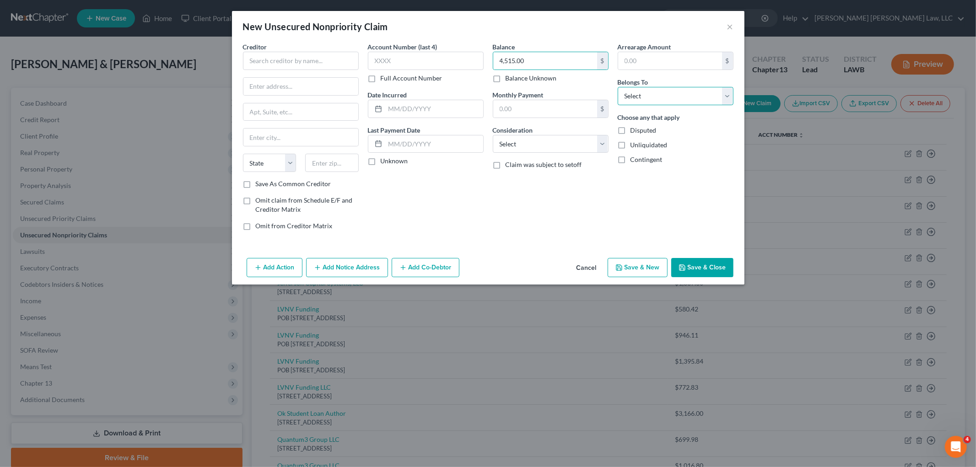
click at [655, 100] on select "Select Debtor 1 Only Debtor 2 Only Debtor 1 And Debtor 2 Only At Least One Of T…" at bounding box center [676, 96] width 116 height 18
click at [618, 87] on select "Select Debtor 1 Only Debtor 2 Only Debtor 1 And Debtor 2 Only At Least One Of T…" at bounding box center [676, 96] width 116 height 18
drag, startPoint x: 574, startPoint y: 148, endPoint x: 565, endPoint y: 152, distance: 9.6
click at [573, 148] on select "Select Cable / Satellite Services Collection Agency Credit Card Debt Debt Couns…" at bounding box center [551, 144] width 116 height 18
click at [493, 135] on select "Select Cable / Satellite Services Collection Agency Credit Card Debt Debt Couns…" at bounding box center [551, 144] width 116 height 18
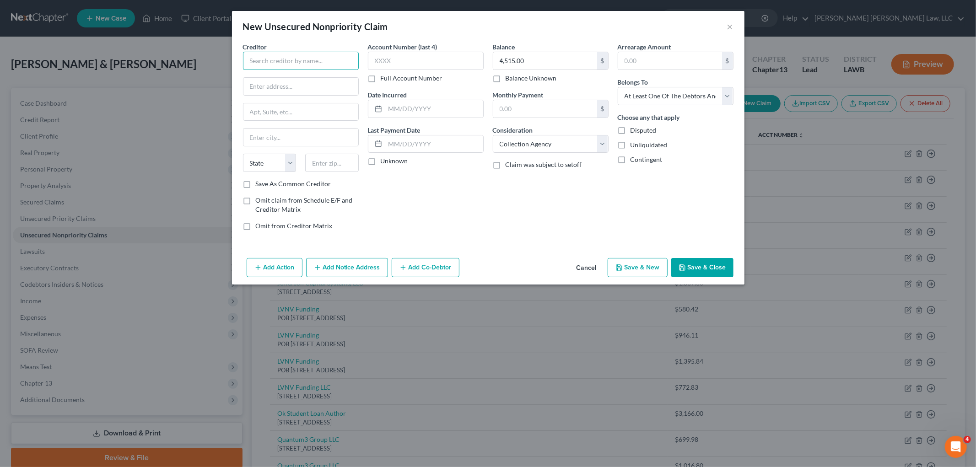
click at [330, 67] on input "text" at bounding box center [301, 61] width 116 height 18
click at [319, 84] on div "PO Box 84064, Columbus, GA 31908" at bounding box center [297, 85] width 95 height 8
click at [635, 269] on button "Save & New" at bounding box center [638, 267] width 60 height 19
click at [594, 270] on button "Cancel" at bounding box center [586, 268] width 35 height 18
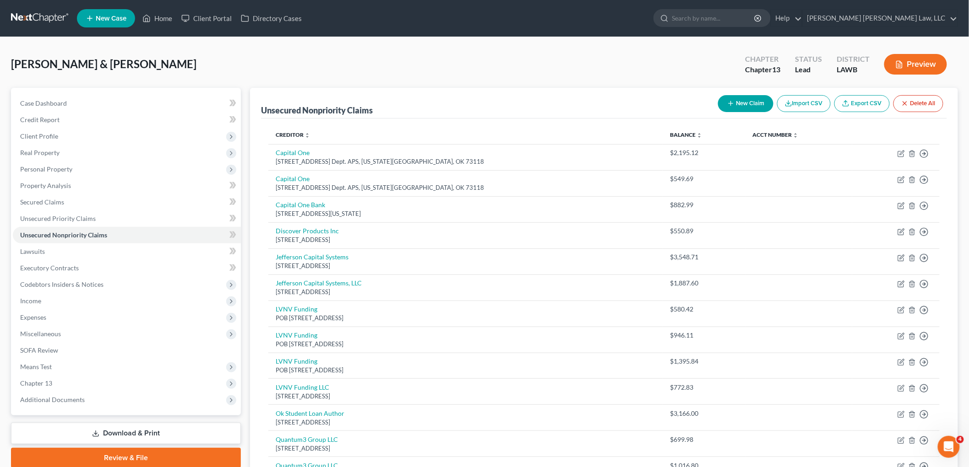
click at [742, 100] on button "New Claim" at bounding box center [745, 103] width 55 height 17
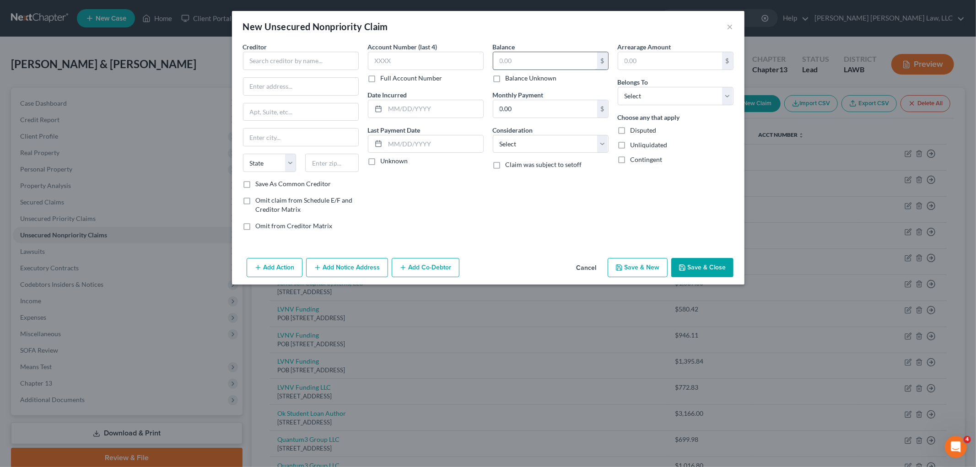
click at [533, 54] on input "text" at bounding box center [545, 60] width 104 height 17
click at [687, 99] on select "Select Debtor 1 Only Debtor 2 Only Debtor 1 And Debtor 2 Only At Least One Of T…" at bounding box center [676, 96] width 116 height 18
click at [618, 87] on select "Select Debtor 1 Only Debtor 2 Only Debtor 1 And Debtor 2 Only At Least One Of T…" at bounding box center [676, 96] width 116 height 18
click at [566, 147] on select "Select Cable / Satellite Services Collection Agency Credit Card Debt Debt Couns…" at bounding box center [551, 144] width 116 height 18
click at [493, 135] on select "Select Cable / Satellite Services Collection Agency Credit Card Debt Debt Couns…" at bounding box center [551, 144] width 116 height 18
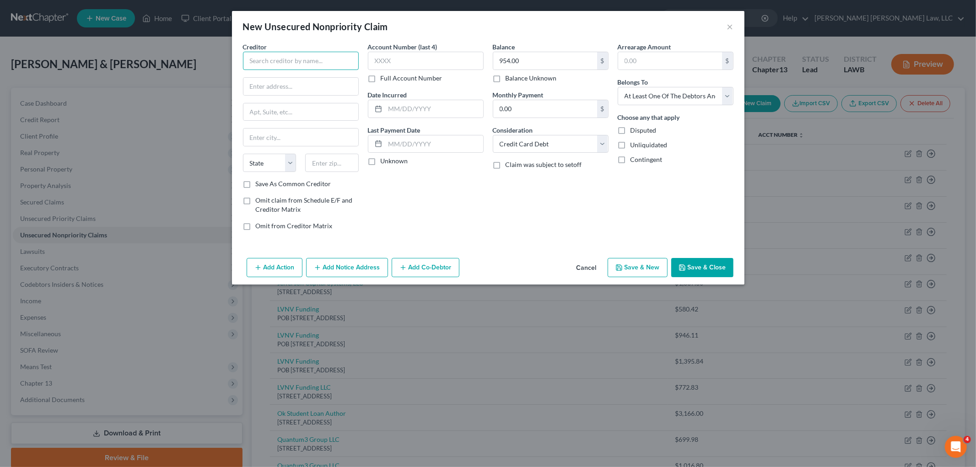
click at [324, 62] on input "text" at bounding box center [301, 61] width 116 height 18
click at [285, 83] on div "PO Box 182273, Columbus, OH 43218" at bounding box center [297, 85] width 95 height 8
click at [622, 268] on icon "button" at bounding box center [619, 267] width 5 height 5
click at [564, 61] on input "text" at bounding box center [545, 60] width 104 height 17
drag, startPoint x: 676, startPoint y: 97, endPoint x: 677, endPoint y: 103, distance: 7.1
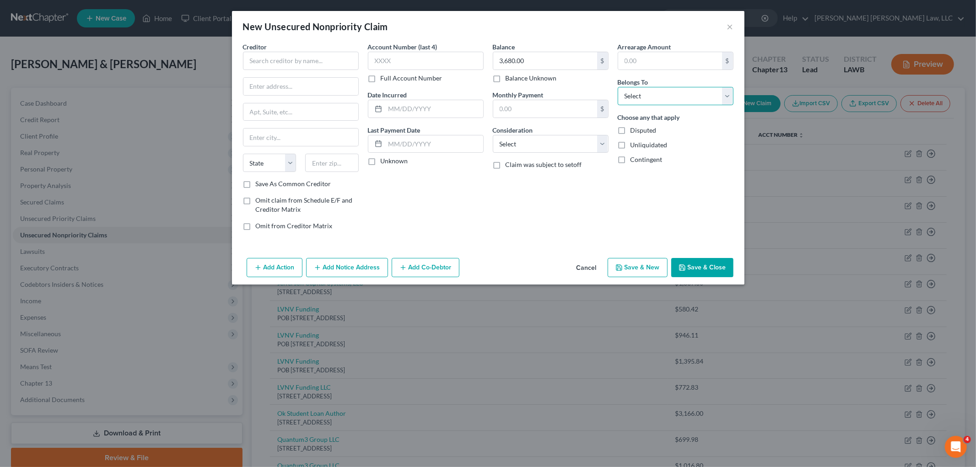
click at [676, 97] on select "Select Debtor 1 Only Debtor 2 Only Debtor 1 And Debtor 2 Only At Least One Of T…" at bounding box center [676, 96] width 116 height 18
click at [618, 87] on select "Select Debtor 1 Only Debtor 2 Only Debtor 1 And Debtor 2 Only At Least One Of T…" at bounding box center [676, 96] width 116 height 18
click at [554, 148] on select "Select Cable / Satellite Services Collection Agency Credit Card Debt Debt Couns…" at bounding box center [551, 144] width 116 height 18
click at [493, 135] on select "Select Cable / Satellite Services Collection Agency Credit Card Debt Debt Couns…" at bounding box center [551, 144] width 116 height 18
click at [316, 67] on input "text" at bounding box center [301, 61] width 116 height 18
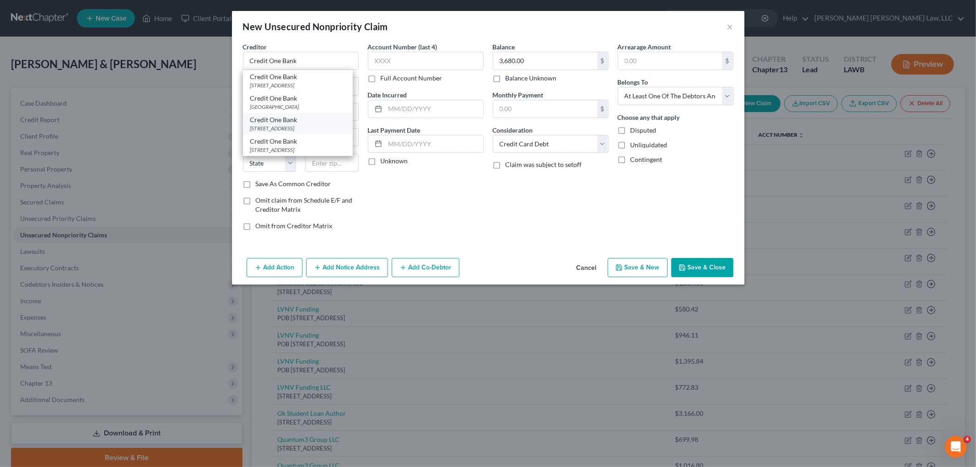
click at [300, 127] on div "PO Box 98875, Las Vegas, NV 89193" at bounding box center [297, 129] width 95 height 8
click at [649, 269] on button "Save & New" at bounding box center [638, 267] width 60 height 19
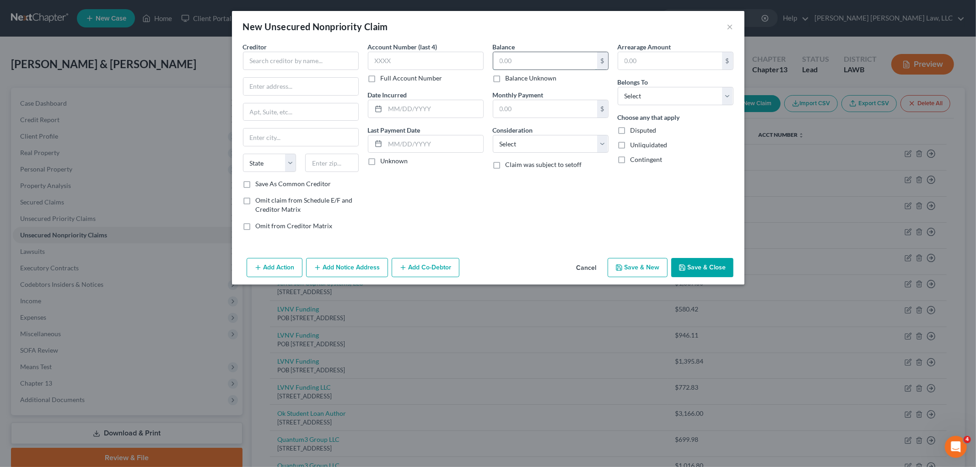
click at [539, 60] on input "text" at bounding box center [545, 60] width 104 height 17
drag, startPoint x: 624, startPoint y: 92, endPoint x: 634, endPoint y: 101, distance: 13.9
click at [624, 92] on select "Select Debtor 1 Only Debtor 2 Only Debtor 1 And Debtor 2 Only At Least One Of T…" at bounding box center [676, 96] width 116 height 18
click at [618, 87] on select "Select Debtor 1 Only Debtor 2 Only Debtor 1 And Debtor 2 Only At Least One Of T…" at bounding box center [676, 96] width 116 height 18
drag, startPoint x: 541, startPoint y: 144, endPoint x: 537, endPoint y: 149, distance: 6.5
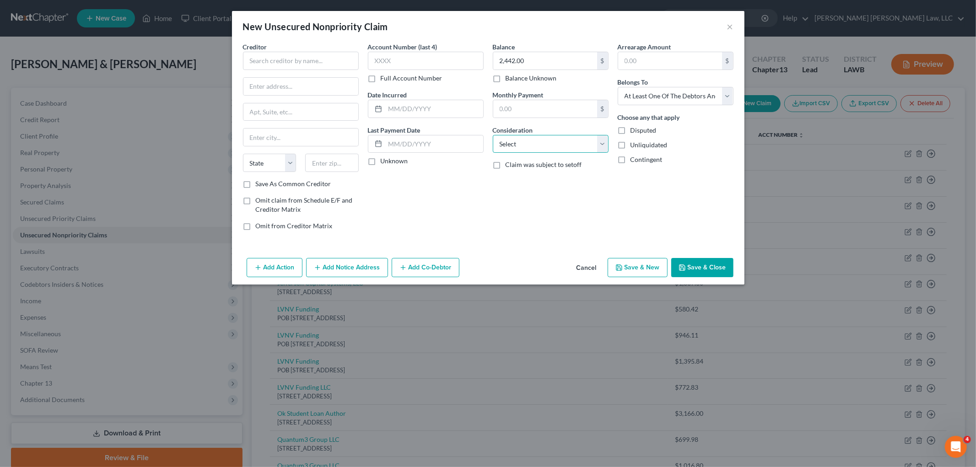
click at [541, 144] on select "Select Cable / Satellite Services Collection Agency Credit Card Debt Debt Couns…" at bounding box center [551, 144] width 116 height 18
click at [493, 135] on select "Select Cable / Satellite Services Collection Agency Credit Card Debt Debt Couns…" at bounding box center [551, 144] width 116 height 18
click at [302, 69] on input "text" at bounding box center [301, 61] width 116 height 18
click at [287, 86] on div "1011 North 7th Street # 3, West Monroe, LA 71291" at bounding box center [297, 85] width 95 height 8
click at [635, 266] on button "Save & New" at bounding box center [638, 267] width 60 height 19
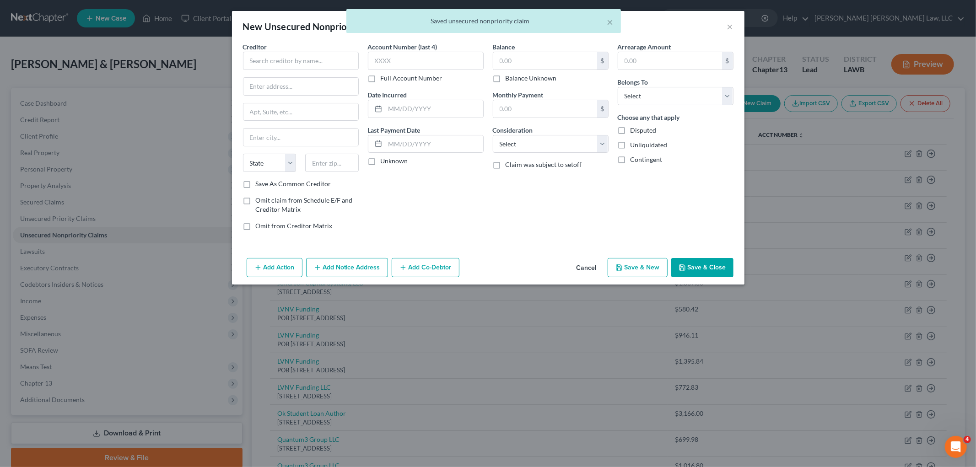
click at [582, 266] on button "Cancel" at bounding box center [586, 268] width 35 height 18
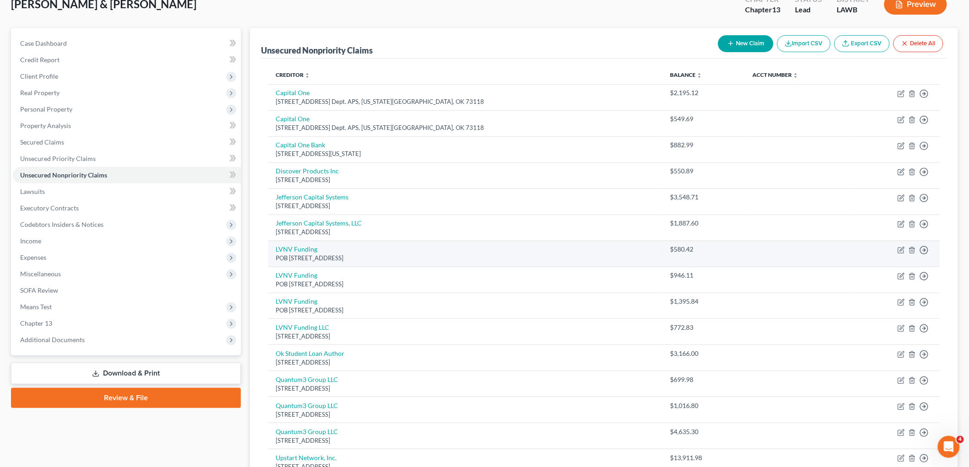
scroll to position [51, 0]
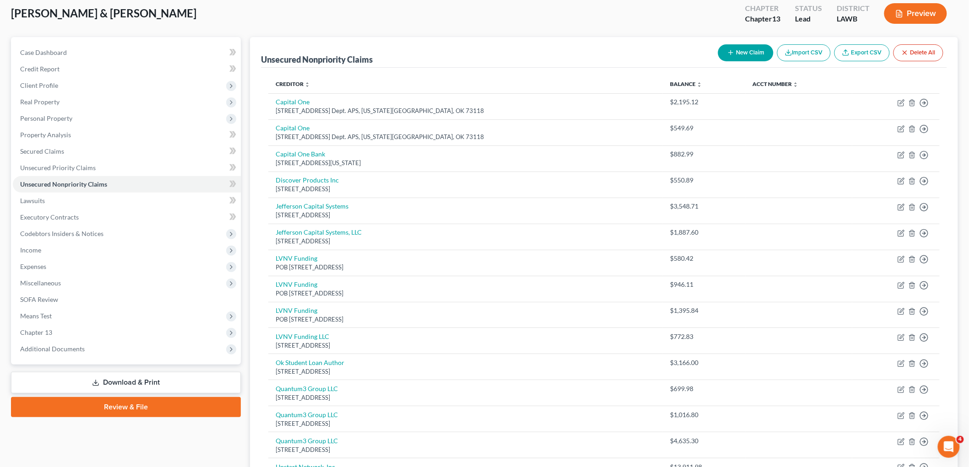
click at [731, 49] on icon "button" at bounding box center [730, 52] width 7 height 7
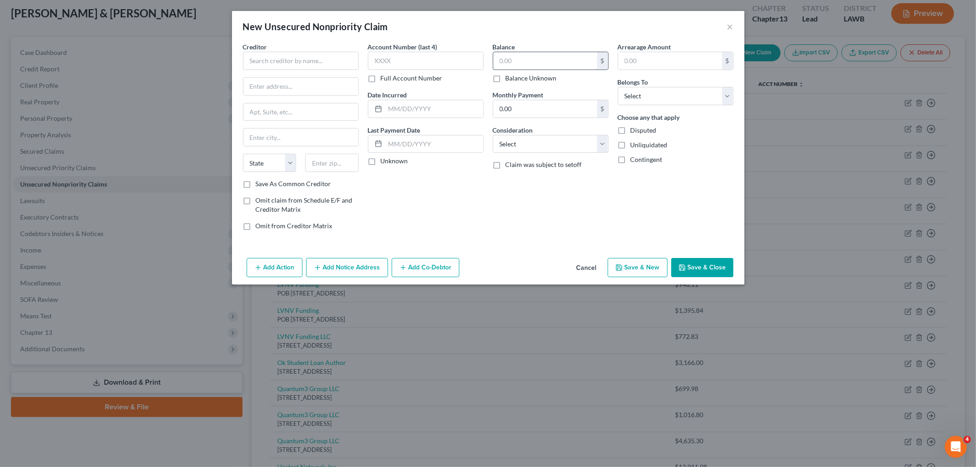
click at [527, 54] on input "text" at bounding box center [545, 60] width 104 height 17
click at [444, 63] on input "text" at bounding box center [426, 61] width 116 height 18
drag, startPoint x: 561, startPoint y: 146, endPoint x: 554, endPoint y: 152, distance: 9.7
click at [561, 146] on select "Select Cable / Satellite Services Collection Agency Credit Card Debt Debt Couns…" at bounding box center [551, 144] width 116 height 18
click at [493, 135] on select "Select Cable / Satellite Services Collection Agency Credit Card Debt Debt Couns…" at bounding box center [551, 144] width 116 height 18
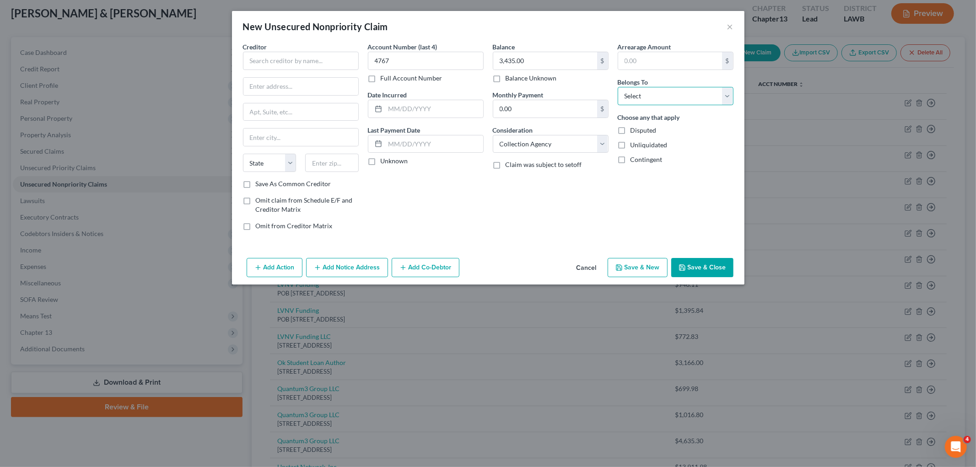
click at [642, 88] on select "Select Debtor 1 Only Debtor 2 Only Debtor 1 And Debtor 2 Only At Least One Of T…" at bounding box center [676, 96] width 116 height 18
click at [618, 87] on select "Select Debtor 1 Only Debtor 2 Only Debtor 1 And Debtor 2 Only At Least One Of T…" at bounding box center [676, 96] width 116 height 18
click at [300, 59] on input "text" at bounding box center [301, 61] width 116 height 18
click at [282, 79] on div "Syncb/Care Credit" at bounding box center [297, 76] width 95 height 9
click at [632, 269] on button "Save & New" at bounding box center [638, 267] width 60 height 19
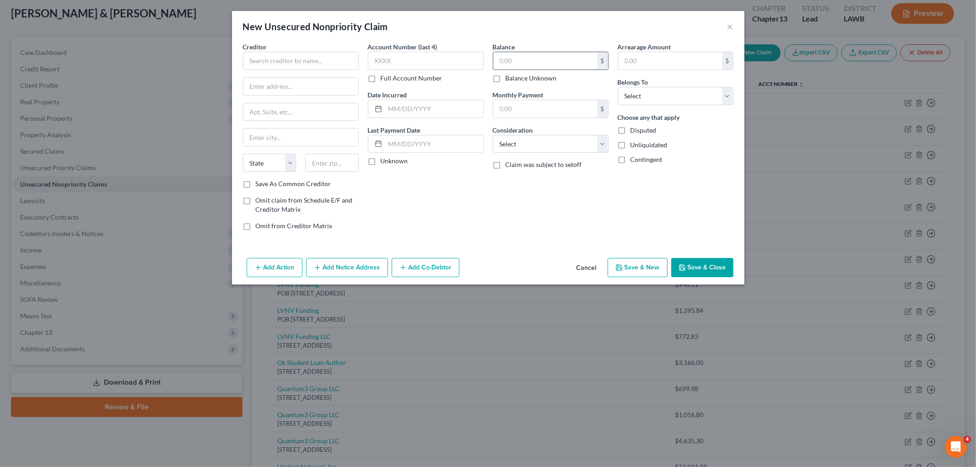
drag, startPoint x: 538, startPoint y: 60, endPoint x: 544, endPoint y: 60, distance: 5.5
click at [538, 60] on input "text" at bounding box center [545, 60] width 104 height 17
drag, startPoint x: 653, startPoint y: 95, endPoint x: 650, endPoint y: 104, distance: 9.1
click at [652, 95] on select "Select Debtor 1 Only Debtor 2 Only Debtor 1 And Debtor 2 Only At Least One Of T…" at bounding box center [676, 96] width 116 height 18
click at [618, 87] on select "Select Debtor 1 Only Debtor 2 Only Debtor 1 And Debtor 2 Only At Least One Of T…" at bounding box center [676, 96] width 116 height 18
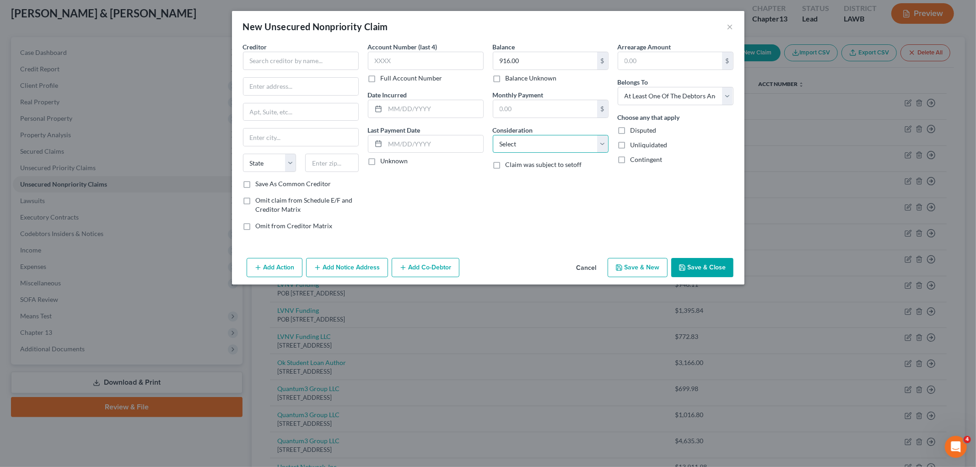
drag, startPoint x: 573, startPoint y: 144, endPoint x: 568, endPoint y: 152, distance: 10.0
click at [573, 144] on select "Select Cable / Satellite Services Collection Agency Credit Card Debt Debt Couns…" at bounding box center [551, 144] width 116 height 18
click at [493, 135] on select "Select Cable / Satellite Services Collection Agency Credit Card Debt Debt Couns…" at bounding box center [551, 144] width 116 height 18
click at [307, 62] on input "text" at bounding box center [301, 61] width 116 height 18
click at [303, 76] on div "Williams Consulting Group" at bounding box center [301, 76] width 103 height 9
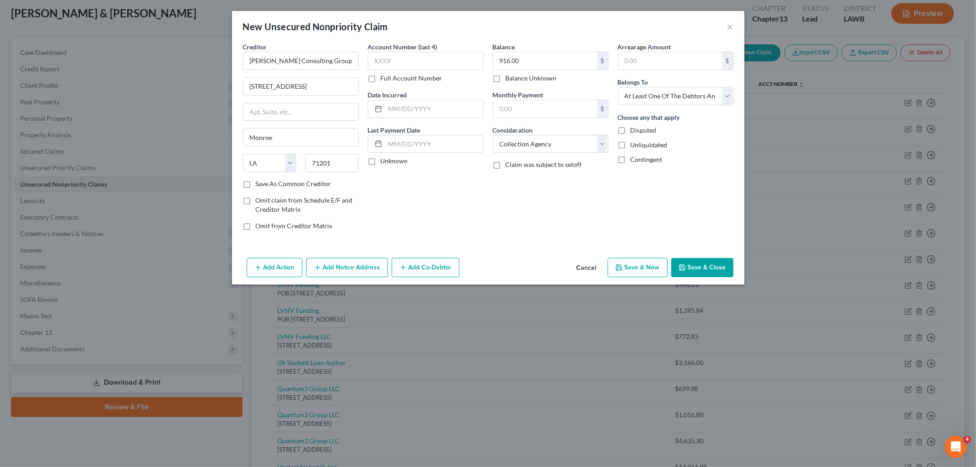
click at [689, 269] on button "Save & Close" at bounding box center [702, 267] width 62 height 19
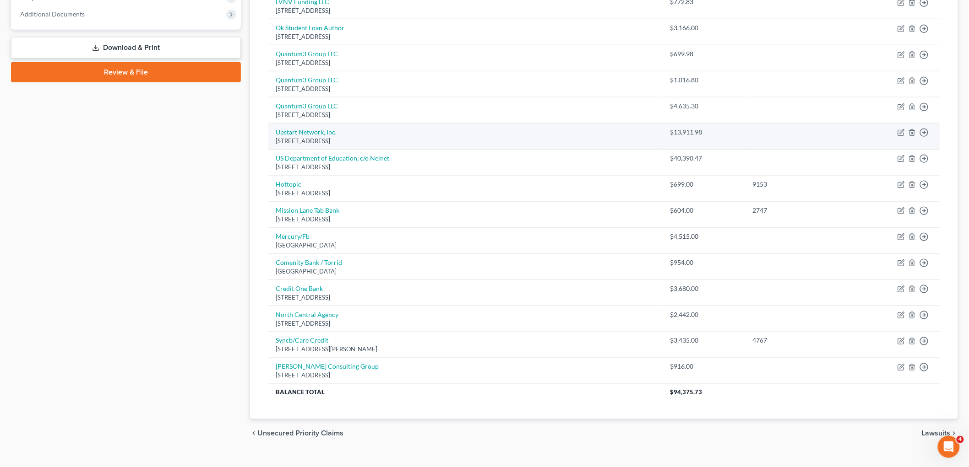
scroll to position [403, 0]
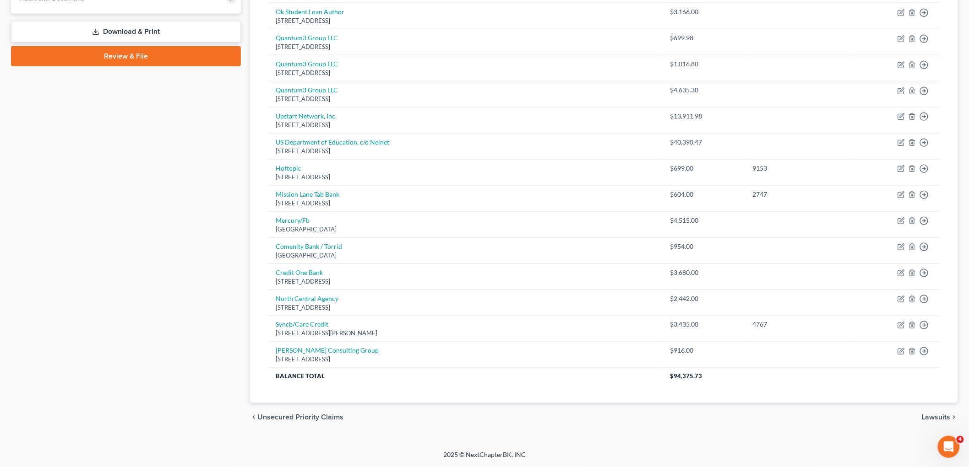
click at [220, 151] on div "Case Dashboard Payments Invoices Payments Payments Credit Report Client Profile" at bounding box center [125, 59] width 239 height 747
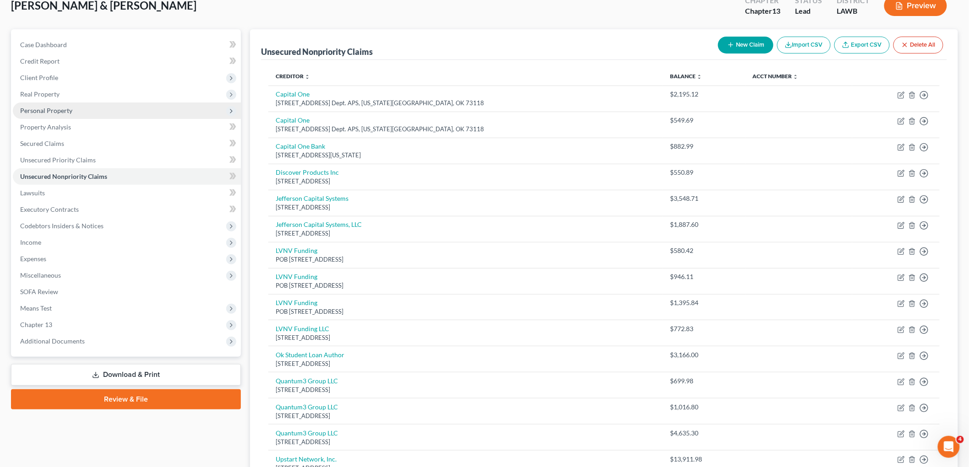
scroll to position [0, 0]
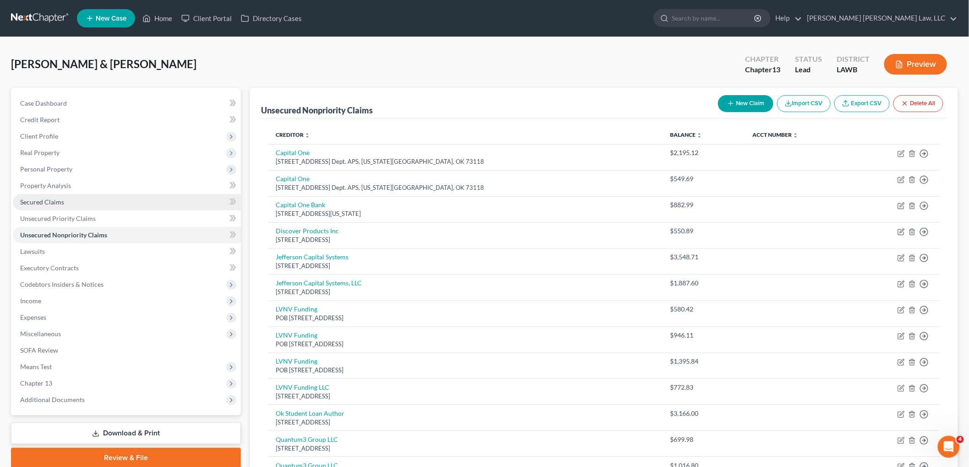
click at [61, 201] on span "Secured Claims" at bounding box center [42, 202] width 44 height 8
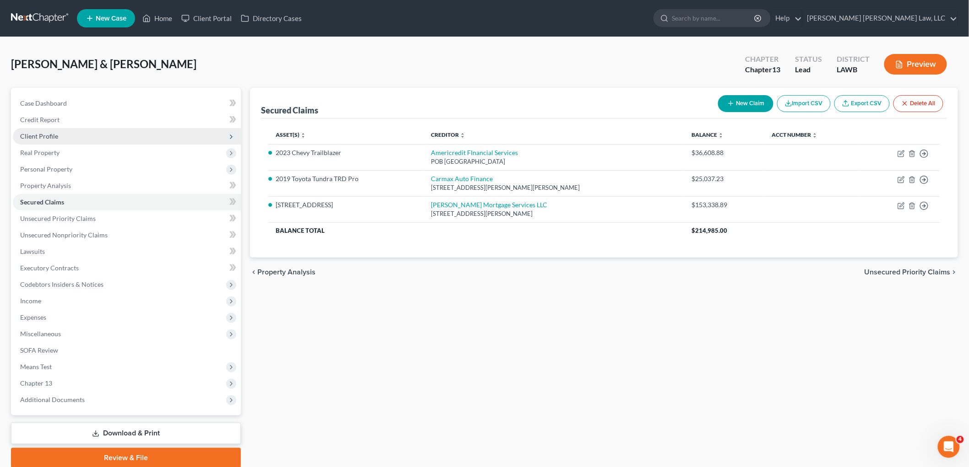
drag, startPoint x: 104, startPoint y: 133, endPoint x: 102, endPoint y: 137, distance: 4.9
click at [104, 133] on span "Client Profile" at bounding box center [127, 136] width 228 height 16
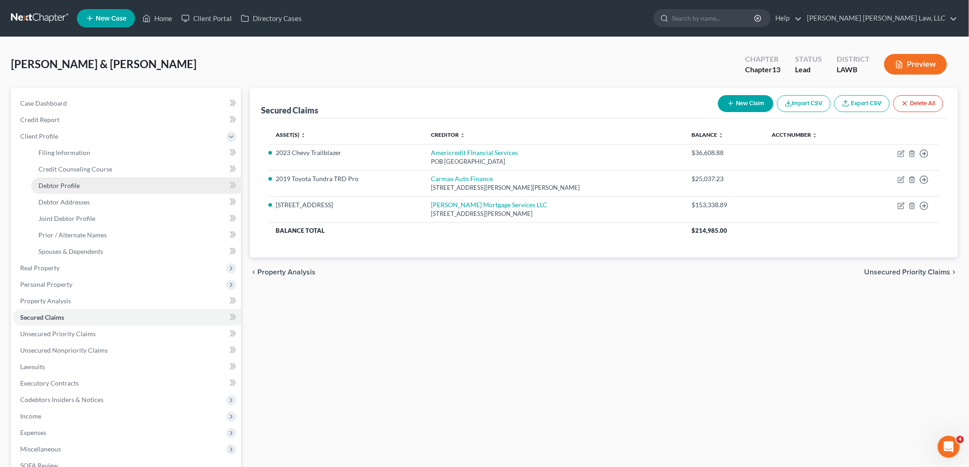
click at [83, 191] on link "Debtor Profile" at bounding box center [136, 186] width 210 height 16
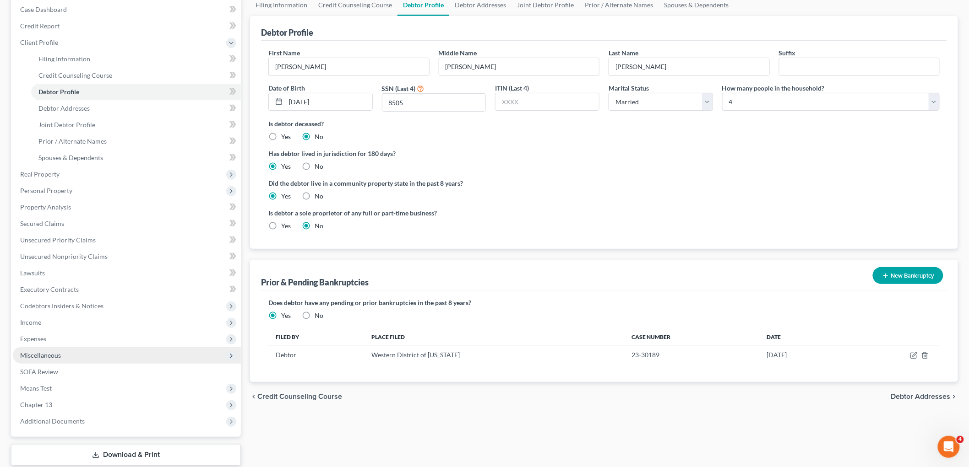
scroll to position [150, 0]
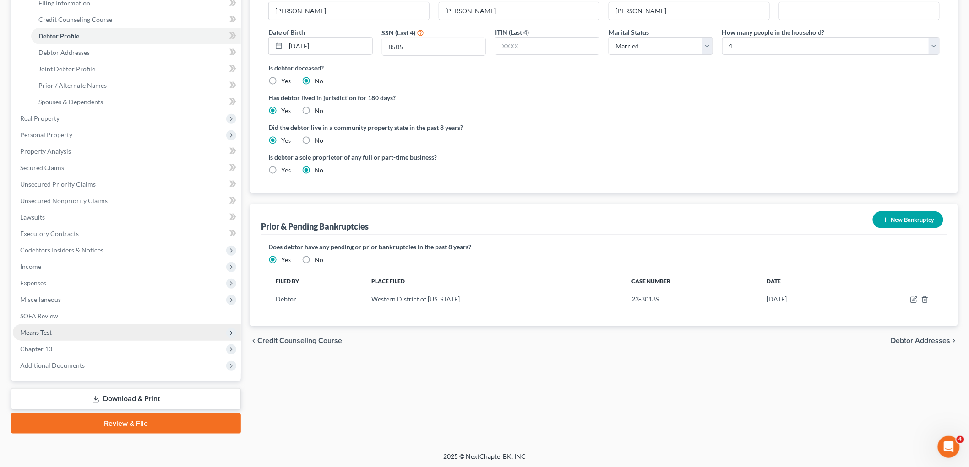
click at [55, 330] on span "Means Test" at bounding box center [127, 333] width 228 height 16
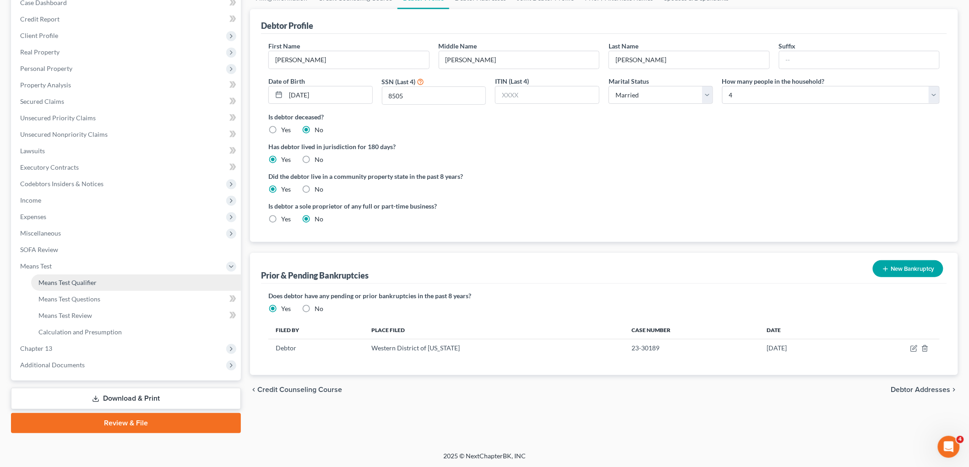
click at [82, 286] on link "Means Test Qualifier" at bounding box center [136, 283] width 210 height 16
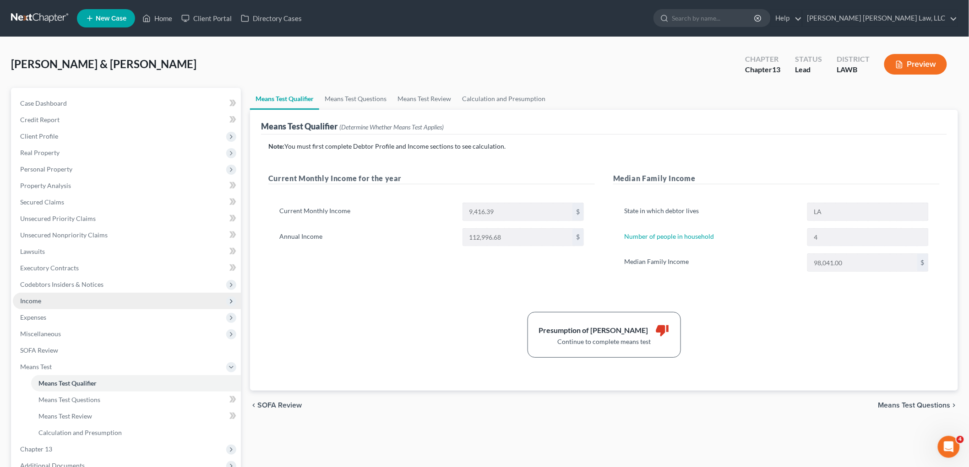
click at [60, 301] on span "Income" at bounding box center [127, 301] width 228 height 16
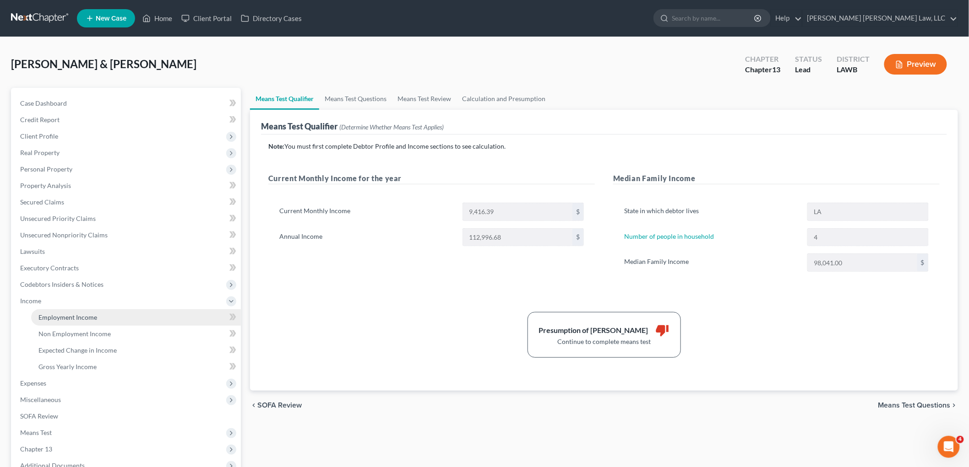
click at [65, 315] on span "Employment Income" at bounding box center [67, 318] width 59 height 8
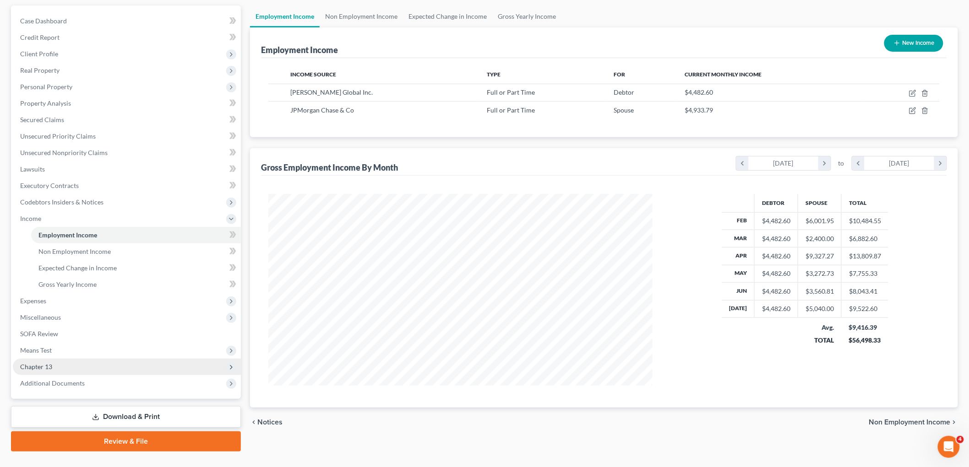
scroll to position [101, 0]
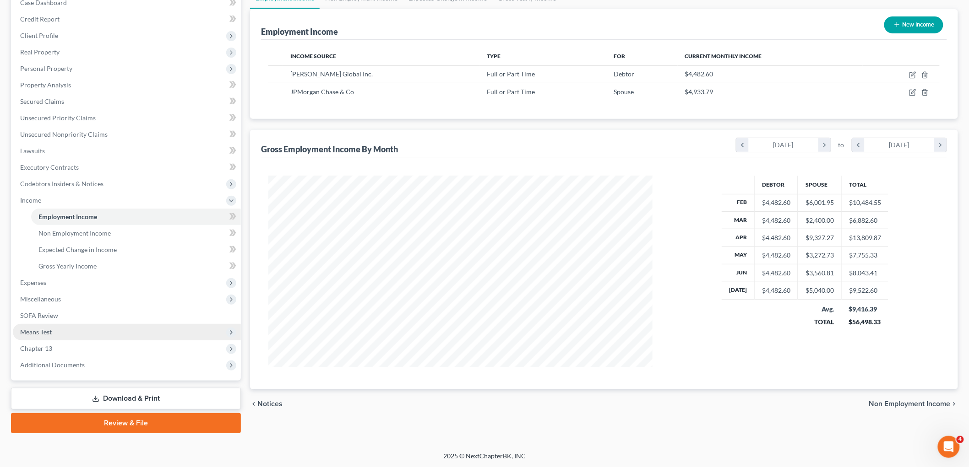
click at [78, 337] on span "Means Test" at bounding box center [127, 332] width 228 height 16
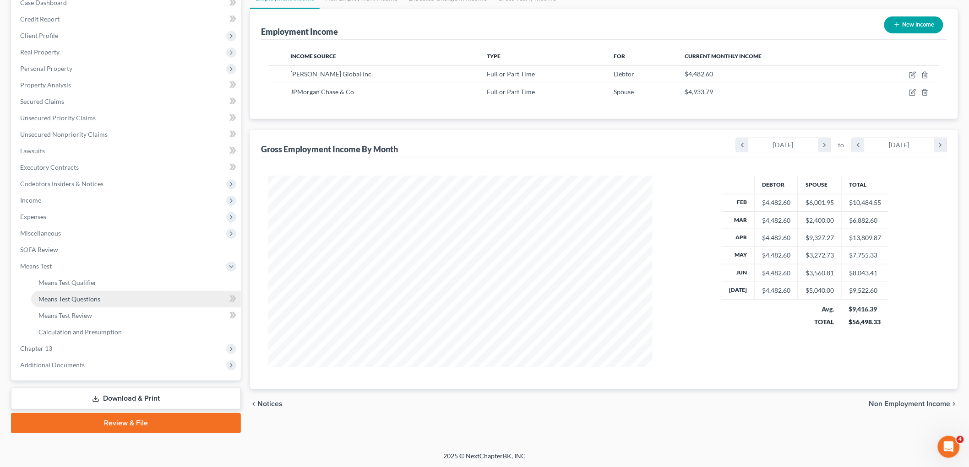
click at [82, 299] on span "Means Test Questions" at bounding box center [69, 299] width 62 height 8
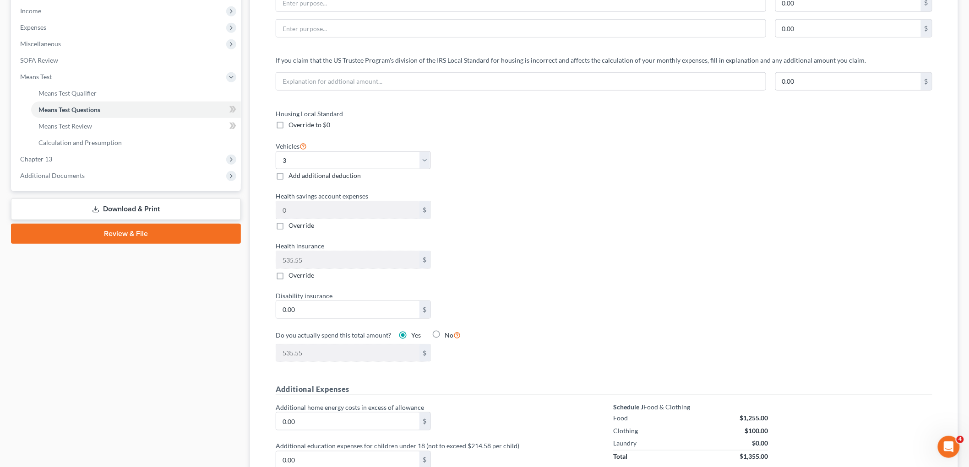
scroll to position [406, 0]
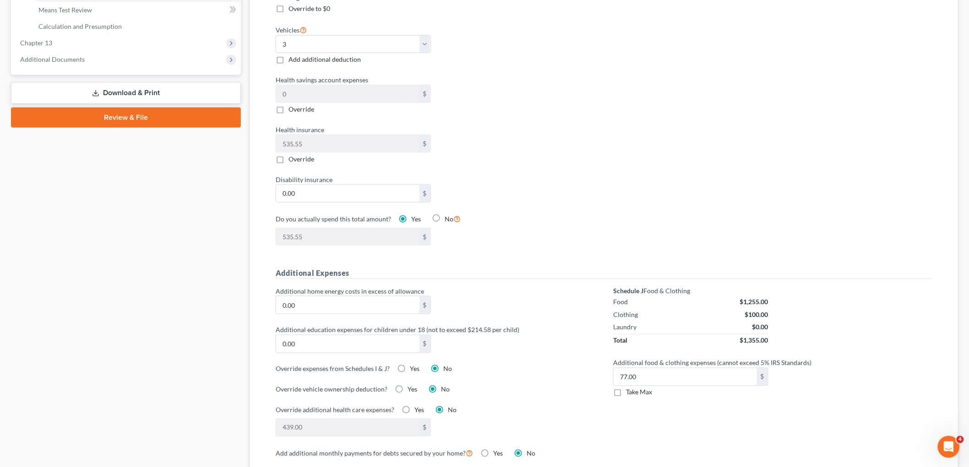
click at [626, 391] on label "Take Max" at bounding box center [639, 392] width 26 height 9
click at [629, 391] on input "Take Max" at bounding box center [632, 391] width 6 height 6
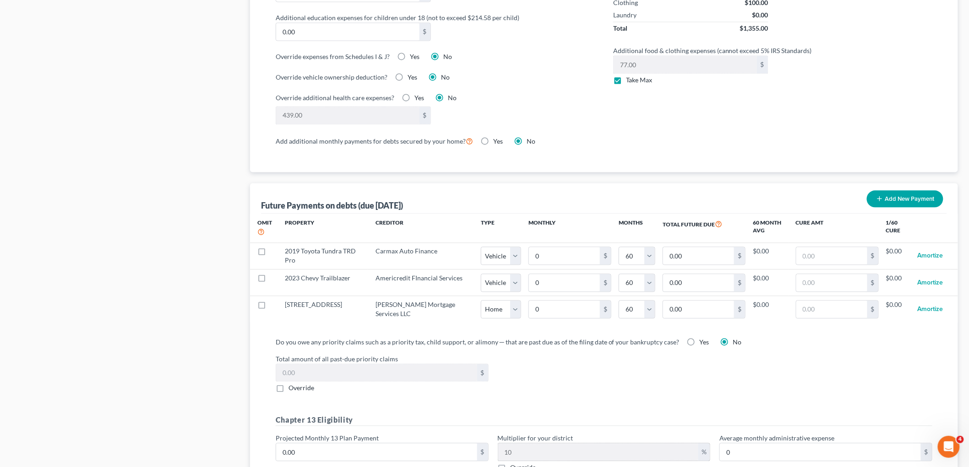
scroll to position [813, 0]
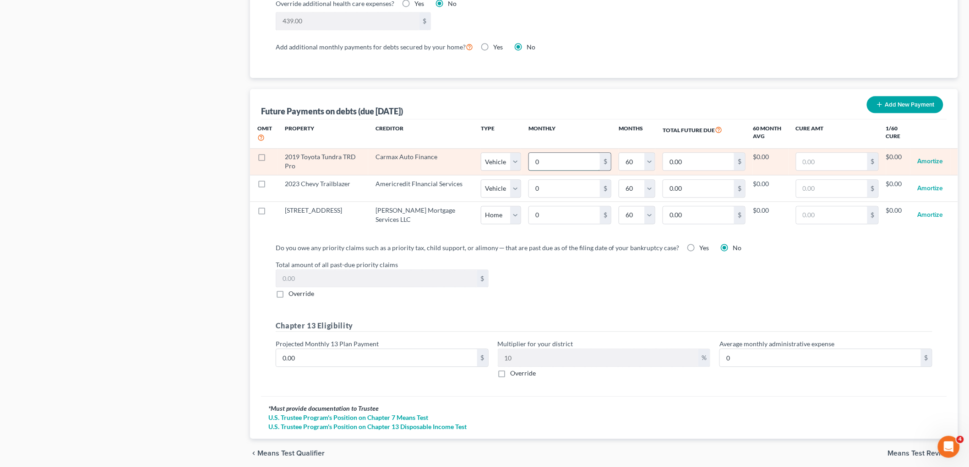
click at [540, 160] on input "0" at bounding box center [564, 161] width 71 height 17
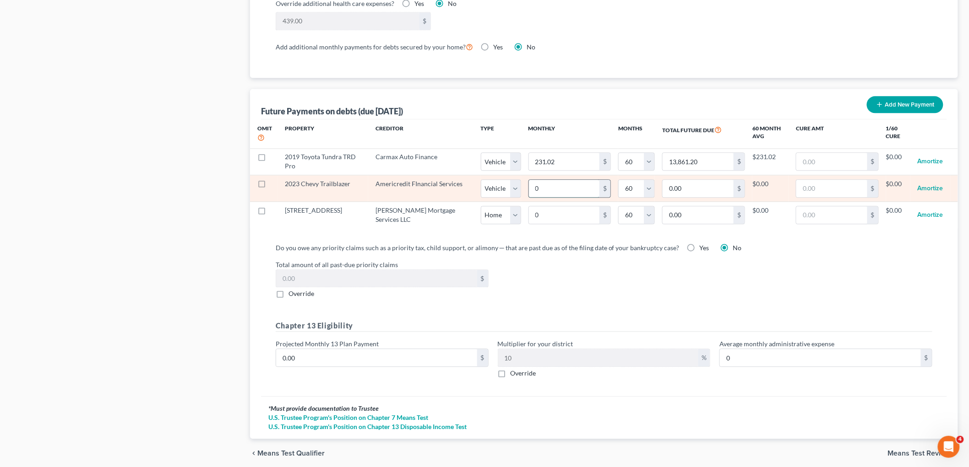
click at [530, 190] on input "0" at bounding box center [564, 188] width 71 height 17
click at [529, 197] on input "327.00" at bounding box center [564, 188] width 71 height 17
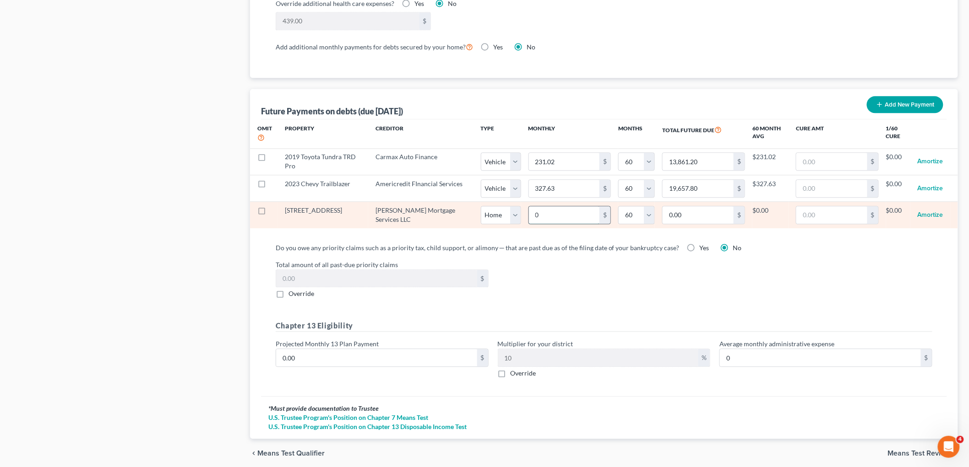
click at [534, 214] on input "0" at bounding box center [564, 214] width 71 height 17
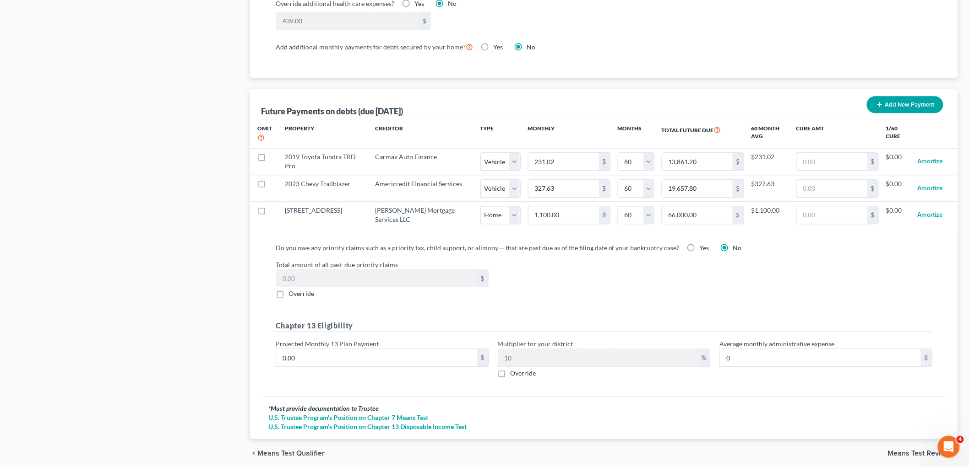
click at [815, 277] on div "Total amount of all past-due priority claims $ Override" at bounding box center [604, 279] width 666 height 39
drag, startPoint x: 277, startPoint y: 297, endPoint x: 302, endPoint y: 298, distance: 24.8
click at [288, 296] on label "Override" at bounding box center [301, 293] width 26 height 9
click at [292, 295] on input "Override" at bounding box center [295, 292] width 6 height 6
click at [364, 352] on input "0.00" at bounding box center [376, 357] width 201 height 17
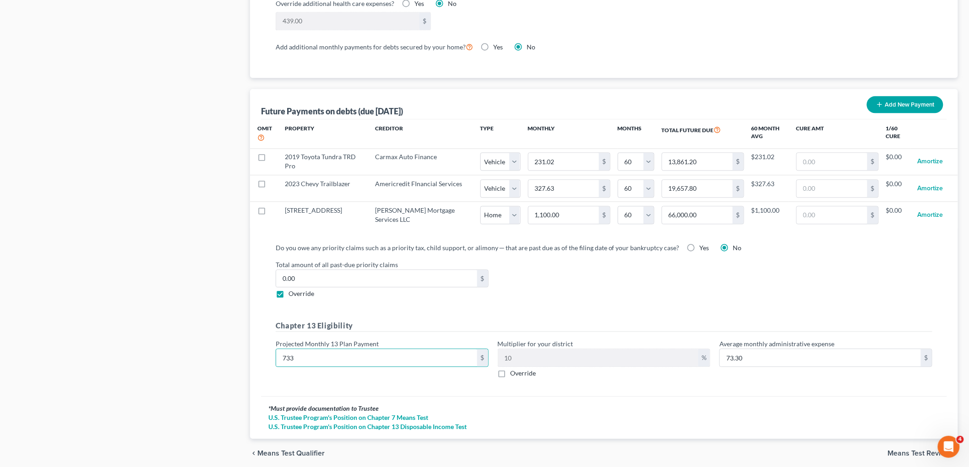
click at [510, 375] on label "Override" at bounding box center [523, 373] width 26 height 9
click at [514, 375] on input "Override" at bounding box center [517, 372] width 6 height 6
drag, startPoint x: 530, startPoint y: 361, endPoint x: 534, endPoint y: 360, distance: 4.6
click at [531, 360] on input "text" at bounding box center [598, 357] width 200 height 17
click at [899, 454] on span "Means Test Review" at bounding box center [919, 453] width 63 height 7
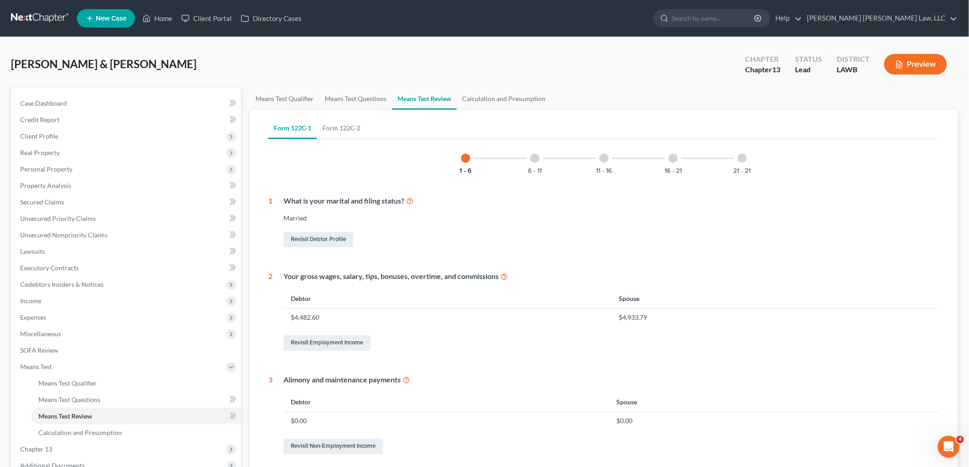
click at [740, 162] on div at bounding box center [741, 158] width 9 height 9
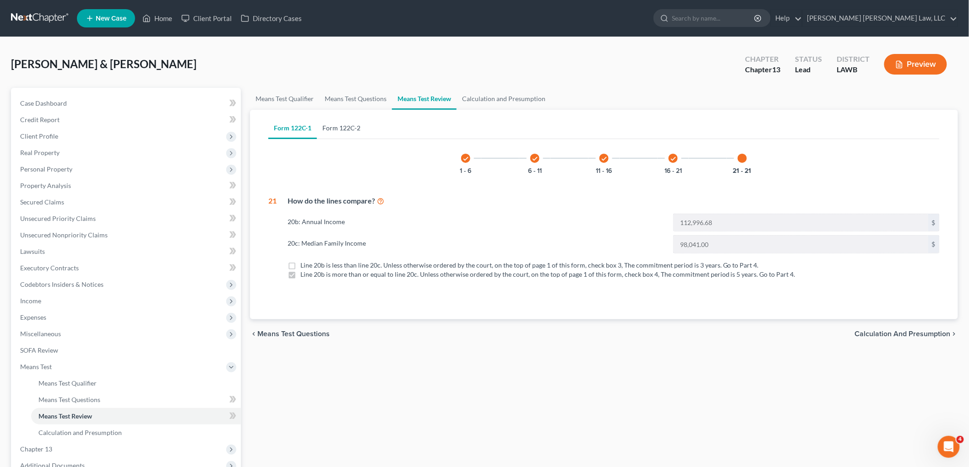
click at [357, 130] on link "Form 122C-2" at bounding box center [341, 128] width 49 height 22
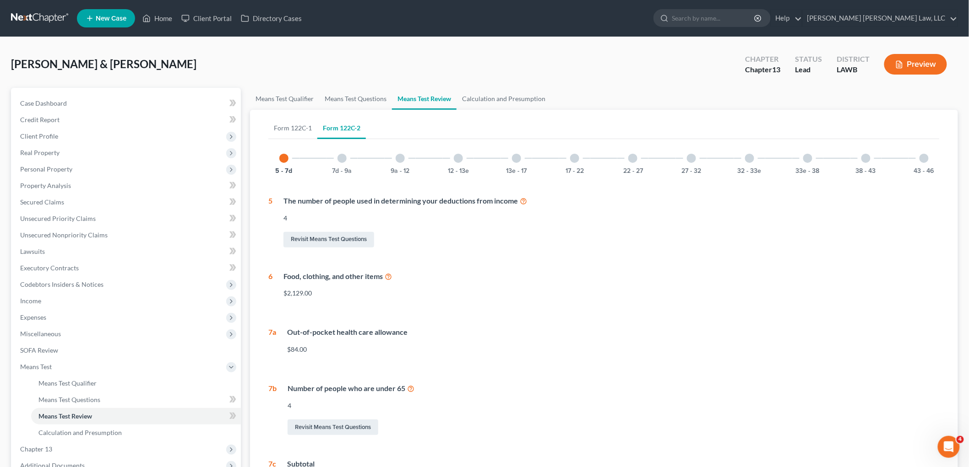
click at [815, 162] on div "33e - 38" at bounding box center [807, 158] width 31 height 31
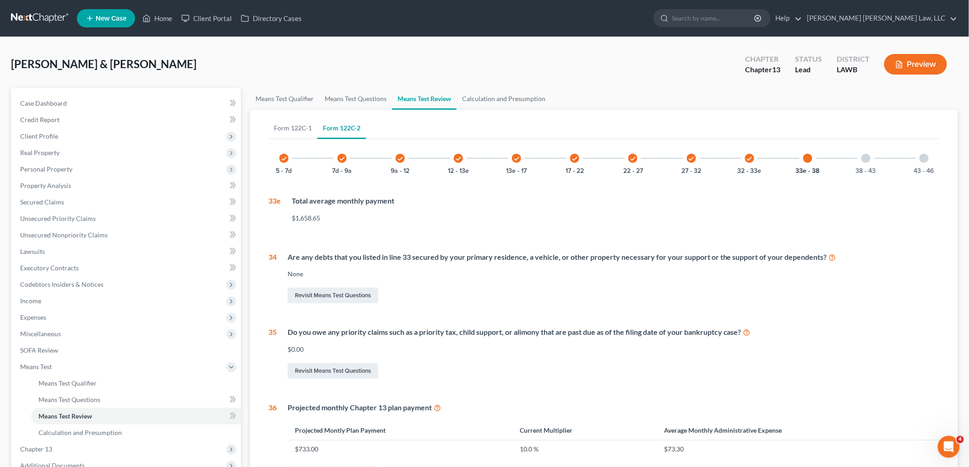
click at [925, 164] on div "43 - 46" at bounding box center [923, 158] width 31 height 31
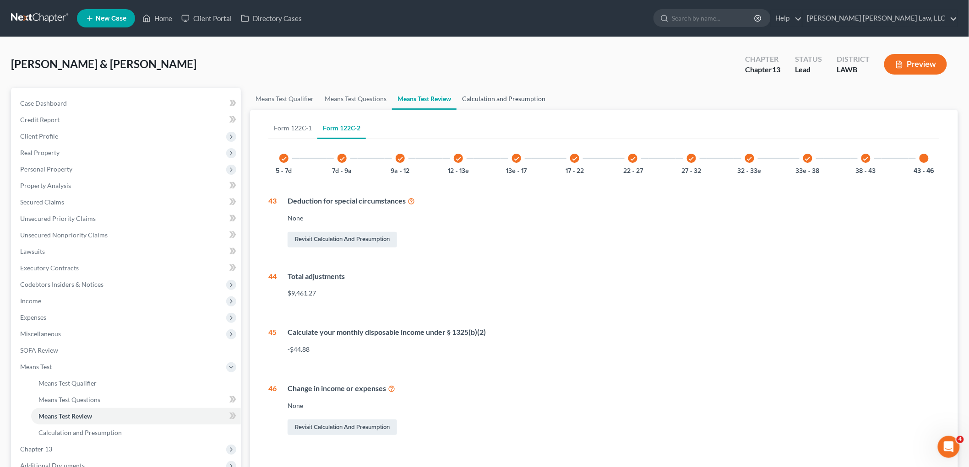
click at [502, 93] on link "Calculation and Presumption" at bounding box center [503, 99] width 94 height 22
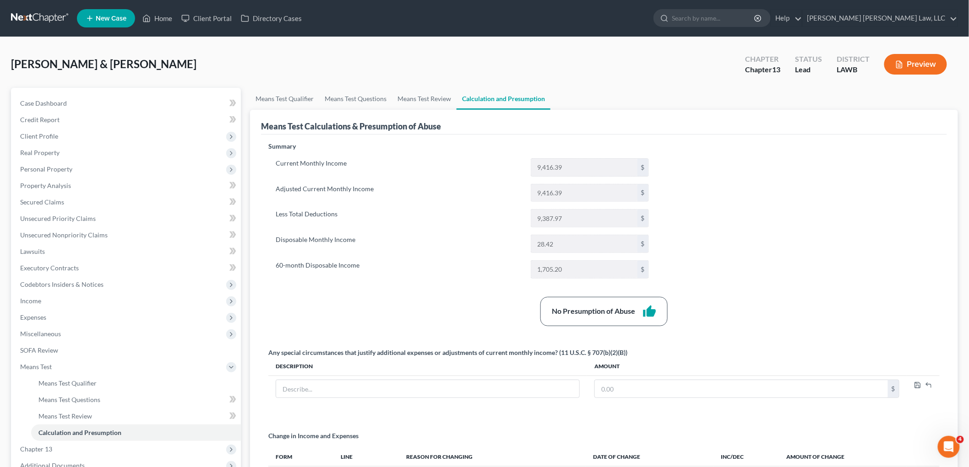
click at [37, 16] on link at bounding box center [40, 18] width 59 height 16
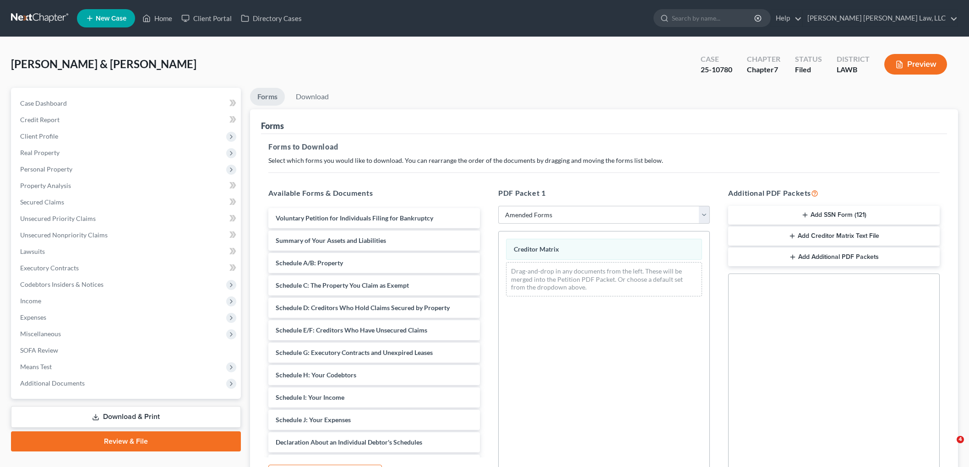
select select "2"
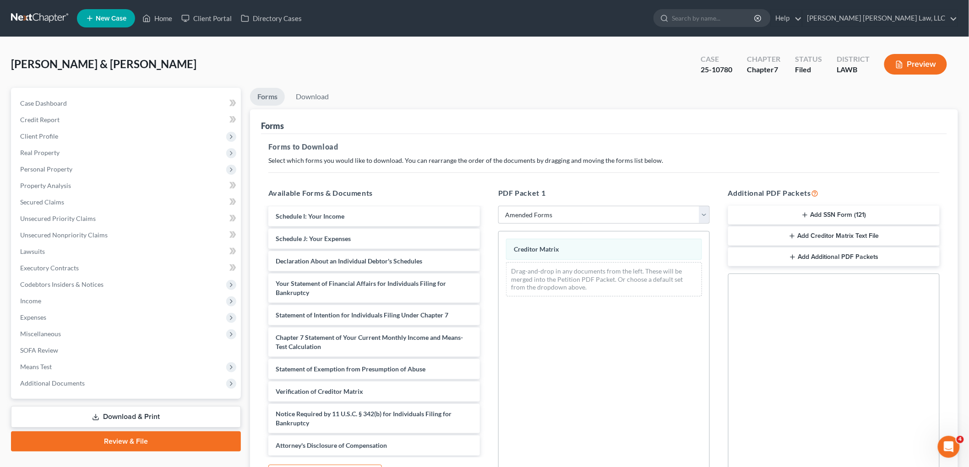
click at [43, 8] on nav "Home New Case Client Portal Directory Cases [PERSON_NAME] [PERSON_NAME] Law, LL…" at bounding box center [484, 18] width 969 height 37
click at [41, 15] on link at bounding box center [40, 18] width 59 height 16
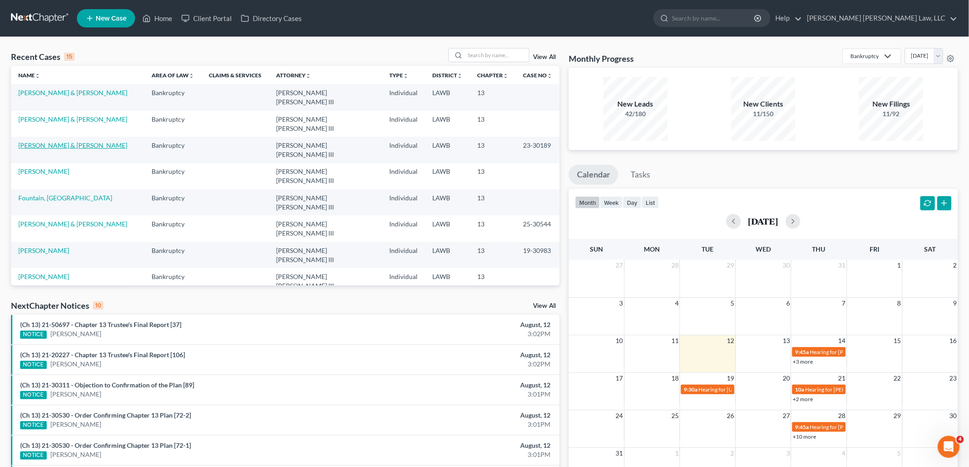
click at [65, 141] on link "[PERSON_NAME] & [PERSON_NAME]" at bounding box center [72, 145] width 109 height 8
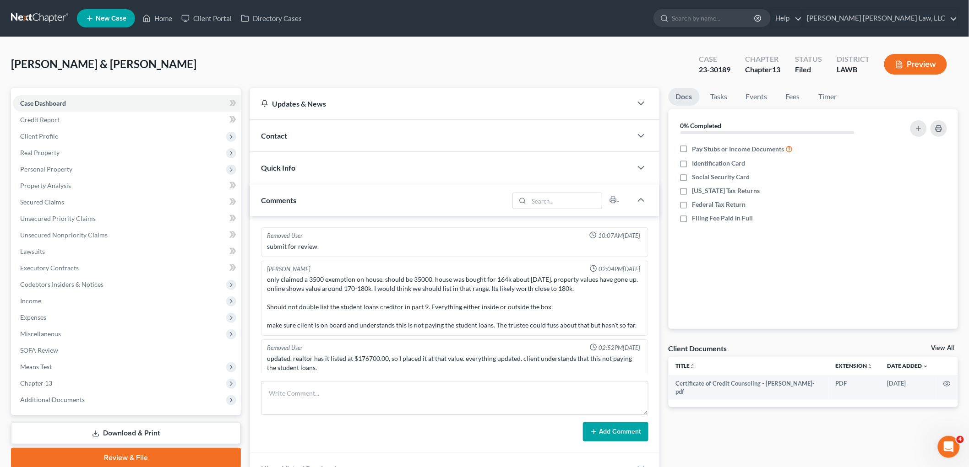
scroll to position [5, 0]
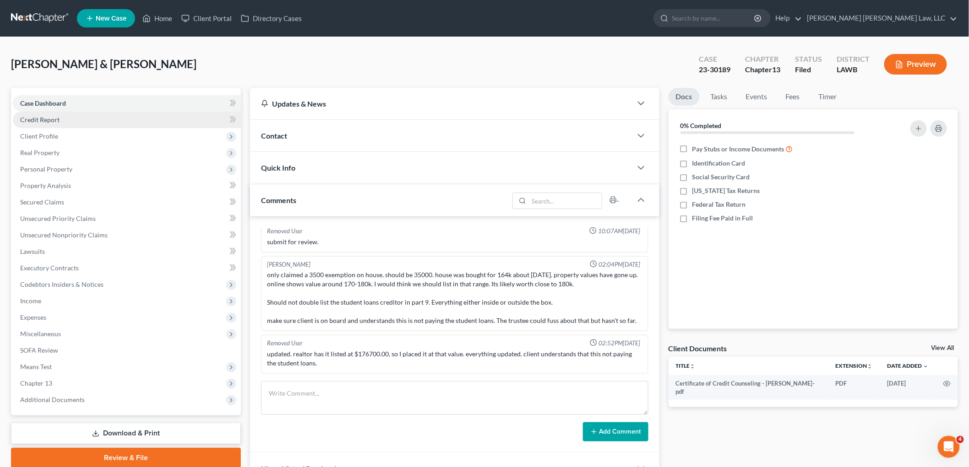
click at [69, 124] on link "Credit Report" at bounding box center [127, 120] width 228 height 16
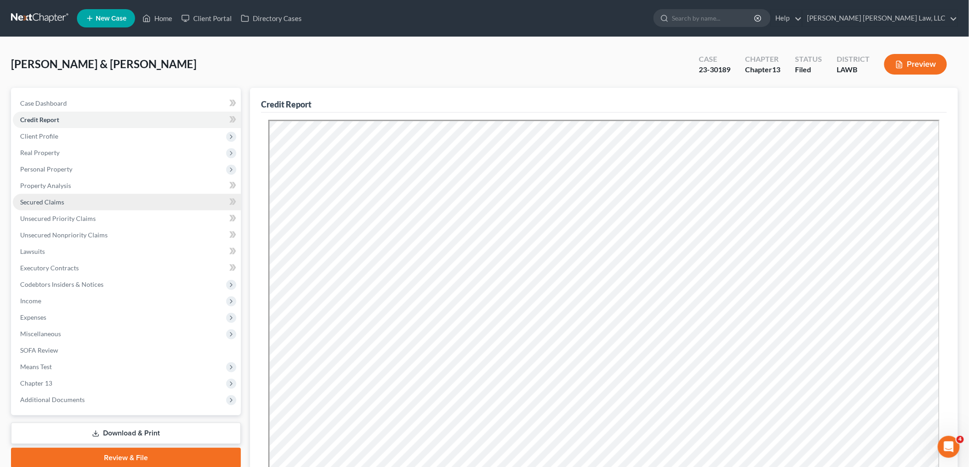
click at [79, 203] on link "Secured Claims" at bounding box center [127, 202] width 228 height 16
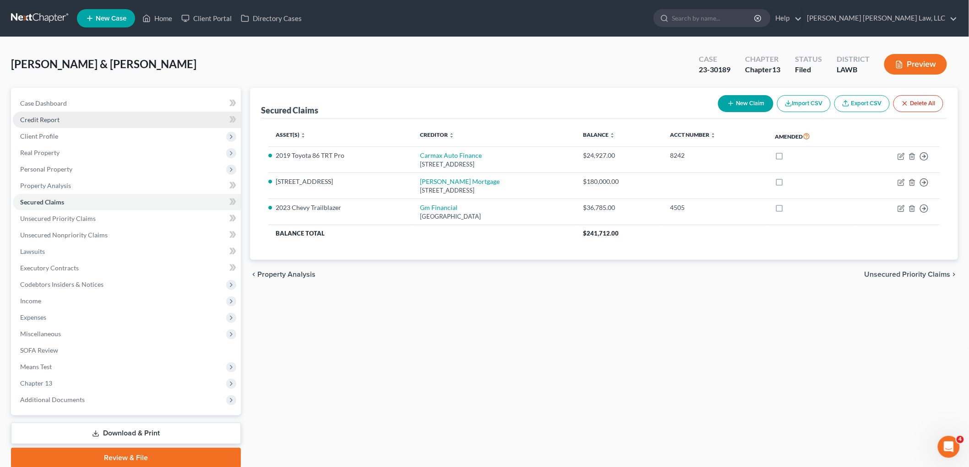
click at [67, 122] on link "Credit Report" at bounding box center [127, 120] width 228 height 16
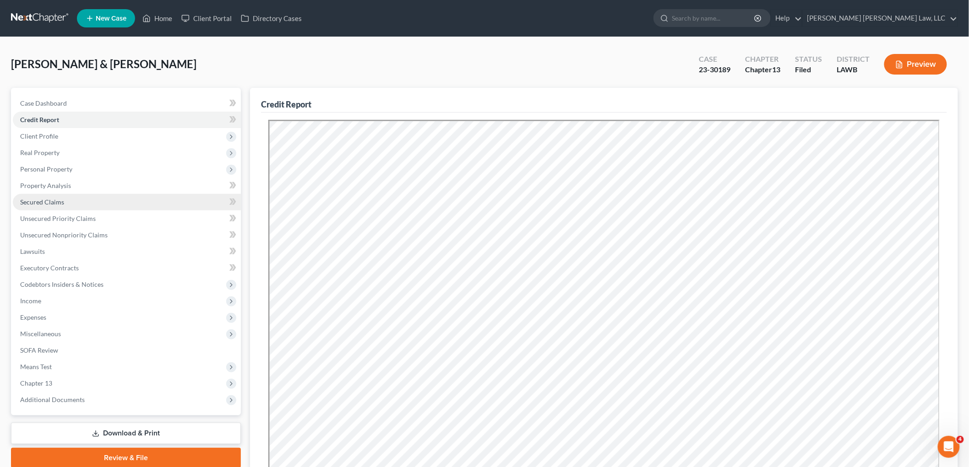
click at [35, 199] on span "Secured Claims" at bounding box center [42, 202] width 44 height 8
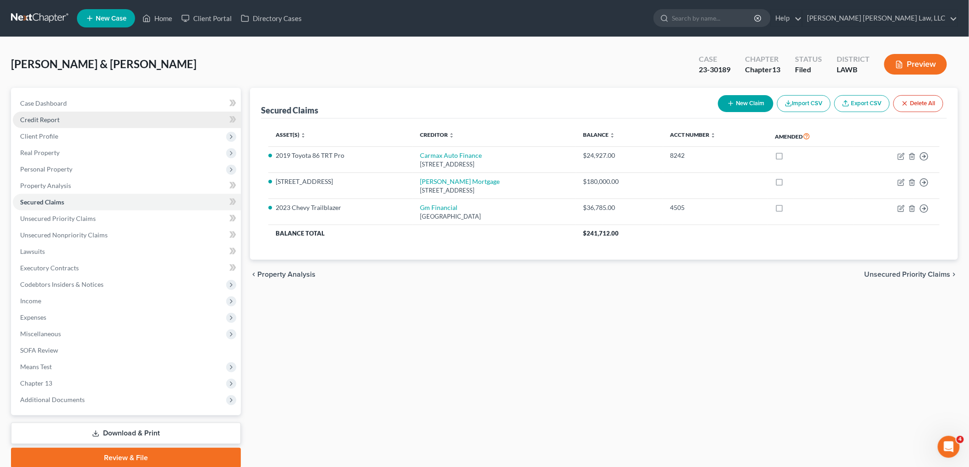
click at [58, 117] on span "Credit Report" at bounding box center [39, 120] width 39 height 8
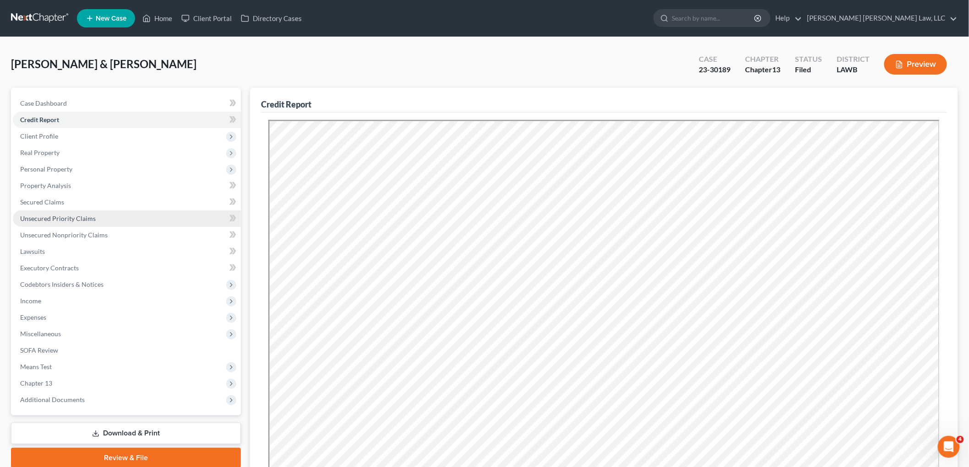
click at [102, 219] on link "Unsecured Priority Claims" at bounding box center [127, 219] width 228 height 16
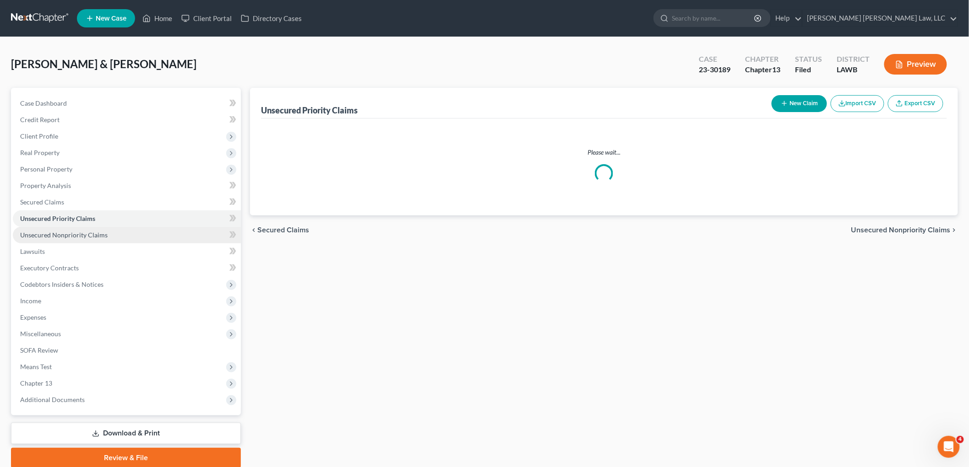
click at [97, 232] on span "Unsecured Nonpriority Claims" at bounding box center [63, 235] width 87 height 8
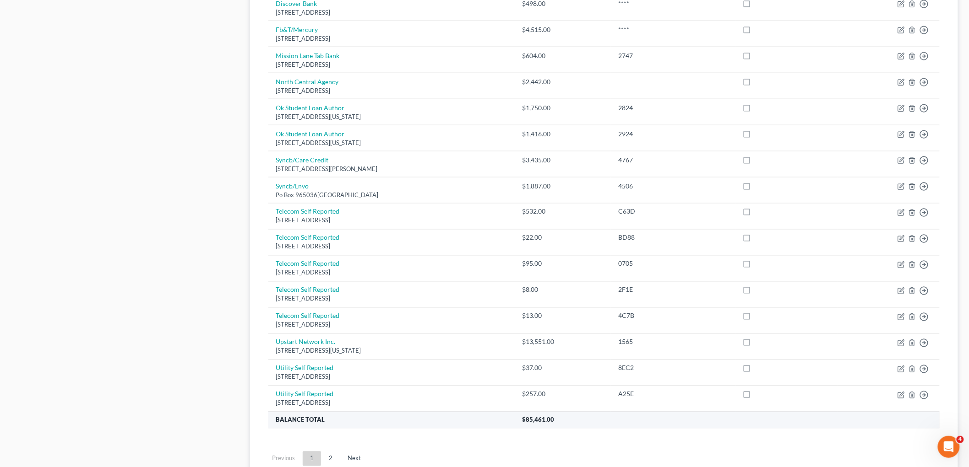
scroll to position [559, 0]
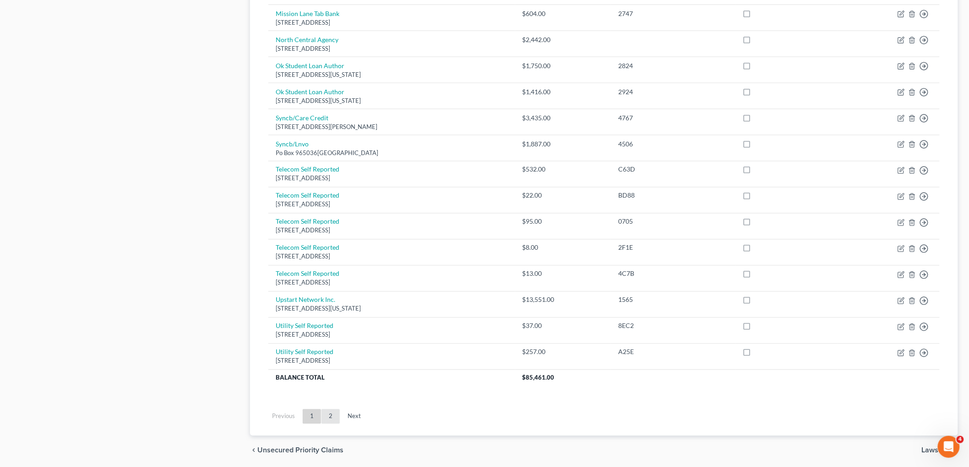
click at [328, 417] on link "2" at bounding box center [330, 417] width 18 height 15
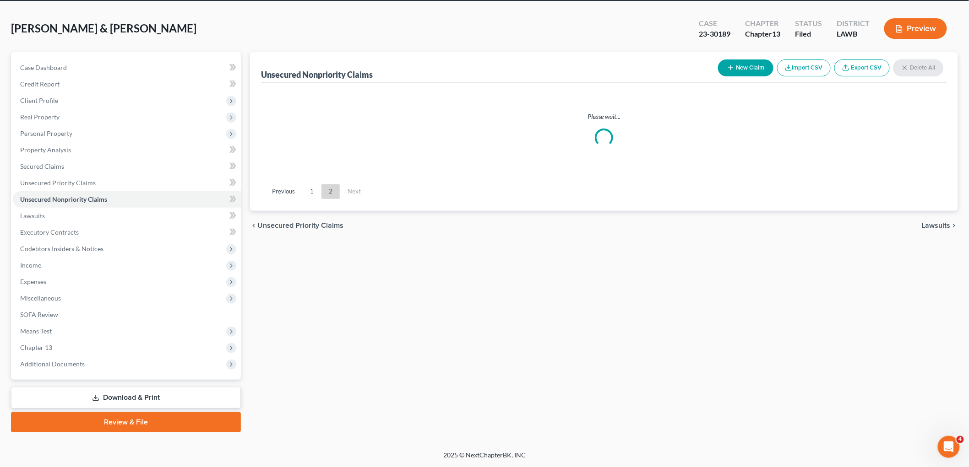
scroll to position [34, 0]
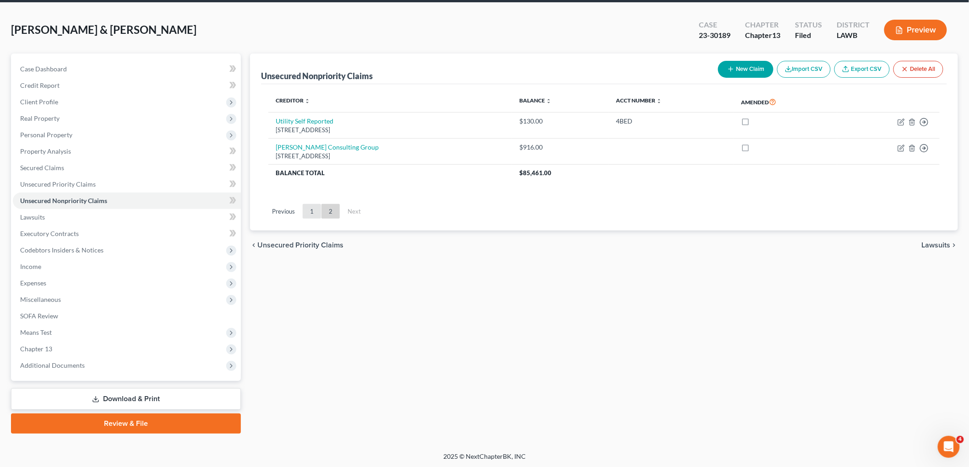
click at [312, 207] on link "1" at bounding box center [312, 211] width 18 height 15
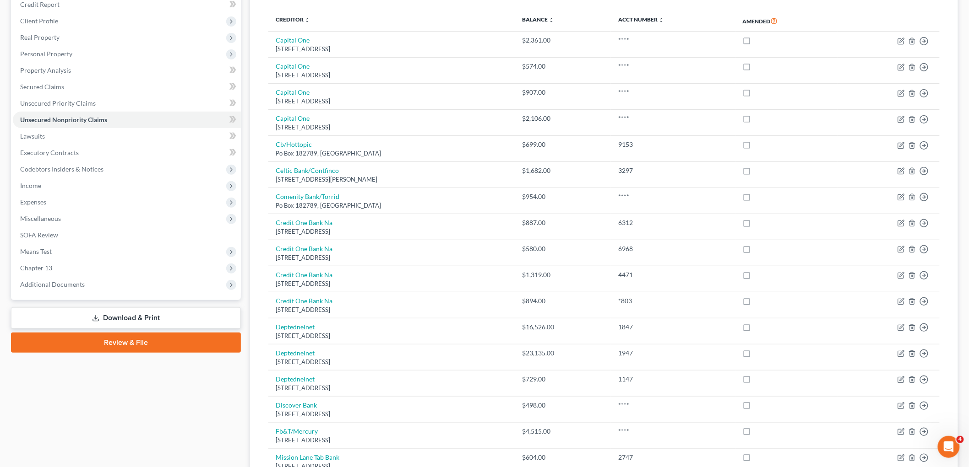
scroll to position [0, 0]
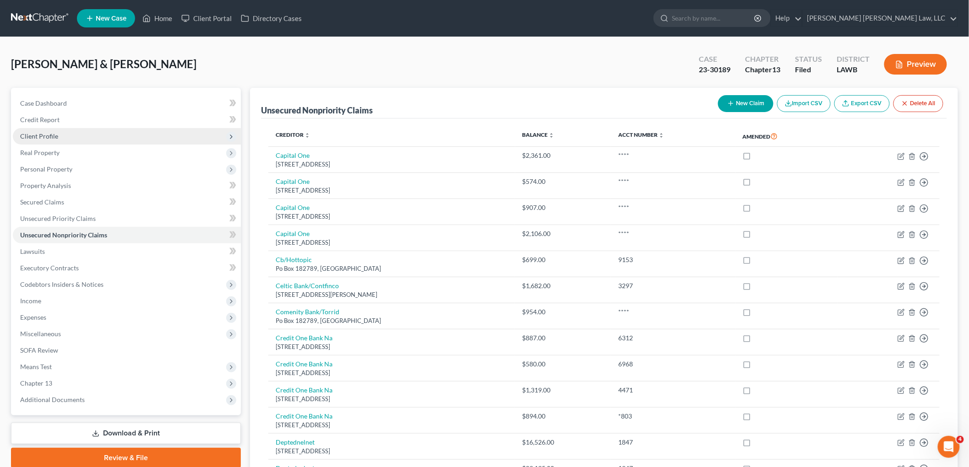
click at [85, 141] on span "Client Profile" at bounding box center [127, 136] width 228 height 16
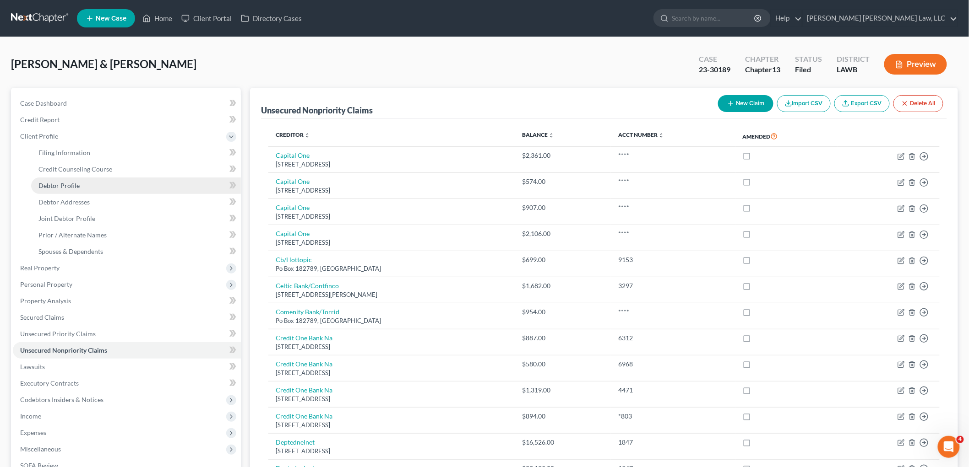
click at [89, 189] on link "Debtor Profile" at bounding box center [136, 186] width 210 height 16
select select "1"
select select "4"
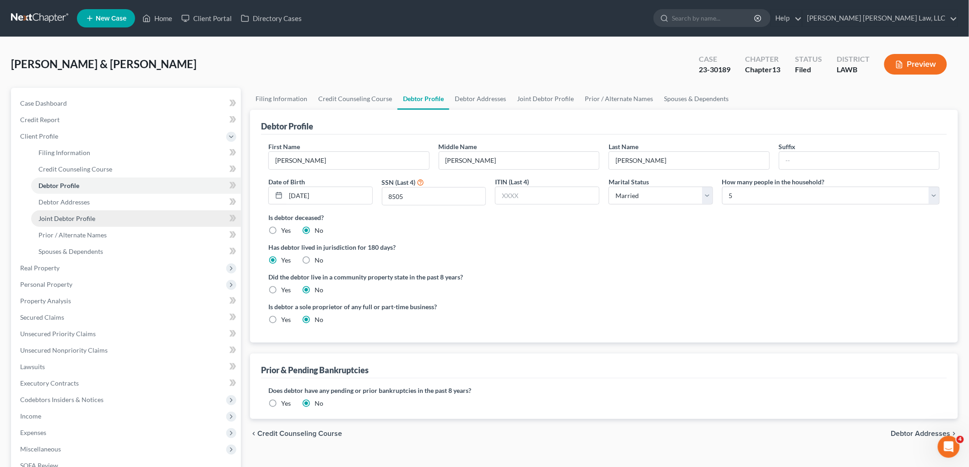
radio input "true"
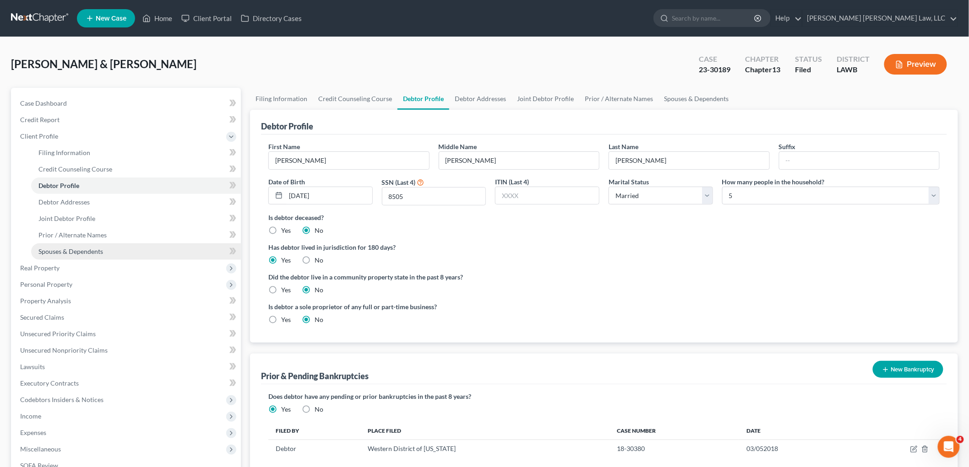
click at [103, 251] on link "Spouses & Dependents" at bounding box center [136, 252] width 210 height 16
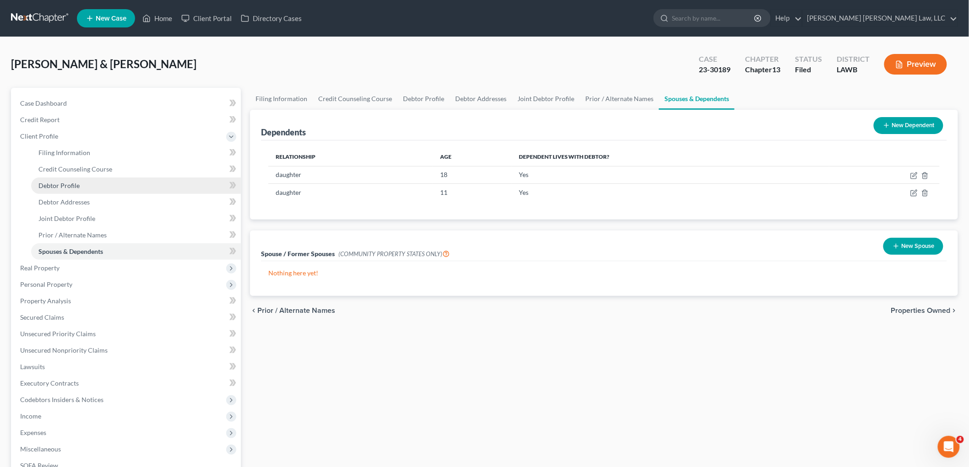
click at [66, 179] on link "Debtor Profile" at bounding box center [136, 186] width 210 height 16
select select "1"
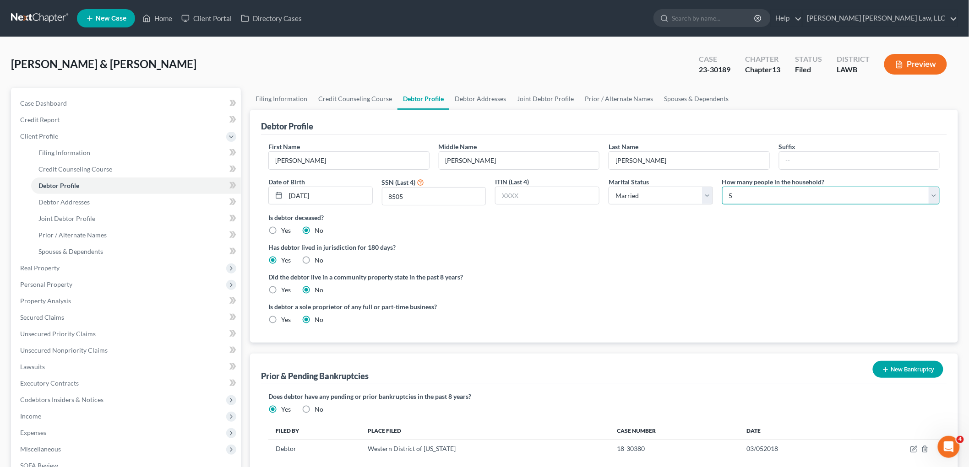
click at [742, 198] on select "Select 1 2 3 4 5 6 7 8 9 10 11 12 13 14 15 16 17 18 19 20" at bounding box center [830, 196] width 217 height 18
select select "3"
click at [722, 187] on select "Select 1 2 3 4 5 6 7 8 9 10 11 12 13 14 15 16 17 18 19 20" at bounding box center [830, 196] width 217 height 18
click at [708, 254] on div "Has debtor lived in jurisdiction for 180 days? Yes No Debtor must reside in jur…" at bounding box center [603, 254] width 671 height 22
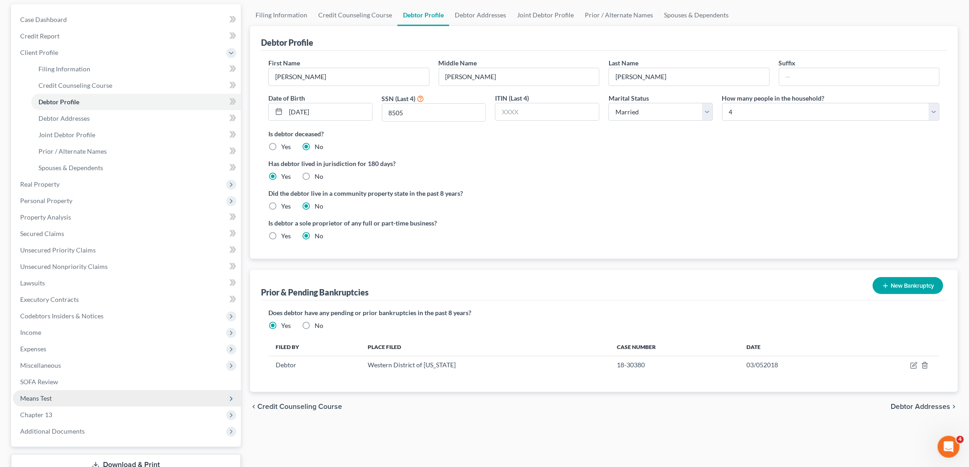
scroll to position [102, 0]
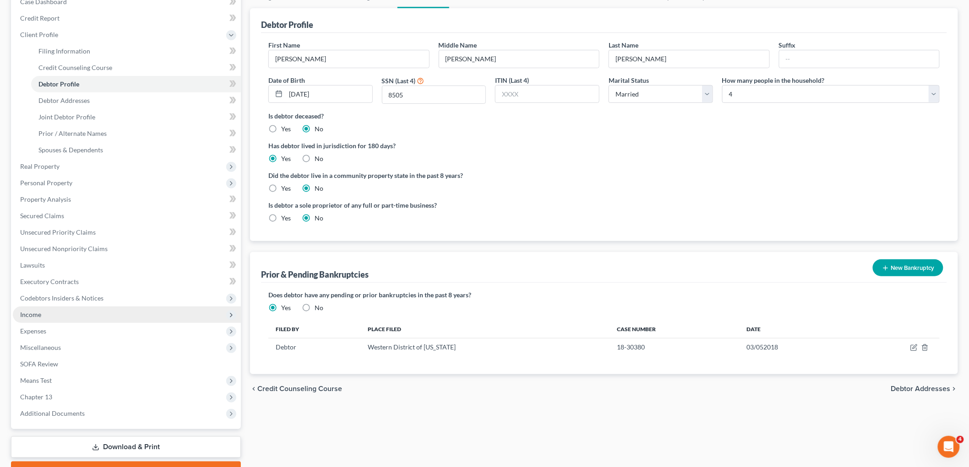
click at [51, 313] on span "Income" at bounding box center [127, 315] width 228 height 16
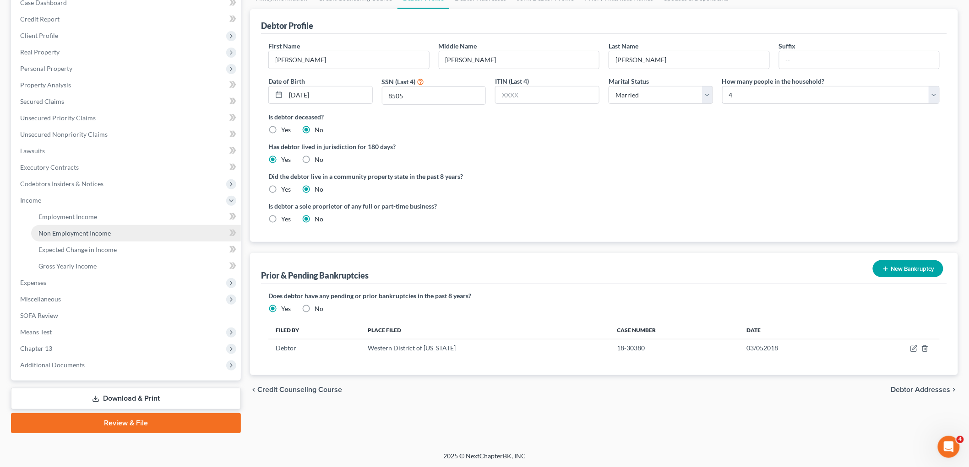
click at [92, 231] on span "Non Employment Income" at bounding box center [74, 233] width 72 height 8
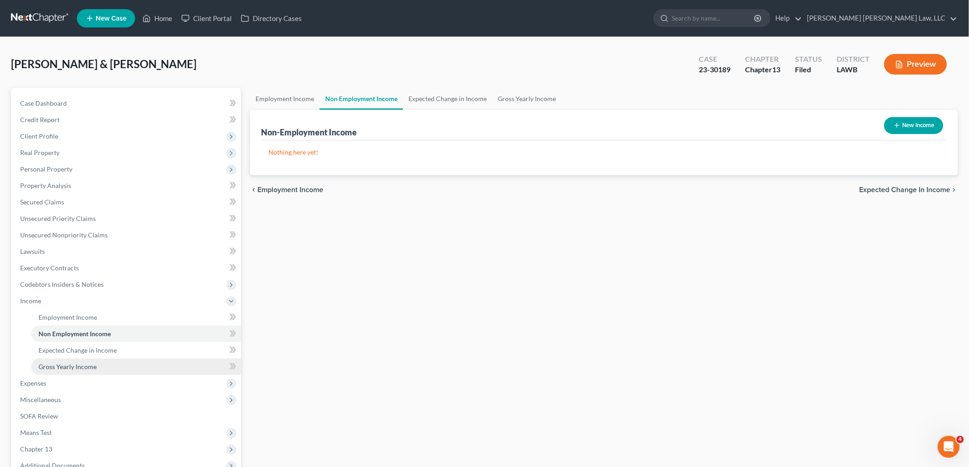
click at [88, 364] on span "Gross Yearly Income" at bounding box center [67, 367] width 58 height 8
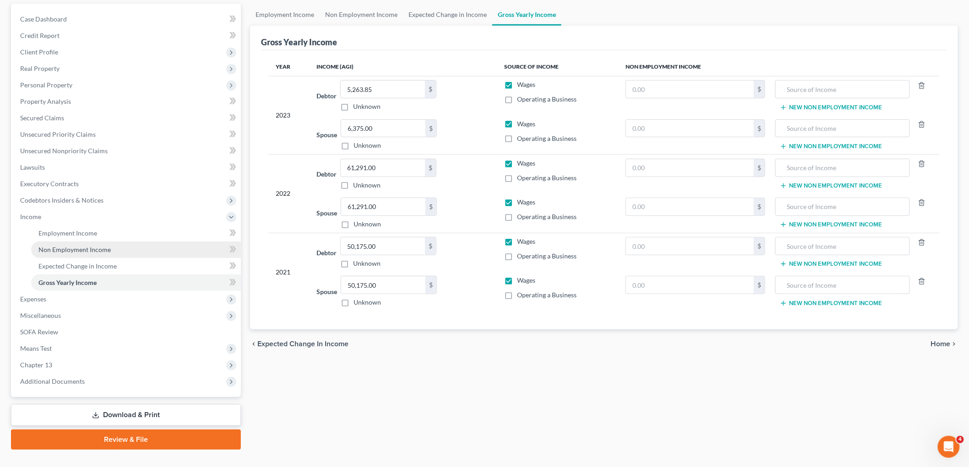
scroll to position [101, 0]
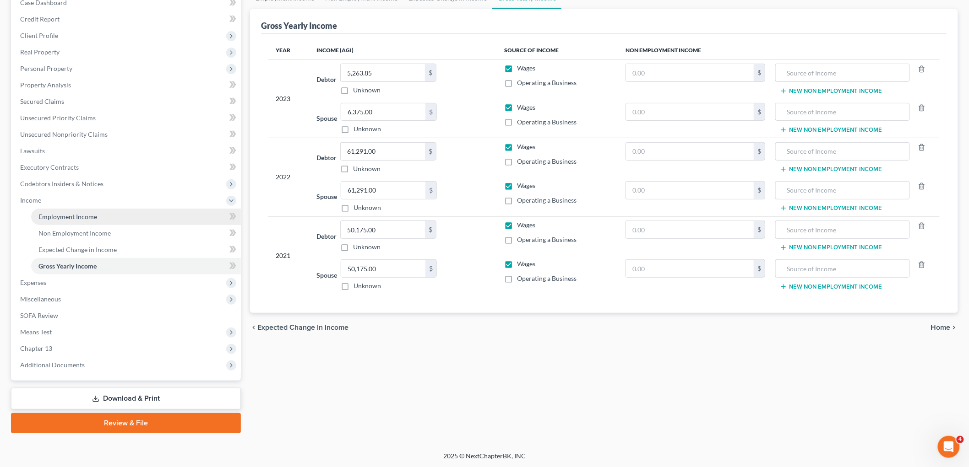
click at [115, 214] on link "Employment Income" at bounding box center [136, 217] width 210 height 16
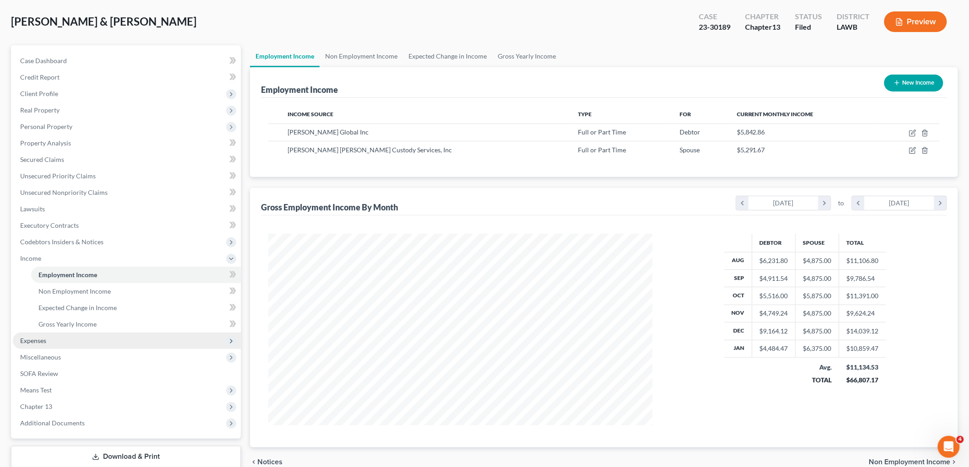
scroll to position [101, 0]
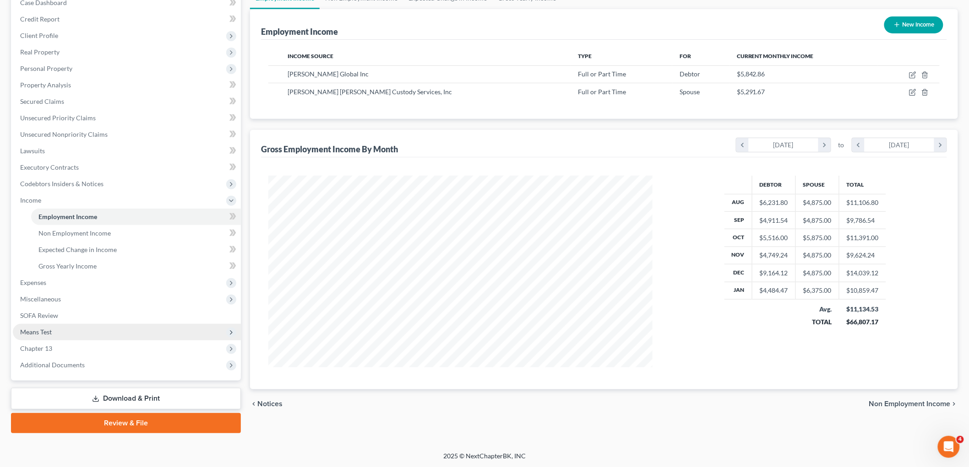
click at [71, 334] on span "Means Test" at bounding box center [127, 332] width 228 height 16
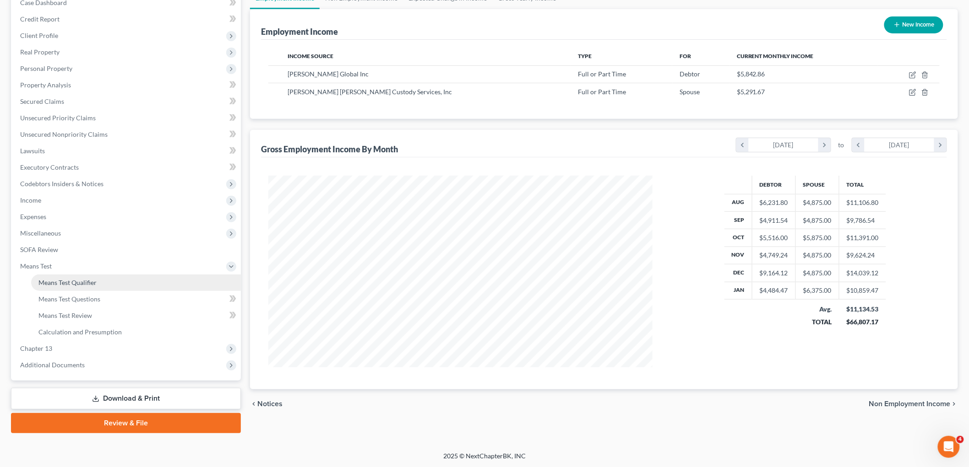
click at [99, 281] on link "Means Test Qualifier" at bounding box center [136, 283] width 210 height 16
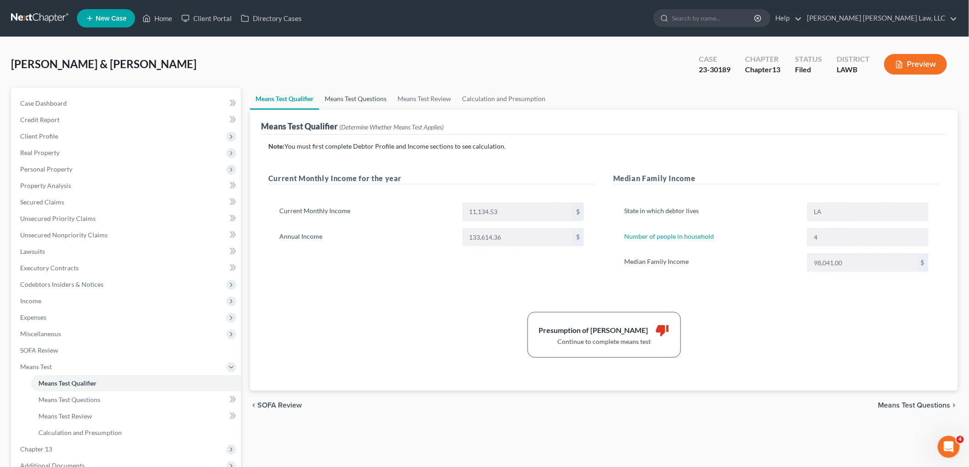
click at [370, 99] on link "Means Test Questions" at bounding box center [355, 99] width 73 height 22
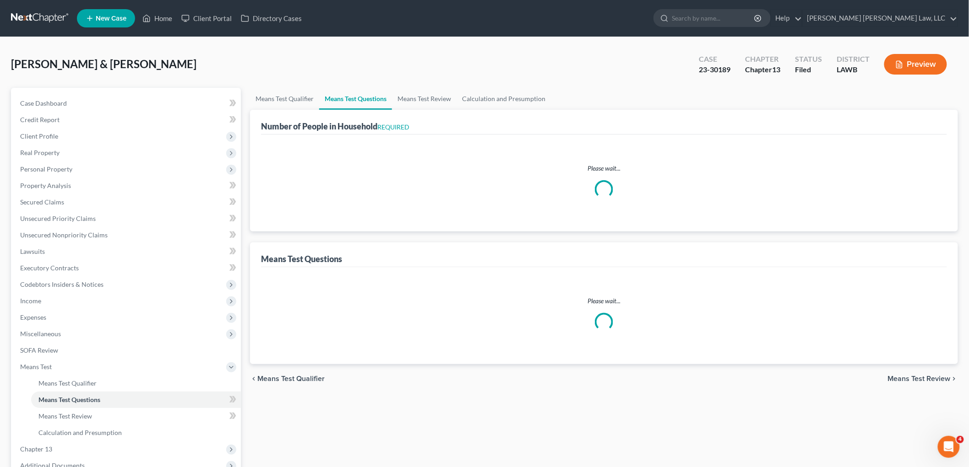
select select "1"
select select "60"
select select "1"
select select "60"
select select "0"
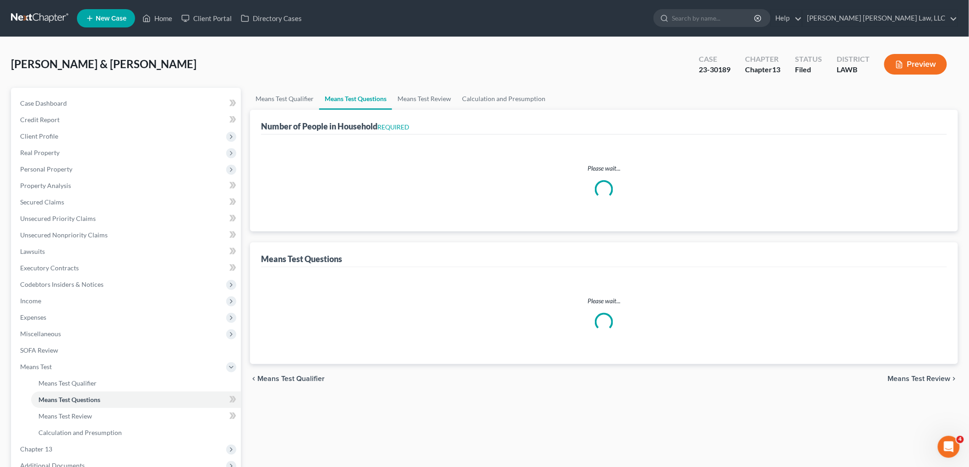
select select "60"
select select "5"
select select "3"
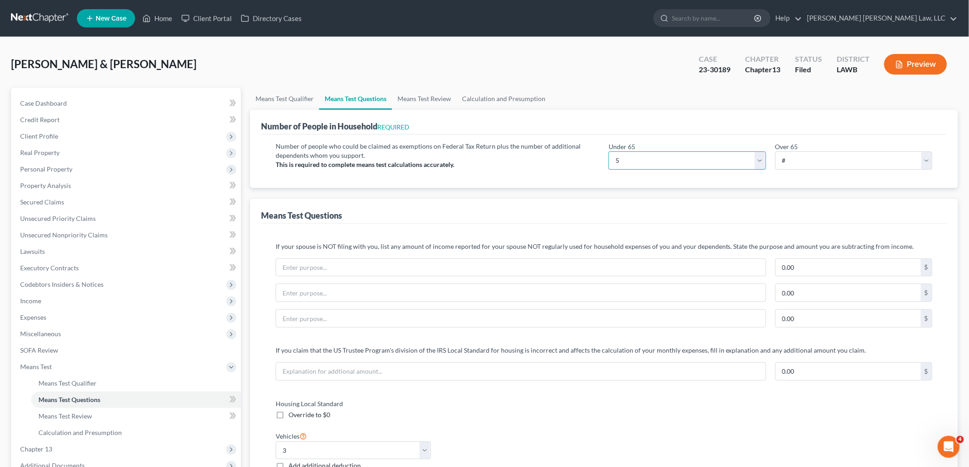
click at [639, 158] on select "# 0 1 2 3 4 5 6 7 8 9 10" at bounding box center [686, 161] width 157 height 18
select select "4"
click at [608, 152] on select "# 0 1 2 3 4 5 6 7 8 9 10" at bounding box center [686, 161] width 157 height 18
click at [624, 217] on div "Means Test Questions" at bounding box center [604, 211] width 686 height 25
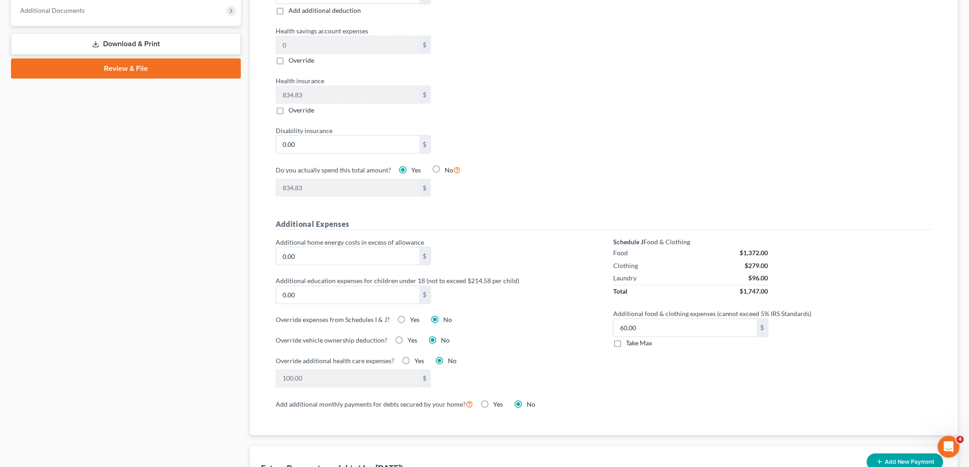
scroll to position [458, 0]
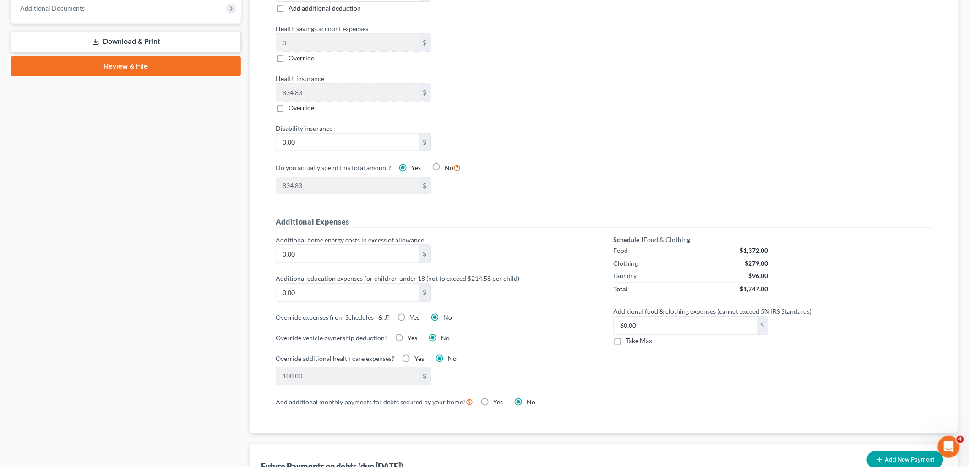
click at [626, 346] on label "Take Max" at bounding box center [639, 341] width 26 height 9
click at [629, 343] on input "Take Max" at bounding box center [632, 340] width 6 height 6
checkbox input "true"
type input "77.00"
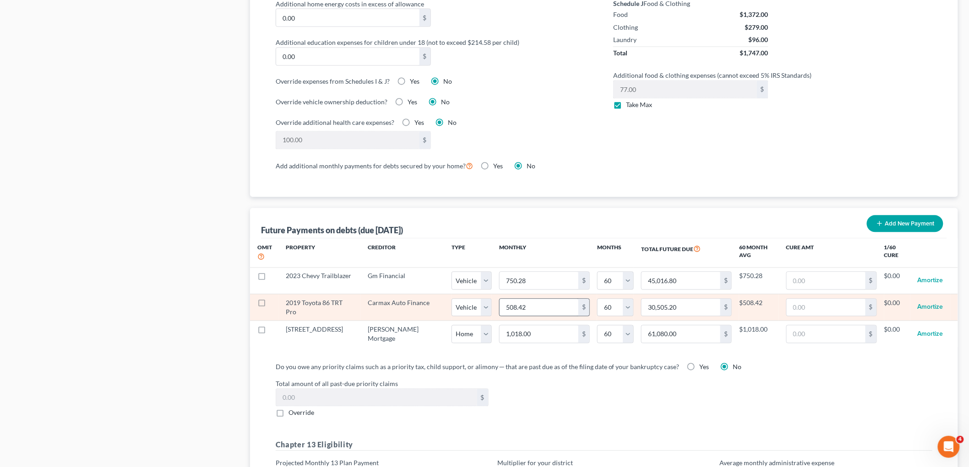
scroll to position [712, 0]
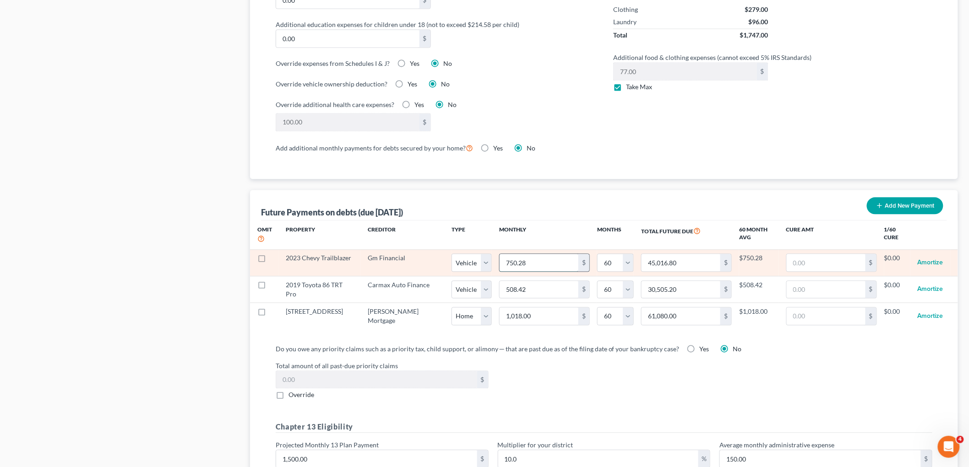
click at [523, 254] on input "750.28" at bounding box center [538, 262] width 79 height 17
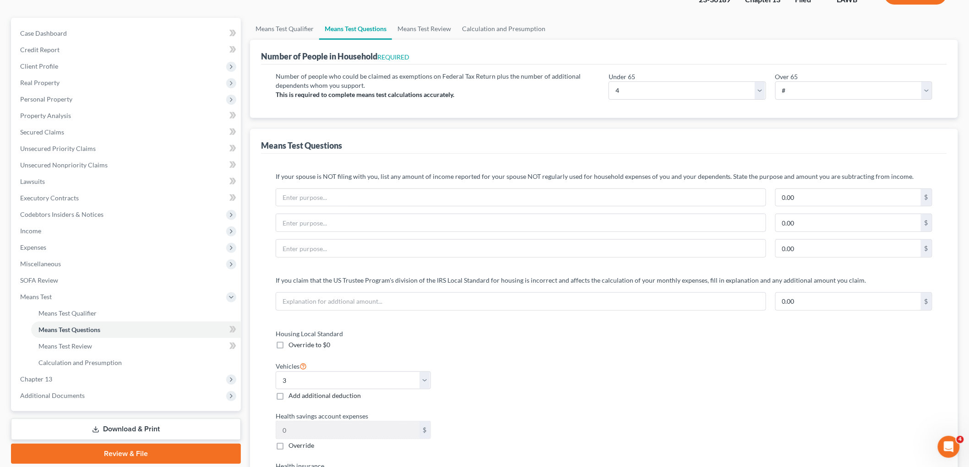
scroll to position [0, 0]
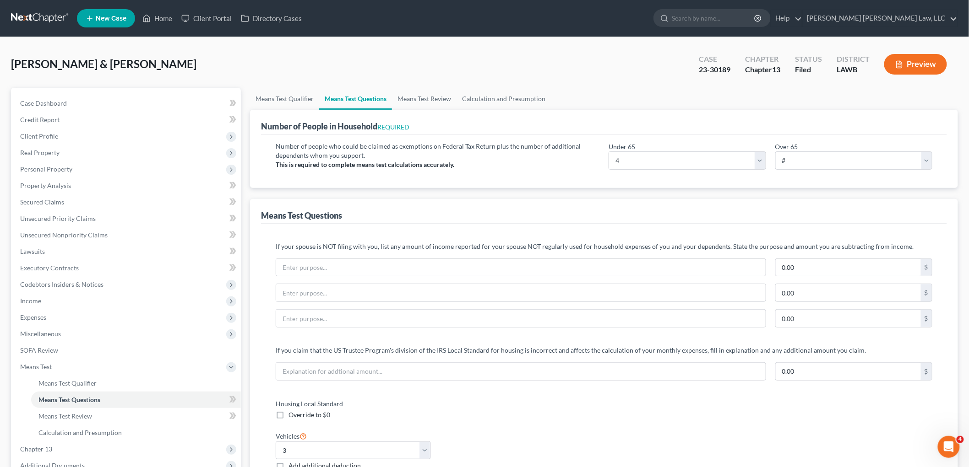
click at [30, 17] on link at bounding box center [40, 18] width 59 height 16
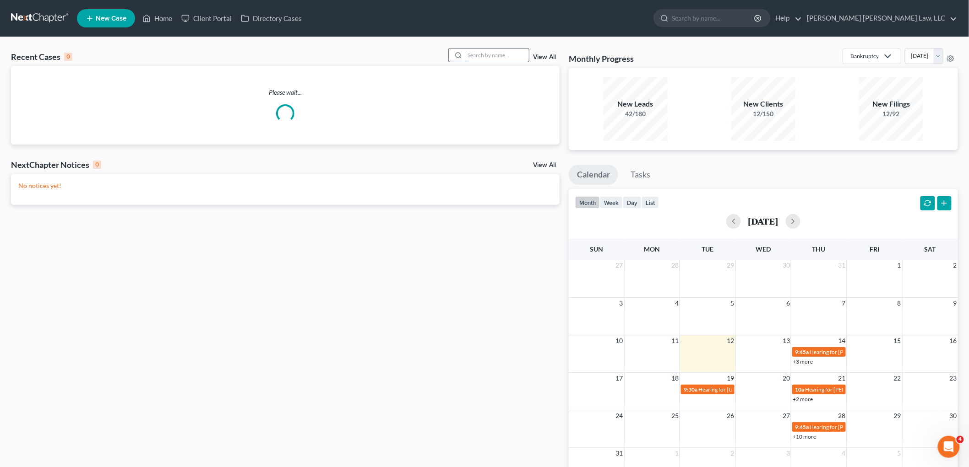
click at [482, 52] on input "search" at bounding box center [497, 55] width 64 height 13
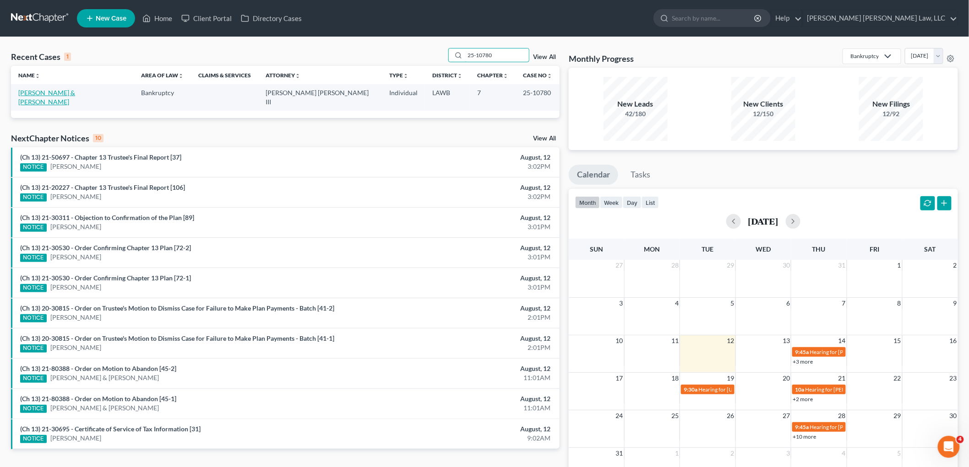
type input "25-10780"
click at [61, 93] on link "[PERSON_NAME] & [PERSON_NAME]" at bounding box center [46, 97] width 57 height 17
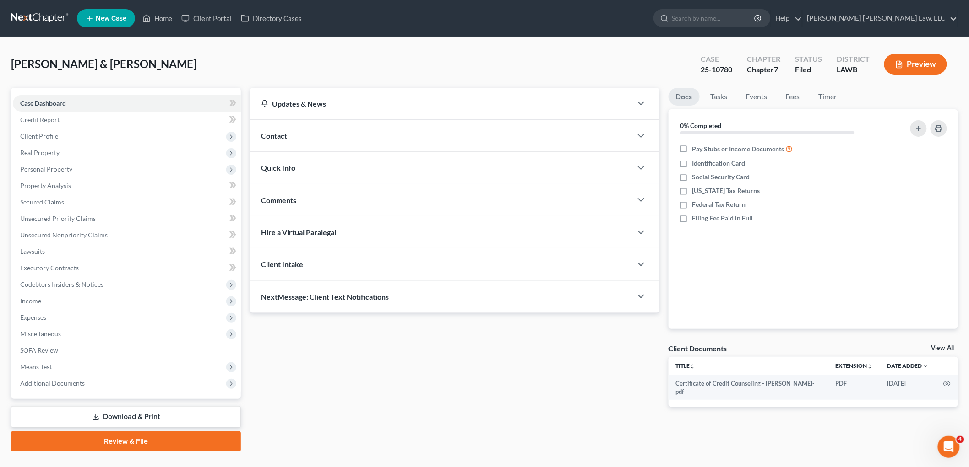
click at [99, 414] on icon at bounding box center [95, 417] width 7 height 7
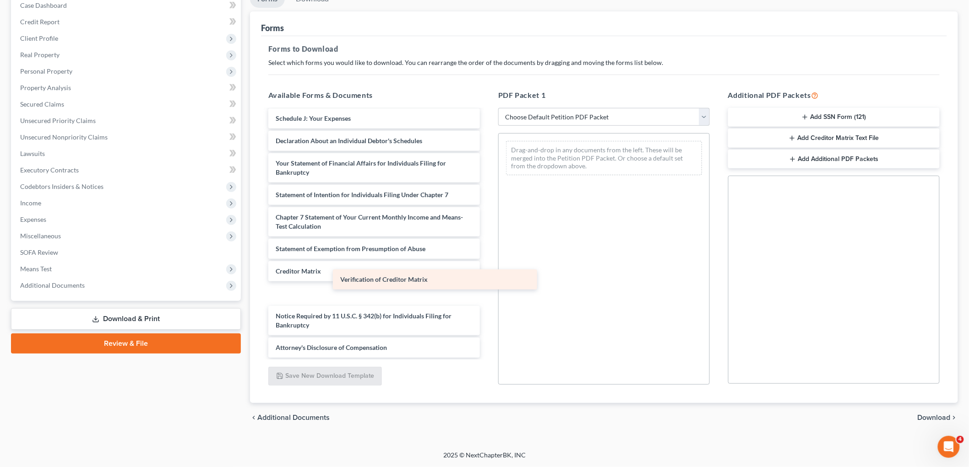
scroll to position [204, 0]
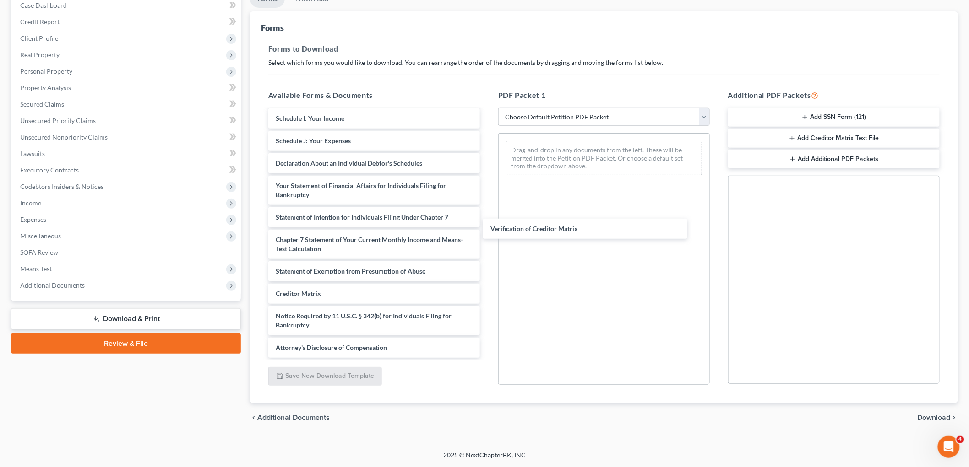
drag, startPoint x: 345, startPoint y: 293, endPoint x: 554, endPoint y: 231, distance: 218.4
click at [487, 225] on div "Verification of Creditor Matrix Certificate of Credit Counseling - [PERSON_NAME…" at bounding box center [374, 132] width 226 height 451
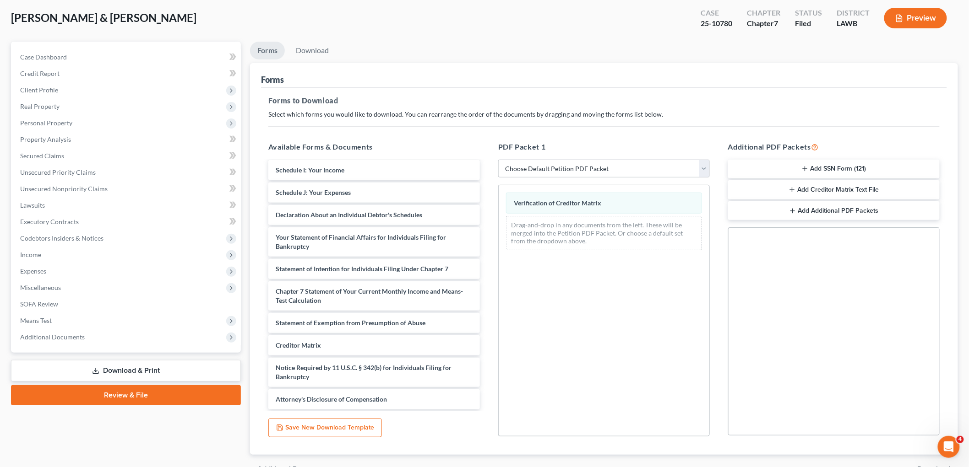
scroll to position [0, 0]
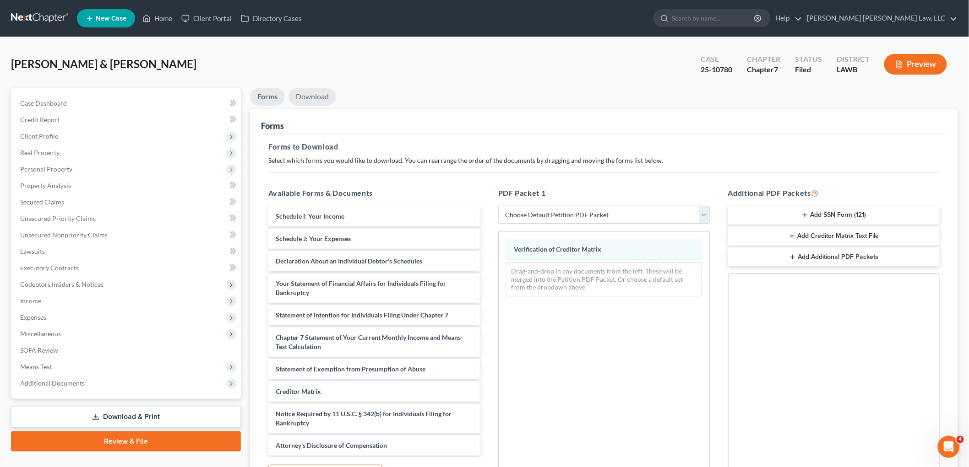
click at [309, 95] on link "Download" at bounding box center [312, 97] width 48 height 18
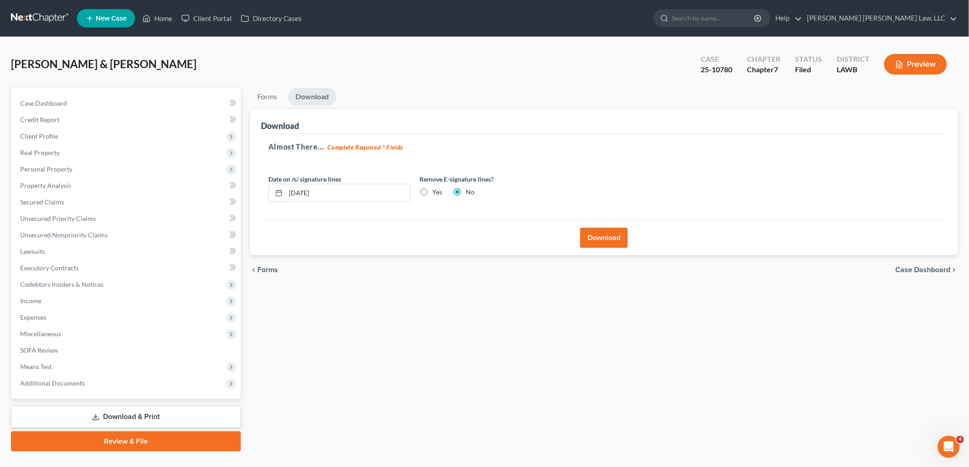
click at [615, 235] on button "Download" at bounding box center [604, 238] width 48 height 20
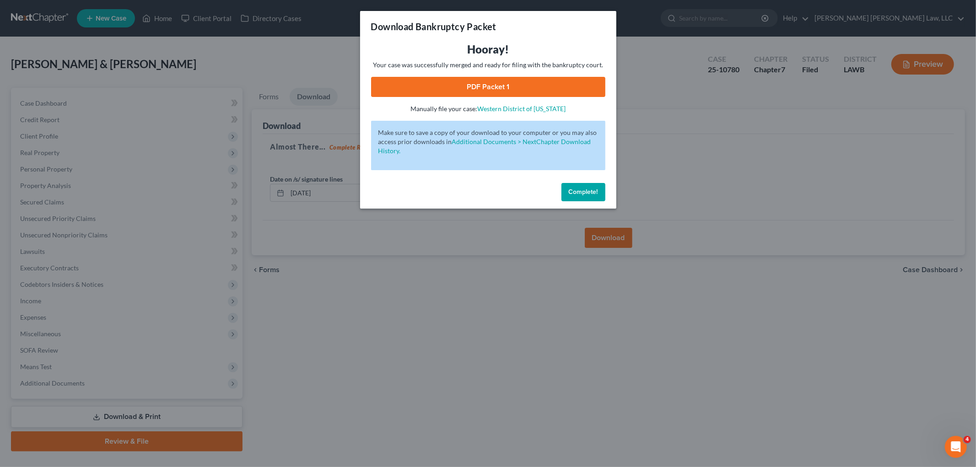
click at [446, 87] on link "PDF Packet 1" at bounding box center [488, 87] width 234 height 20
click at [583, 194] on span "Complete!" at bounding box center [583, 192] width 29 height 8
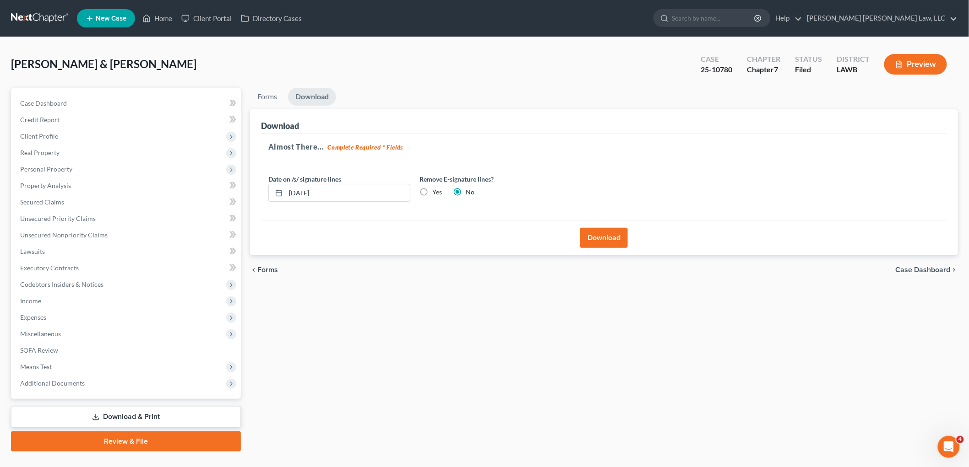
click at [49, 18] on link at bounding box center [40, 18] width 59 height 16
